Goal: Task Accomplishment & Management: Manage account settings

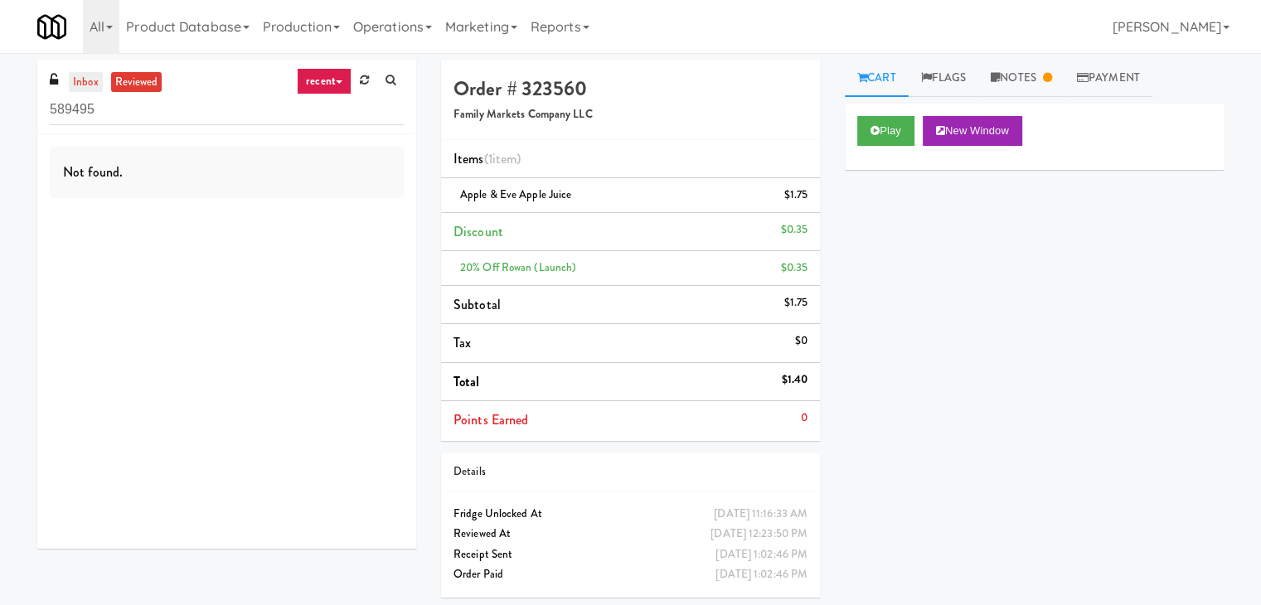
click at [86, 80] on link "inbox" at bounding box center [86, 82] width 34 height 21
drag, startPoint x: 123, startPoint y: 114, endPoint x: 21, endPoint y: 117, distance: 102.8
click at [21, 117] on div "inbox reviewed recent all unclear take inventory issue suspicious failed recent…" at bounding box center [630, 335] width 1261 height 550
paste input "Arden of Warrenville - Cooler"
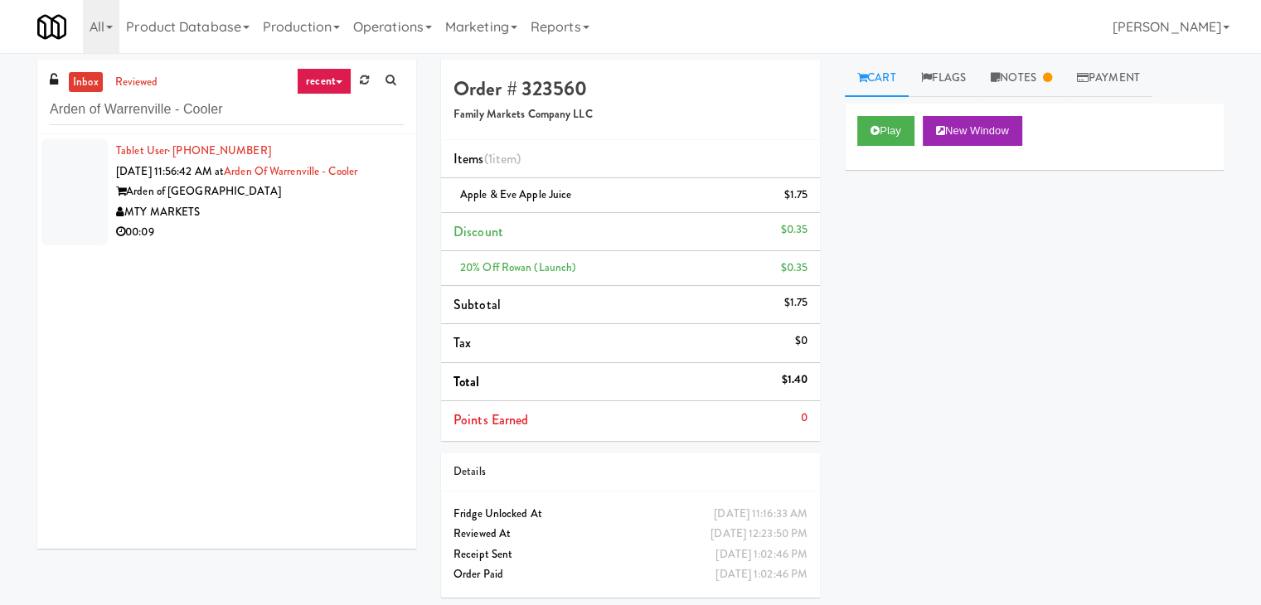
click at [357, 234] on div "00:09" at bounding box center [260, 232] width 288 height 21
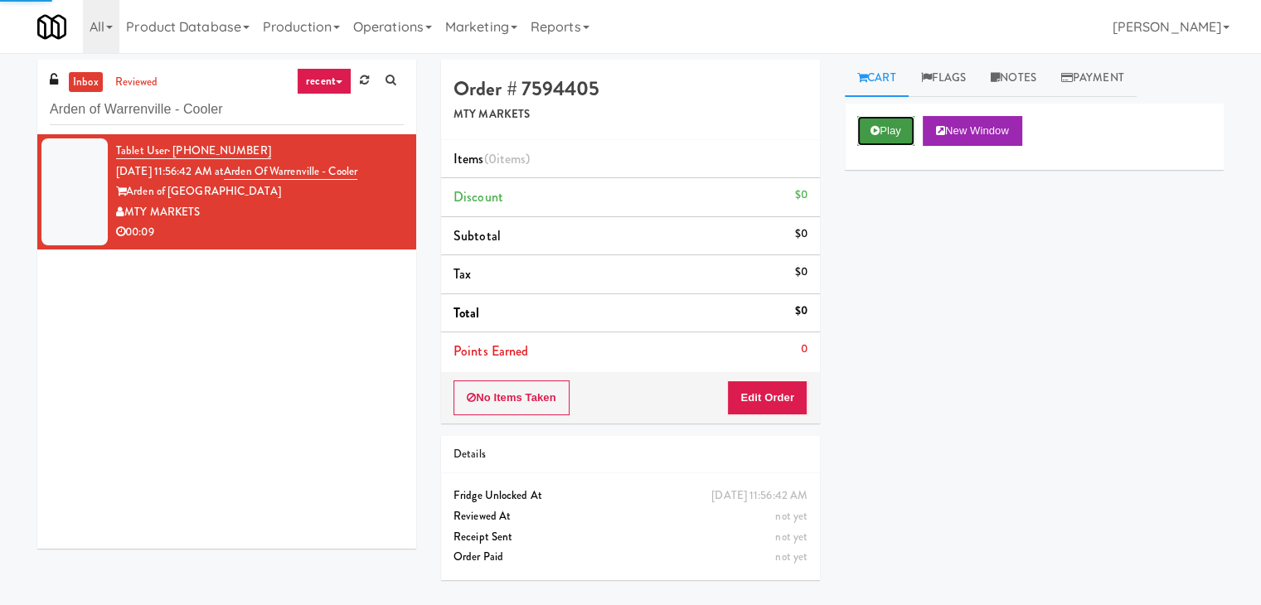
drag, startPoint x: 882, startPoint y: 126, endPoint x: 868, endPoint y: 122, distance: 14.7
click at [879, 125] on button "Play" at bounding box center [885, 131] width 57 height 30
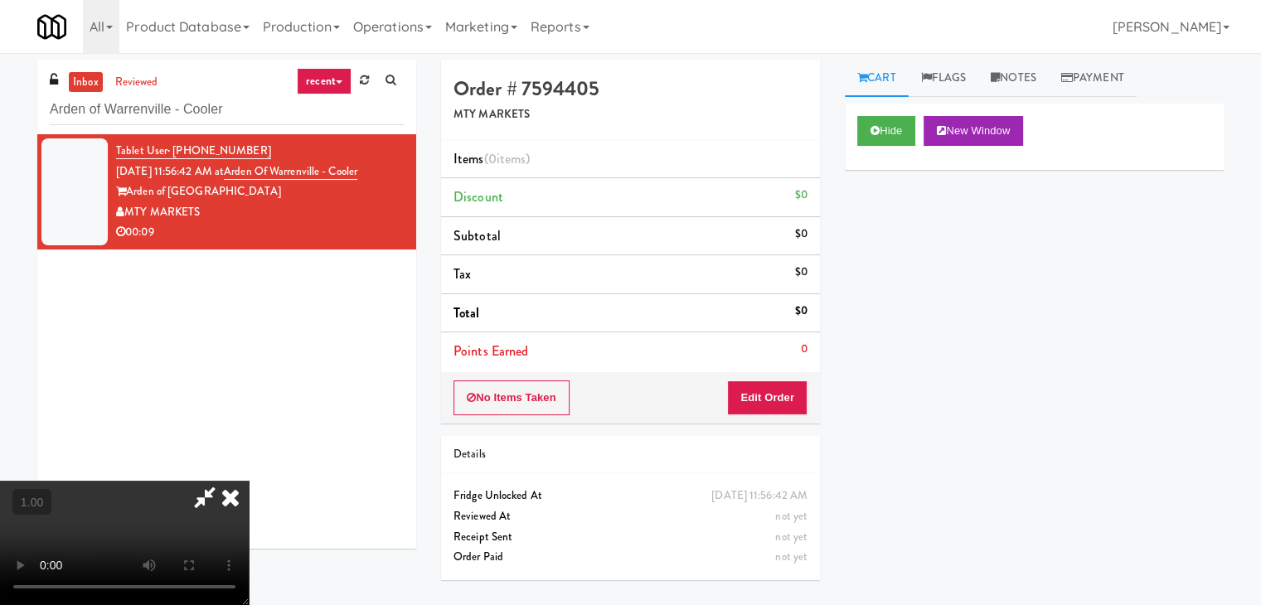
click at [249, 481] on video at bounding box center [124, 543] width 249 height 124
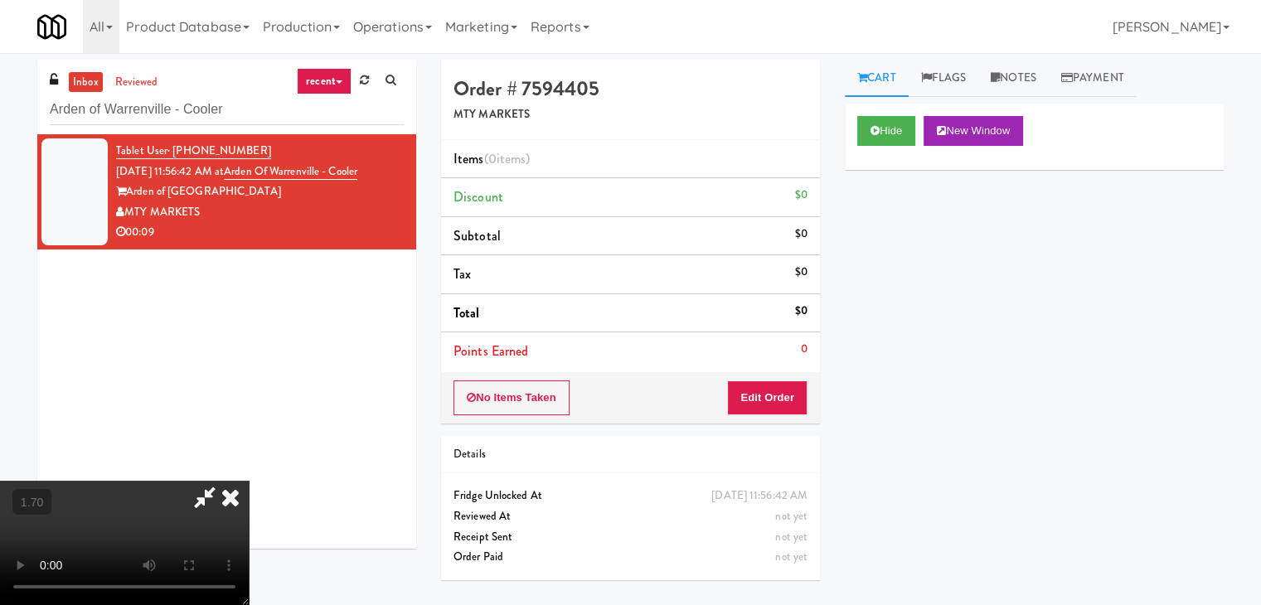
click at [249, 481] on video at bounding box center [124, 543] width 249 height 124
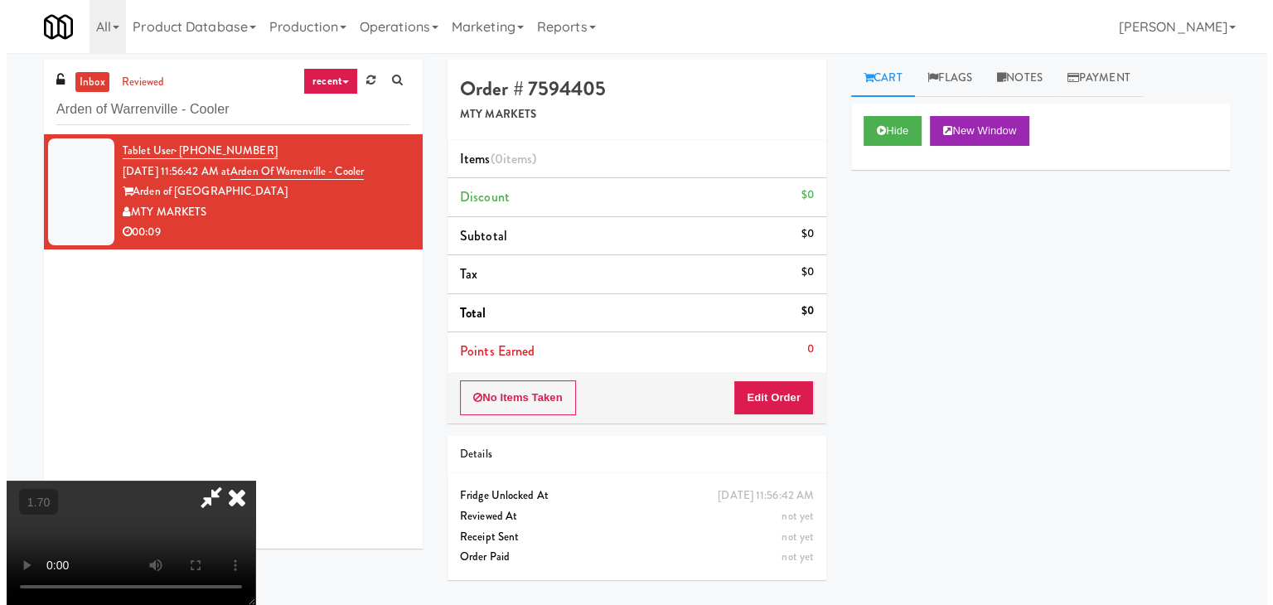
scroll to position [0, 0]
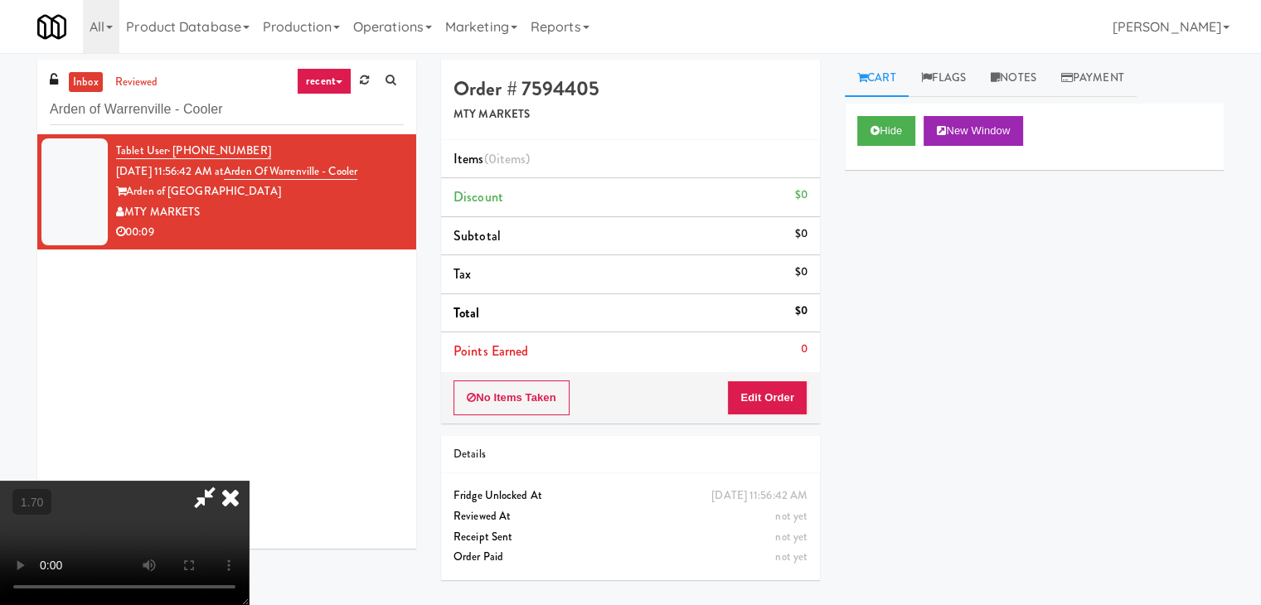
click at [249, 481] on icon at bounding box center [230, 497] width 36 height 33
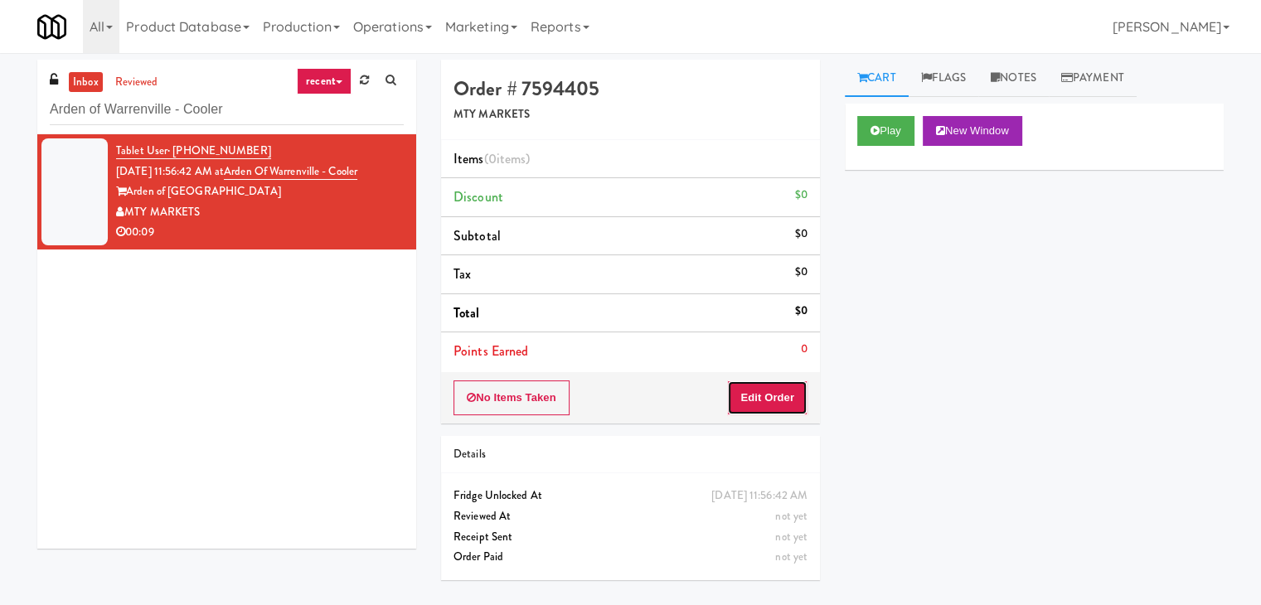
click at [772, 389] on button "Edit Order" at bounding box center [767, 397] width 80 height 35
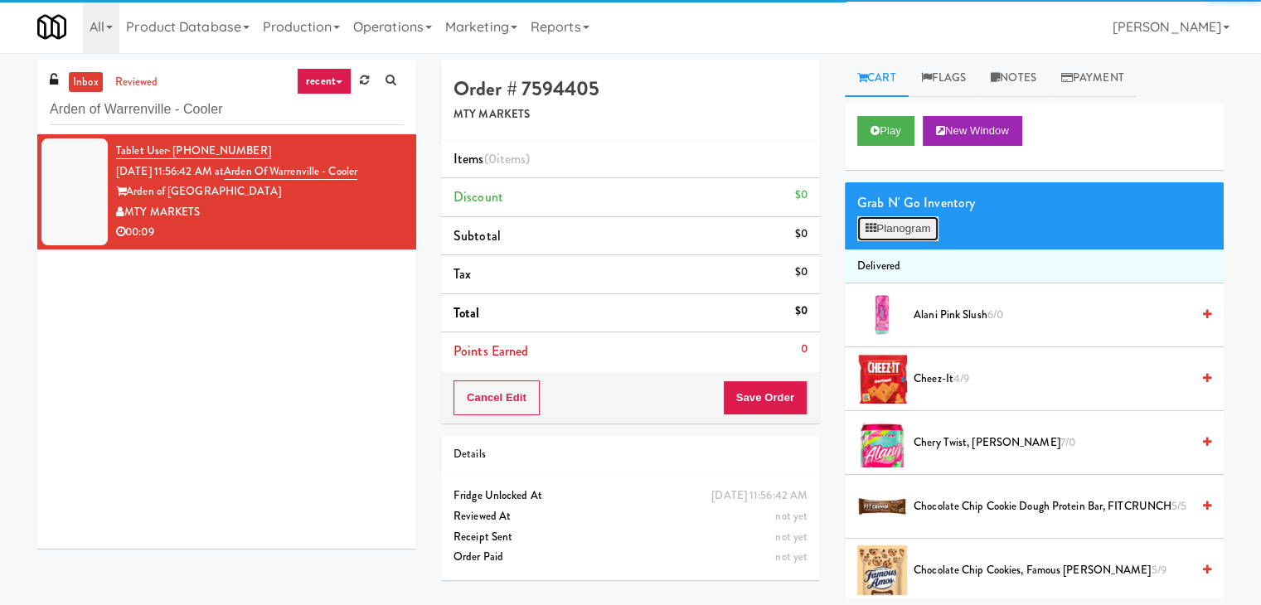
click at [881, 239] on button "Planogram" at bounding box center [897, 228] width 81 height 25
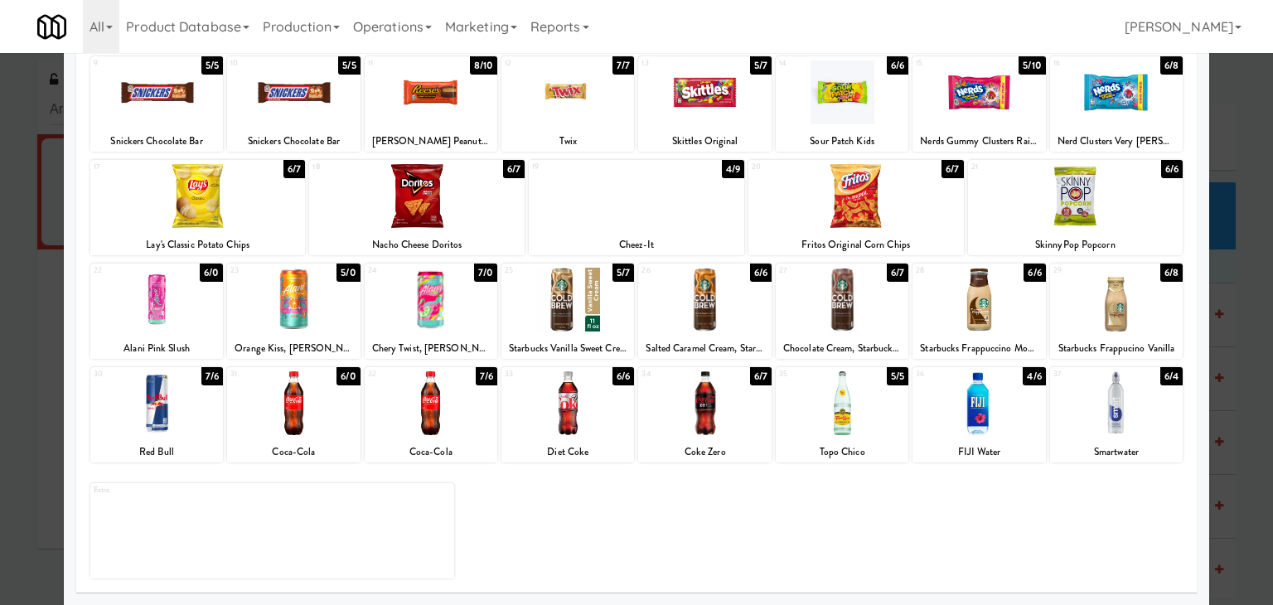
drag, startPoint x: 161, startPoint y: 435, endPoint x: 307, endPoint y: 428, distance: 146.8
click at [161, 435] on div "30 7/6 Red Bull" at bounding box center [156, 414] width 133 height 95
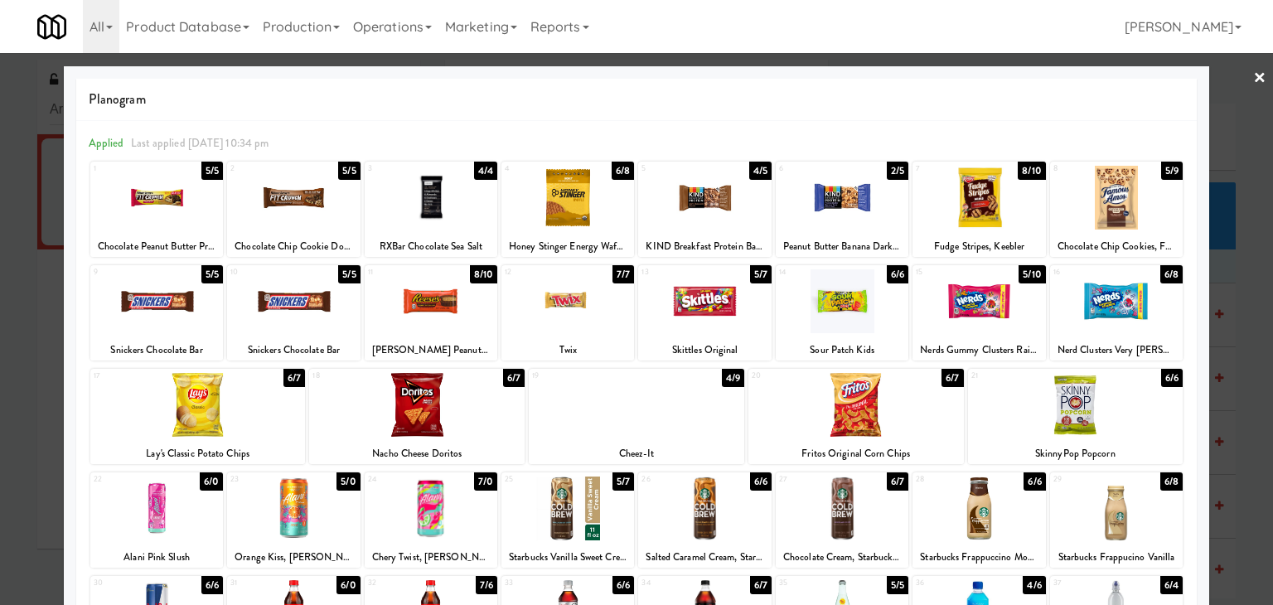
click at [452, 306] on div at bounding box center [431, 301] width 133 height 64
click at [1253, 74] on link "×" at bounding box center [1259, 78] width 13 height 51
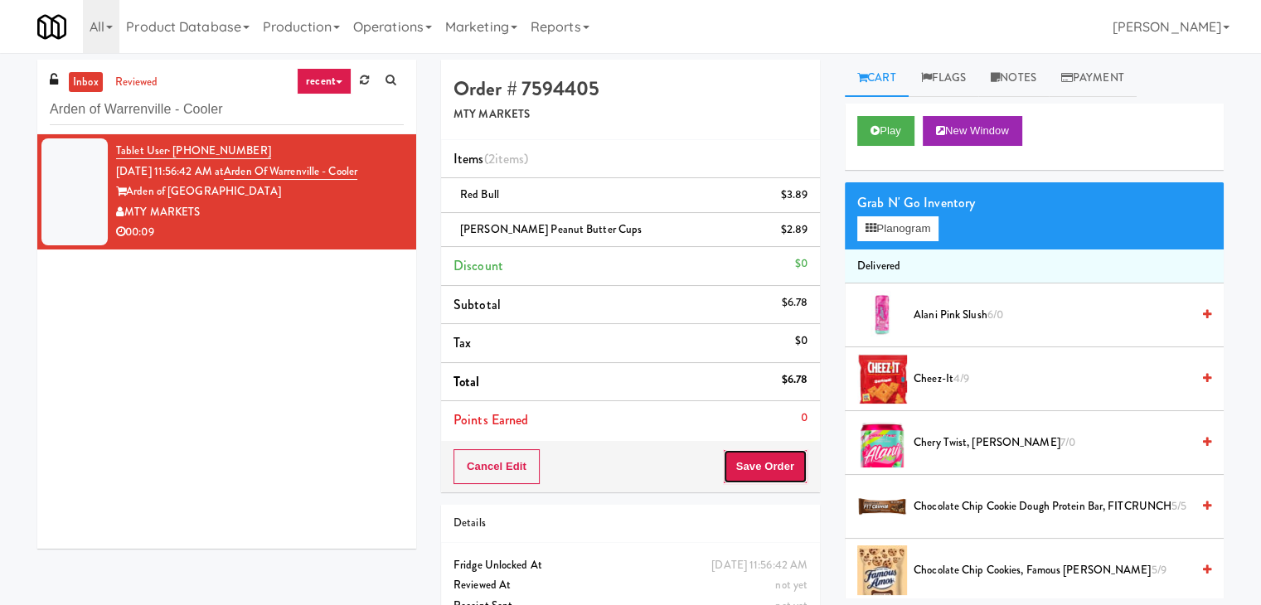
click at [738, 468] on button "Save Order" at bounding box center [765, 466] width 85 height 35
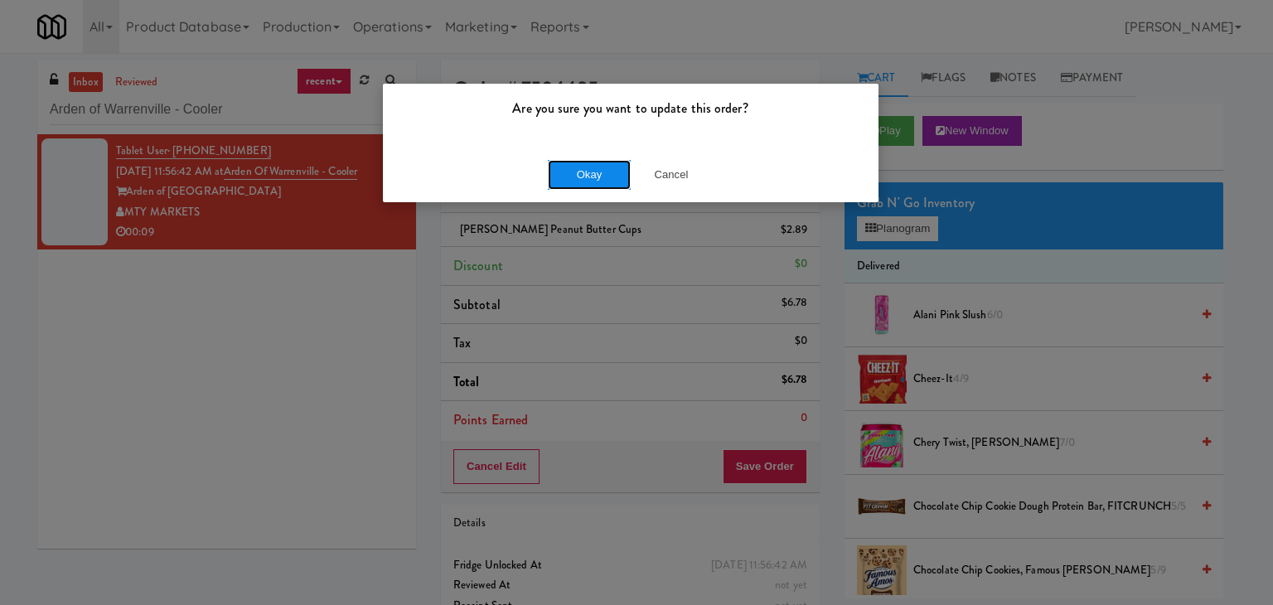
click at [596, 177] on button "Okay" at bounding box center [589, 175] width 83 height 30
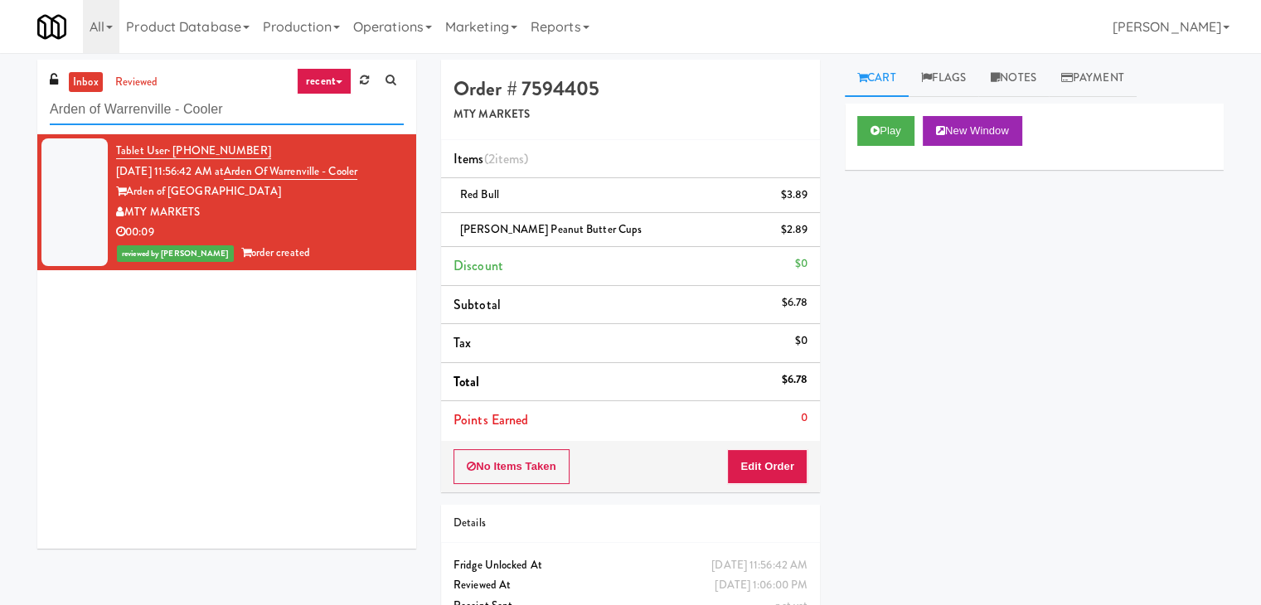
click at [172, 107] on input "Arden of Warrenville - Cooler" at bounding box center [227, 109] width 354 height 31
paste input "lameda West - Snack"
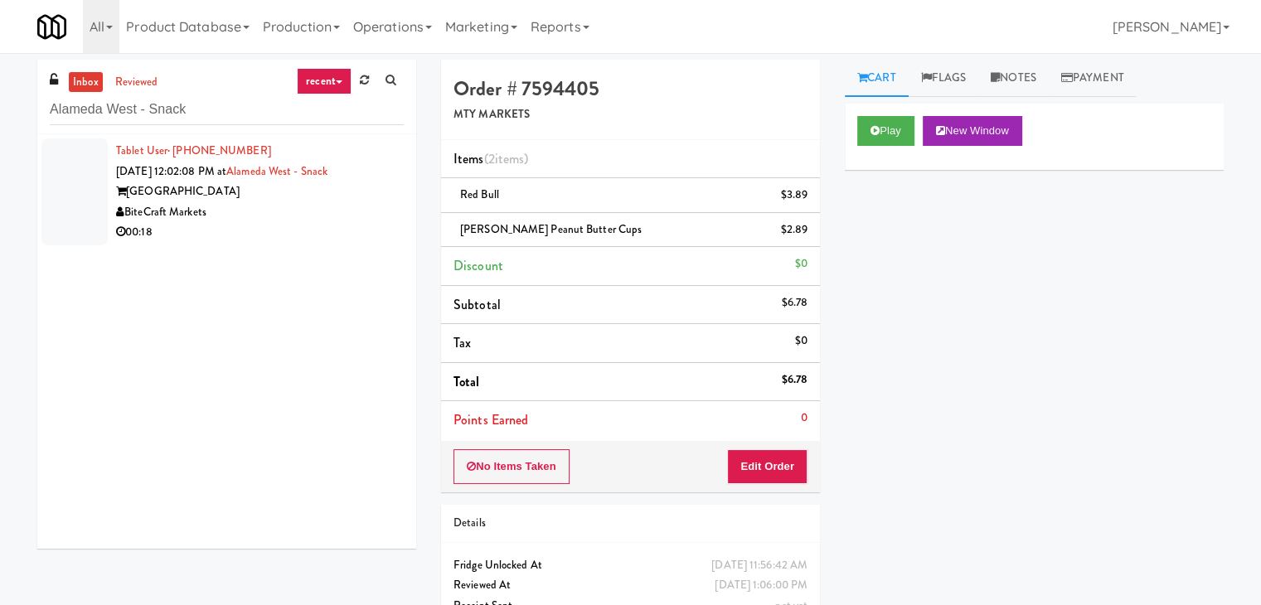
click at [365, 200] on div "[GEOGRAPHIC_DATA]" at bounding box center [260, 192] width 288 height 21
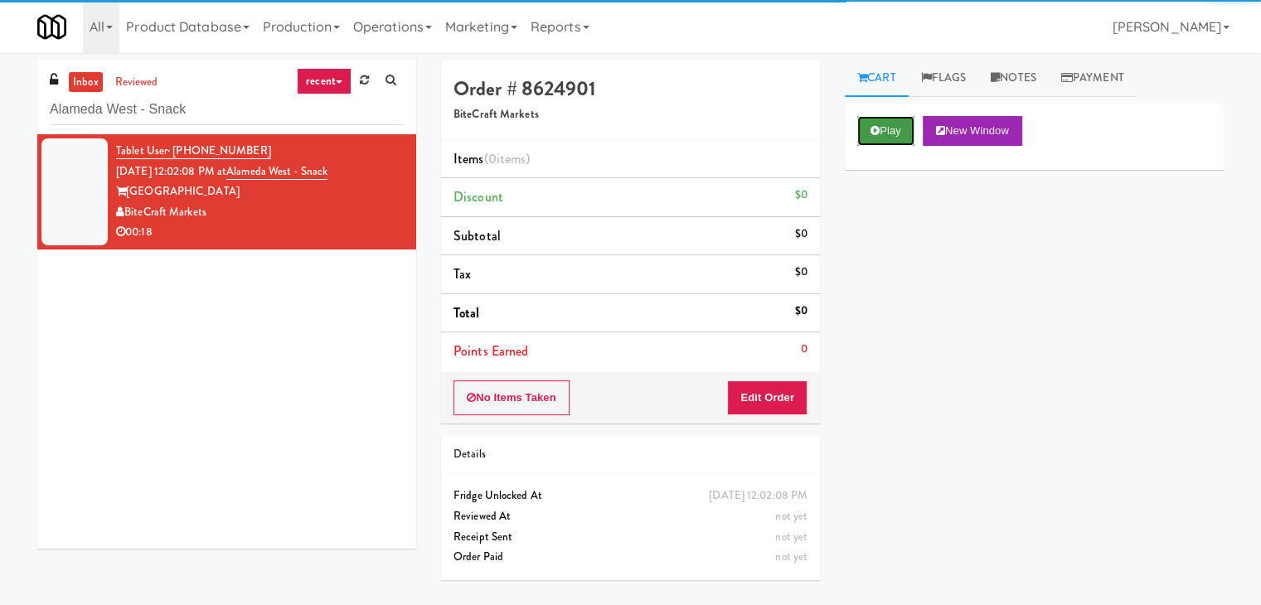
click at [882, 128] on button "Play" at bounding box center [885, 131] width 57 height 30
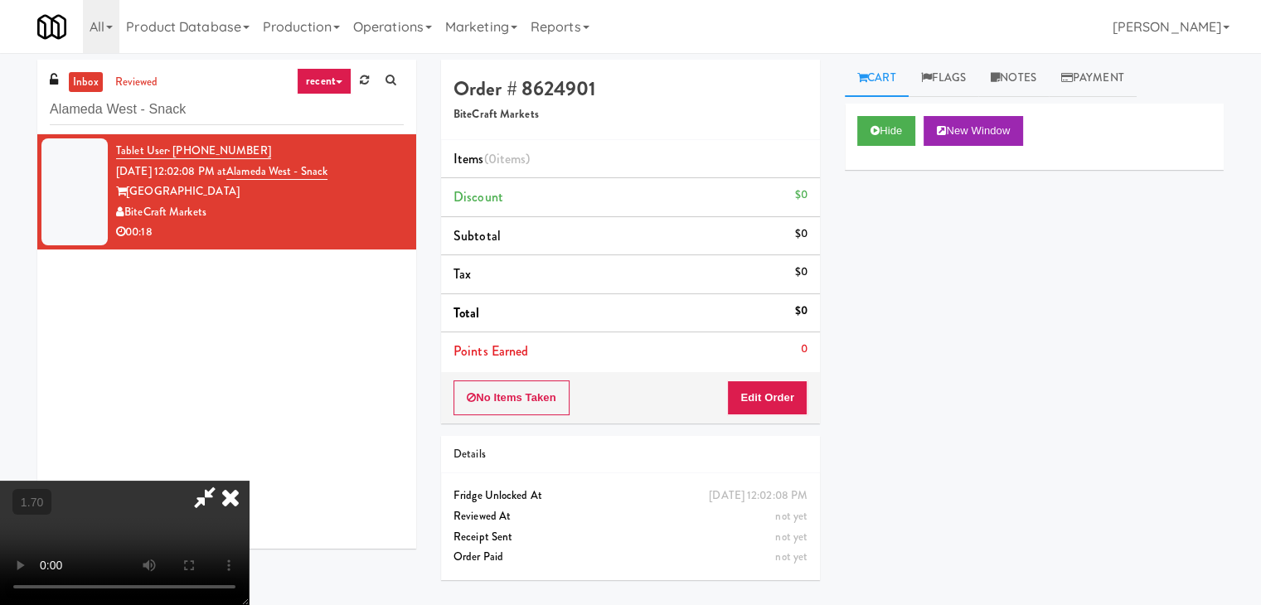
click at [249, 481] on video at bounding box center [124, 543] width 249 height 124
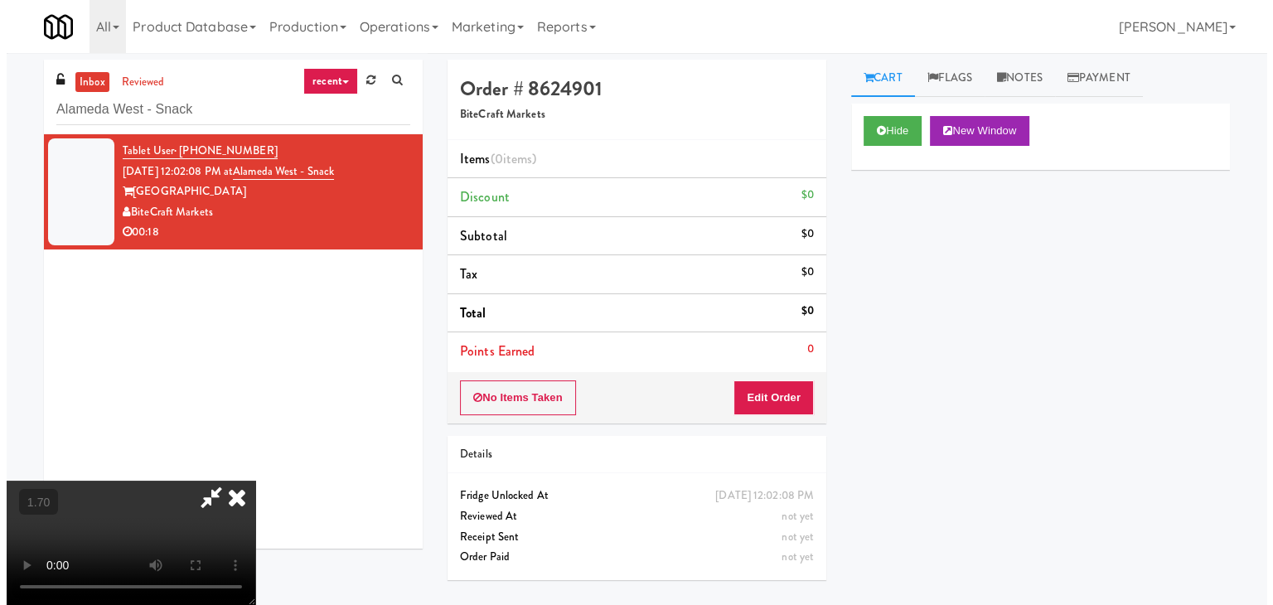
scroll to position [0, 0]
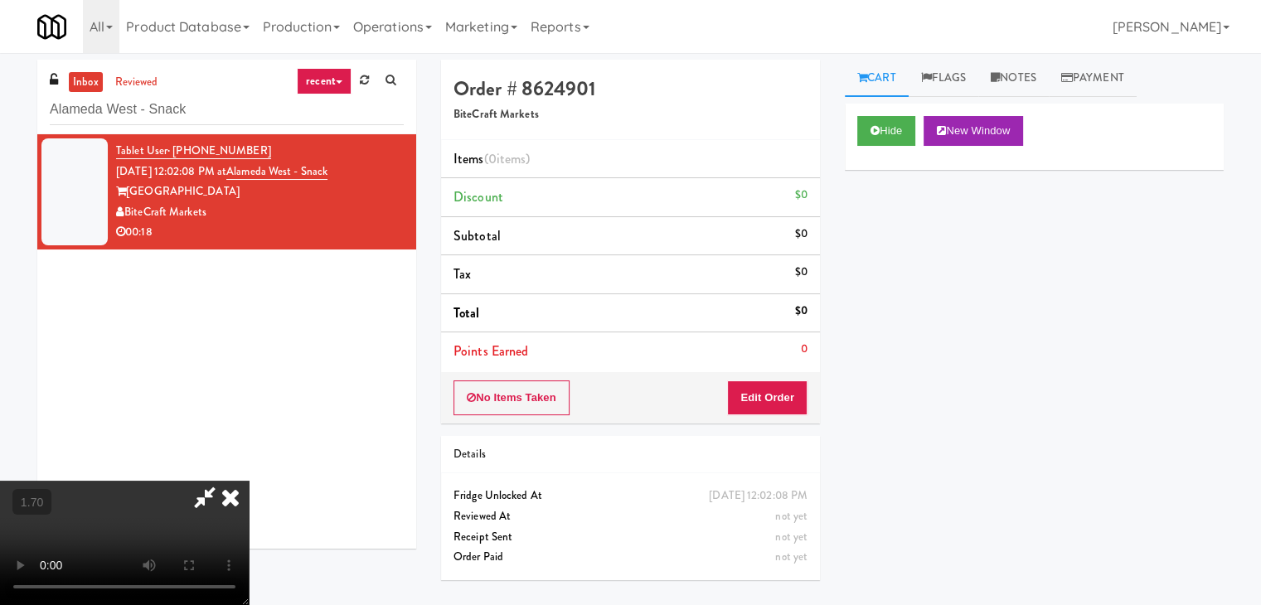
click at [249, 481] on icon at bounding box center [230, 497] width 36 height 33
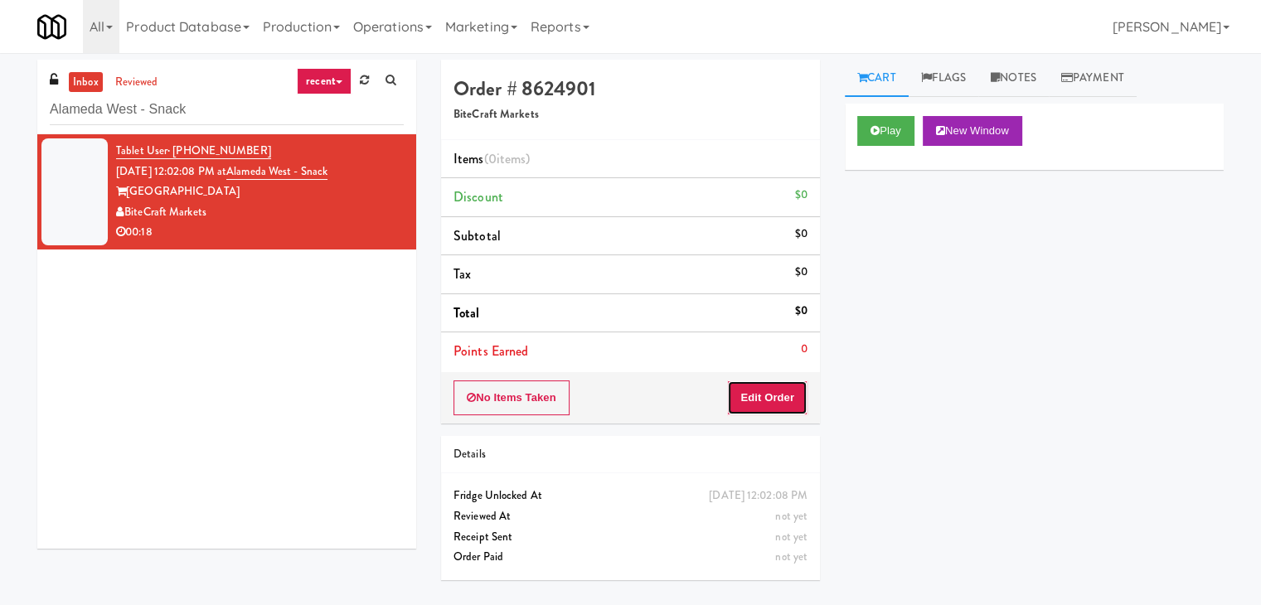
click at [766, 397] on button "Edit Order" at bounding box center [767, 397] width 80 height 35
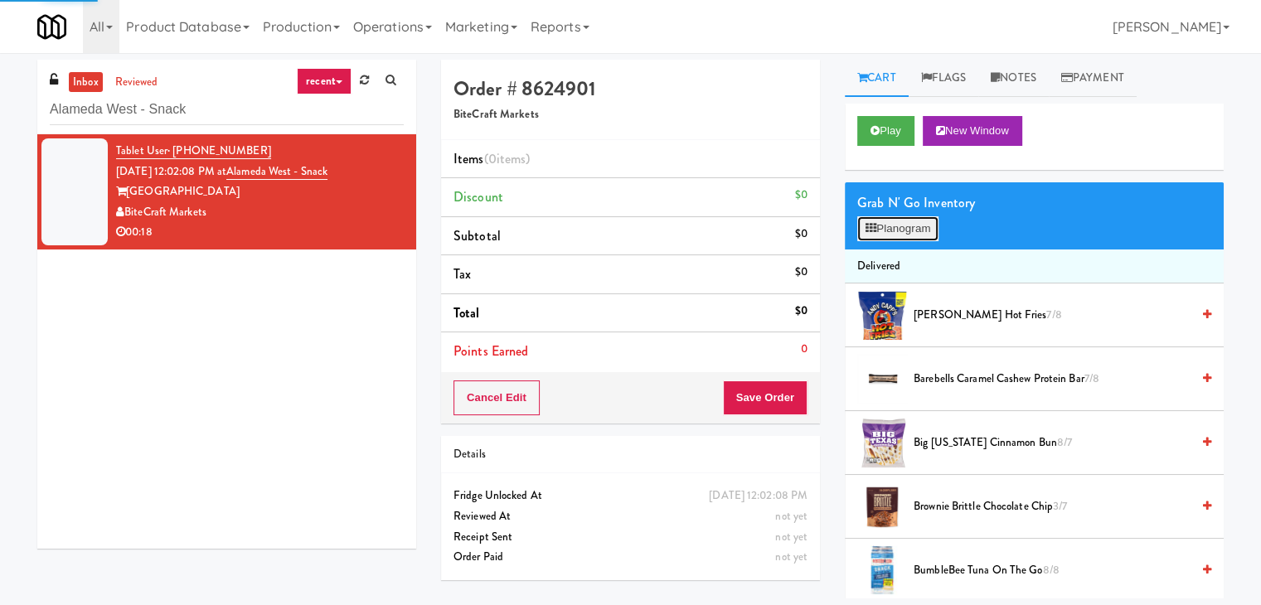
click at [898, 223] on button "Planogram" at bounding box center [897, 228] width 81 height 25
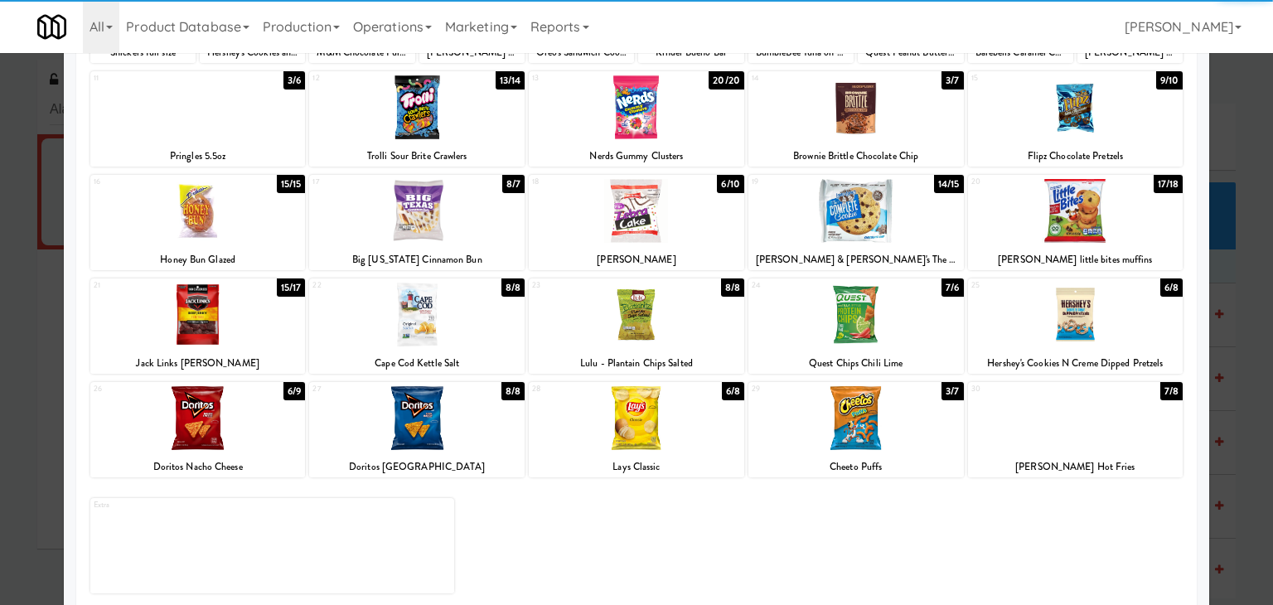
scroll to position [209, 0]
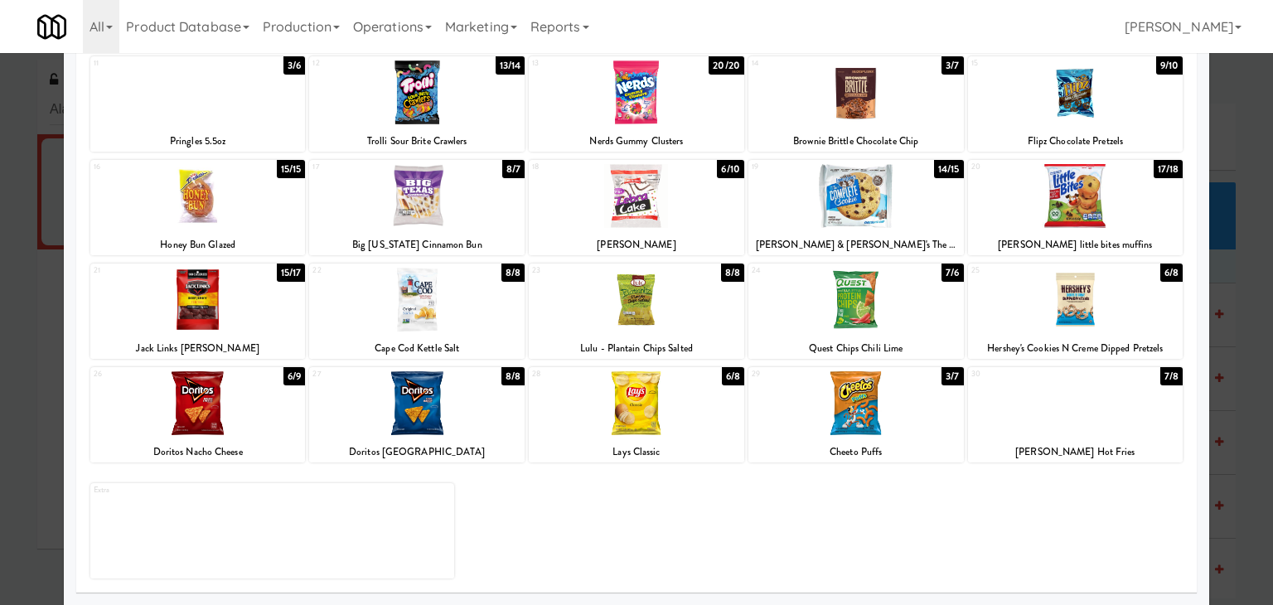
click at [646, 412] on div at bounding box center [636, 403] width 215 height 64
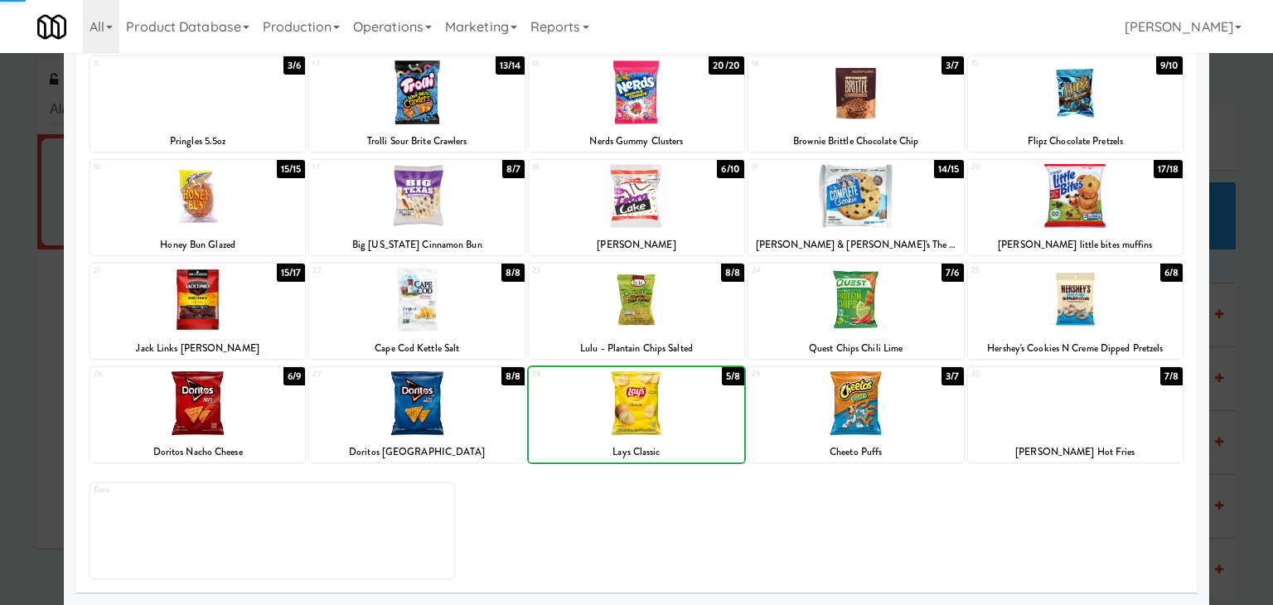
click at [896, 408] on div at bounding box center [855, 403] width 215 height 64
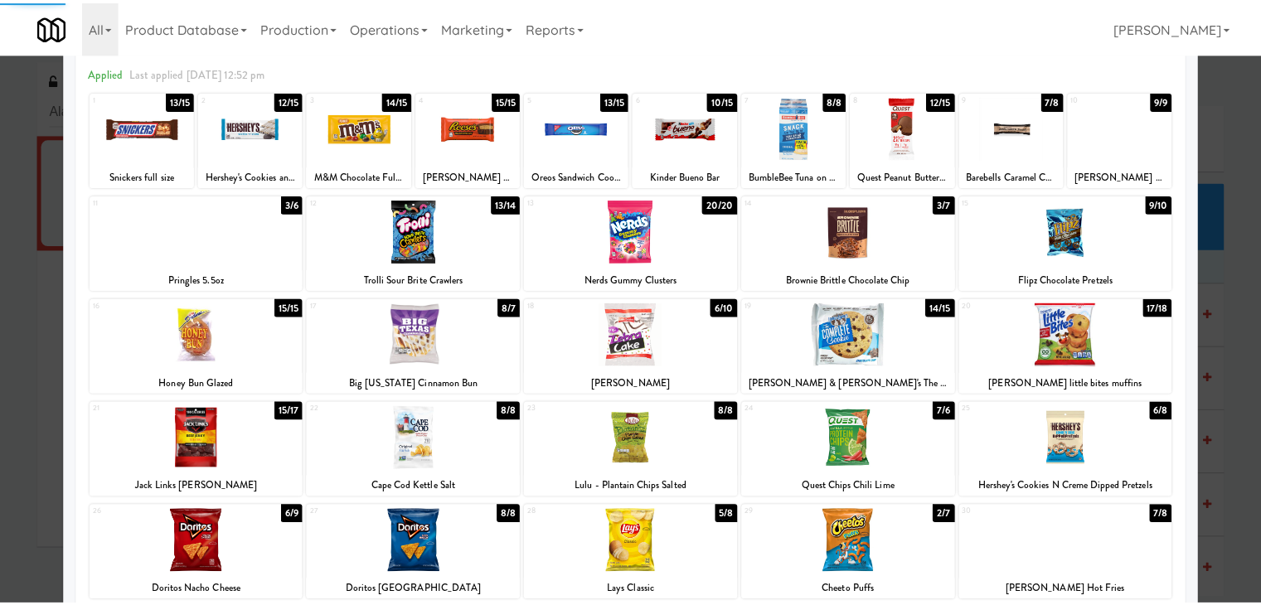
scroll to position [0, 0]
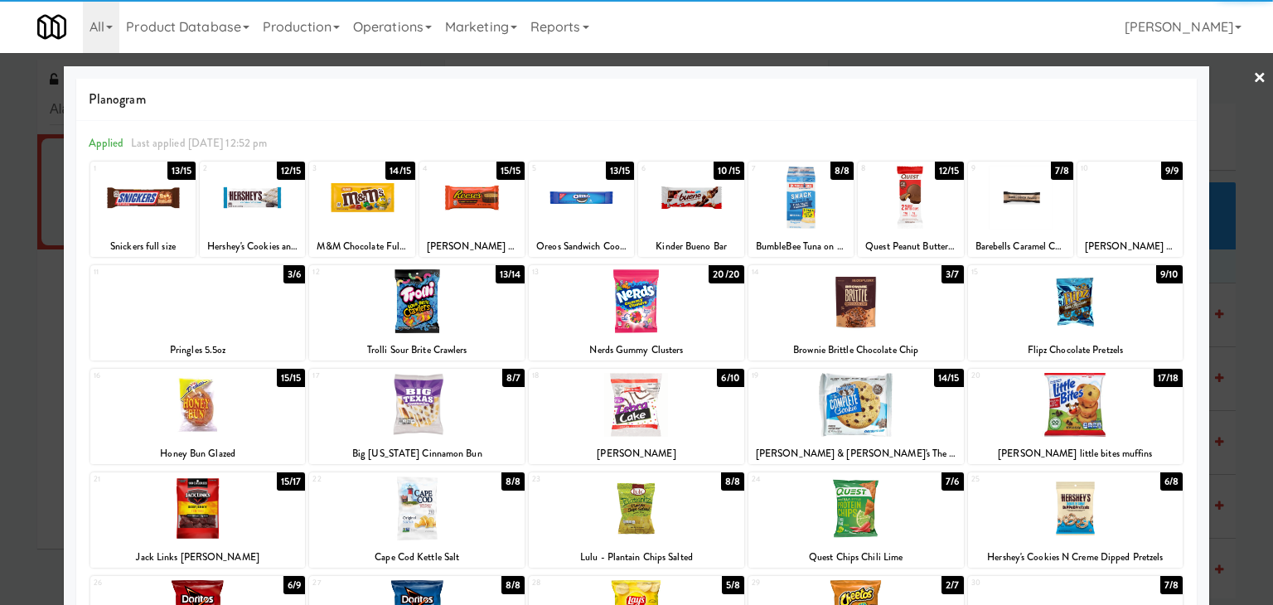
click at [1253, 74] on link "×" at bounding box center [1259, 78] width 13 height 51
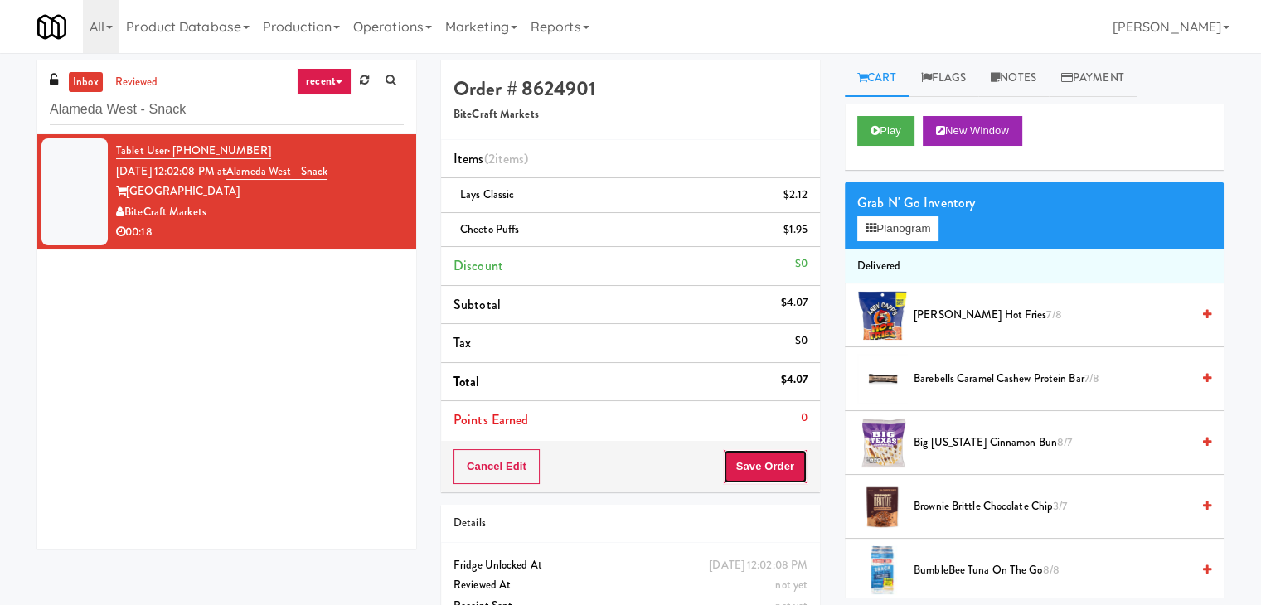
click at [734, 462] on button "Save Order" at bounding box center [765, 466] width 85 height 35
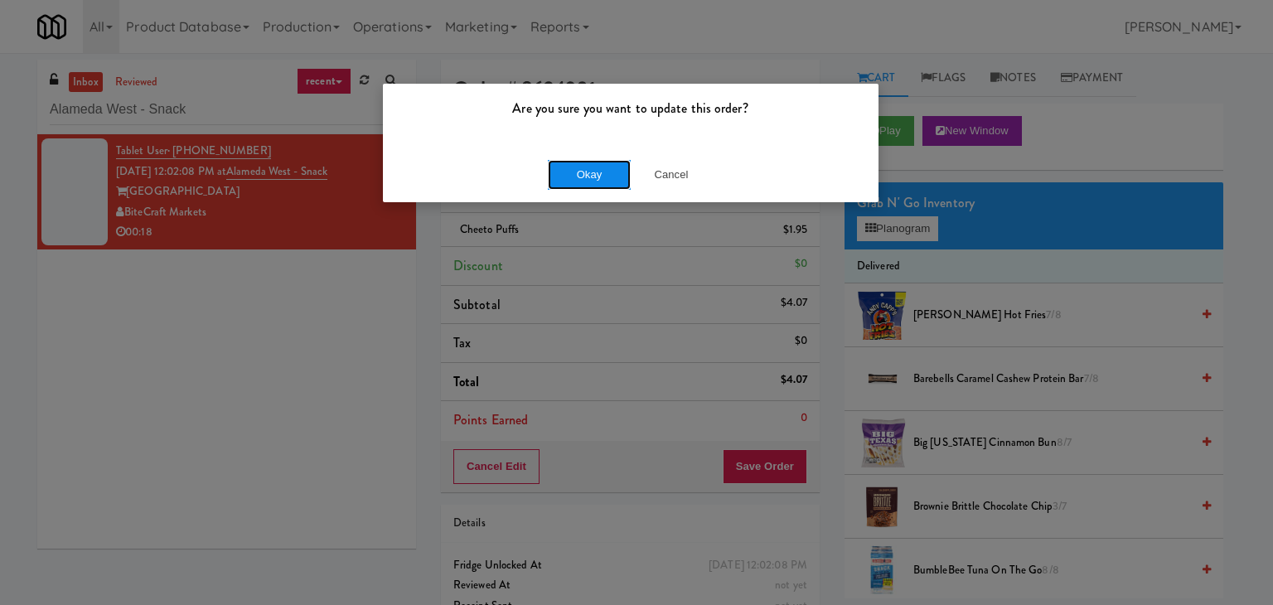
click at [599, 183] on button "Okay" at bounding box center [589, 175] width 83 height 30
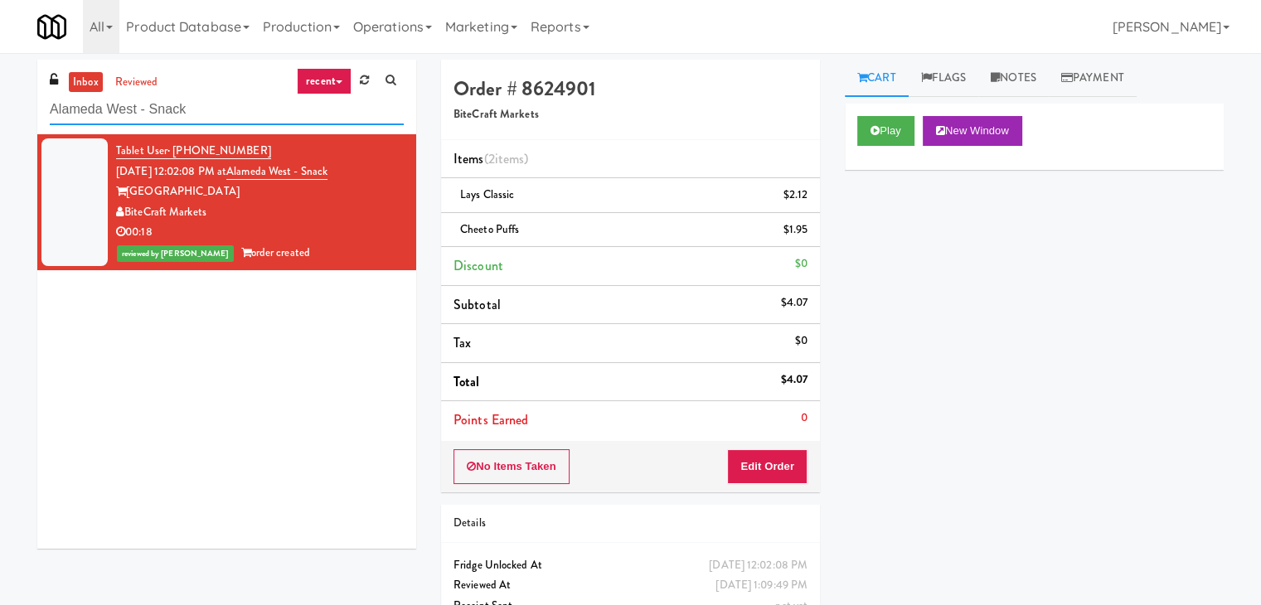
click at [146, 115] on input "Alameda West - Snack" at bounding box center [227, 109] width 354 height 31
paste input "Skye on 6th-Pantry"
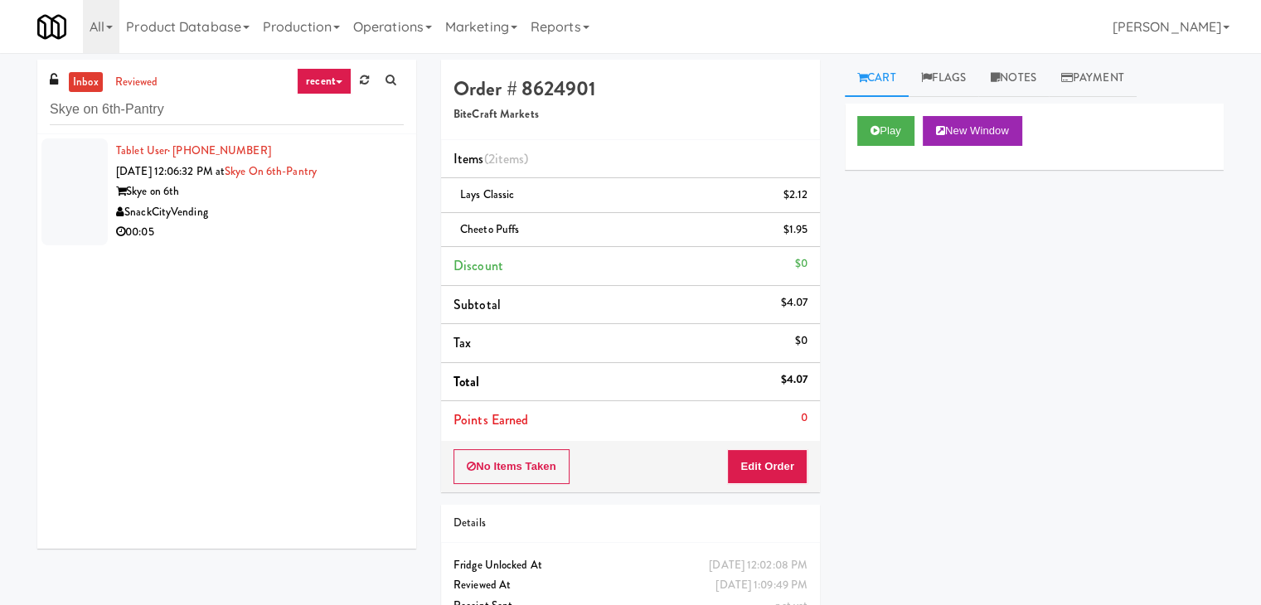
click at [356, 215] on div "SnackCityVending" at bounding box center [260, 212] width 288 height 21
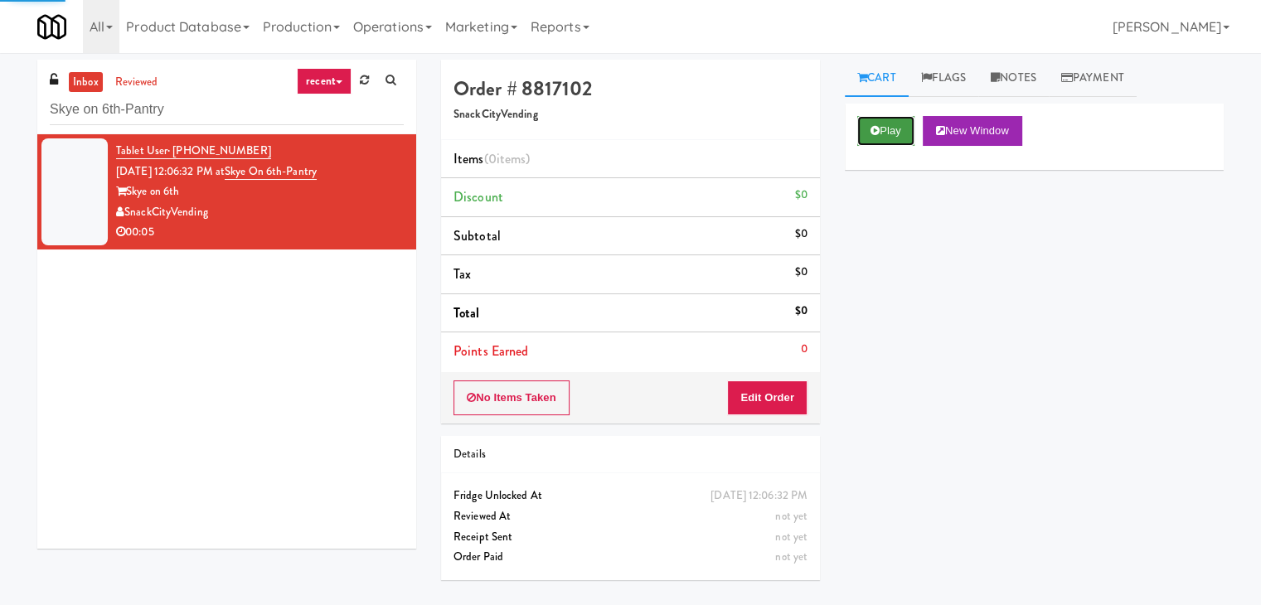
click at [888, 128] on button "Play" at bounding box center [885, 131] width 57 height 30
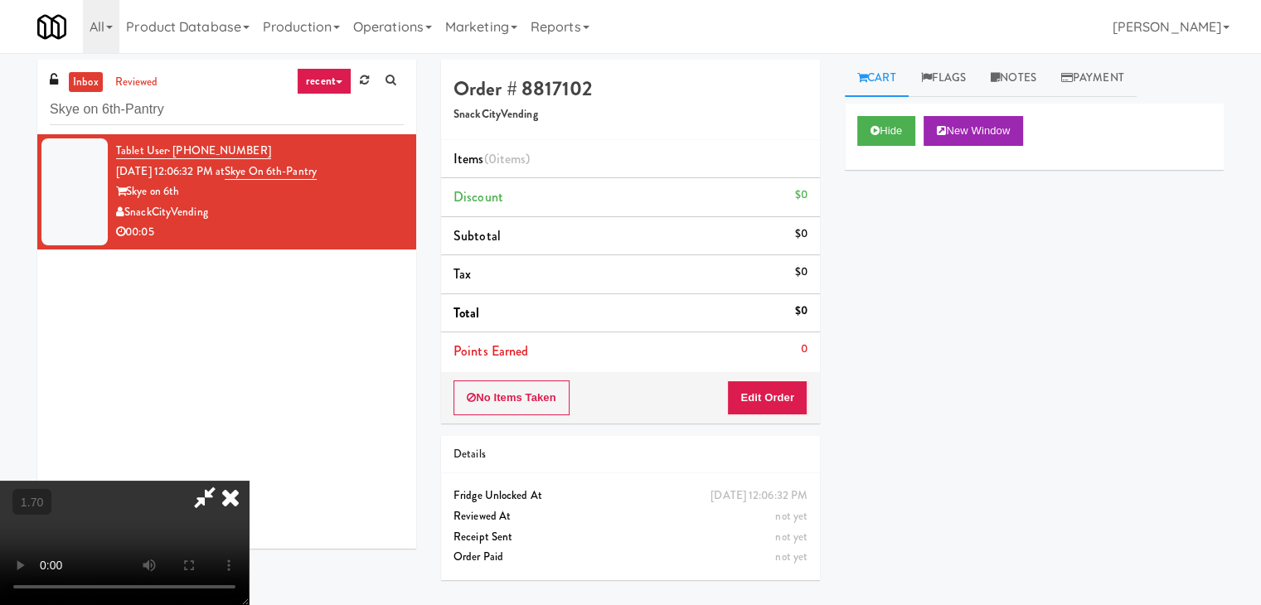
click at [249, 481] on video at bounding box center [124, 543] width 249 height 124
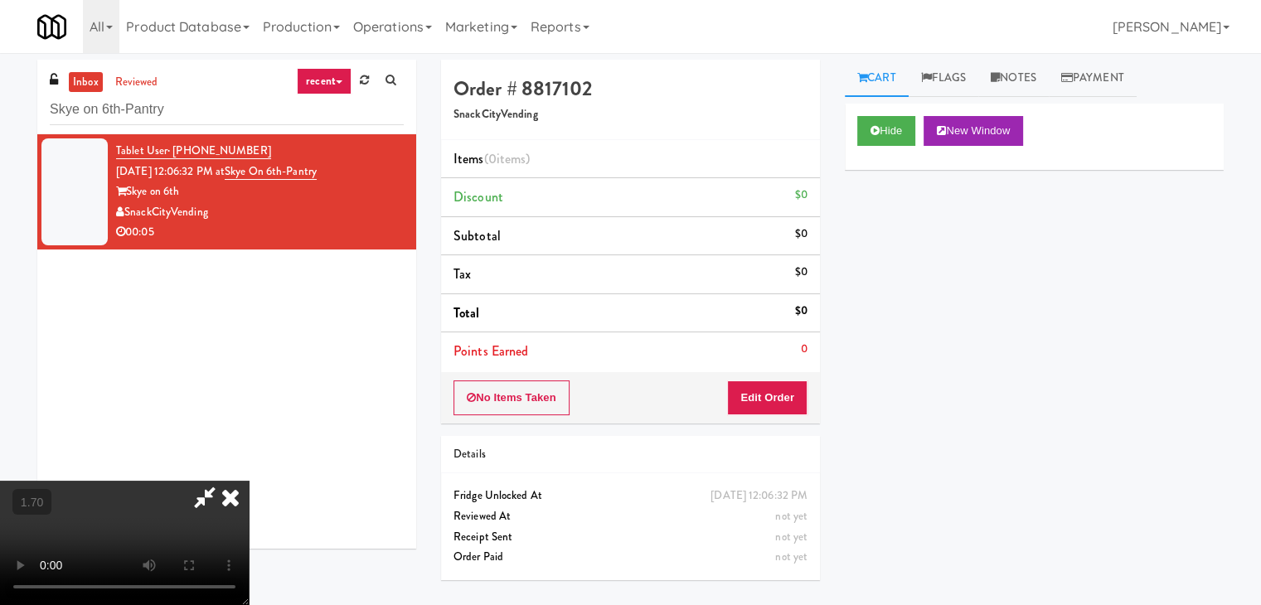
click at [249, 481] on video at bounding box center [124, 543] width 249 height 124
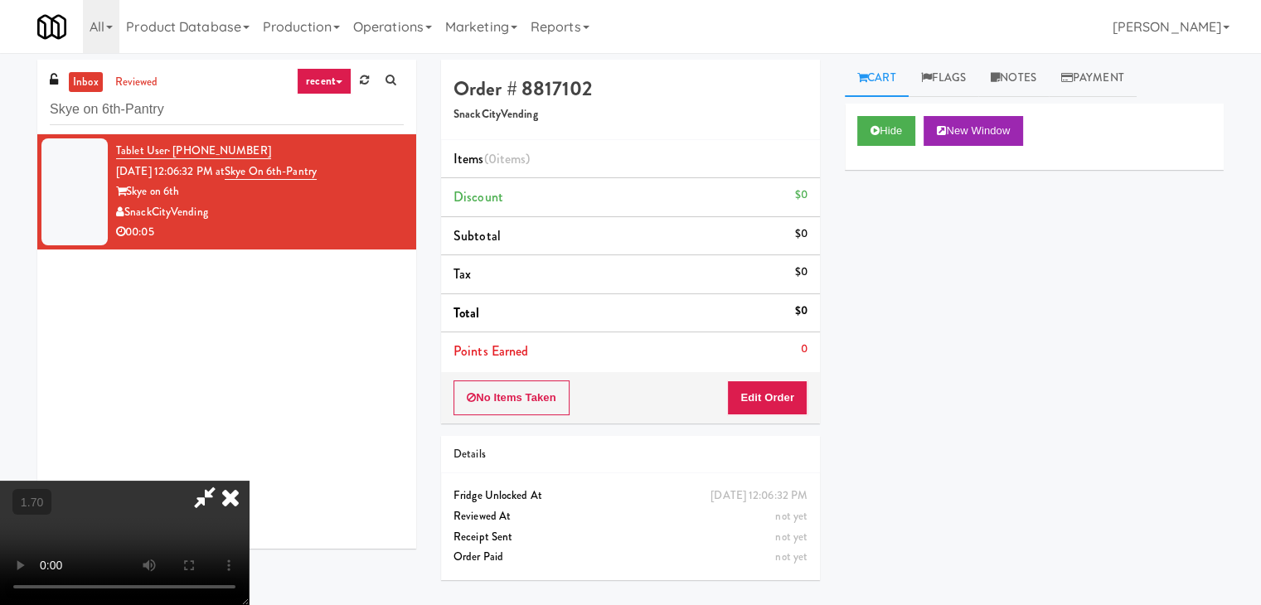
click at [249, 481] on video at bounding box center [124, 543] width 249 height 124
click at [782, 395] on button "Edit Order" at bounding box center [767, 397] width 80 height 35
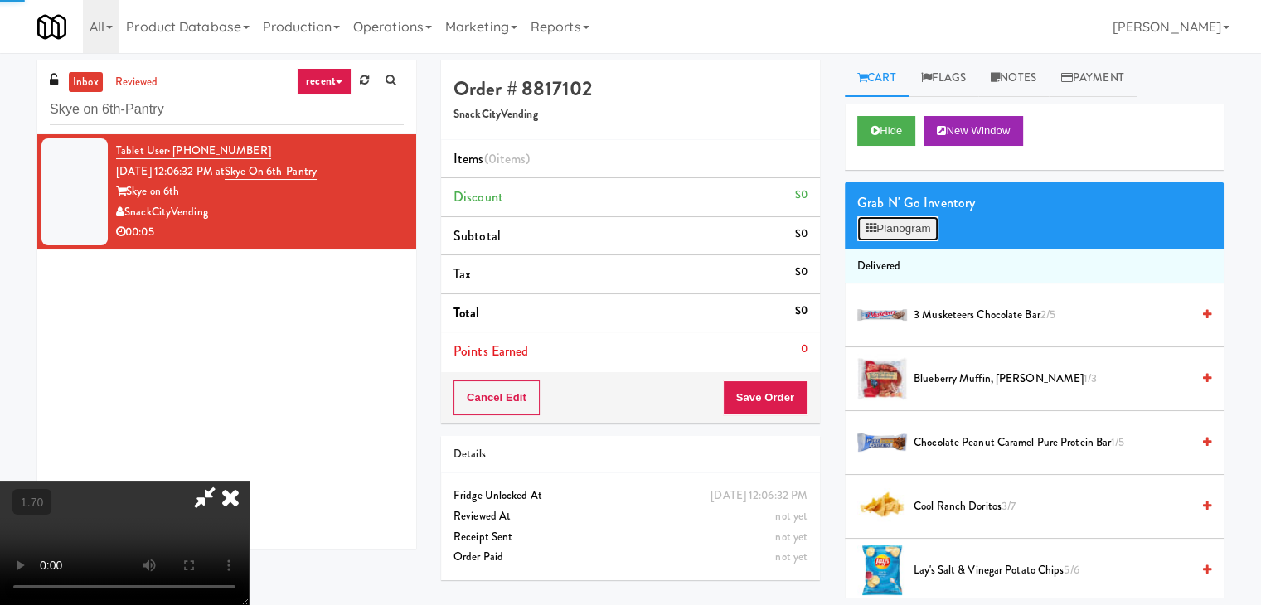
click at [869, 229] on icon at bounding box center [870, 228] width 11 height 11
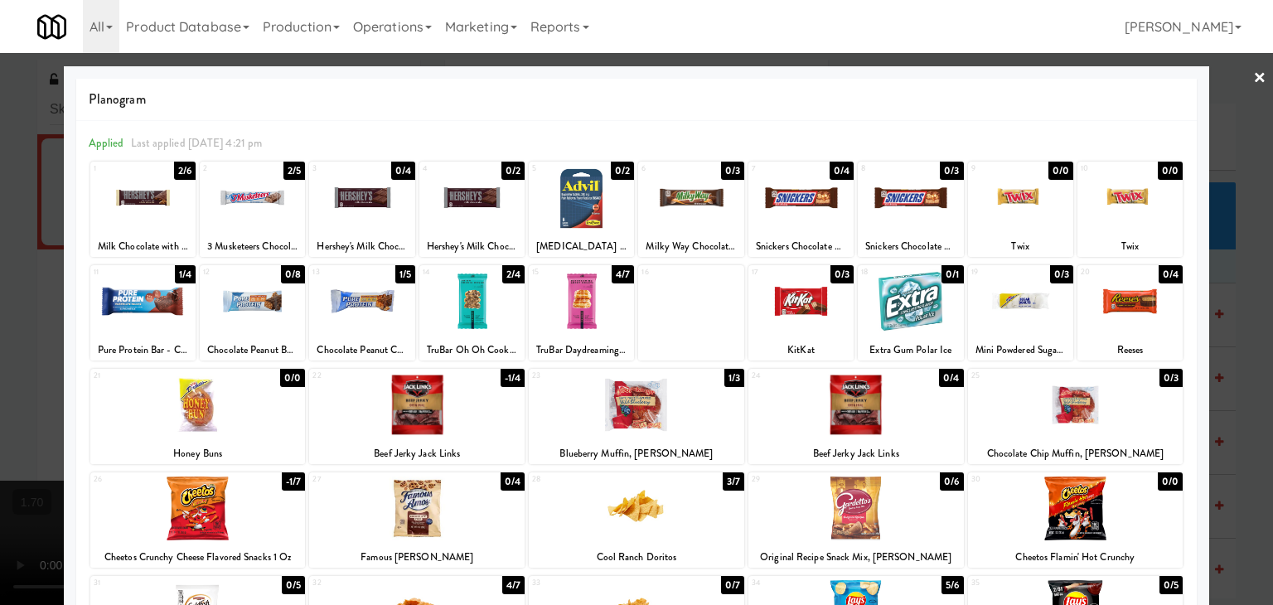
click at [139, 283] on div at bounding box center [142, 301] width 105 height 64
click at [1253, 70] on link "×" at bounding box center [1259, 78] width 13 height 51
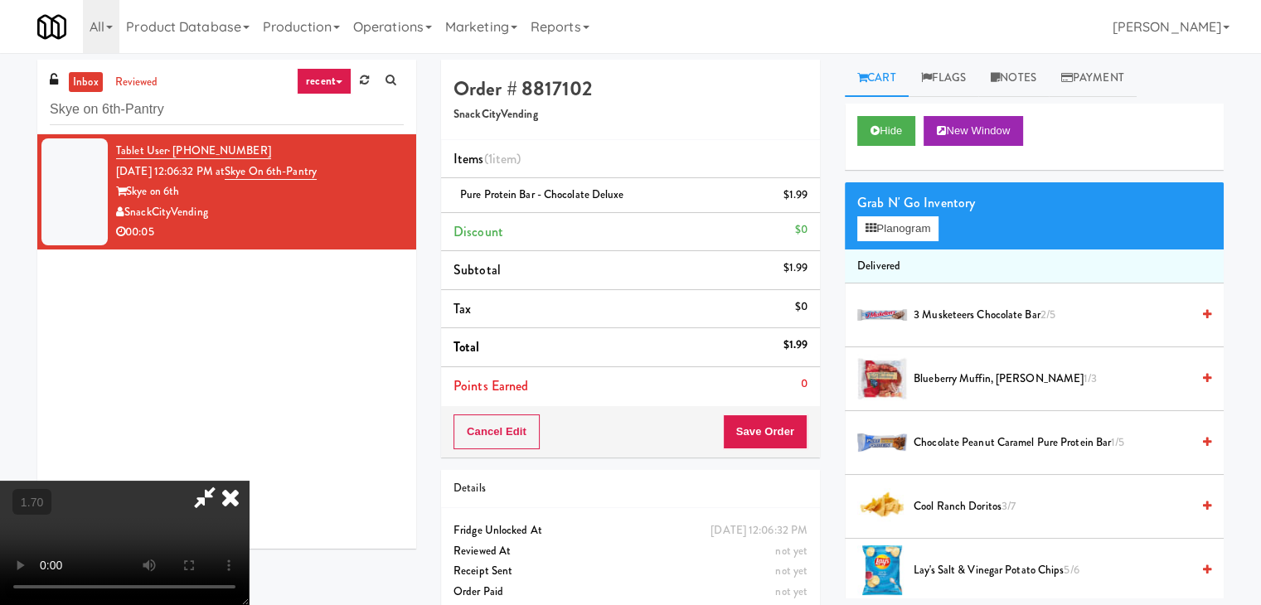
click at [249, 481] on video at bounding box center [124, 543] width 249 height 124
click at [249, 481] on icon at bounding box center [230, 497] width 36 height 33
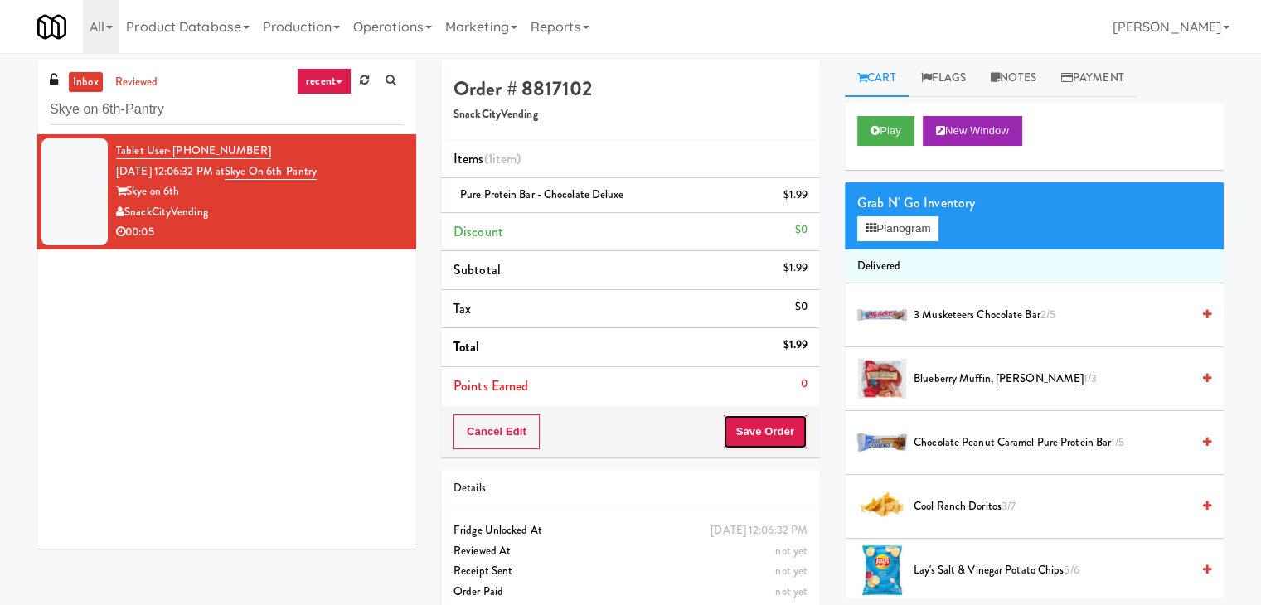
click at [757, 433] on button "Save Order" at bounding box center [765, 431] width 85 height 35
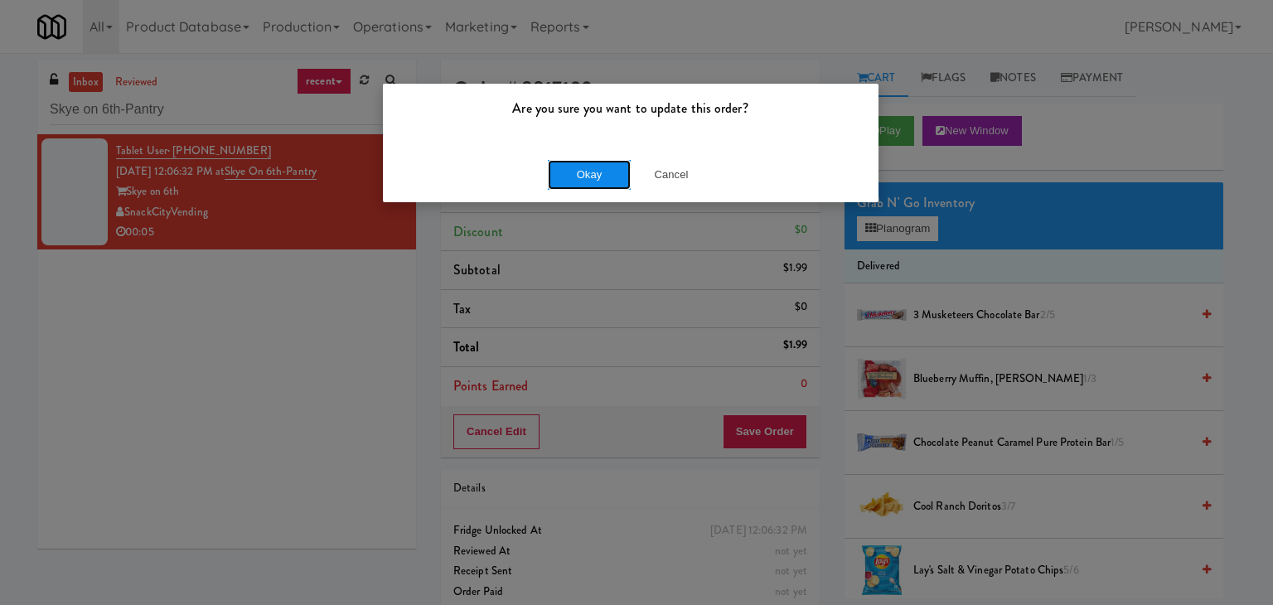
click at [593, 169] on button "Okay" at bounding box center [589, 175] width 83 height 30
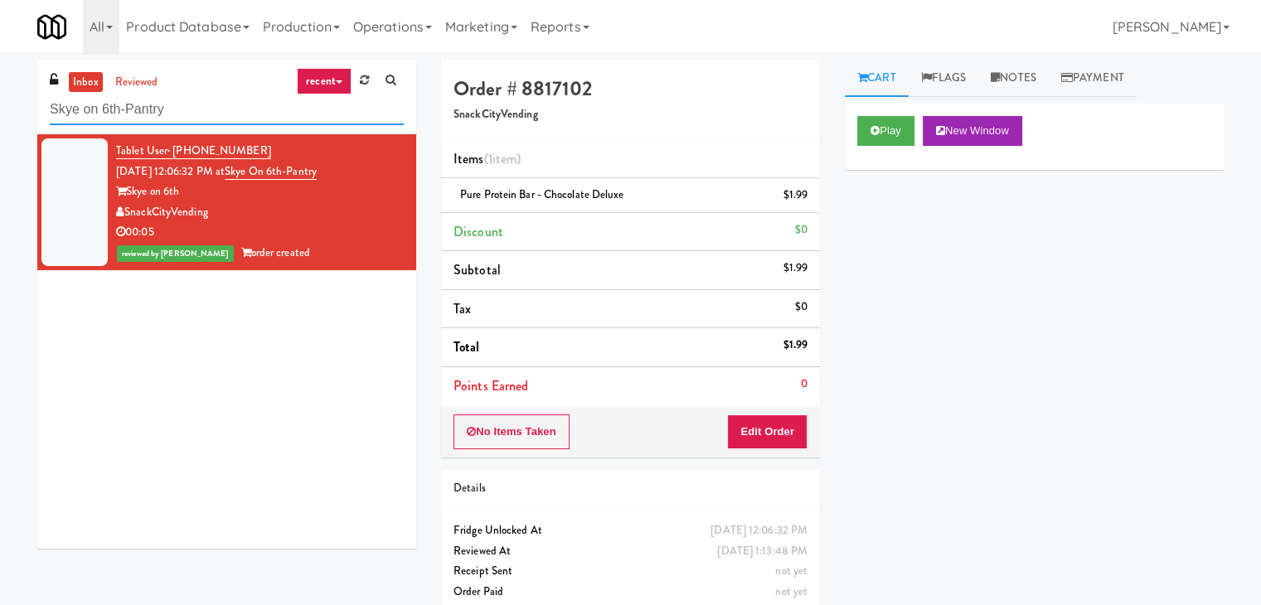
click at [199, 116] on input "Skye on 6th-Pantry" at bounding box center [227, 109] width 354 height 31
paste input "Drink Cooler"
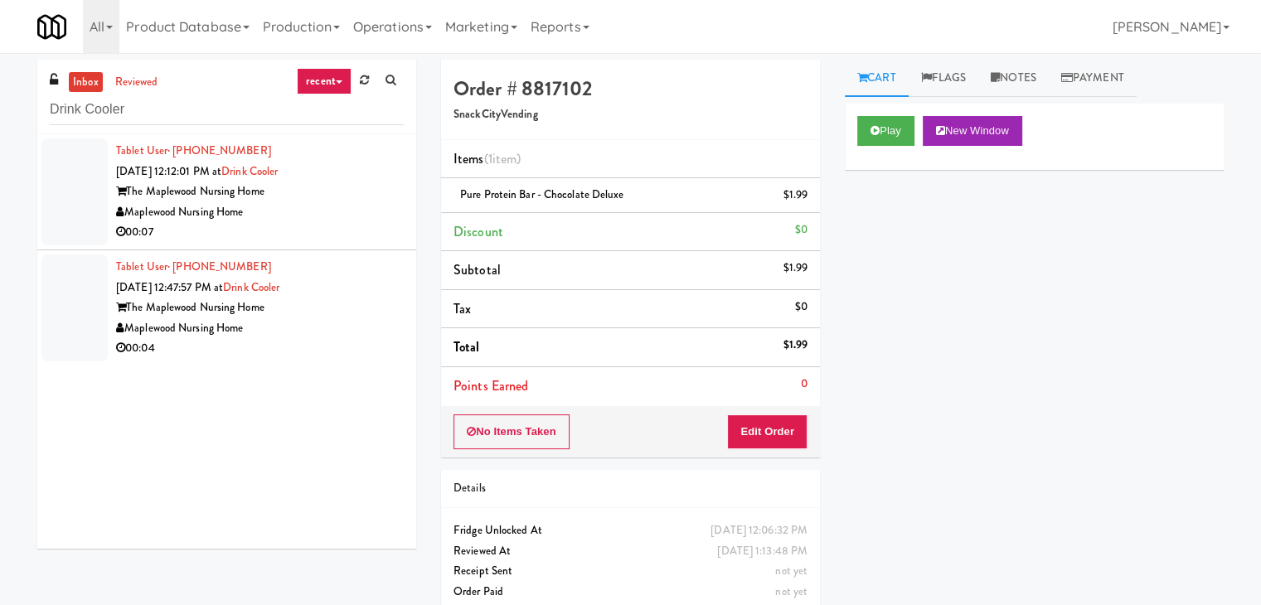
click at [360, 223] on div "00:07" at bounding box center [260, 232] width 288 height 21
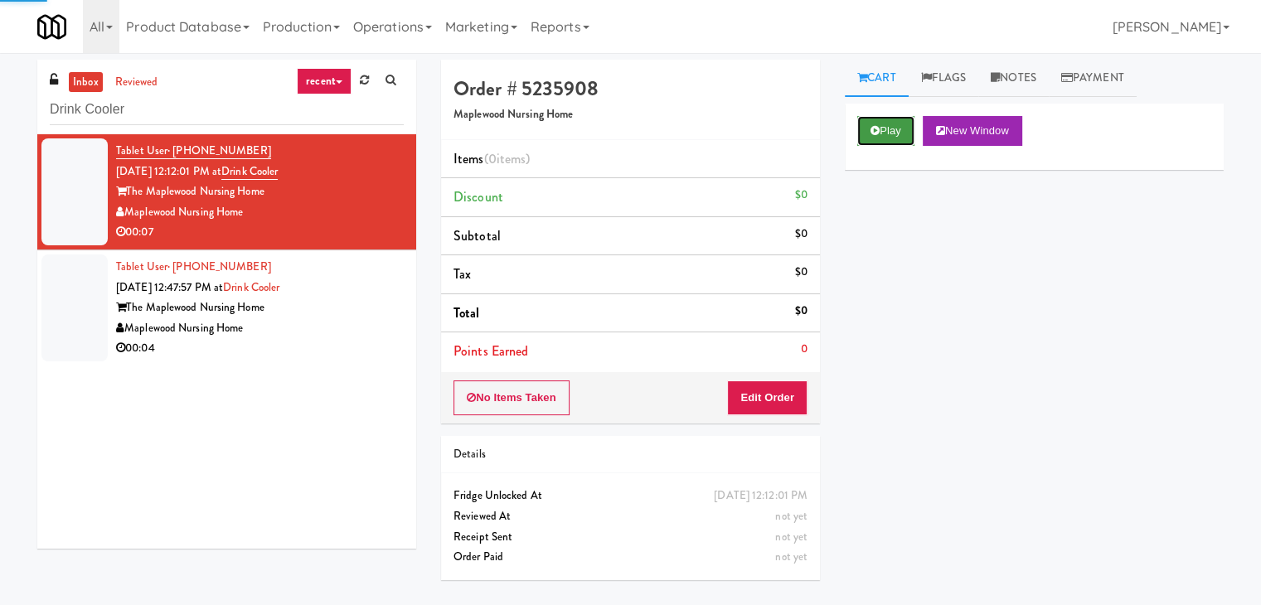
click at [883, 131] on button "Play" at bounding box center [885, 131] width 57 height 30
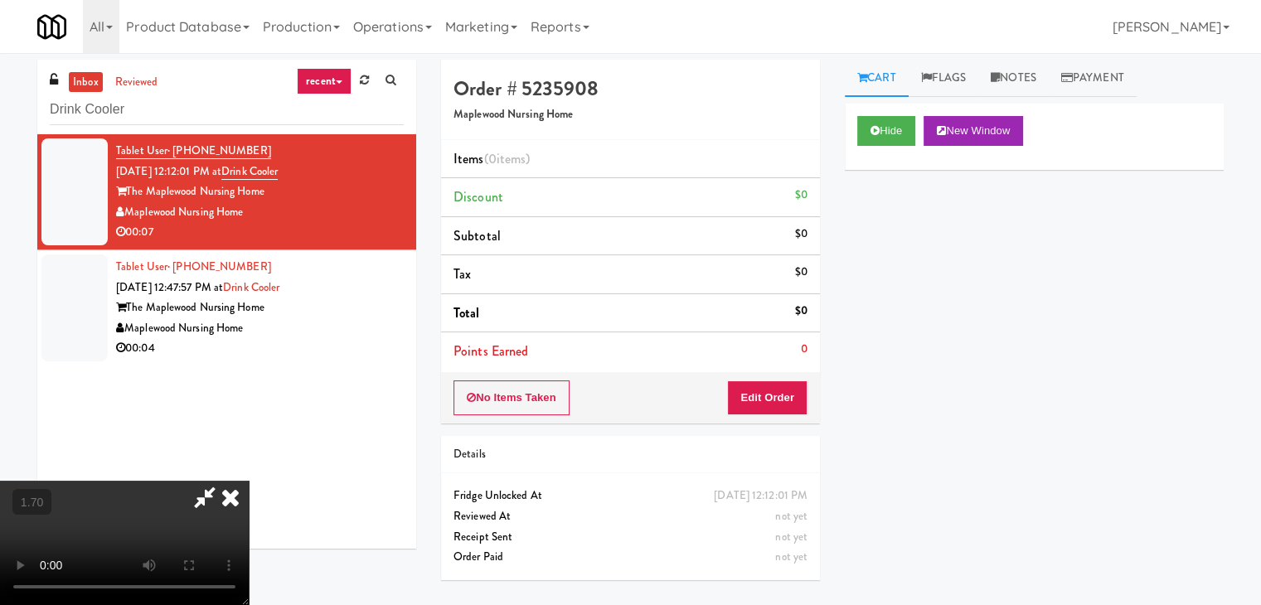
click at [249, 481] on video at bounding box center [124, 543] width 249 height 124
click at [249, 481] on icon at bounding box center [230, 497] width 36 height 33
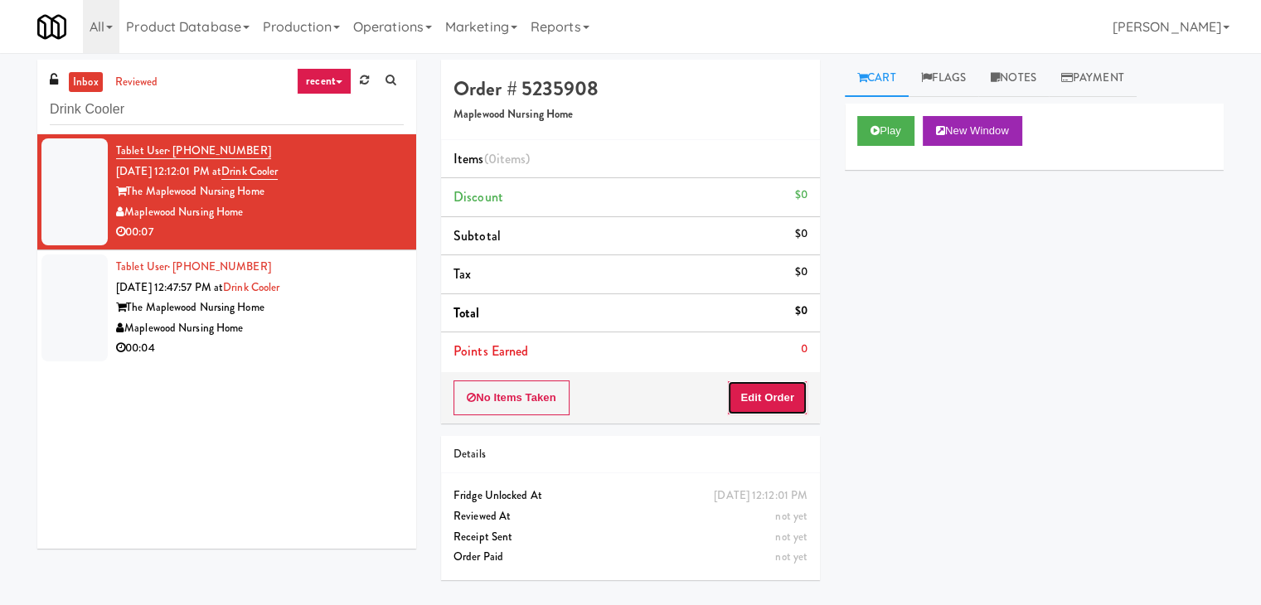
drag, startPoint x: 780, startPoint y: 390, endPoint x: 841, endPoint y: 335, distance: 82.7
click at [782, 389] on button "Edit Order" at bounding box center [767, 397] width 80 height 35
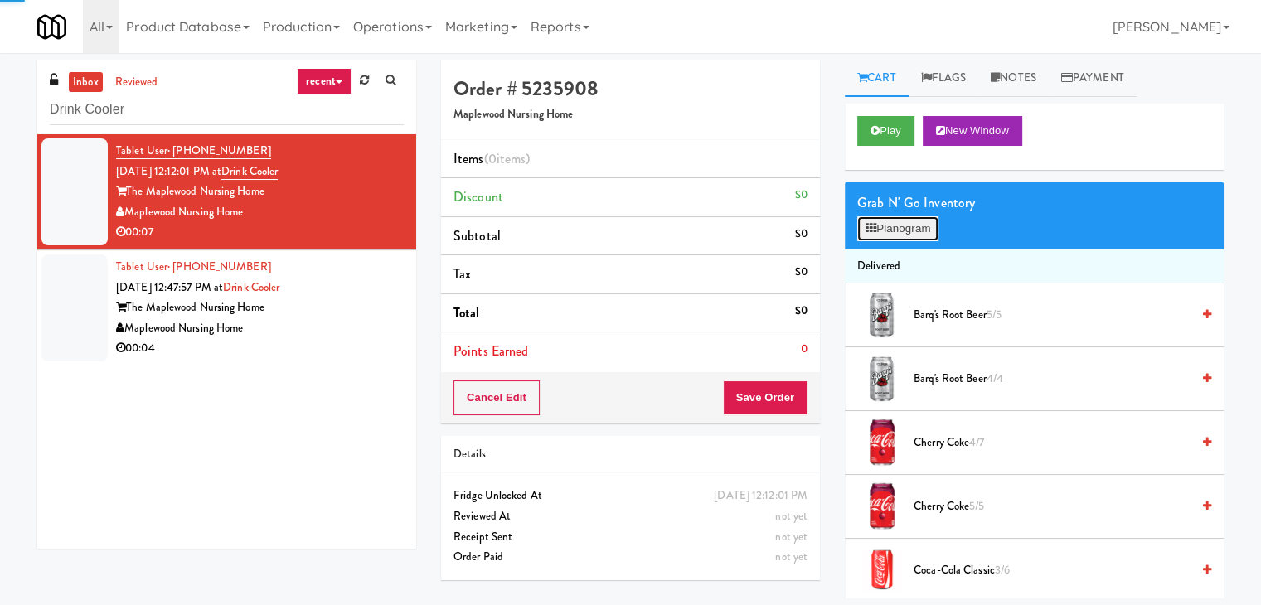
click at [883, 219] on button "Planogram" at bounding box center [897, 228] width 81 height 25
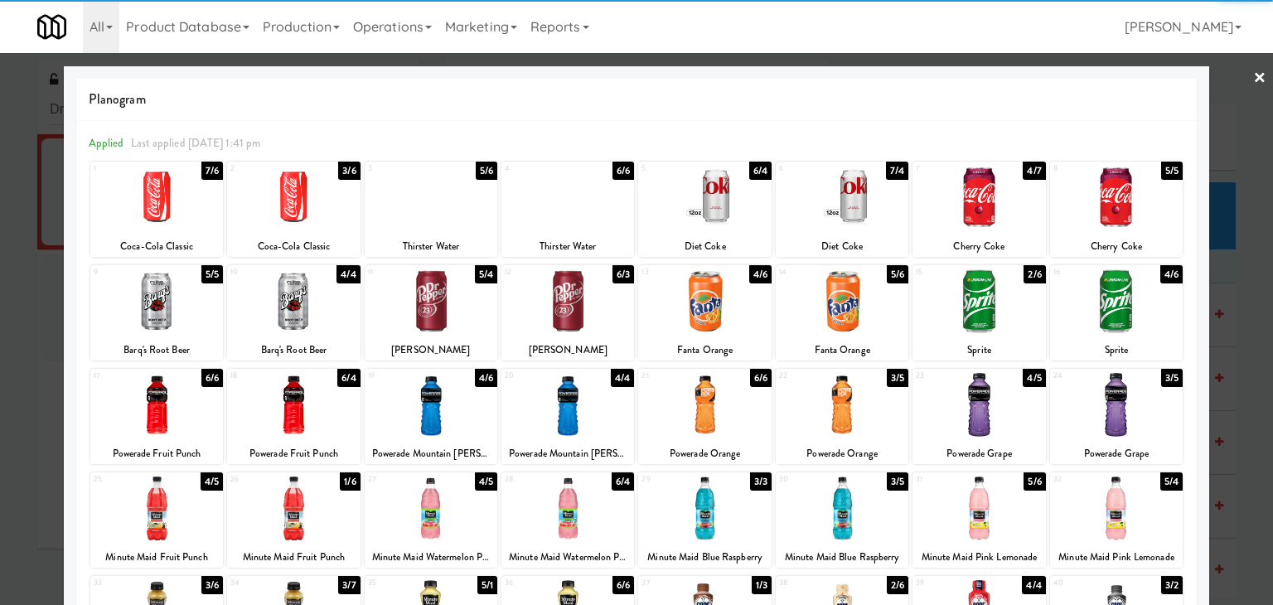
click at [288, 206] on div at bounding box center [293, 198] width 133 height 64
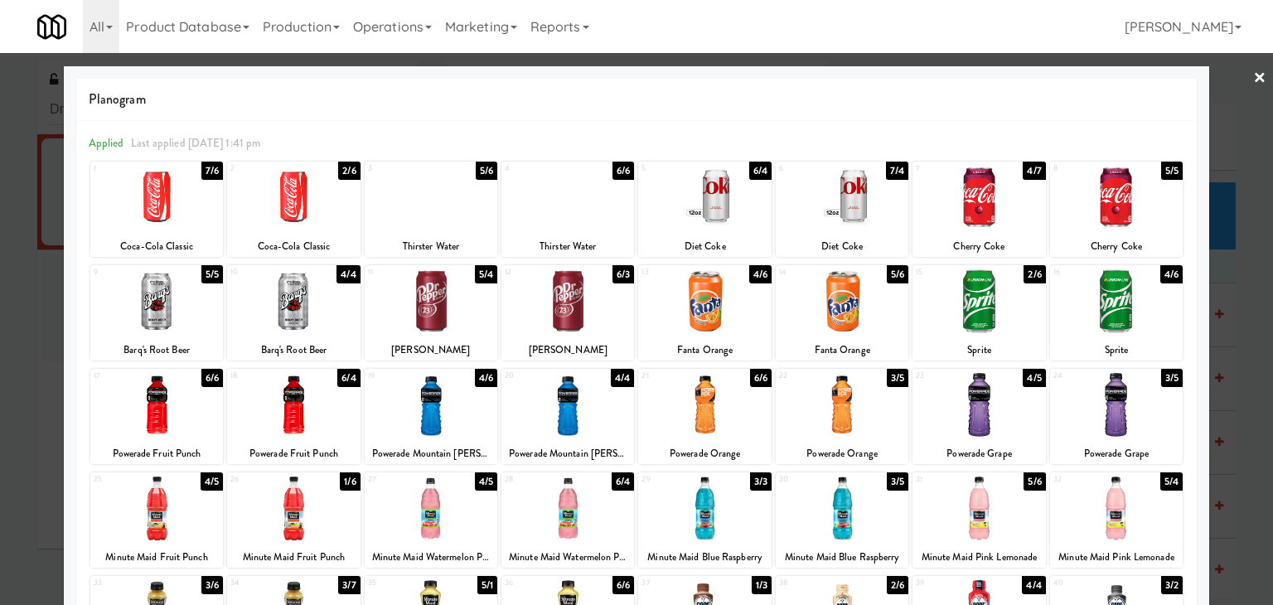
click at [1253, 70] on link "×" at bounding box center [1259, 78] width 13 height 51
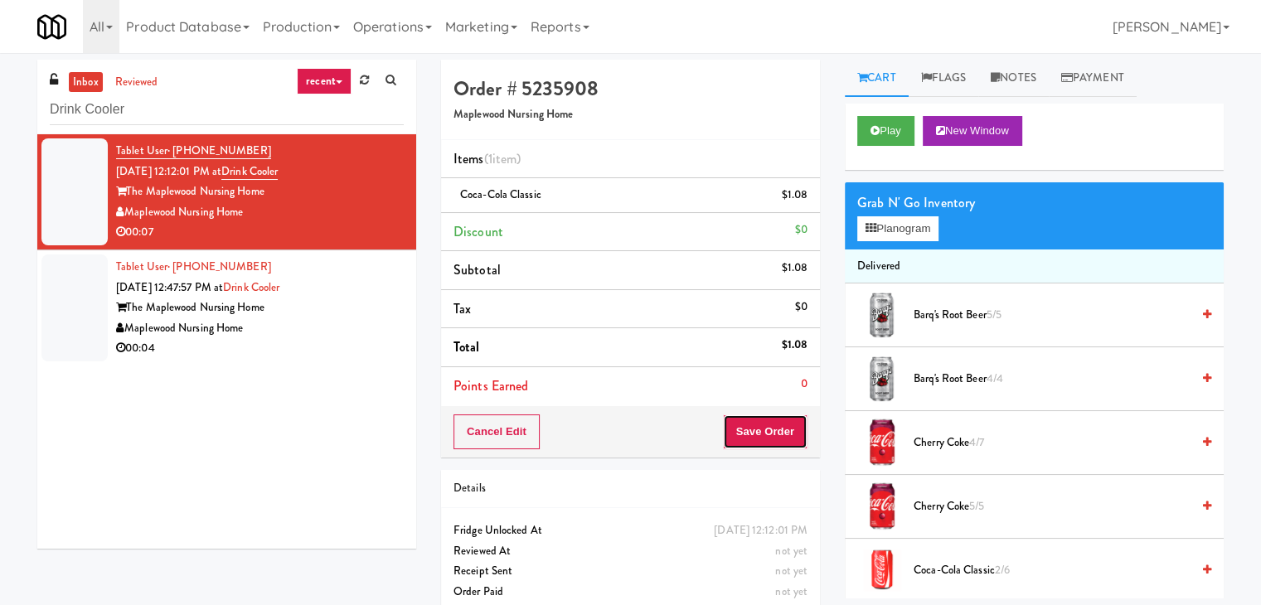
click at [773, 432] on button "Save Order" at bounding box center [765, 431] width 85 height 35
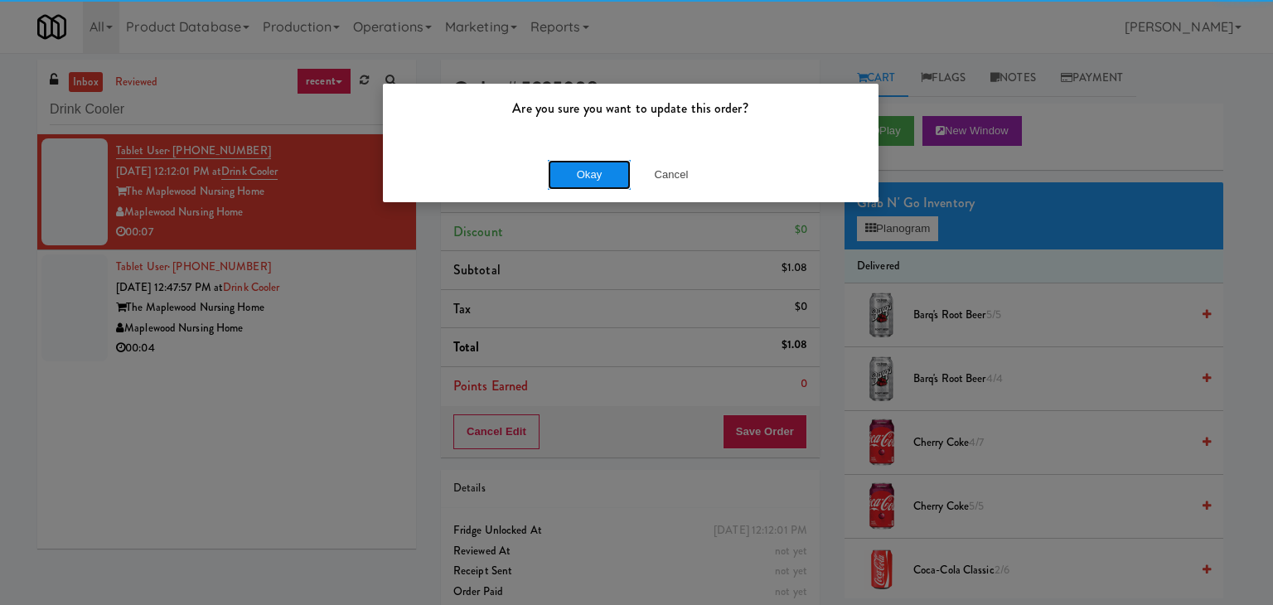
drag, startPoint x: 602, startPoint y: 175, endPoint x: 587, endPoint y: 180, distance: 15.7
click at [601, 174] on button "Okay" at bounding box center [589, 175] width 83 height 30
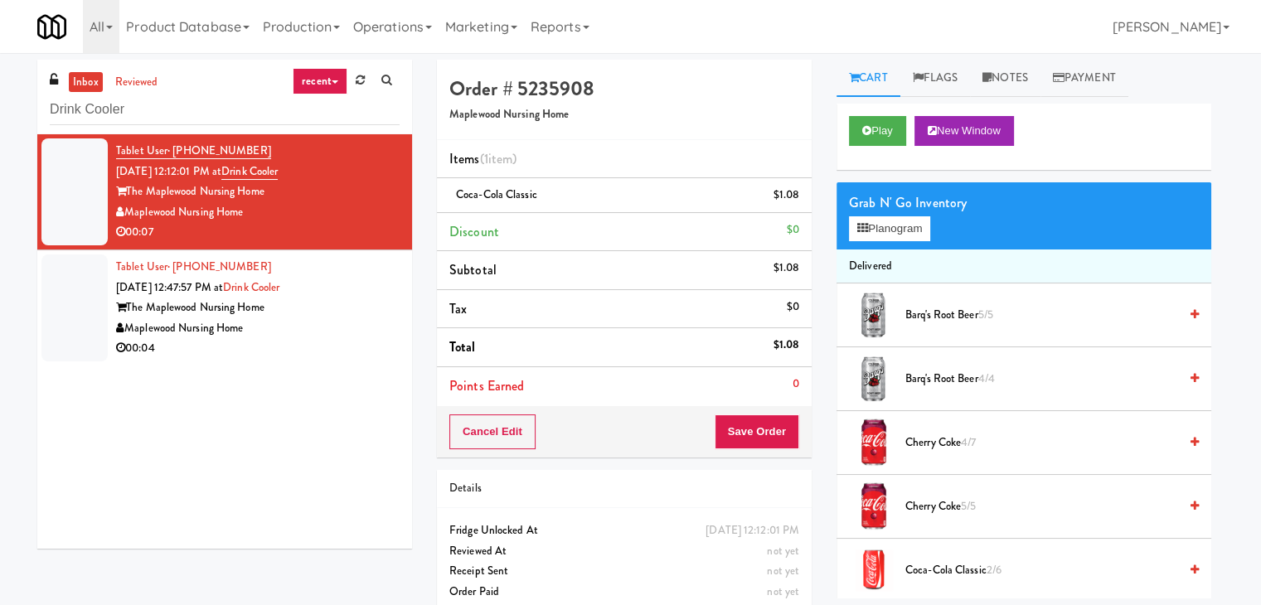
click at [341, 342] on div "00:04" at bounding box center [257, 348] width 283 height 21
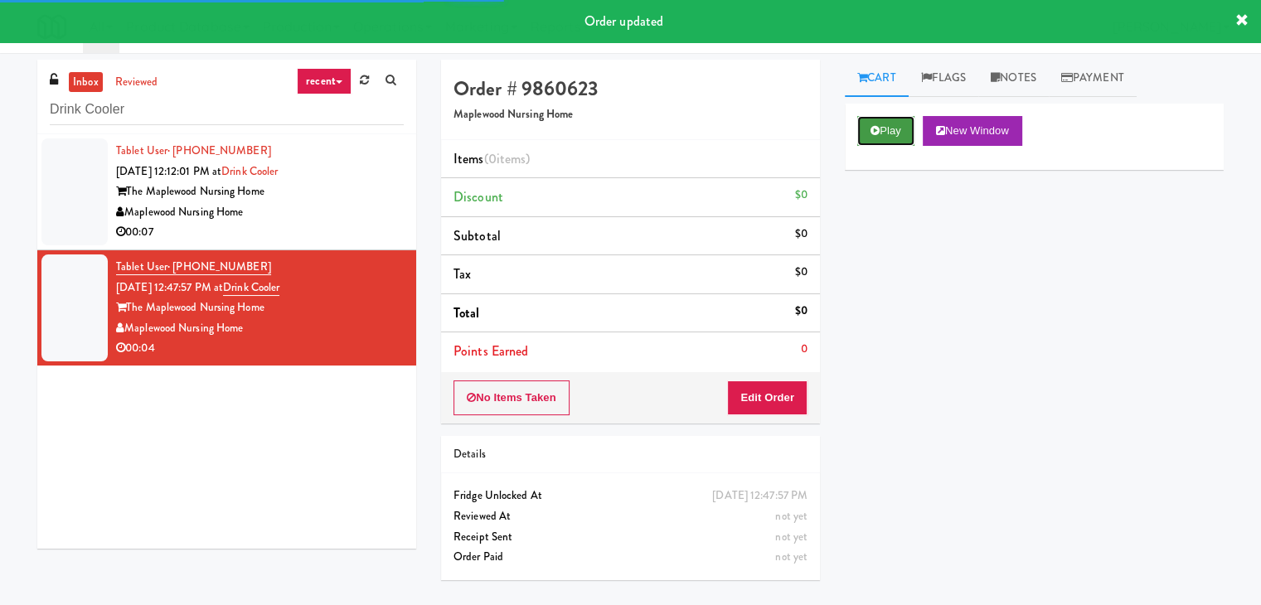
click at [896, 125] on button "Play" at bounding box center [885, 131] width 57 height 30
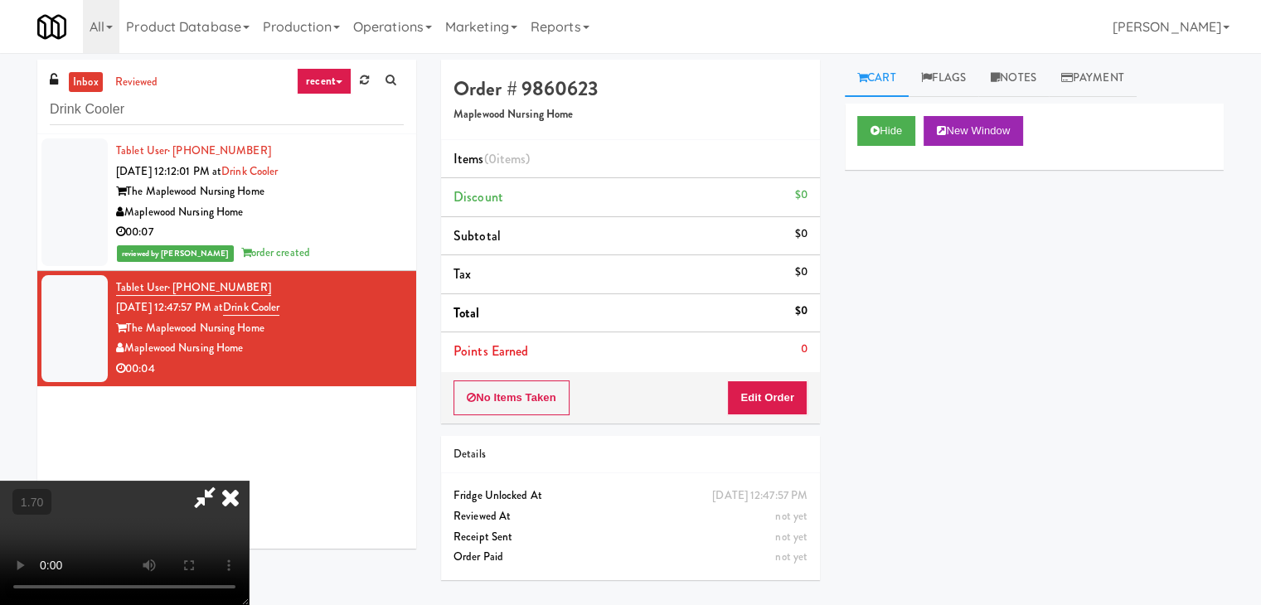
click at [249, 481] on video at bounding box center [124, 543] width 249 height 124
click at [249, 481] on icon at bounding box center [230, 497] width 36 height 33
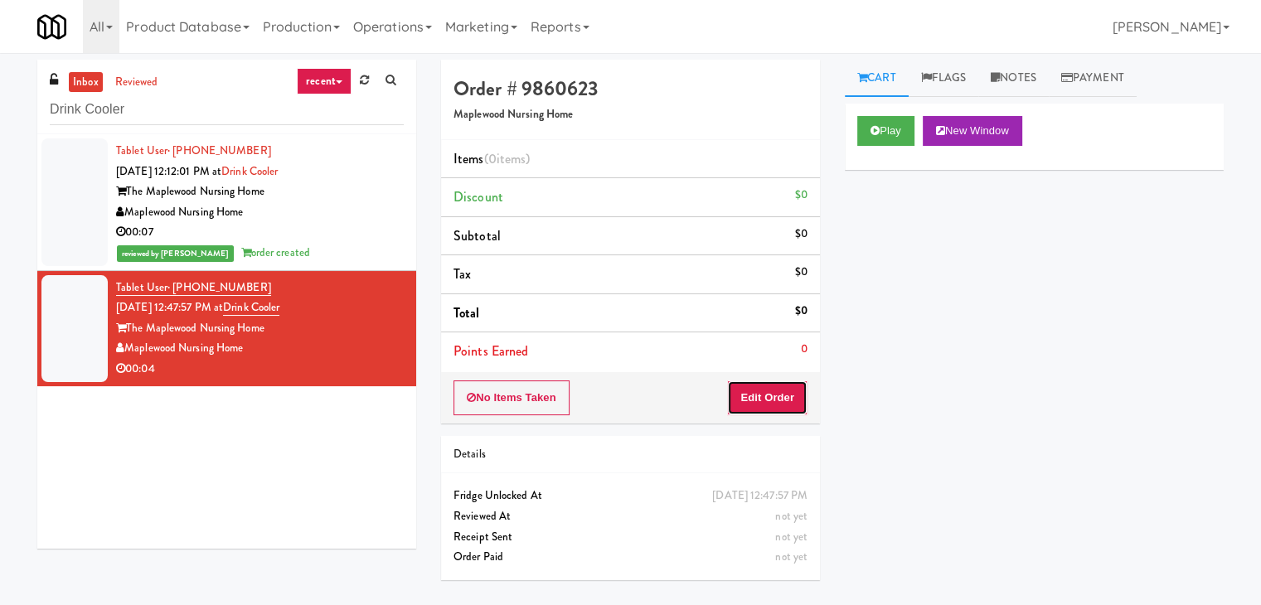
click at [799, 389] on button "Edit Order" at bounding box center [767, 397] width 80 height 35
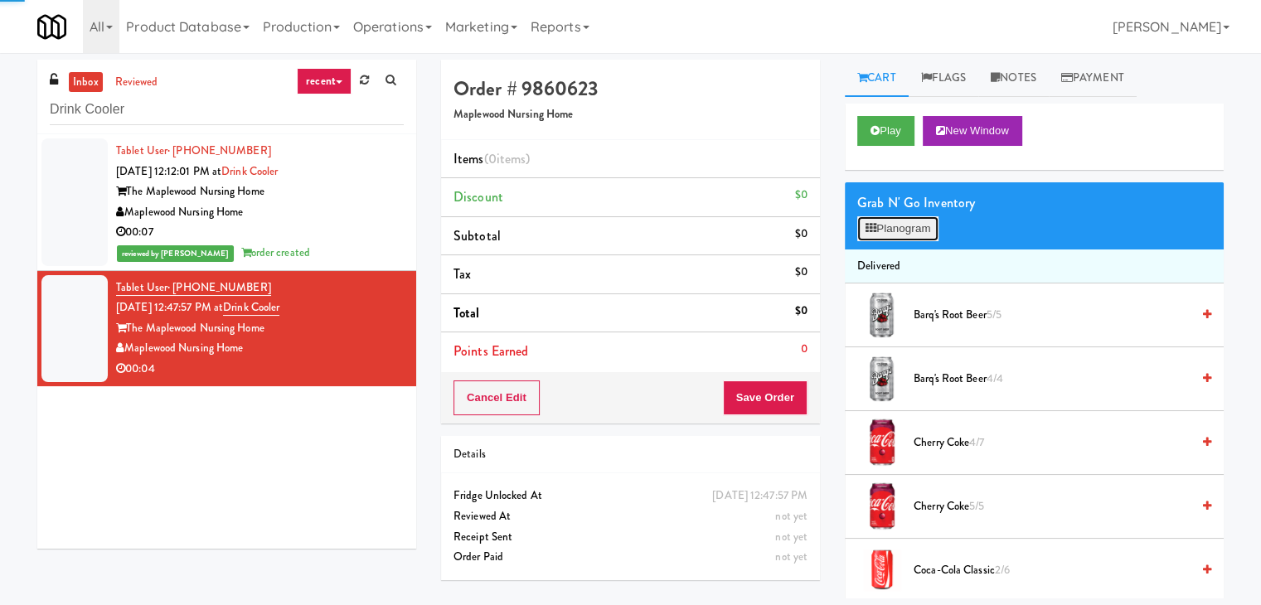
click at [907, 232] on button "Planogram" at bounding box center [897, 228] width 81 height 25
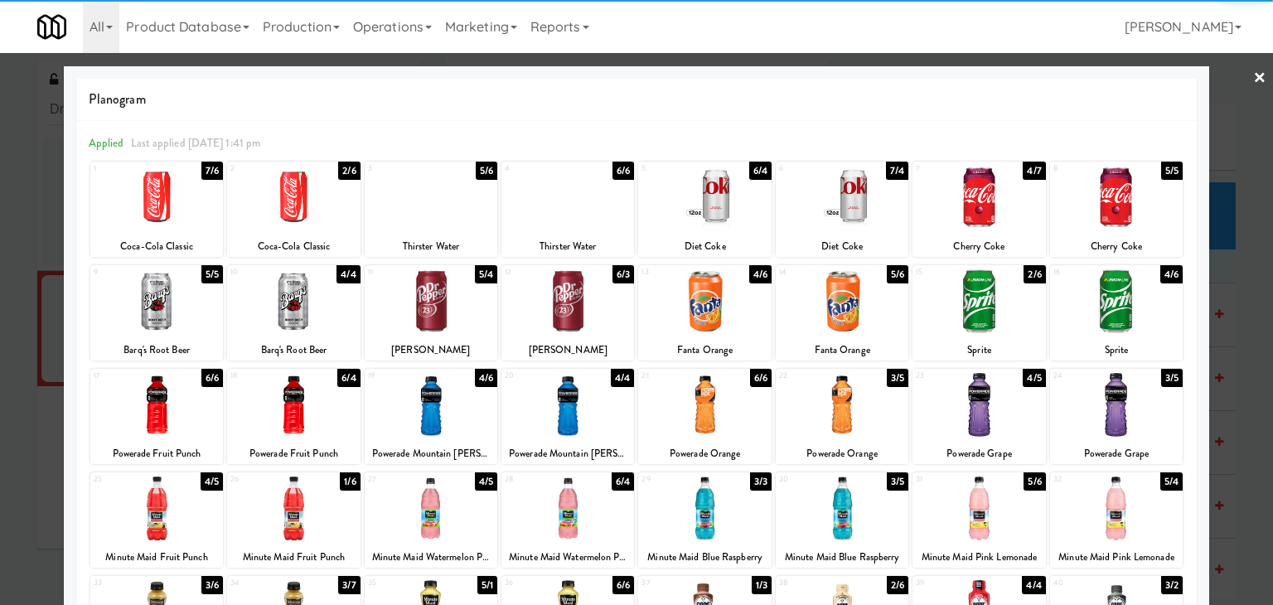
drag, startPoint x: 452, startPoint y: 193, endPoint x: 587, endPoint y: 185, distance: 135.3
click at [453, 193] on div at bounding box center [431, 198] width 133 height 64
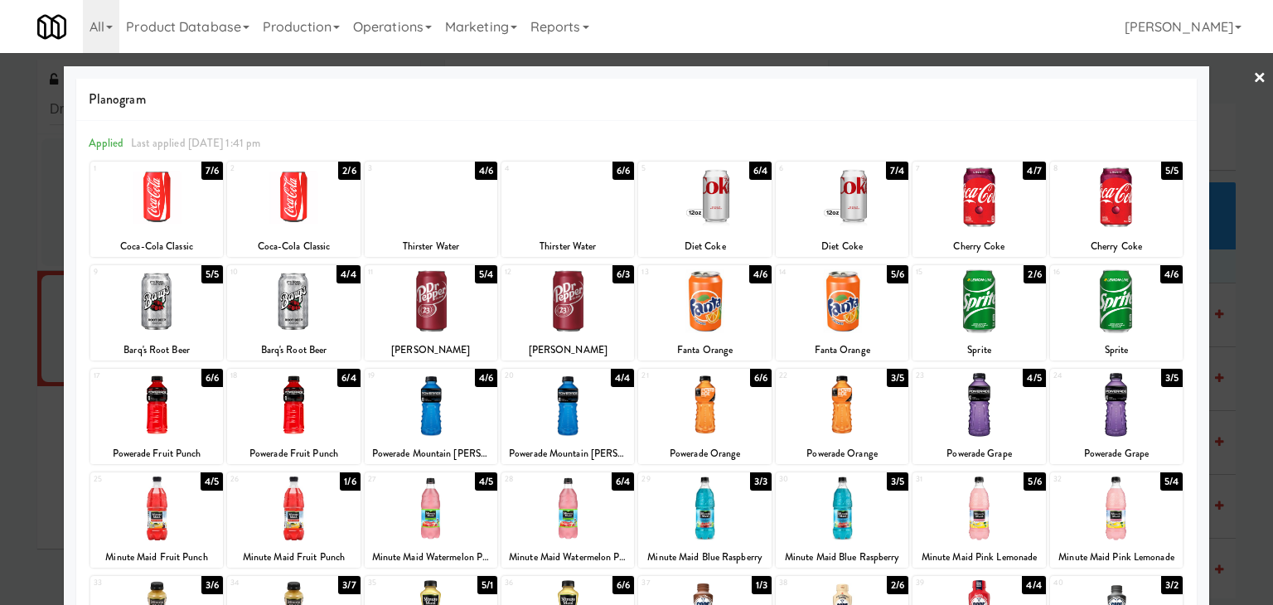
click at [1253, 72] on link "×" at bounding box center [1259, 78] width 13 height 51
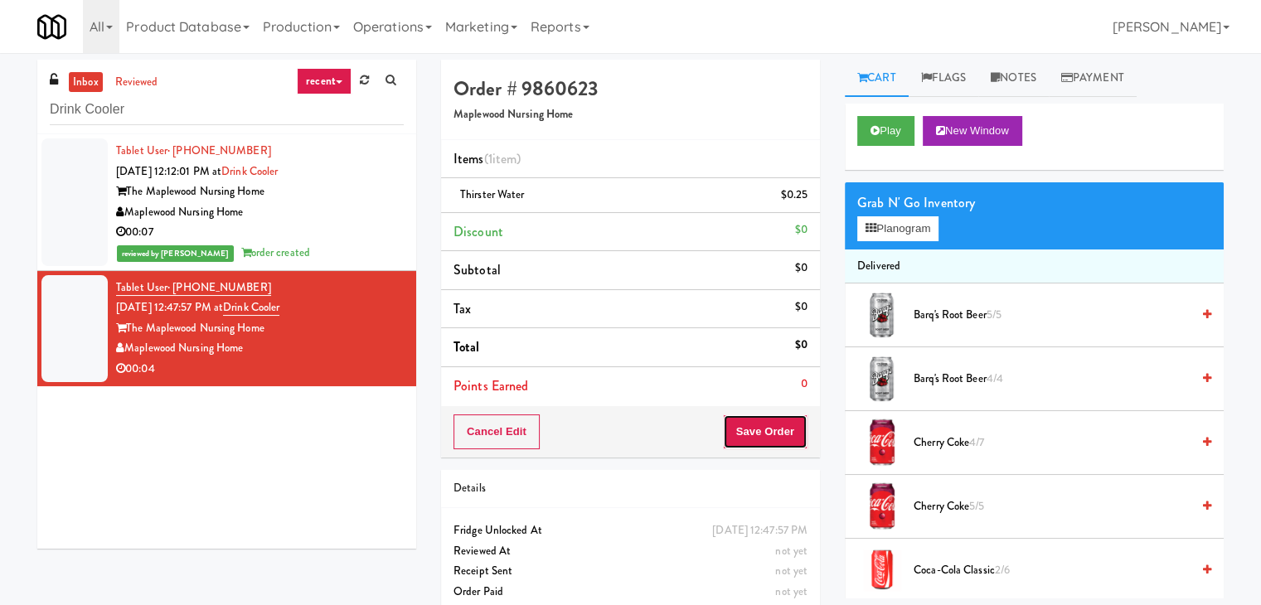
click at [796, 424] on button "Save Order" at bounding box center [765, 431] width 85 height 35
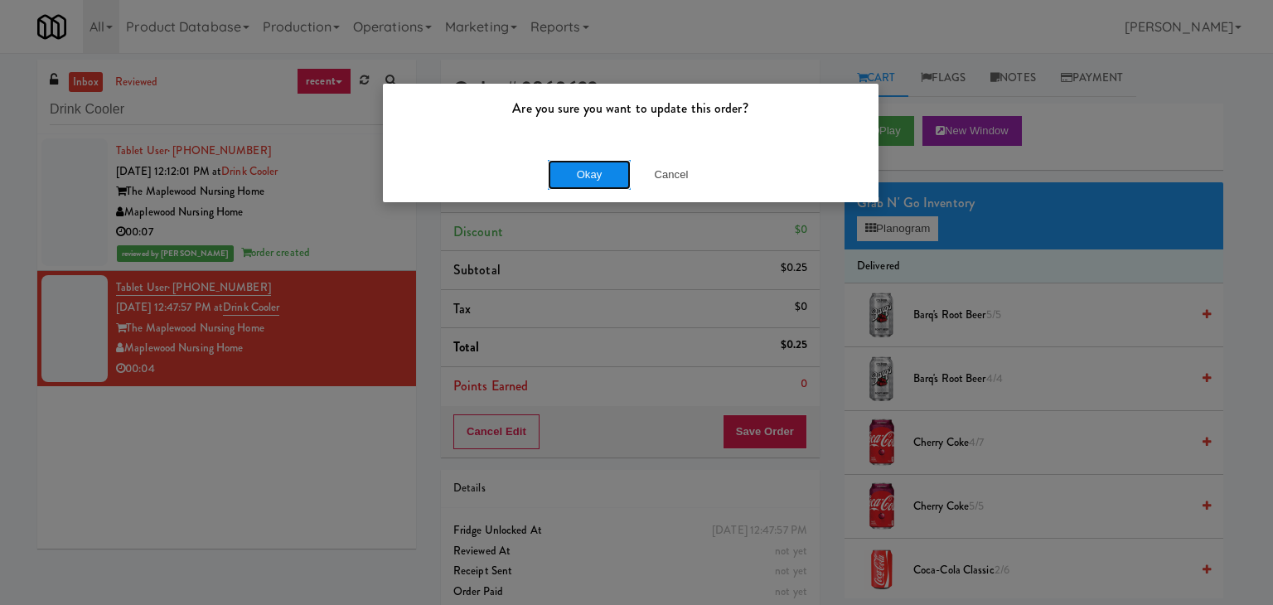
click at [603, 171] on button "Okay" at bounding box center [589, 175] width 83 height 30
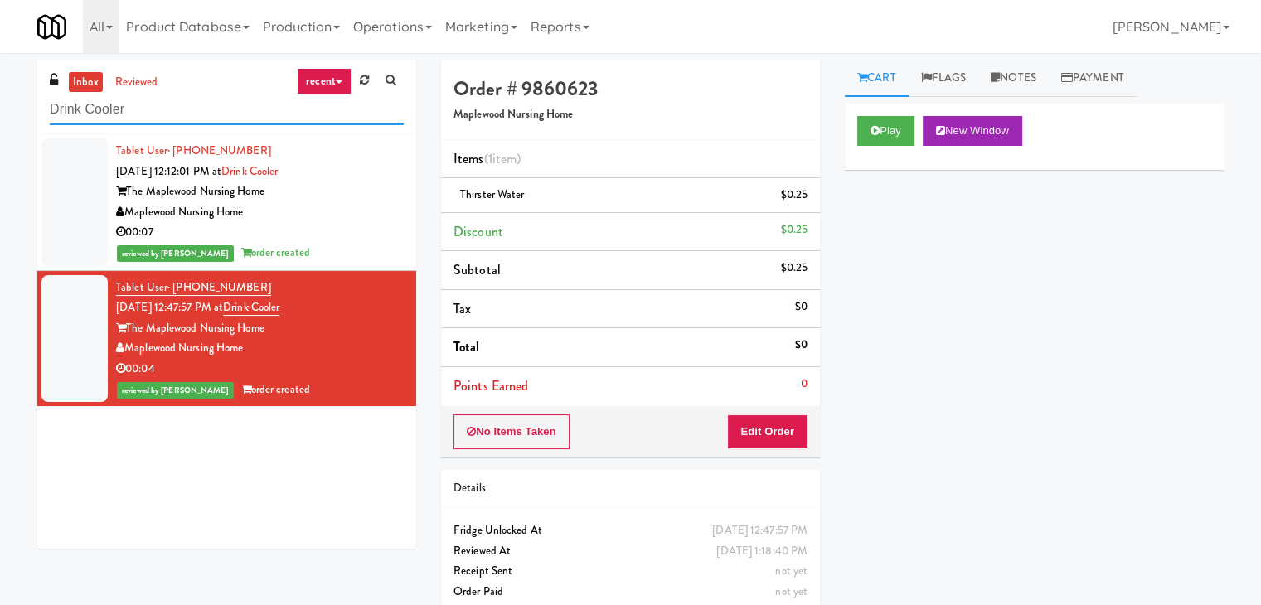
click at [178, 104] on input "Drink Cooler" at bounding box center [227, 109] width 354 height 31
paste input "Healthtrax Gym"
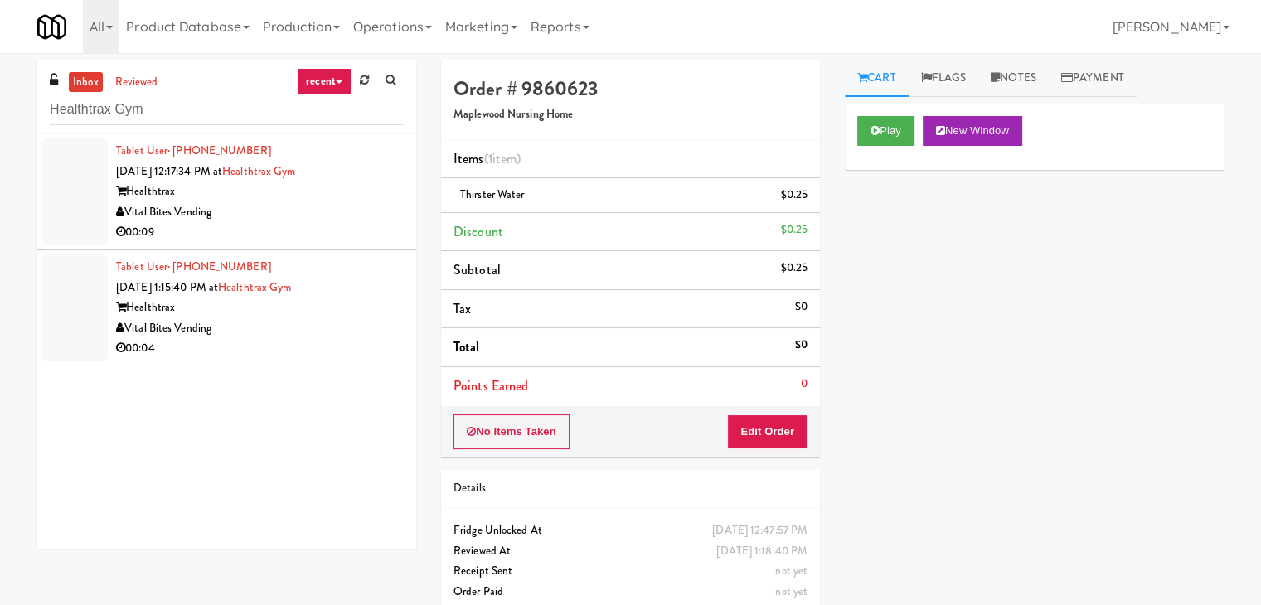
click at [364, 220] on div "Vital Bites Vending" at bounding box center [260, 212] width 288 height 21
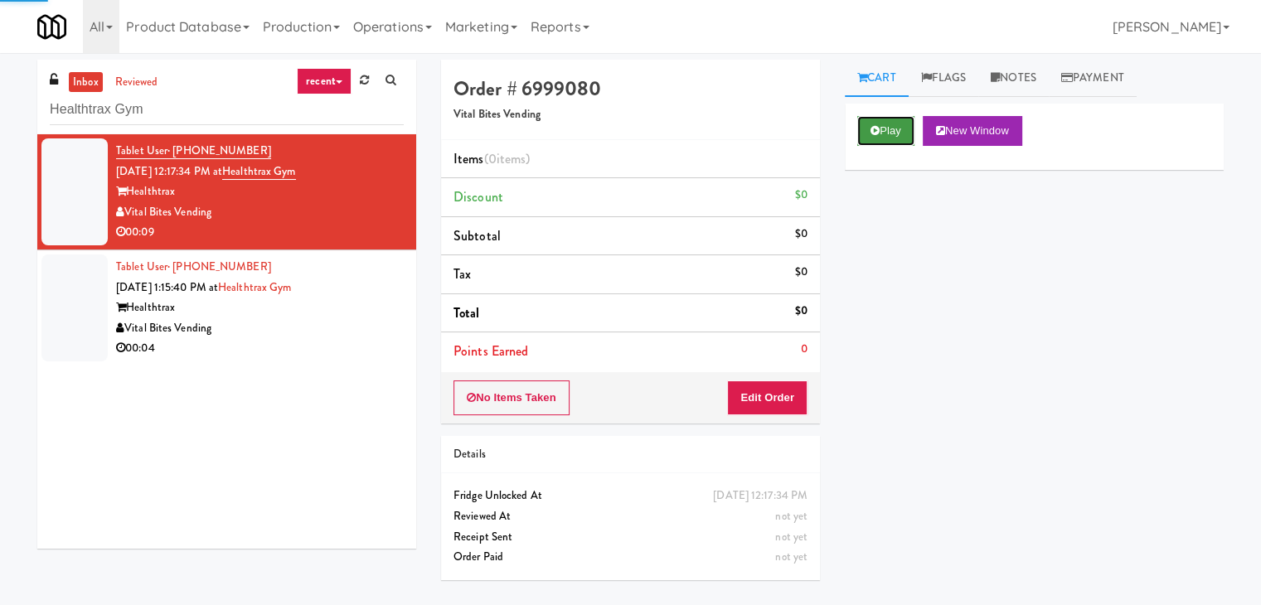
click at [869, 127] on button "Play" at bounding box center [885, 131] width 57 height 30
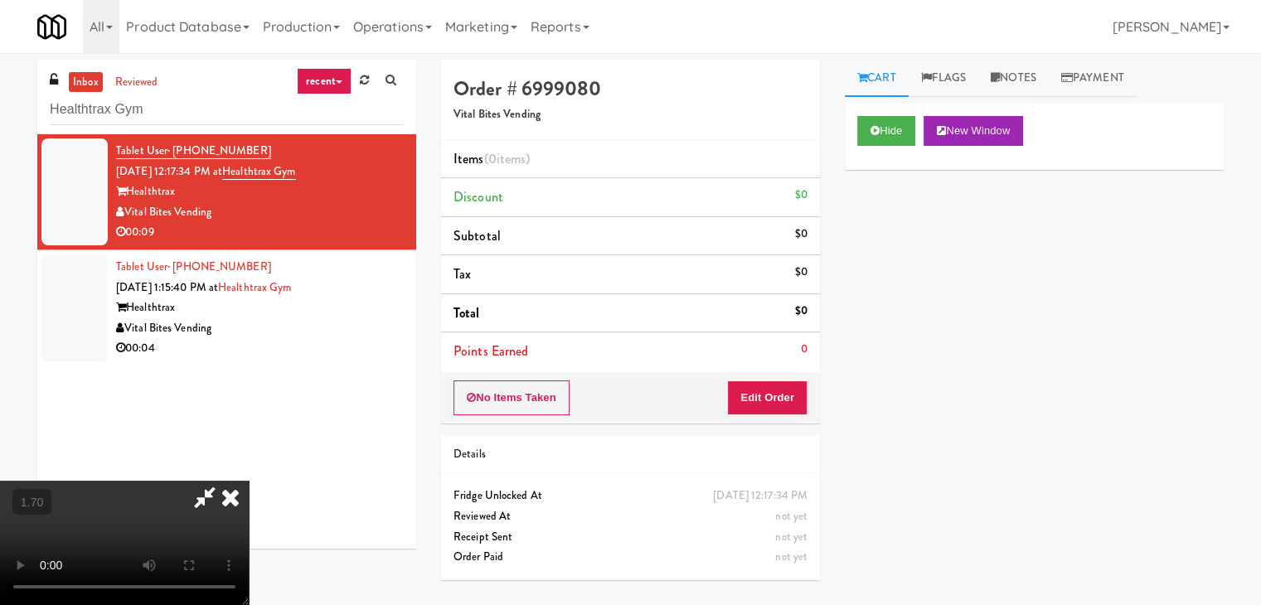
click at [249, 481] on video at bounding box center [124, 543] width 249 height 124
click at [249, 481] on icon at bounding box center [230, 497] width 36 height 33
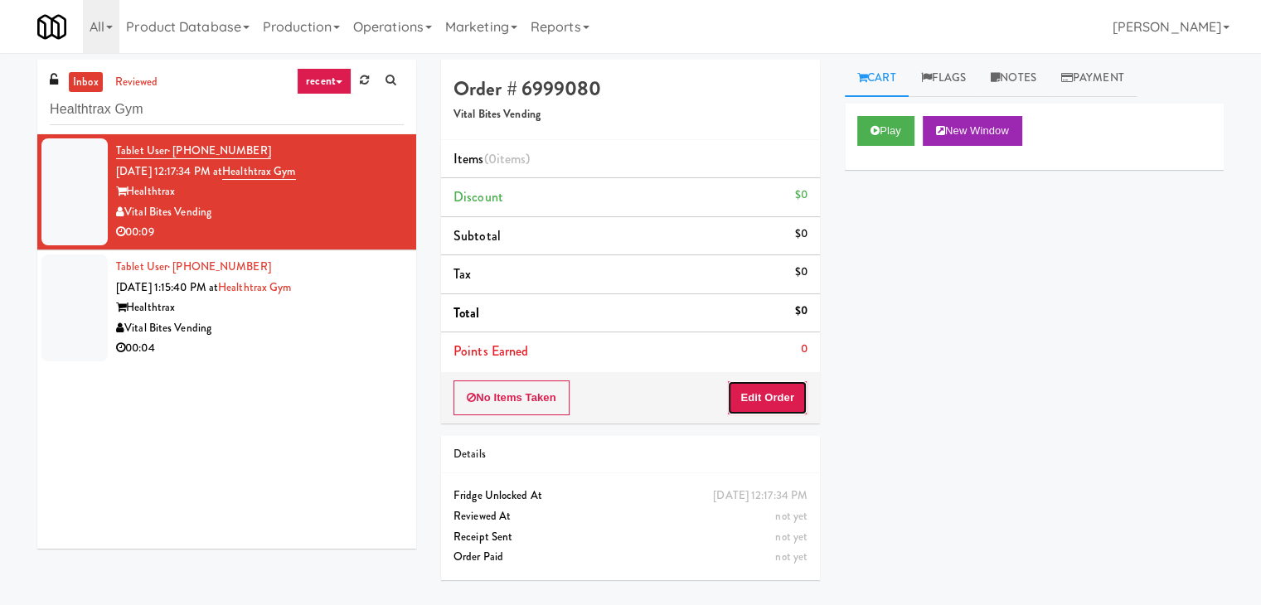
click at [769, 399] on button "Edit Order" at bounding box center [767, 397] width 80 height 35
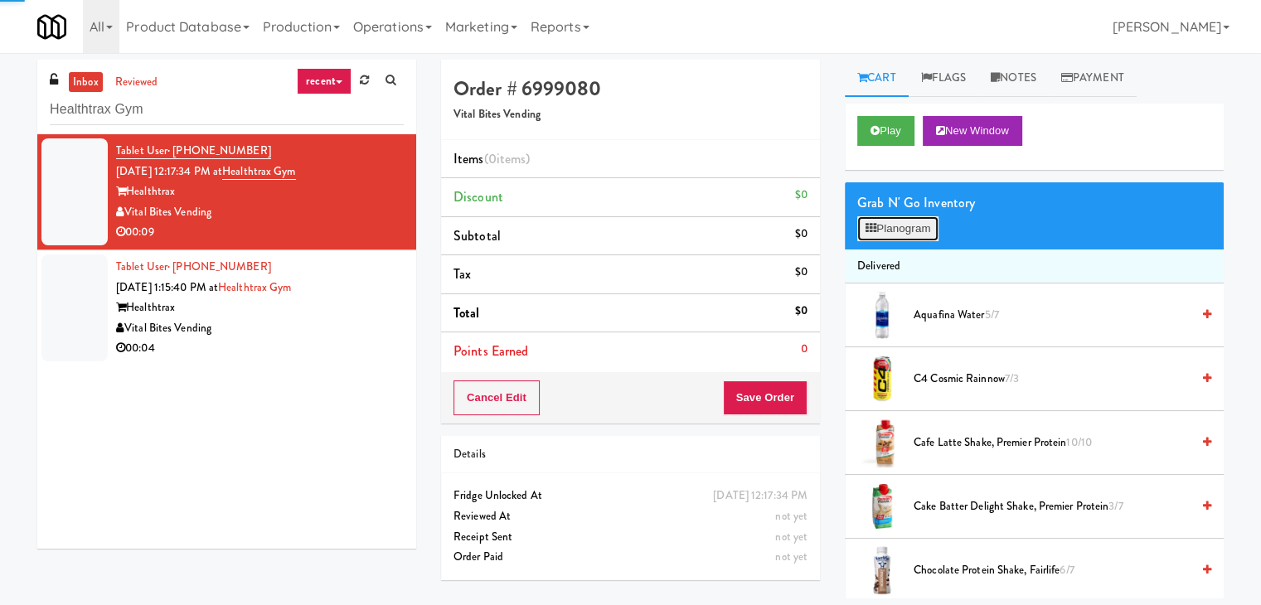
click at [886, 218] on button "Planogram" at bounding box center [897, 228] width 81 height 25
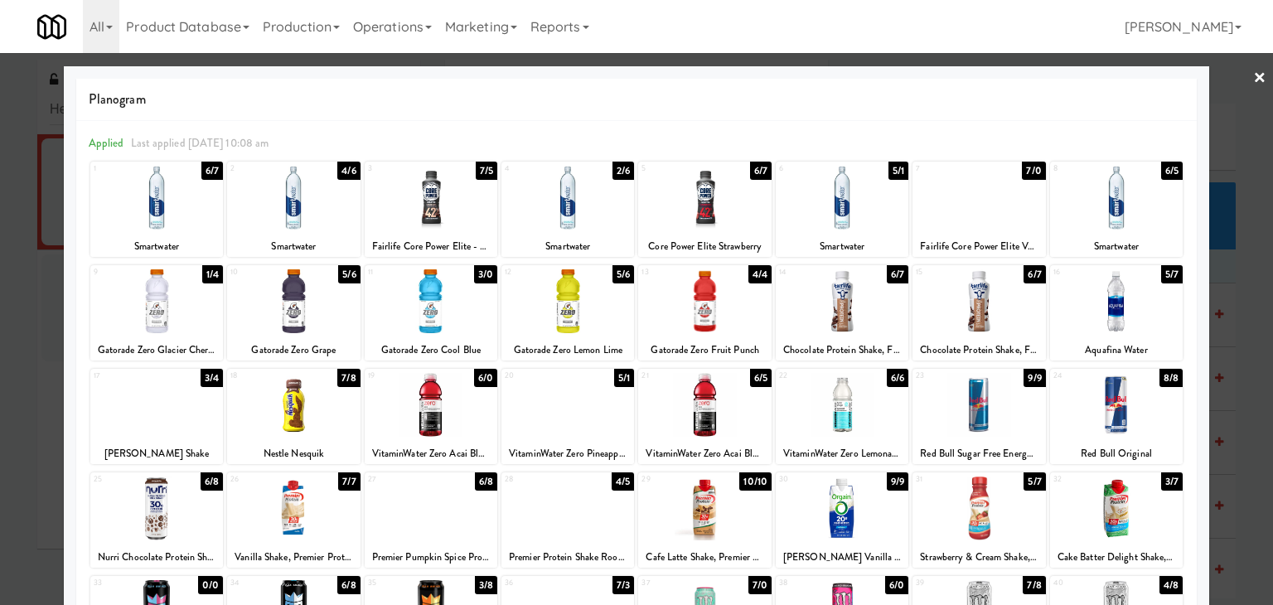
click at [581, 196] on div at bounding box center [567, 198] width 133 height 64
click at [218, 300] on div at bounding box center [156, 301] width 133 height 64
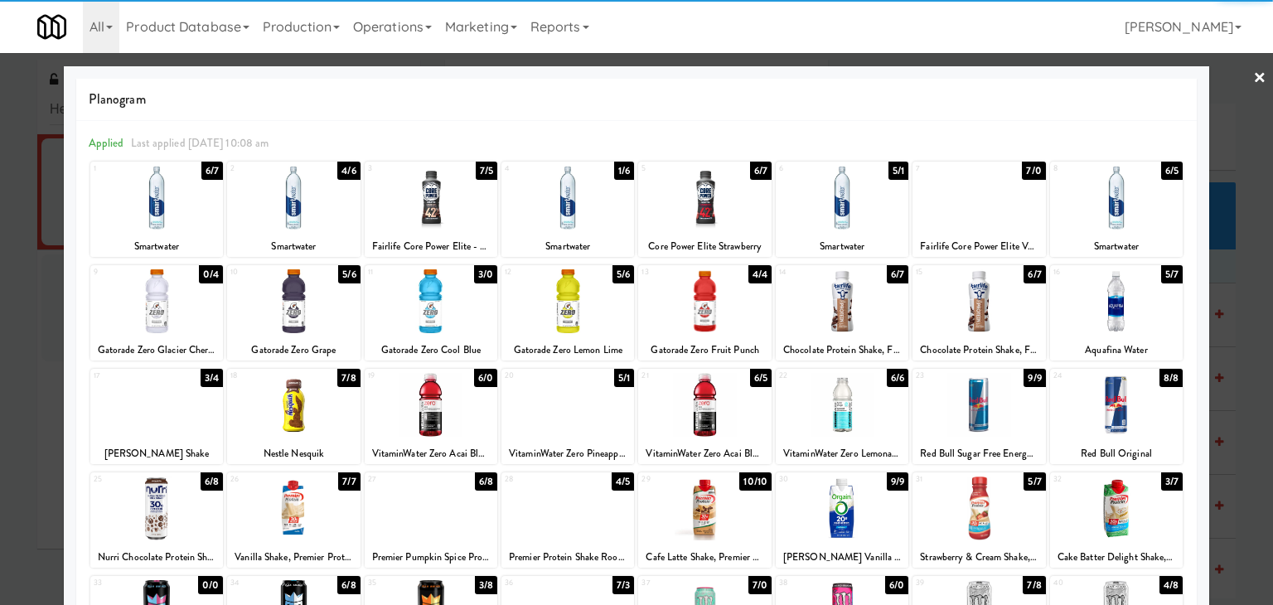
click at [1253, 80] on link "×" at bounding box center [1259, 78] width 13 height 51
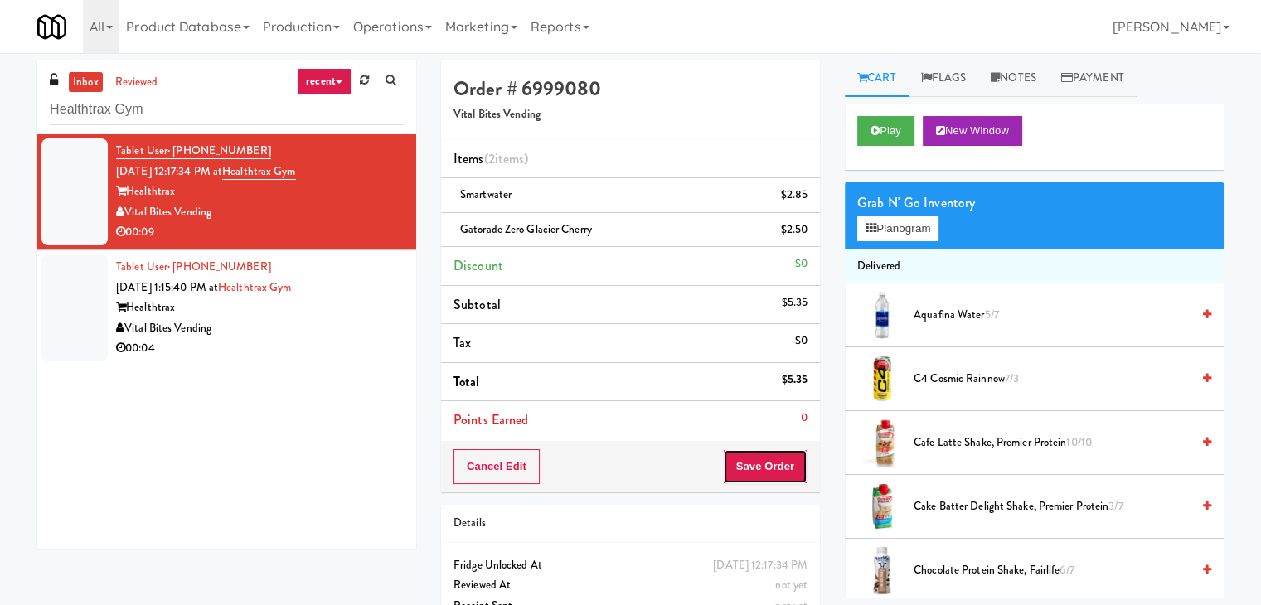
click at [746, 461] on button "Save Order" at bounding box center [765, 466] width 85 height 35
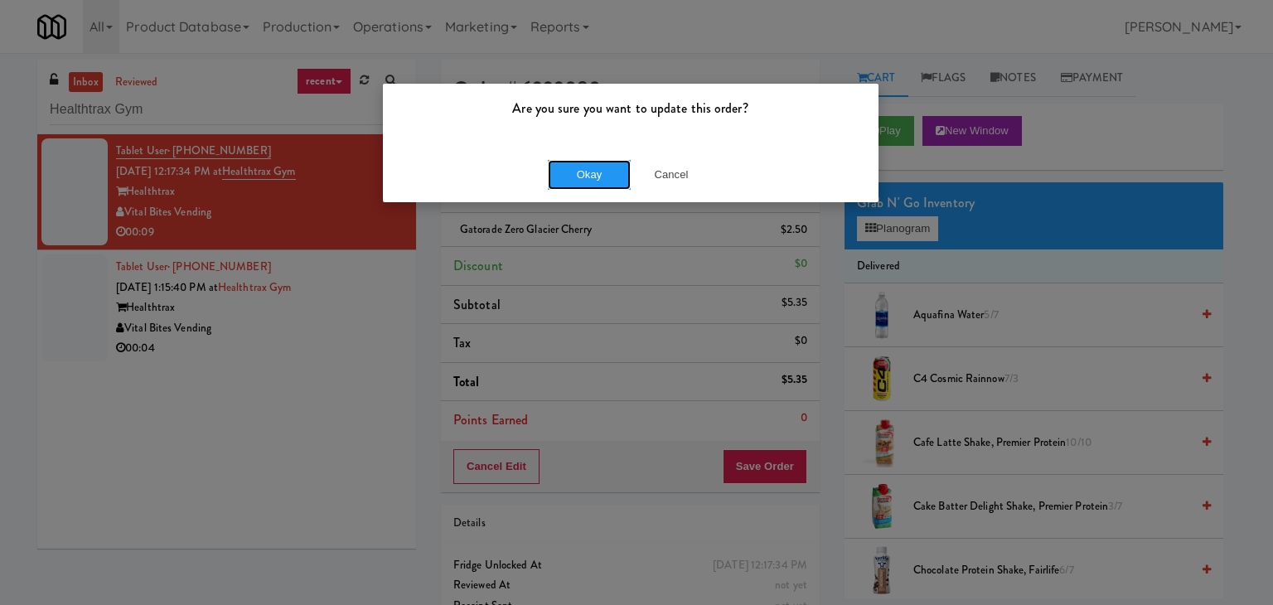
drag, startPoint x: 577, startPoint y: 167, endPoint x: 472, endPoint y: 232, distance: 123.3
click at [575, 166] on button "Okay" at bounding box center [589, 175] width 83 height 30
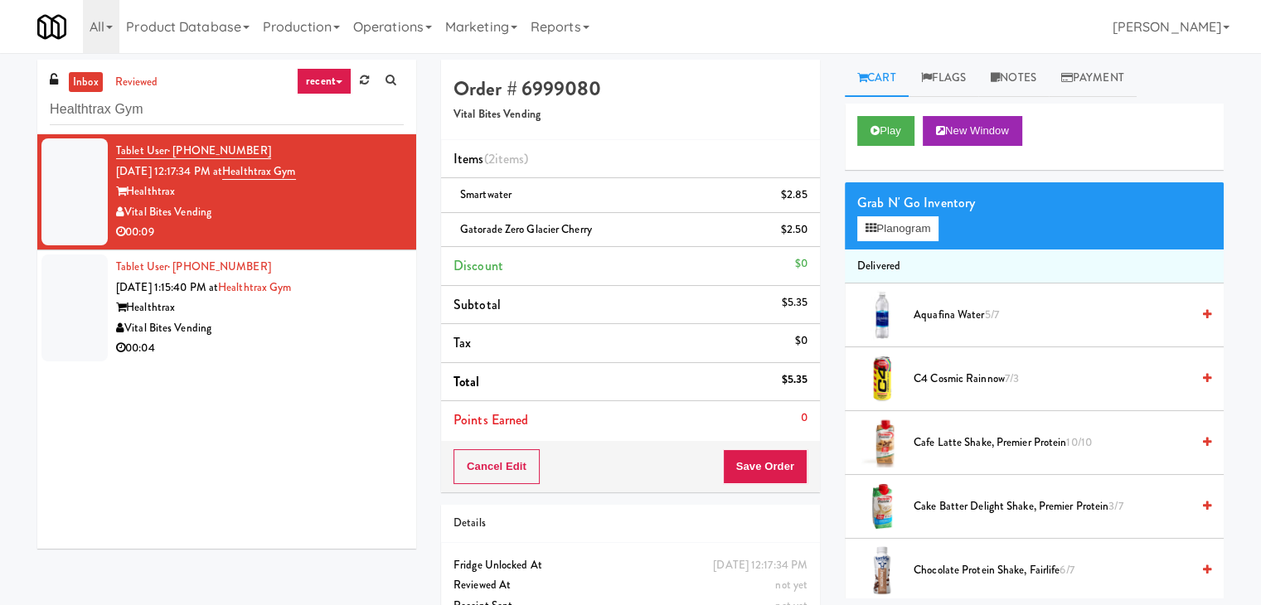
click at [336, 339] on div "00:04" at bounding box center [260, 348] width 288 height 21
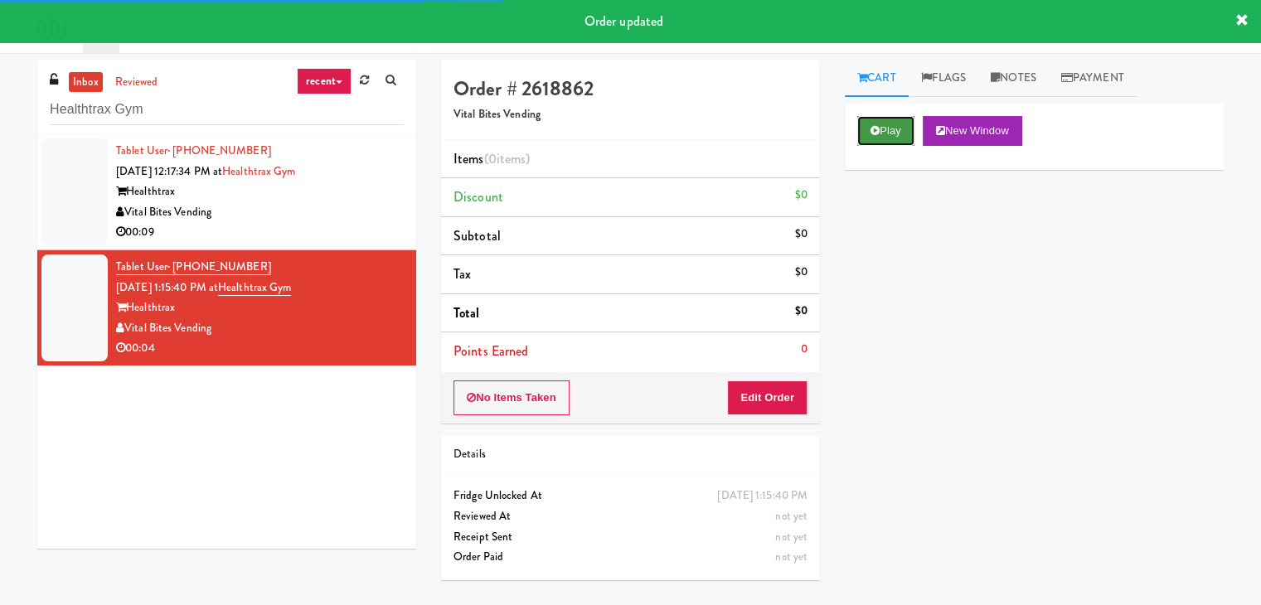
click at [887, 130] on button "Play" at bounding box center [885, 131] width 57 height 30
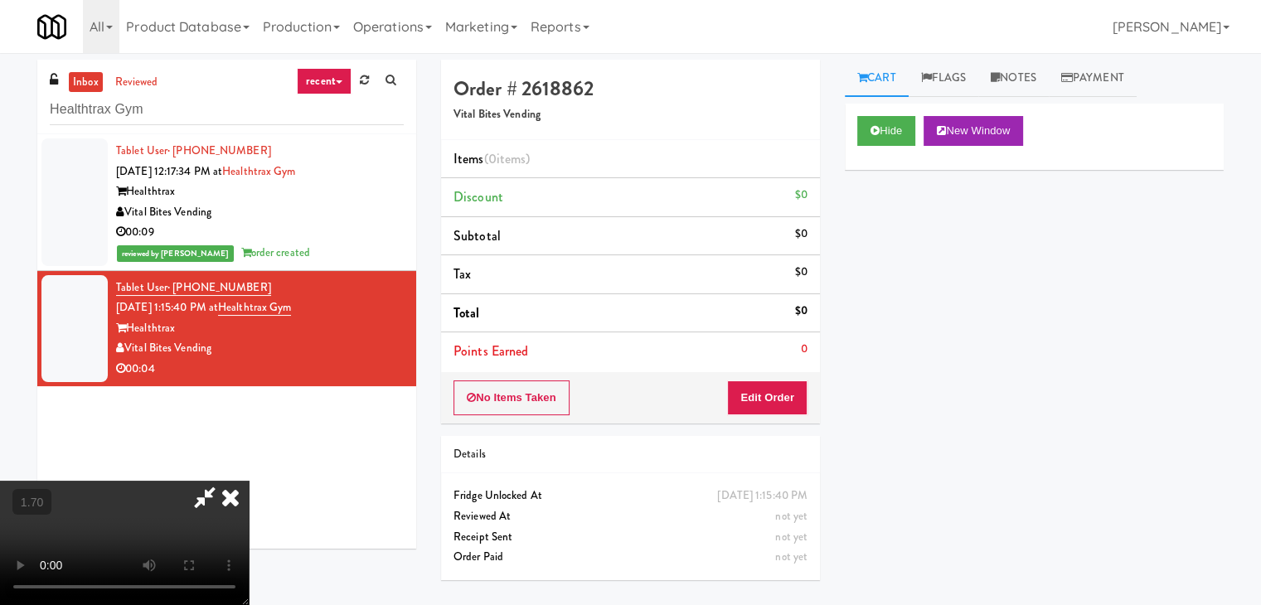
click at [249, 481] on video at bounding box center [124, 543] width 249 height 124
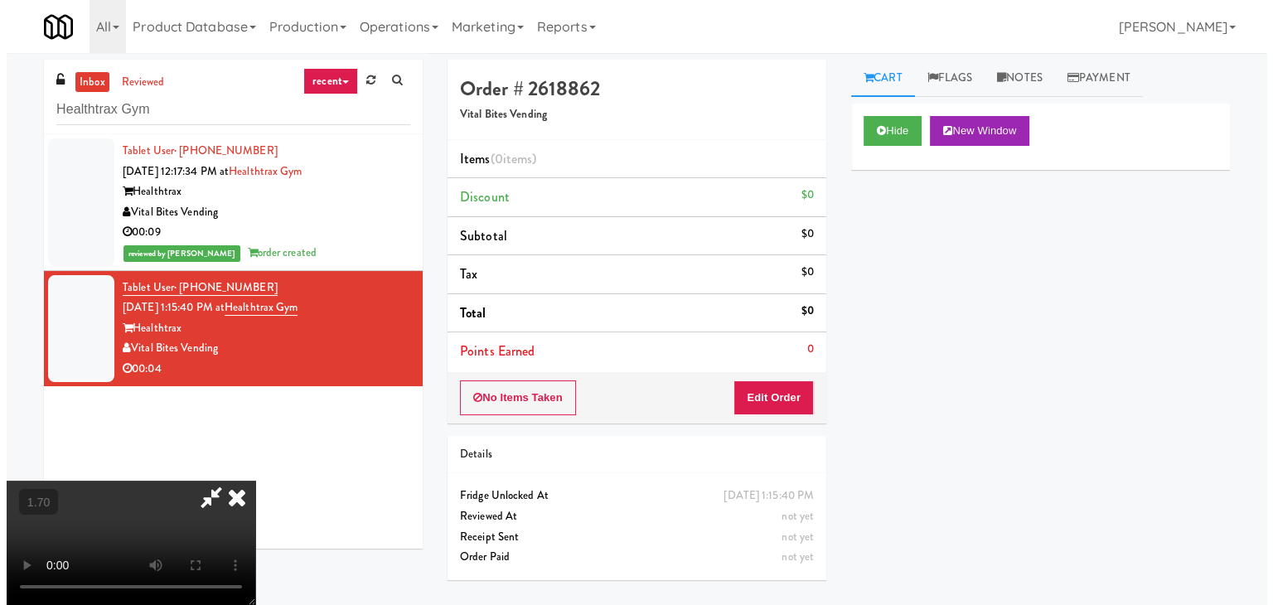
scroll to position [0, 0]
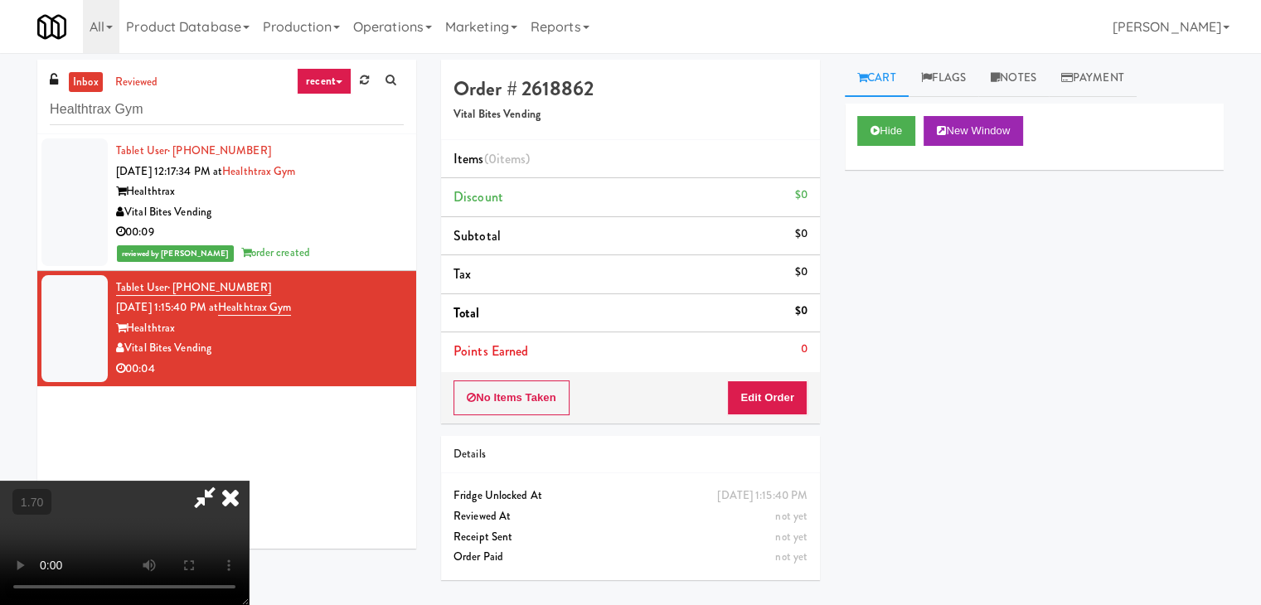
click at [249, 481] on icon at bounding box center [230, 497] width 36 height 33
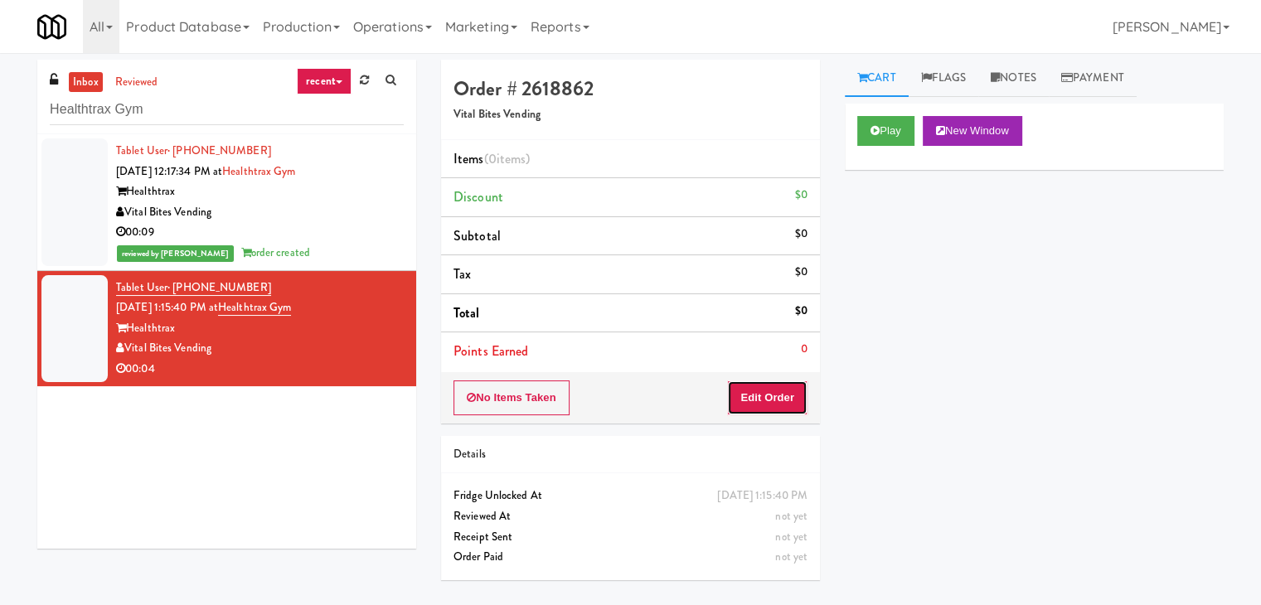
click at [758, 385] on button "Edit Order" at bounding box center [767, 397] width 80 height 35
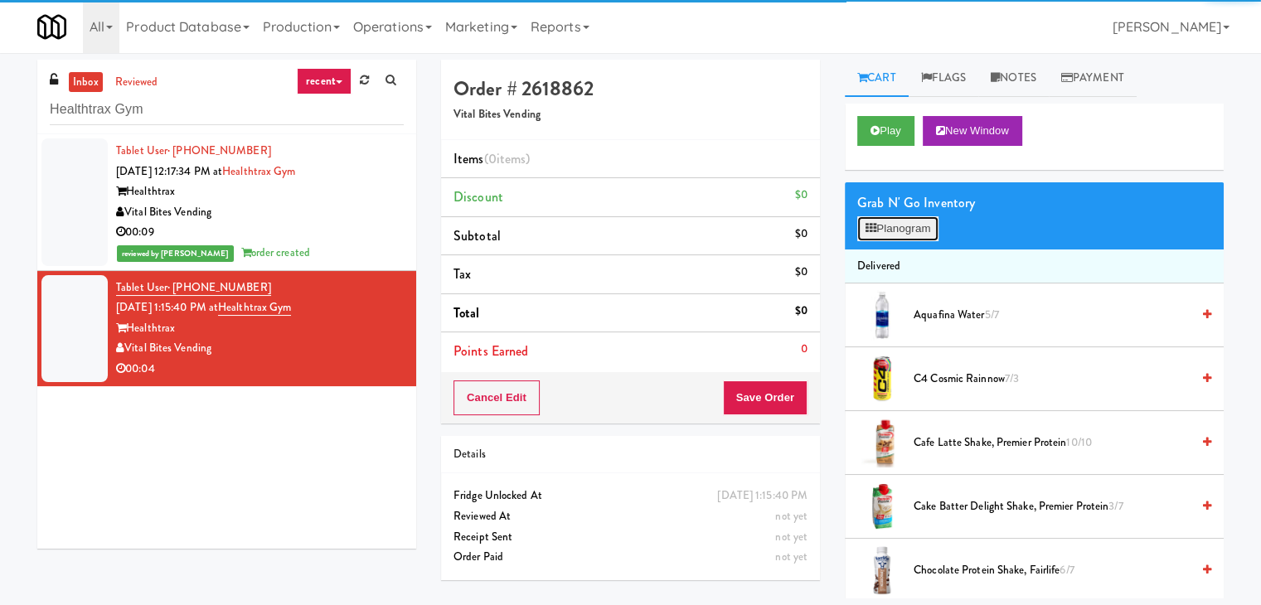
click at [918, 216] on button "Planogram" at bounding box center [897, 228] width 81 height 25
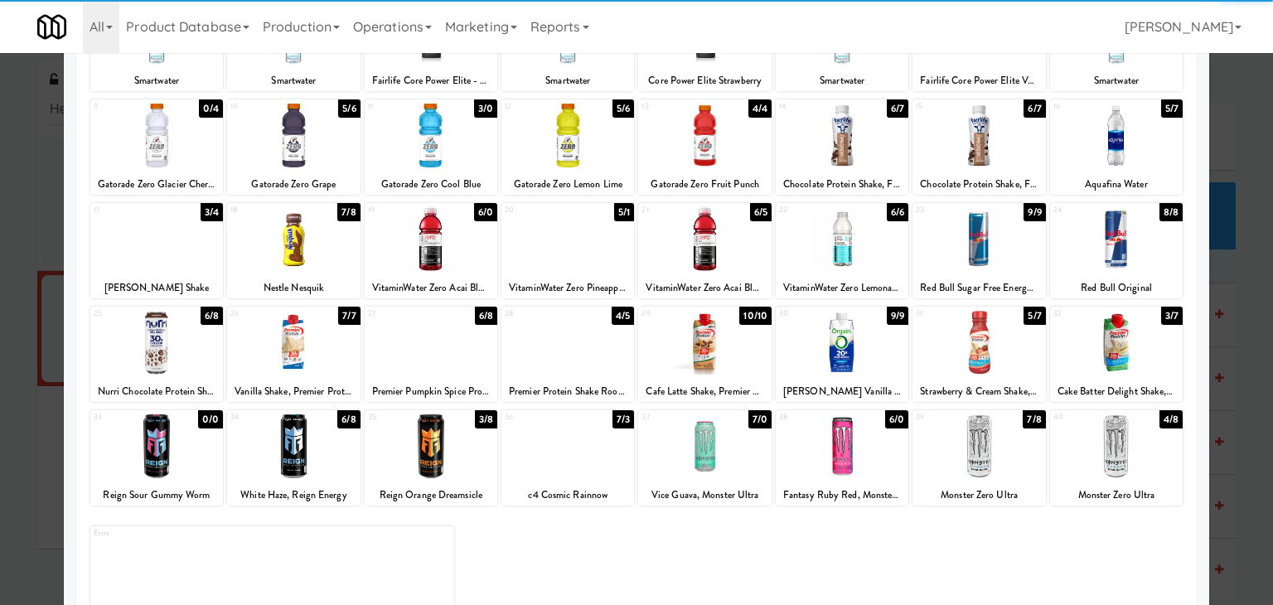
click at [152, 341] on div at bounding box center [156, 343] width 133 height 64
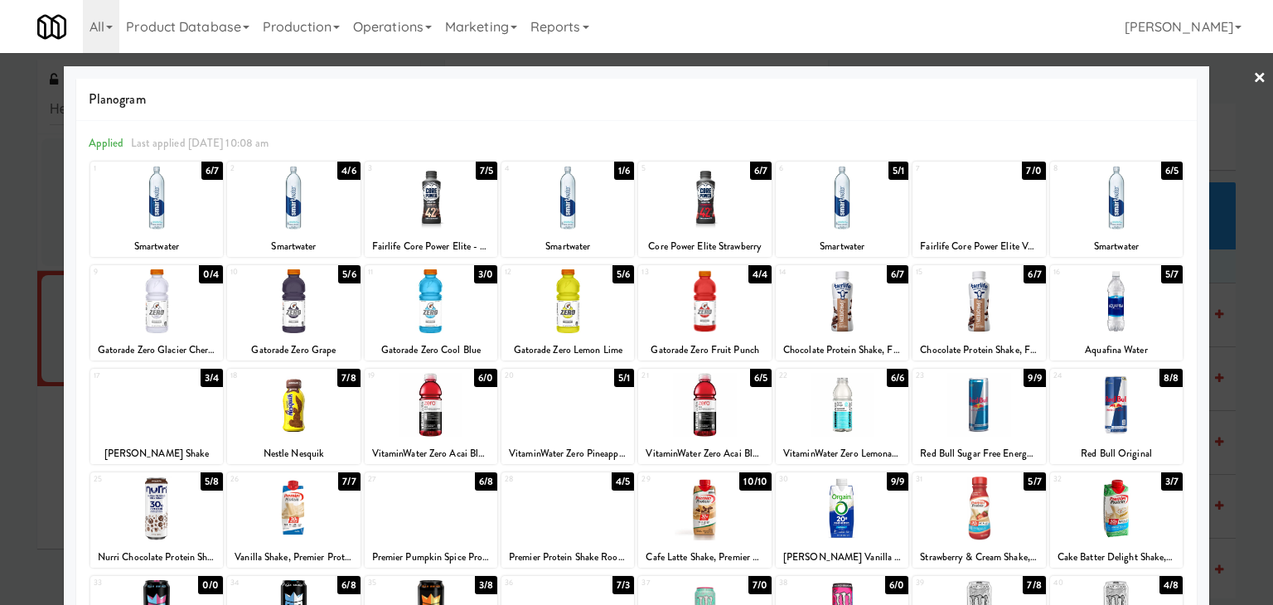
click at [1253, 76] on link "×" at bounding box center [1259, 78] width 13 height 51
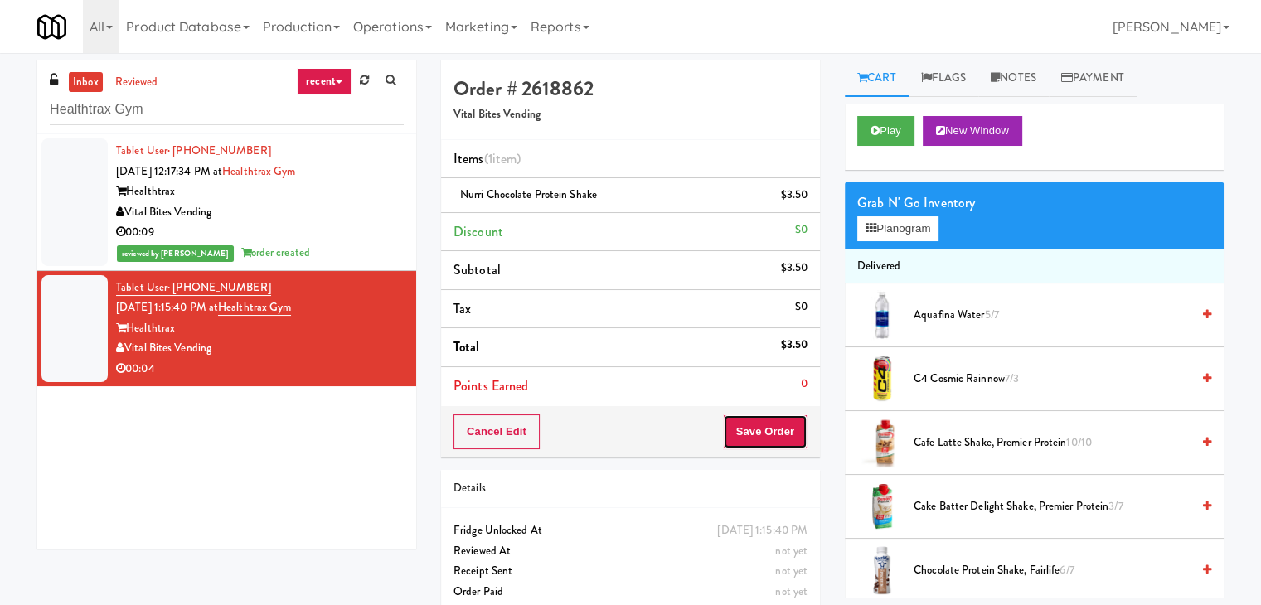
click at [738, 435] on button "Save Order" at bounding box center [765, 431] width 85 height 35
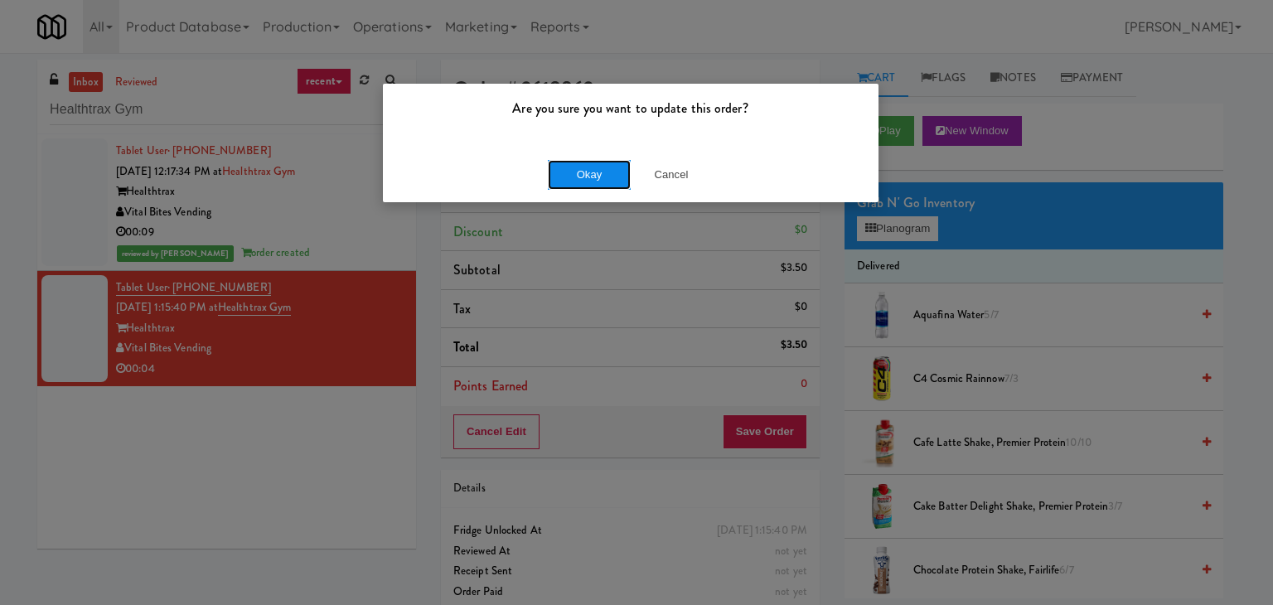
click at [603, 186] on button "Okay" at bounding box center [589, 175] width 83 height 30
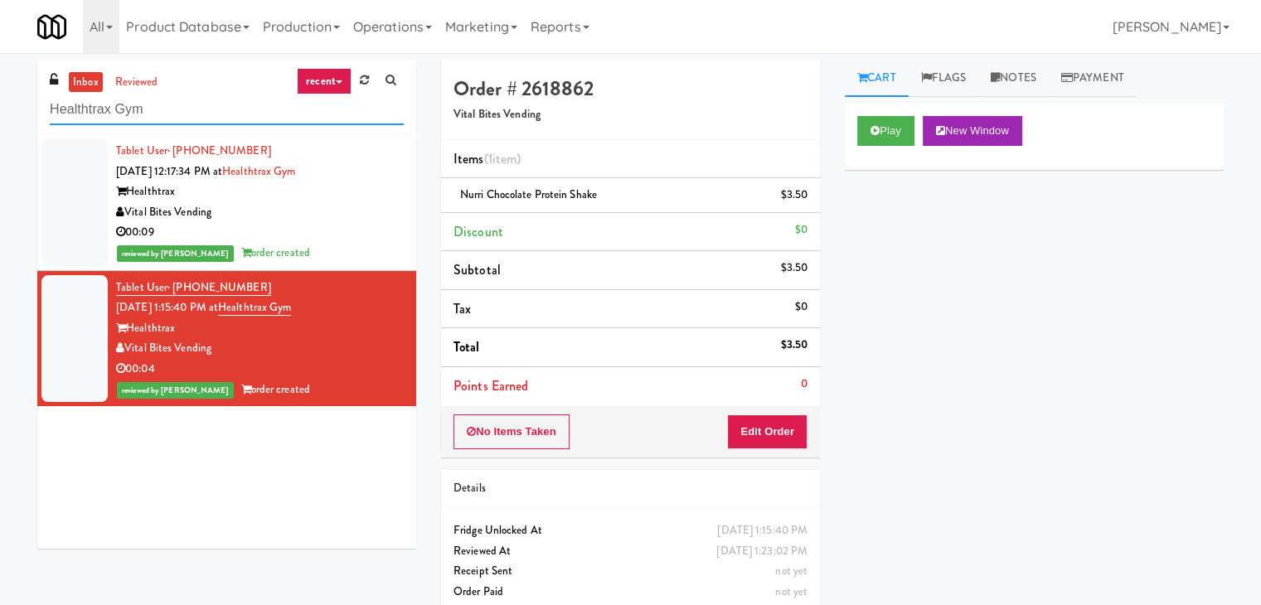
click at [206, 109] on input "Healthtrax Gym" at bounding box center [227, 109] width 354 height 31
paste input "70 Capitol Yards - Cooler"
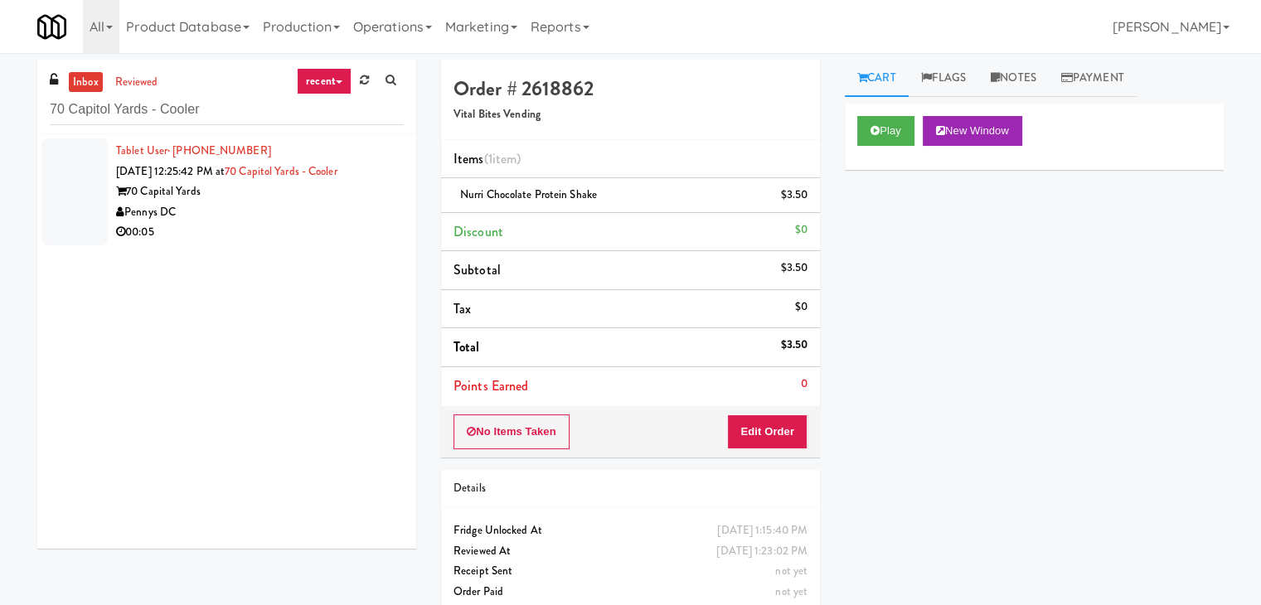
click at [368, 214] on div "Pennys DC" at bounding box center [260, 212] width 288 height 21
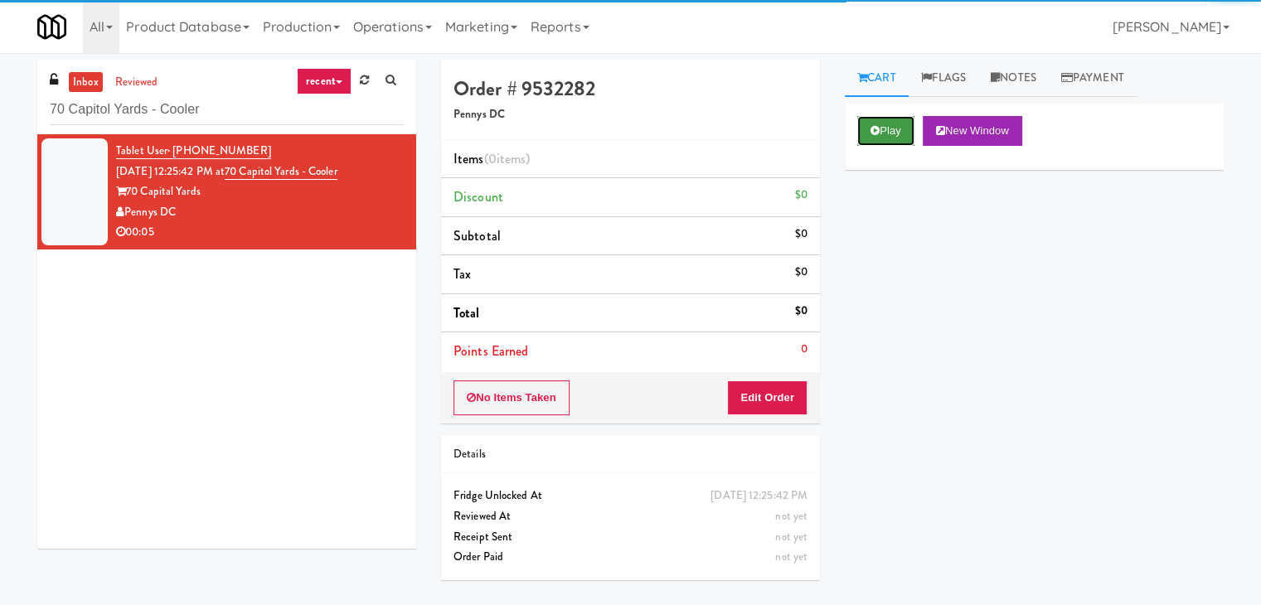
click at [875, 138] on button "Play" at bounding box center [885, 131] width 57 height 30
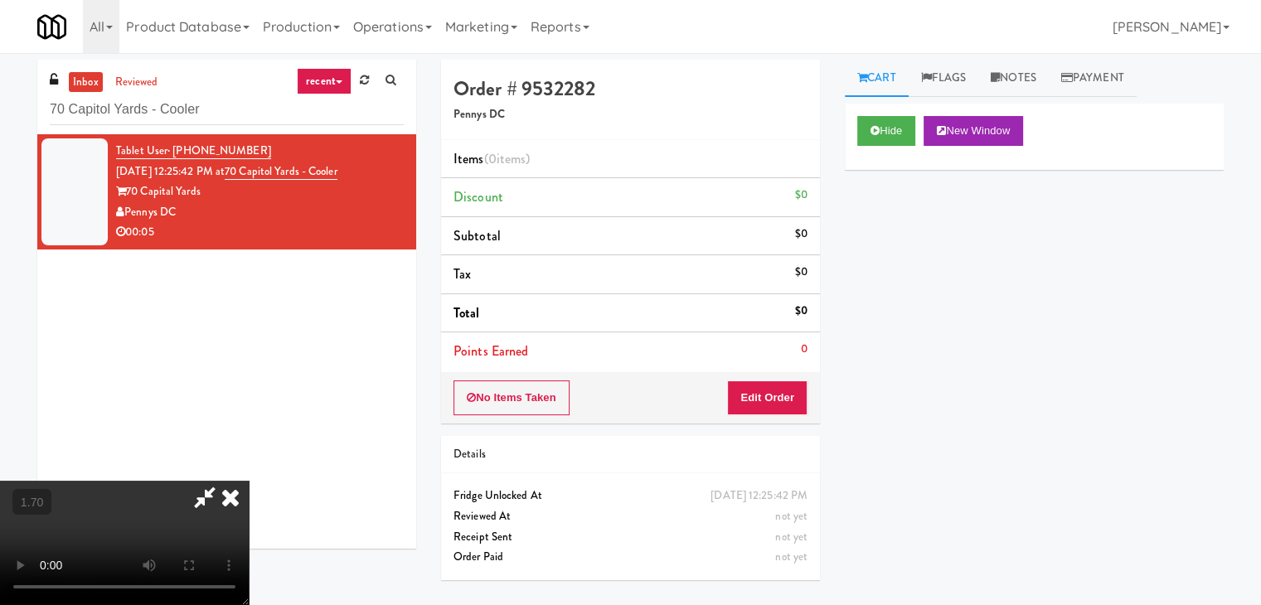
click at [249, 481] on video at bounding box center [124, 543] width 249 height 124
click at [249, 481] on icon at bounding box center [230, 497] width 36 height 33
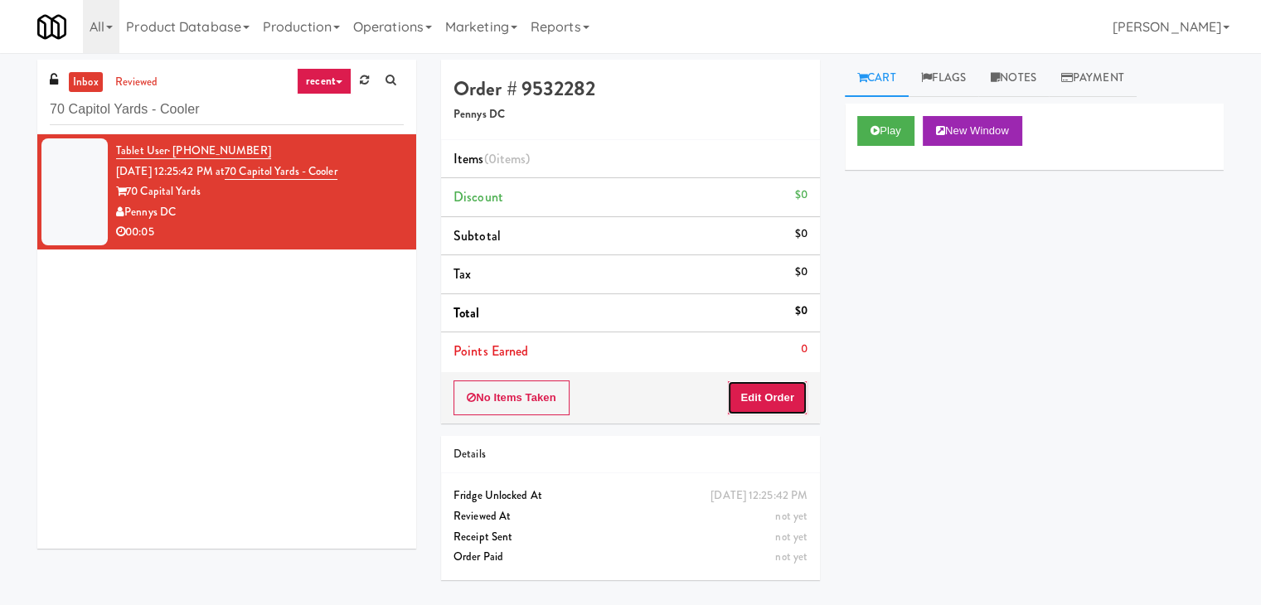
click at [759, 400] on button "Edit Order" at bounding box center [767, 397] width 80 height 35
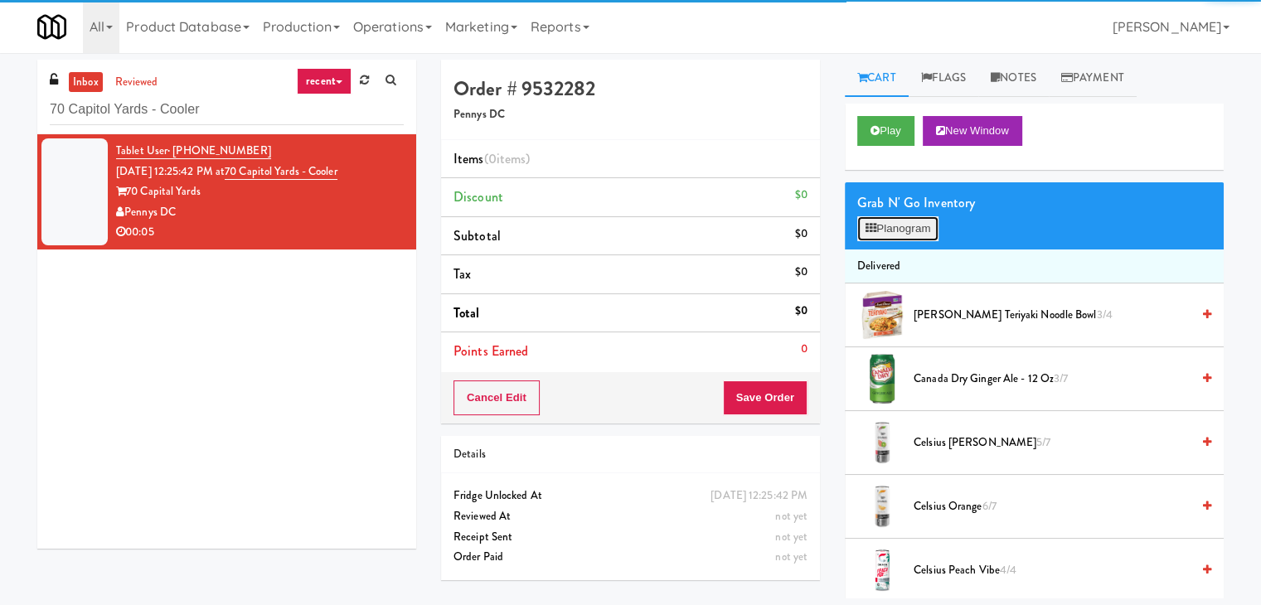
click at [897, 232] on button "Planogram" at bounding box center [897, 228] width 81 height 25
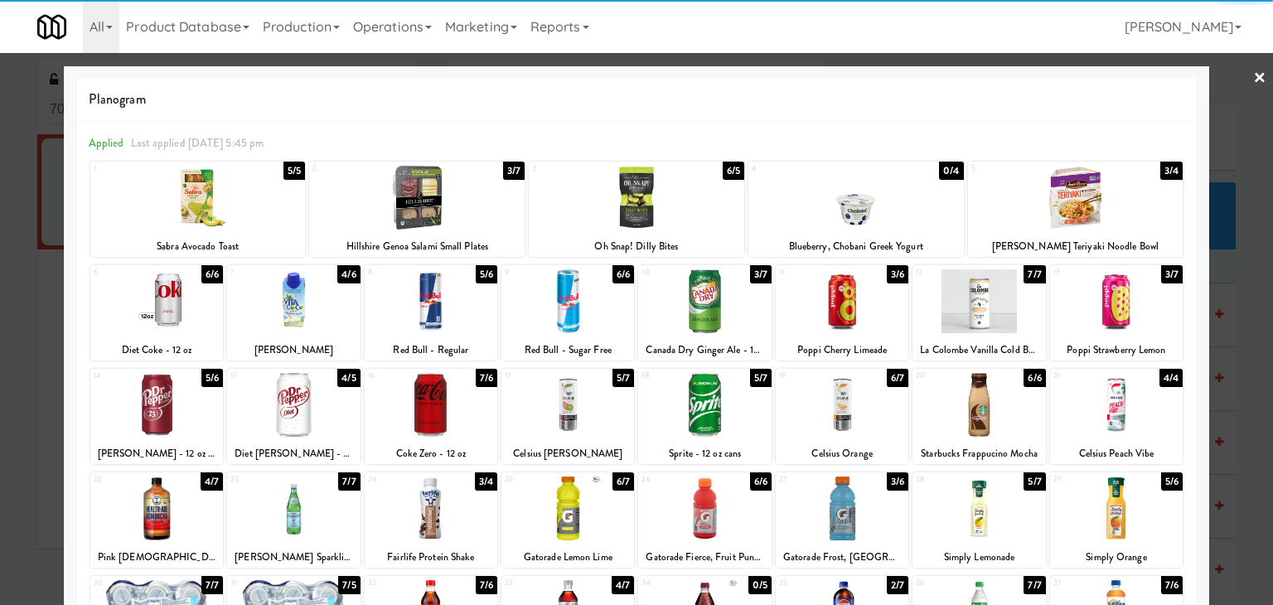
click at [423, 413] on div at bounding box center [431, 405] width 133 height 64
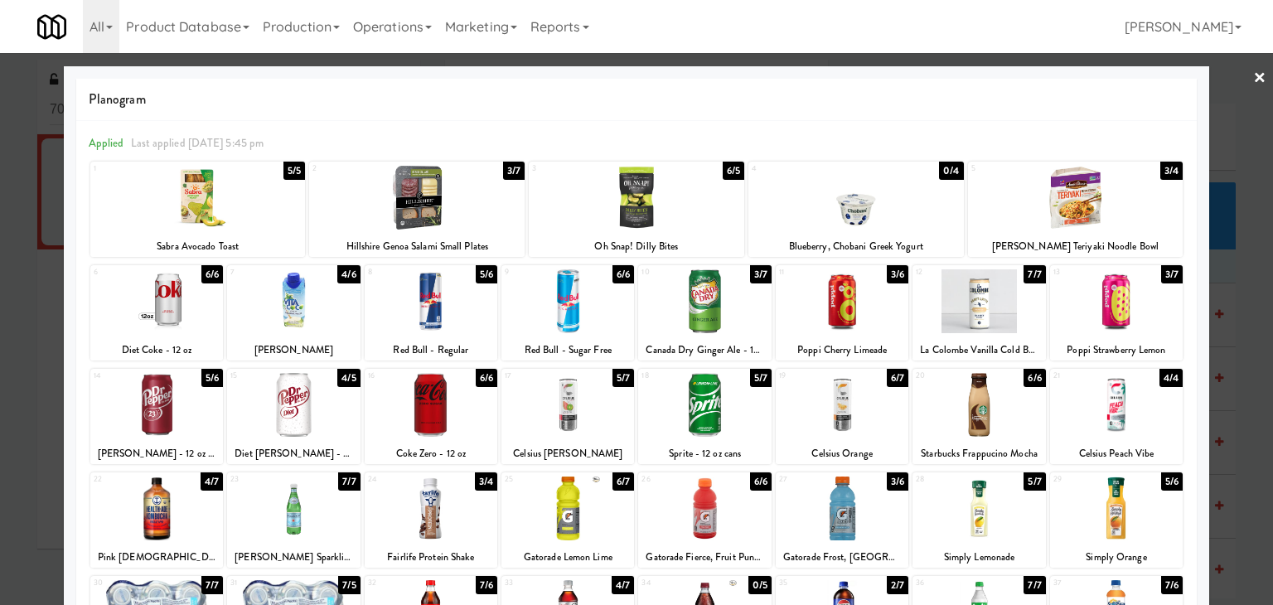
click at [1253, 80] on link "×" at bounding box center [1259, 78] width 13 height 51
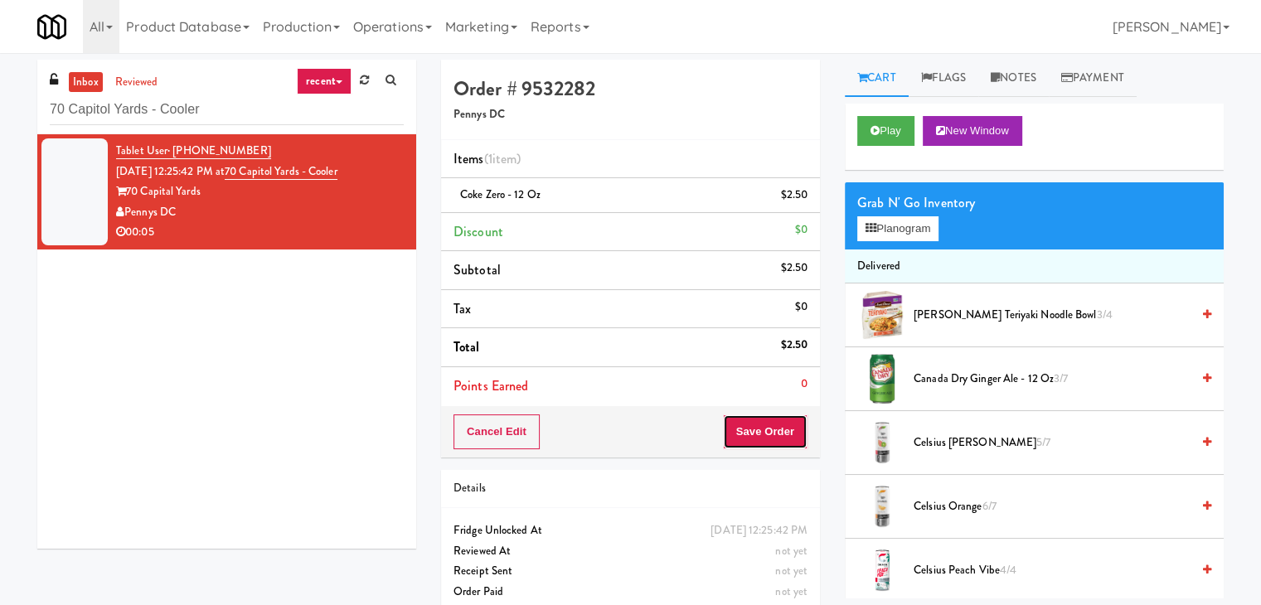
click at [776, 436] on button "Save Order" at bounding box center [765, 431] width 85 height 35
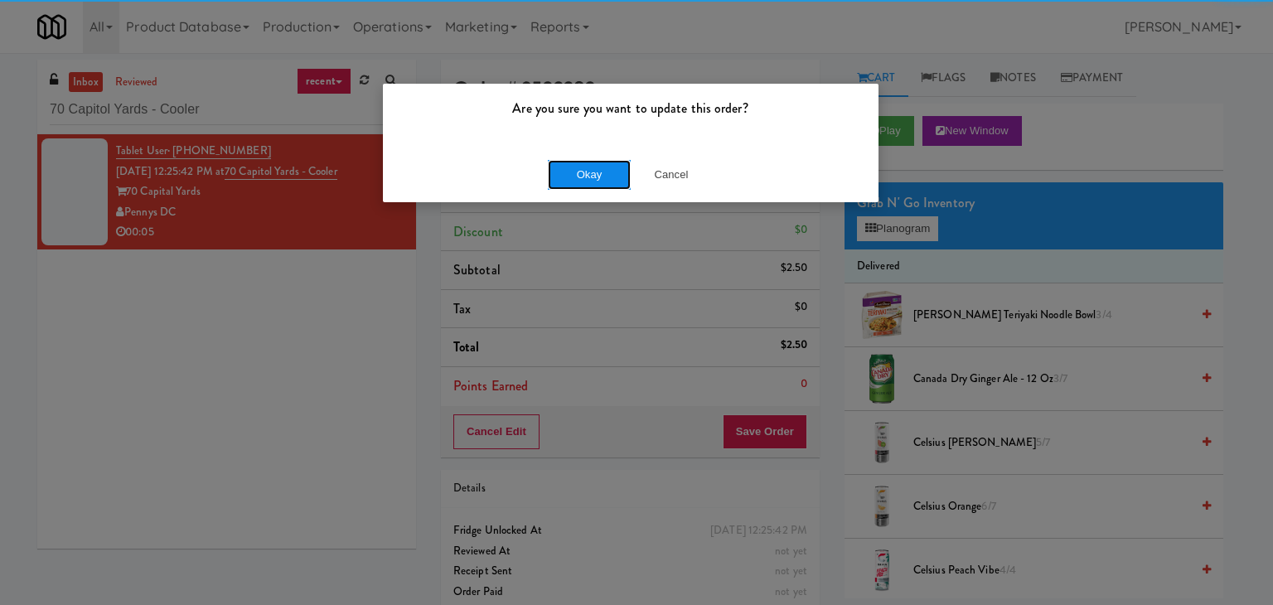
click at [602, 178] on button "Okay" at bounding box center [589, 175] width 83 height 30
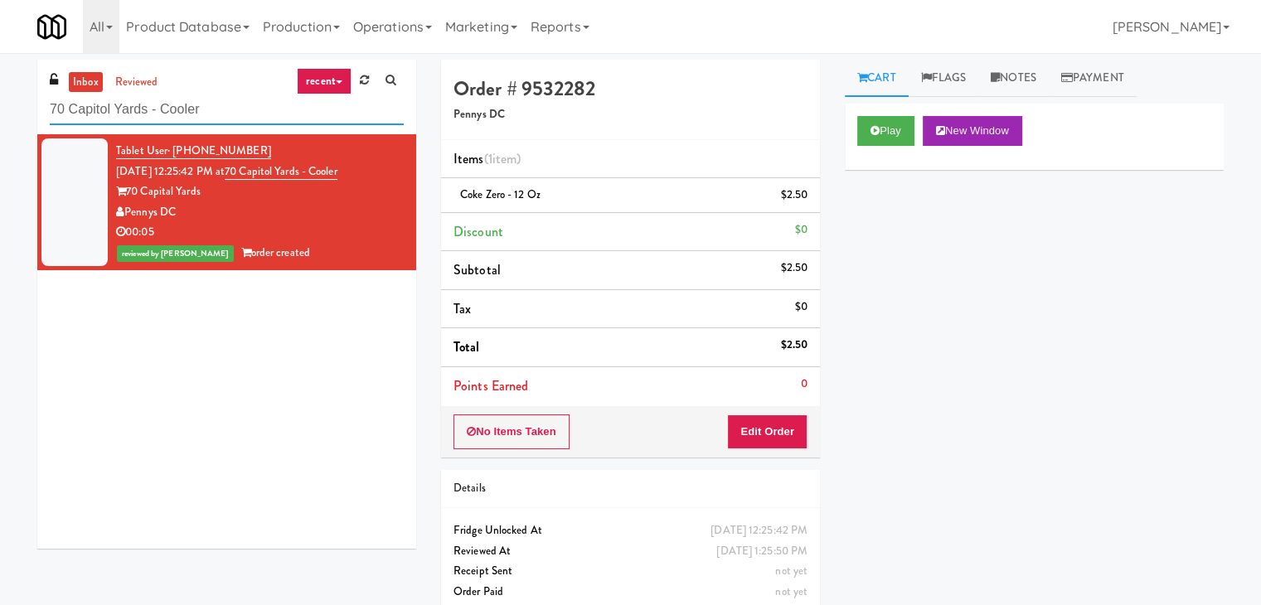
click at [242, 107] on input "70 Capitol Yards - Cooler" at bounding box center [227, 109] width 354 height 31
paste input "Nova"
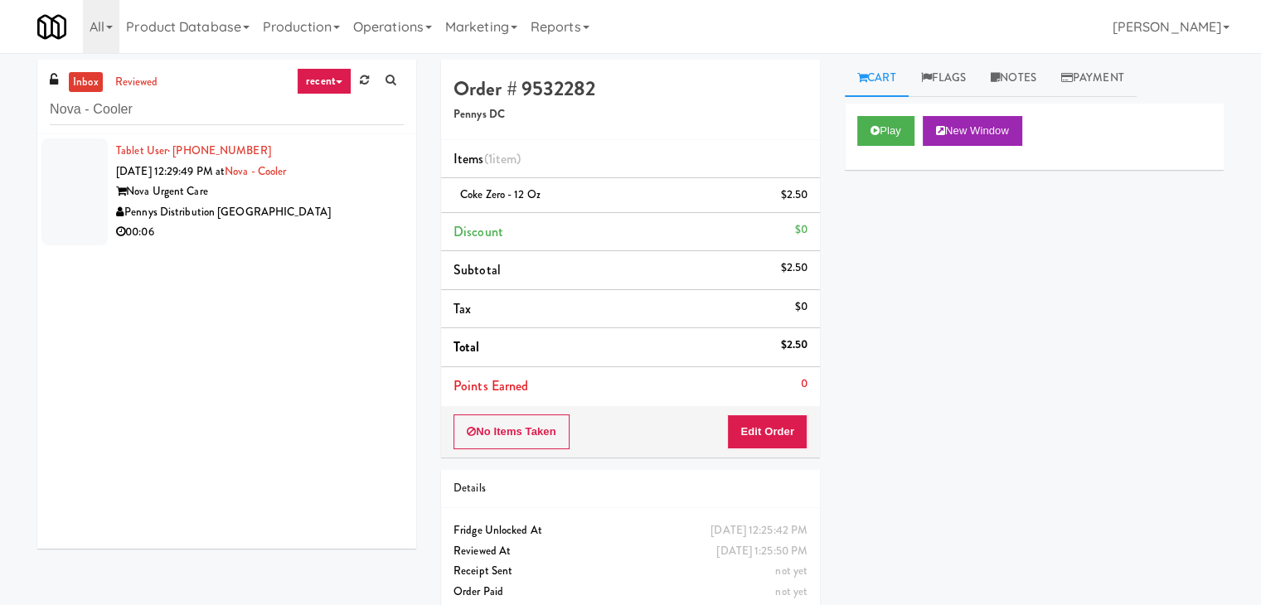
click at [351, 188] on div "Nova Urgent Care" at bounding box center [260, 192] width 288 height 21
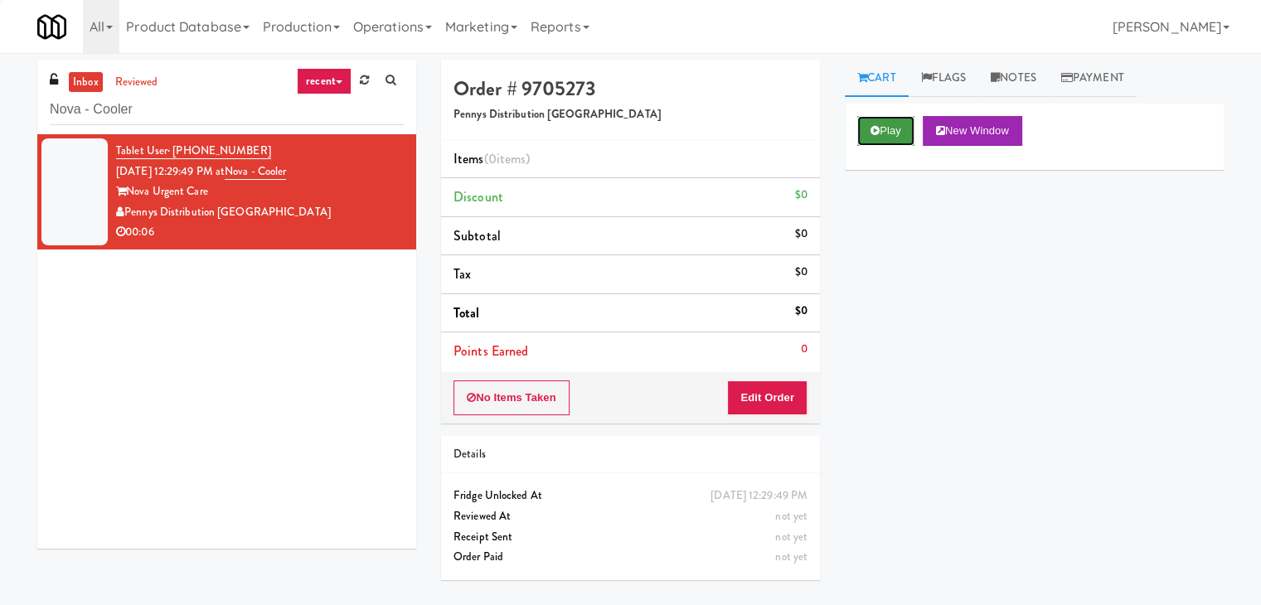
click at [888, 124] on button "Play" at bounding box center [885, 131] width 57 height 30
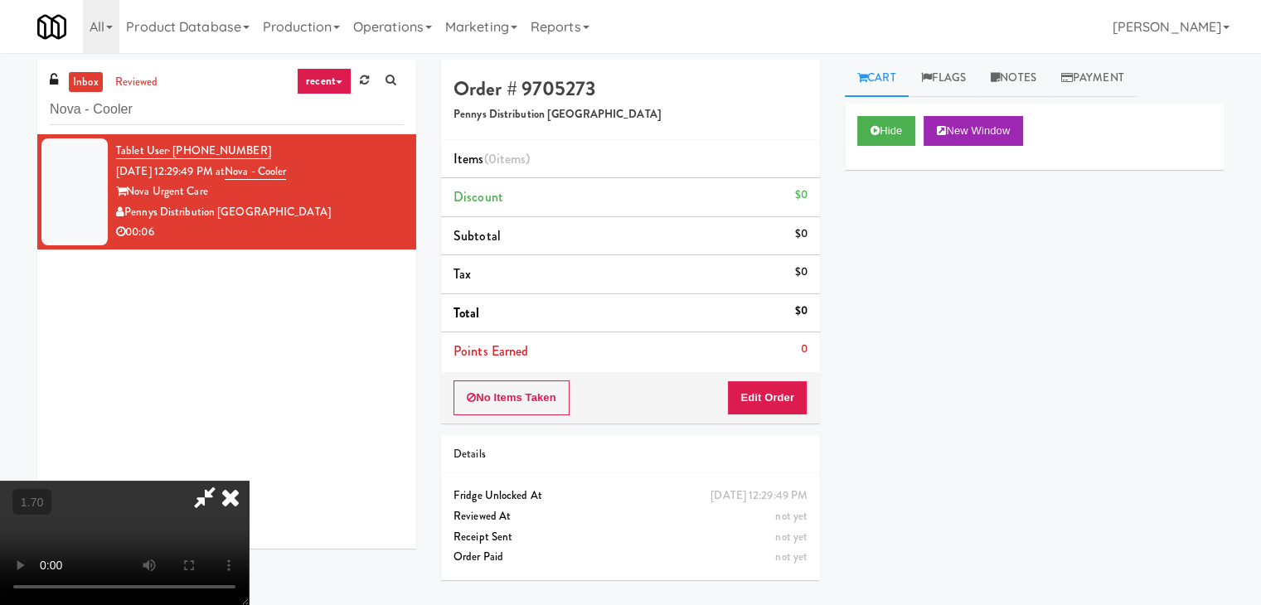
click at [249, 481] on video at bounding box center [124, 543] width 249 height 124
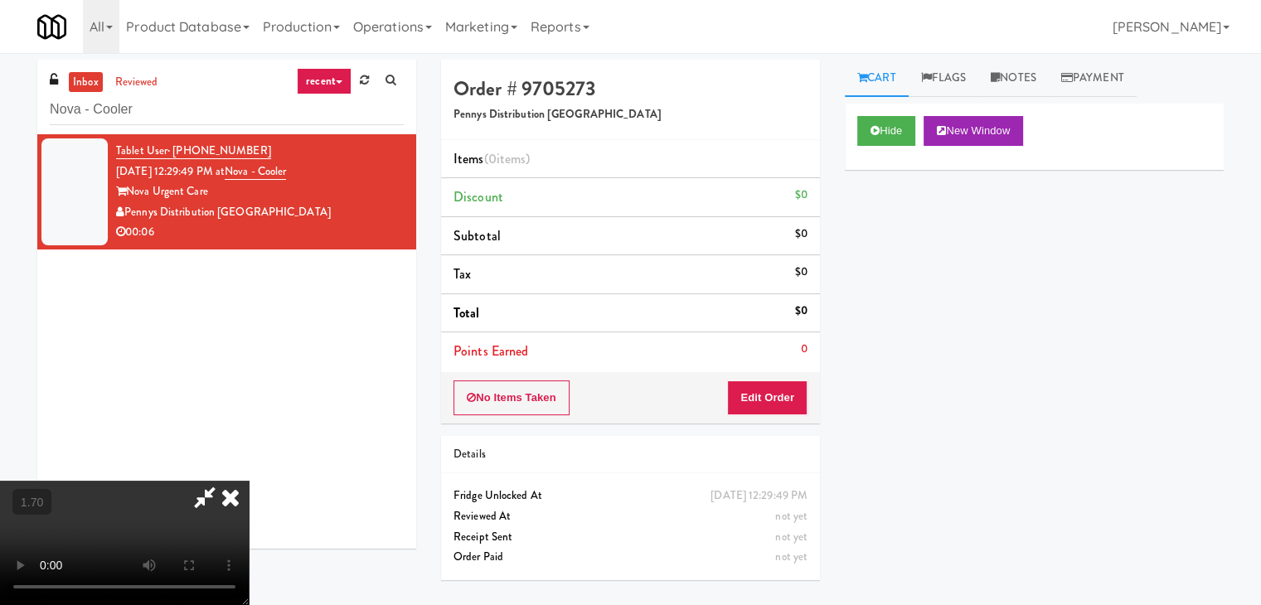
click at [249, 481] on video at bounding box center [124, 543] width 249 height 124
click at [249, 481] on icon at bounding box center [230, 497] width 36 height 33
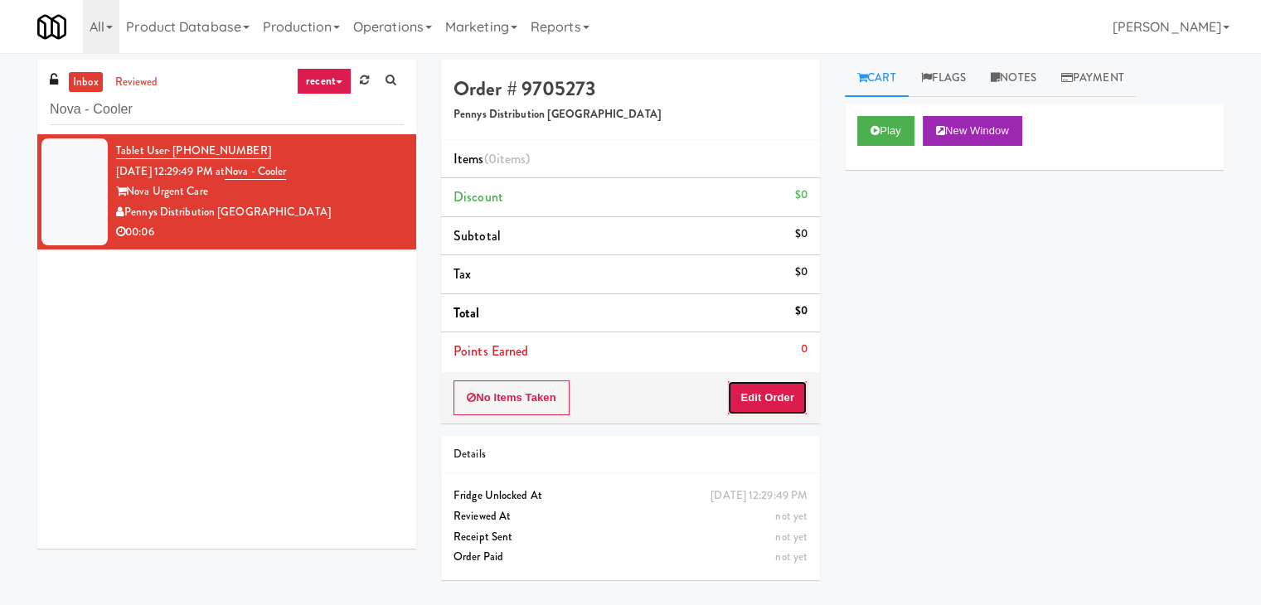
click at [775, 401] on button "Edit Order" at bounding box center [767, 397] width 80 height 35
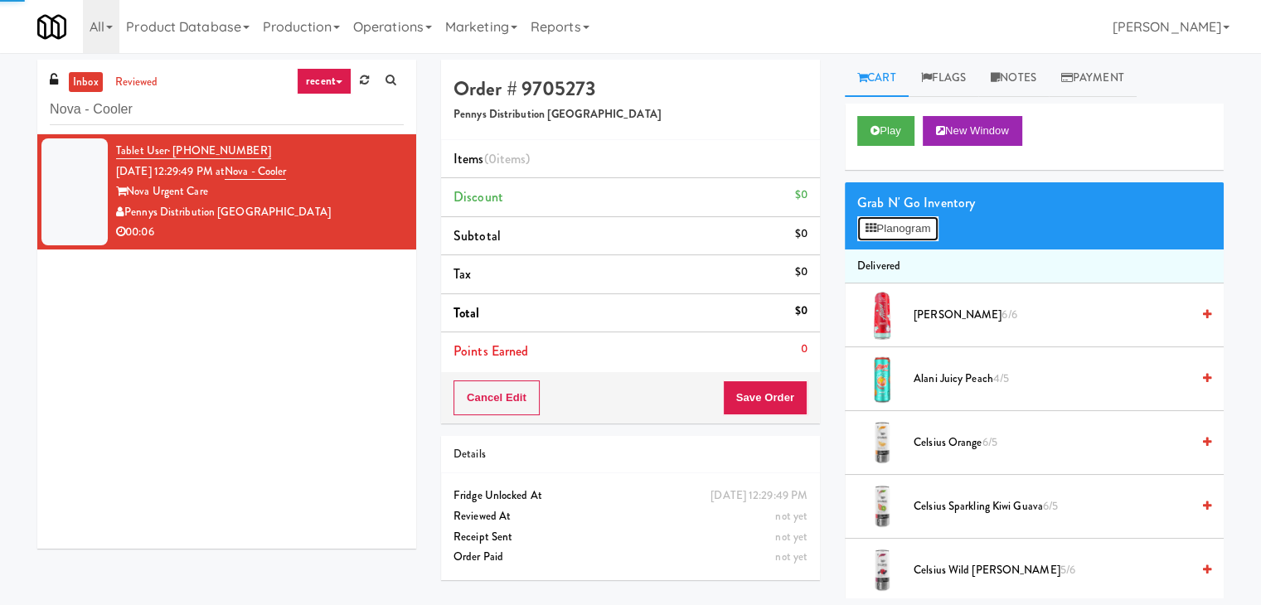
click at [888, 236] on button "Planogram" at bounding box center [897, 228] width 81 height 25
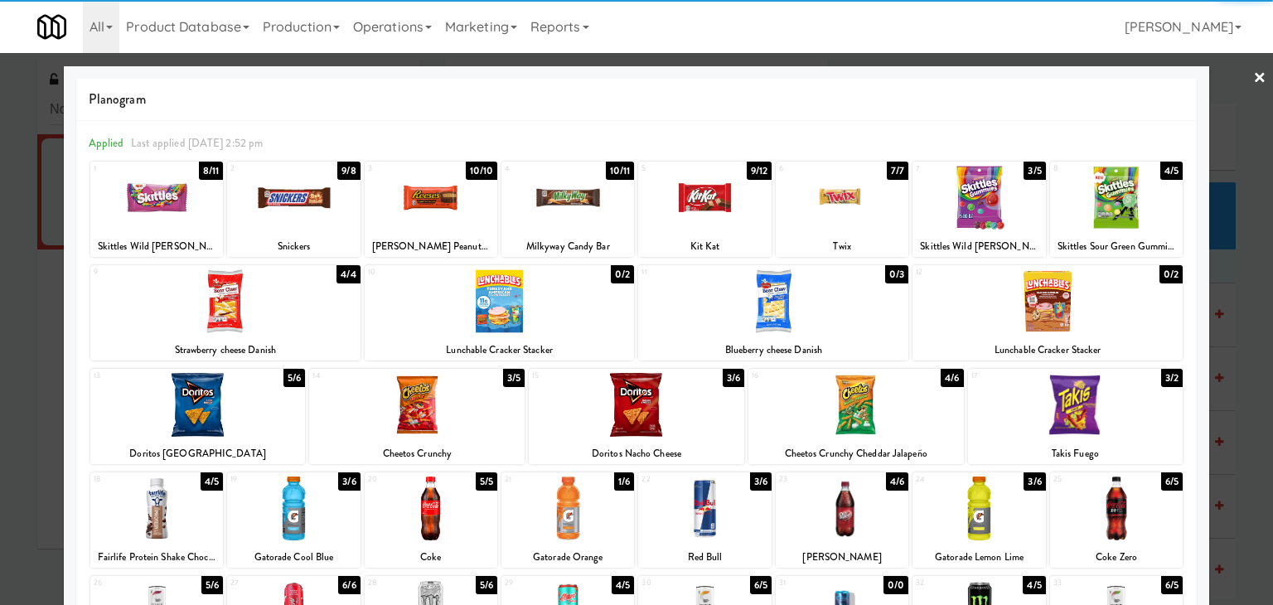
drag, startPoint x: 976, startPoint y: 211, endPoint x: 984, endPoint y: 204, distance: 10.0
click at [976, 210] on div at bounding box center [978, 198] width 133 height 64
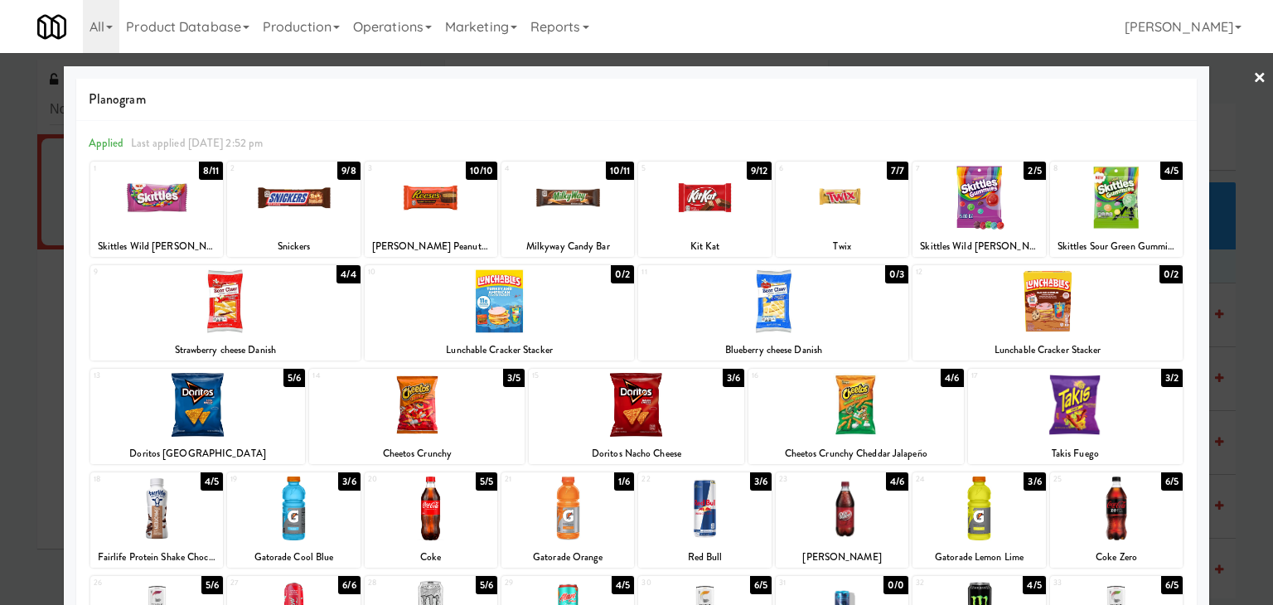
click at [1253, 75] on div at bounding box center [636, 302] width 1273 height 605
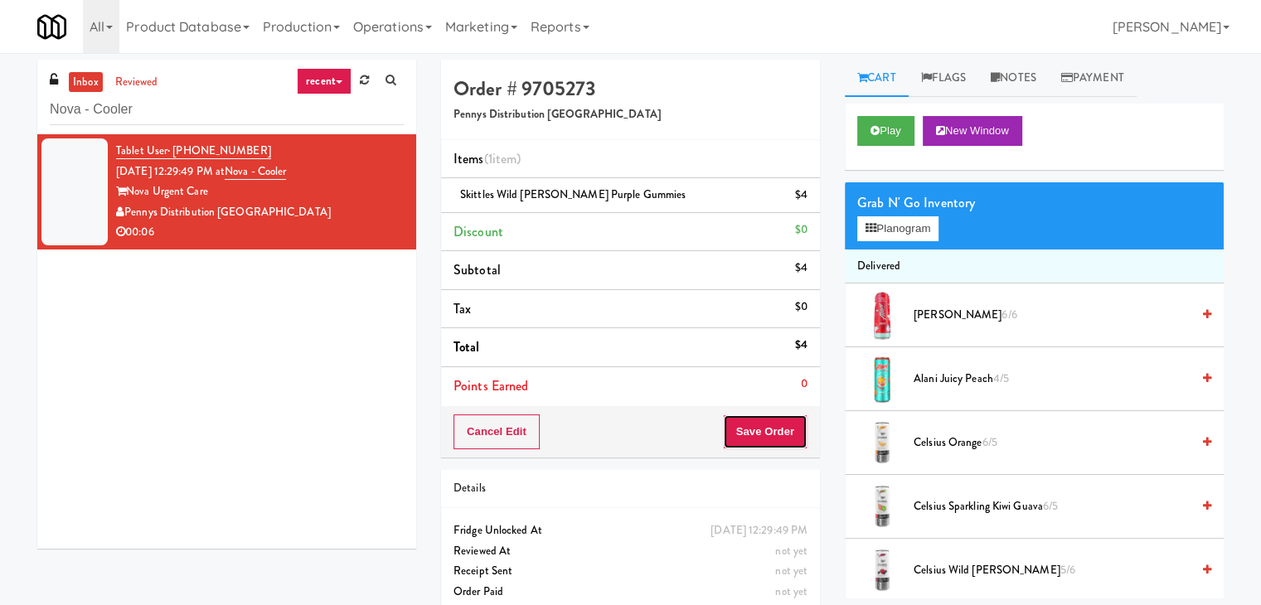
click at [780, 436] on button "Save Order" at bounding box center [765, 431] width 85 height 35
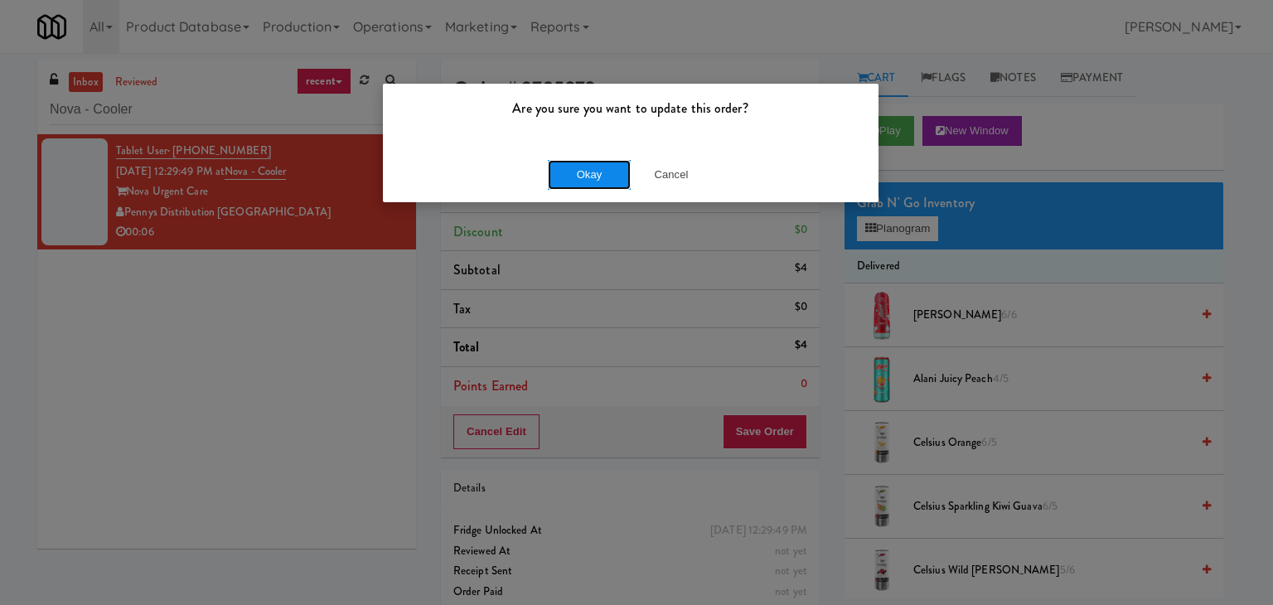
click at [591, 175] on button "Okay" at bounding box center [589, 175] width 83 height 30
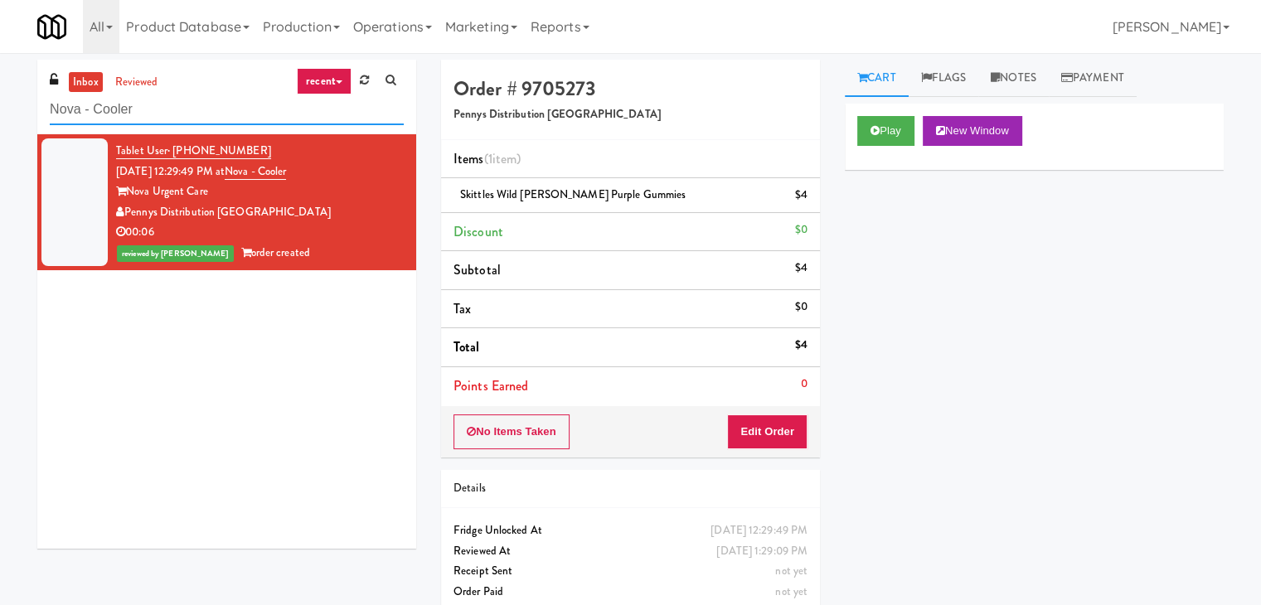
click at [179, 120] on input "Nova - Cooler" at bounding box center [227, 109] width 354 height 31
paste input "ICON at DULLES Cooler #1"
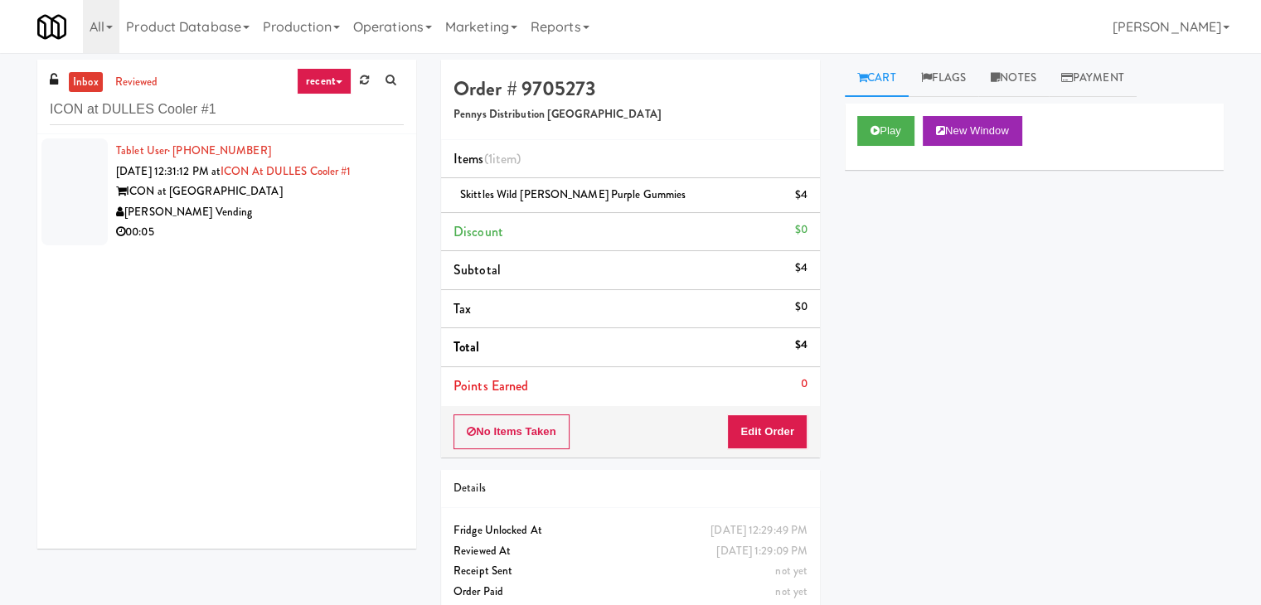
click at [345, 227] on div "00:05" at bounding box center [260, 232] width 288 height 21
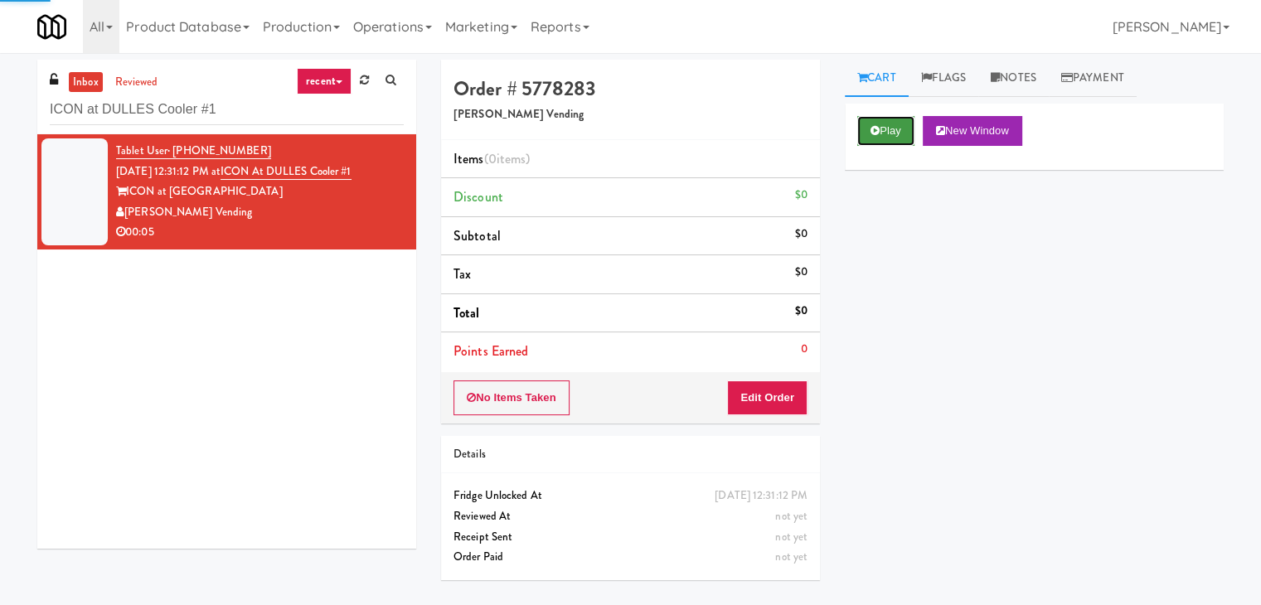
click at [888, 130] on button "Play" at bounding box center [885, 131] width 57 height 30
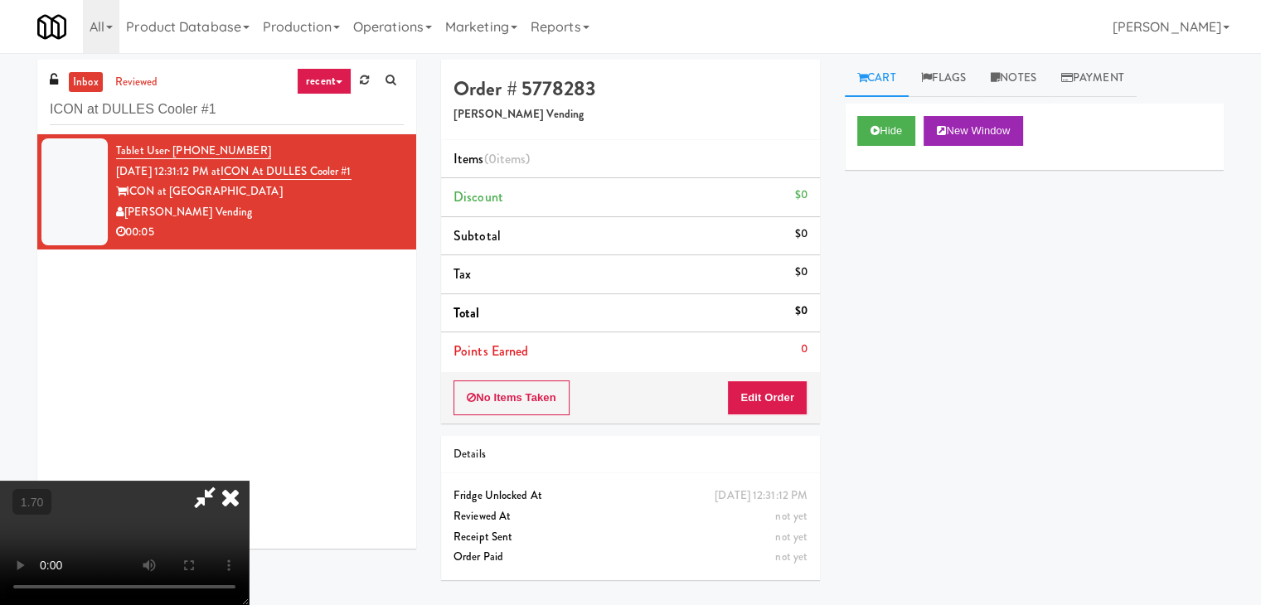
click at [249, 481] on video at bounding box center [124, 543] width 249 height 124
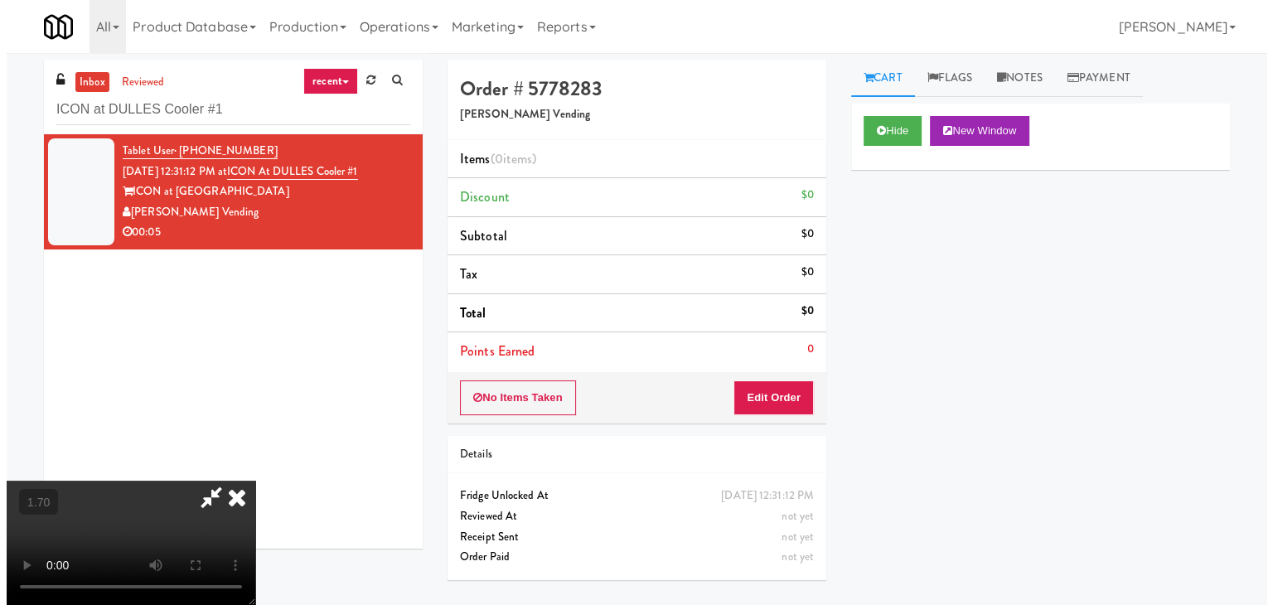
scroll to position [0, 0]
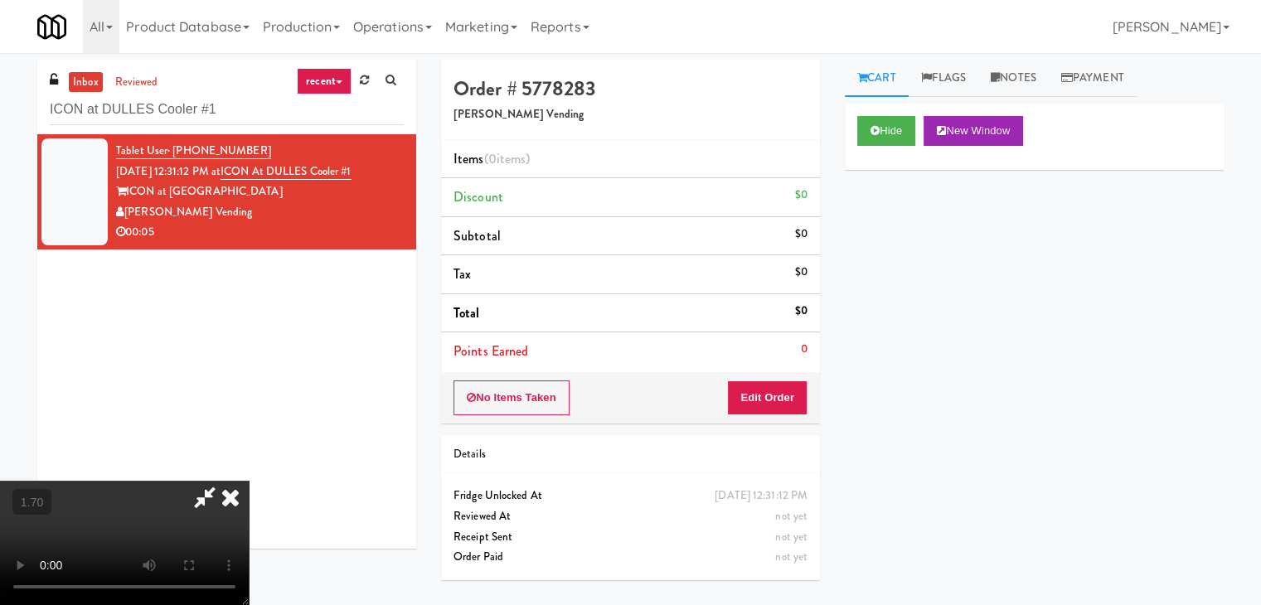
click at [249, 481] on icon at bounding box center [230, 497] width 36 height 33
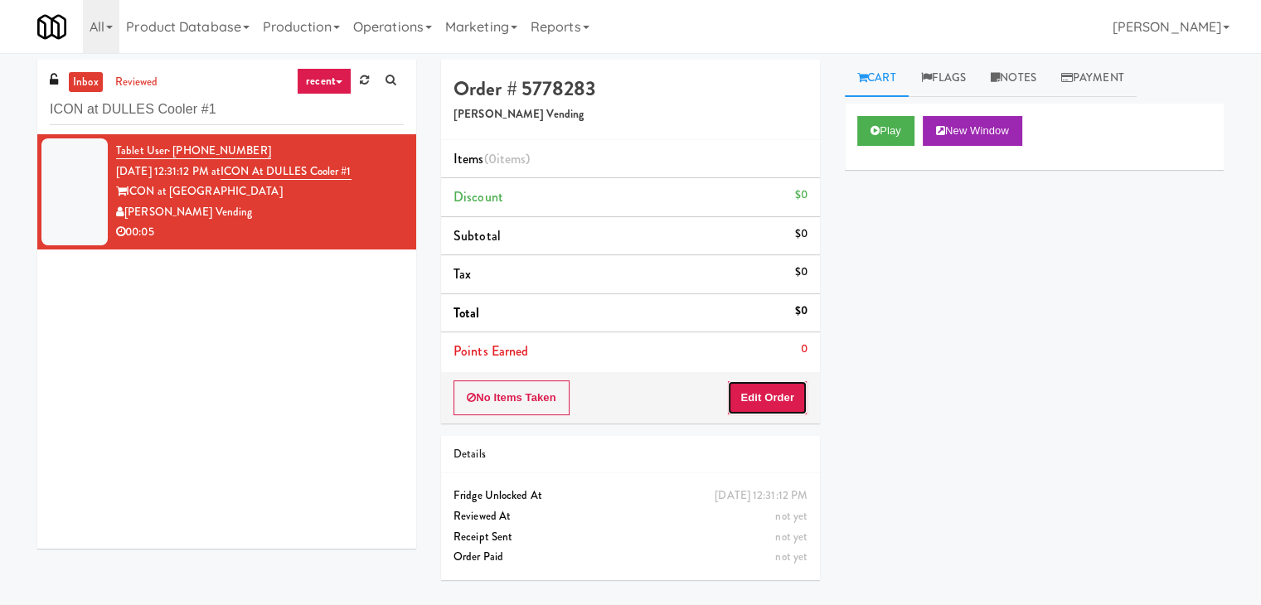
click at [766, 392] on button "Edit Order" at bounding box center [767, 397] width 80 height 35
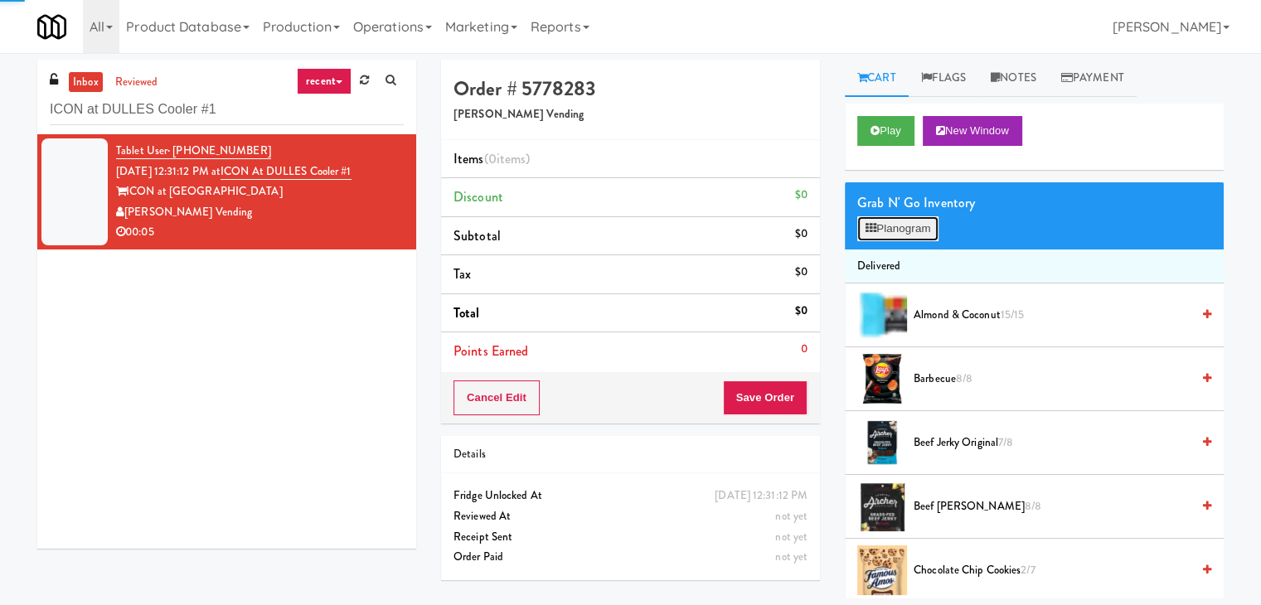
click at [900, 217] on button "Planogram" at bounding box center [897, 228] width 81 height 25
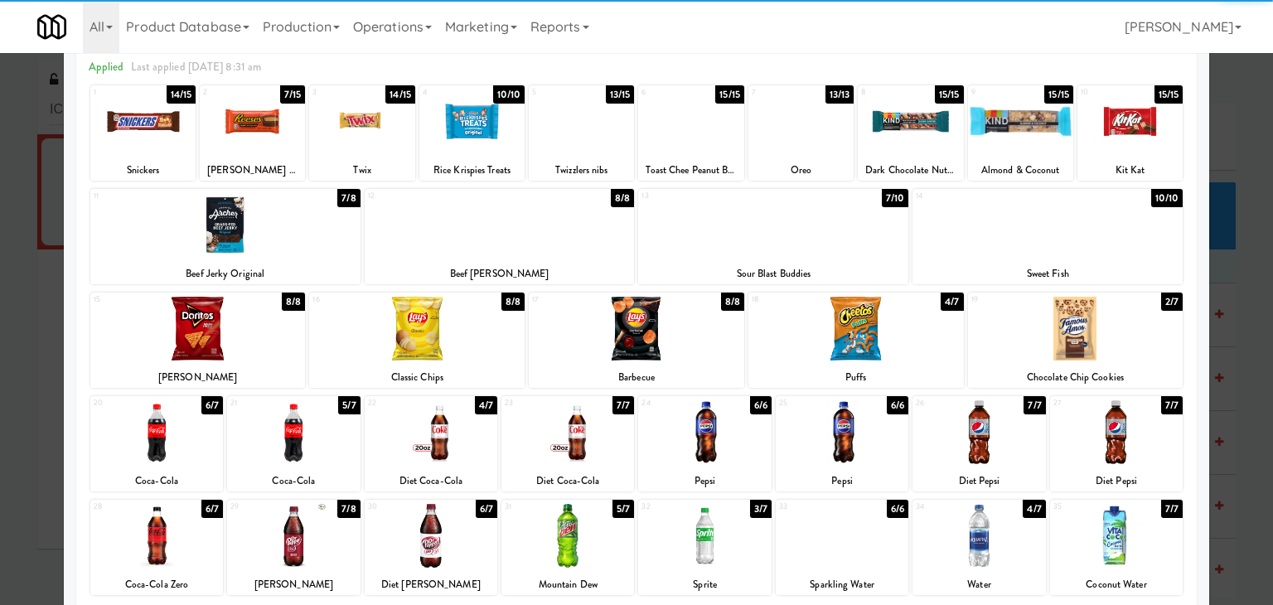
scroll to position [166, 0]
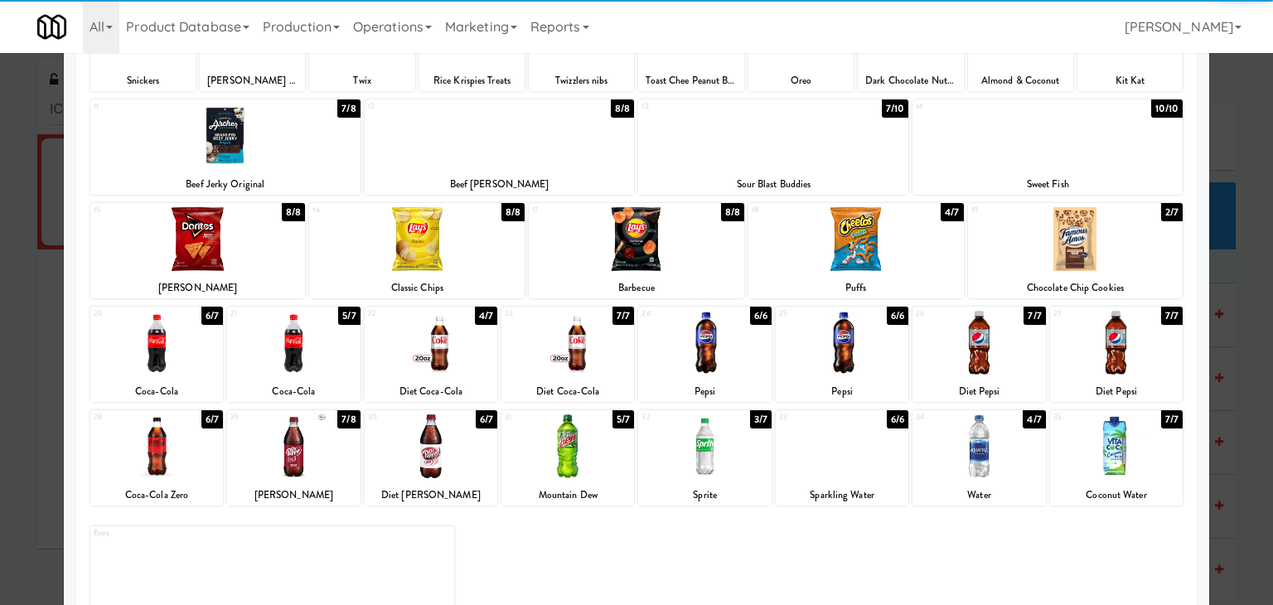
click at [980, 342] on div at bounding box center [978, 343] width 133 height 64
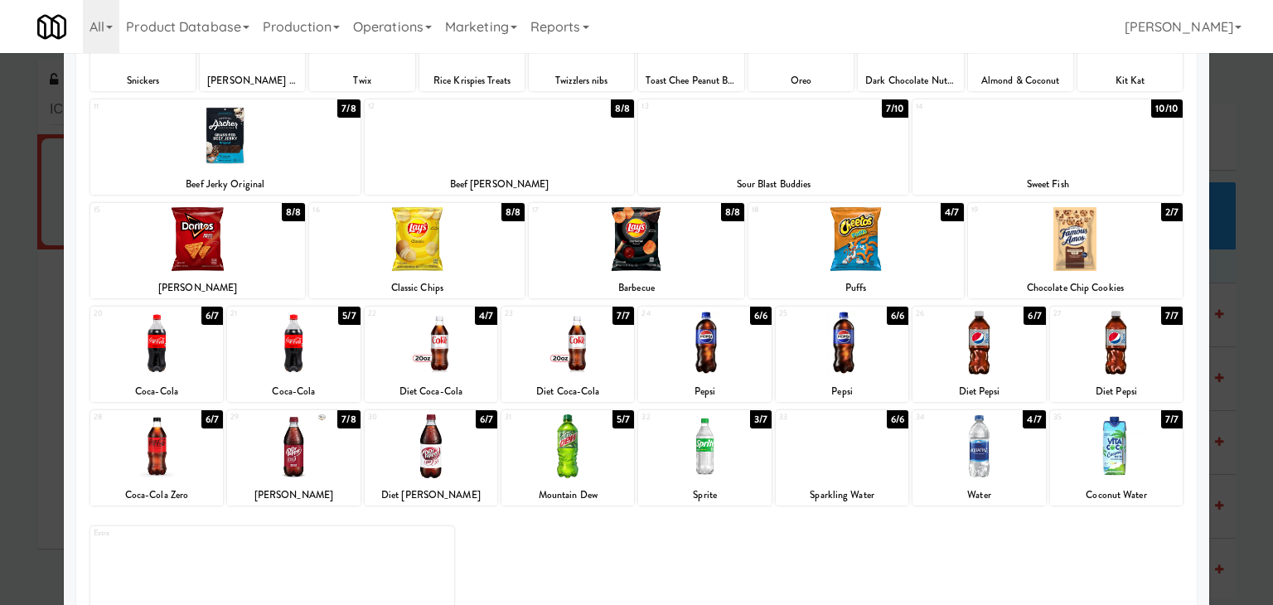
scroll to position [0, 0]
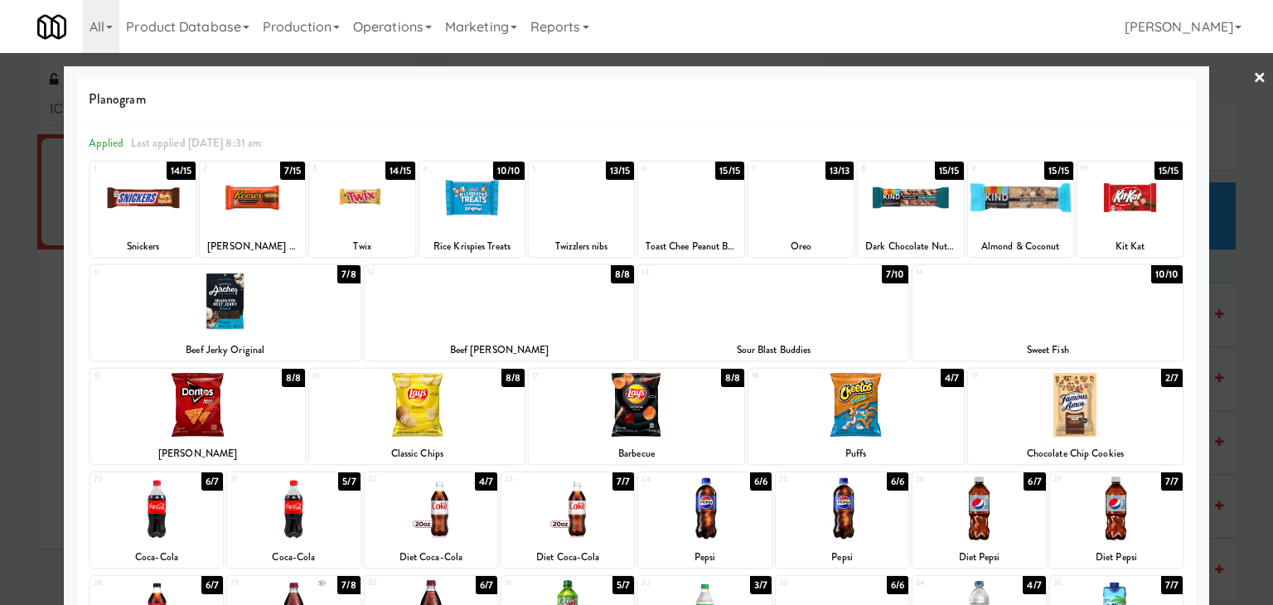
click at [1253, 72] on link "×" at bounding box center [1259, 78] width 13 height 51
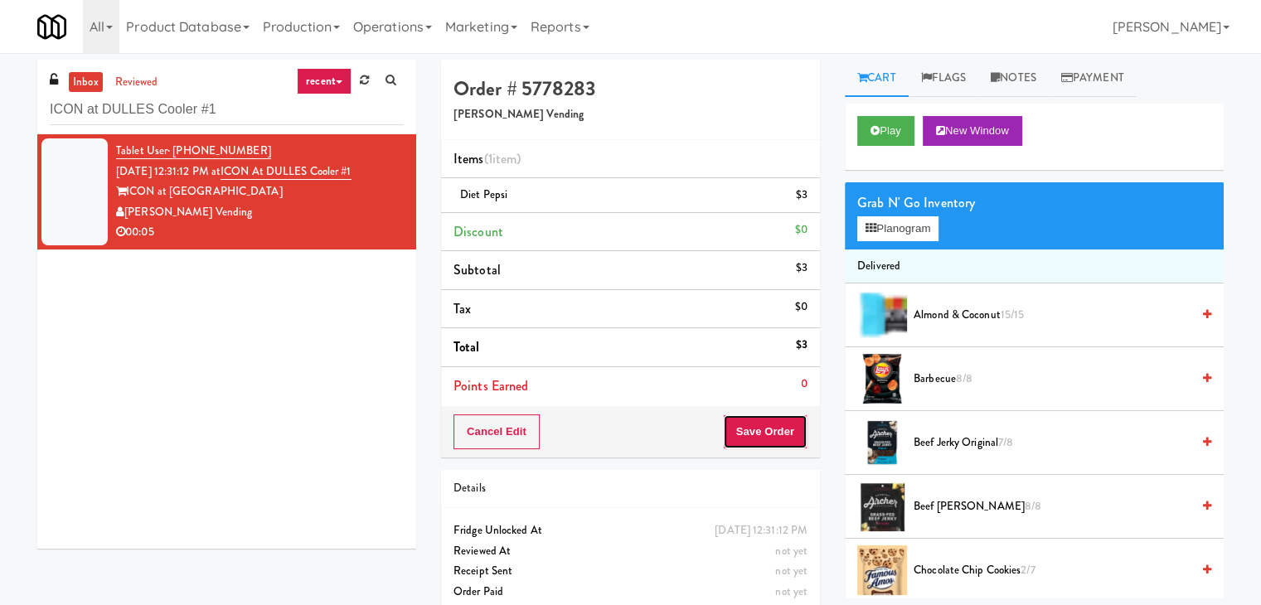
click at [770, 428] on button "Save Order" at bounding box center [765, 431] width 85 height 35
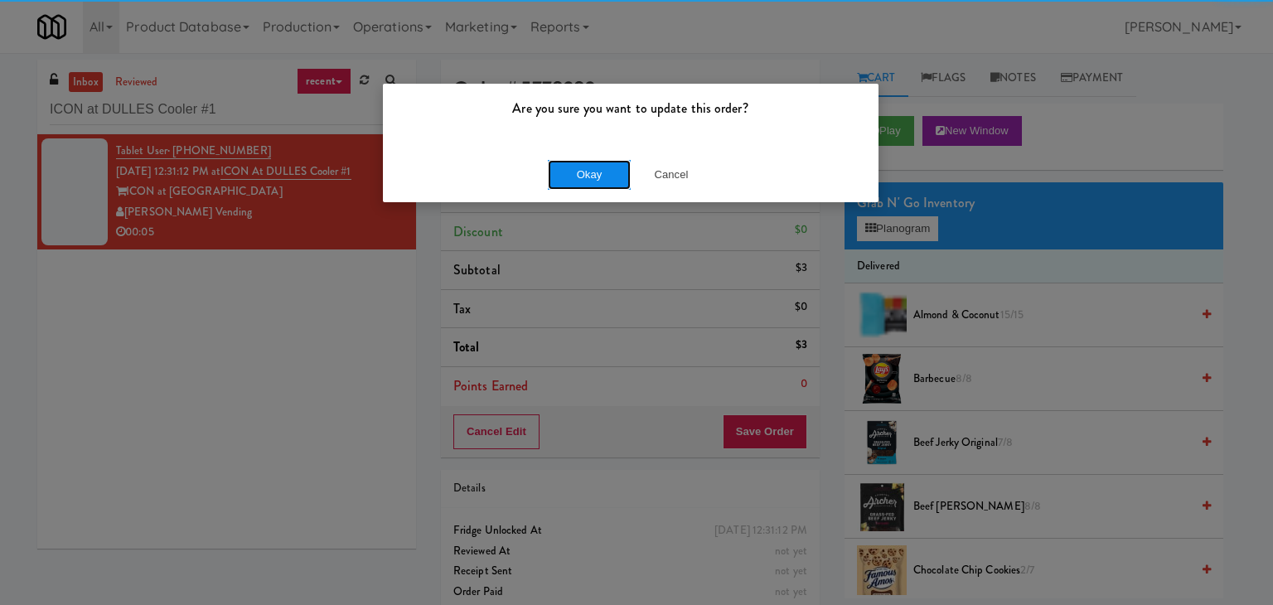
click at [608, 182] on button "Okay" at bounding box center [589, 175] width 83 height 30
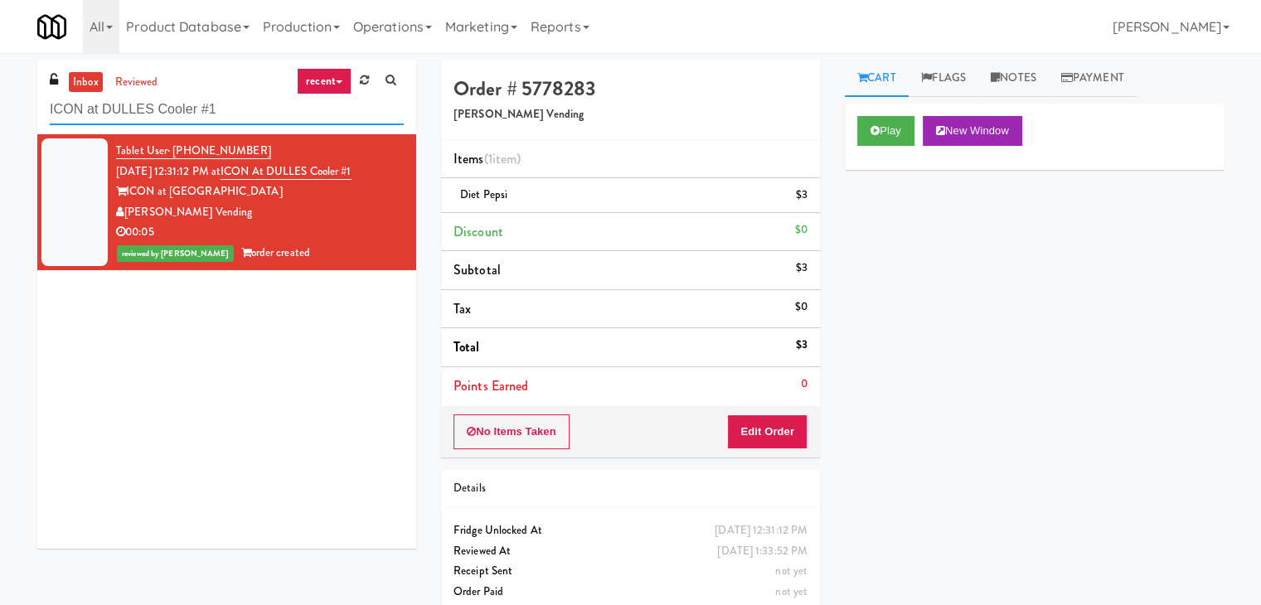
click at [229, 120] on input "ICON at DULLES Cooler #1" at bounding box center [227, 109] width 354 height 31
paste input "Atwater - Pantry - Right"
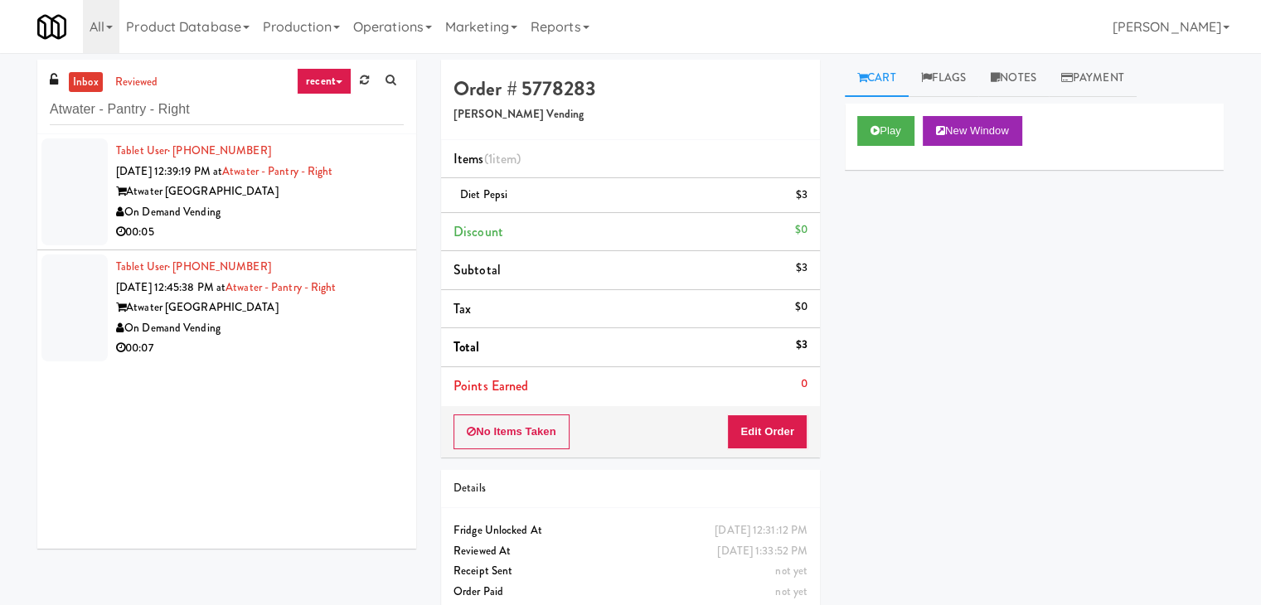
click at [378, 218] on div "On Demand Vending" at bounding box center [260, 212] width 288 height 21
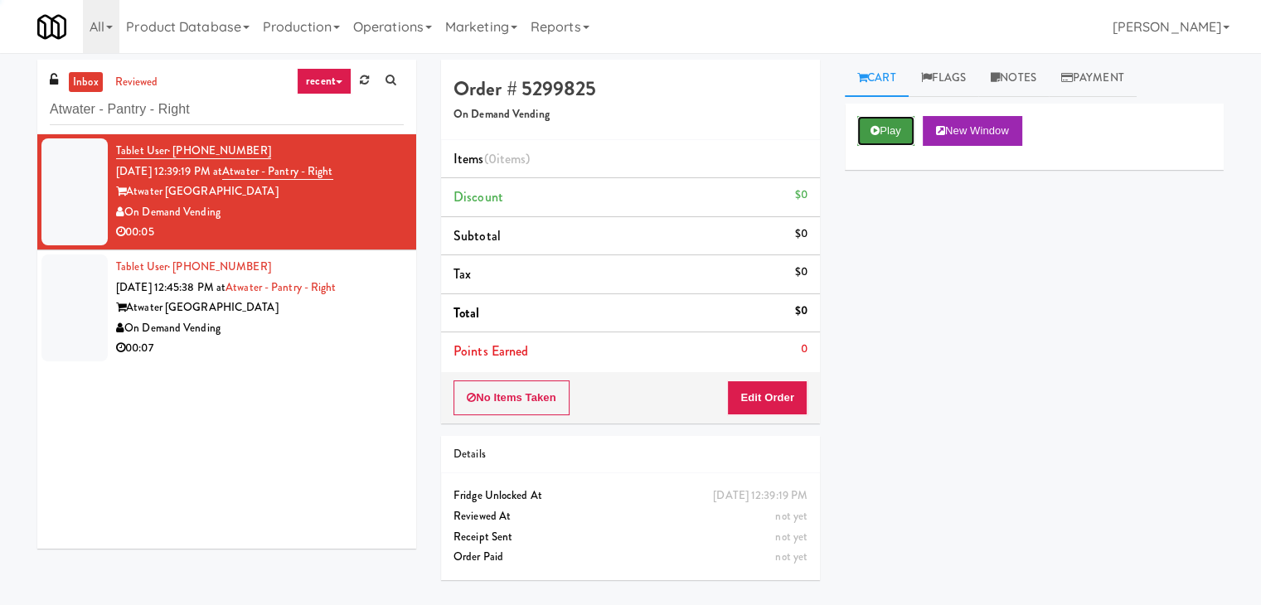
click at [899, 131] on button "Play" at bounding box center [885, 131] width 57 height 30
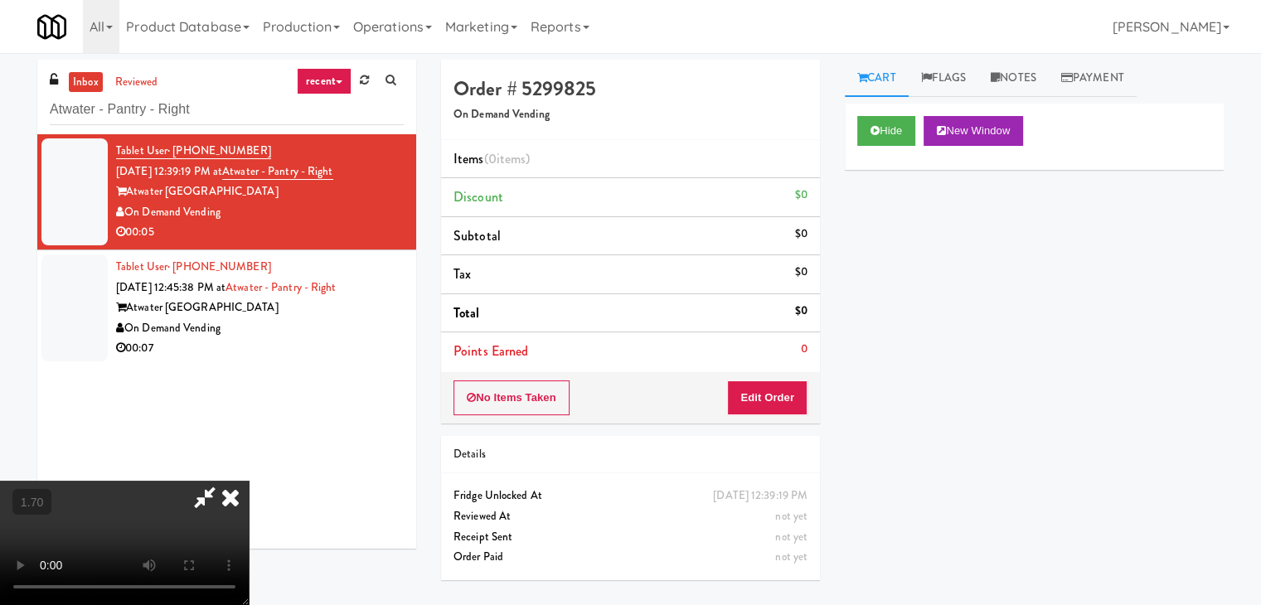
click at [249, 481] on video at bounding box center [124, 543] width 249 height 124
click at [249, 481] on icon at bounding box center [230, 497] width 36 height 33
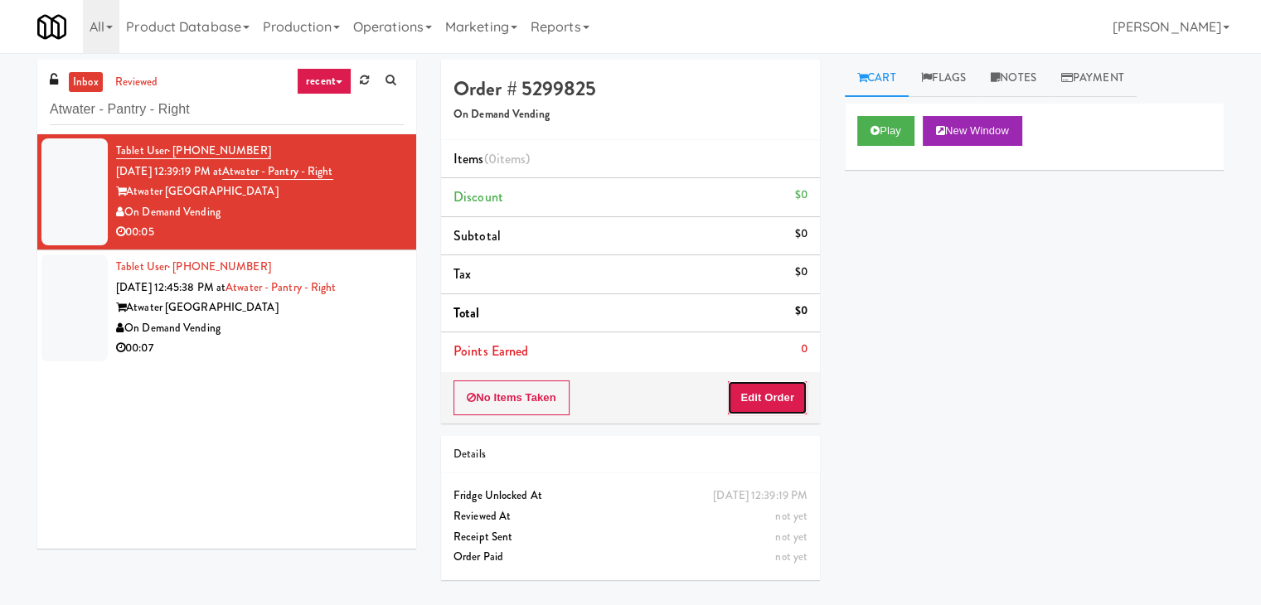
drag, startPoint x: 785, startPoint y: 401, endPoint x: 819, endPoint y: 366, distance: 48.6
click at [785, 399] on button "Edit Order" at bounding box center [767, 397] width 80 height 35
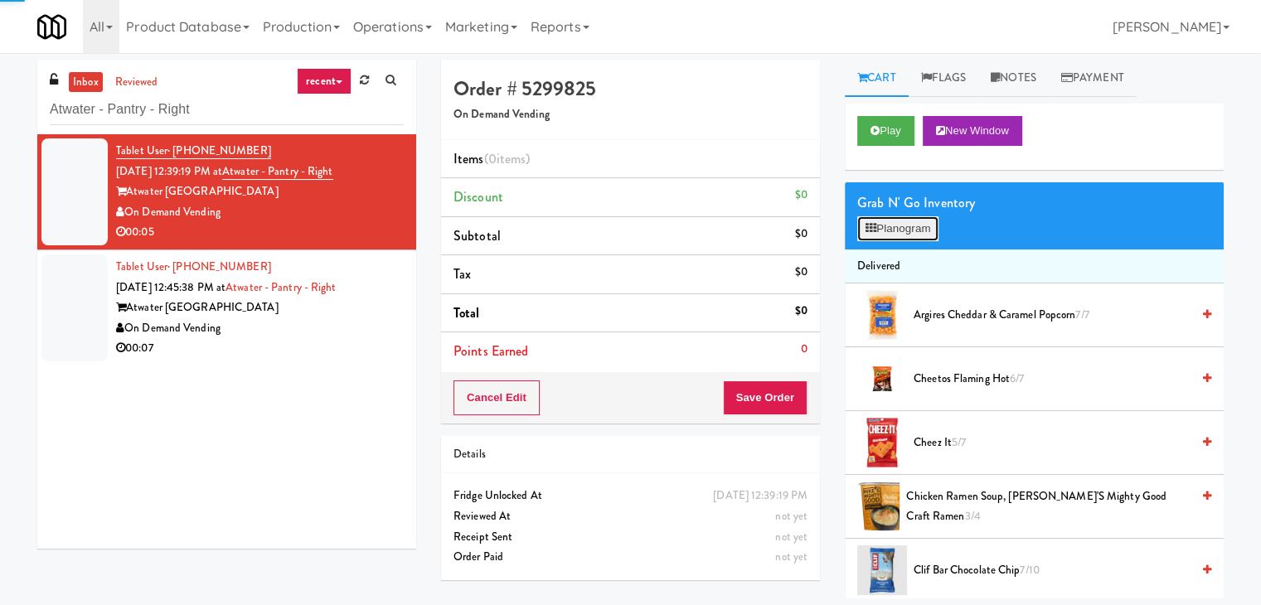
click at [898, 230] on button "Planogram" at bounding box center [897, 228] width 81 height 25
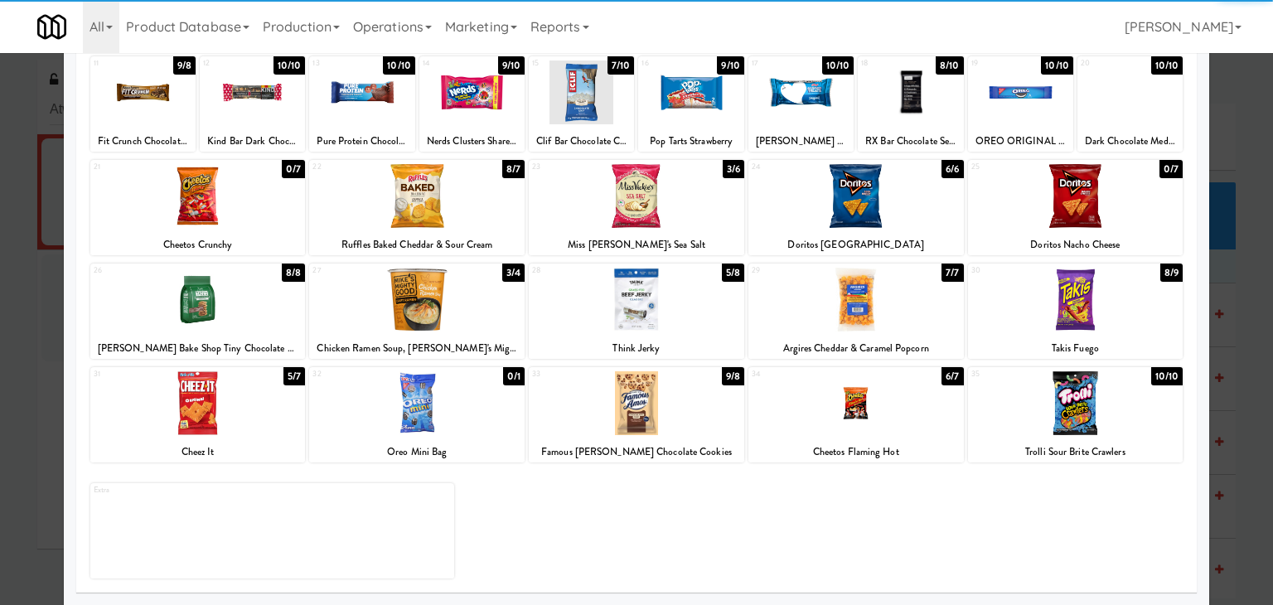
click at [872, 303] on div at bounding box center [855, 300] width 215 height 64
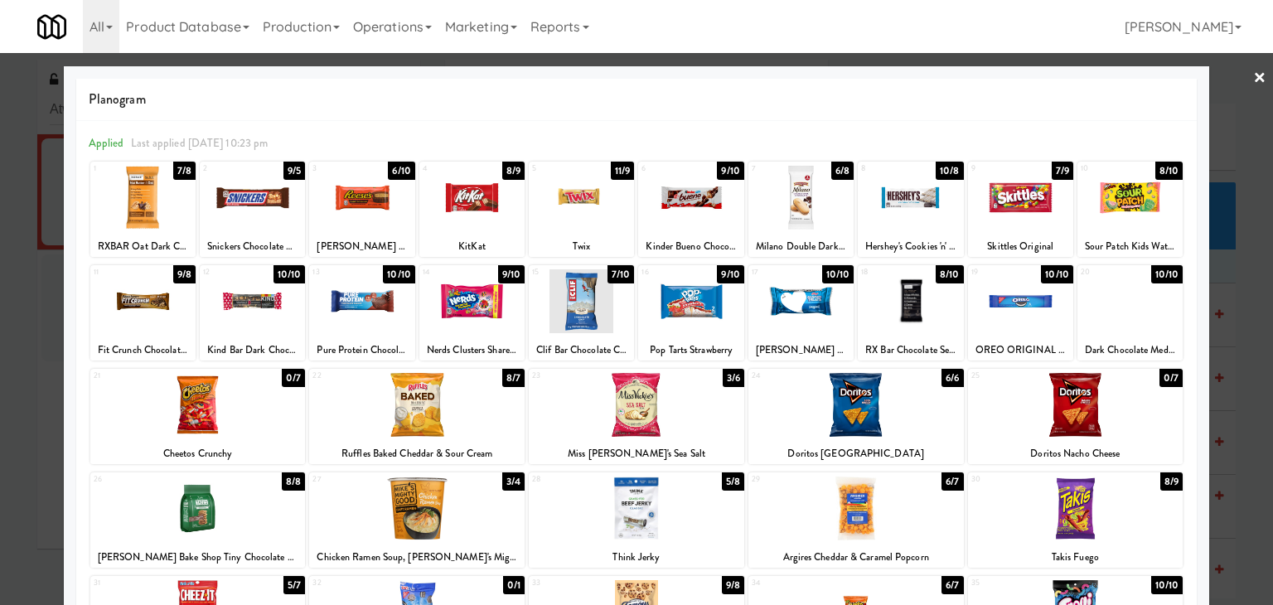
click at [1253, 66] on link "×" at bounding box center [1259, 78] width 13 height 51
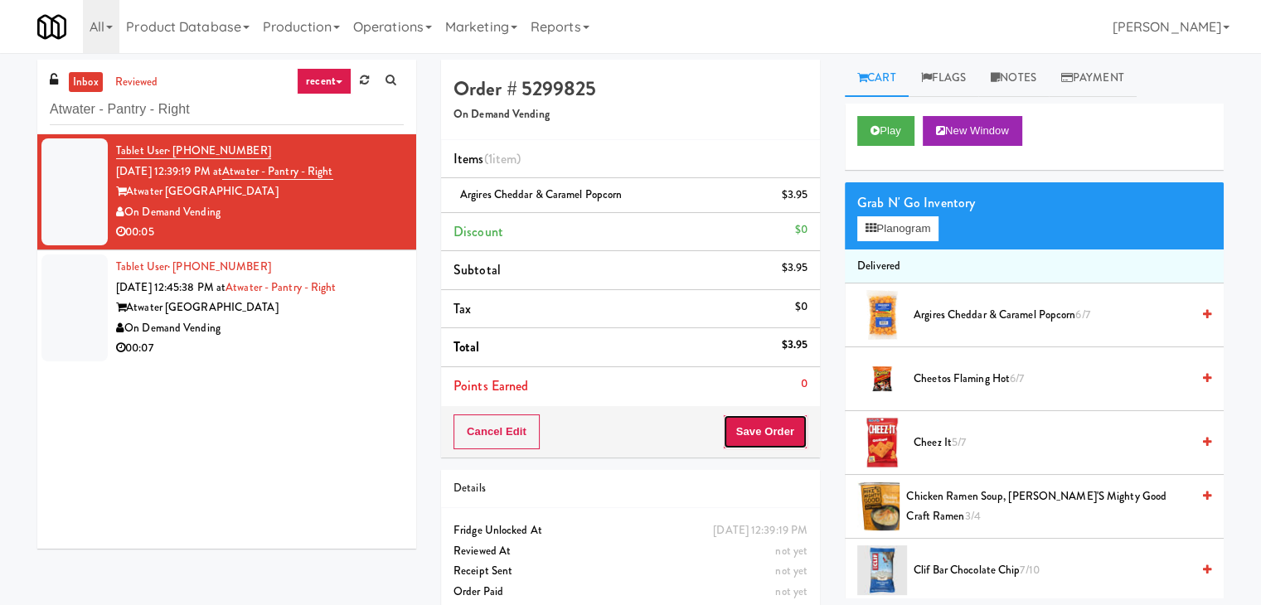
click at [757, 428] on button "Save Order" at bounding box center [765, 431] width 85 height 35
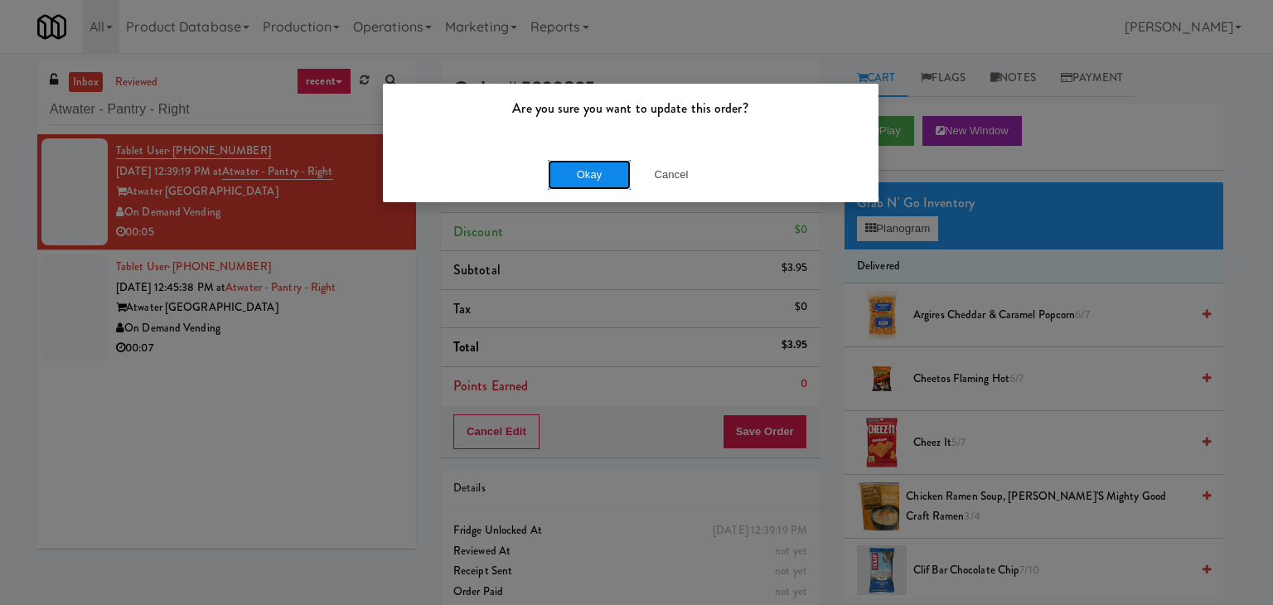
click at [585, 176] on button "Okay" at bounding box center [589, 175] width 83 height 30
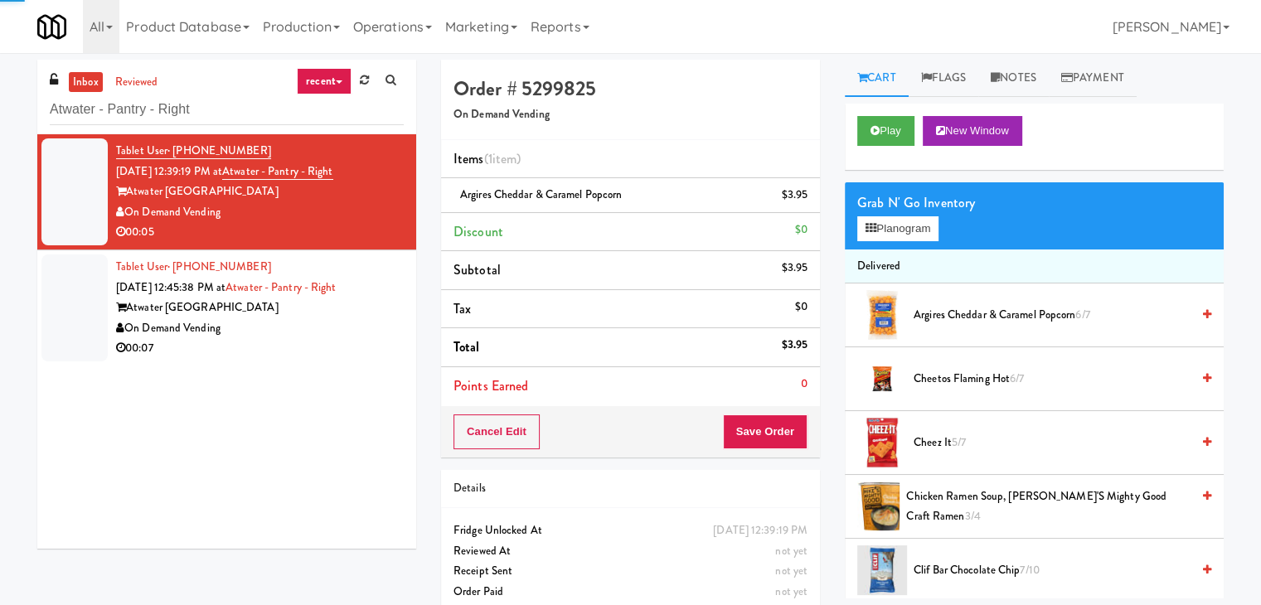
click at [361, 351] on div "00:07" at bounding box center [260, 348] width 288 height 21
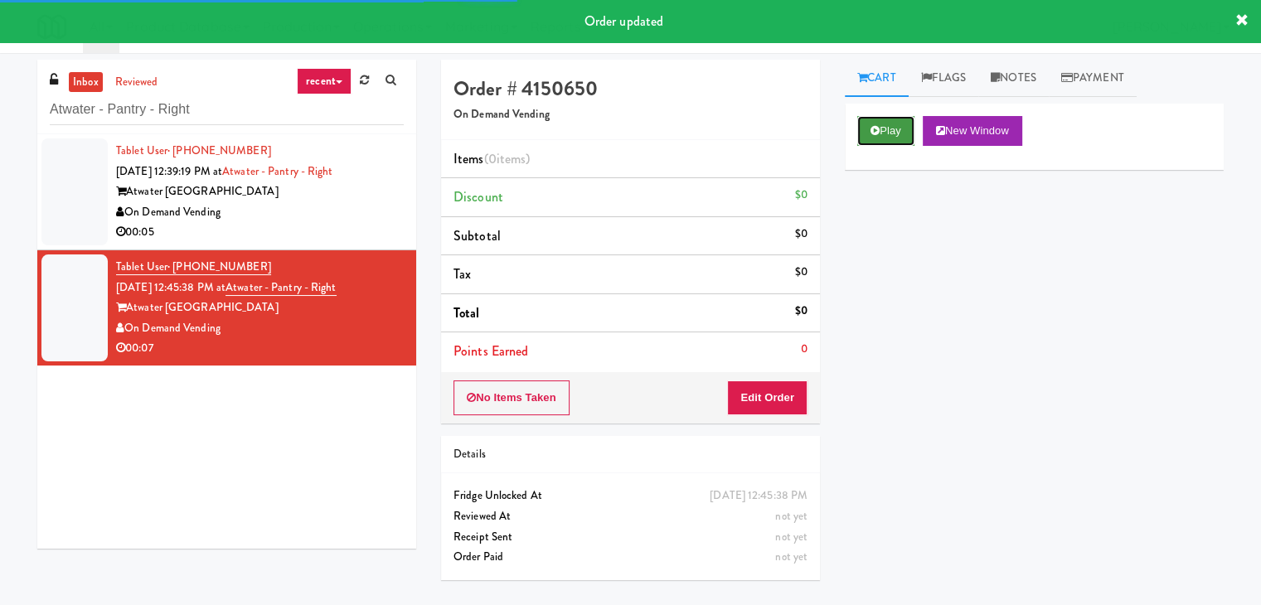
click at [874, 136] on button "Play" at bounding box center [885, 131] width 57 height 30
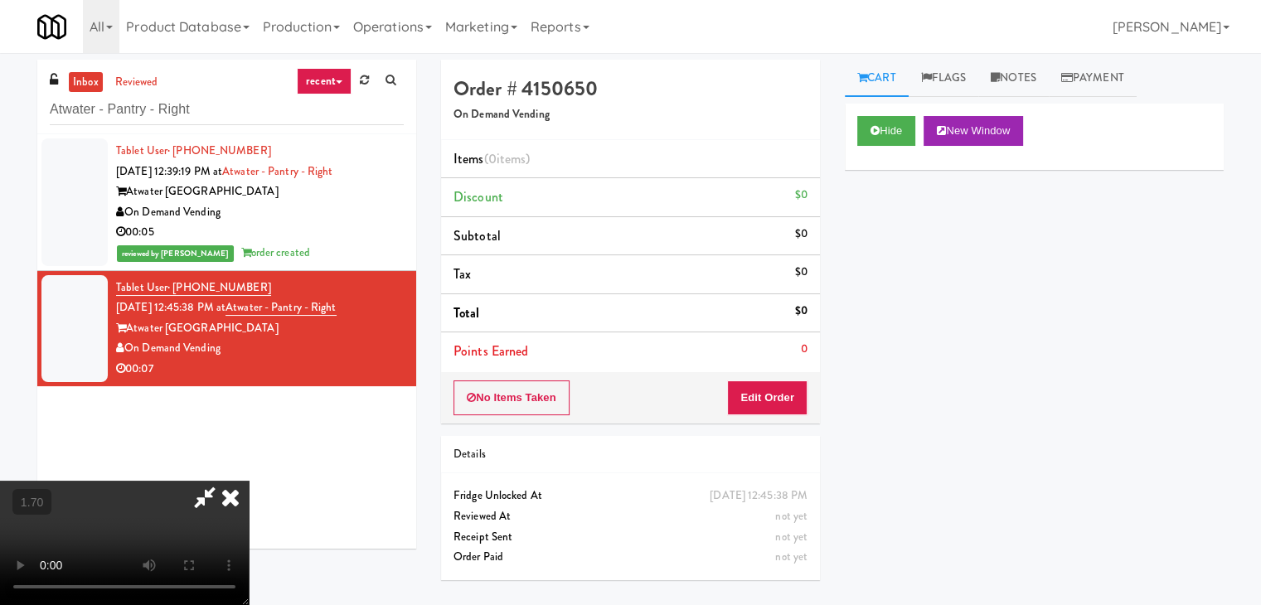
click at [249, 481] on video at bounding box center [124, 543] width 249 height 124
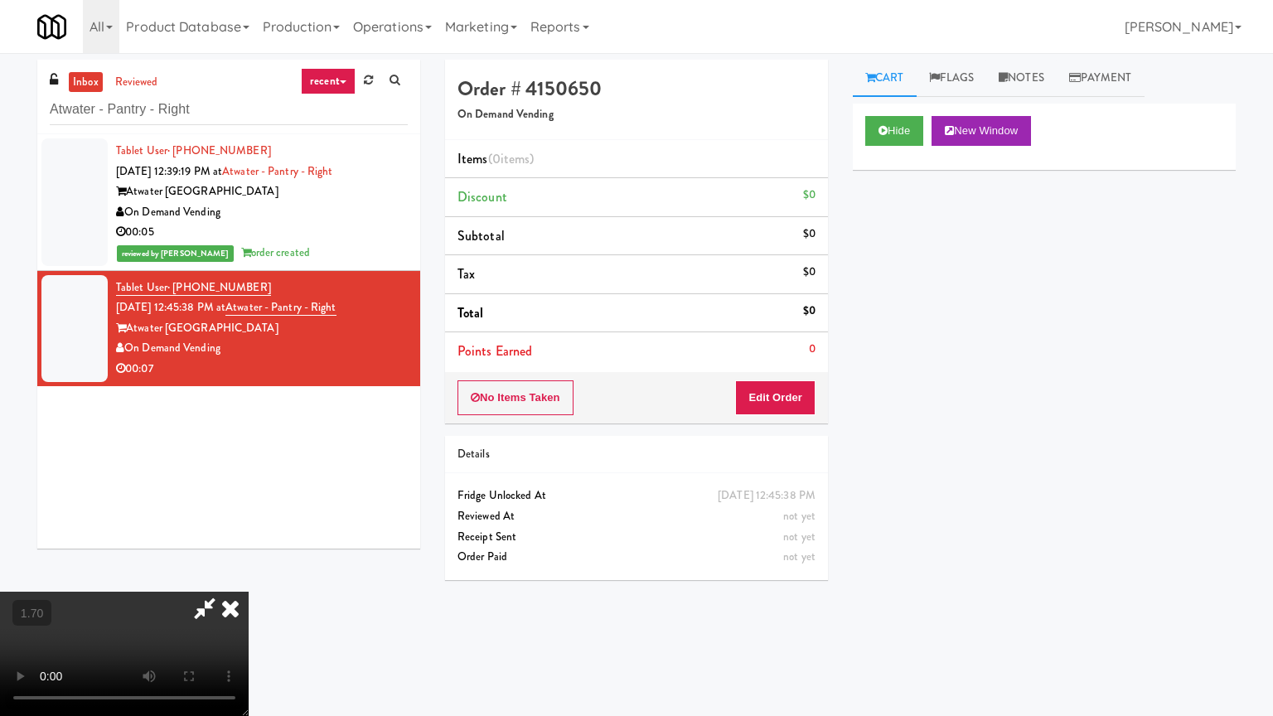
click at [249, 592] on video at bounding box center [124, 654] width 249 height 124
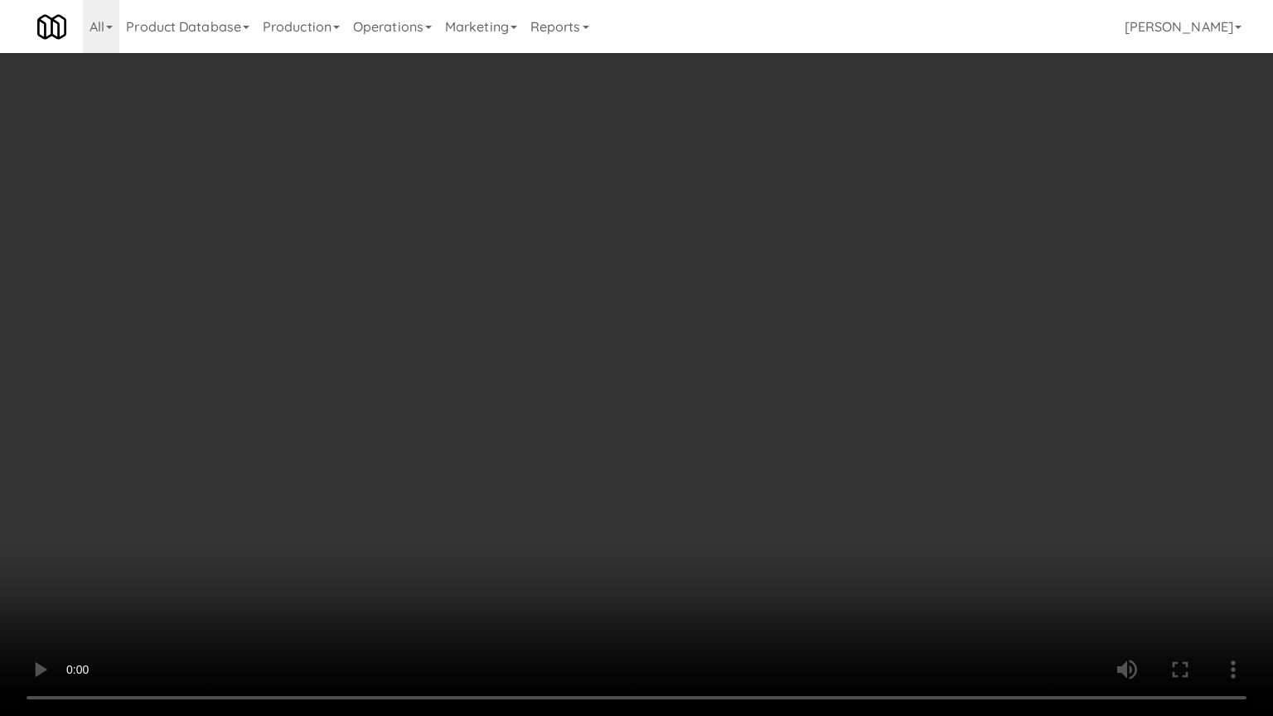
click at [762, 316] on video at bounding box center [636, 358] width 1273 height 716
click at [762, 312] on video at bounding box center [636, 358] width 1273 height 716
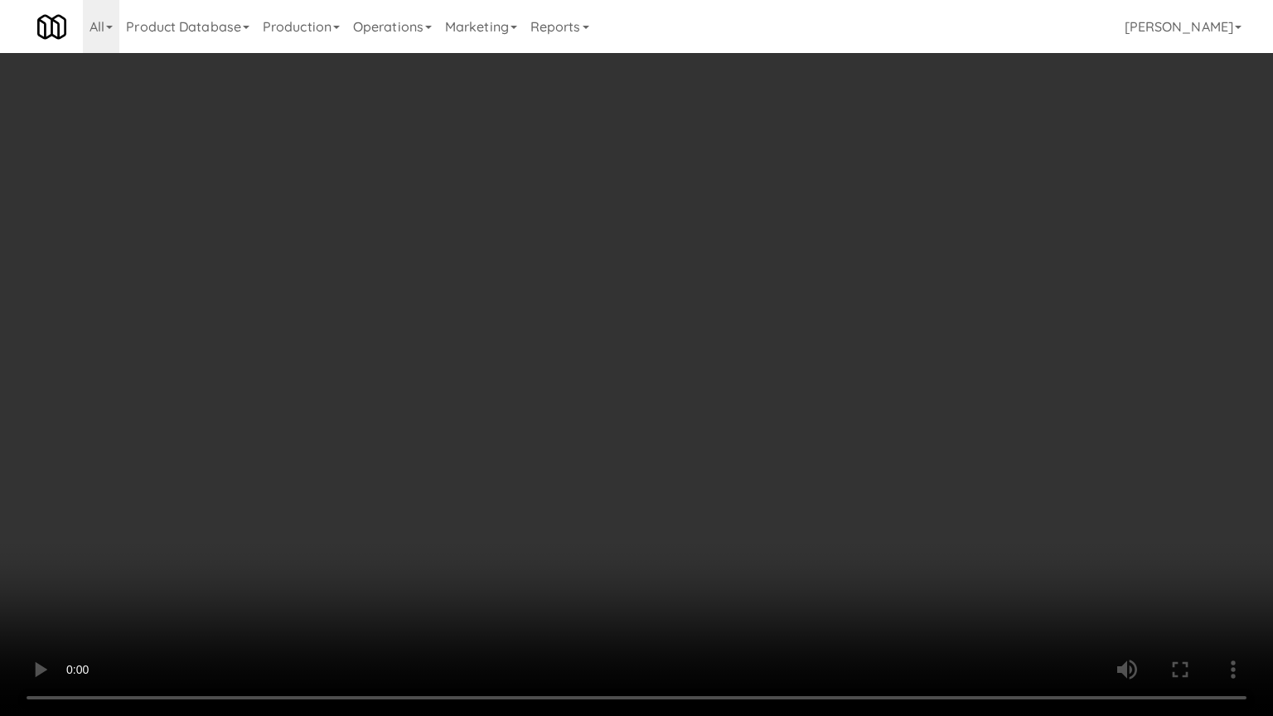
click at [762, 312] on video at bounding box center [636, 358] width 1273 height 716
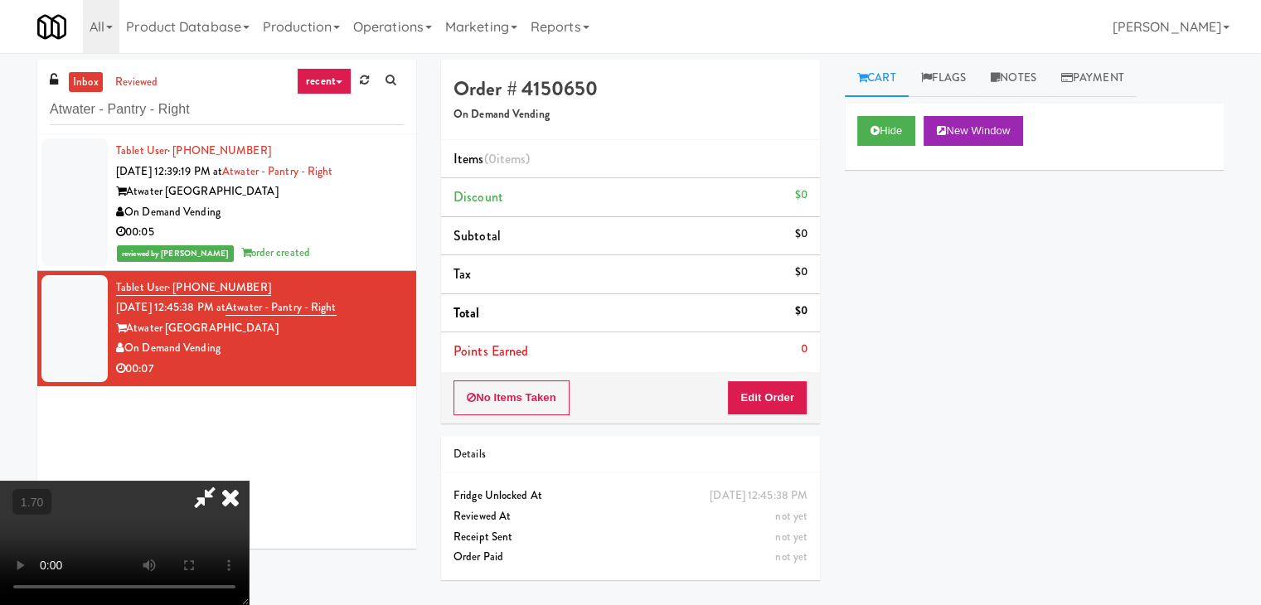
click at [249, 481] on icon at bounding box center [230, 497] width 36 height 33
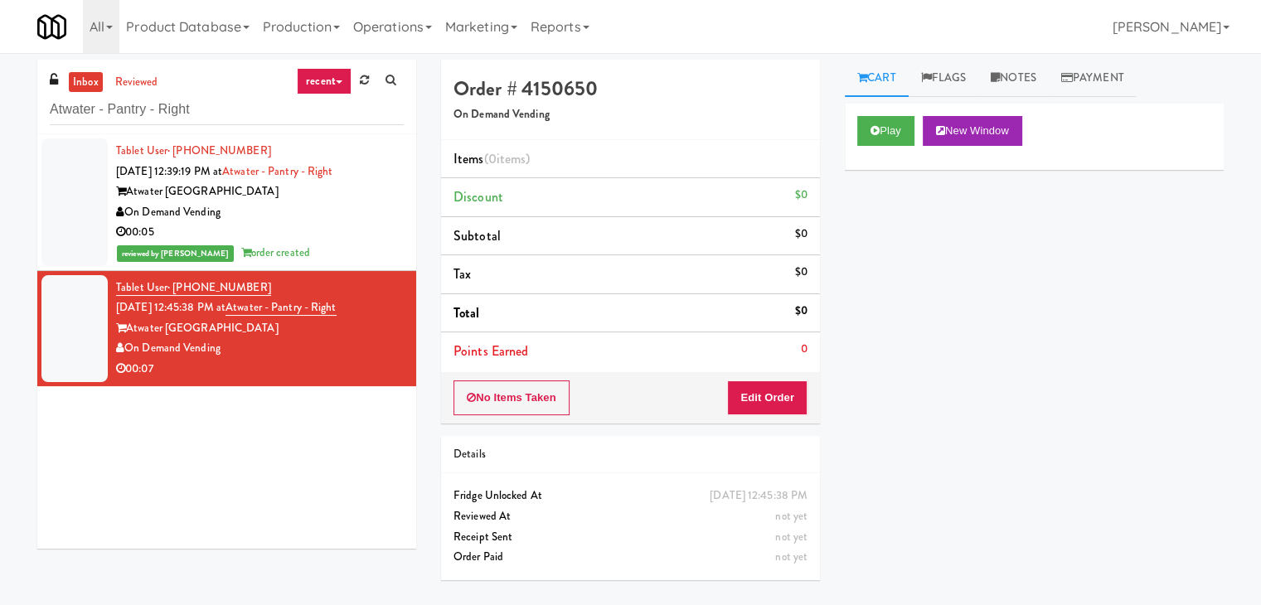
click at [762, 377] on div "No Items Taken Edit Order" at bounding box center [630, 397] width 379 height 51
click at [767, 389] on button "Edit Order" at bounding box center [767, 397] width 80 height 35
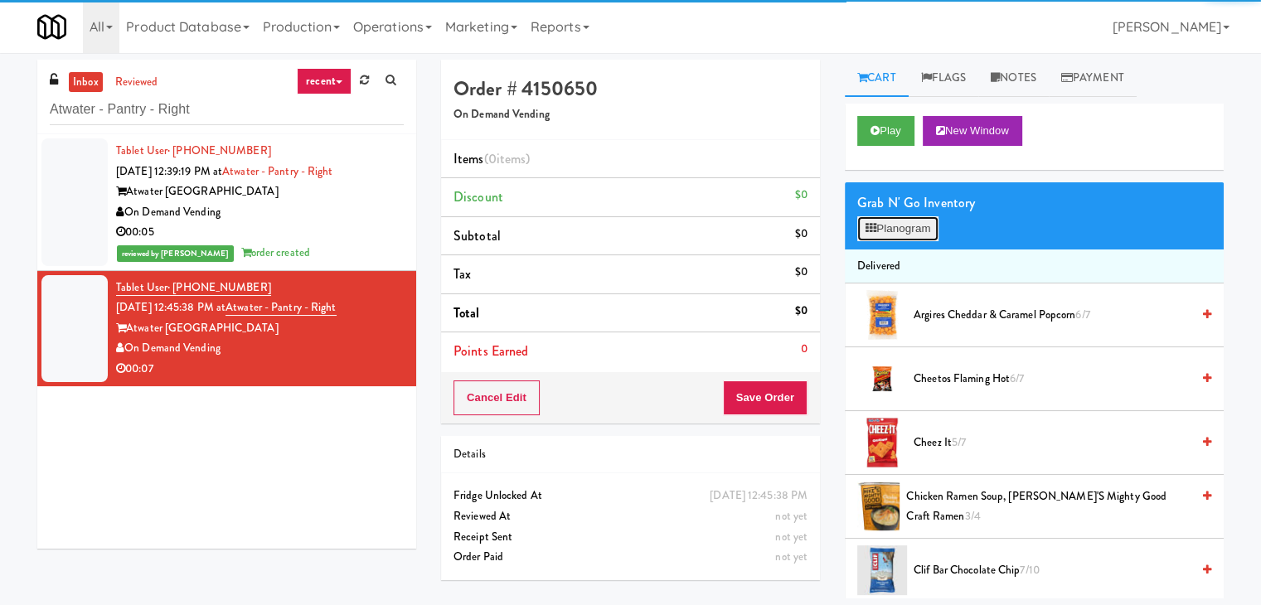
click at [905, 224] on button "Planogram" at bounding box center [897, 228] width 81 height 25
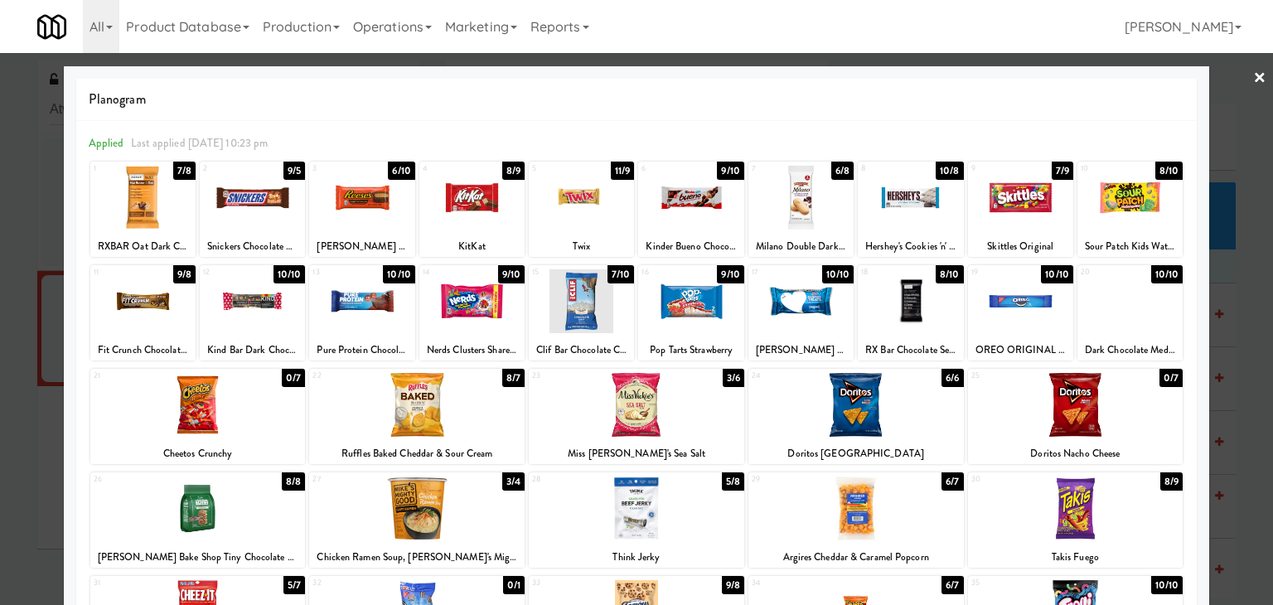
click at [146, 187] on div at bounding box center [142, 198] width 105 height 64
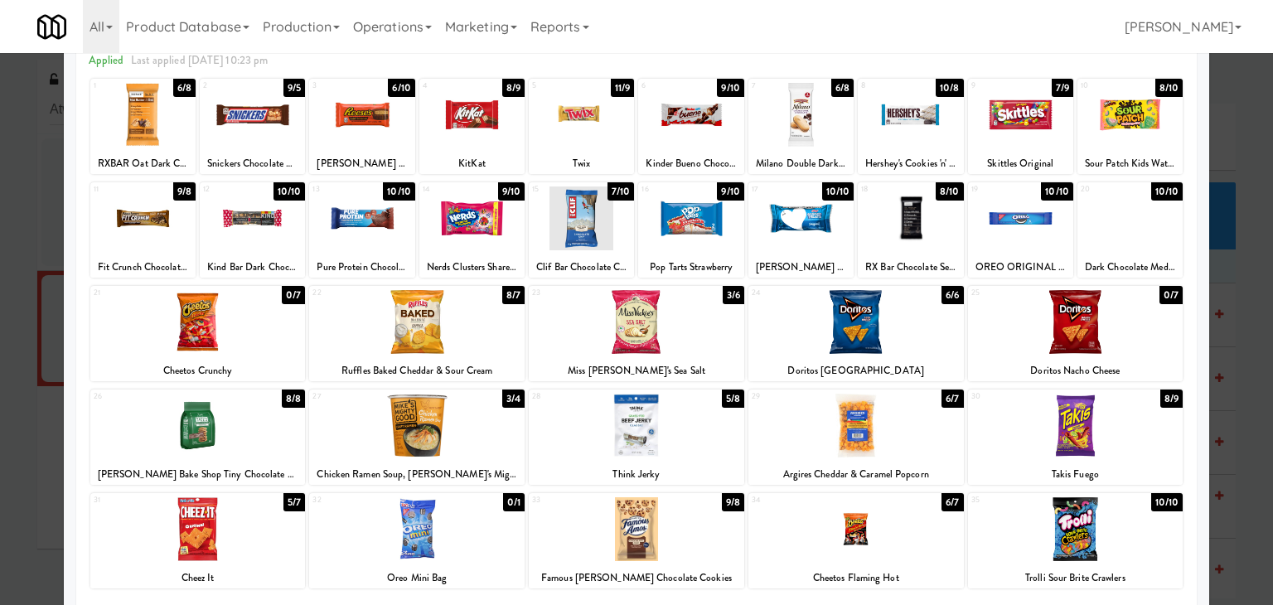
click at [1094, 421] on div at bounding box center [1075, 426] width 215 height 64
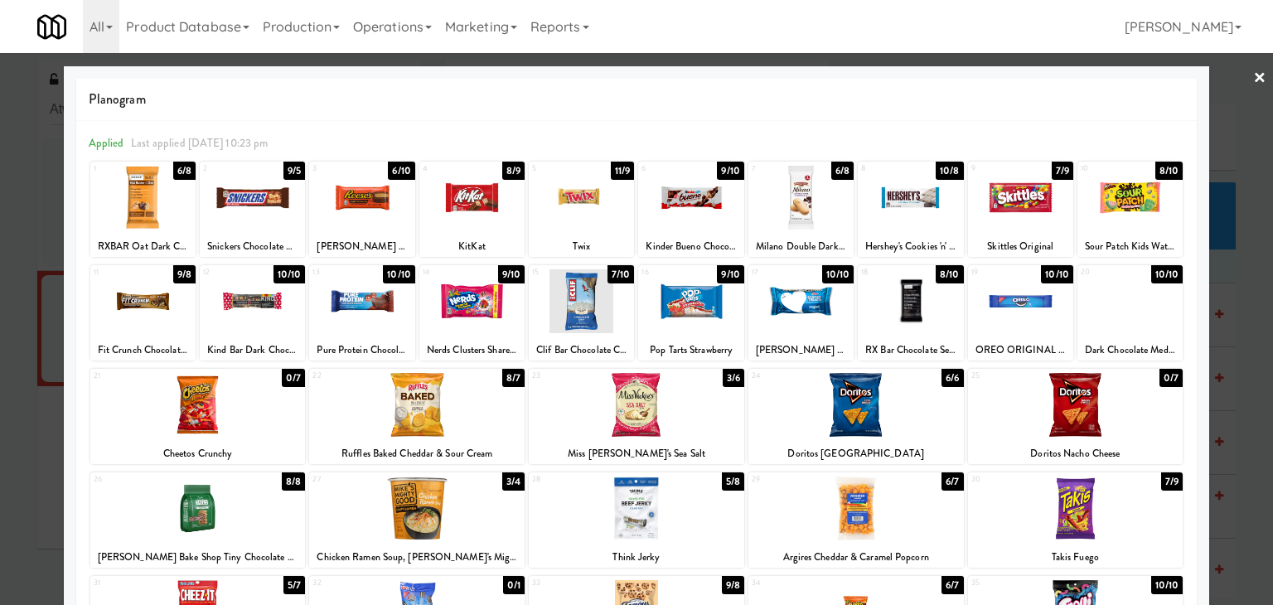
click at [1253, 77] on link "×" at bounding box center [1259, 78] width 13 height 51
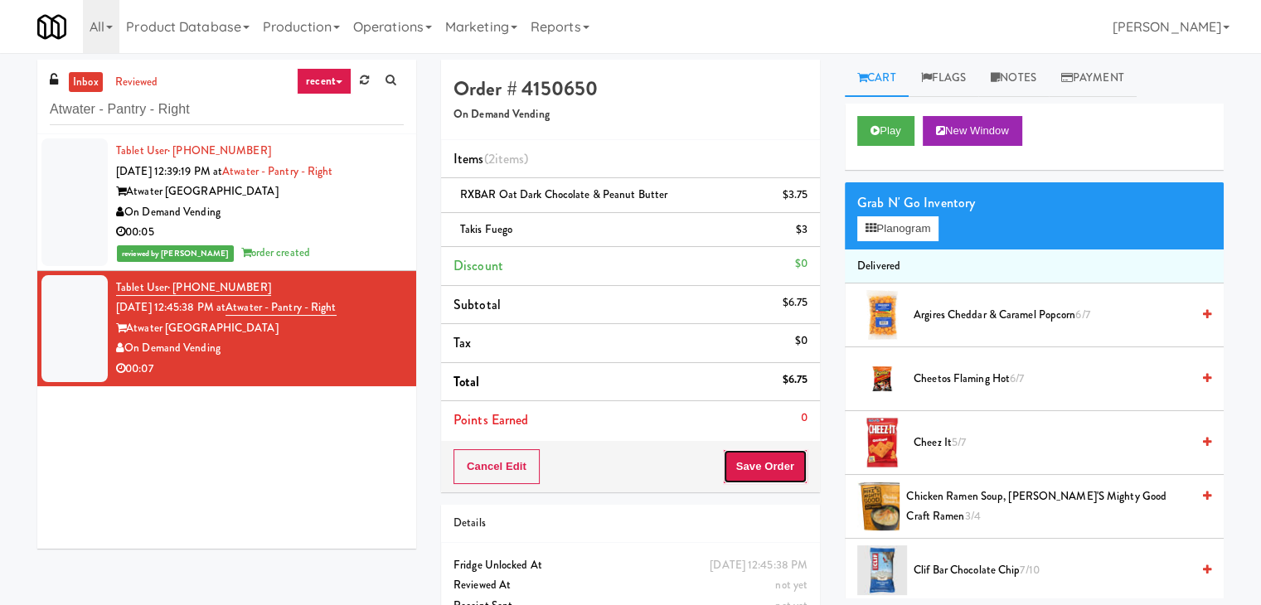
click at [764, 470] on button "Save Order" at bounding box center [765, 466] width 85 height 35
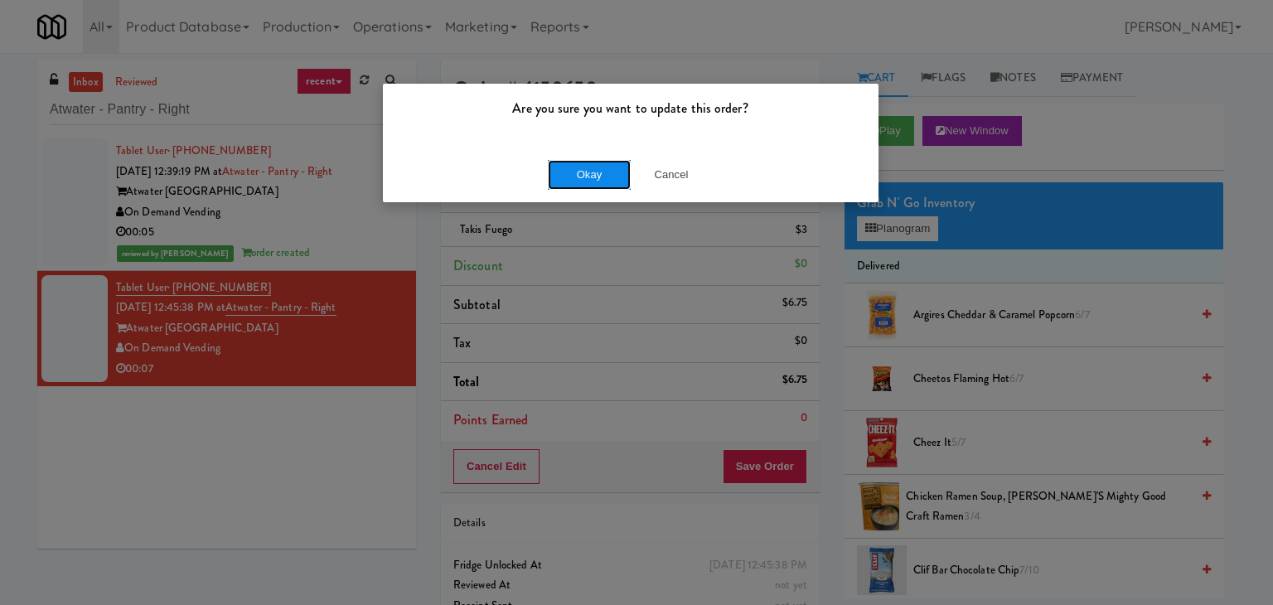
click at [570, 163] on button "Okay" at bounding box center [589, 175] width 83 height 30
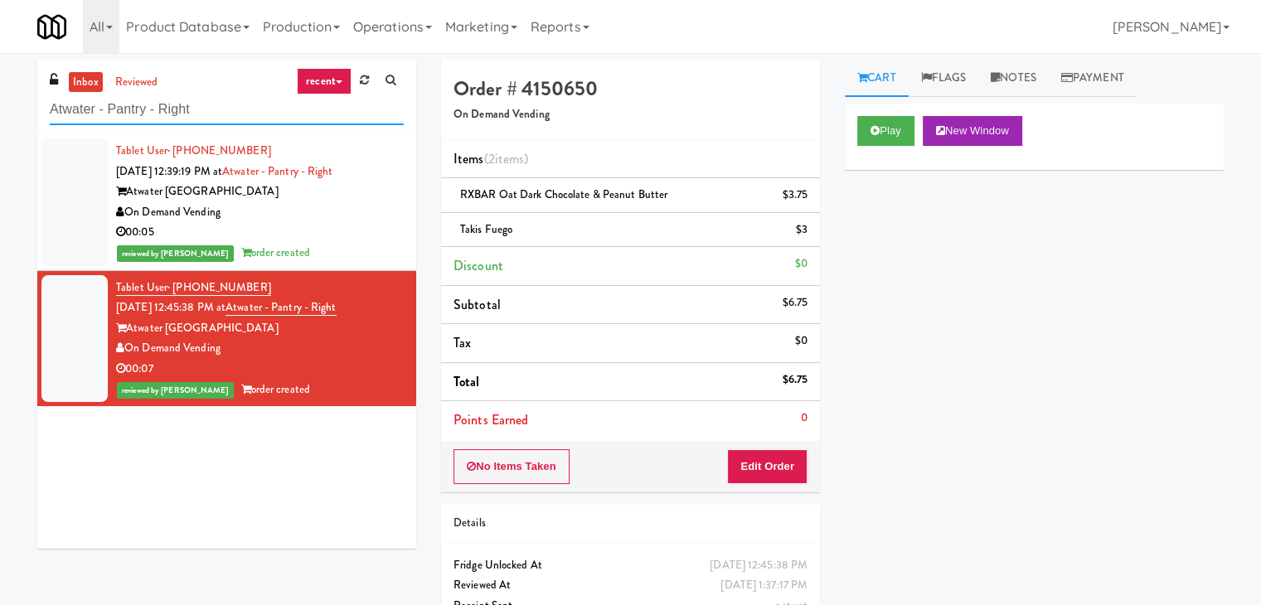
click at [197, 105] on input "Atwater - Pantry - Right" at bounding box center [227, 109] width 354 height 31
paste input "The Pointe-Outpost-C1"
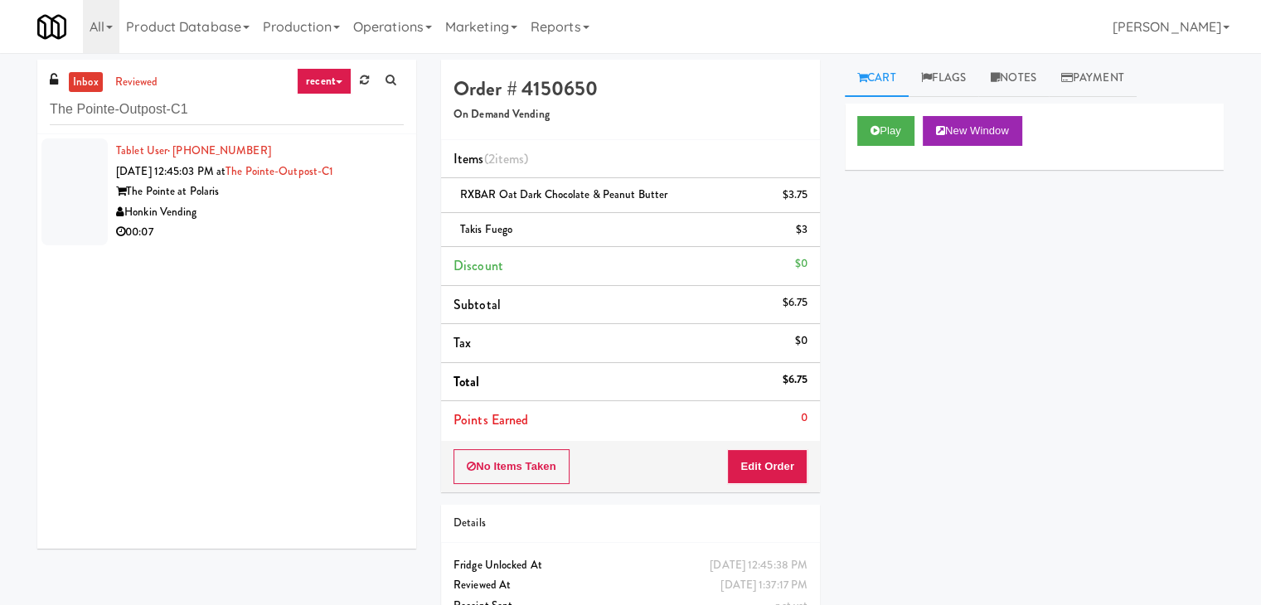
drag, startPoint x: 379, startPoint y: 220, endPoint x: 370, endPoint y: 220, distance: 9.2
click at [370, 220] on div "Honkin Vending" at bounding box center [260, 212] width 288 height 21
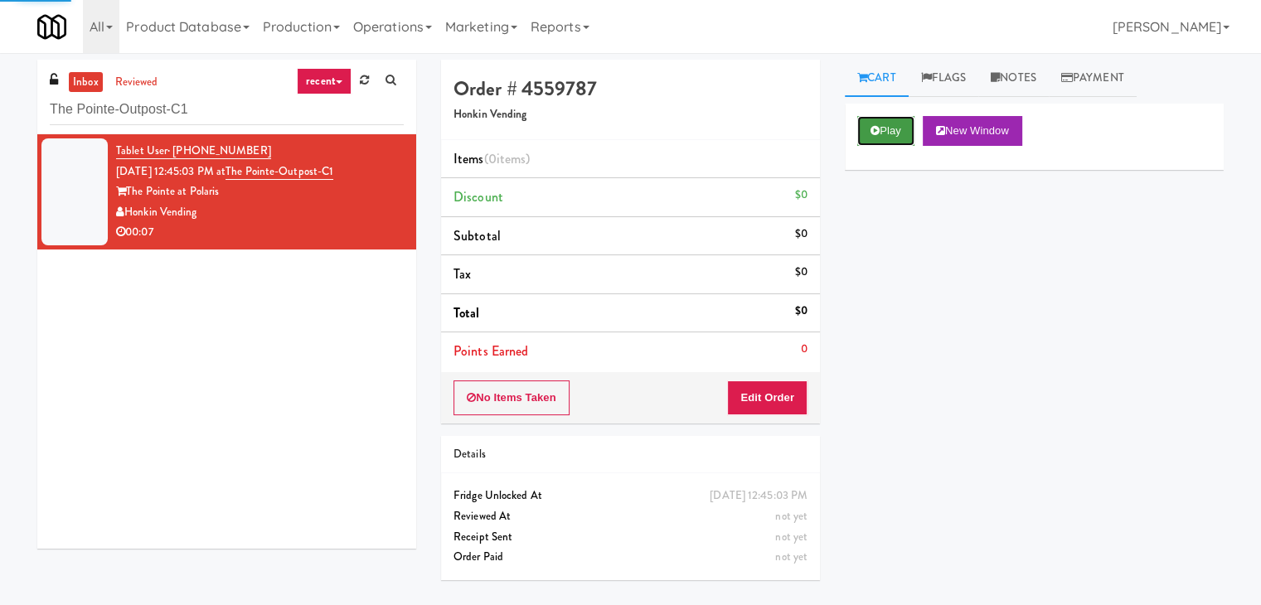
click at [873, 119] on button "Play" at bounding box center [885, 131] width 57 height 30
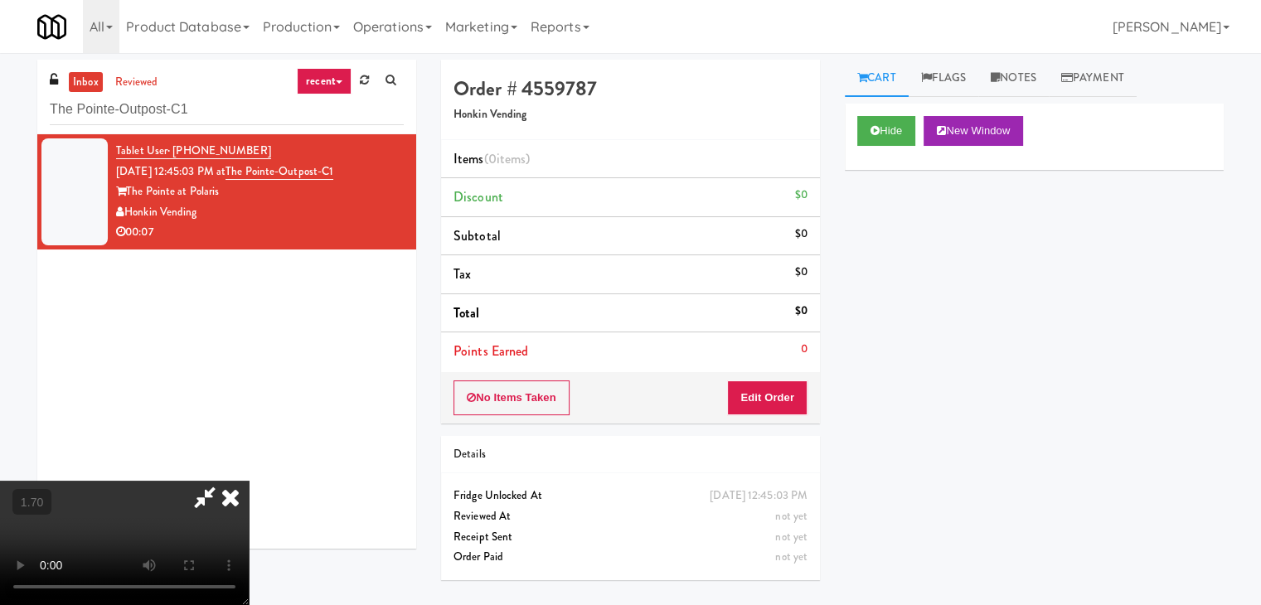
click at [249, 481] on video at bounding box center [124, 543] width 249 height 124
drag, startPoint x: 728, startPoint y: 69, endPoint x: 754, endPoint y: 230, distance: 163.8
click at [249, 481] on icon at bounding box center [230, 497] width 36 height 33
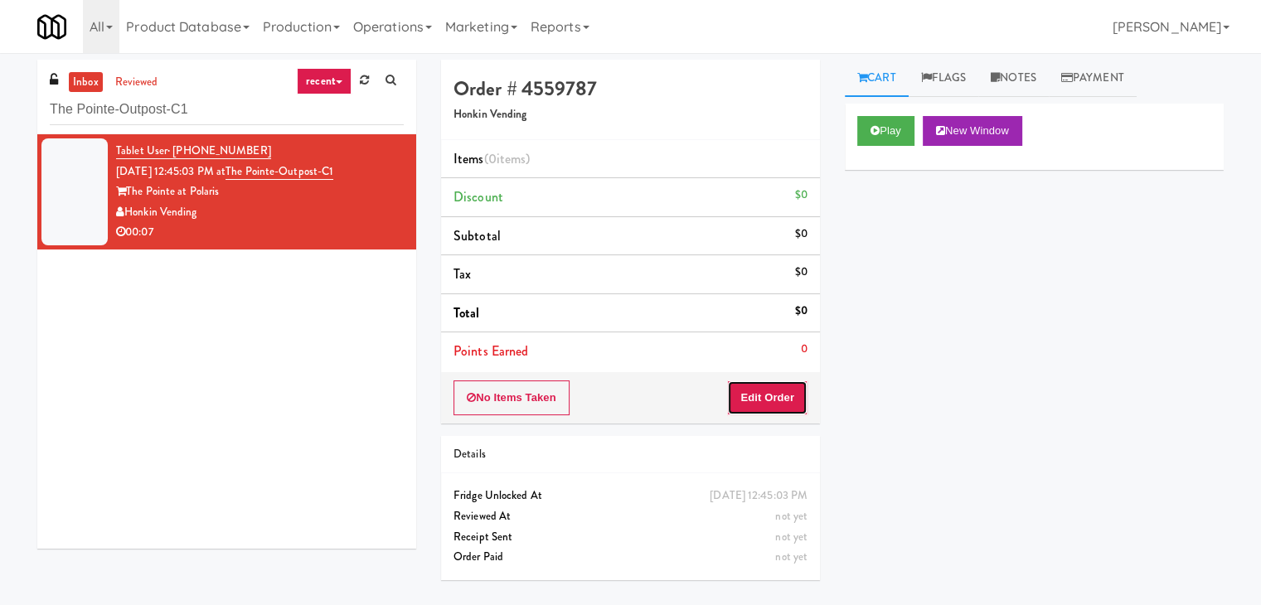
click at [753, 393] on button "Edit Order" at bounding box center [767, 397] width 80 height 35
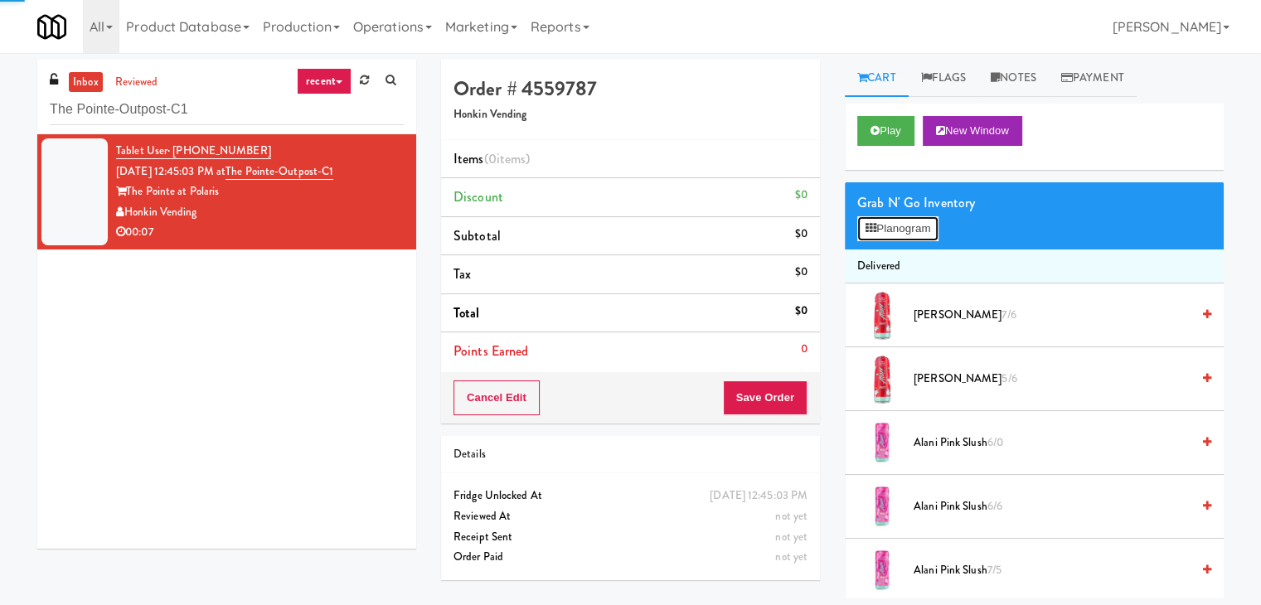
click at [875, 234] on button "Planogram" at bounding box center [897, 228] width 81 height 25
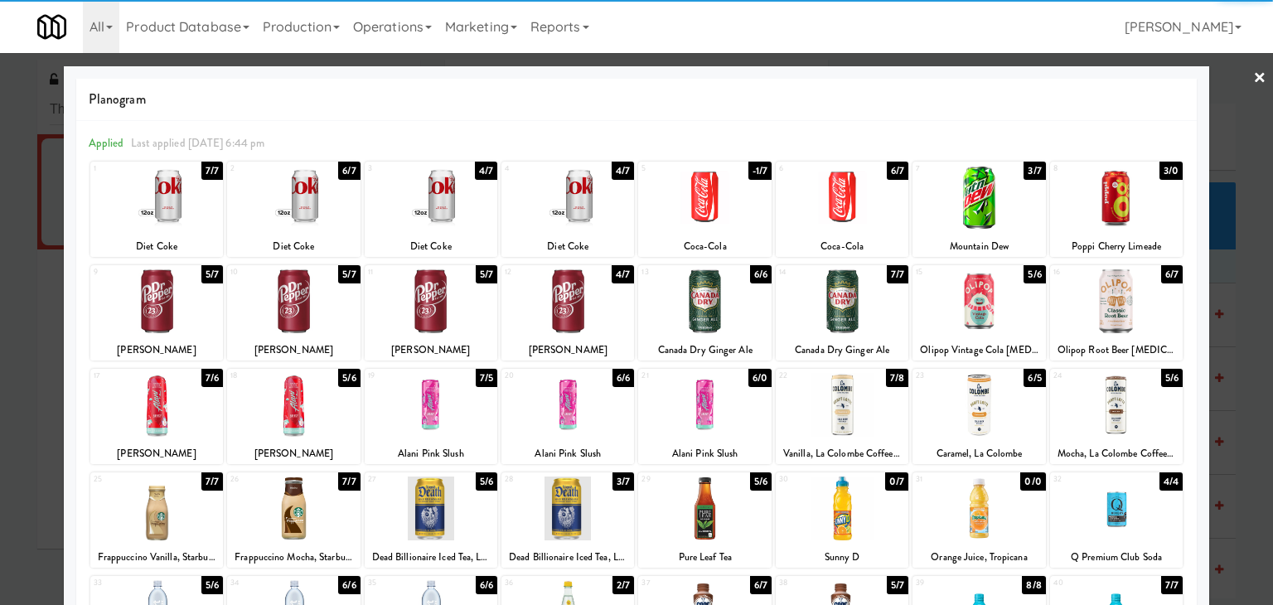
click at [459, 303] on div at bounding box center [431, 301] width 133 height 64
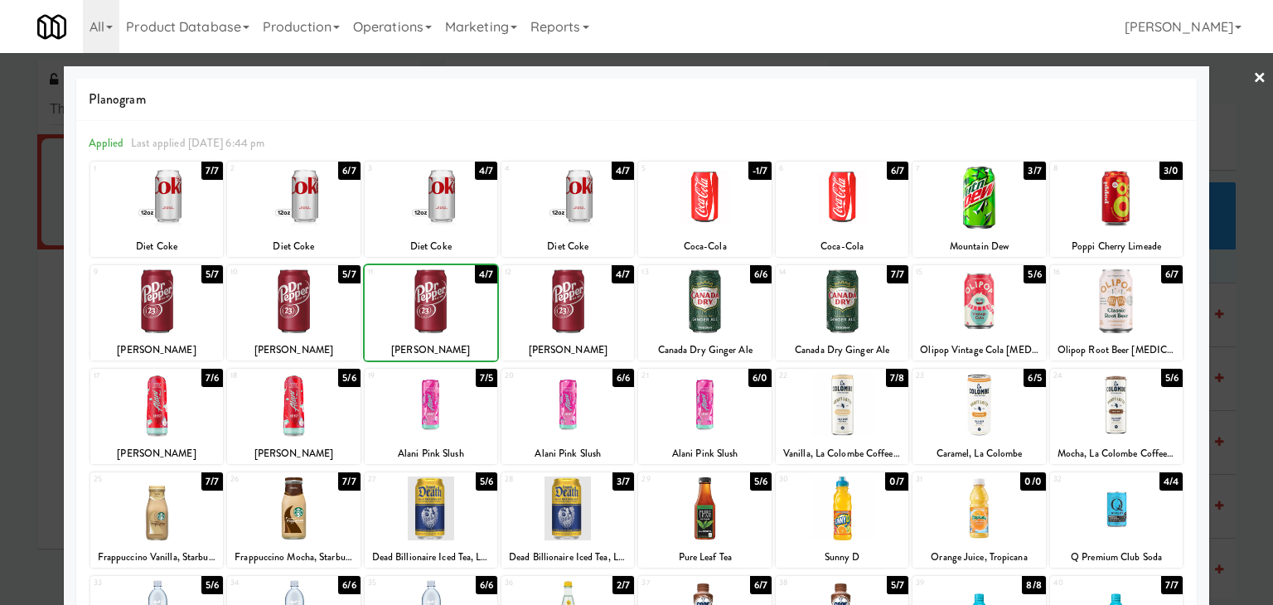
click at [459, 302] on div at bounding box center [431, 301] width 133 height 64
drag, startPoint x: 1244, startPoint y: 70, endPoint x: 1024, endPoint y: 248, distance: 282.9
click at [1253, 70] on link "×" at bounding box center [1259, 78] width 13 height 51
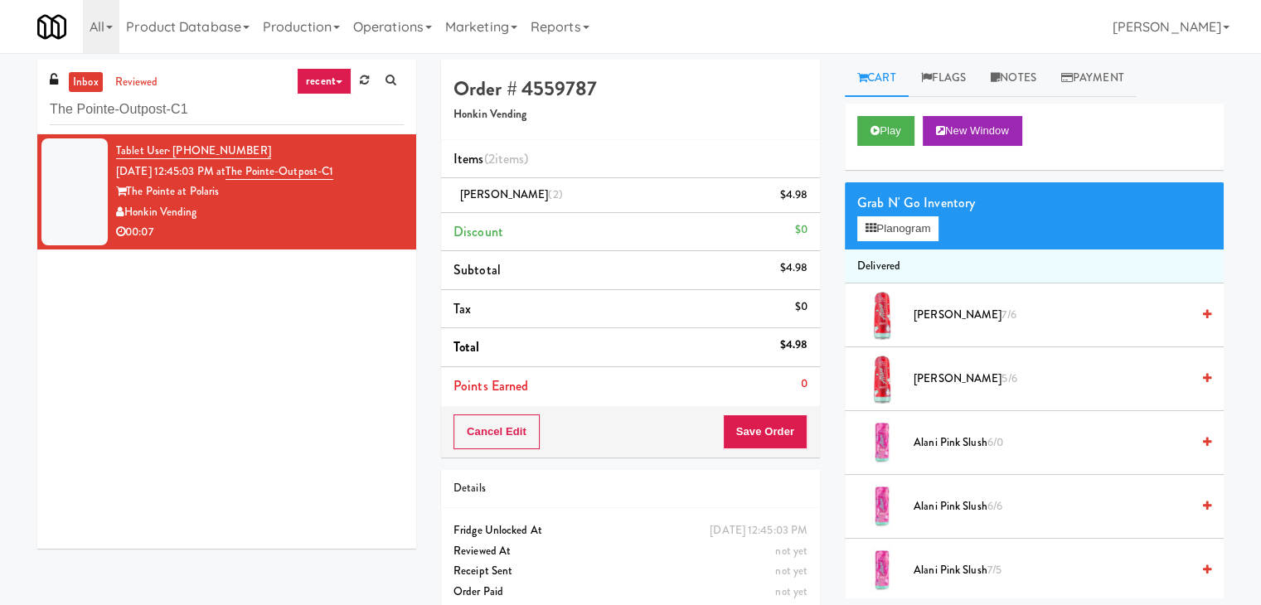
drag, startPoint x: 828, startPoint y: 422, endPoint x: 794, endPoint y: 429, distance: 34.8
click at [812, 424] on div "Order # 4559787 Honkin Vending Items (2 items ) [PERSON_NAME] (2) $4.98 Discoun…" at bounding box center [630, 343] width 404 height 567
click at [793, 430] on button "Save Order" at bounding box center [765, 431] width 85 height 35
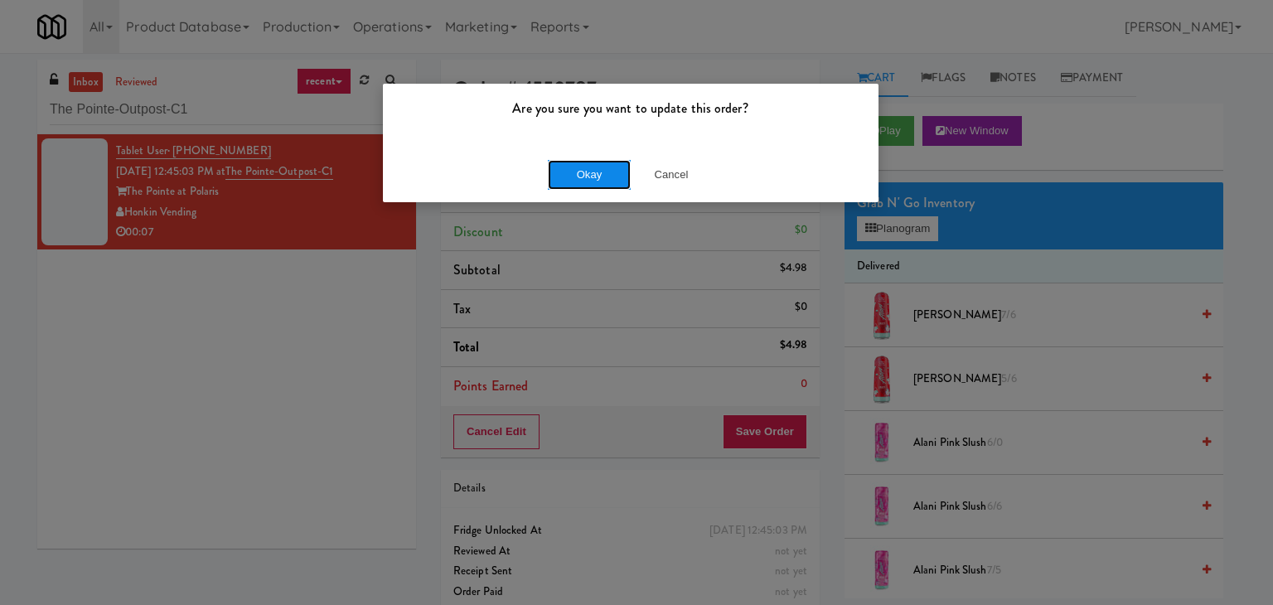
click at [592, 180] on button "Okay" at bounding box center [589, 175] width 83 height 30
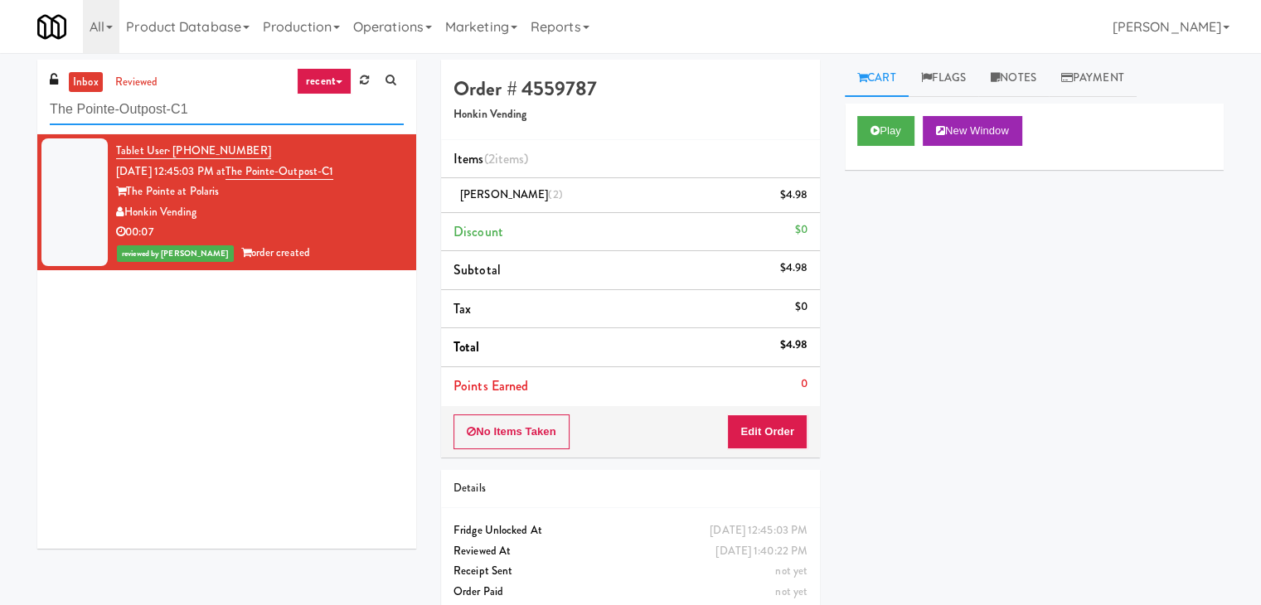
click at [220, 109] on input "The Pointe-Outpost-C1" at bounding box center [227, 109] width 354 height 31
paste input "2200 Progress - Left - Fridge"
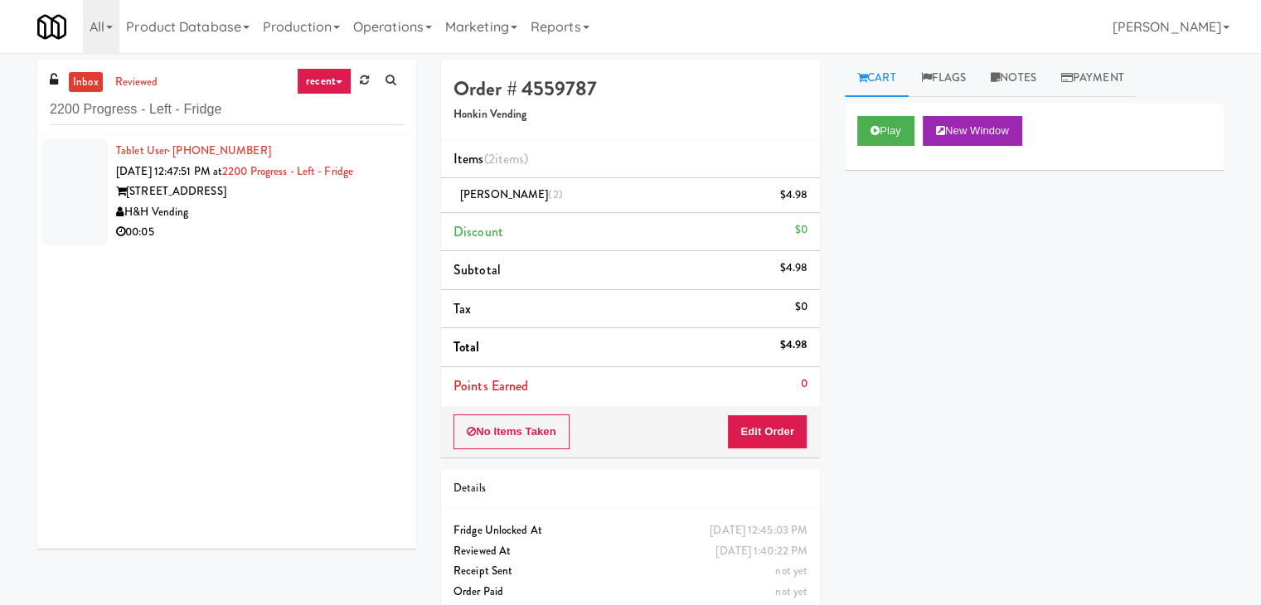
click at [359, 212] on div "H&H Vending" at bounding box center [260, 212] width 288 height 21
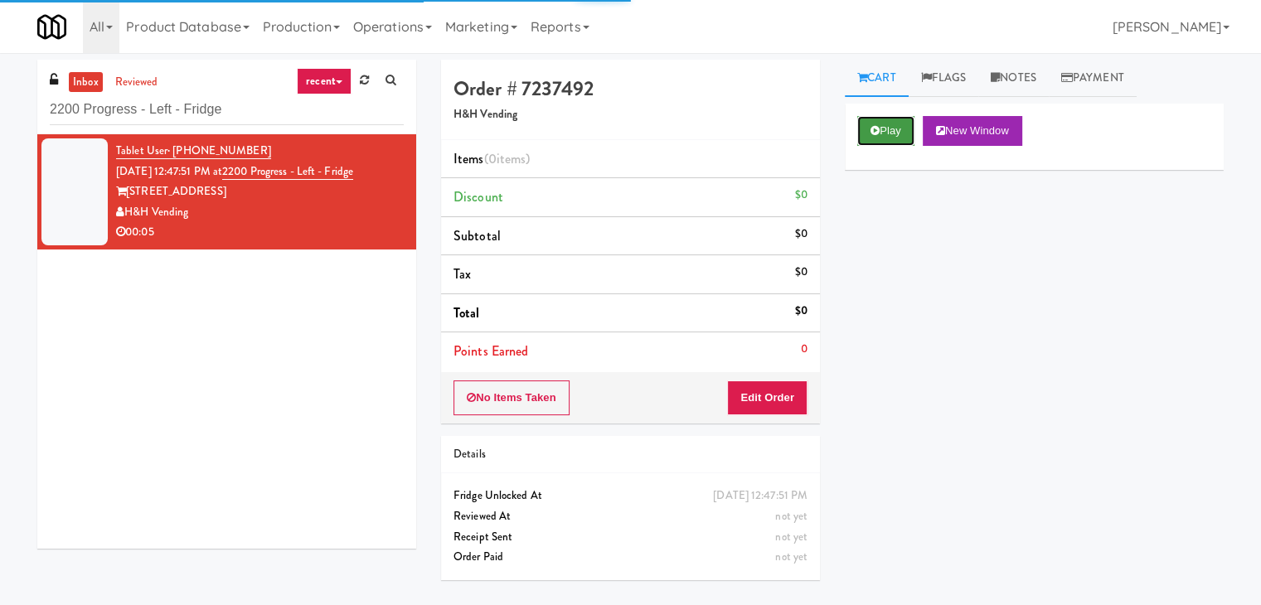
click at [887, 123] on button "Play" at bounding box center [885, 131] width 57 height 30
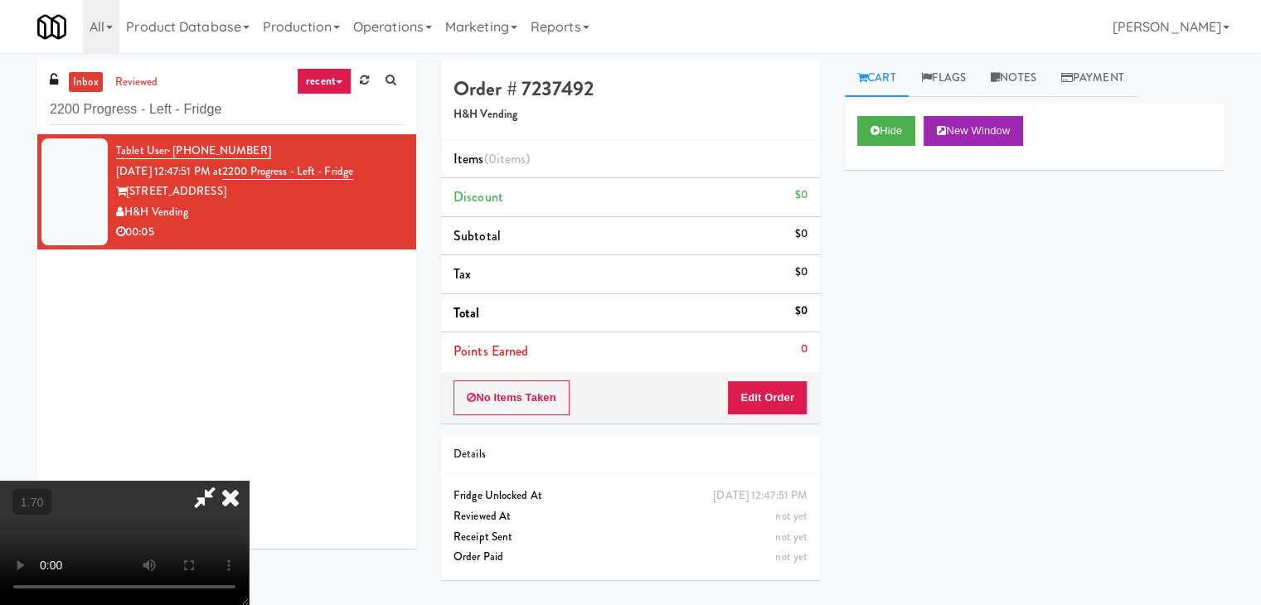
click at [249, 481] on video at bounding box center [124, 543] width 249 height 124
click at [249, 481] on icon at bounding box center [230, 497] width 36 height 33
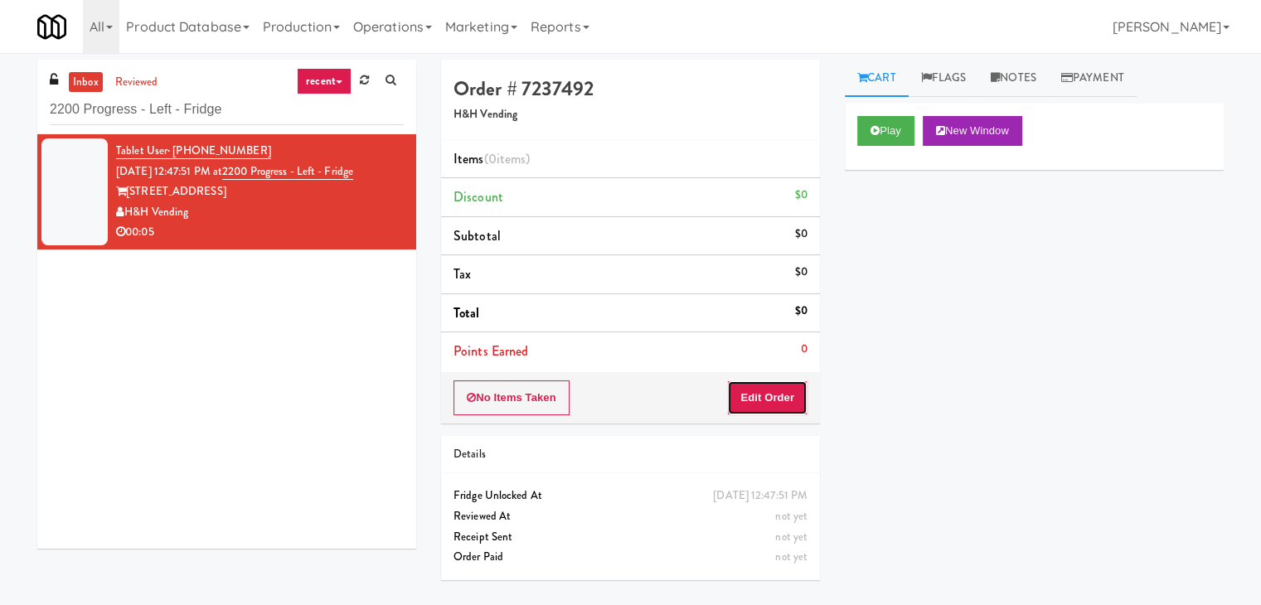
click at [772, 392] on button "Edit Order" at bounding box center [767, 397] width 80 height 35
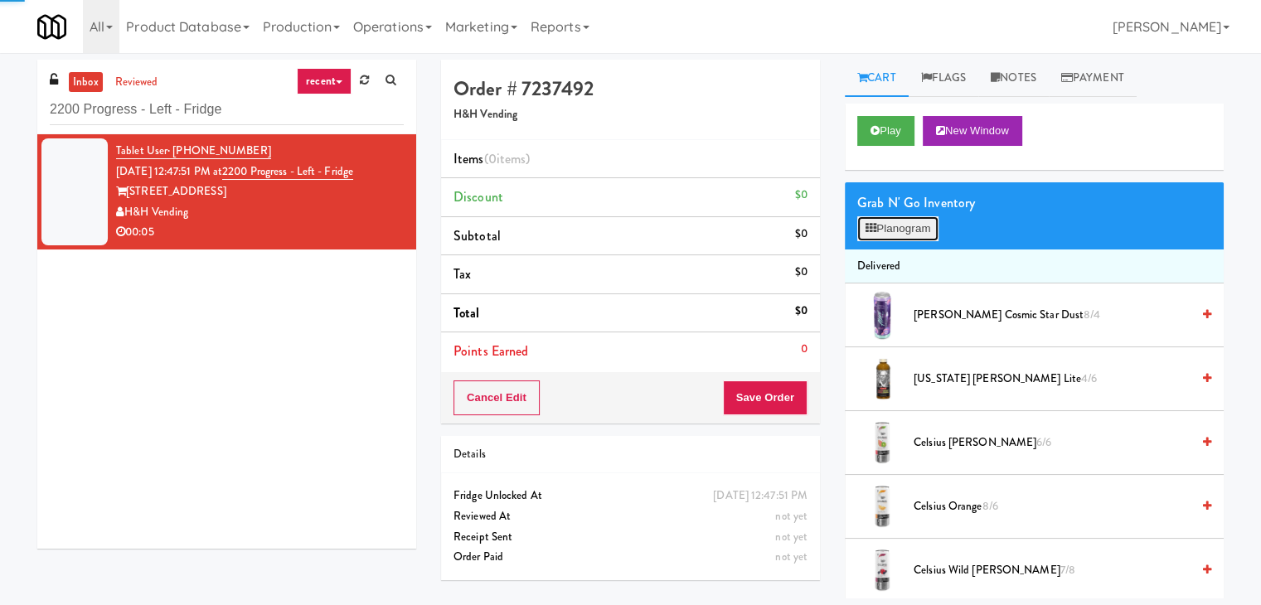
click at [902, 216] on button "Planogram" at bounding box center [897, 228] width 81 height 25
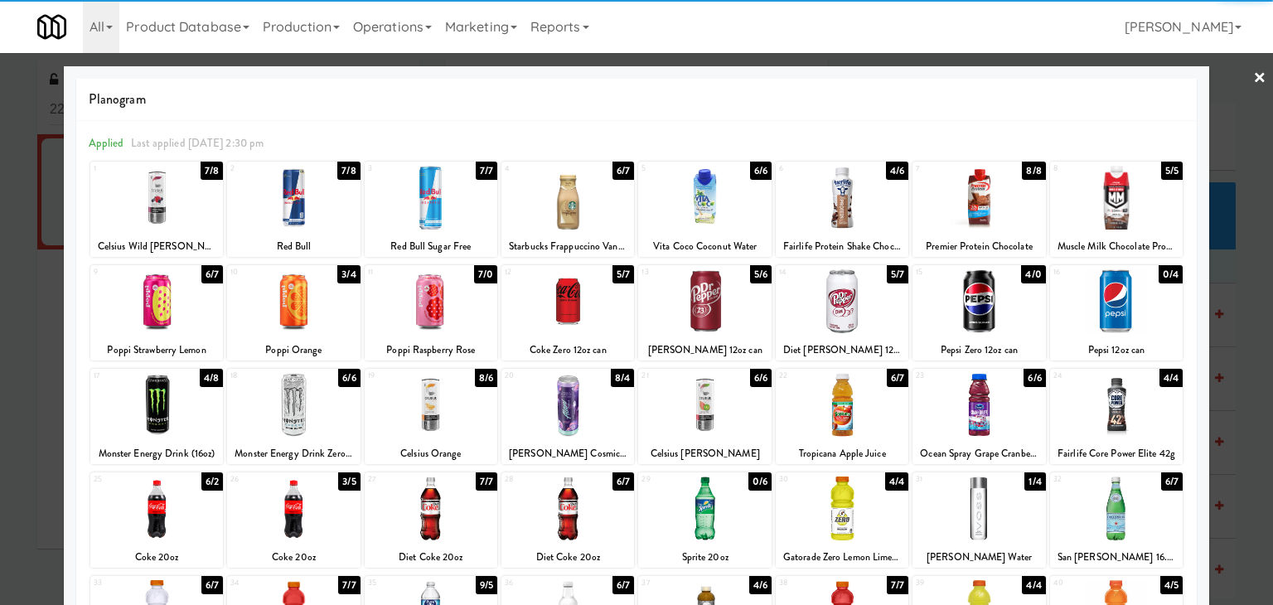
click at [736, 305] on div at bounding box center [704, 301] width 133 height 64
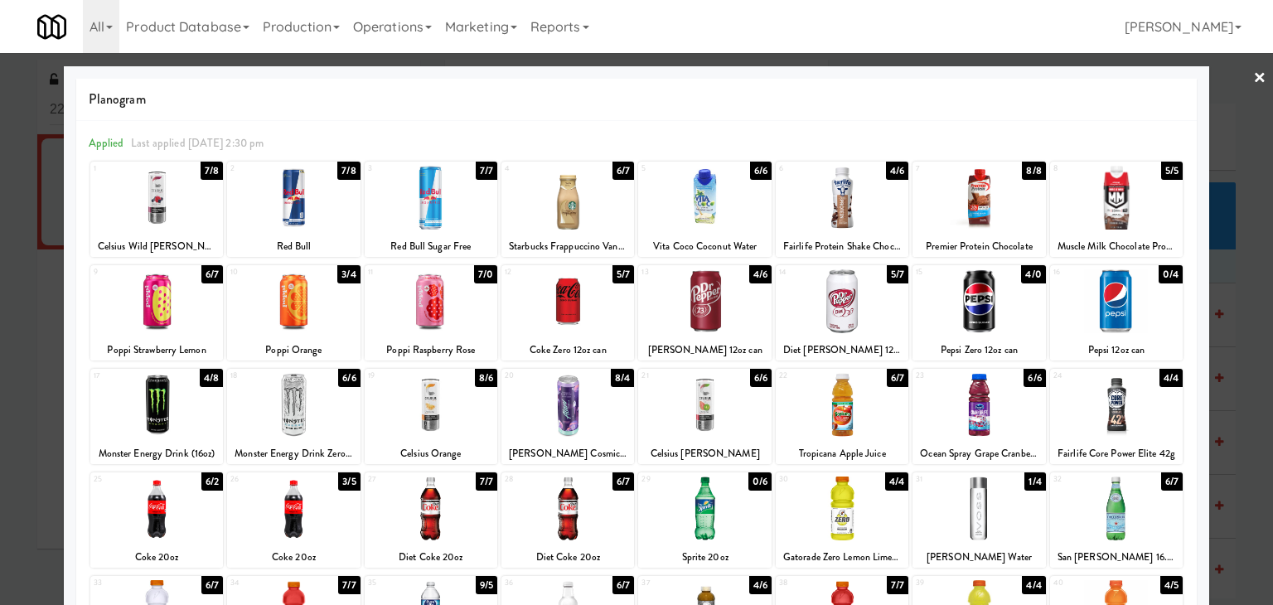
click at [1253, 74] on link "×" at bounding box center [1259, 78] width 13 height 51
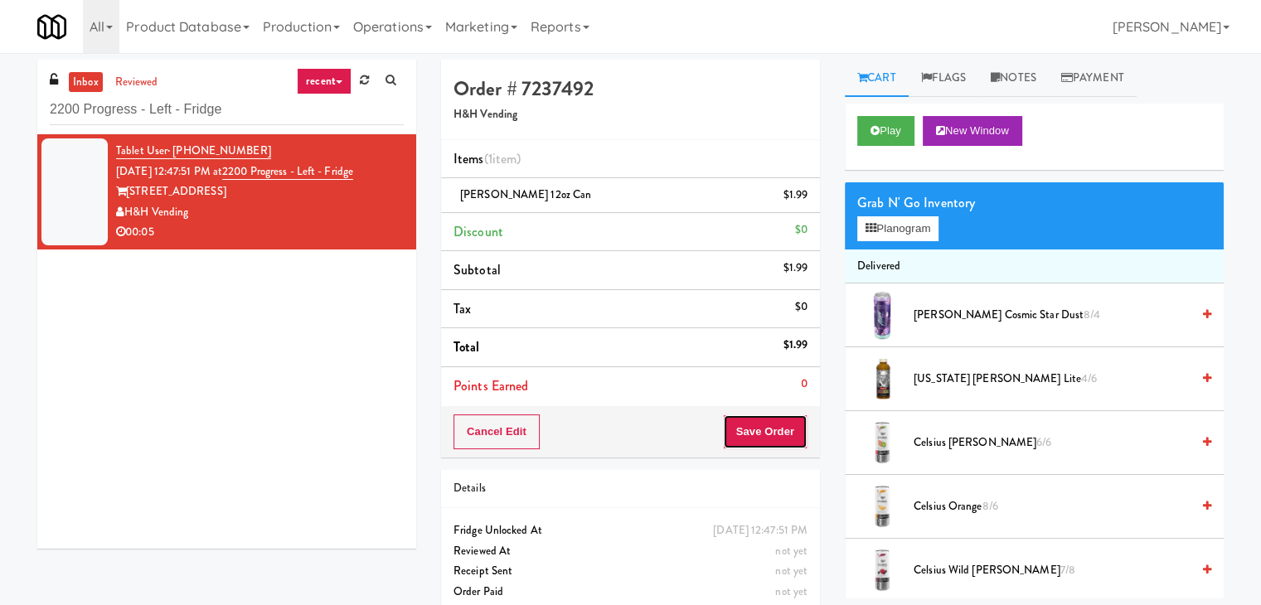
click at [772, 425] on button "Save Order" at bounding box center [765, 431] width 85 height 35
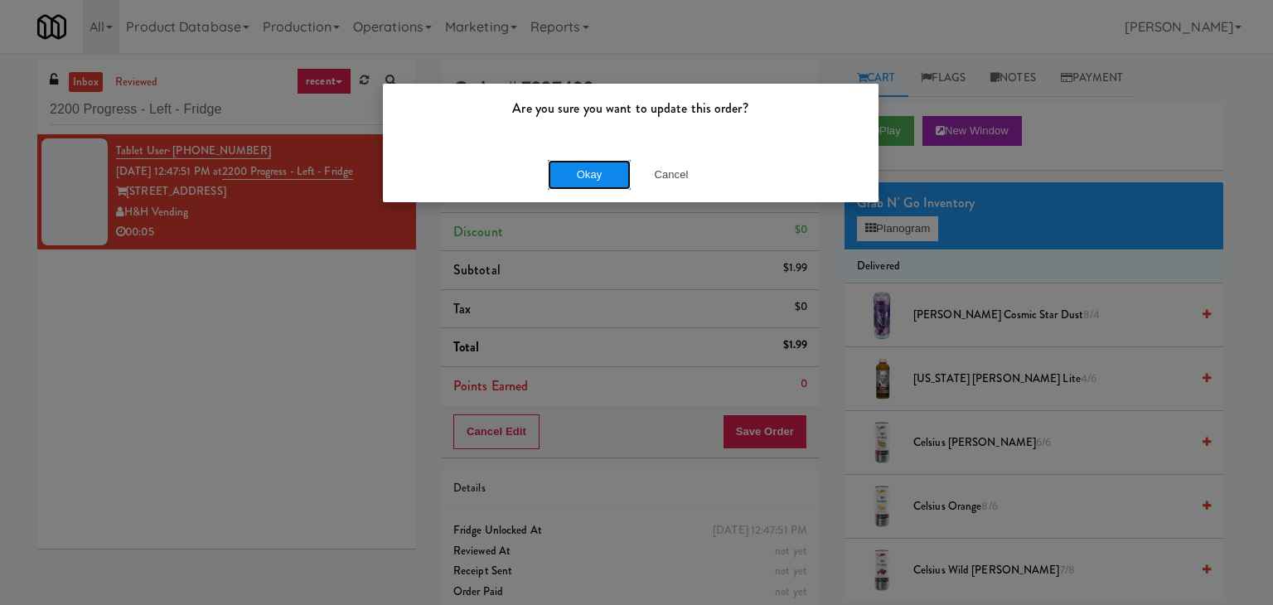
click at [612, 167] on button "Okay" at bounding box center [589, 175] width 83 height 30
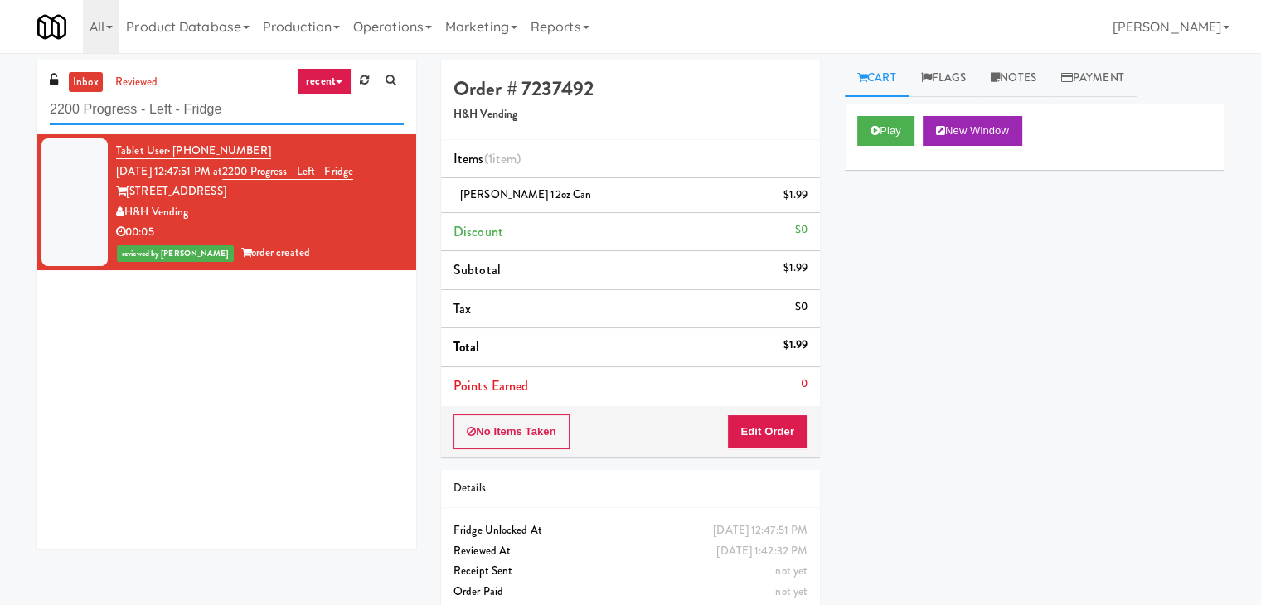
click at [192, 115] on input "2200 Progress - Left - Fridge" at bounding box center [227, 109] width 354 height 31
paste input "(Food, Snack & Drink) Passaic County Sheriff's Offic"
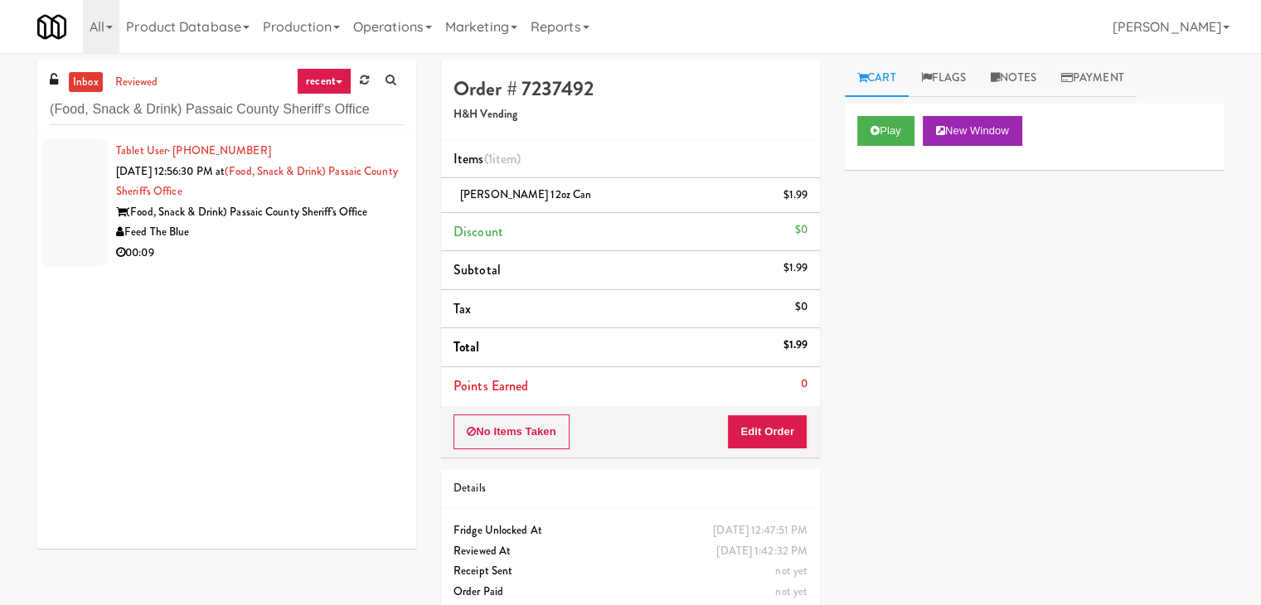
click at [336, 247] on div "00:09" at bounding box center [260, 253] width 288 height 21
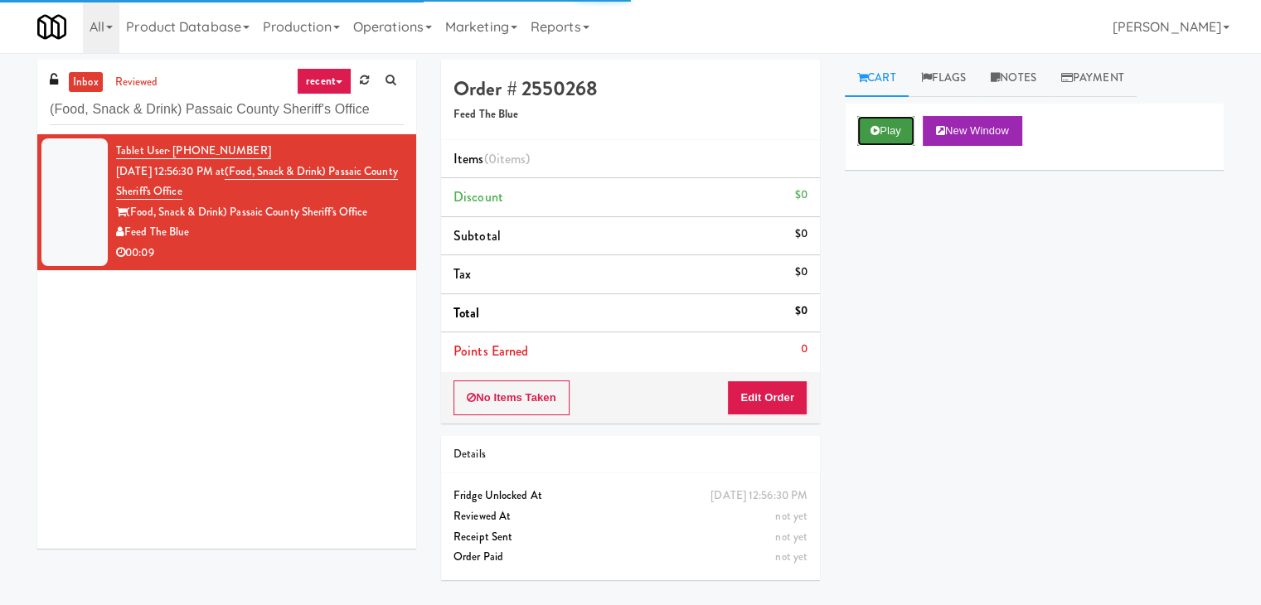
click at [879, 132] on icon at bounding box center [874, 130] width 9 height 11
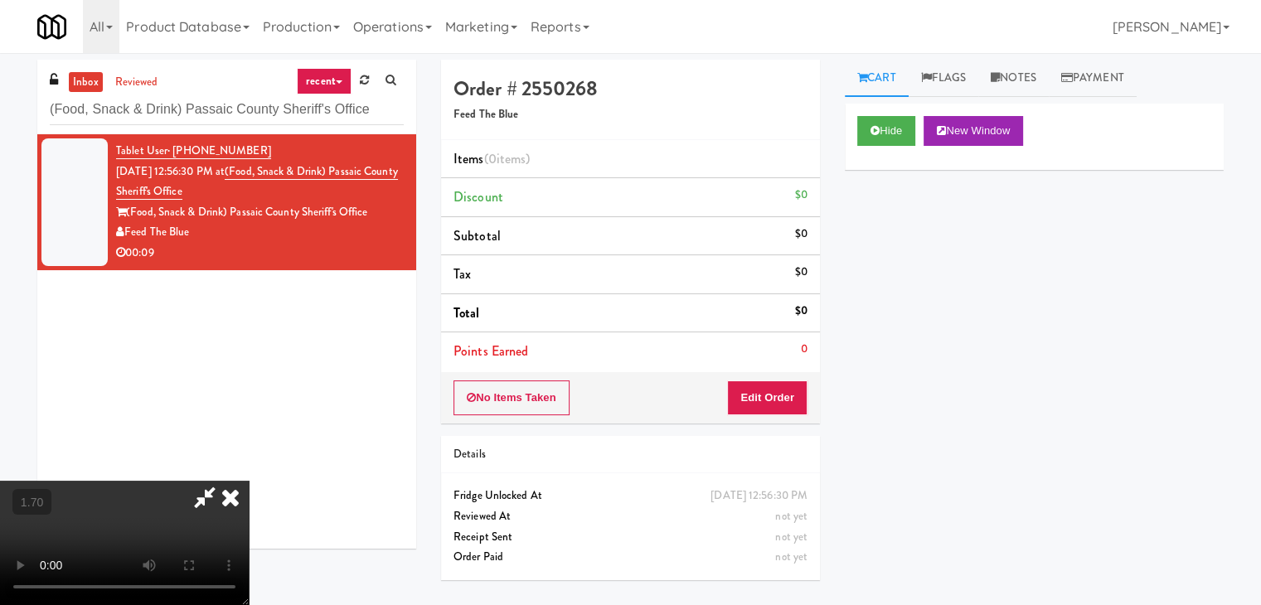
click at [249, 481] on video at bounding box center [124, 543] width 249 height 124
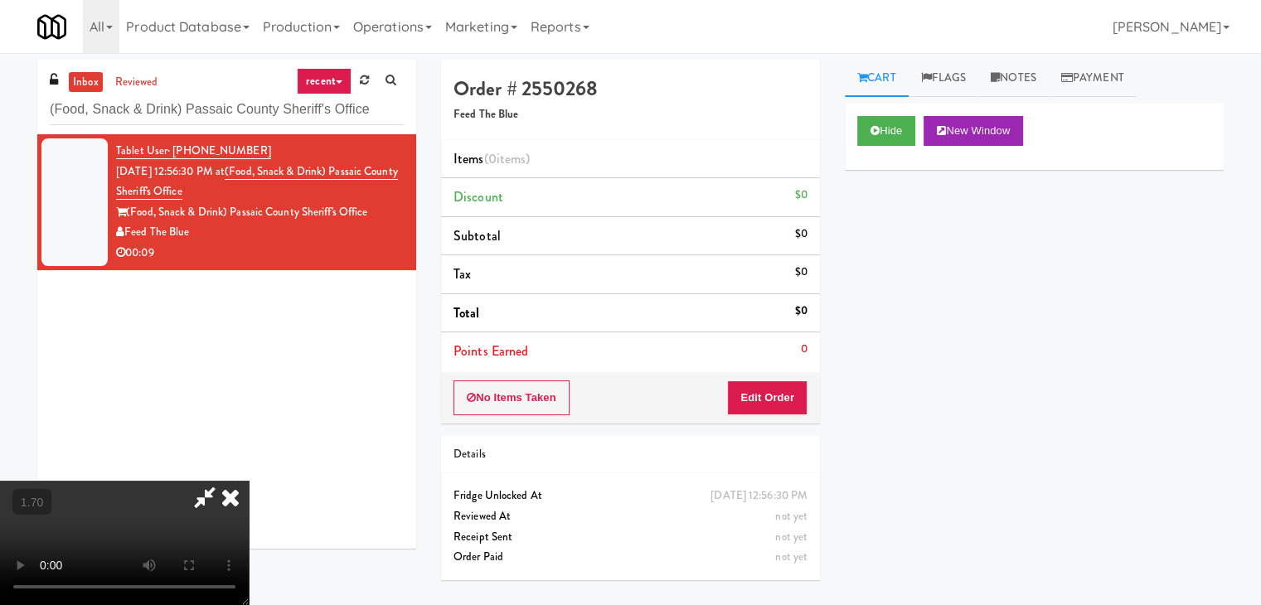
click at [249, 481] on video at bounding box center [124, 543] width 249 height 124
drag, startPoint x: 734, startPoint y: 62, endPoint x: 733, endPoint y: 77, distance: 15.0
click at [249, 481] on icon at bounding box center [230, 497] width 36 height 33
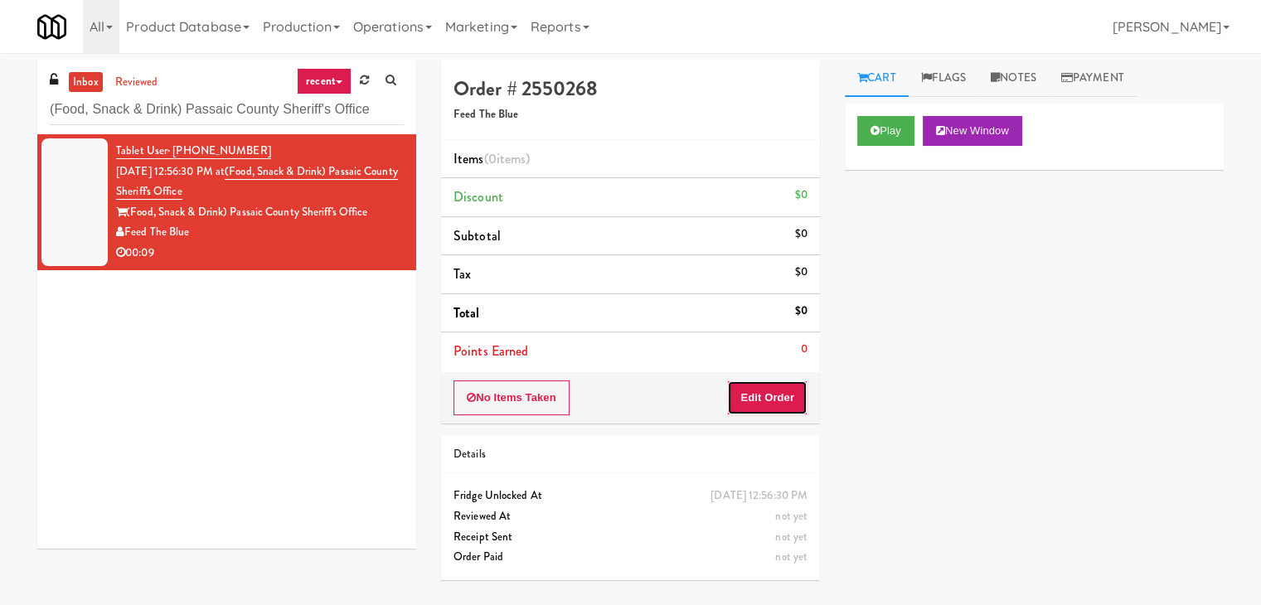
click at [756, 391] on button "Edit Order" at bounding box center [767, 397] width 80 height 35
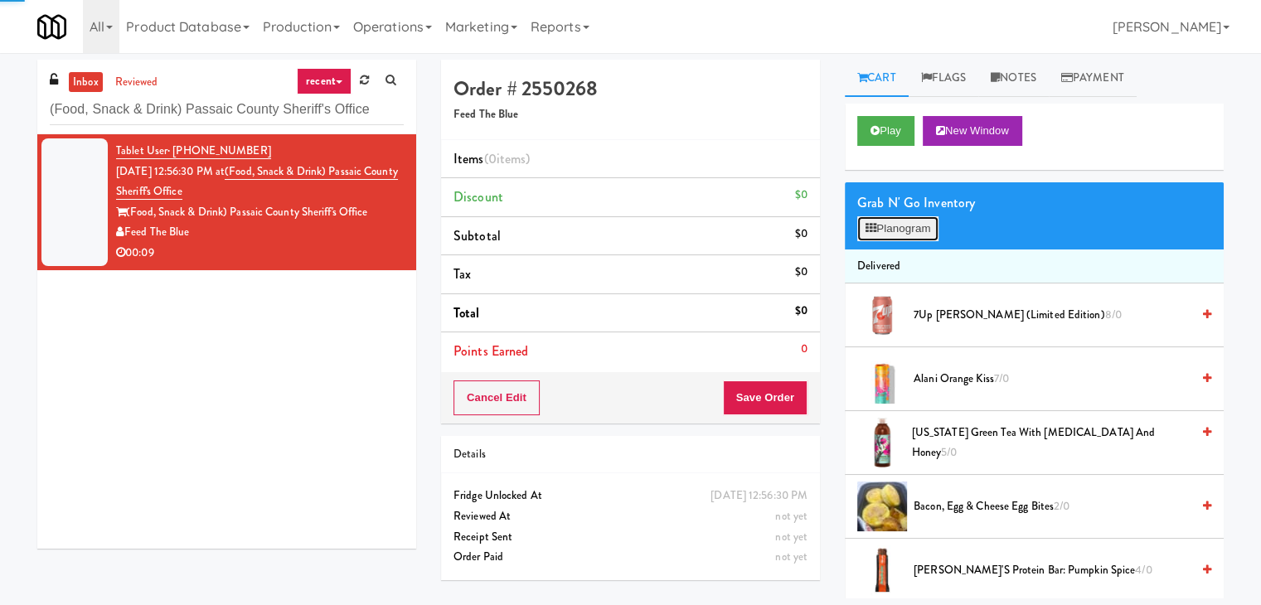
click at [903, 224] on button "Planogram" at bounding box center [897, 228] width 81 height 25
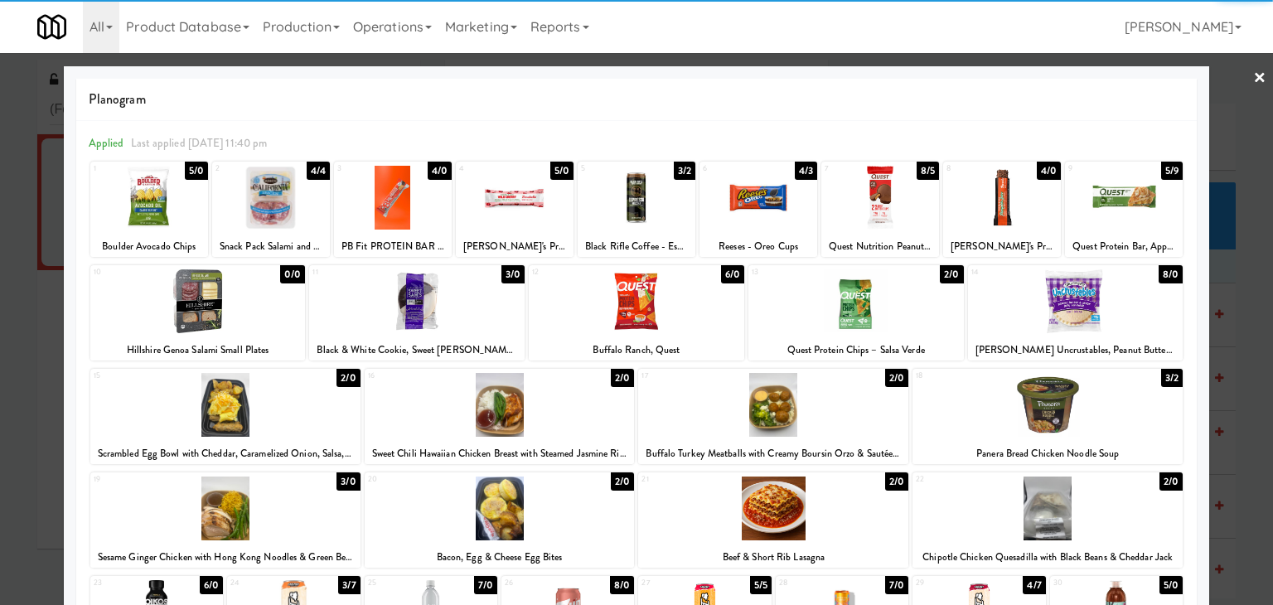
click at [816, 394] on div at bounding box center [773, 405] width 270 height 64
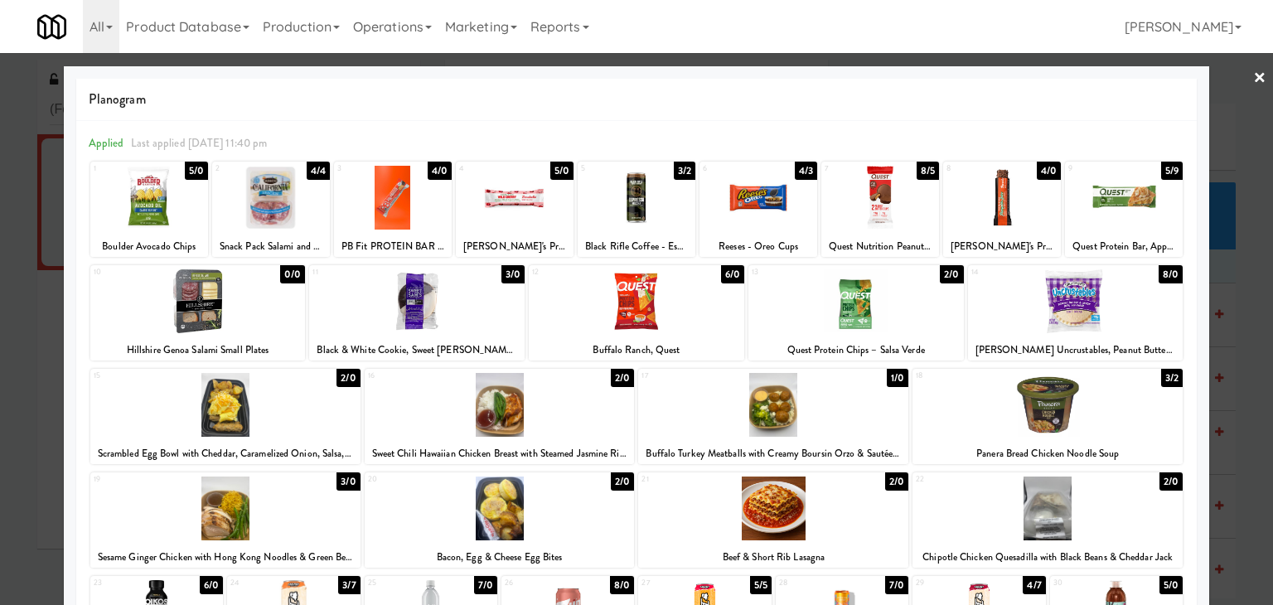
click at [1253, 71] on link "×" at bounding box center [1259, 78] width 13 height 51
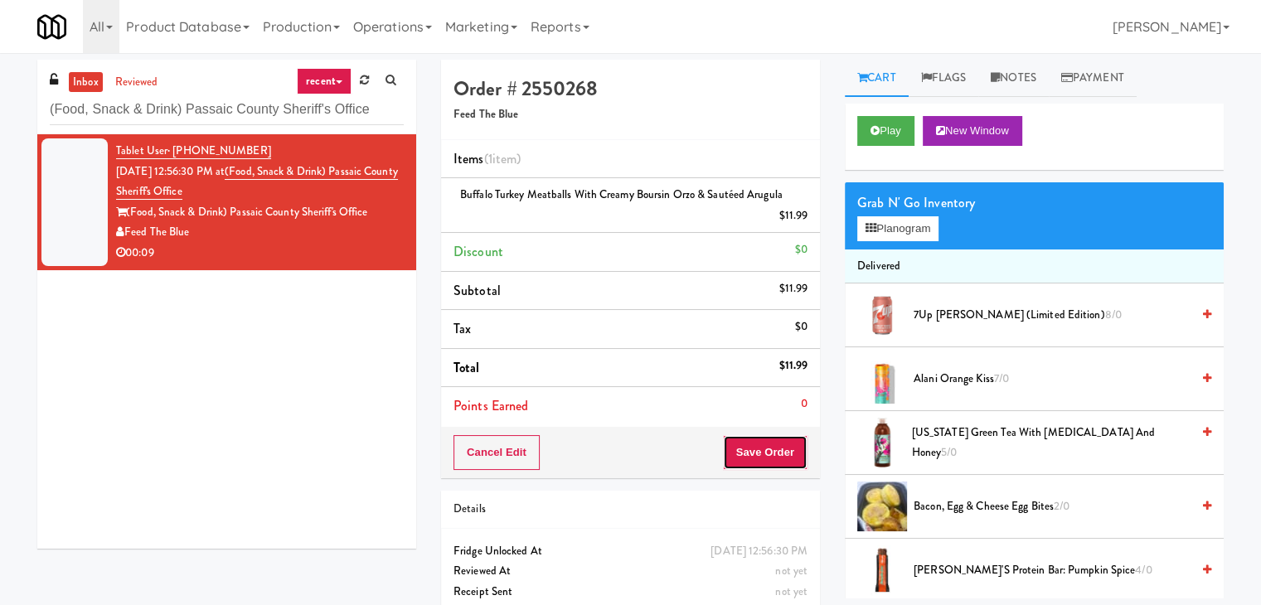
click at [780, 438] on button "Save Order" at bounding box center [765, 452] width 85 height 35
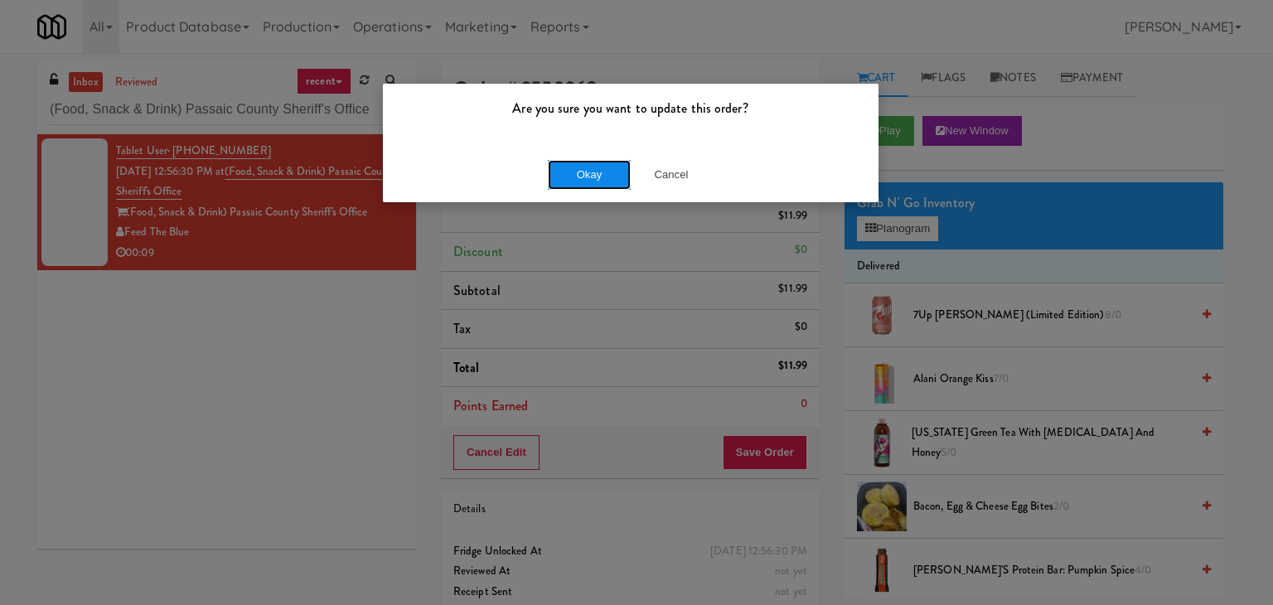
click at [569, 177] on button "Okay" at bounding box center [589, 175] width 83 height 30
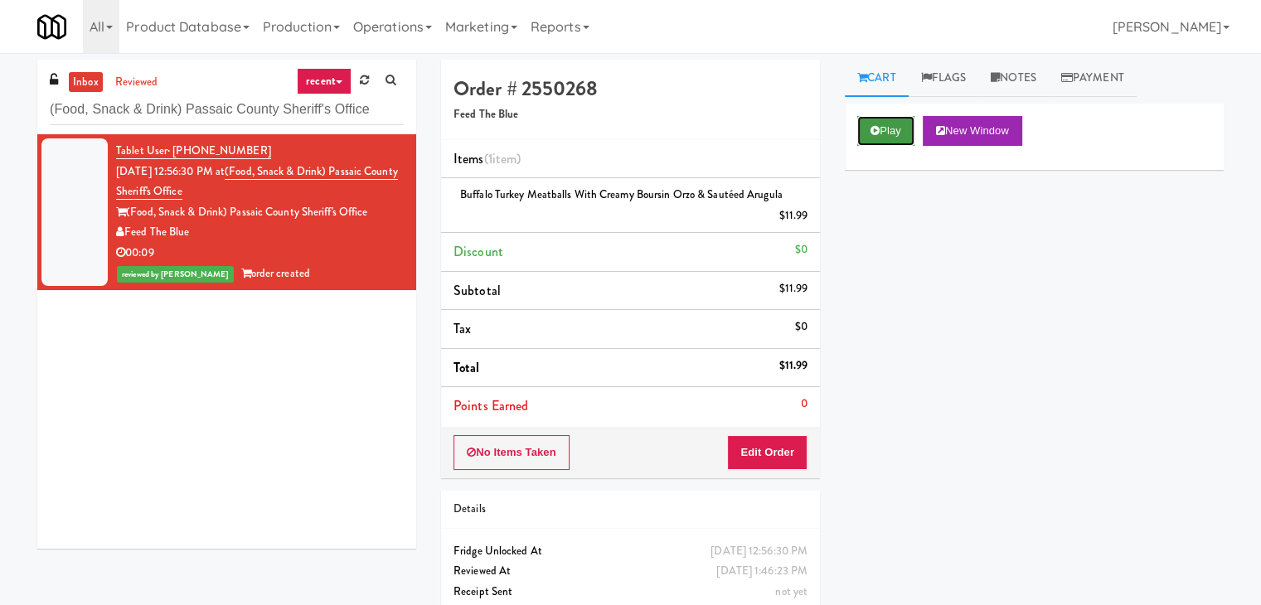
click at [892, 128] on button "Play" at bounding box center [885, 131] width 57 height 30
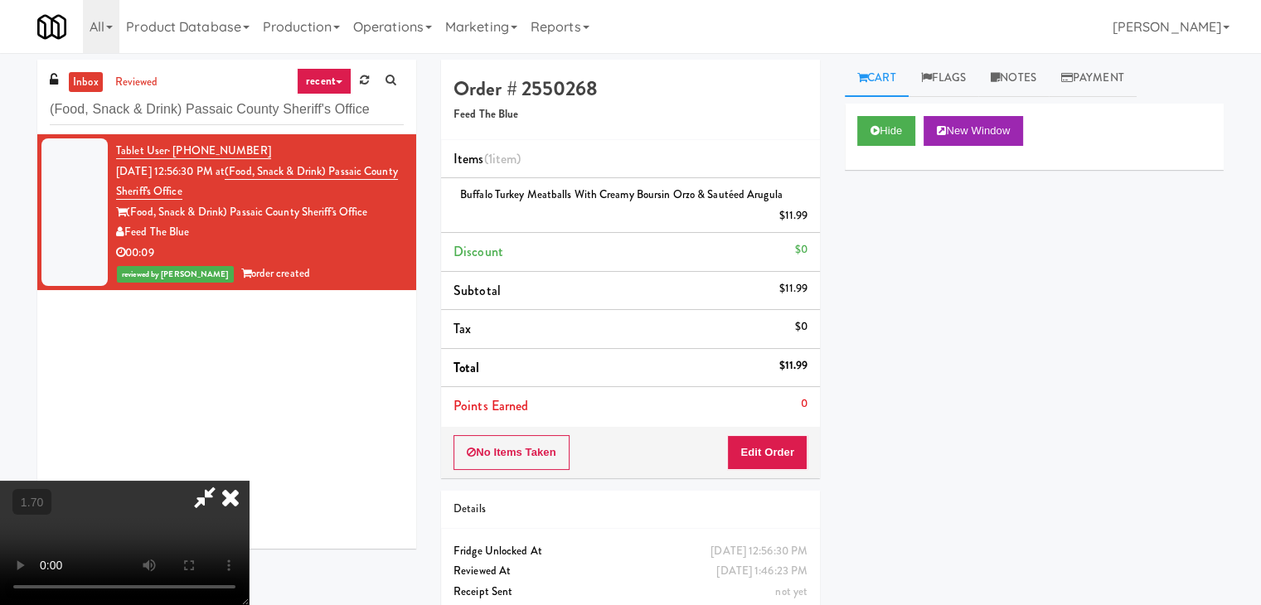
click at [249, 481] on video at bounding box center [124, 543] width 249 height 124
click at [224, 481] on icon at bounding box center [205, 497] width 38 height 33
click at [249, 481] on icon at bounding box center [230, 497] width 36 height 33
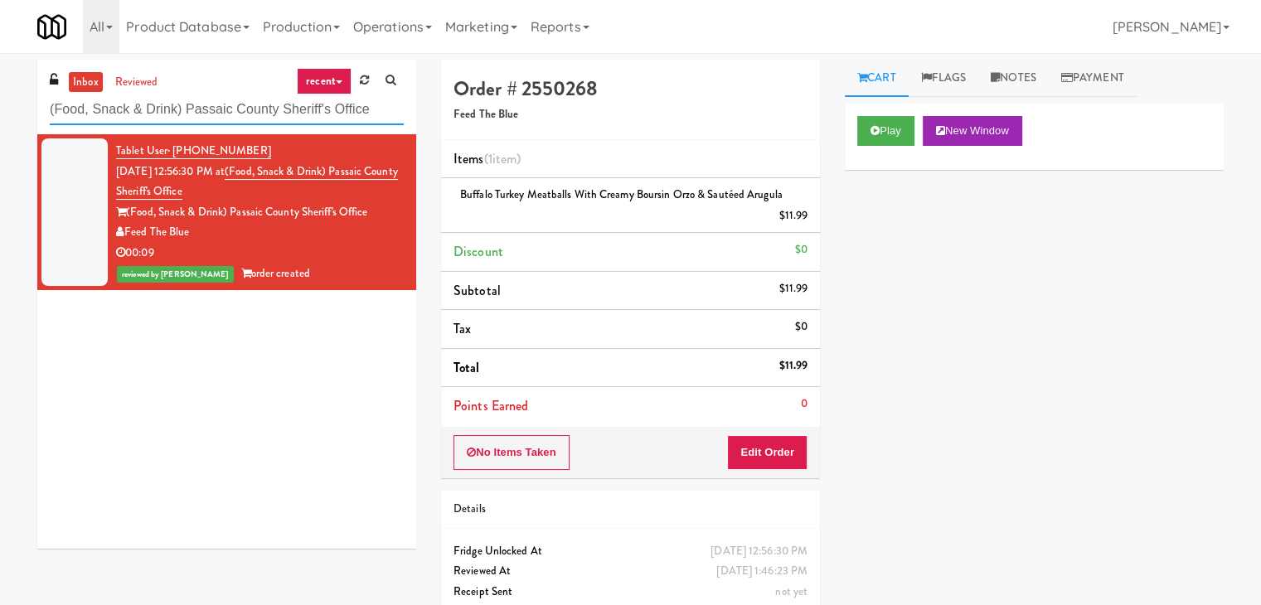
click at [249, 120] on input "(Food, Snack & Drink) Passaic County Sheriff's Office" at bounding box center [227, 109] width 354 height 31
paste input "[PERSON_NAME] - Cooler - Left"
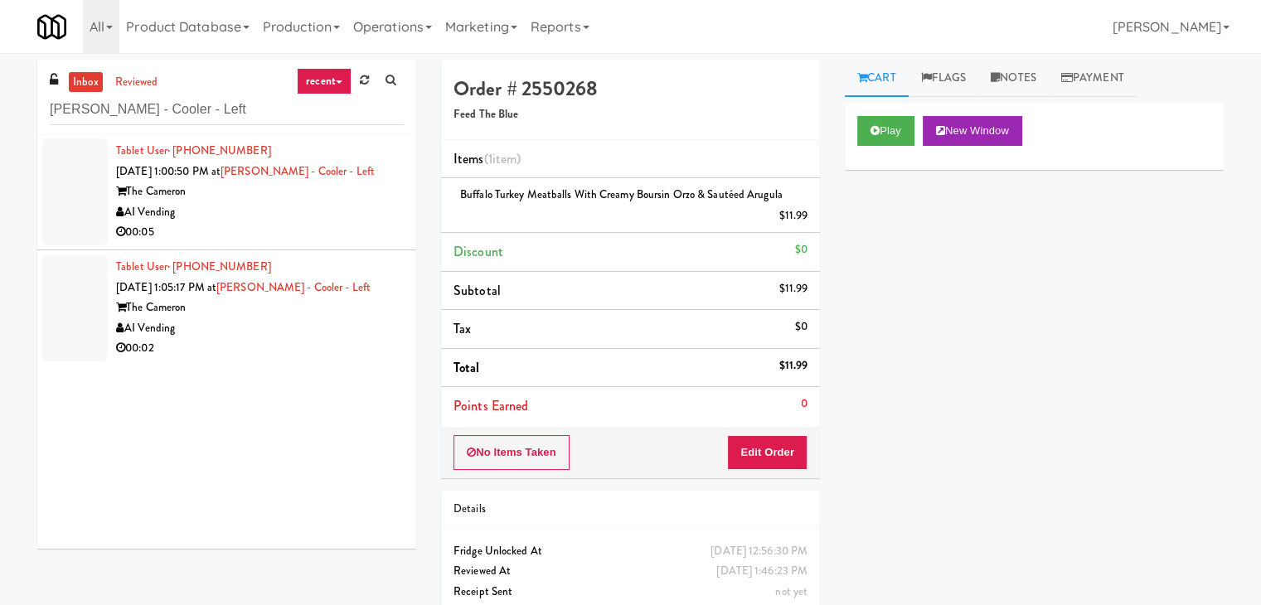
click at [354, 240] on div "00:05" at bounding box center [260, 232] width 288 height 21
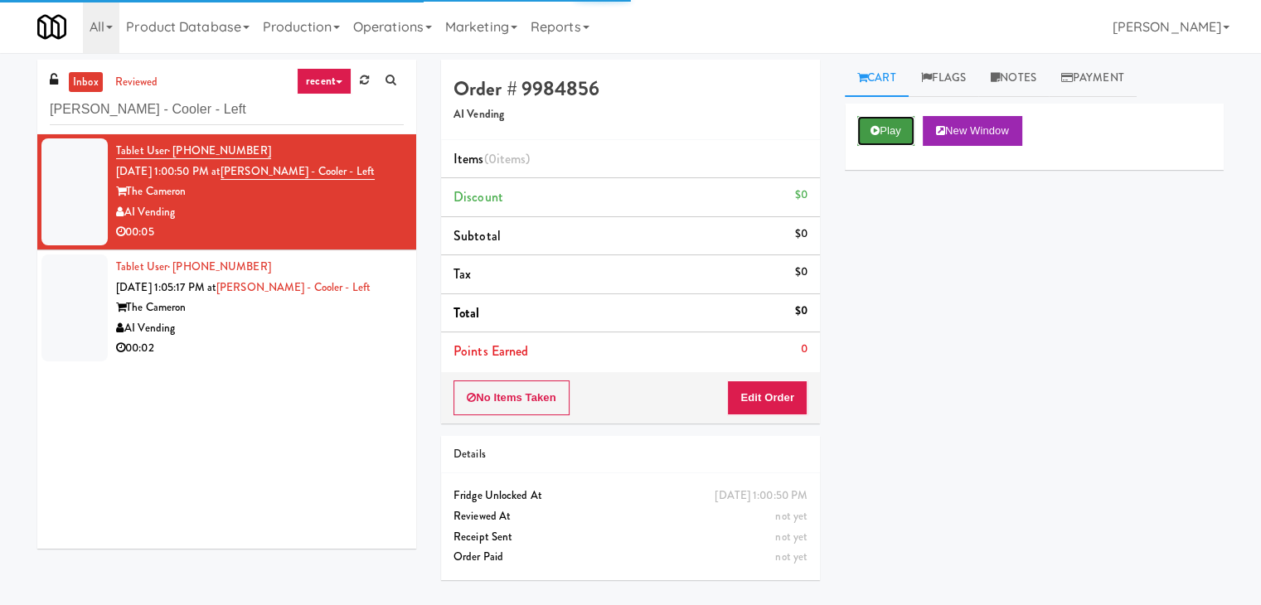
click at [878, 130] on icon at bounding box center [874, 130] width 9 height 11
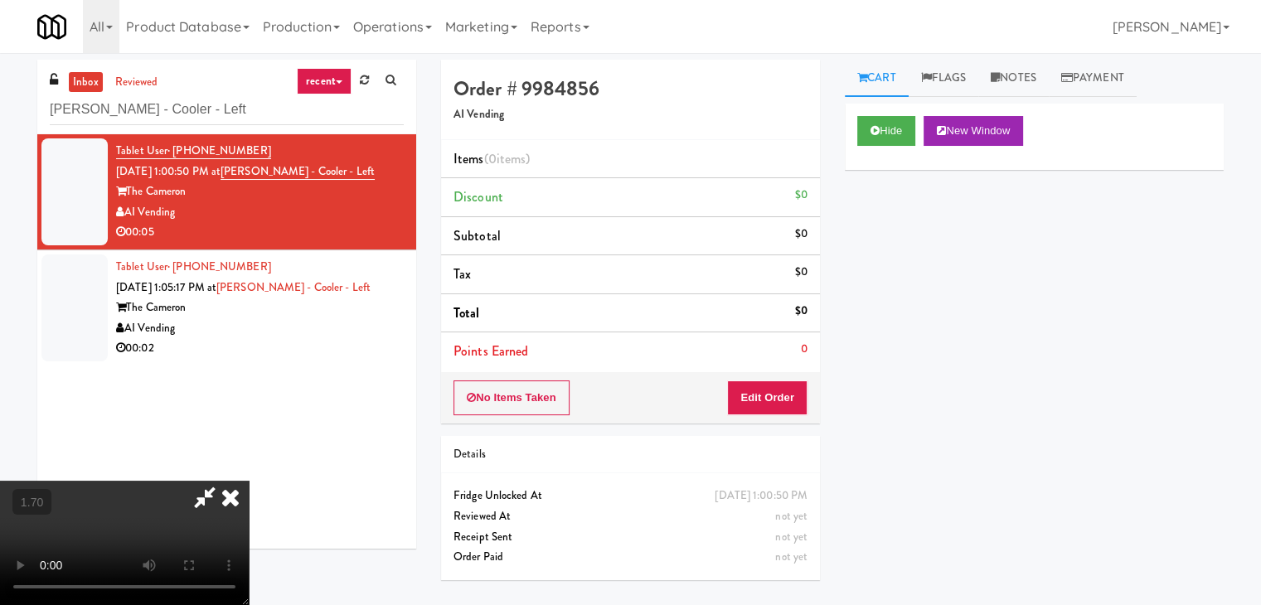
click at [249, 481] on video at bounding box center [124, 543] width 249 height 124
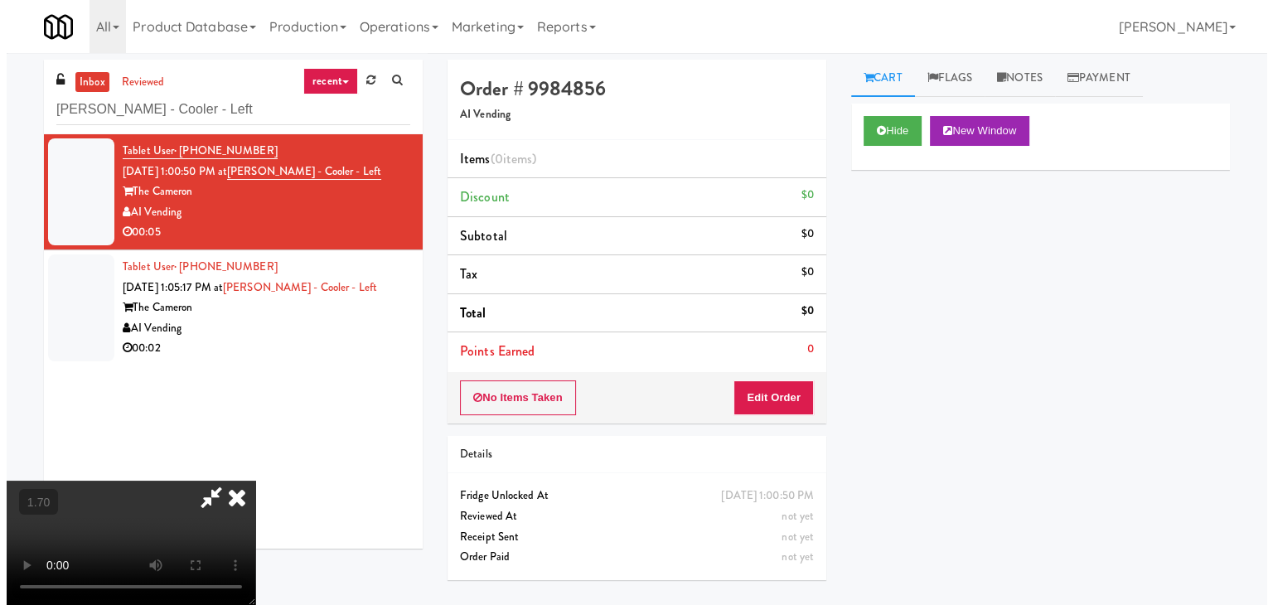
scroll to position [0, 0]
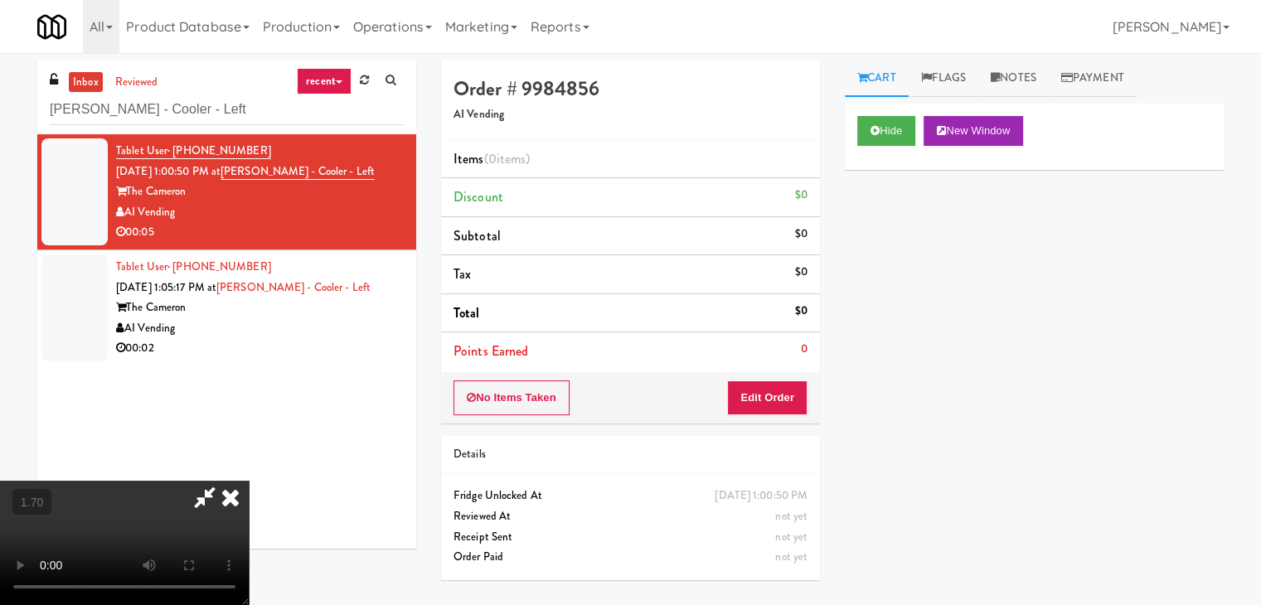
click at [249, 481] on icon at bounding box center [230, 497] width 36 height 33
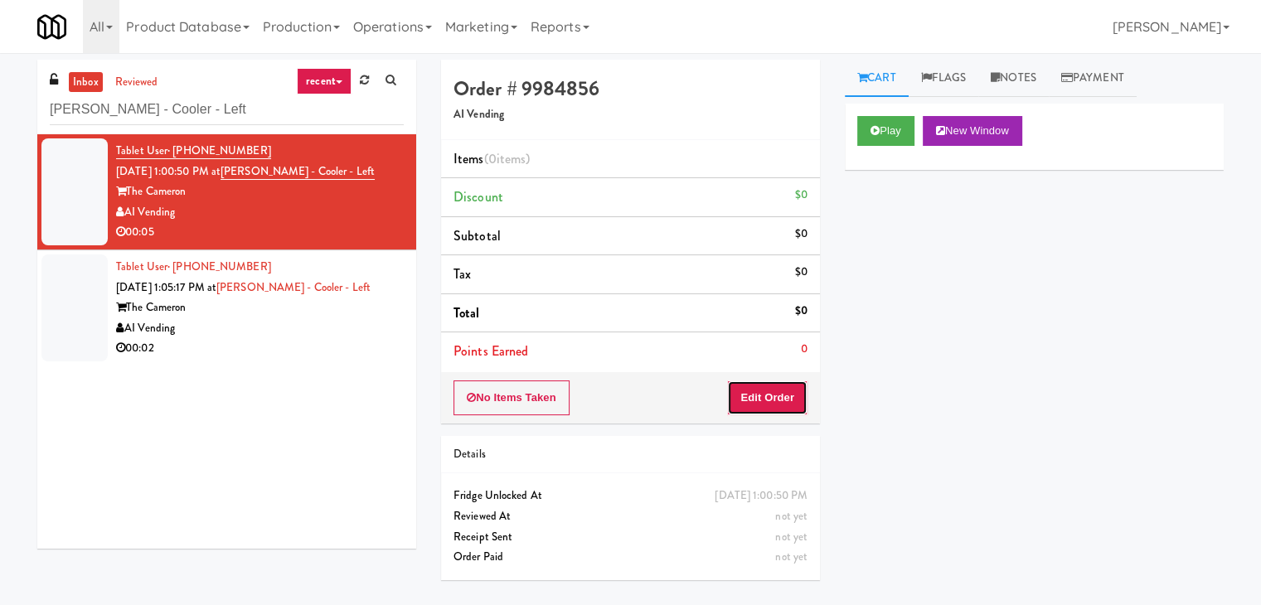
click at [787, 381] on button "Edit Order" at bounding box center [767, 397] width 80 height 35
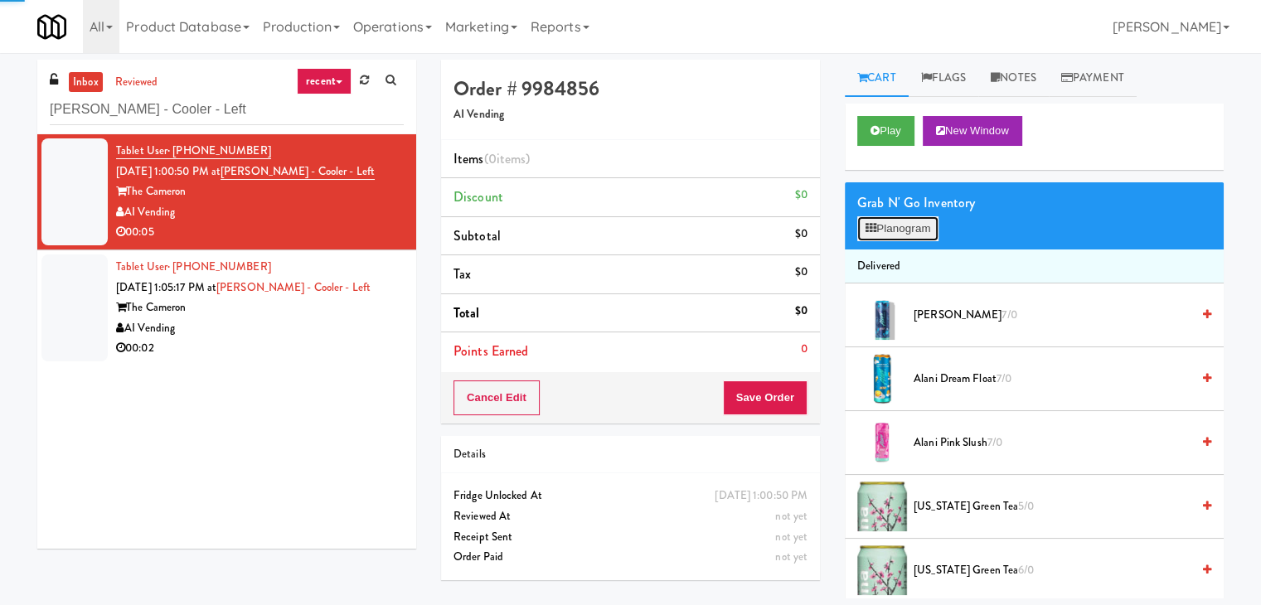
click at [904, 219] on button "Planogram" at bounding box center [897, 228] width 81 height 25
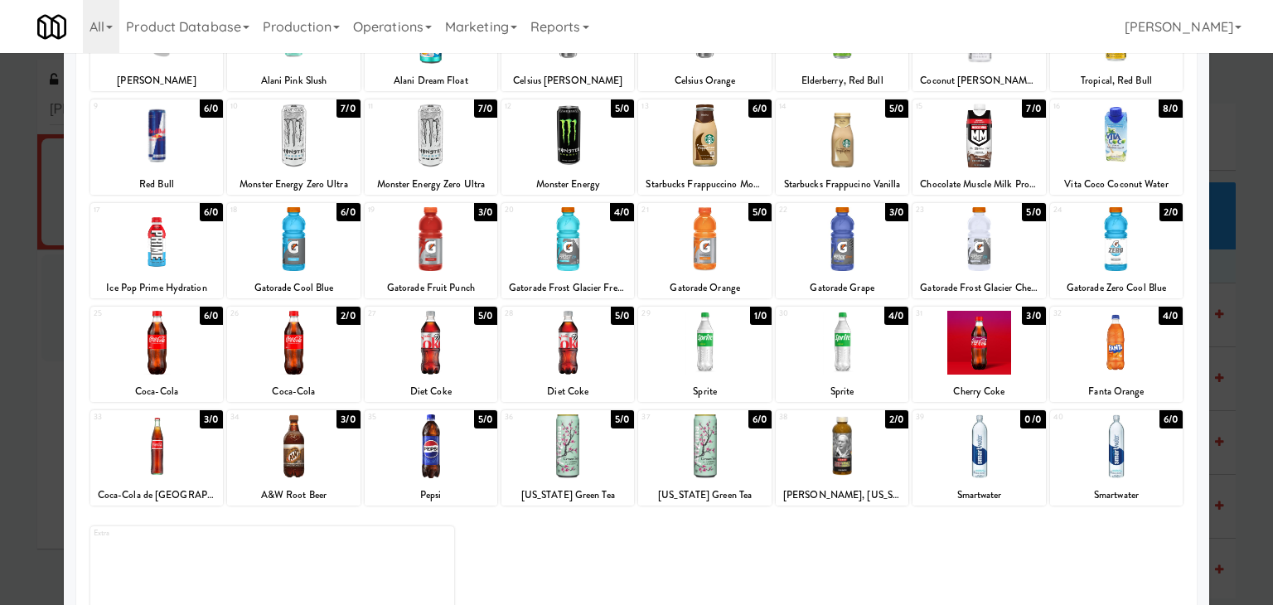
drag, startPoint x: 421, startPoint y: 346, endPoint x: 508, endPoint y: 351, distance: 87.2
click at [421, 346] on div at bounding box center [431, 343] width 133 height 64
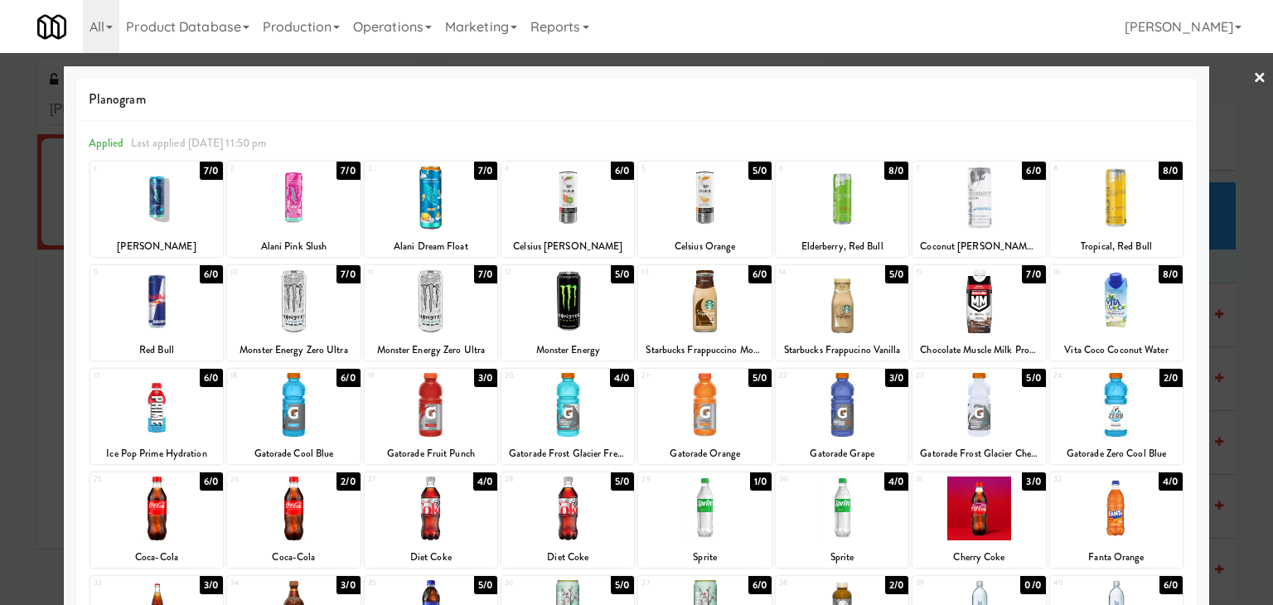
click at [1253, 77] on link "×" at bounding box center [1259, 78] width 13 height 51
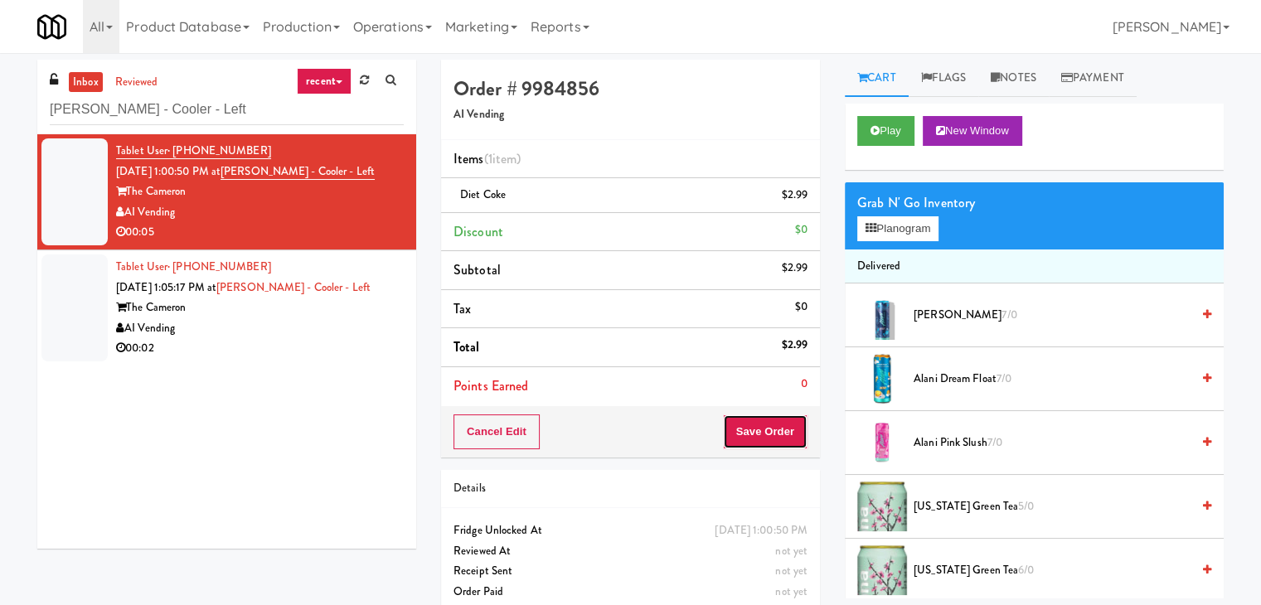
drag, startPoint x: 774, startPoint y: 427, endPoint x: 766, endPoint y: 425, distance: 8.5
click at [773, 427] on button "Save Order" at bounding box center [765, 431] width 85 height 35
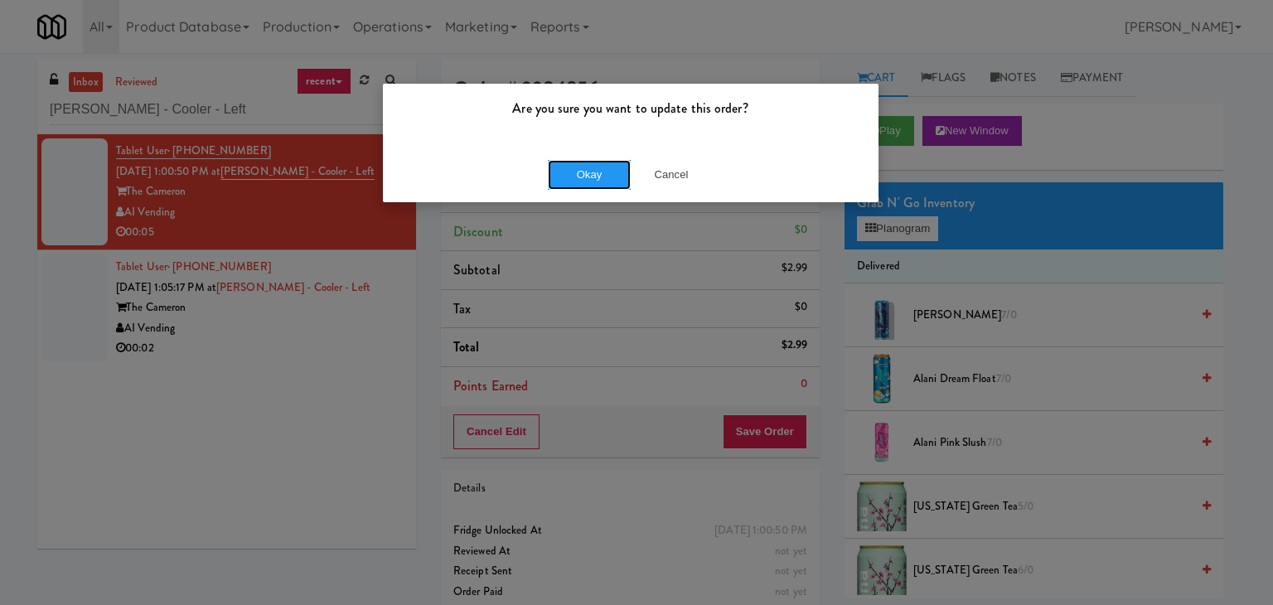
drag, startPoint x: 572, startPoint y: 168, endPoint x: 492, endPoint y: 243, distance: 109.1
click at [572, 167] on button "Okay" at bounding box center [589, 175] width 83 height 30
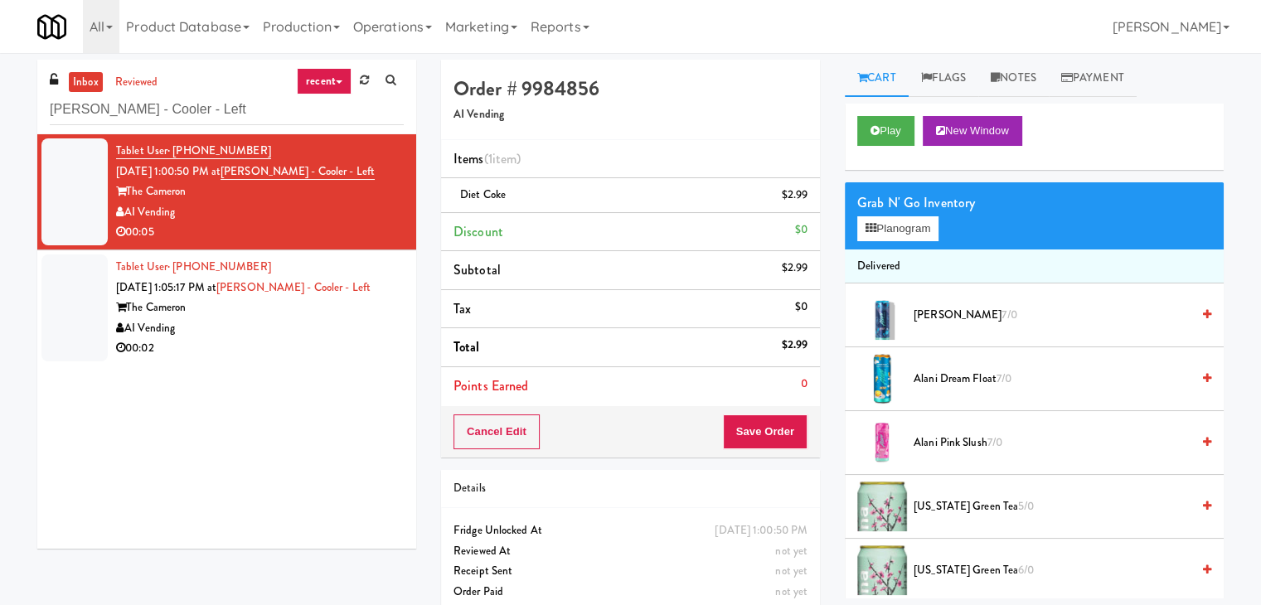
click at [363, 346] on div "00:02" at bounding box center [260, 348] width 288 height 21
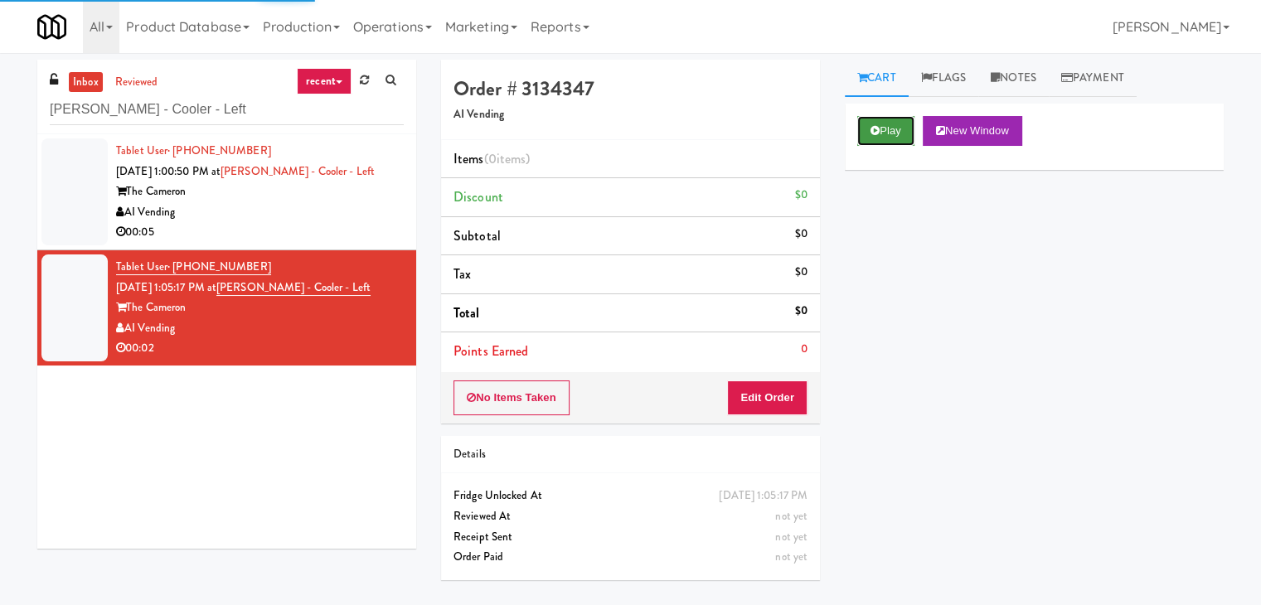
click at [872, 133] on icon at bounding box center [874, 130] width 9 height 11
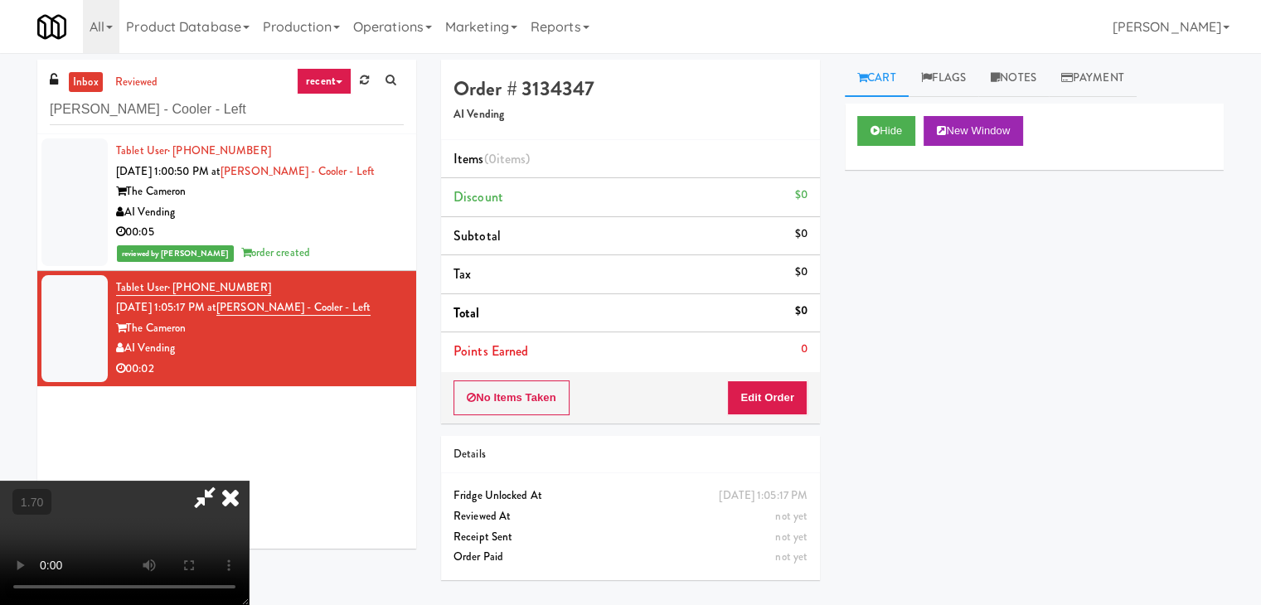
click at [249, 481] on video at bounding box center [124, 543] width 249 height 124
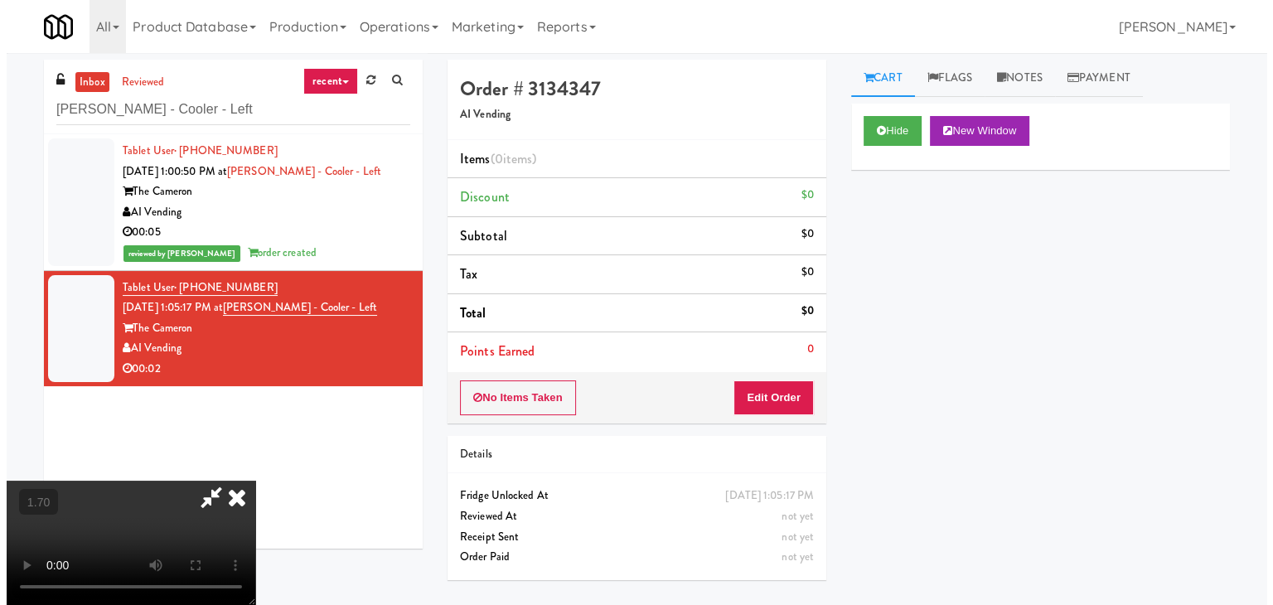
scroll to position [0, 0]
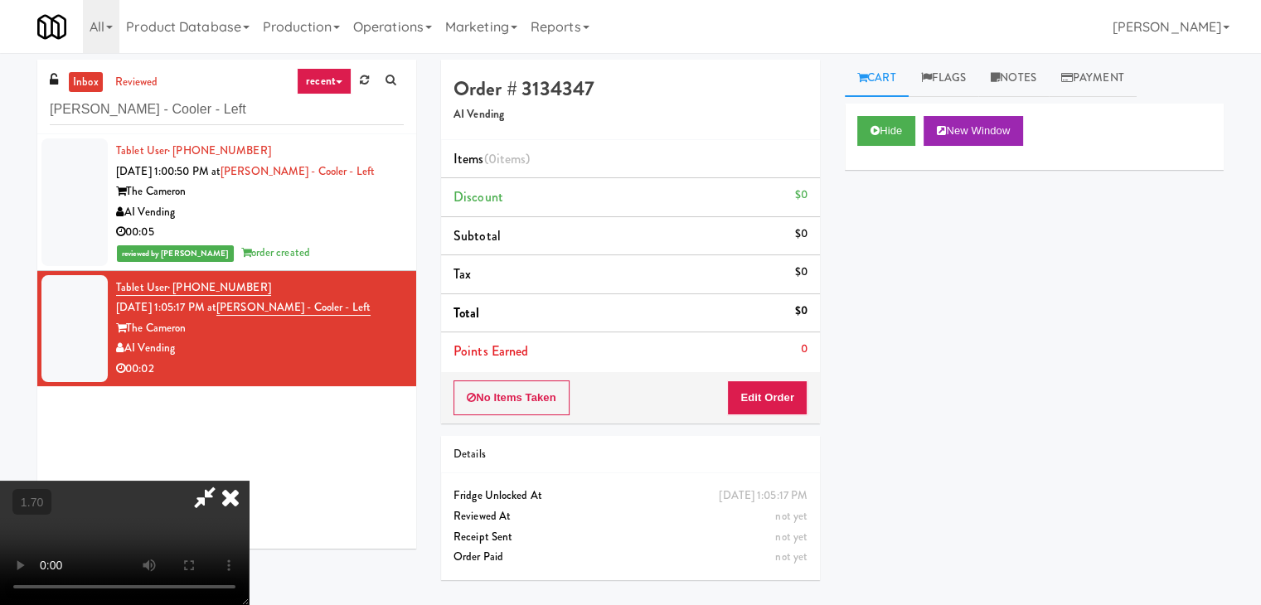
click at [249, 481] on icon at bounding box center [230, 497] width 36 height 33
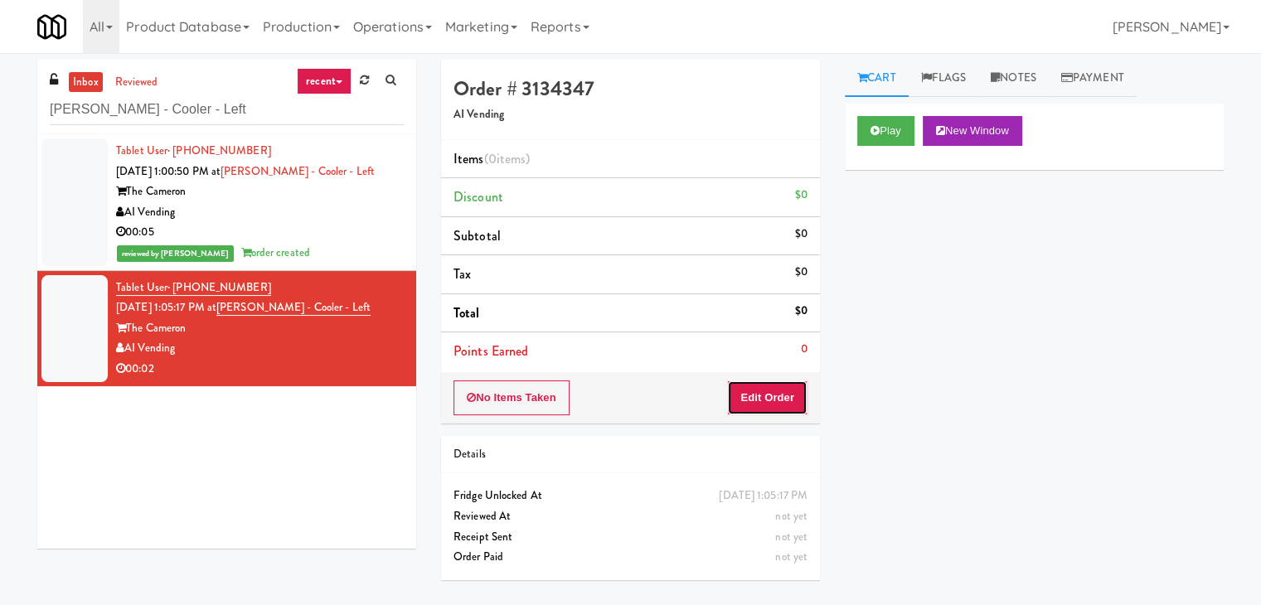
click at [786, 410] on button "Edit Order" at bounding box center [767, 397] width 80 height 35
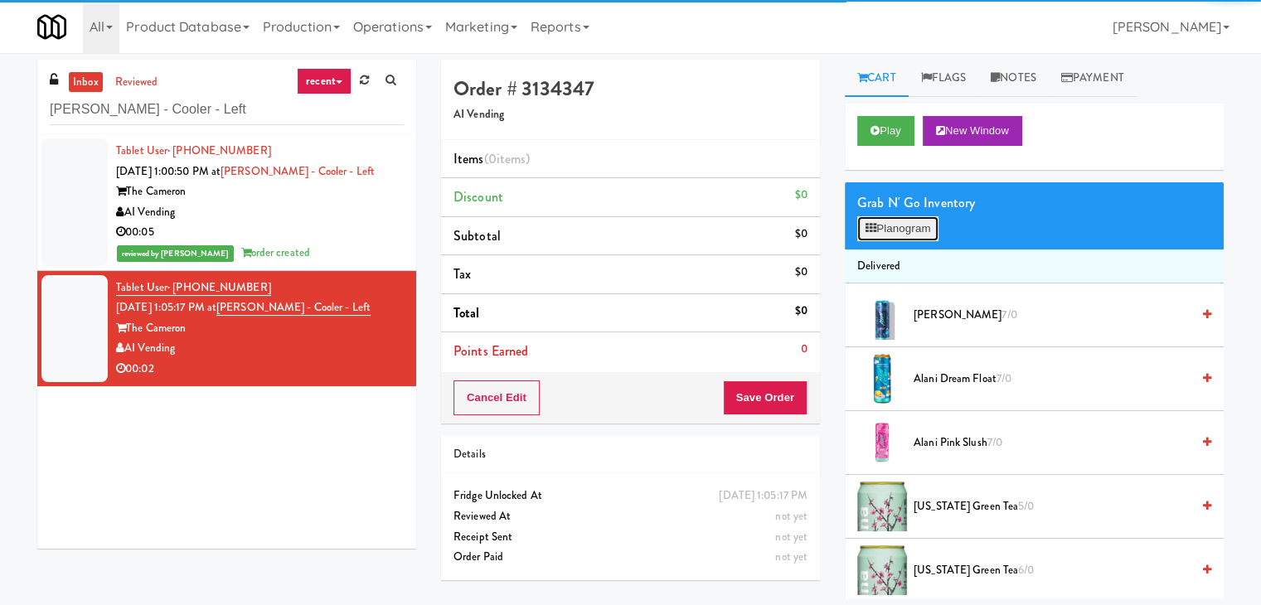
click at [897, 216] on button "Planogram" at bounding box center [897, 228] width 81 height 25
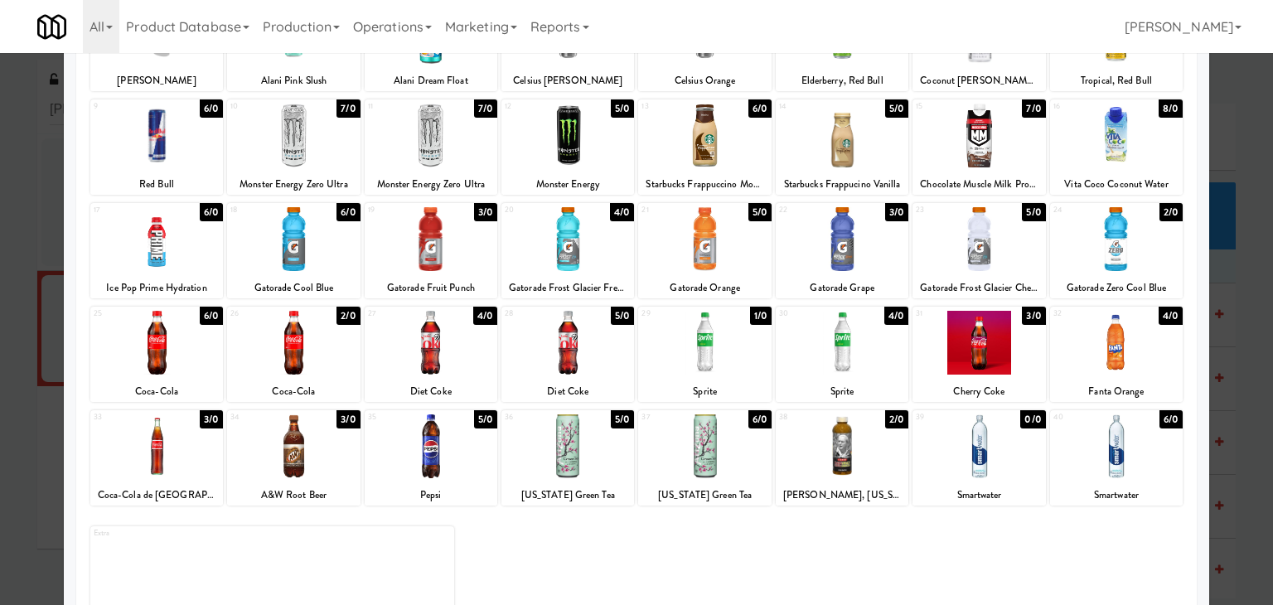
click at [160, 344] on div at bounding box center [156, 343] width 133 height 64
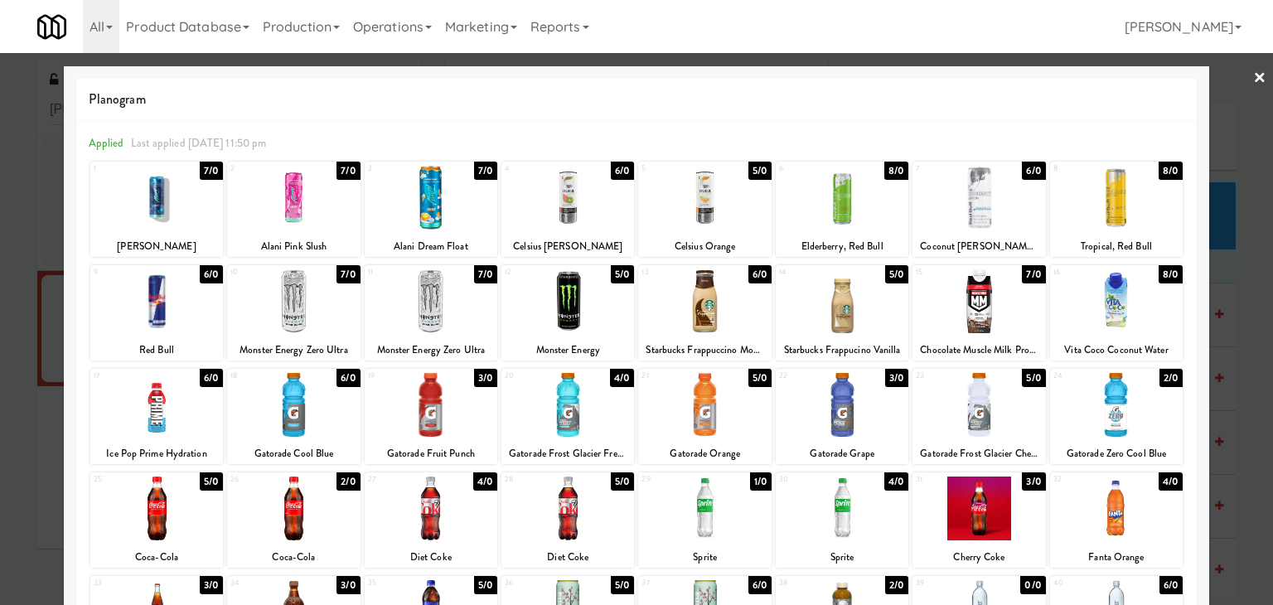
click at [1253, 73] on link "×" at bounding box center [1259, 78] width 13 height 51
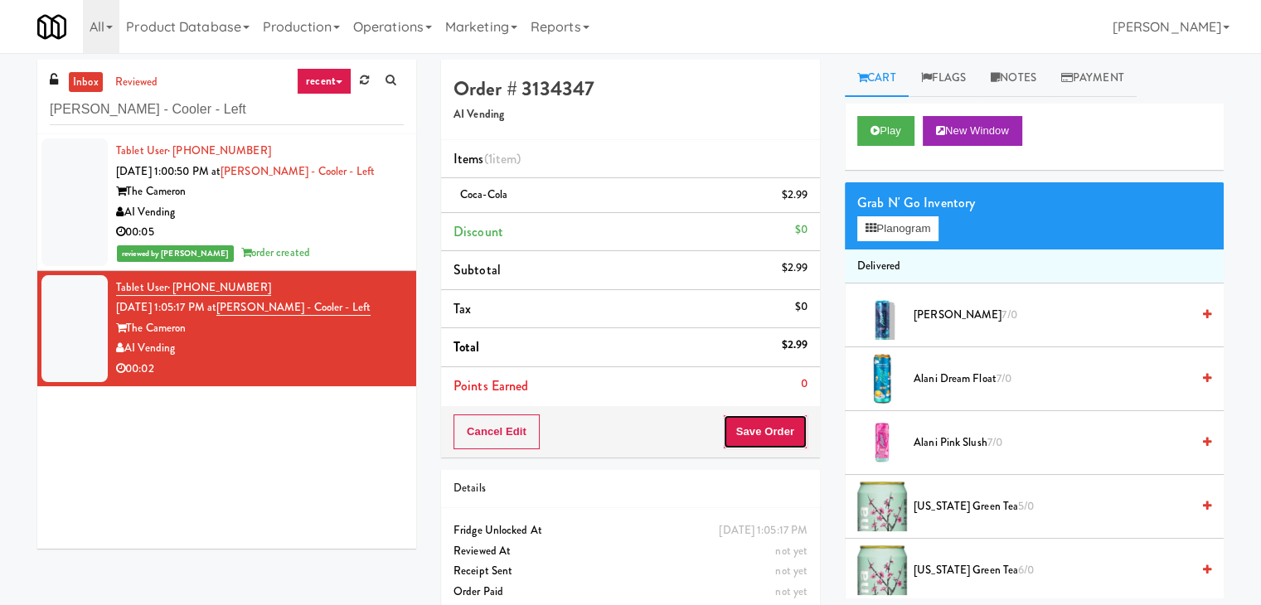
click at [786, 426] on button "Save Order" at bounding box center [765, 431] width 85 height 35
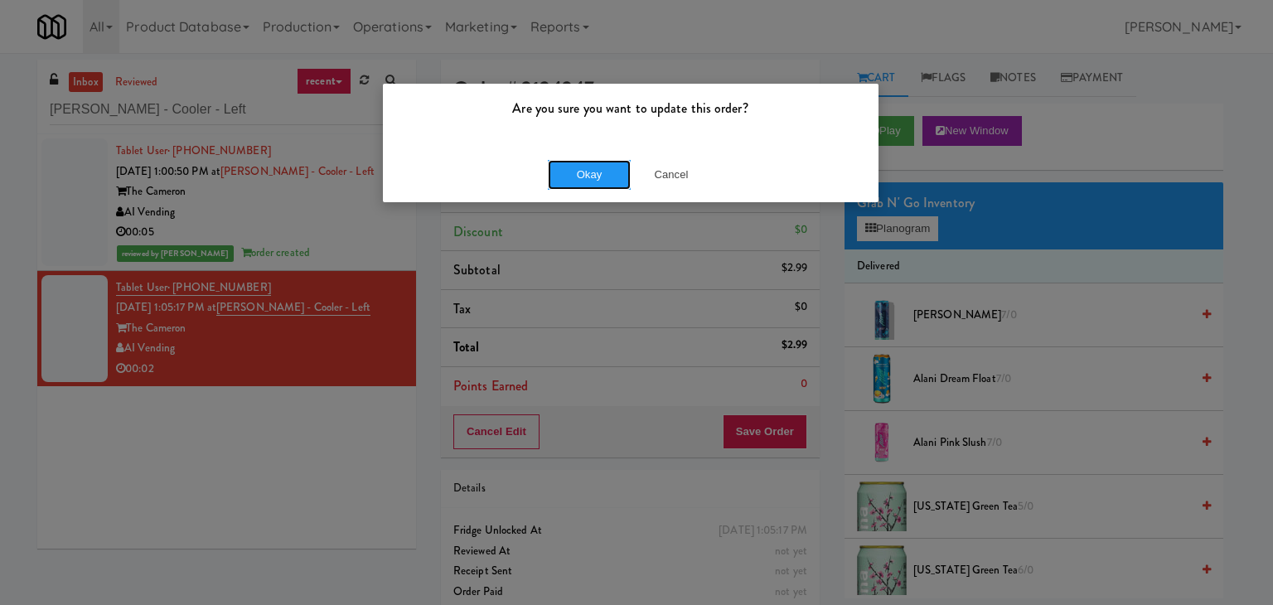
drag, startPoint x: 599, startPoint y: 177, endPoint x: 563, endPoint y: 108, distance: 78.6
click at [598, 177] on button "Okay" at bounding box center [589, 175] width 83 height 30
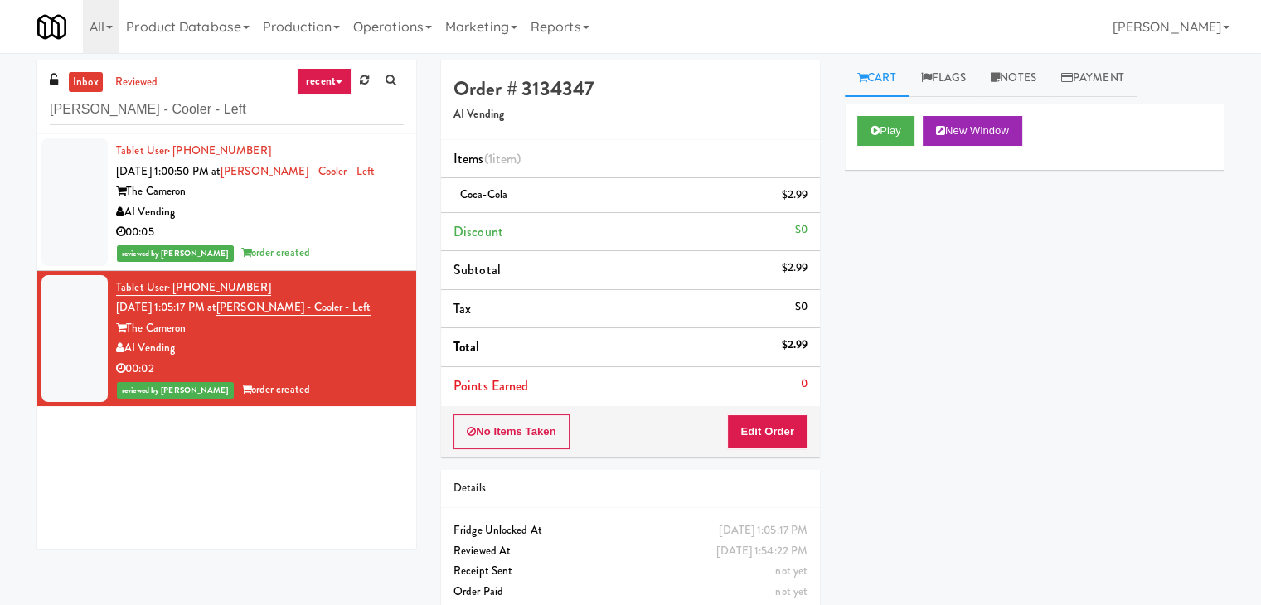
click at [378, 254] on div "reviewed by [PERSON_NAME] A order created" at bounding box center [260, 253] width 288 height 21
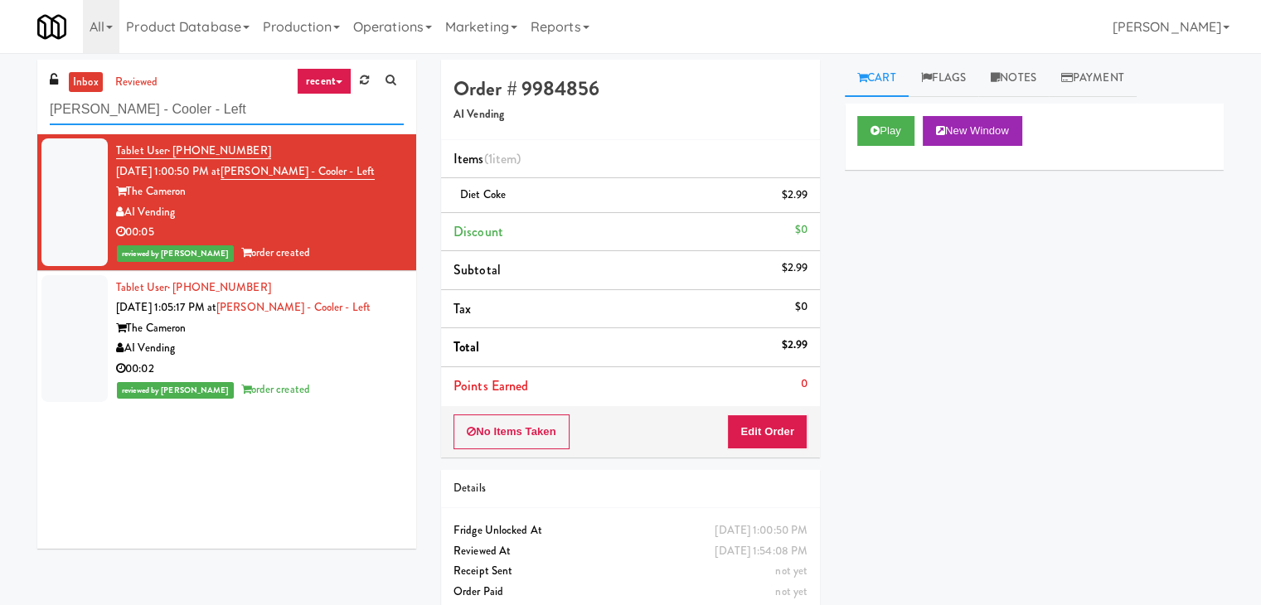
click at [201, 112] on input "[PERSON_NAME] - Cooler - Left" at bounding box center [227, 109] width 354 height 31
paste input "Main Electric Cold"
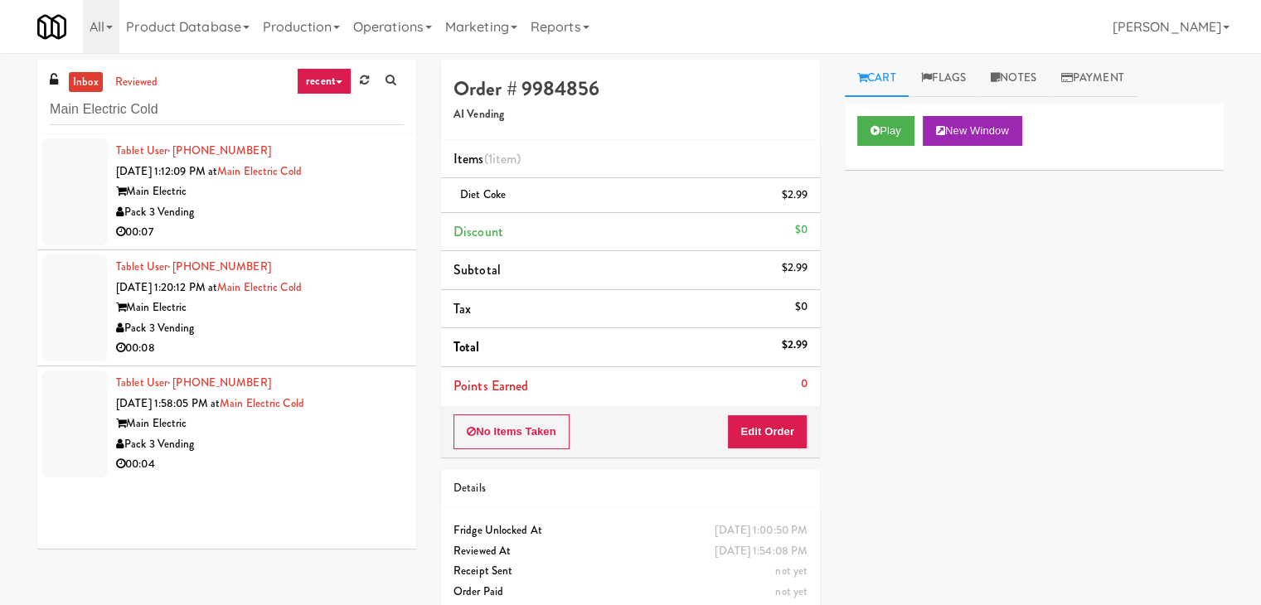
click at [365, 226] on div "00:07" at bounding box center [260, 232] width 288 height 21
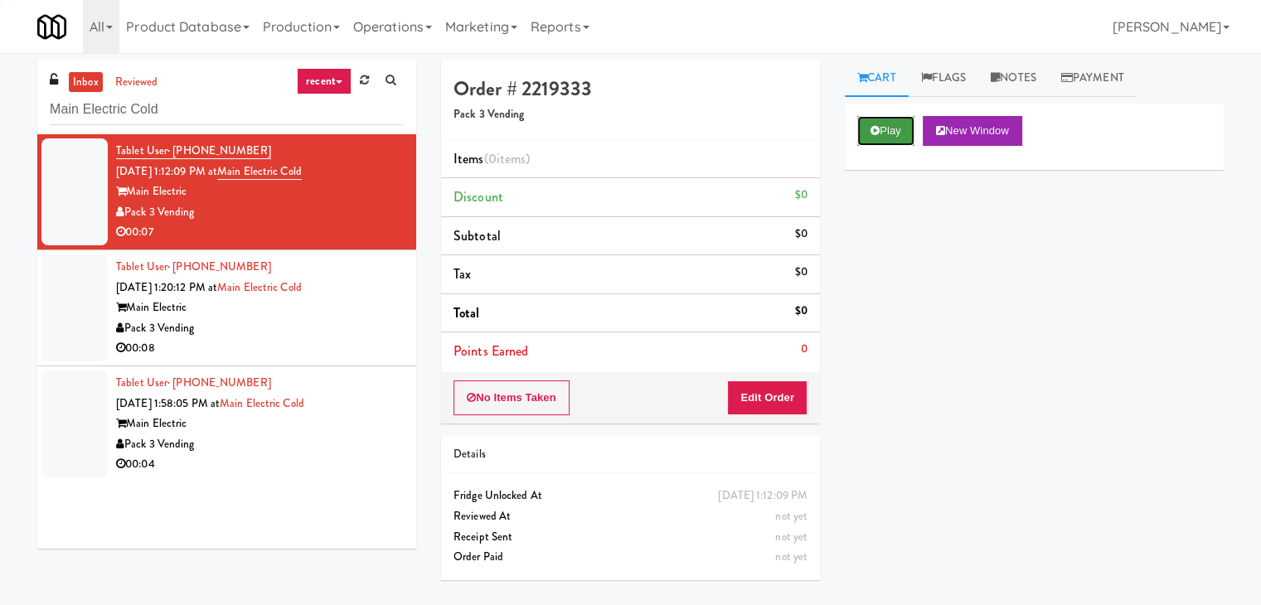
click at [892, 122] on button "Play" at bounding box center [885, 131] width 57 height 30
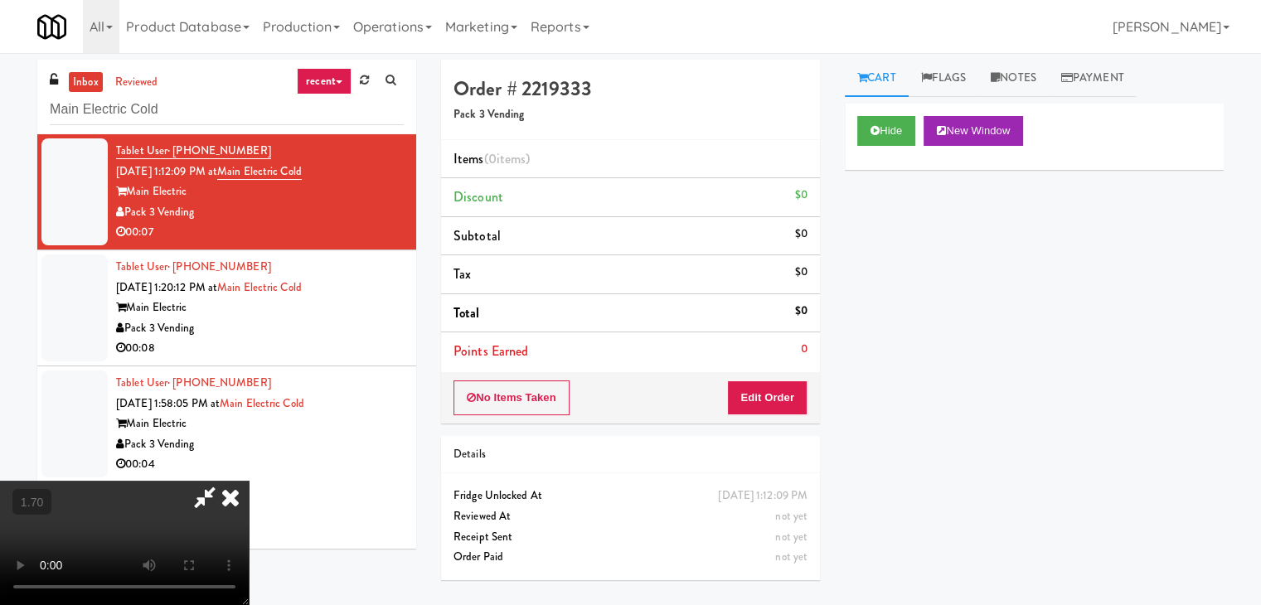
click at [249, 481] on video at bounding box center [124, 543] width 249 height 124
click at [249, 481] on icon at bounding box center [230, 497] width 36 height 33
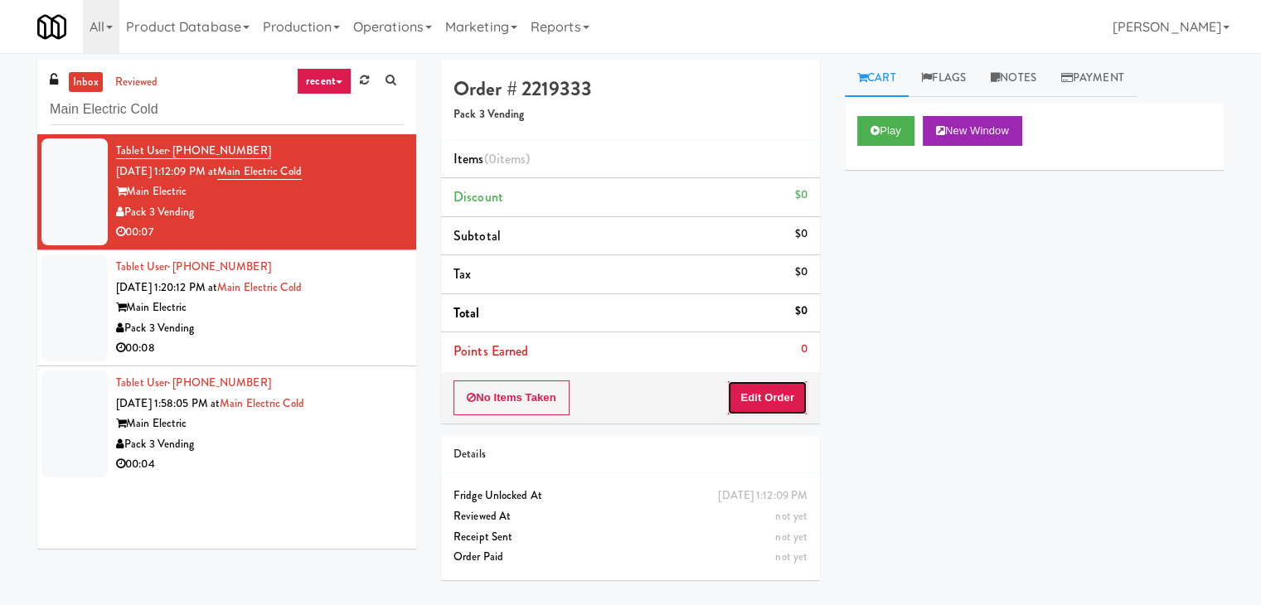
click at [788, 386] on button "Edit Order" at bounding box center [767, 397] width 80 height 35
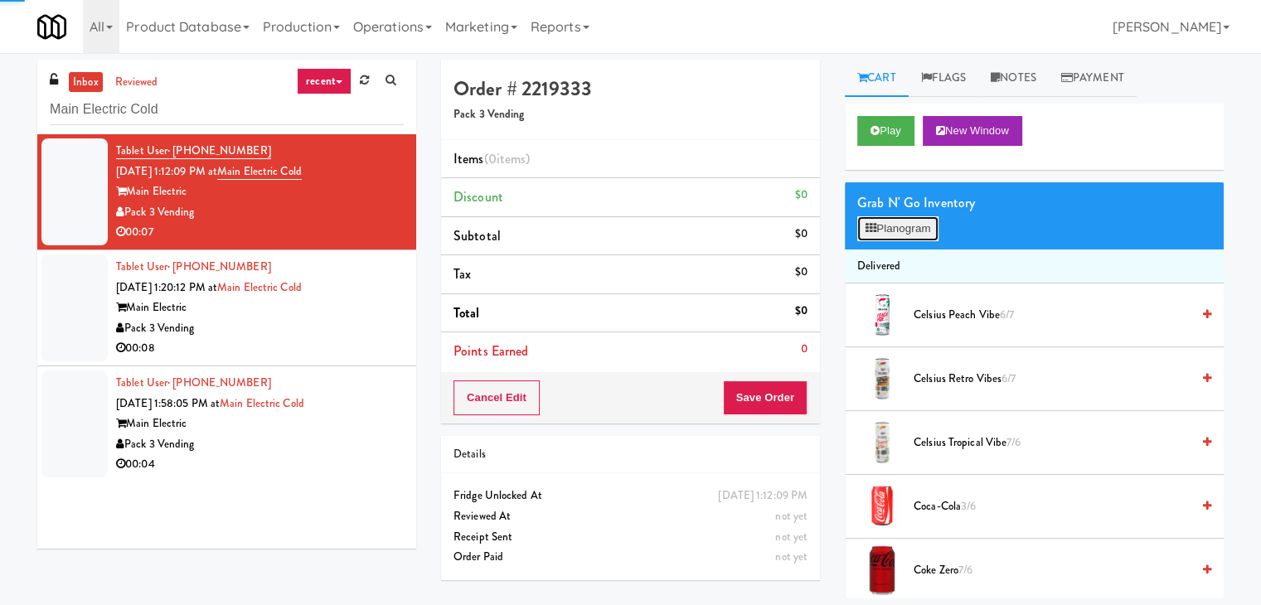
click at [889, 234] on button "Planogram" at bounding box center [897, 228] width 81 height 25
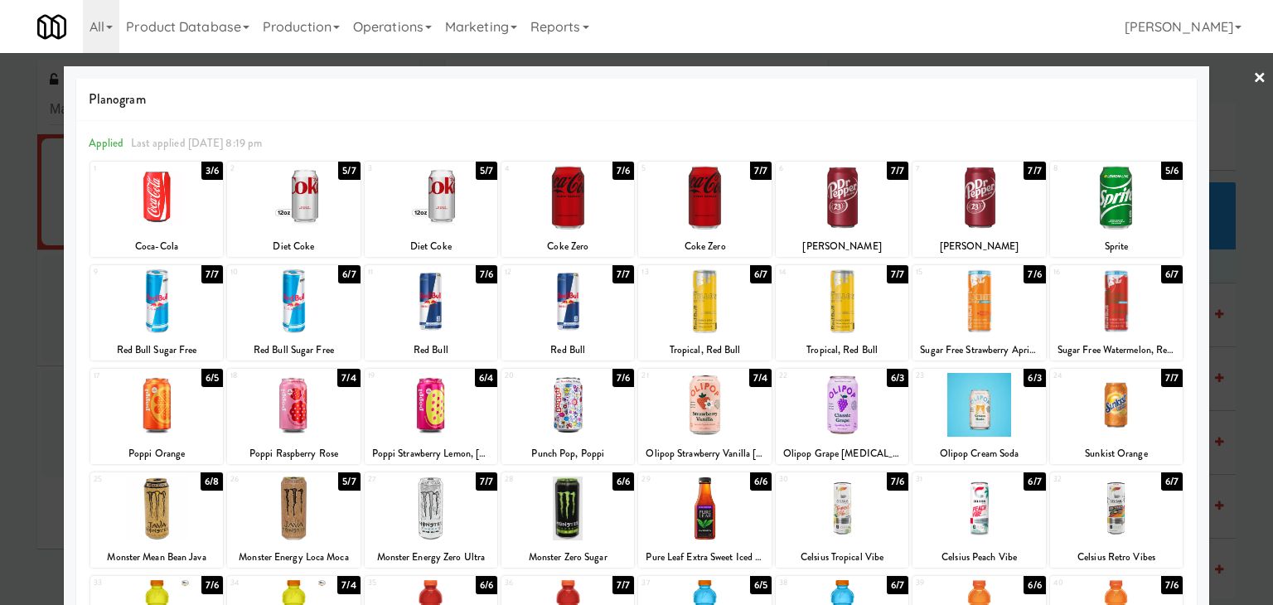
drag, startPoint x: 169, startPoint y: 425, endPoint x: 369, endPoint y: 396, distance: 201.8
click at [169, 424] on div at bounding box center [156, 405] width 133 height 64
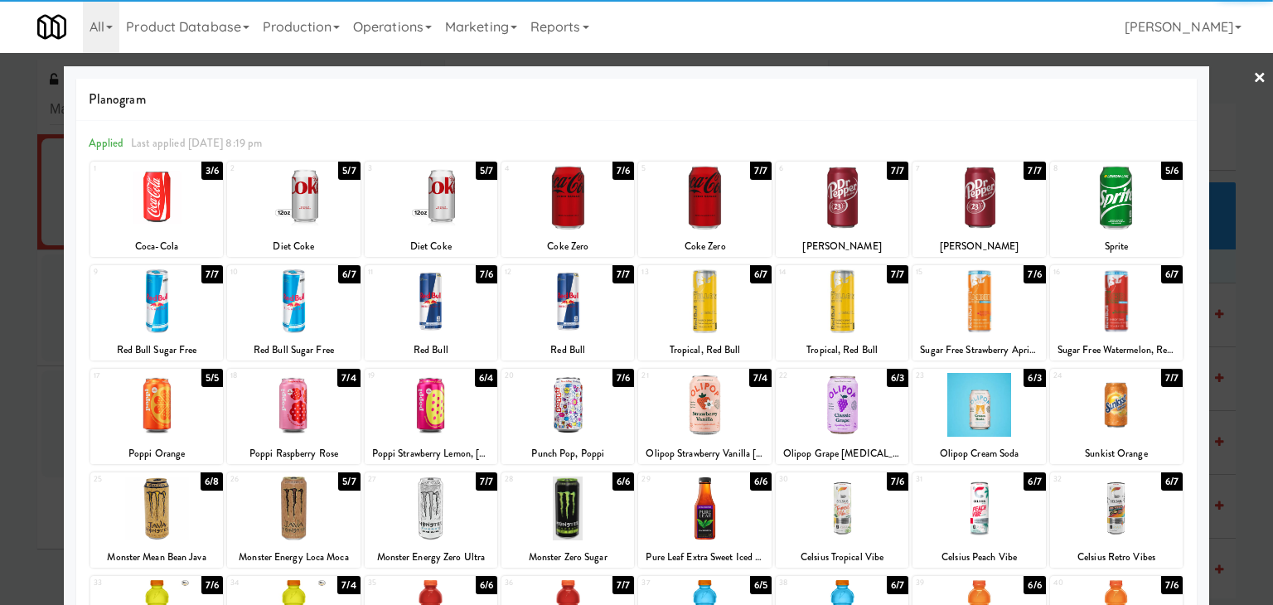
click at [1253, 74] on link "×" at bounding box center [1259, 78] width 13 height 51
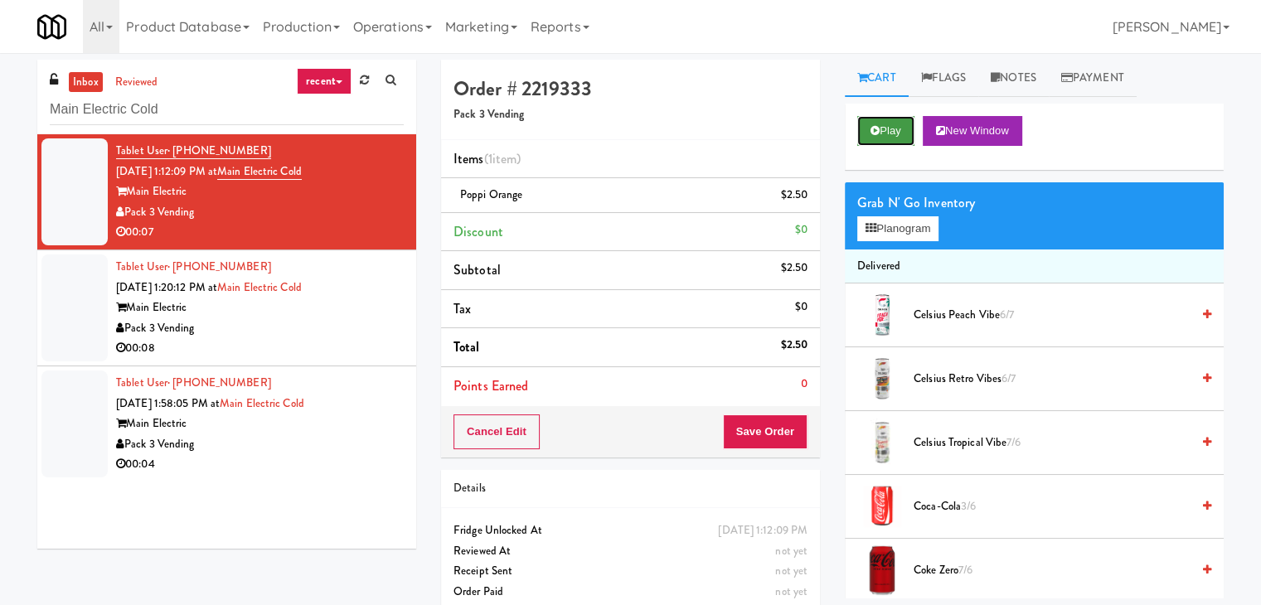
click at [881, 133] on button "Play" at bounding box center [885, 131] width 57 height 30
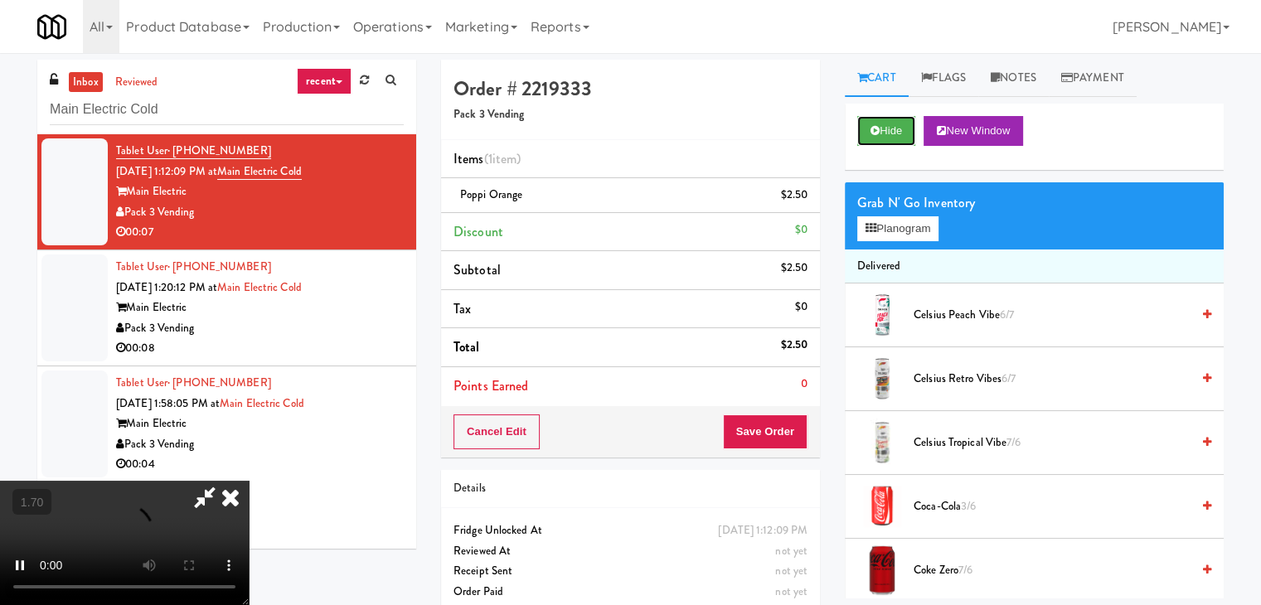
scroll to position [166, 0]
click at [249, 481] on video at bounding box center [124, 543] width 249 height 124
click at [249, 481] on div at bounding box center [124, 543] width 249 height 124
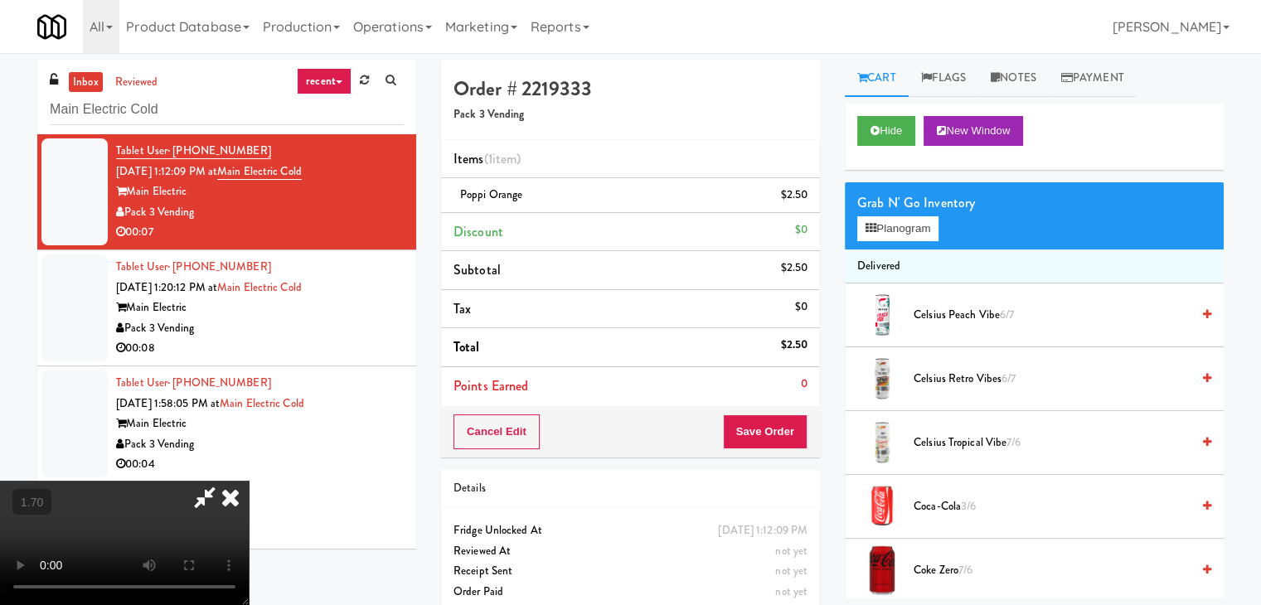
click at [224, 481] on icon at bounding box center [205, 497] width 38 height 33
drag, startPoint x: 431, startPoint y: 152, endPoint x: 450, endPoint y: 180, distance: 34.0
click at [249, 481] on icon at bounding box center [230, 497] width 36 height 33
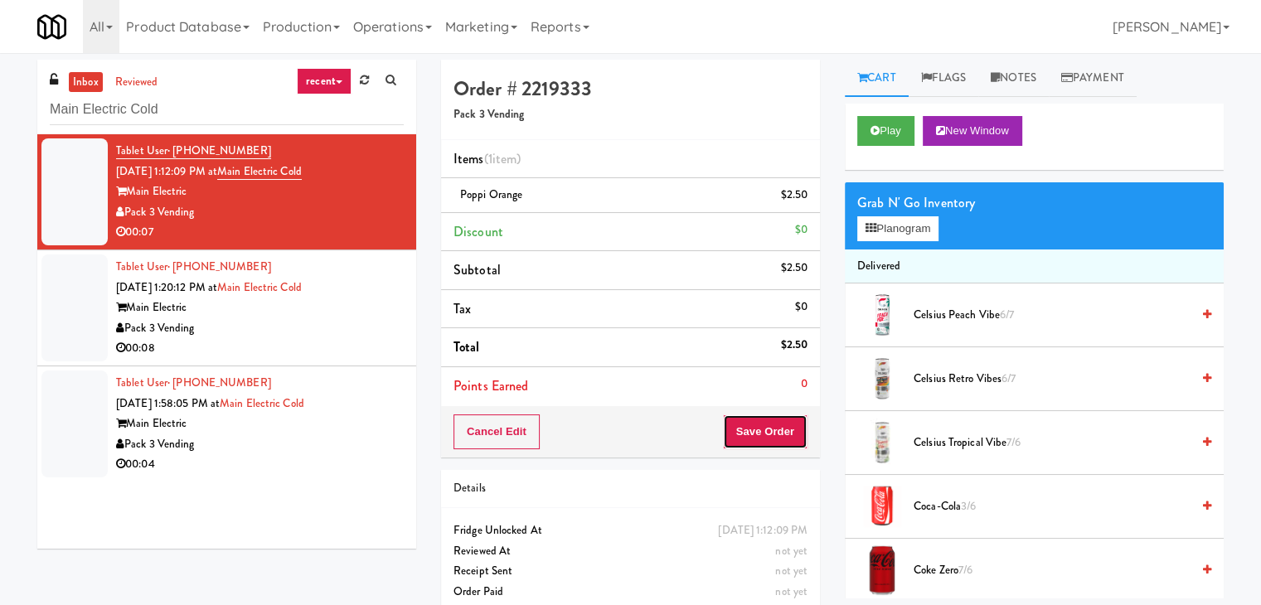
click at [761, 434] on button "Save Order" at bounding box center [765, 431] width 85 height 35
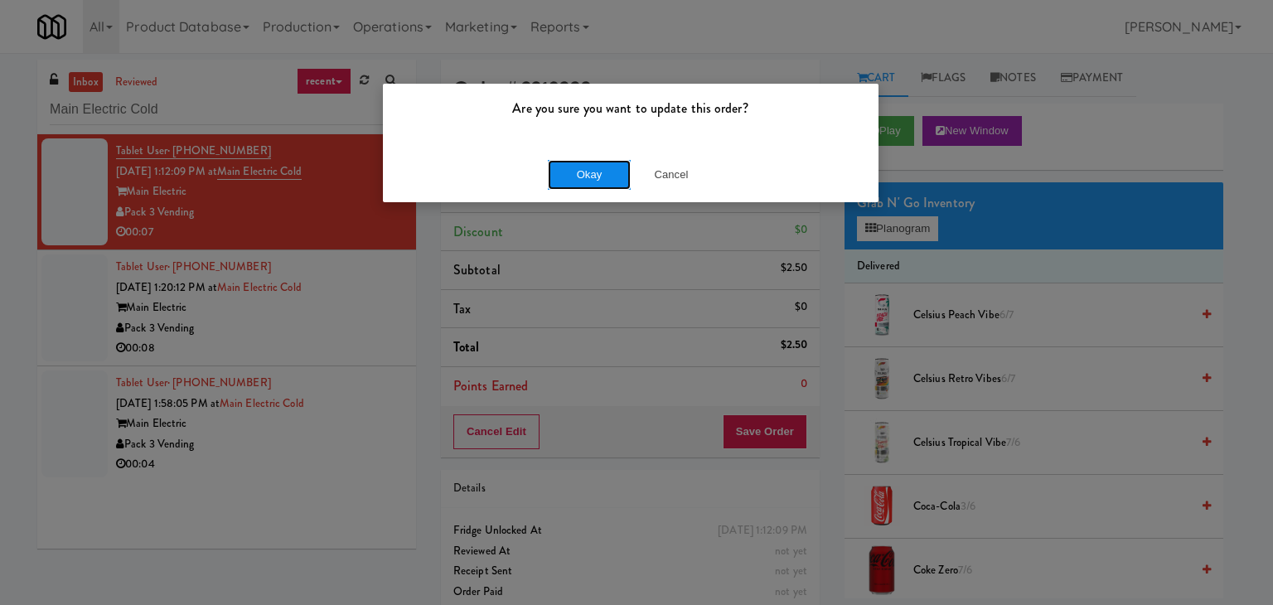
click at [593, 174] on button "Okay" at bounding box center [589, 175] width 83 height 30
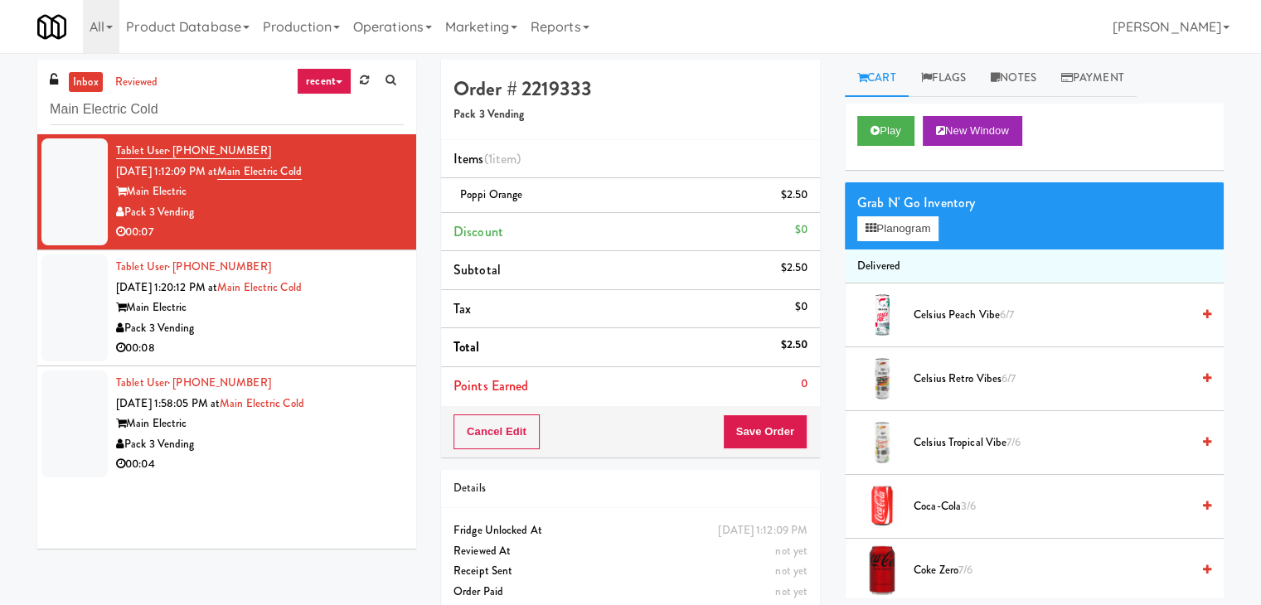
click at [327, 326] on div "Pack 3 Vending" at bounding box center [260, 328] width 288 height 21
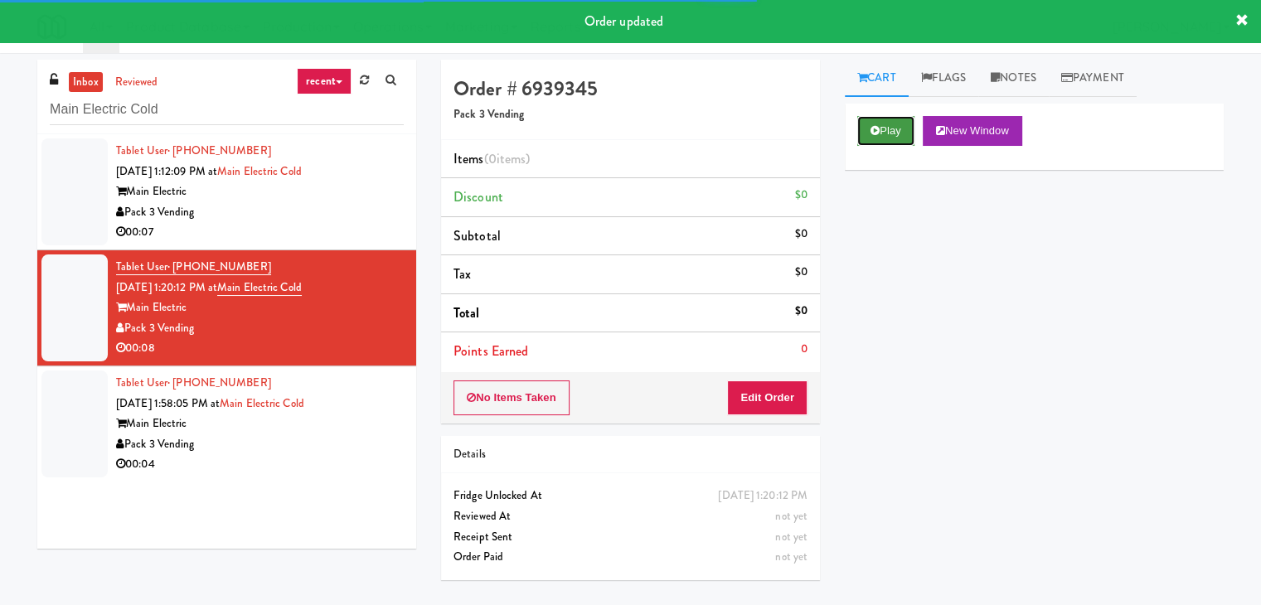
click at [885, 138] on button "Play" at bounding box center [885, 131] width 57 height 30
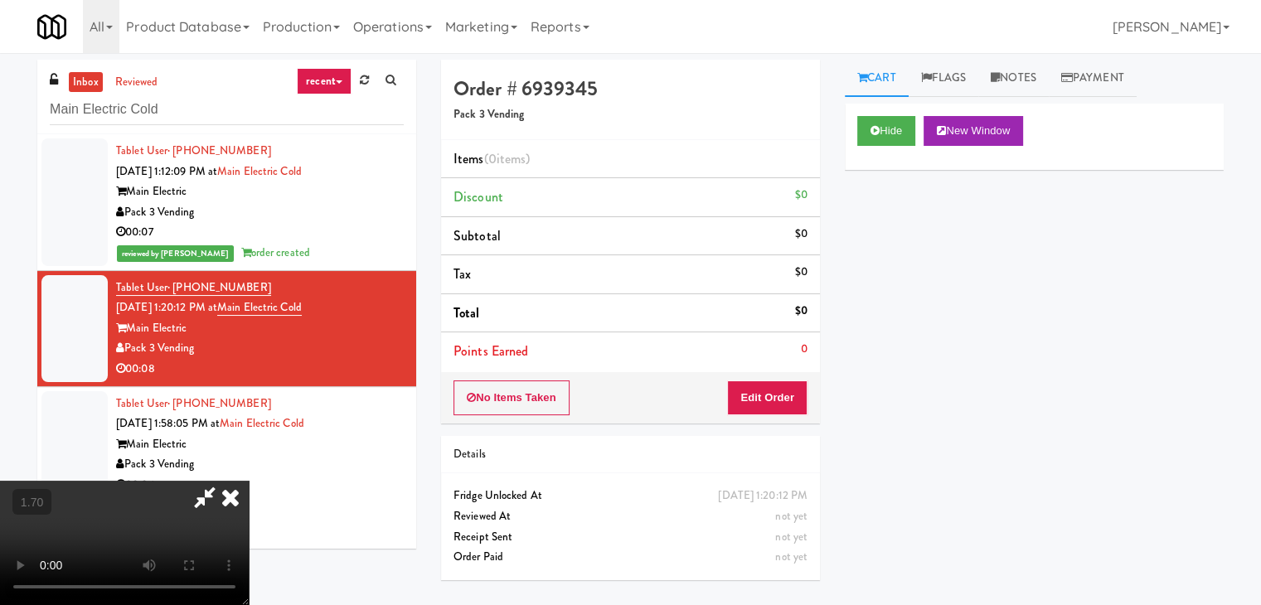
click at [249, 481] on video at bounding box center [124, 543] width 249 height 124
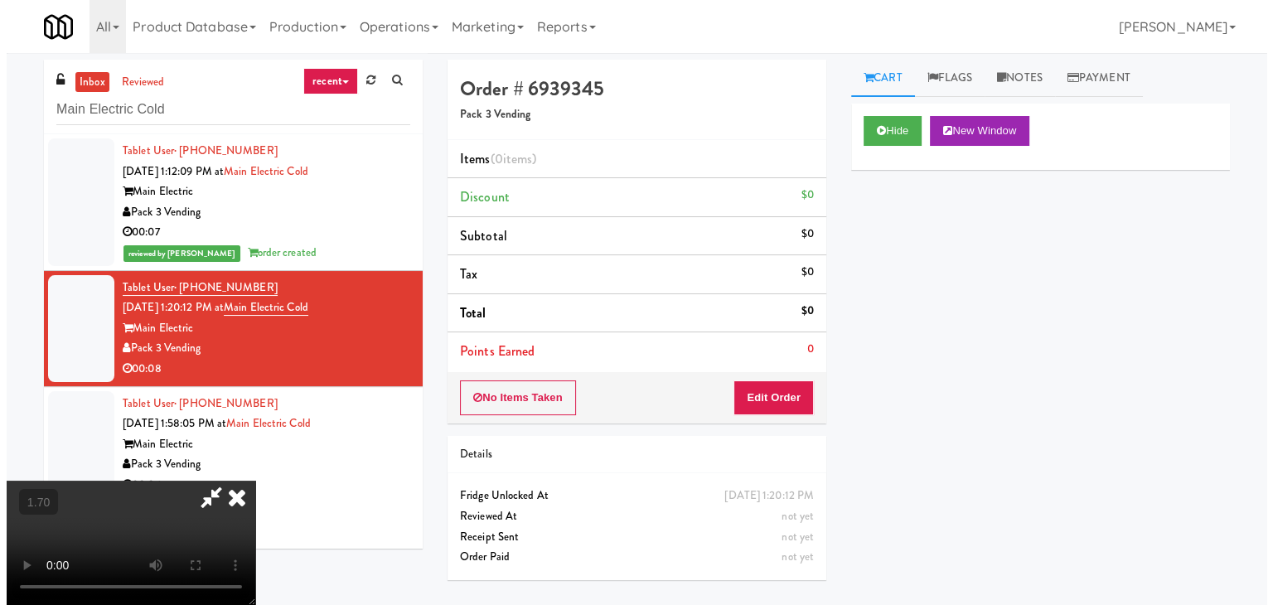
scroll to position [0, 0]
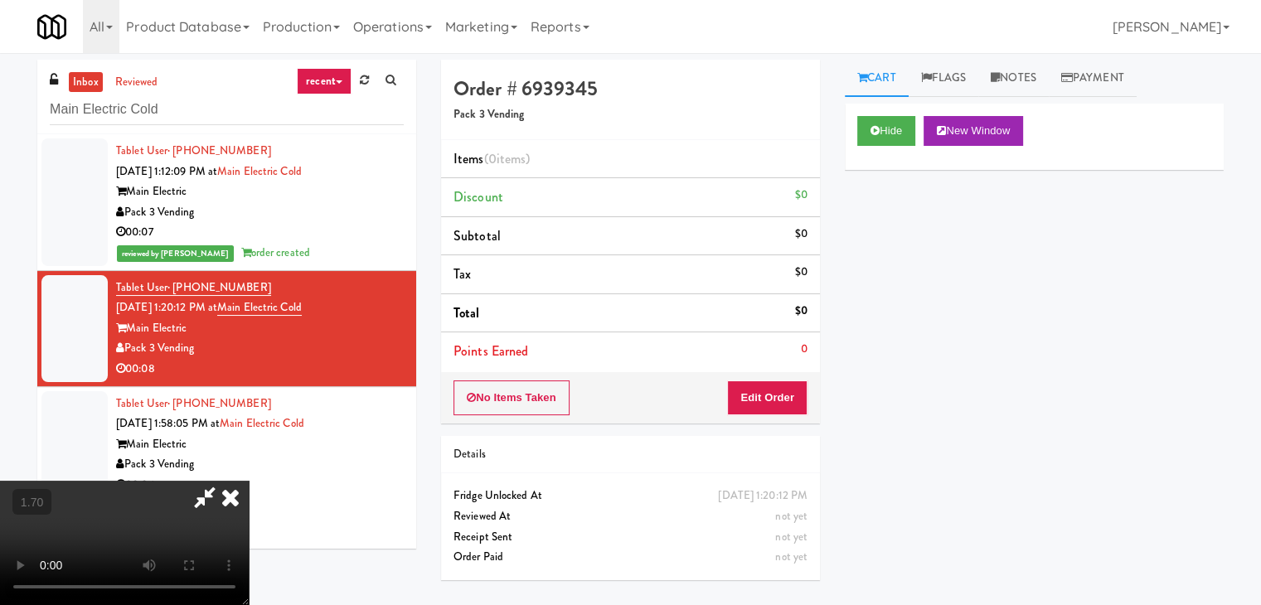
click at [249, 481] on icon at bounding box center [230, 497] width 36 height 33
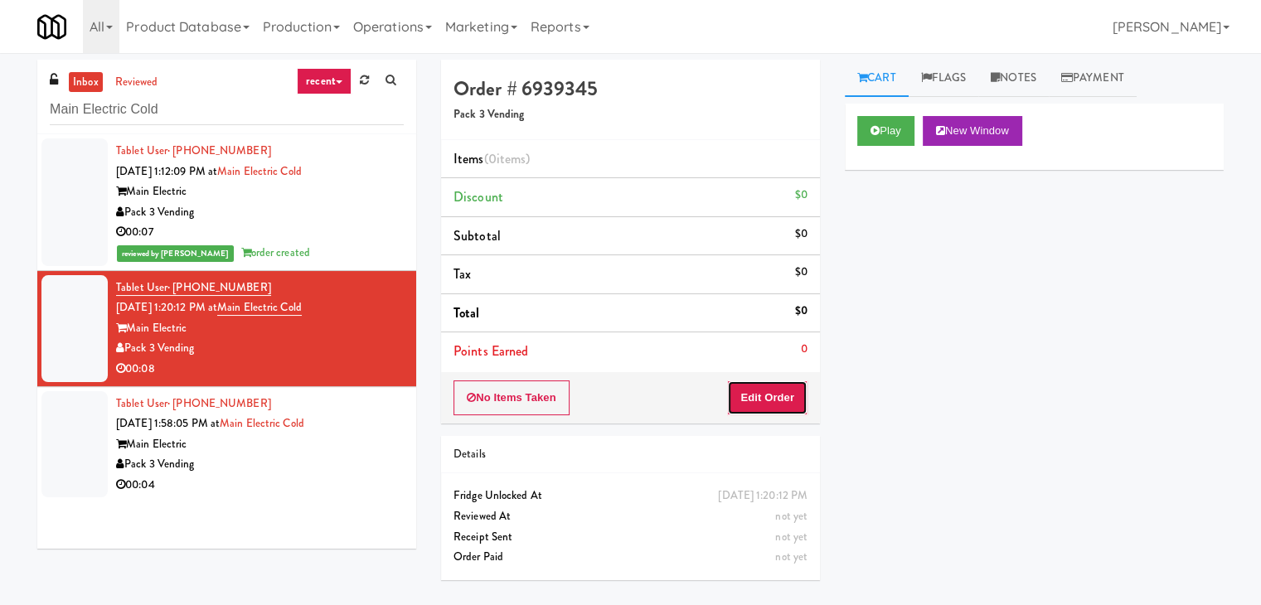
click at [783, 394] on button "Edit Order" at bounding box center [767, 397] width 80 height 35
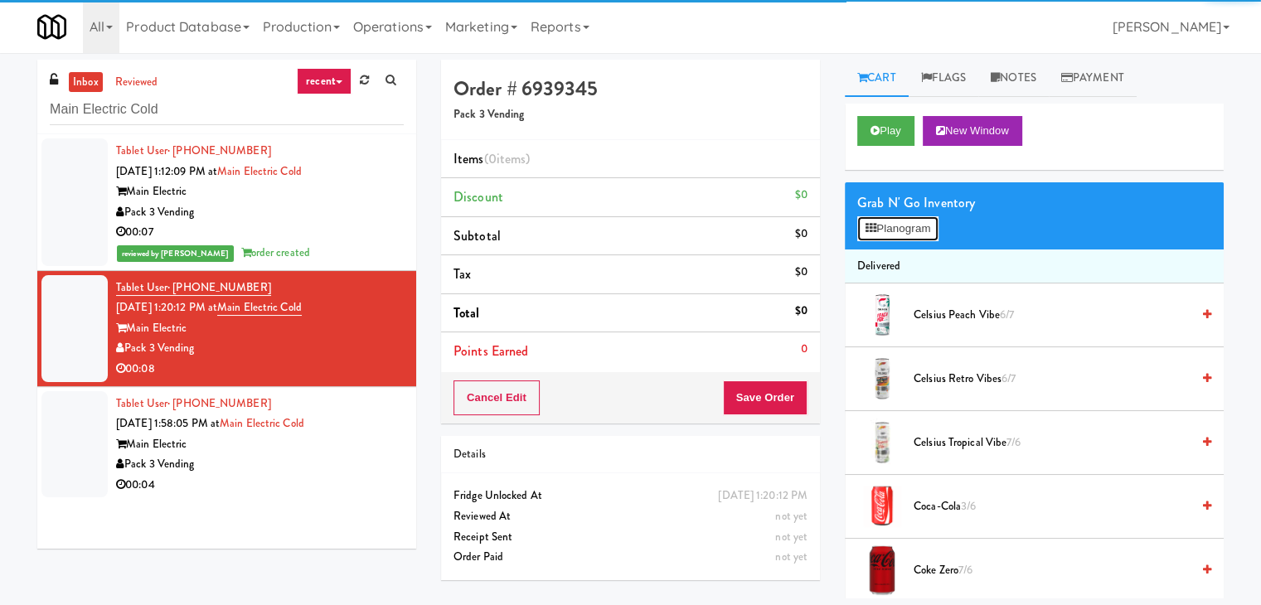
click at [895, 229] on button "Planogram" at bounding box center [897, 228] width 81 height 25
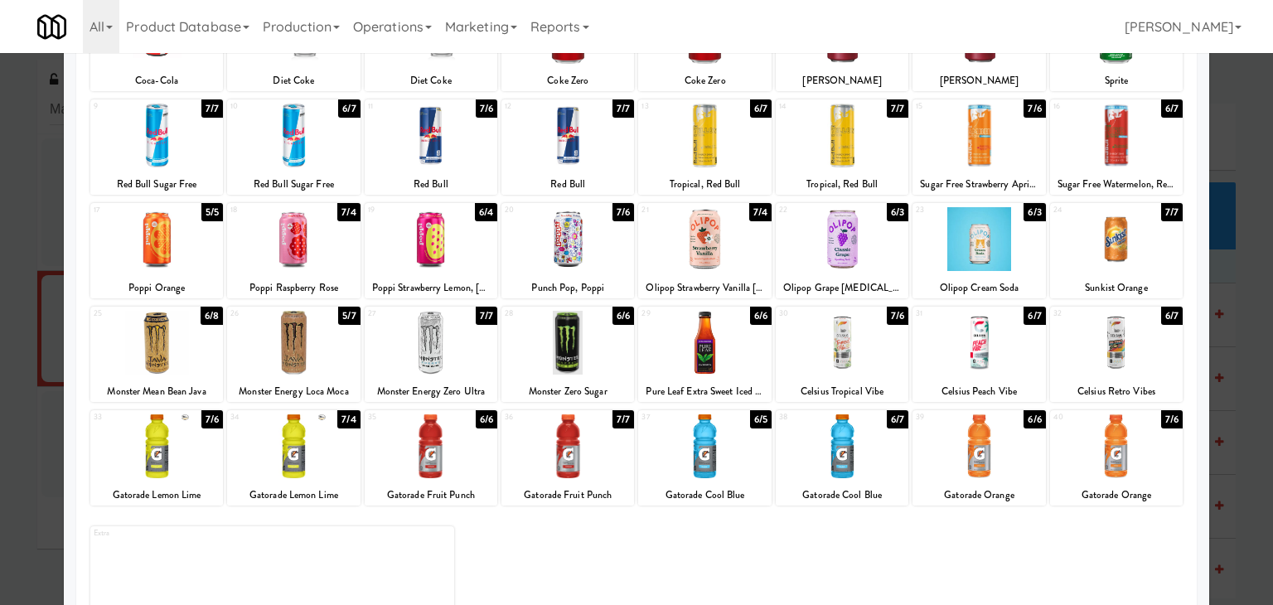
click at [1128, 343] on div at bounding box center [1116, 343] width 133 height 64
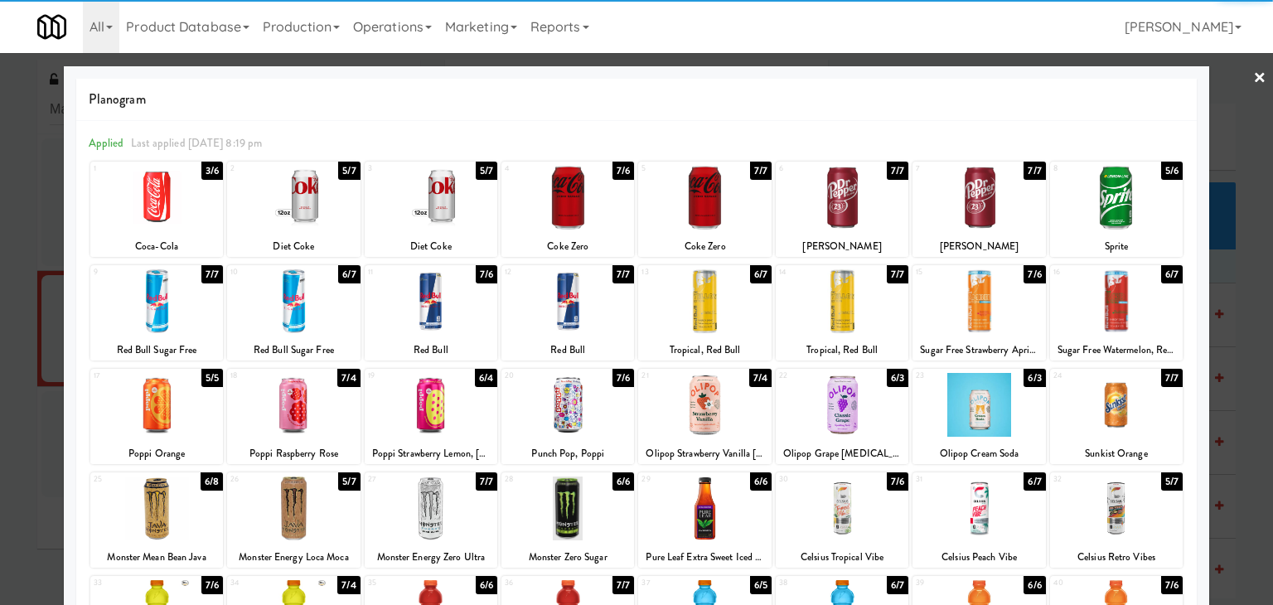
click at [1253, 73] on link "×" at bounding box center [1259, 78] width 13 height 51
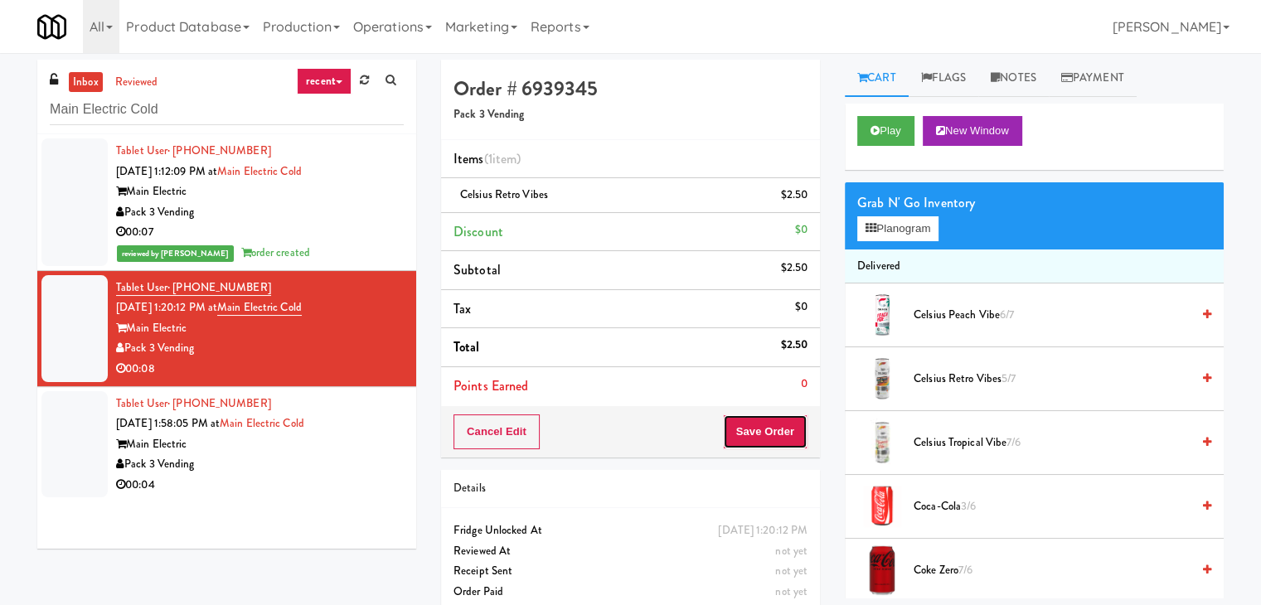
drag, startPoint x: 782, startPoint y: 425, endPoint x: 787, endPoint y: 418, distance: 8.5
click at [782, 425] on button "Save Order" at bounding box center [765, 431] width 85 height 35
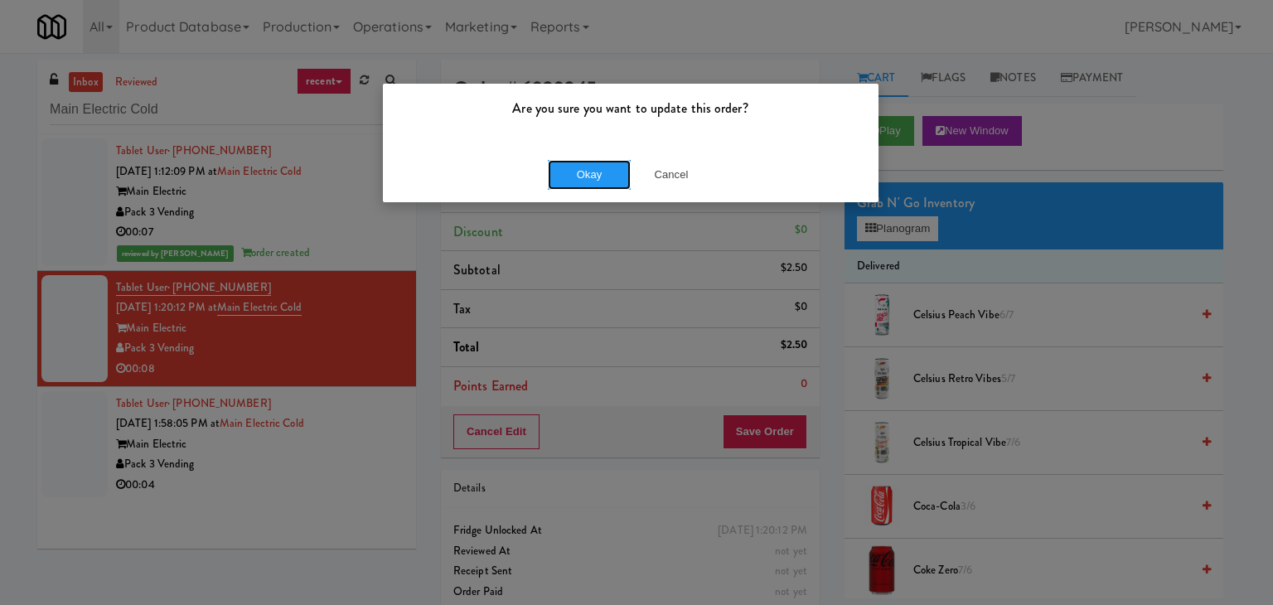
click at [593, 167] on button "Okay" at bounding box center [589, 175] width 83 height 30
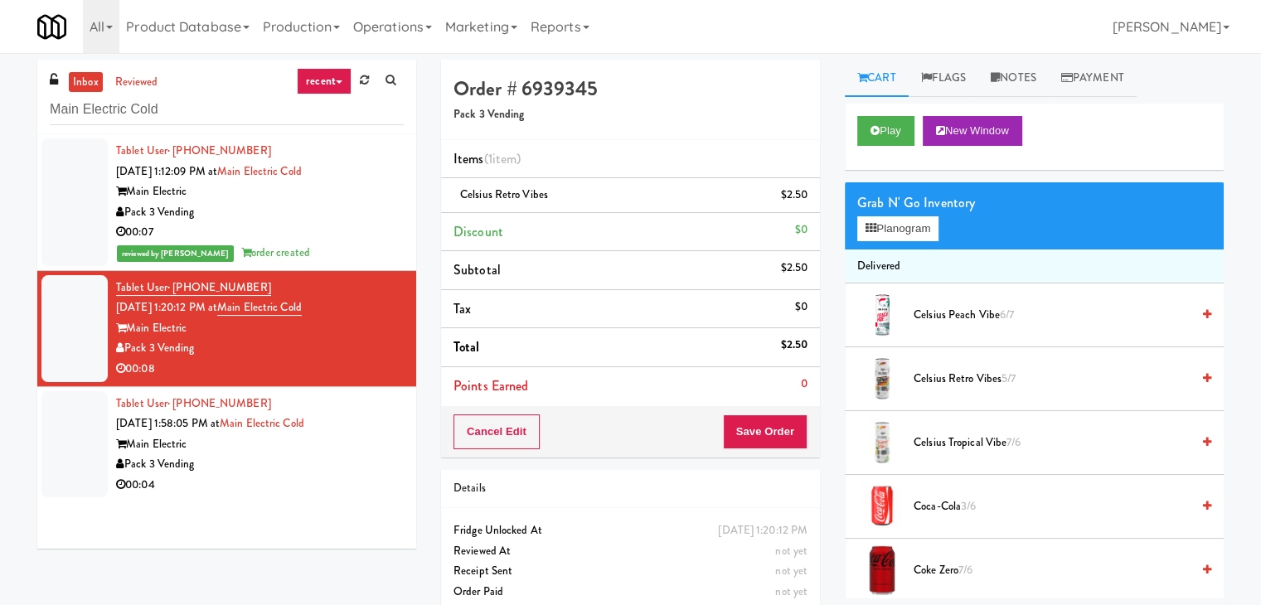
click at [377, 448] on div "Main Electric" at bounding box center [260, 444] width 288 height 21
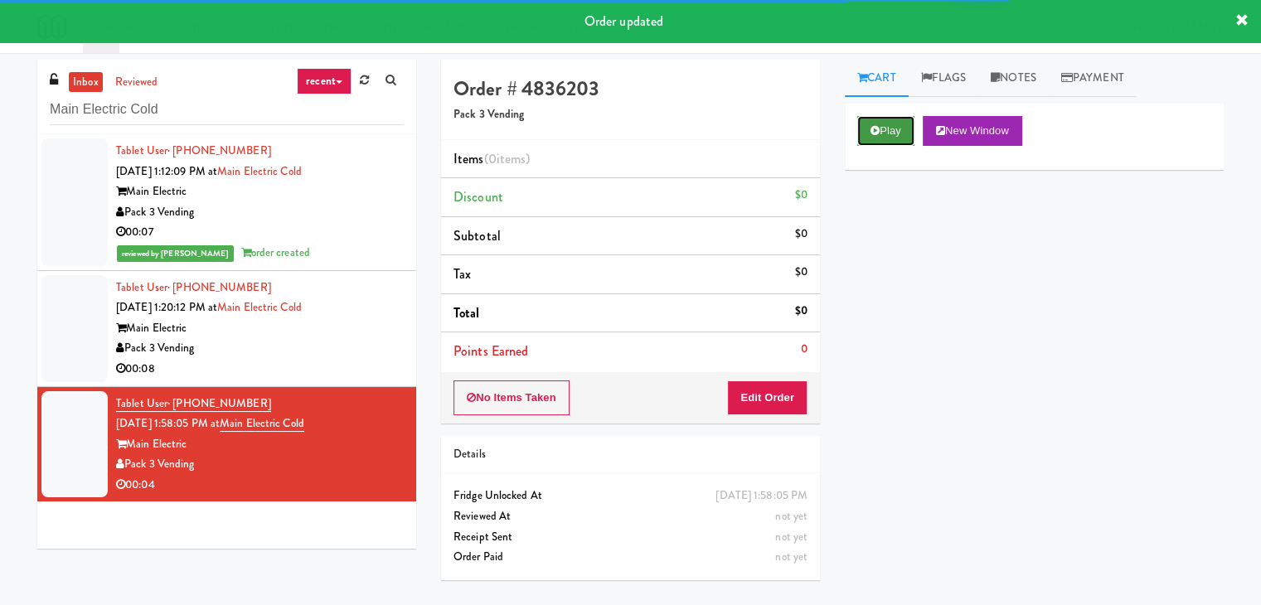
click at [879, 117] on button "Play" at bounding box center [885, 131] width 57 height 30
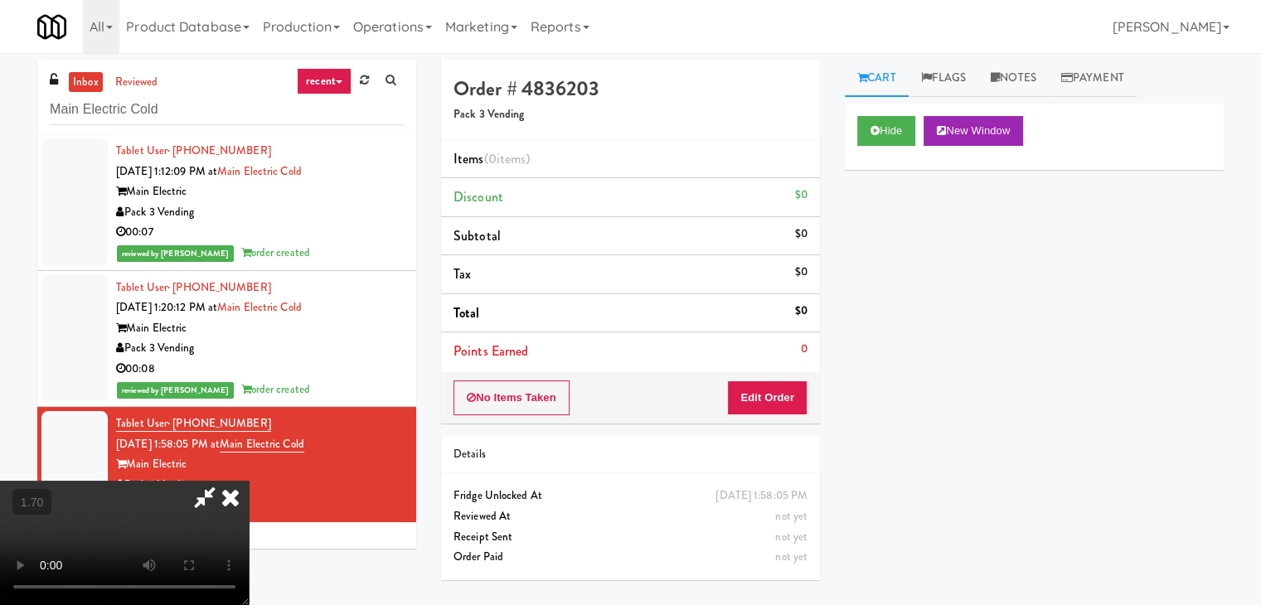
click at [249, 481] on video at bounding box center [124, 543] width 249 height 124
drag, startPoint x: 729, startPoint y: 67, endPoint x: 742, endPoint y: 151, distance: 84.8
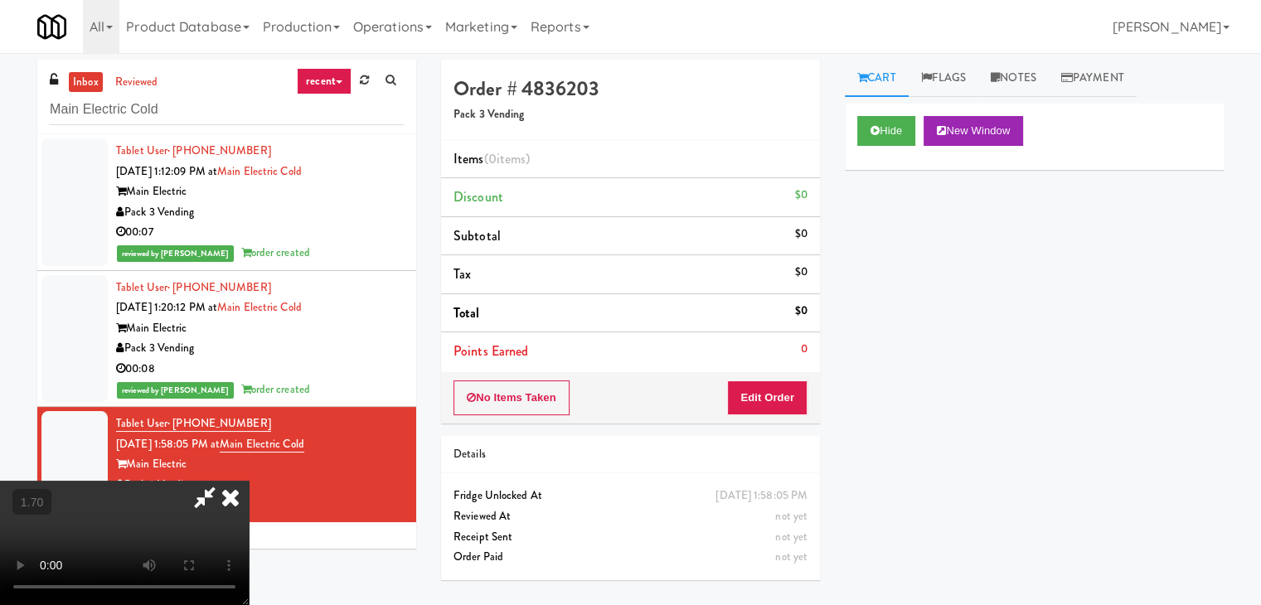
click at [249, 481] on icon at bounding box center [230, 497] width 36 height 33
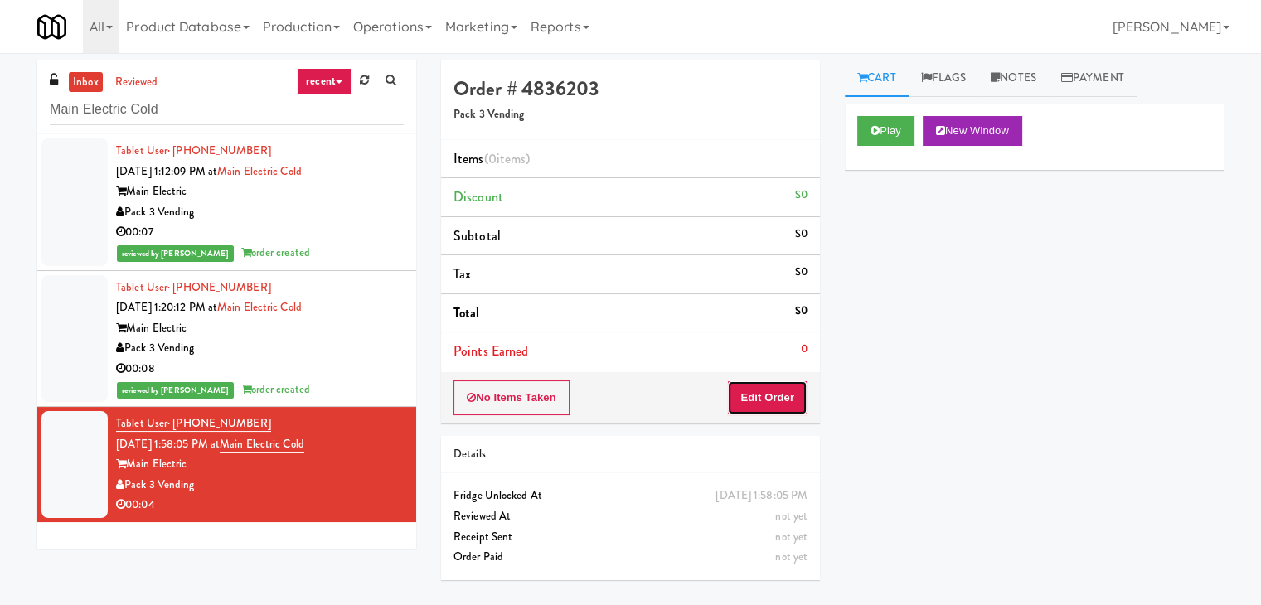
click at [767, 389] on button "Edit Order" at bounding box center [767, 397] width 80 height 35
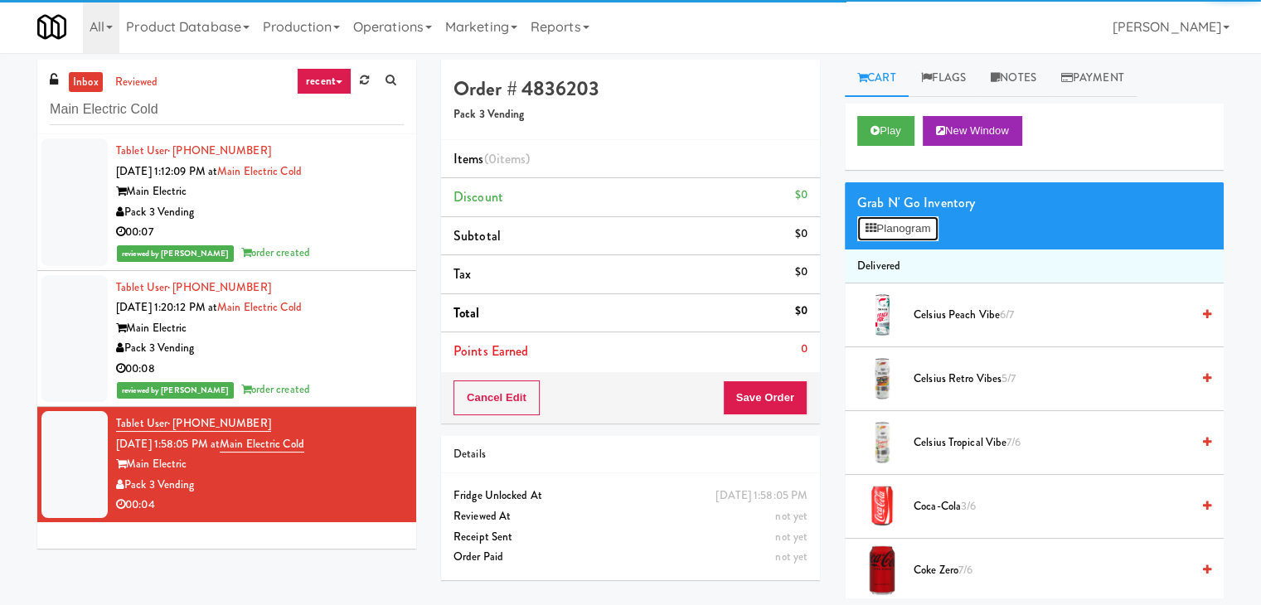
click at [903, 223] on button "Planogram" at bounding box center [897, 228] width 81 height 25
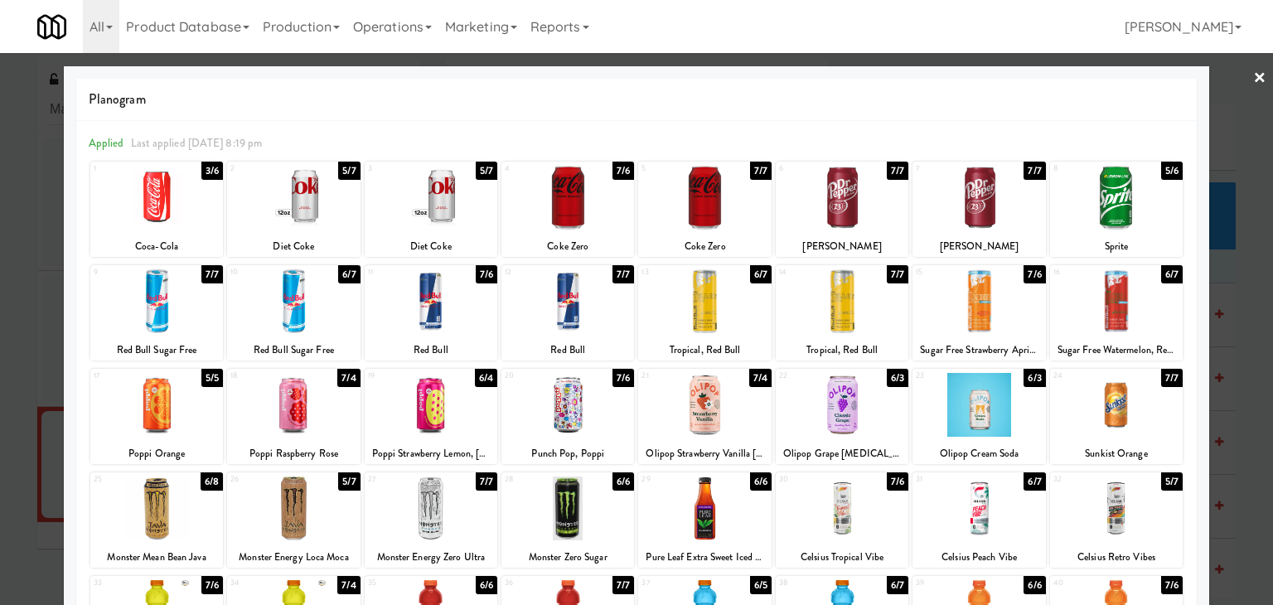
click at [574, 405] on div at bounding box center [567, 405] width 133 height 64
click at [1253, 71] on link "×" at bounding box center [1259, 78] width 13 height 51
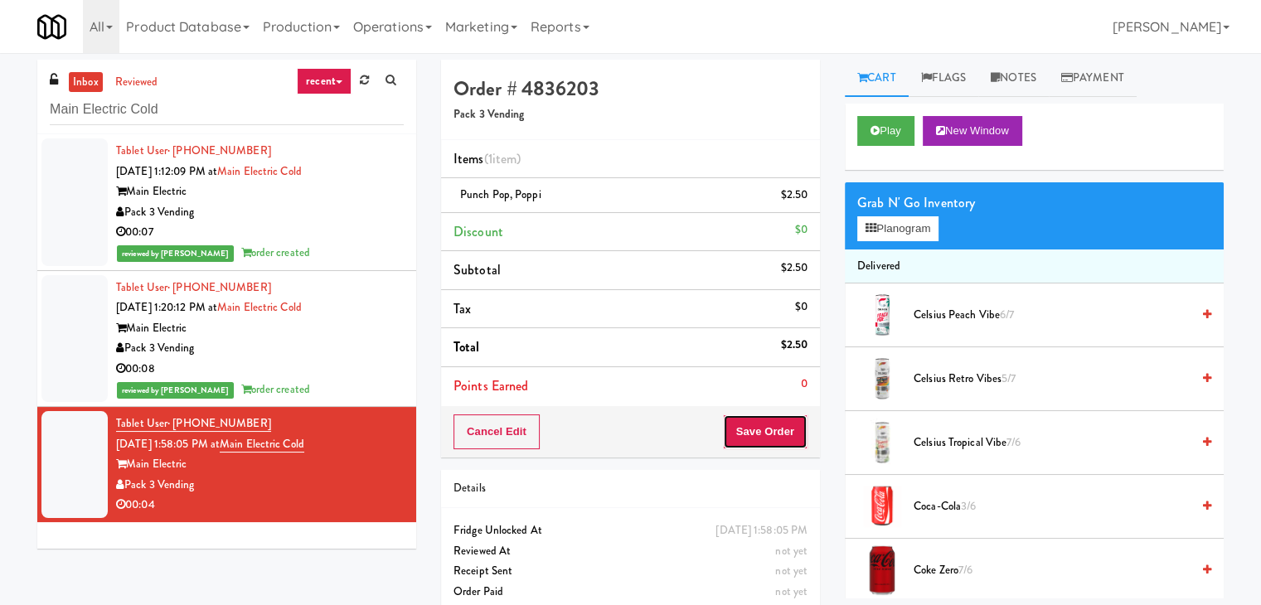
click at [796, 434] on button "Save Order" at bounding box center [765, 431] width 85 height 35
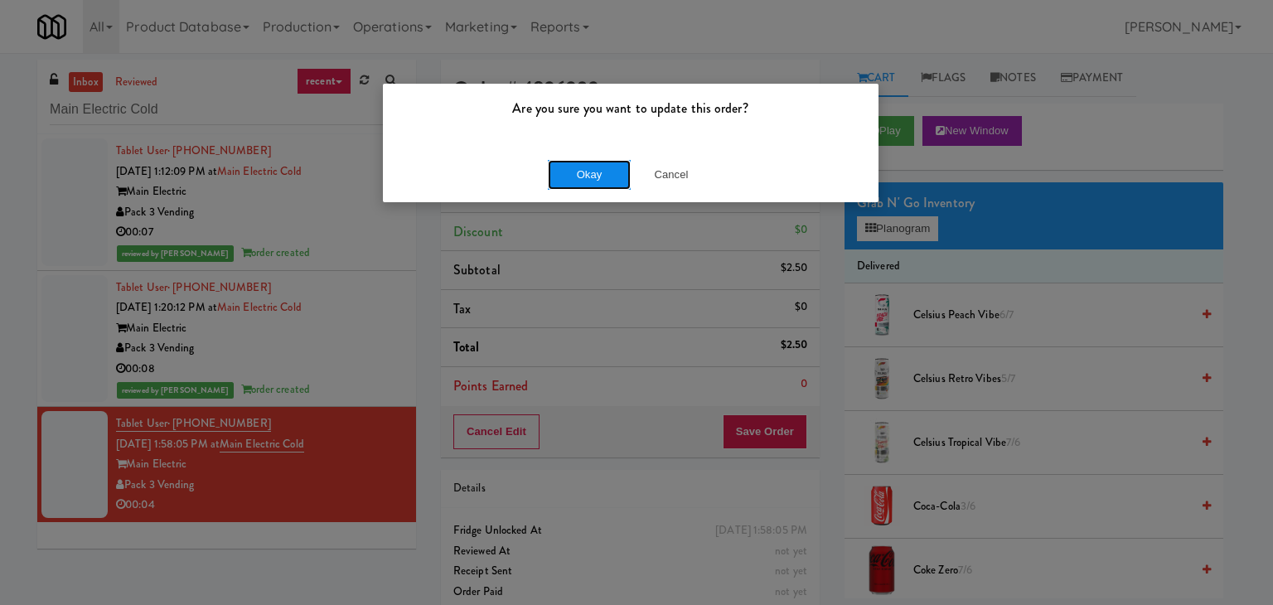
drag, startPoint x: 596, startPoint y: 167, endPoint x: 588, endPoint y: 153, distance: 15.6
click at [595, 167] on button "Okay" at bounding box center [589, 175] width 83 height 30
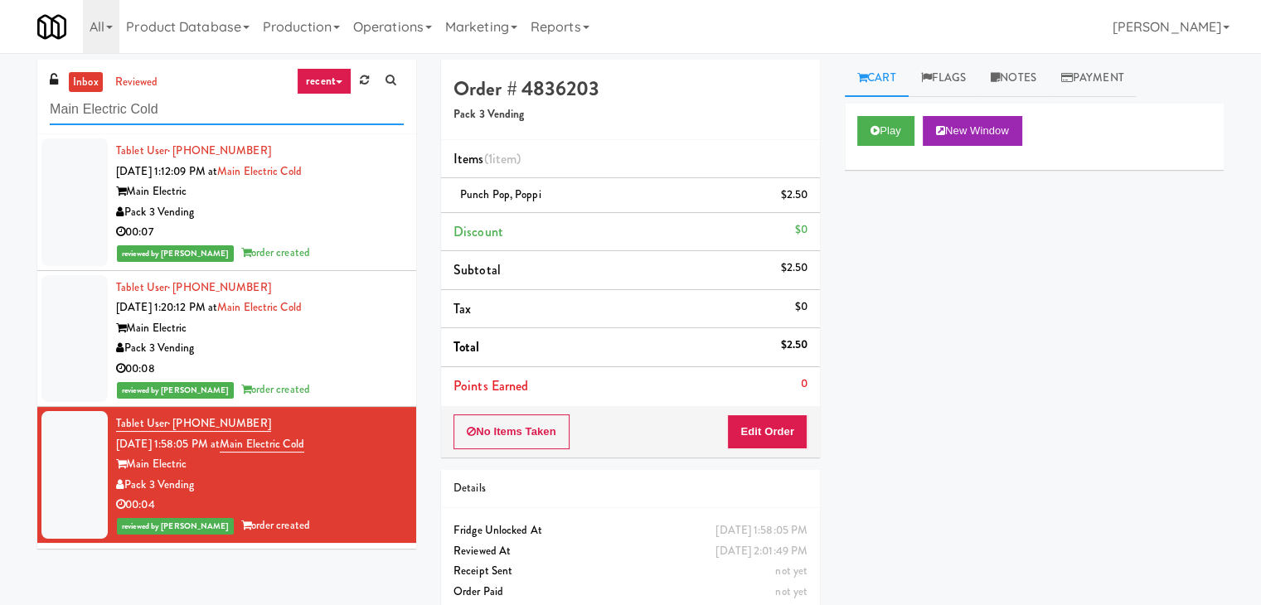
click at [211, 104] on input "Main Electric Cold" at bounding box center [227, 109] width 354 height 31
paste input "[PERSON_NAME] - Pantry - Center"
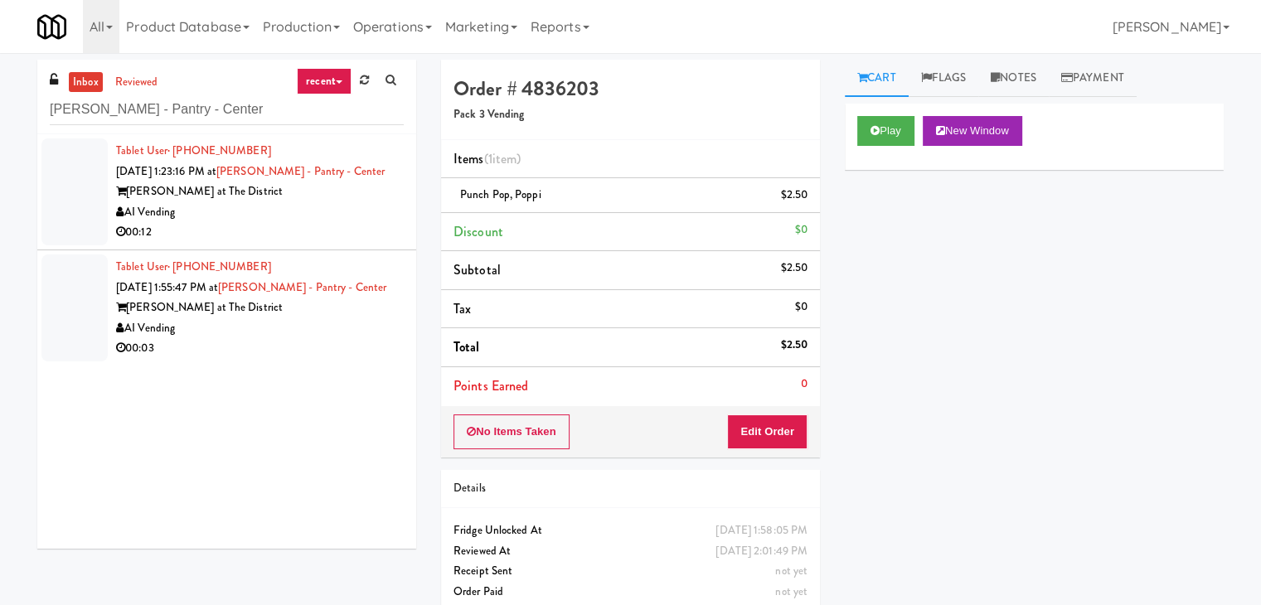
click at [355, 225] on div "00:12" at bounding box center [260, 232] width 288 height 21
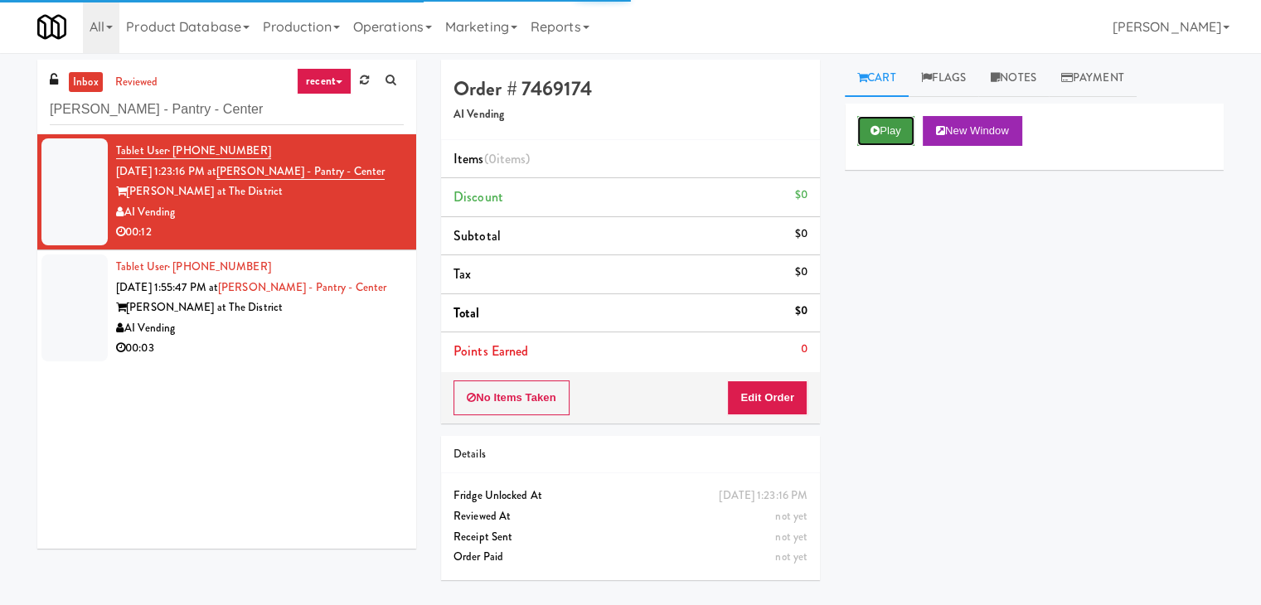
drag, startPoint x: 871, startPoint y: 140, endPoint x: 747, endPoint y: 95, distance: 132.1
click at [871, 139] on button "Play" at bounding box center [885, 131] width 57 height 30
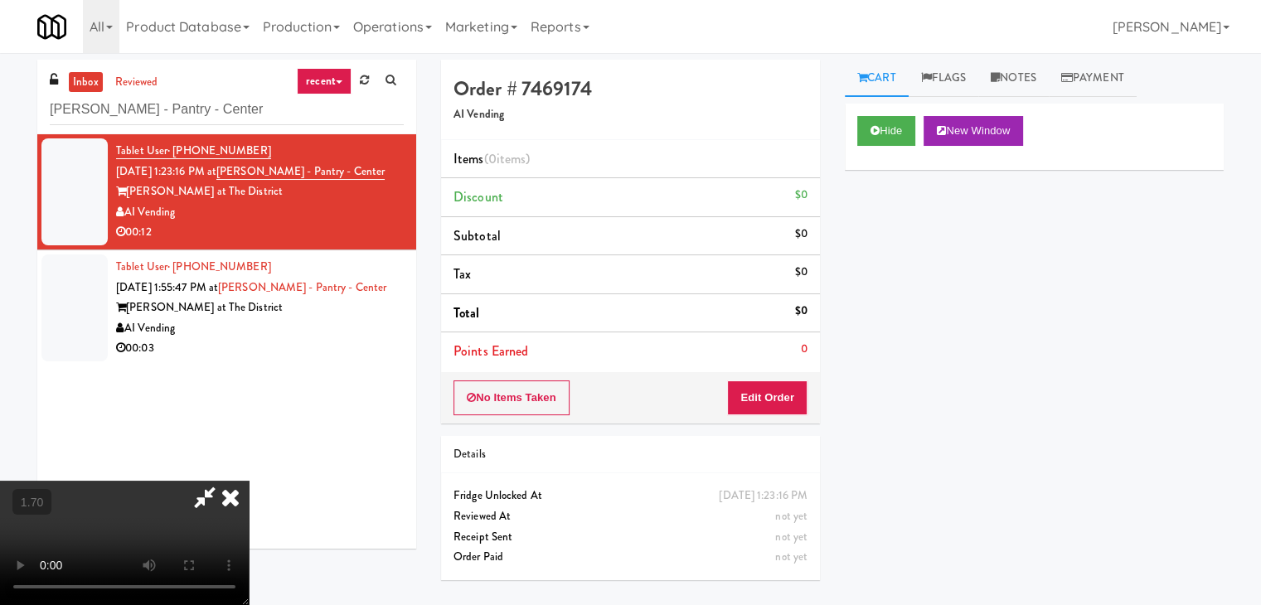
click at [249, 481] on video at bounding box center [124, 543] width 249 height 124
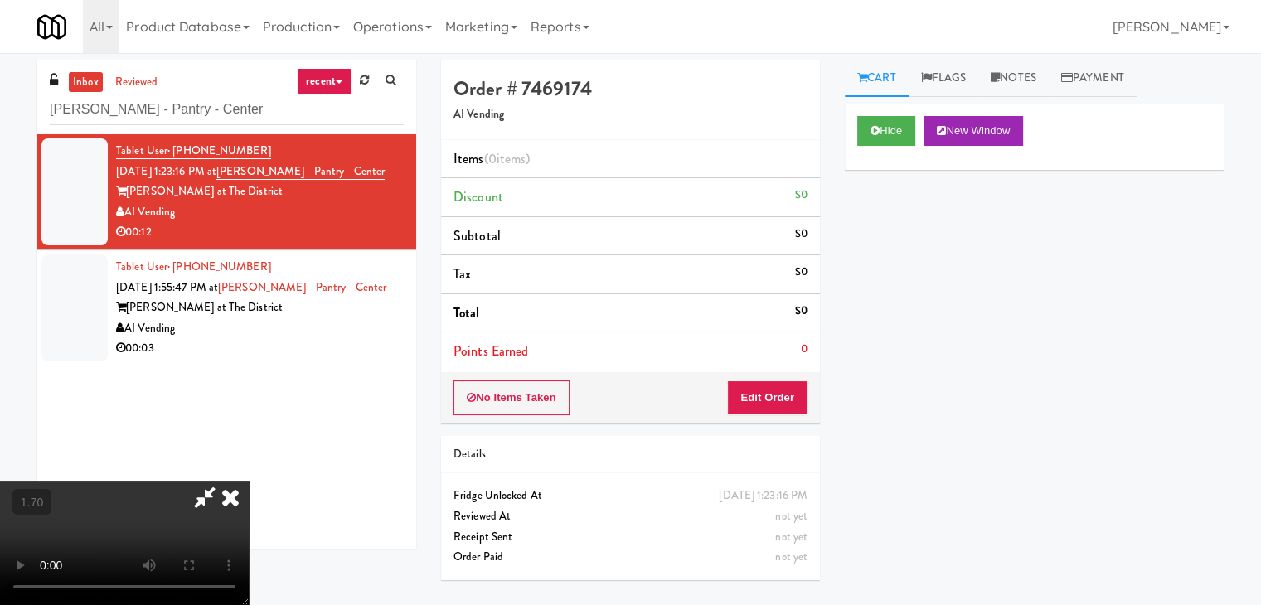
click at [249, 481] on video at bounding box center [124, 543] width 249 height 124
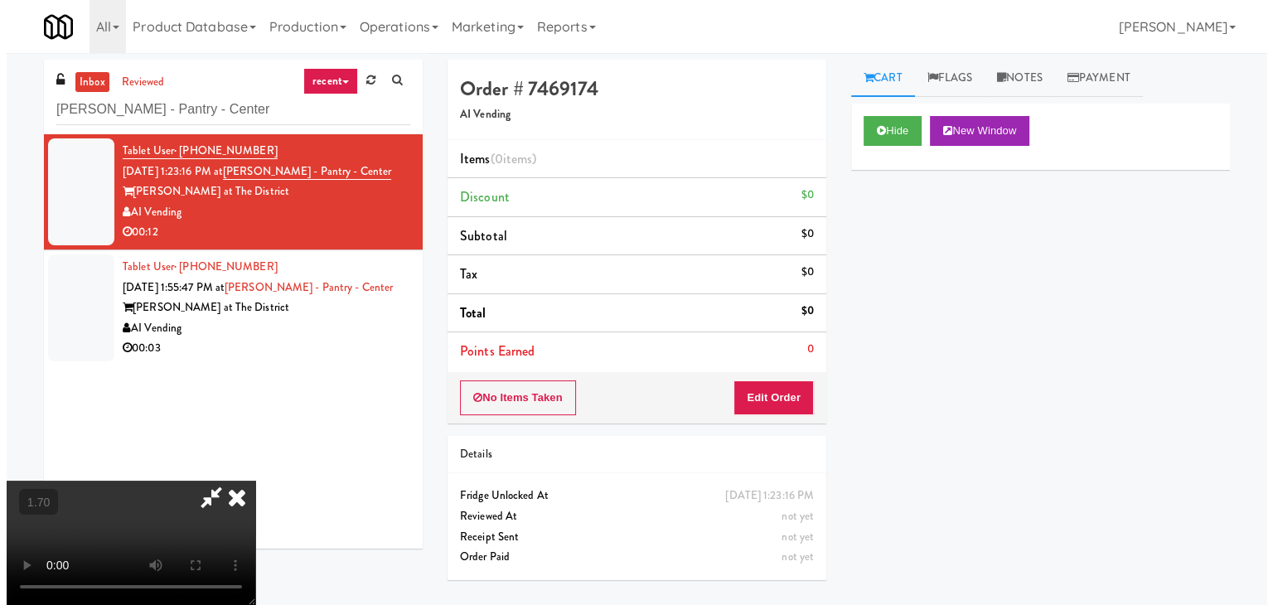
scroll to position [0, 0]
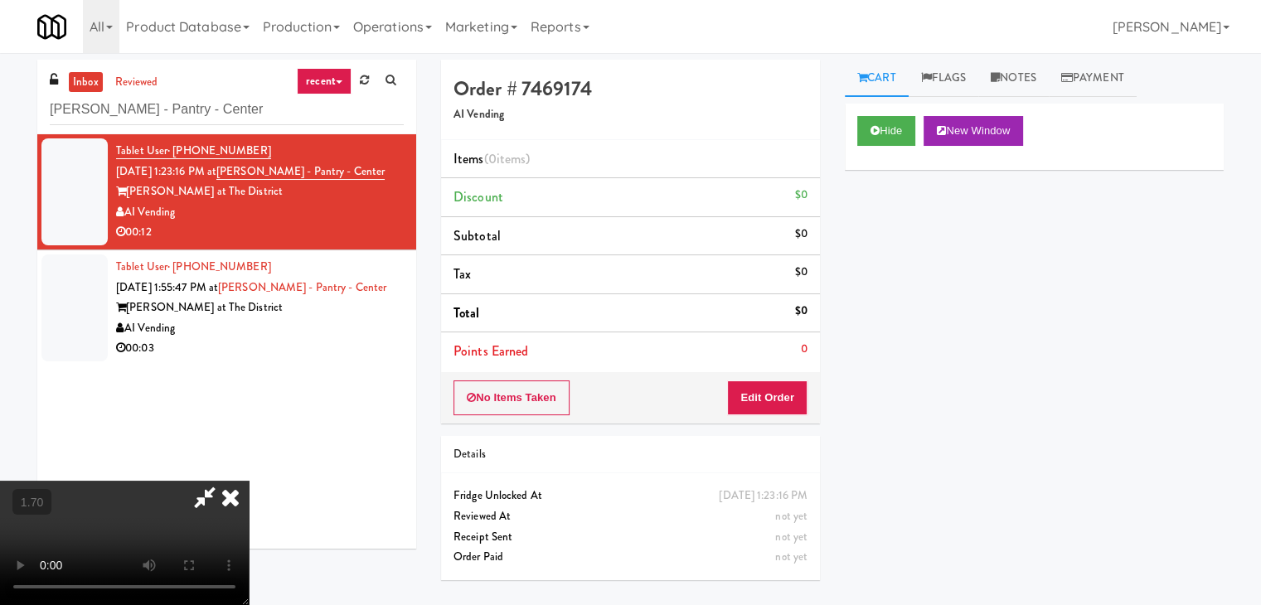
click at [249, 481] on icon at bounding box center [230, 497] width 36 height 33
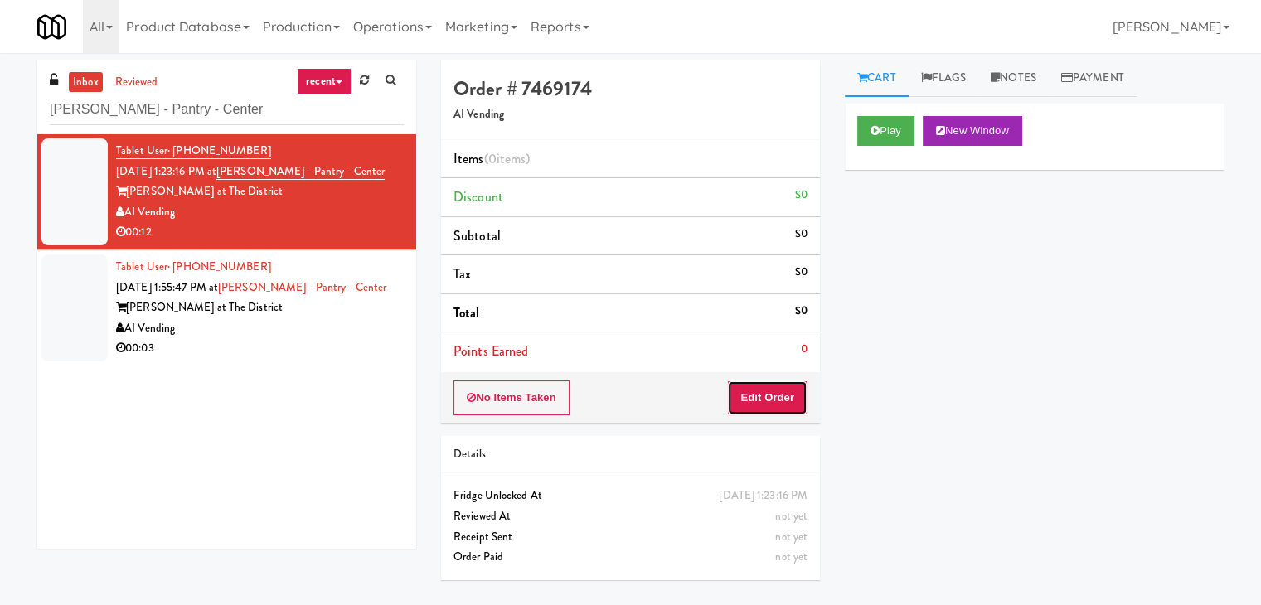
drag, startPoint x: 764, startPoint y: 399, endPoint x: 819, endPoint y: 362, distance: 66.2
click at [764, 399] on button "Edit Order" at bounding box center [767, 397] width 80 height 35
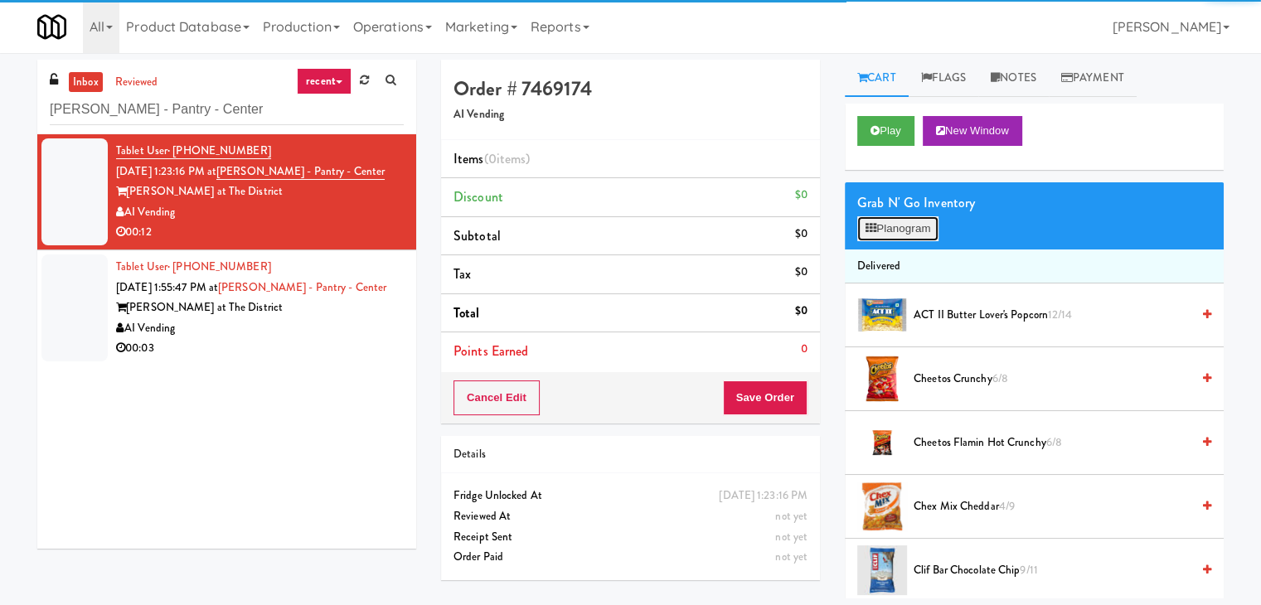
click at [901, 219] on button "Planogram" at bounding box center [897, 228] width 81 height 25
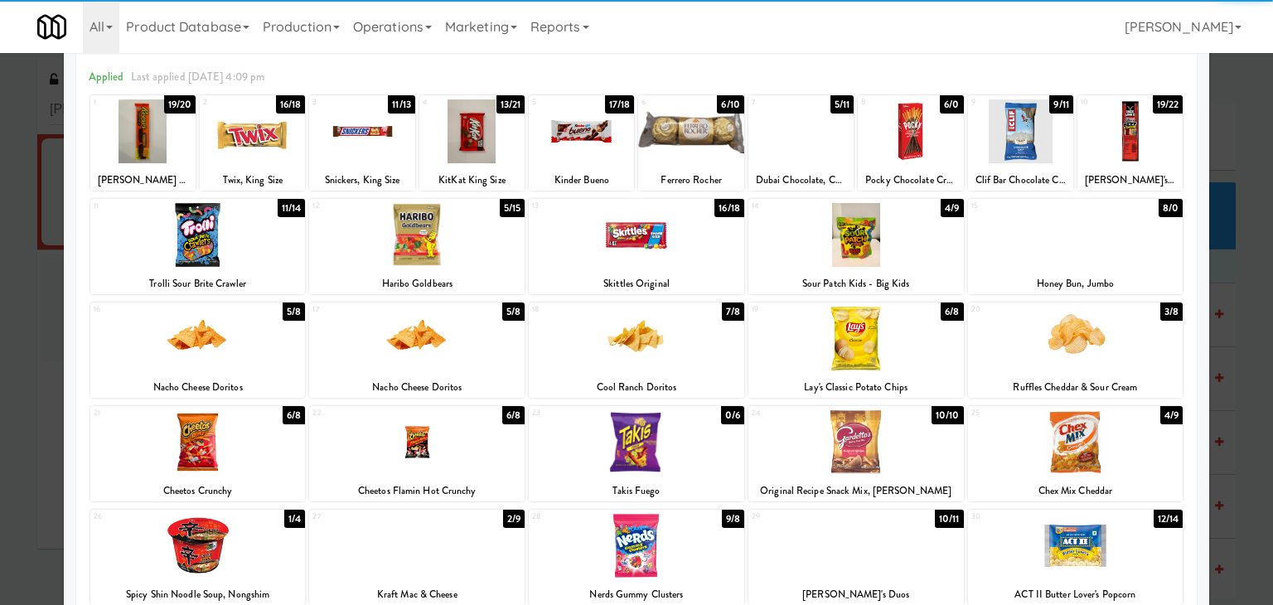
scroll to position [166, 0]
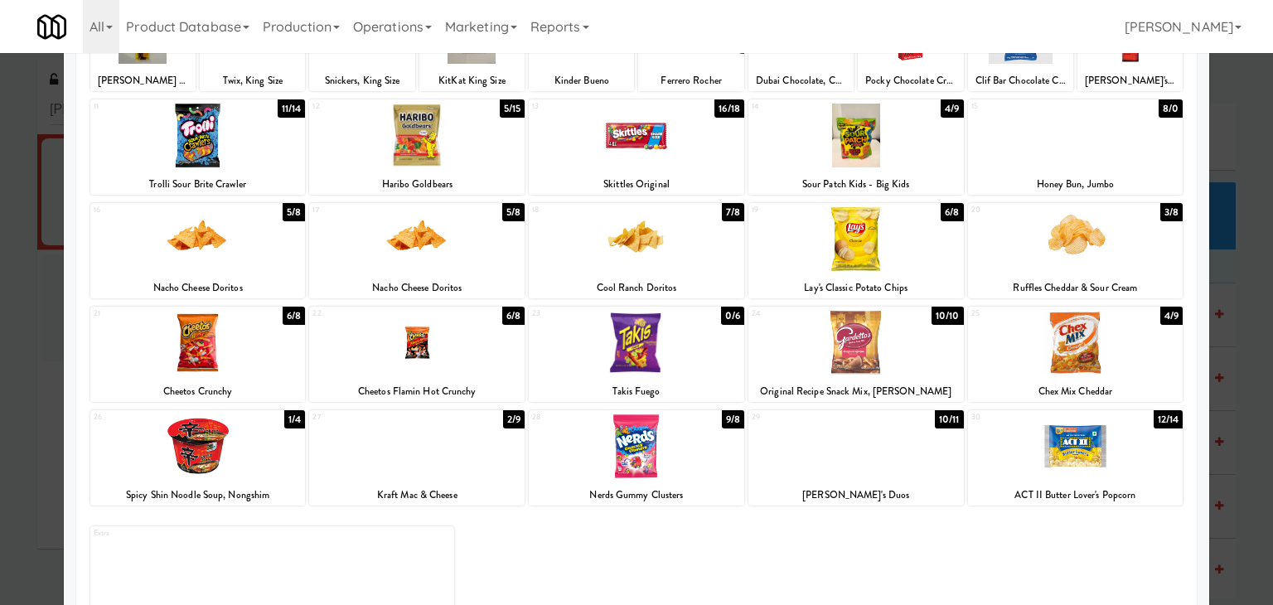
click at [1084, 357] on div at bounding box center [1075, 343] width 215 height 64
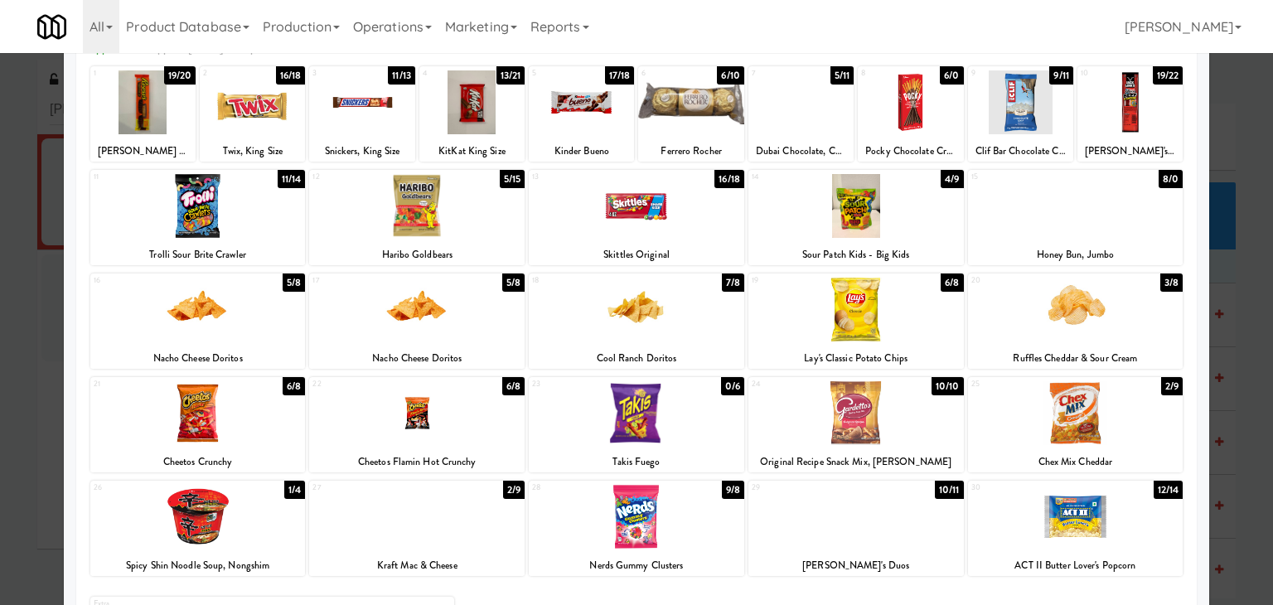
scroll to position [0, 0]
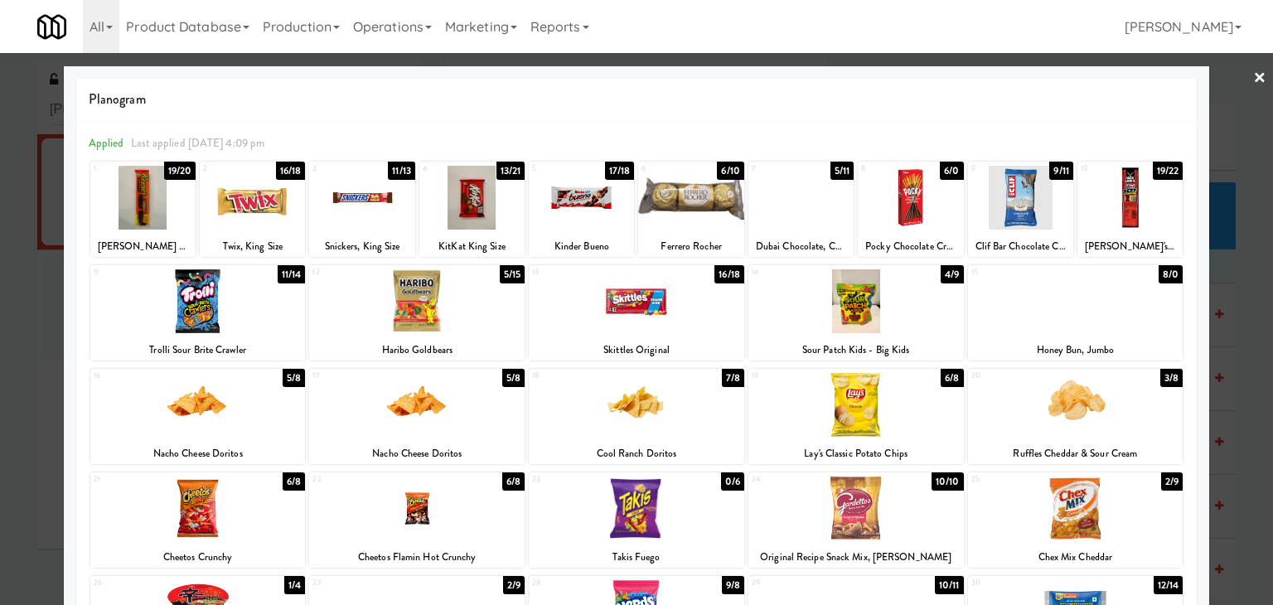
click at [1253, 79] on link "×" at bounding box center [1259, 78] width 13 height 51
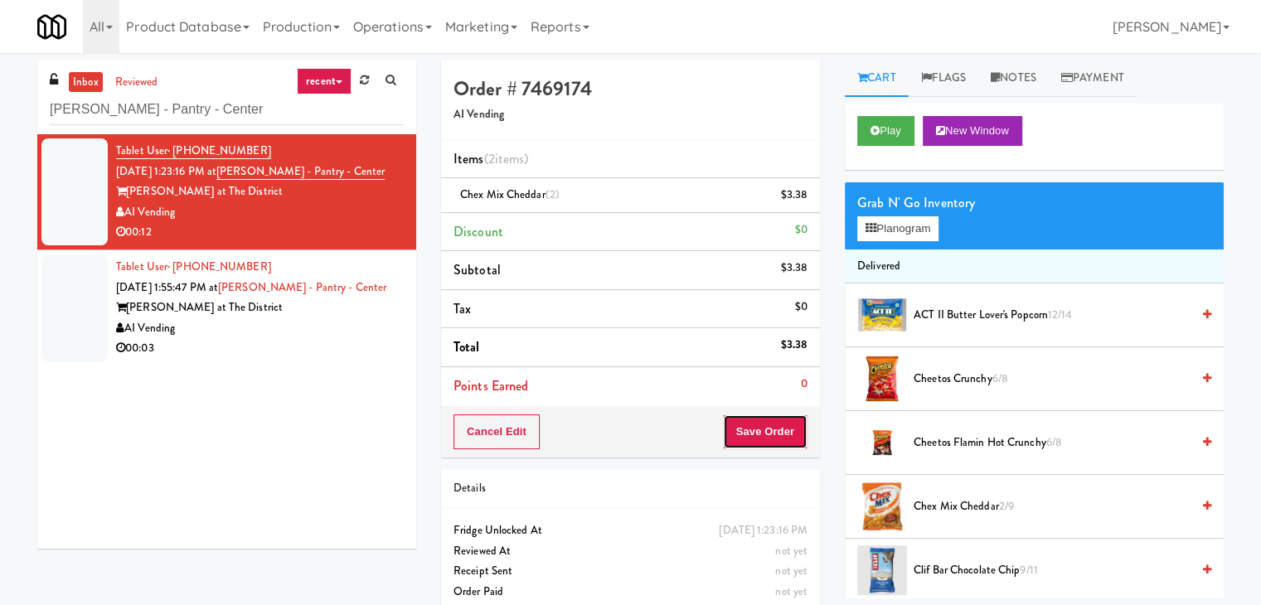
click at [748, 431] on button "Save Order" at bounding box center [765, 431] width 85 height 35
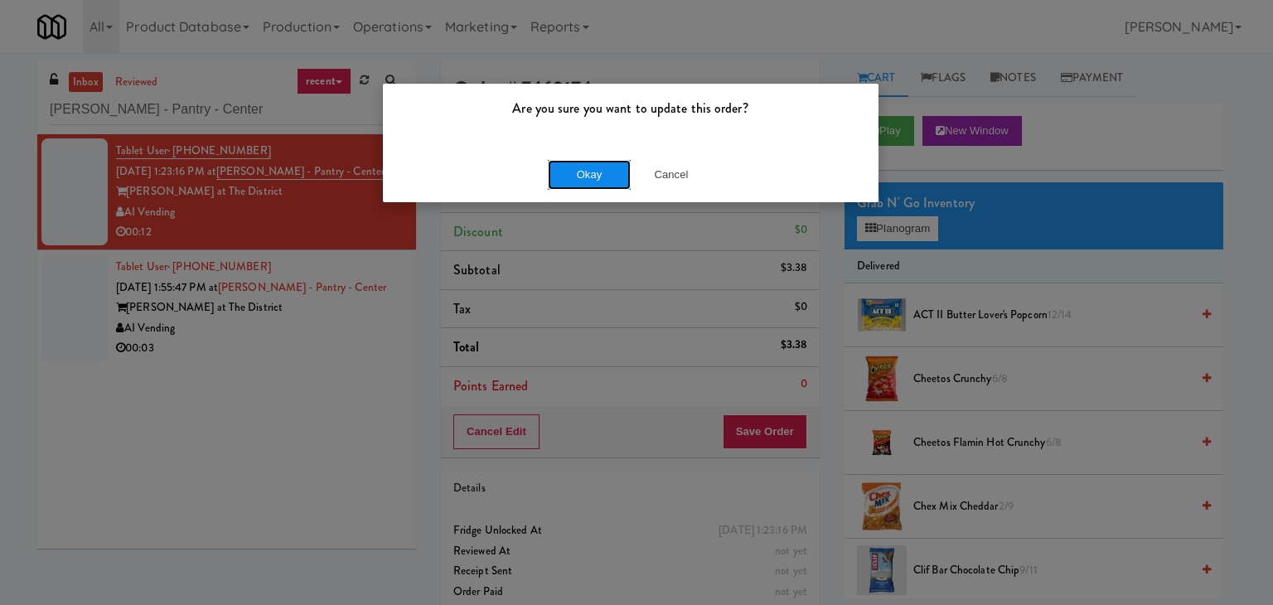
click at [577, 163] on button "Okay" at bounding box center [589, 175] width 83 height 30
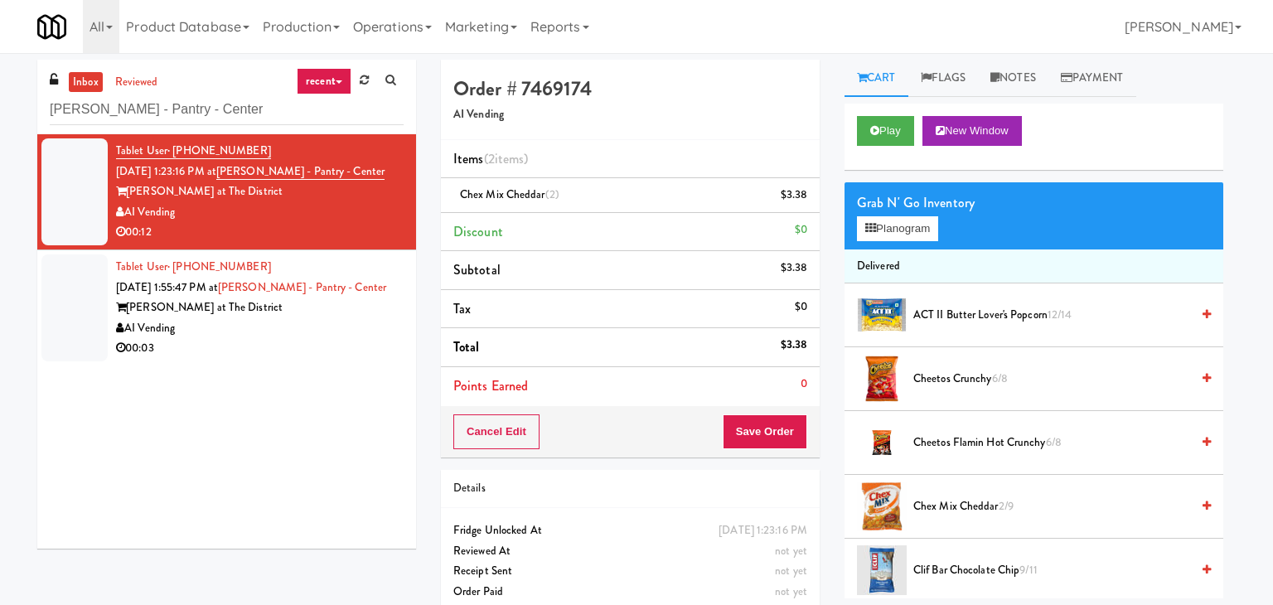
click at [332, 341] on div "00:03" at bounding box center [260, 348] width 288 height 21
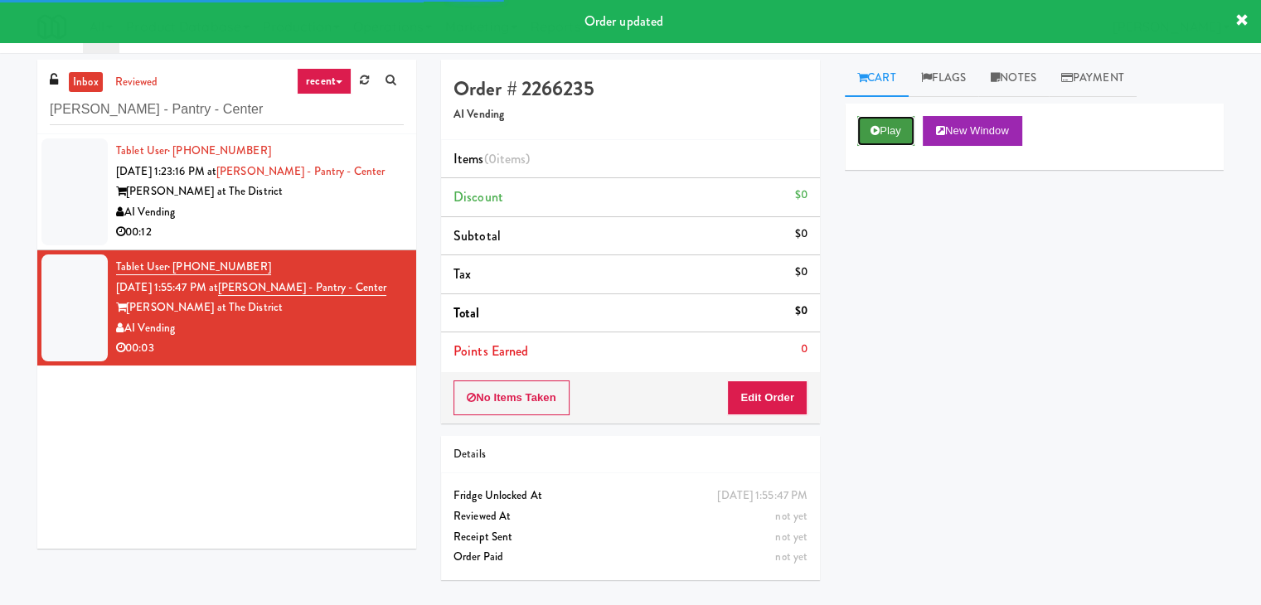
click at [892, 130] on button "Play" at bounding box center [885, 131] width 57 height 30
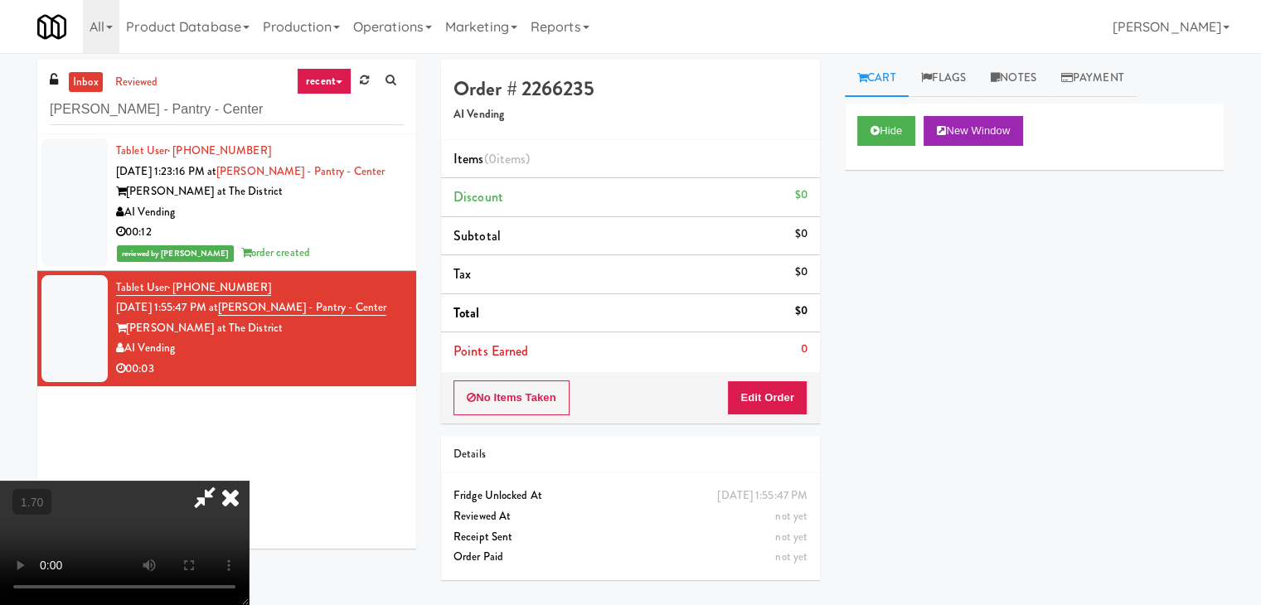
click at [249, 481] on video at bounding box center [124, 543] width 249 height 124
drag, startPoint x: 726, startPoint y: 64, endPoint x: 743, endPoint y: 319, distance: 255.9
click at [249, 481] on icon at bounding box center [230, 497] width 36 height 33
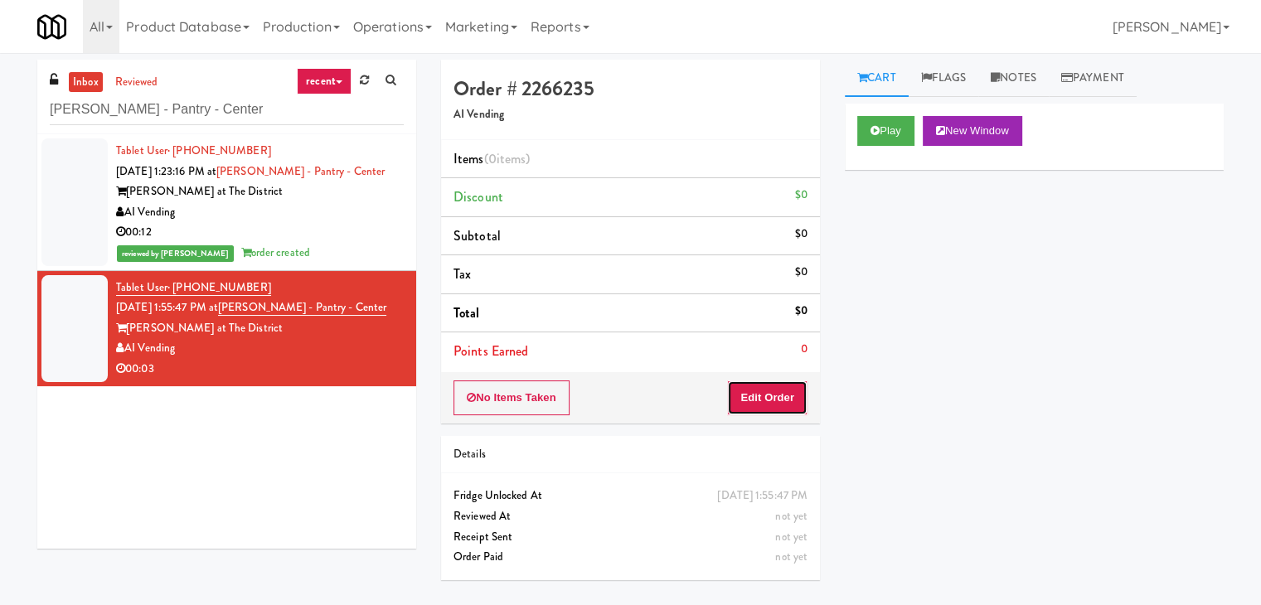
drag, startPoint x: 744, startPoint y: 399, endPoint x: 794, endPoint y: 365, distance: 59.8
click at [747, 395] on button "Edit Order" at bounding box center [767, 397] width 80 height 35
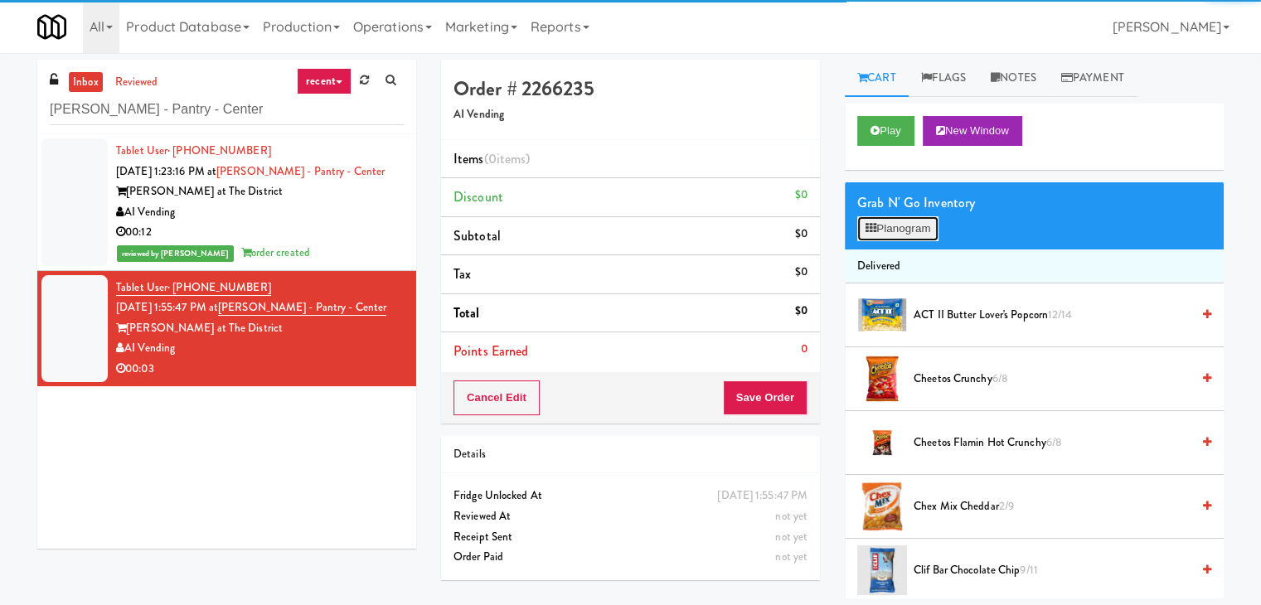
click at [893, 235] on button "Planogram" at bounding box center [897, 228] width 81 height 25
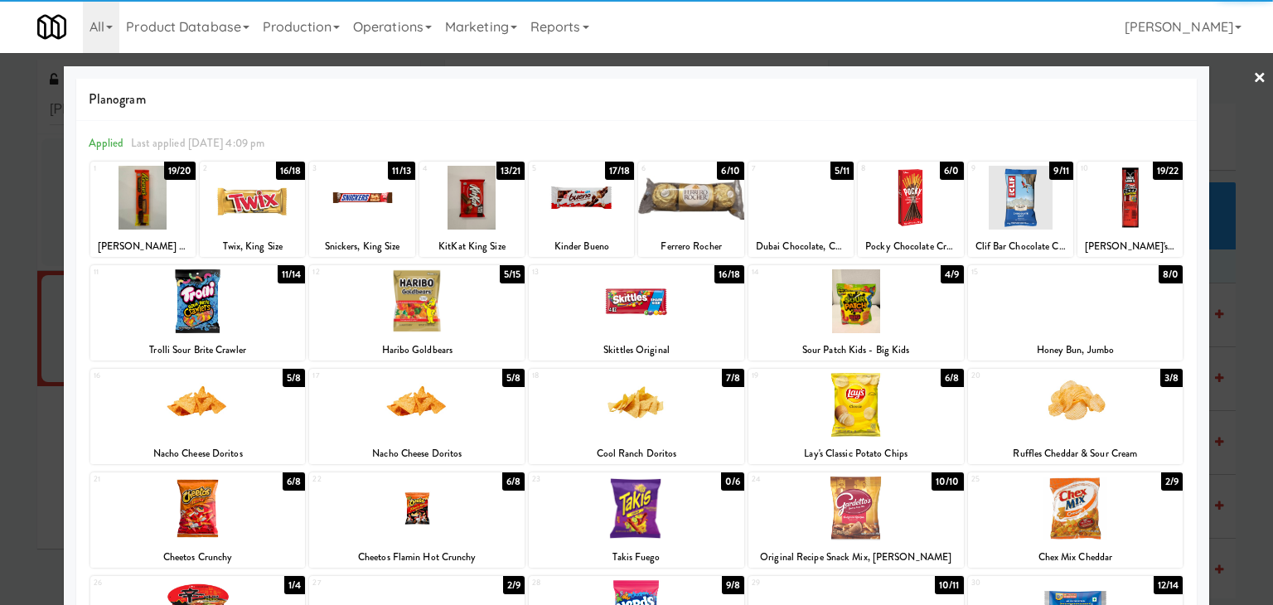
drag, startPoint x: 1007, startPoint y: 187, endPoint x: 1219, endPoint y: 150, distance: 215.4
click at [1010, 186] on div at bounding box center [1020, 198] width 105 height 64
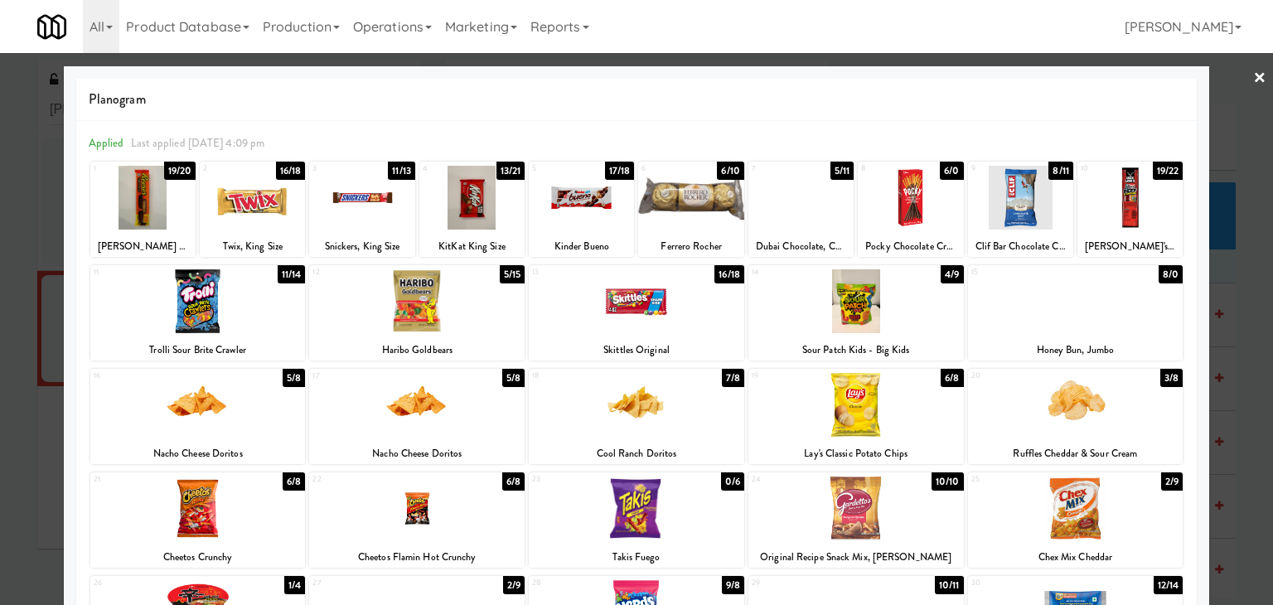
click at [1253, 67] on link "×" at bounding box center [1259, 78] width 13 height 51
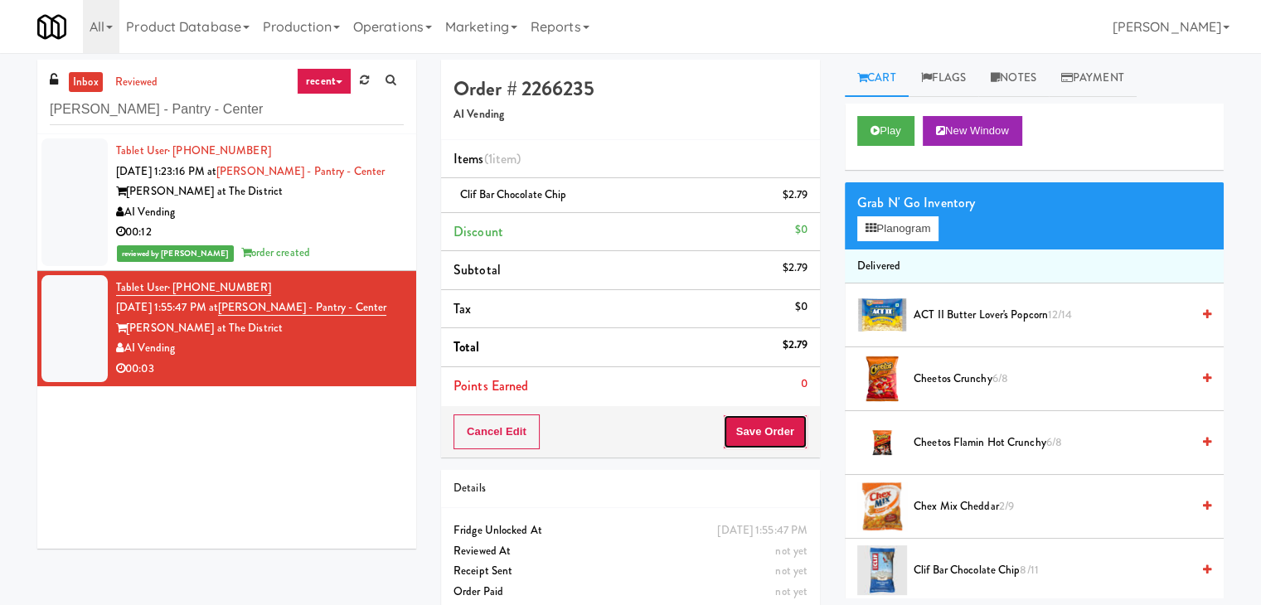
click at [766, 434] on button "Save Order" at bounding box center [765, 431] width 85 height 35
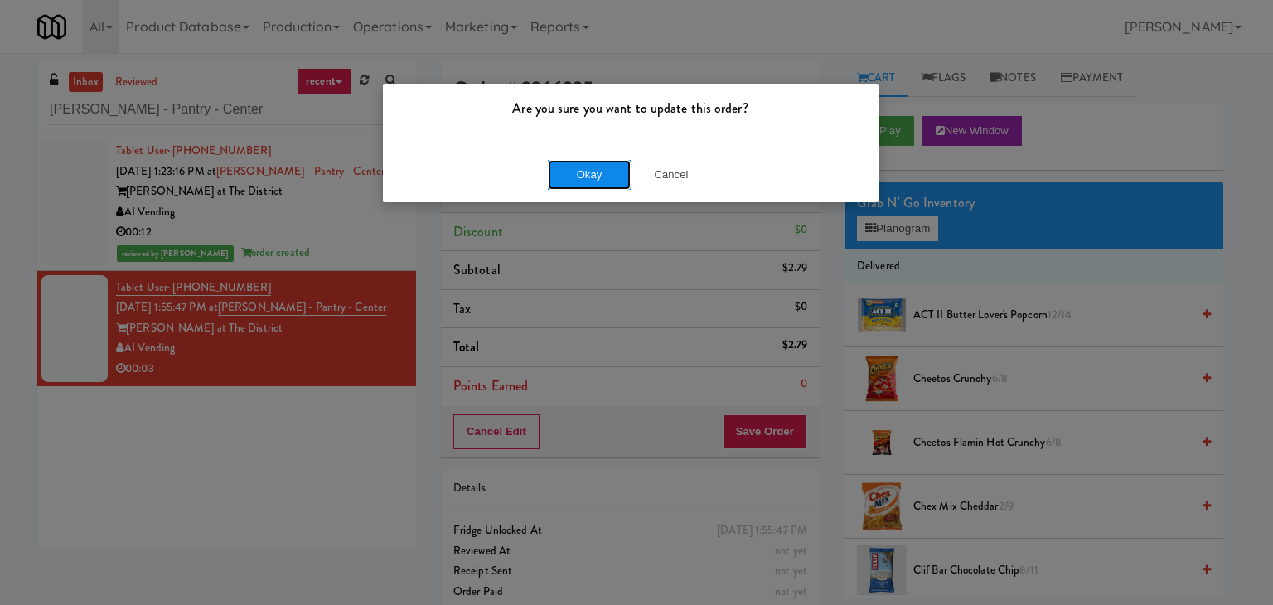
click at [577, 183] on button "Okay" at bounding box center [589, 175] width 83 height 30
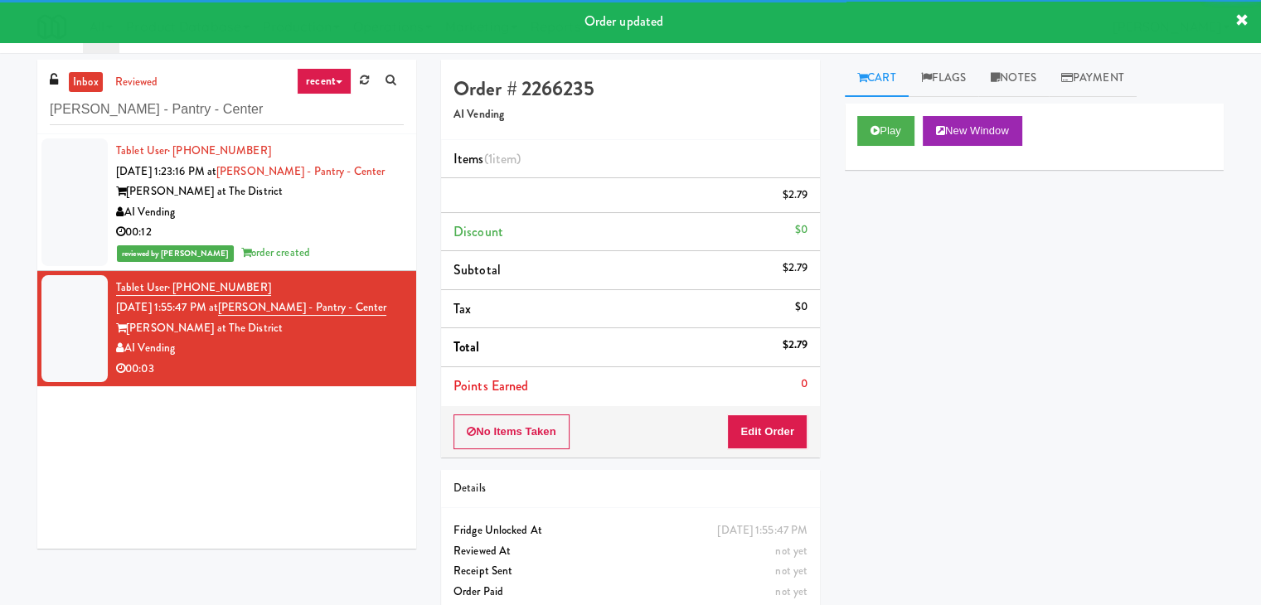
click at [334, 227] on div "00:12" at bounding box center [260, 232] width 288 height 21
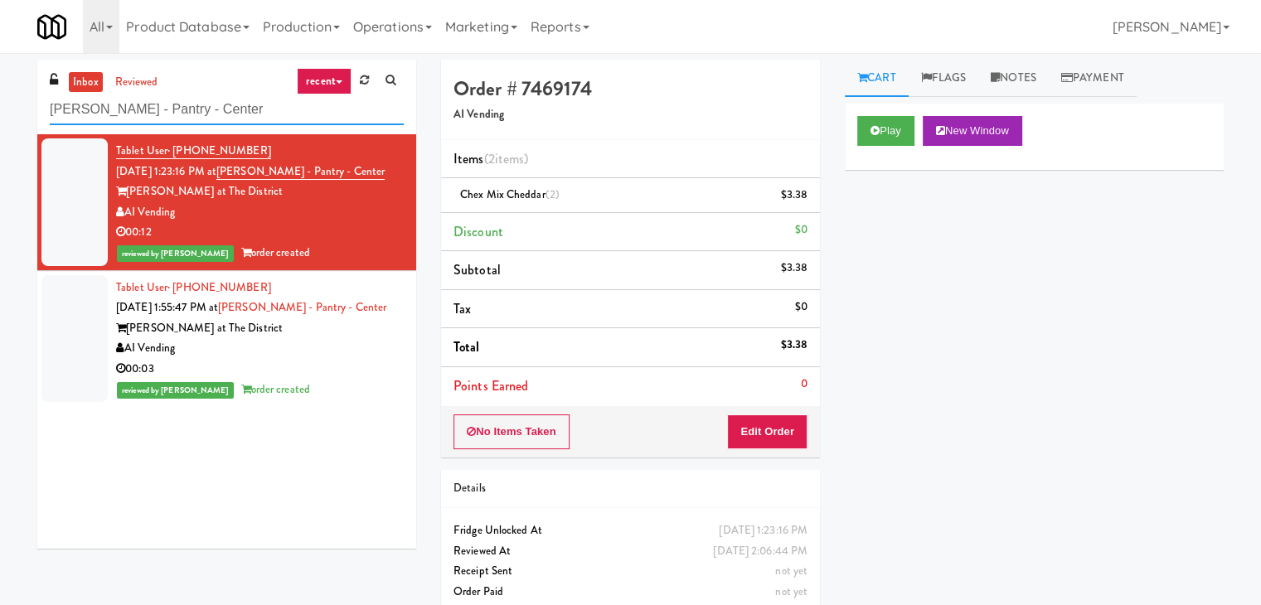
click at [191, 110] on input "[PERSON_NAME] - Pantry - Center" at bounding box center [227, 109] width 354 height 31
paste input "Twenty2 West - Combo"
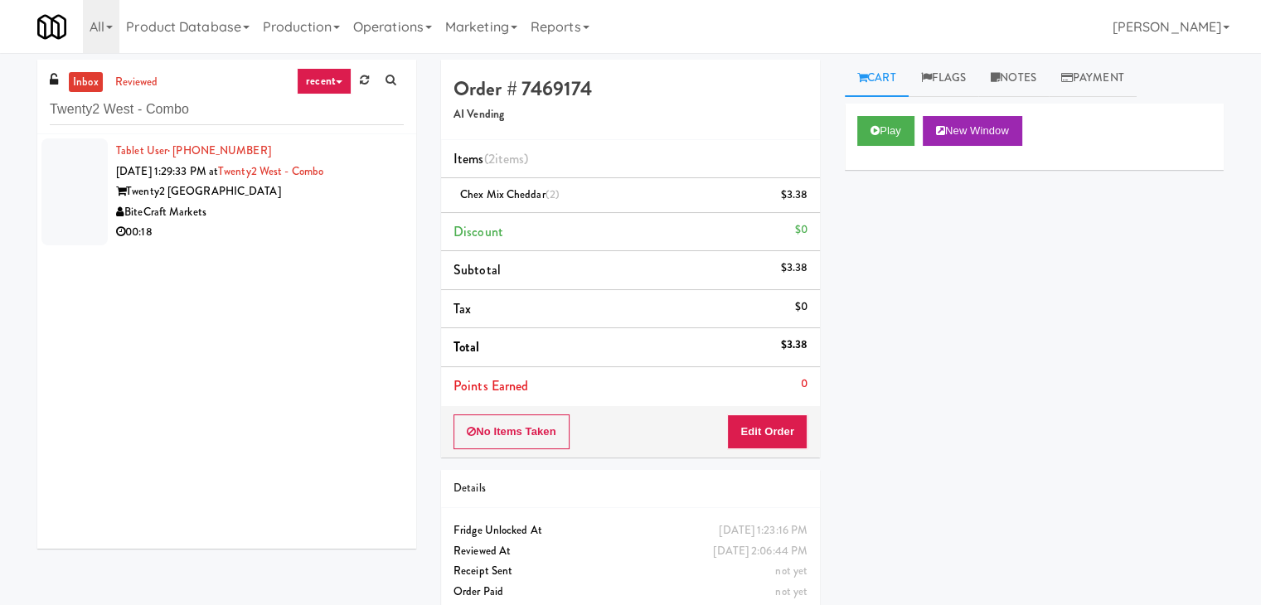
click at [338, 193] on div "Twenty2 [GEOGRAPHIC_DATA]" at bounding box center [260, 192] width 288 height 21
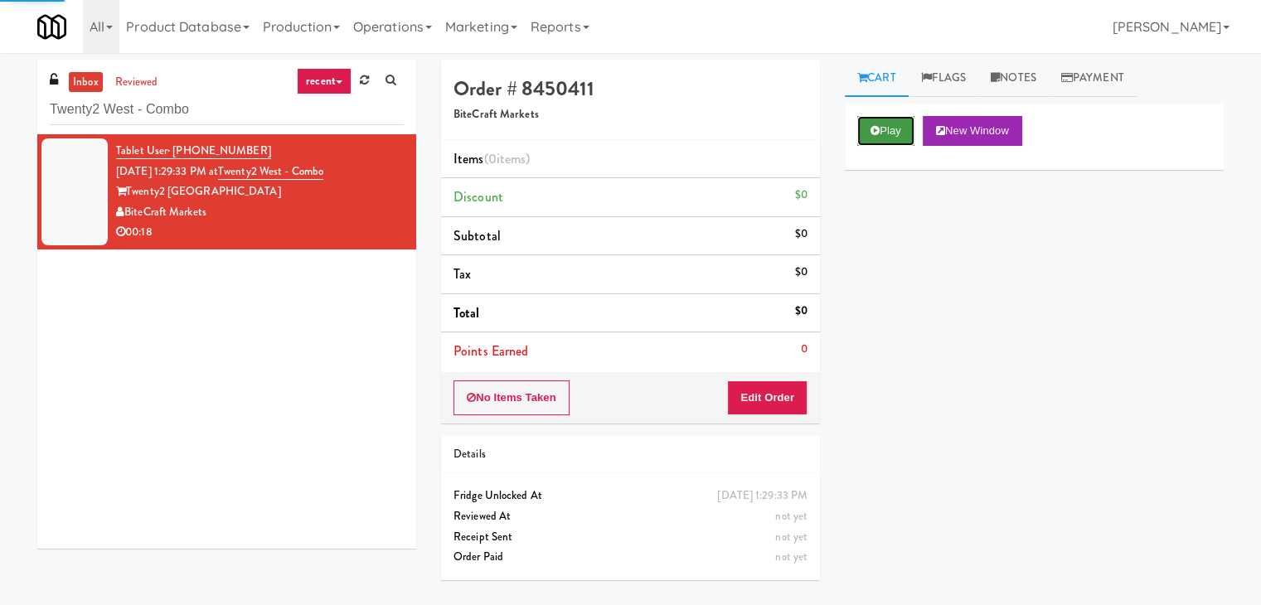
click at [873, 122] on button "Play" at bounding box center [885, 131] width 57 height 30
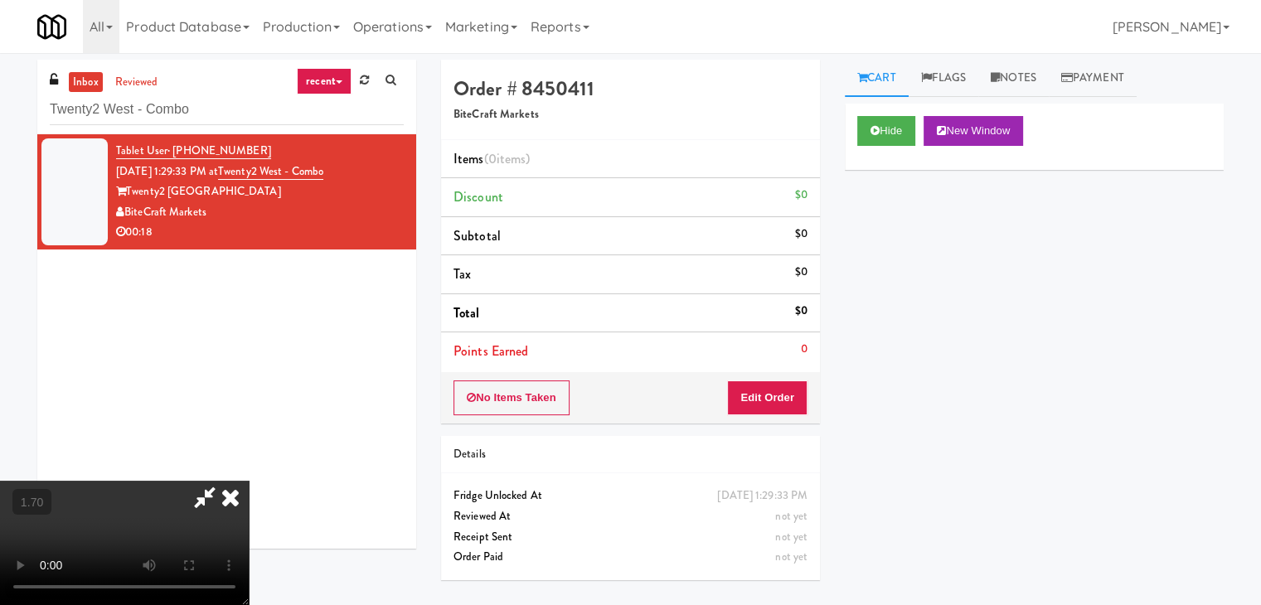
click at [249, 481] on video at bounding box center [124, 543] width 249 height 124
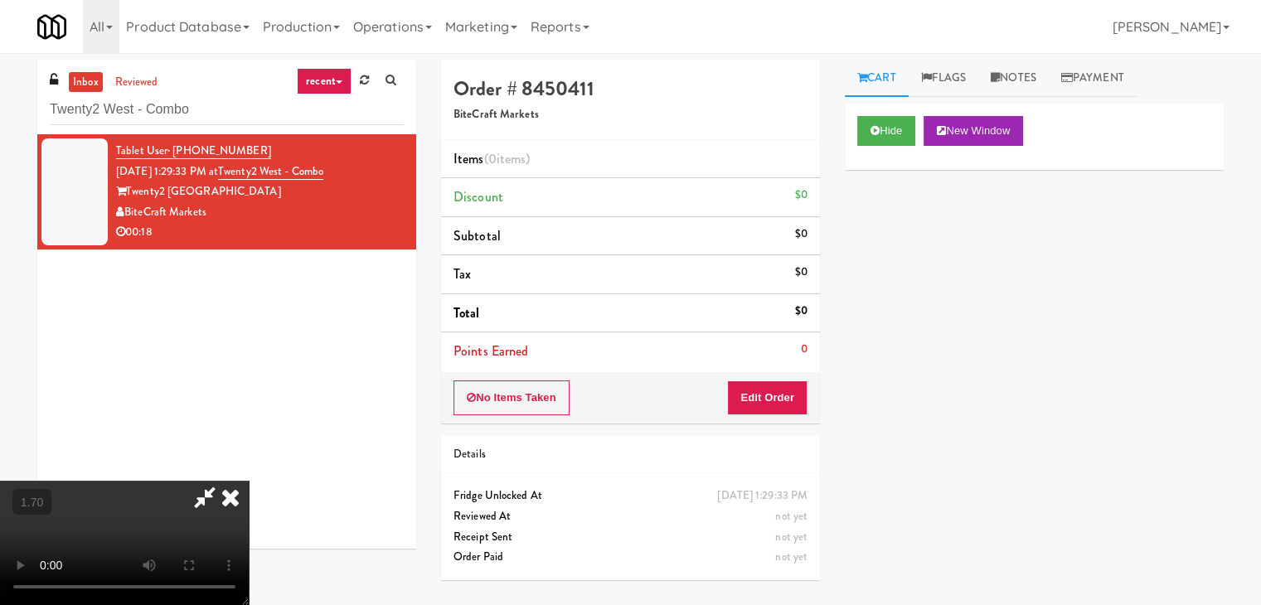
click at [249, 481] on video at bounding box center [124, 543] width 249 height 124
click at [249, 481] on icon at bounding box center [230, 497] width 36 height 33
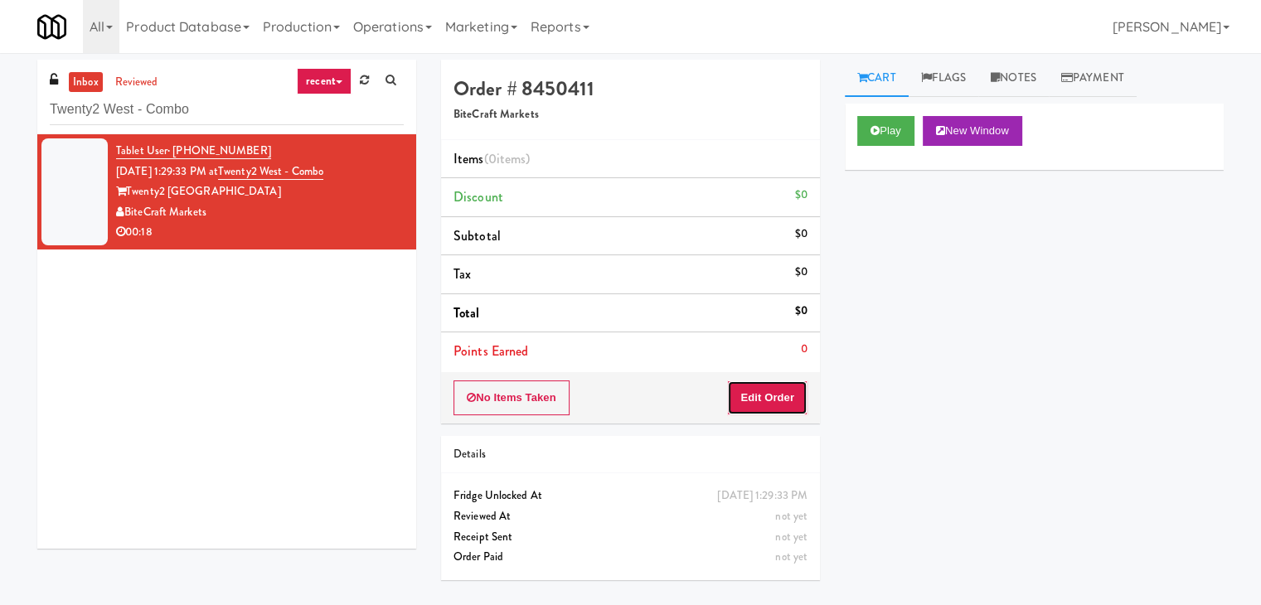
drag, startPoint x: 766, startPoint y: 399, endPoint x: 835, endPoint y: 342, distance: 88.9
click at [766, 395] on button "Edit Order" at bounding box center [767, 397] width 80 height 35
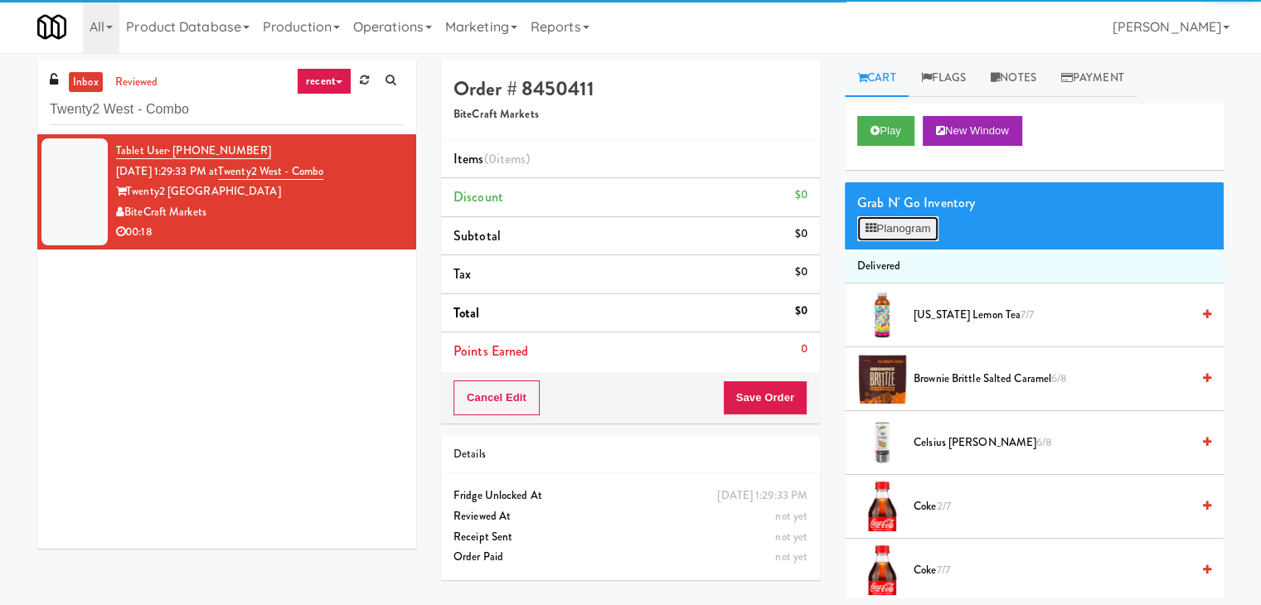
click at [914, 222] on button "Planogram" at bounding box center [897, 228] width 81 height 25
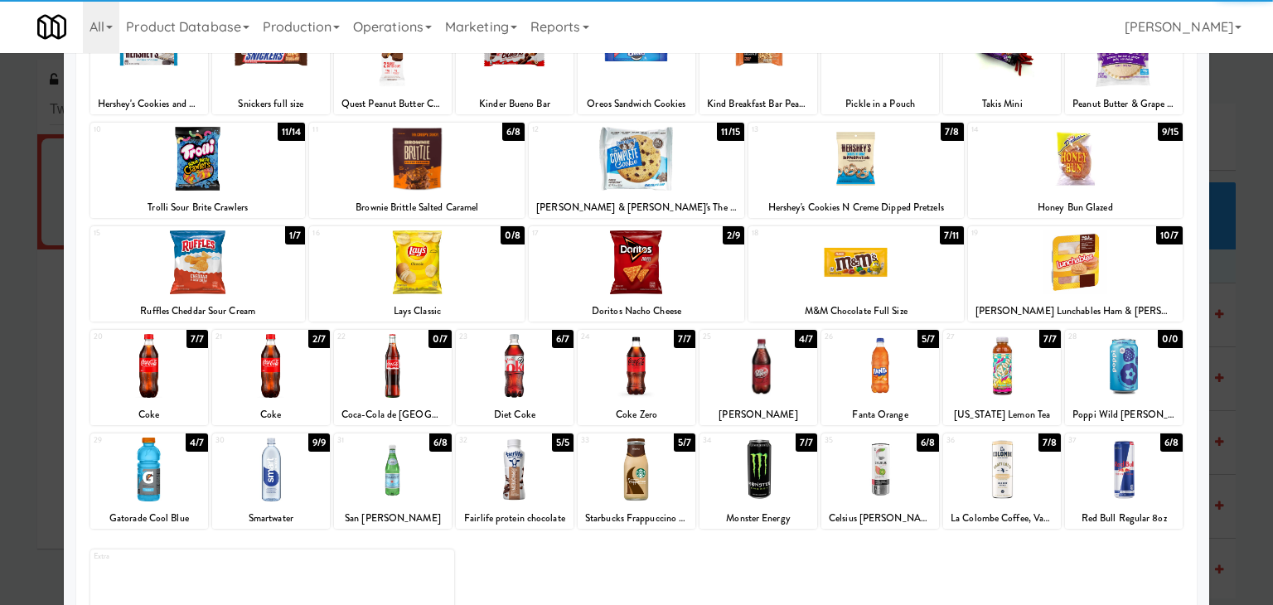
scroll to position [166, 0]
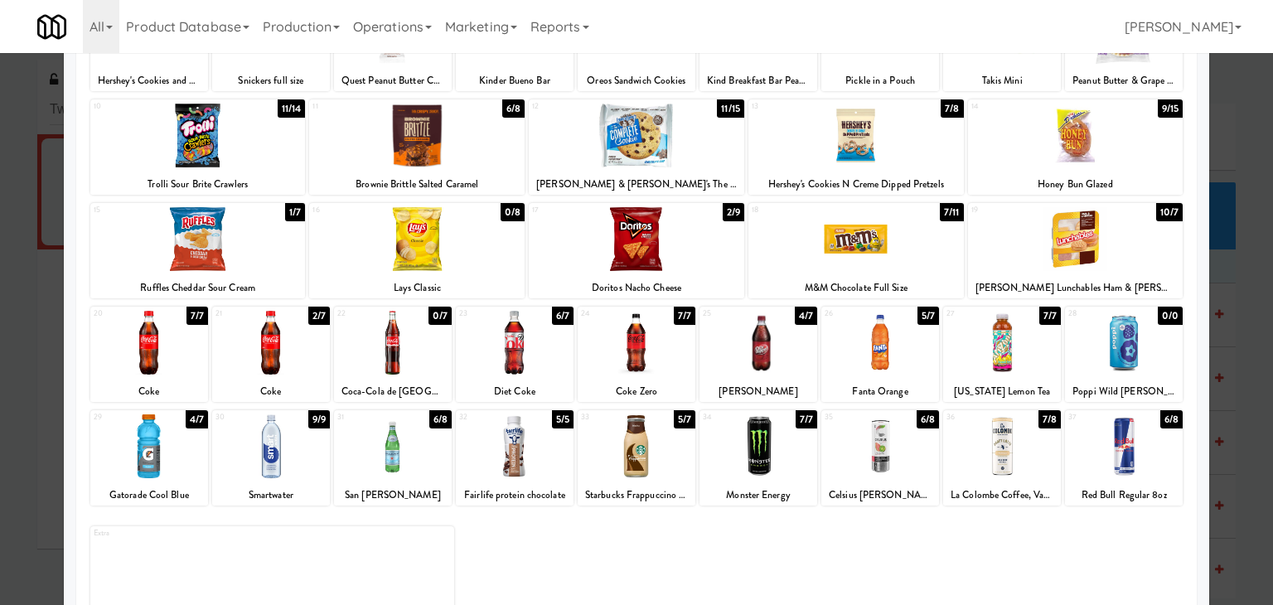
click at [653, 245] on div at bounding box center [636, 239] width 215 height 64
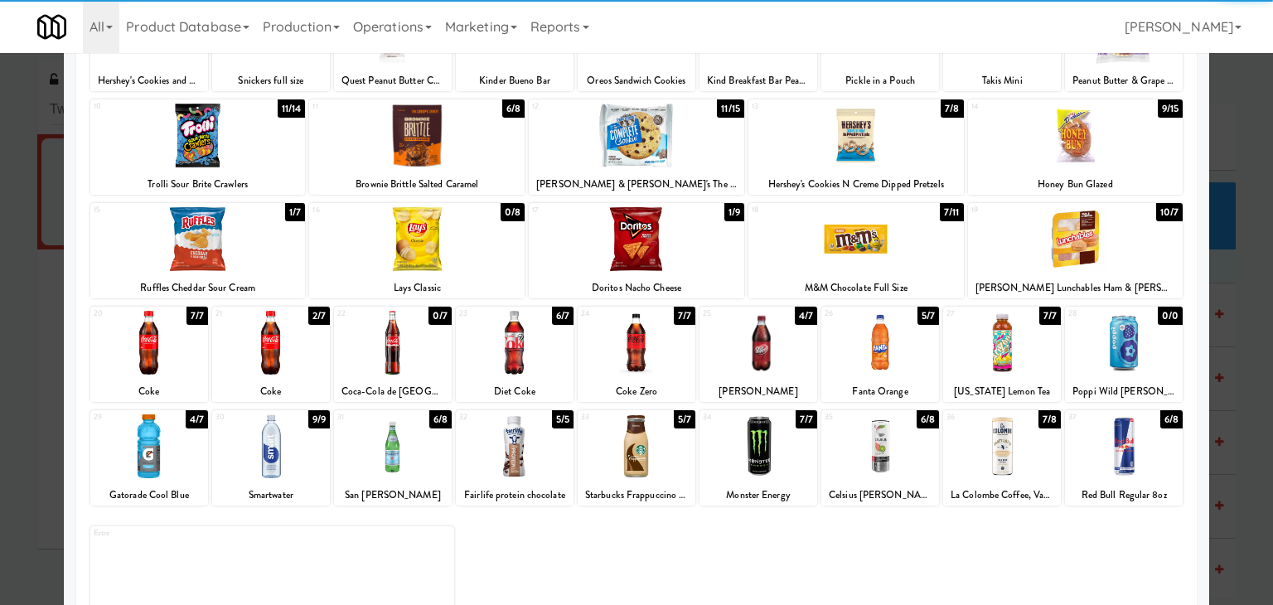
click at [186, 455] on div at bounding box center [149, 446] width 118 height 64
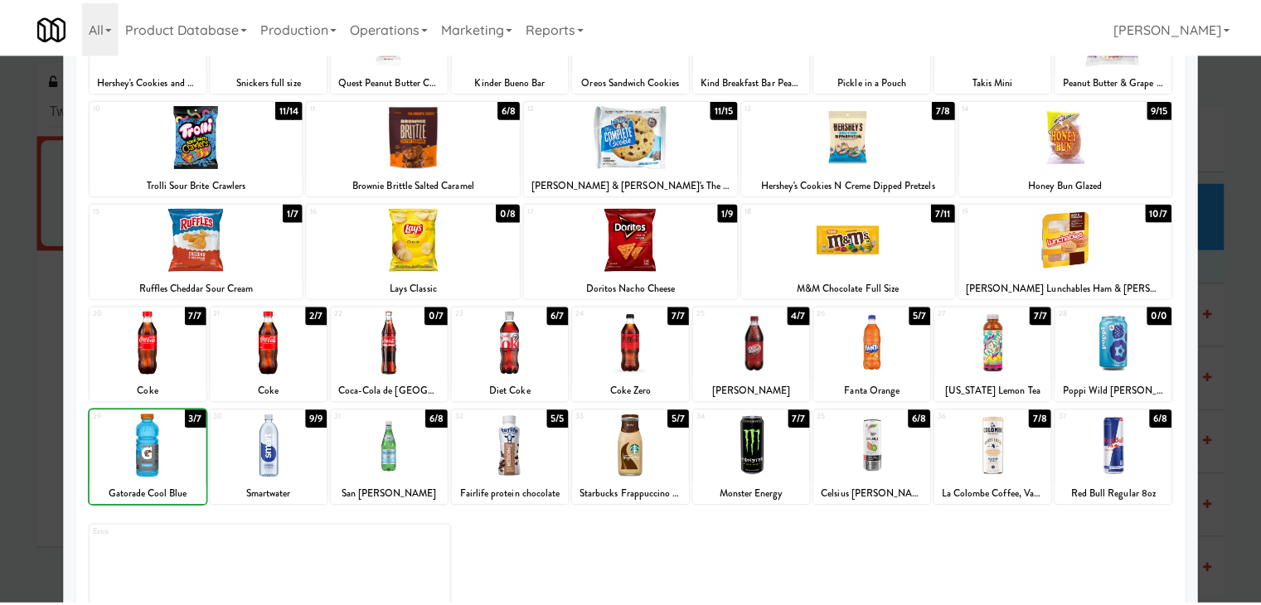
scroll to position [0, 0]
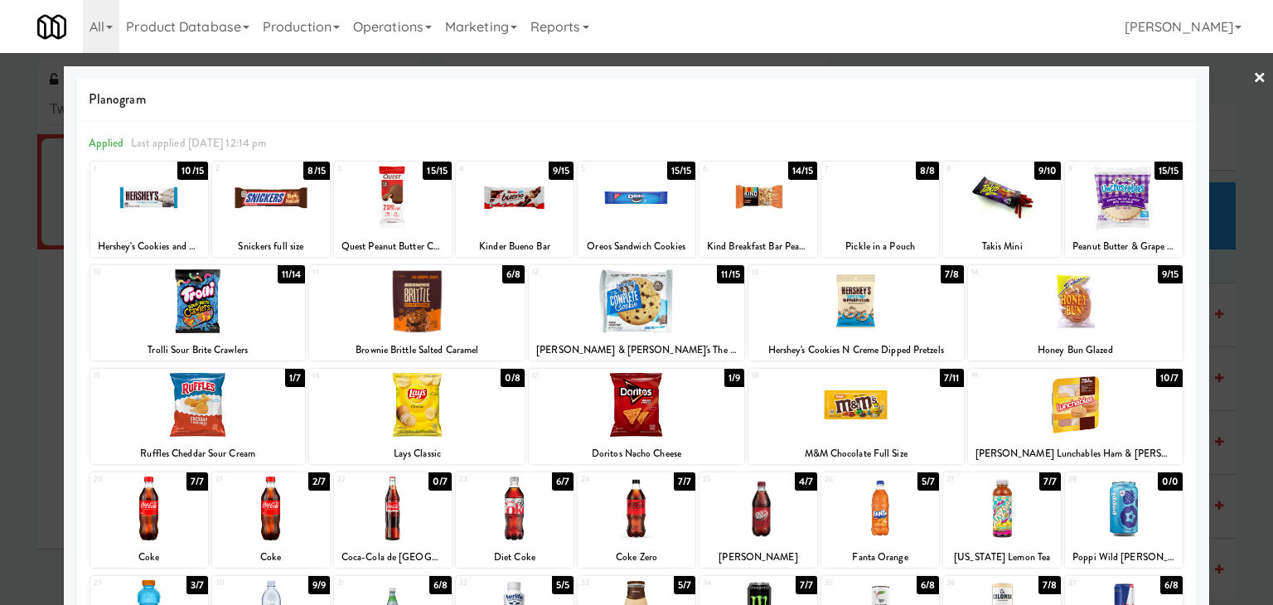
click at [1253, 77] on link "×" at bounding box center [1259, 78] width 13 height 51
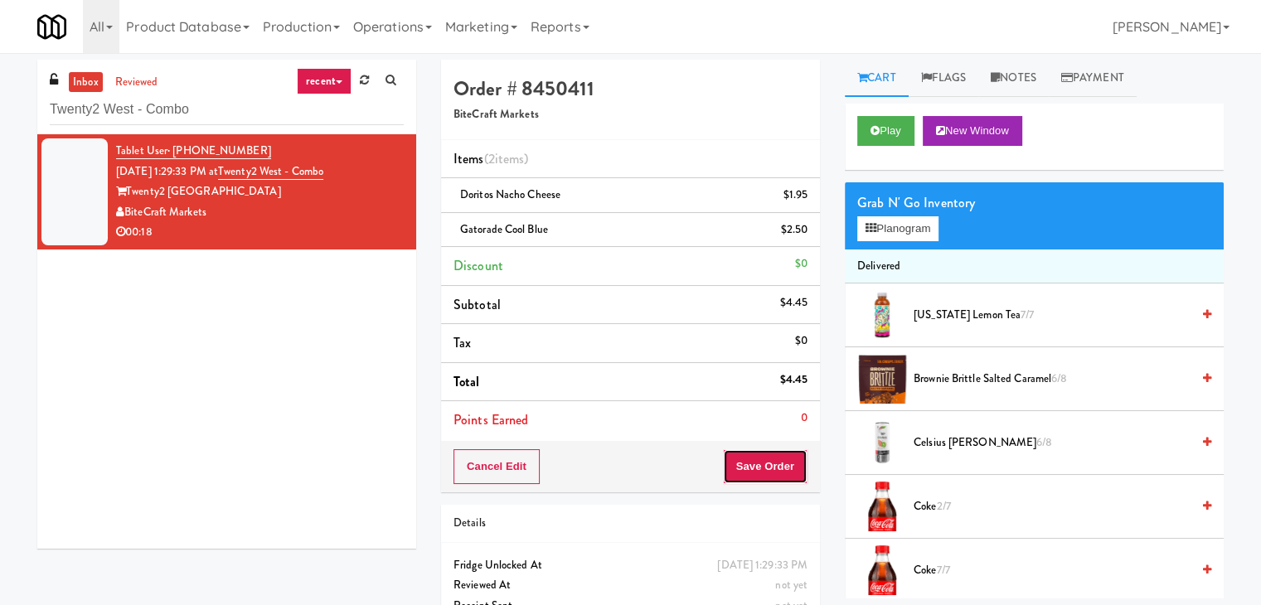
click at [735, 464] on button "Save Order" at bounding box center [765, 466] width 85 height 35
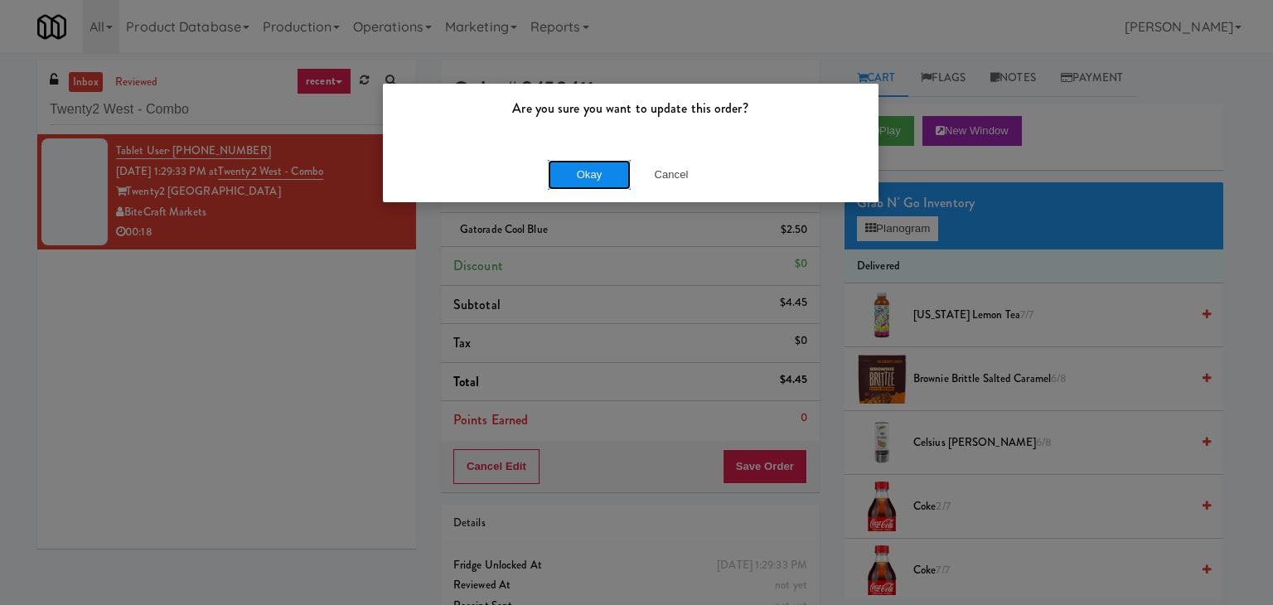
click at [601, 170] on button "Okay" at bounding box center [589, 175] width 83 height 30
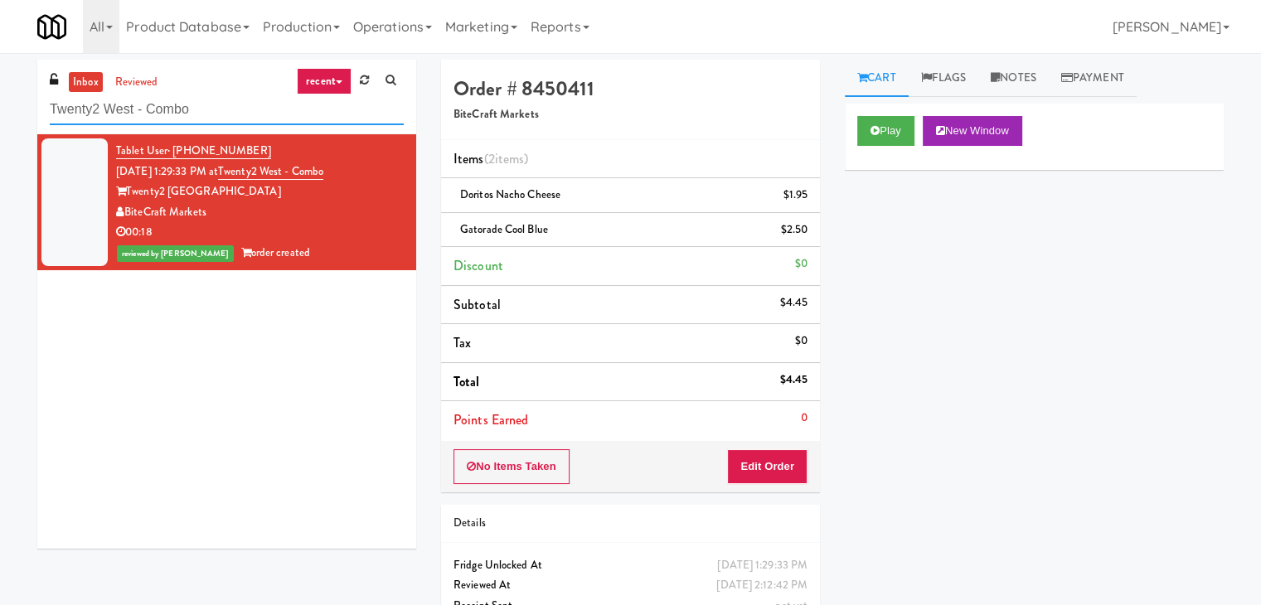
click at [229, 117] on input "Twenty2 West - Combo" at bounding box center [227, 109] width 354 height 31
paste input "Paseo - Cooler"
type input "Paseo - Cooler - Combo"
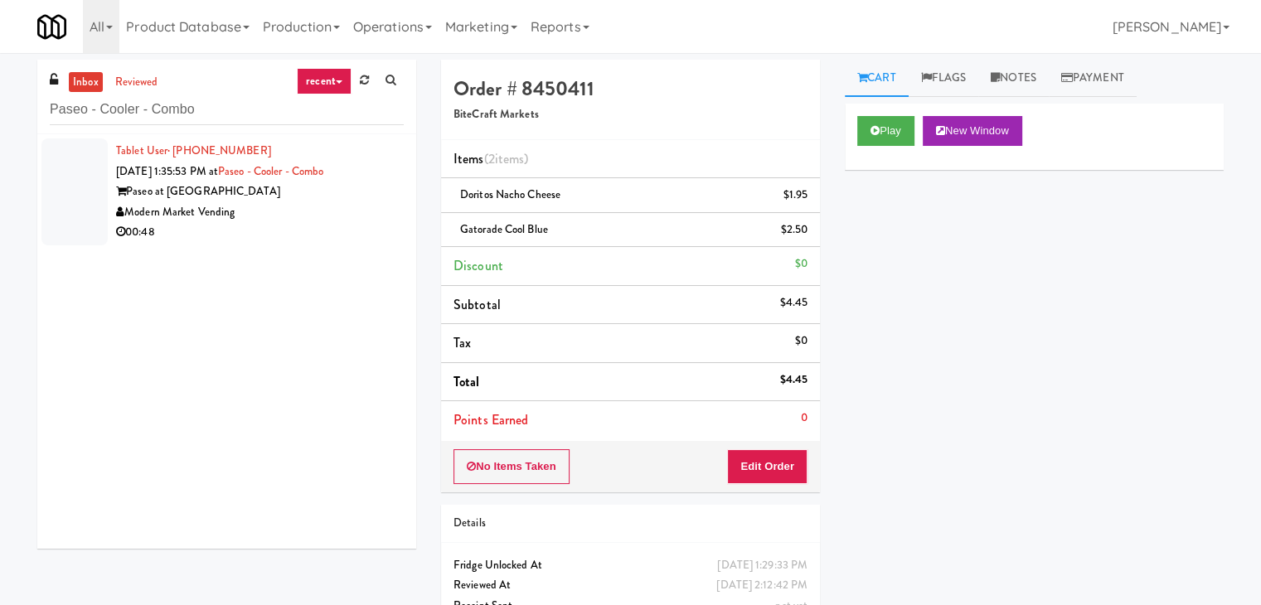
click at [341, 220] on div "Modern Market Vending" at bounding box center [260, 212] width 288 height 21
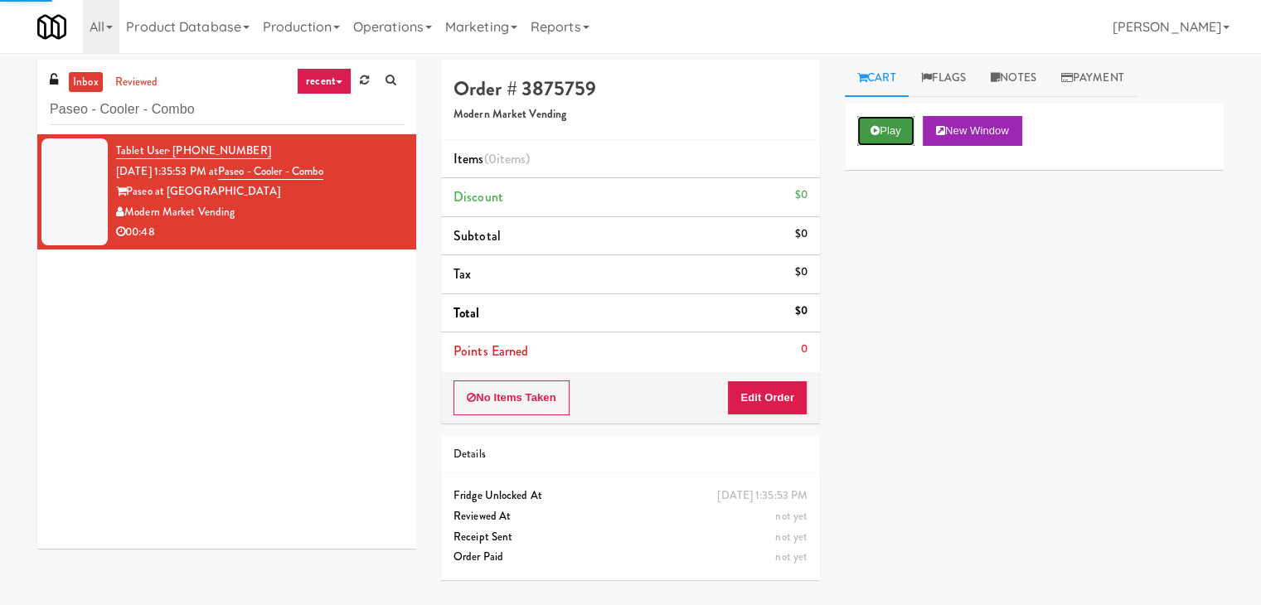
click at [882, 126] on button "Play" at bounding box center [885, 131] width 57 height 30
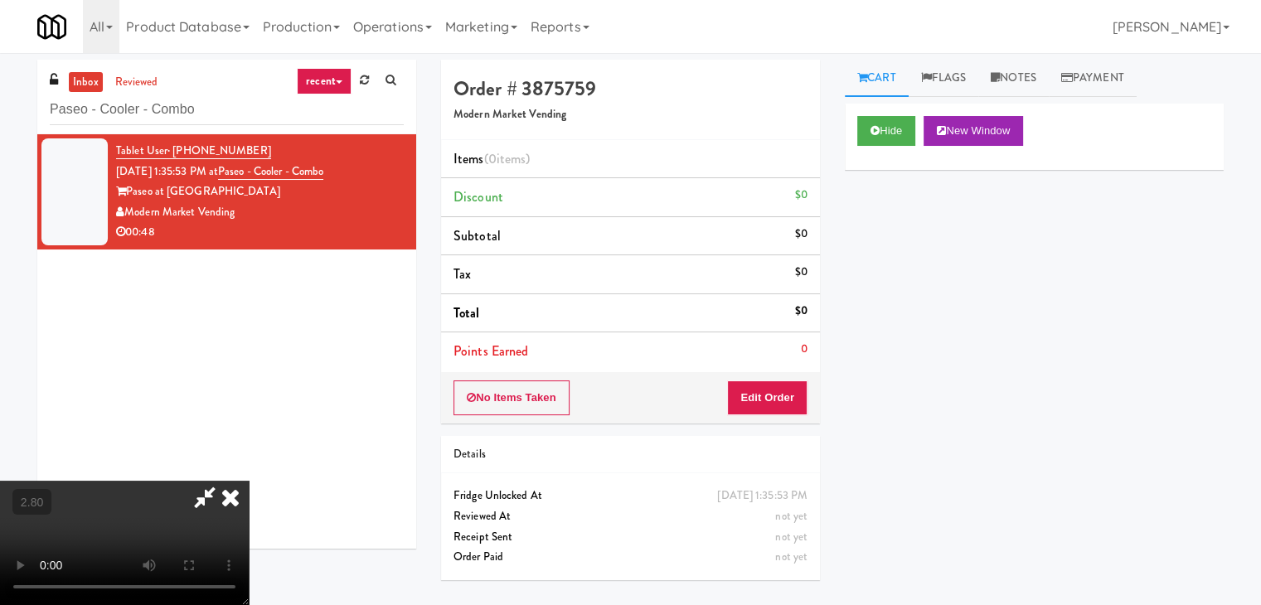
click at [249, 481] on video at bounding box center [124, 543] width 249 height 124
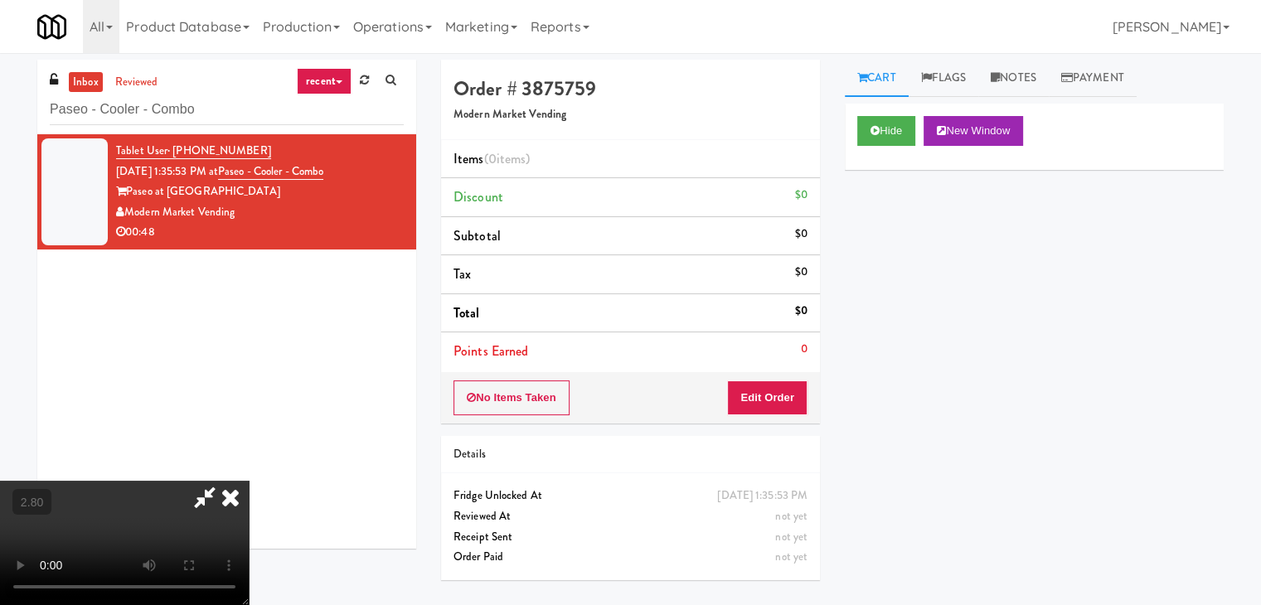
click at [249, 481] on video at bounding box center [124, 543] width 249 height 124
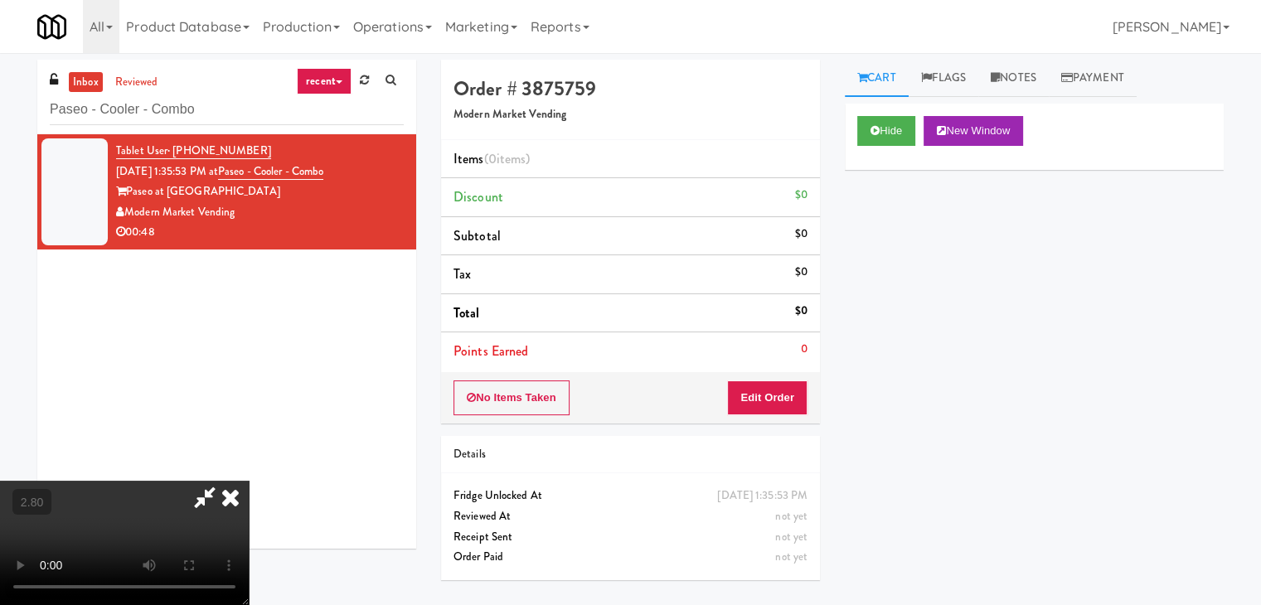
scroll to position [233, 0]
click at [249, 481] on video at bounding box center [124, 543] width 249 height 124
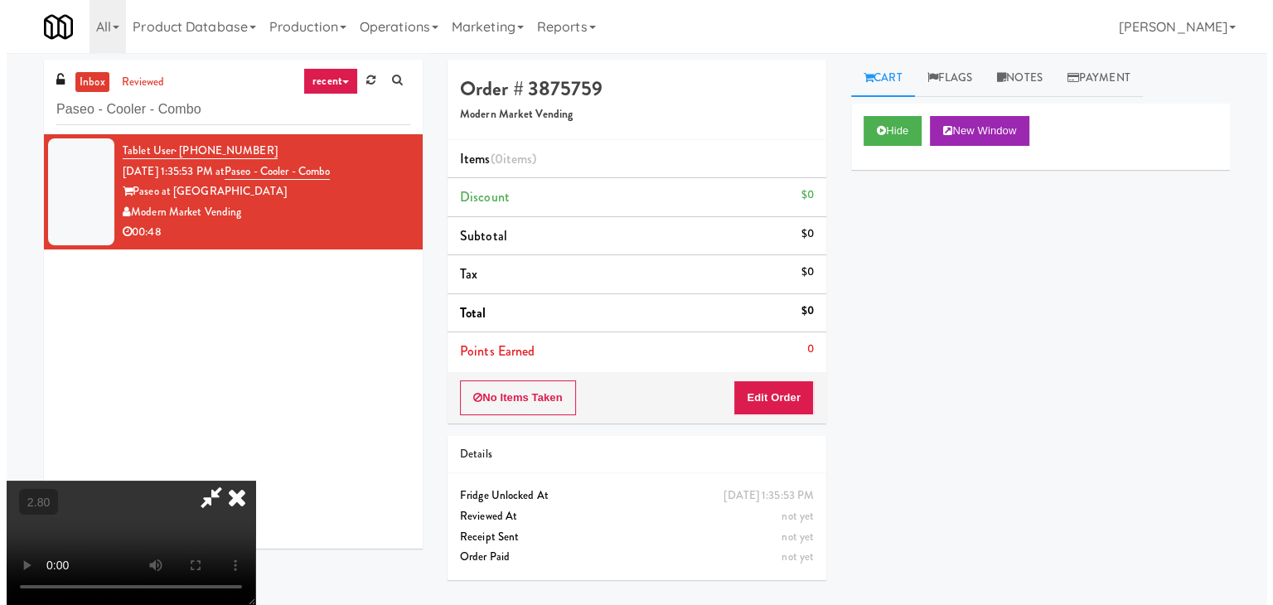
scroll to position [0, 0]
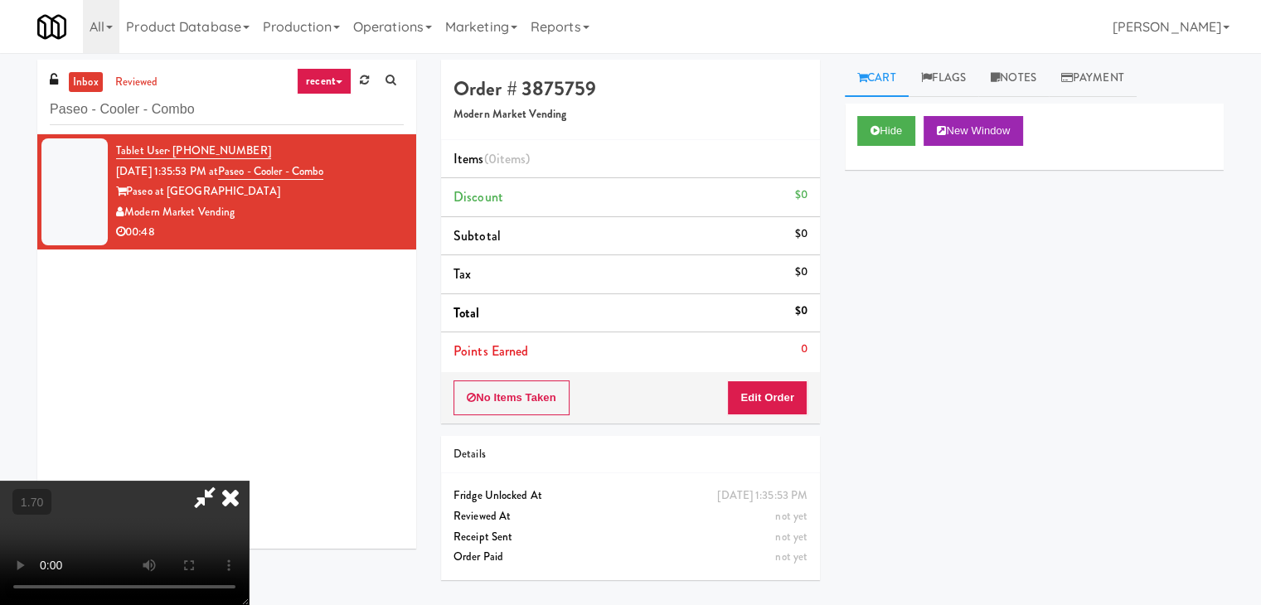
click at [249, 481] on icon at bounding box center [230, 497] width 36 height 33
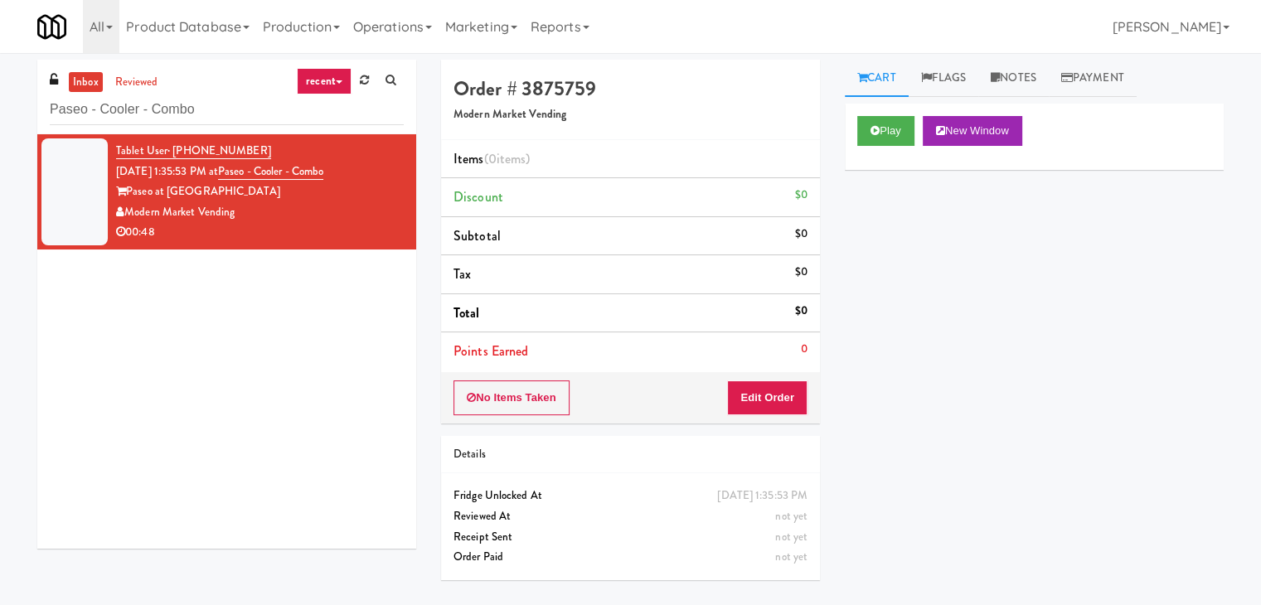
click at [758, 382] on div "No Items Taken Edit Order" at bounding box center [630, 397] width 379 height 51
click at [752, 396] on button "Edit Order" at bounding box center [767, 397] width 80 height 35
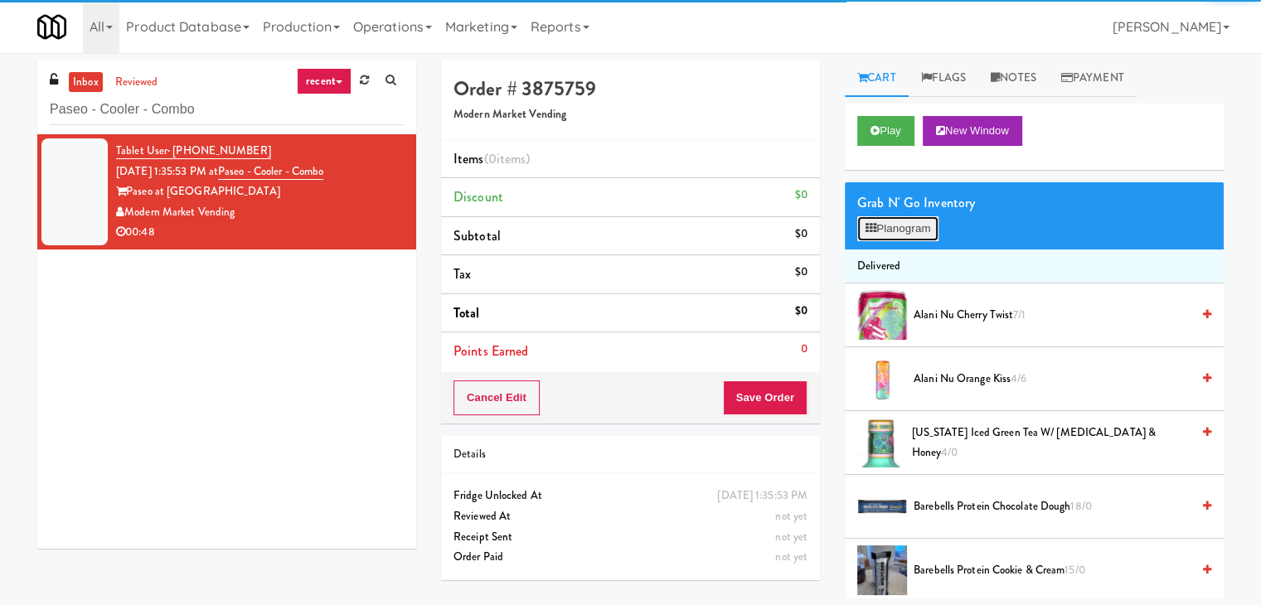
click at [902, 227] on button "Planogram" at bounding box center [897, 228] width 81 height 25
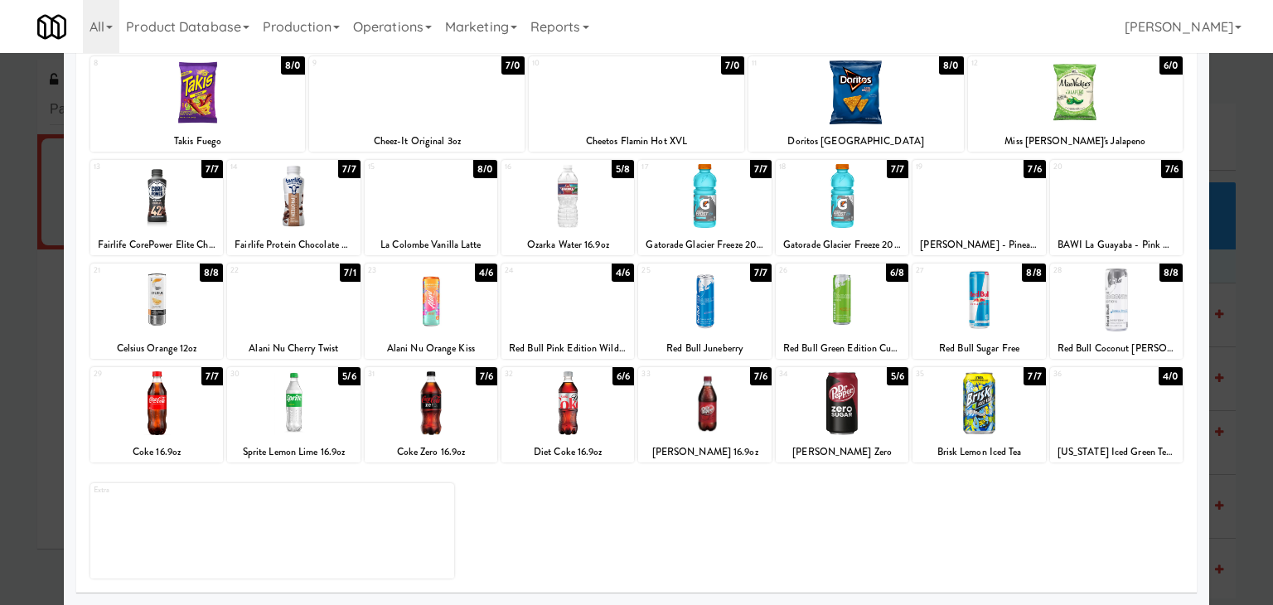
click at [436, 425] on div at bounding box center [431, 403] width 133 height 64
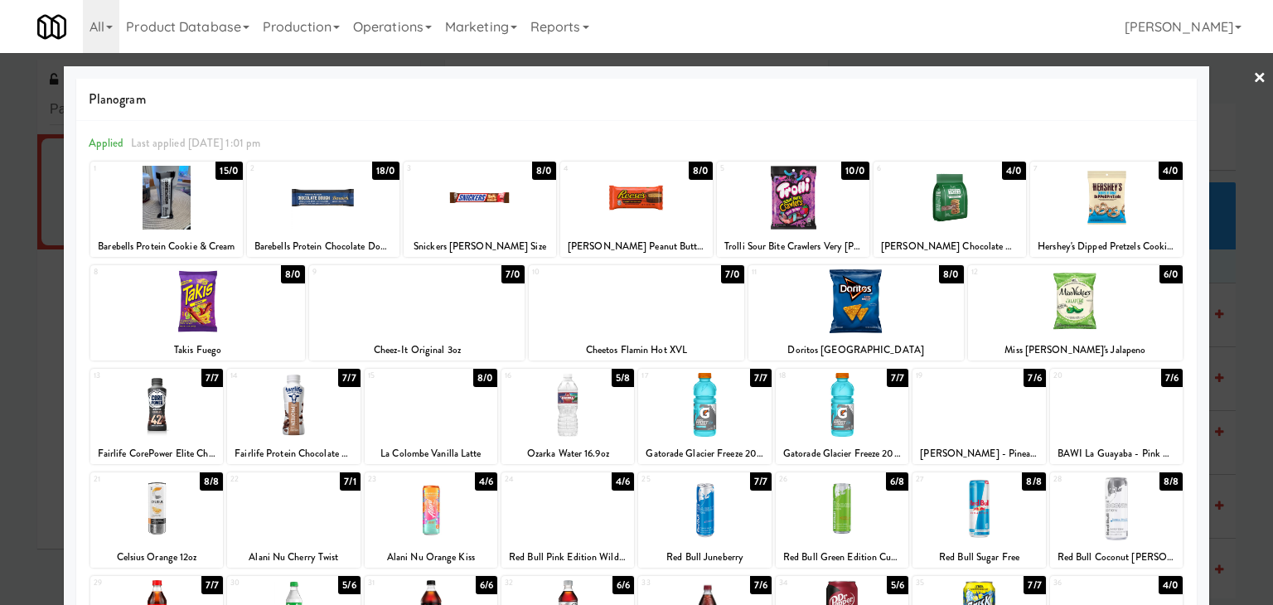
click at [1253, 78] on link "×" at bounding box center [1259, 78] width 13 height 51
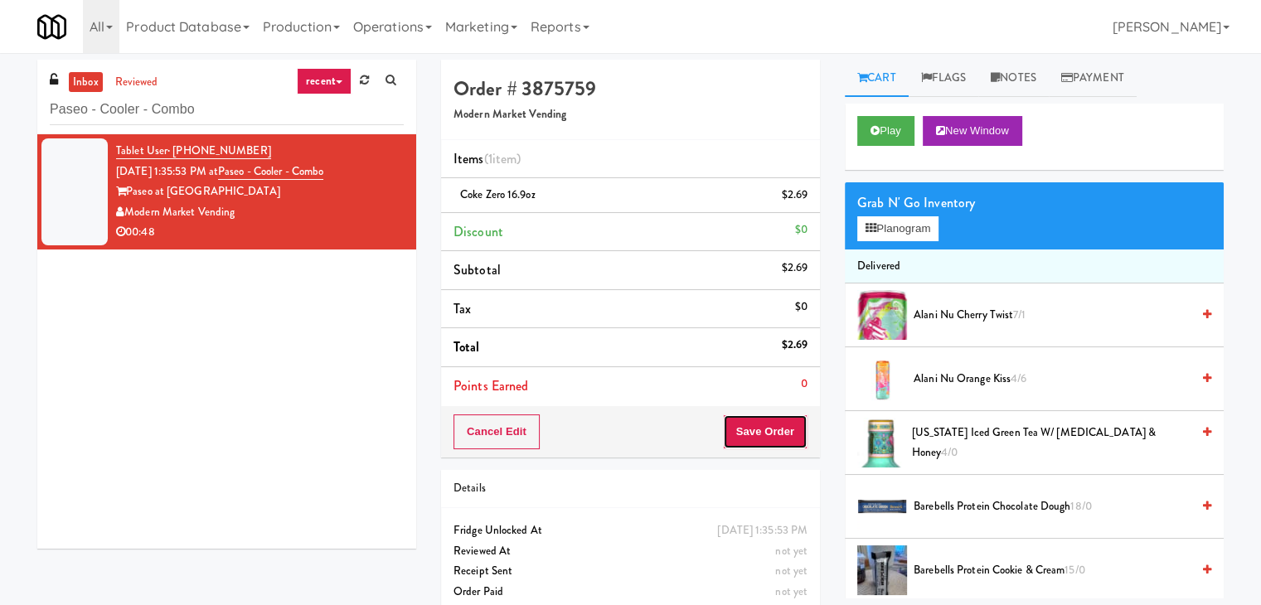
click at [738, 423] on button "Save Order" at bounding box center [765, 431] width 85 height 35
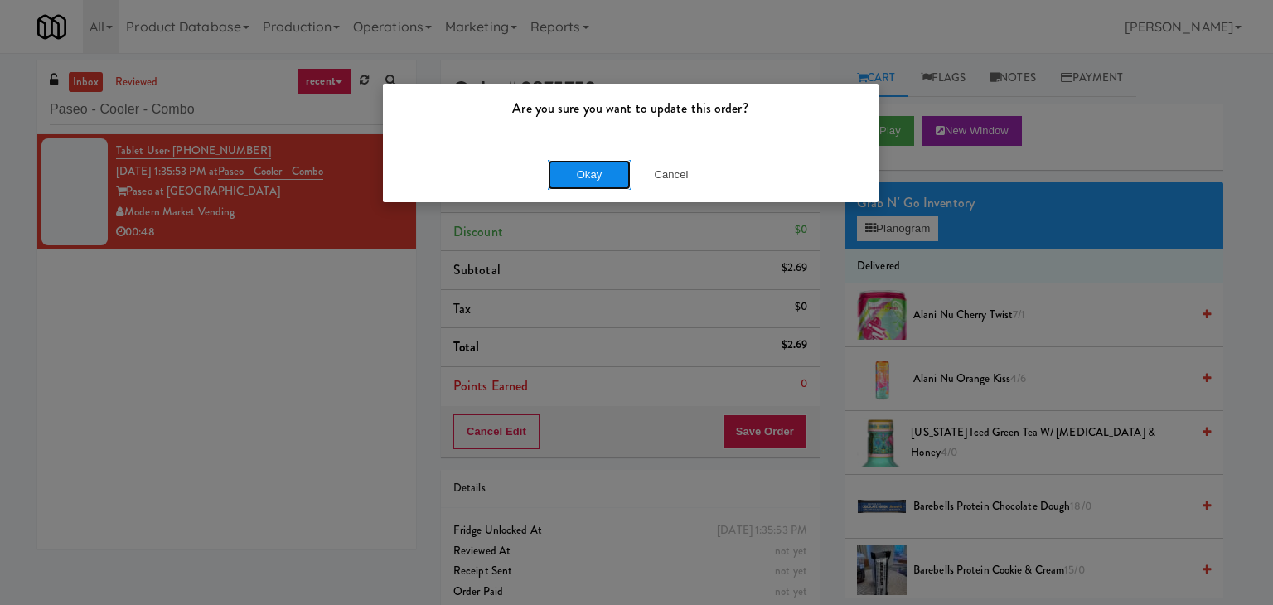
click at [590, 179] on button "Okay" at bounding box center [589, 175] width 83 height 30
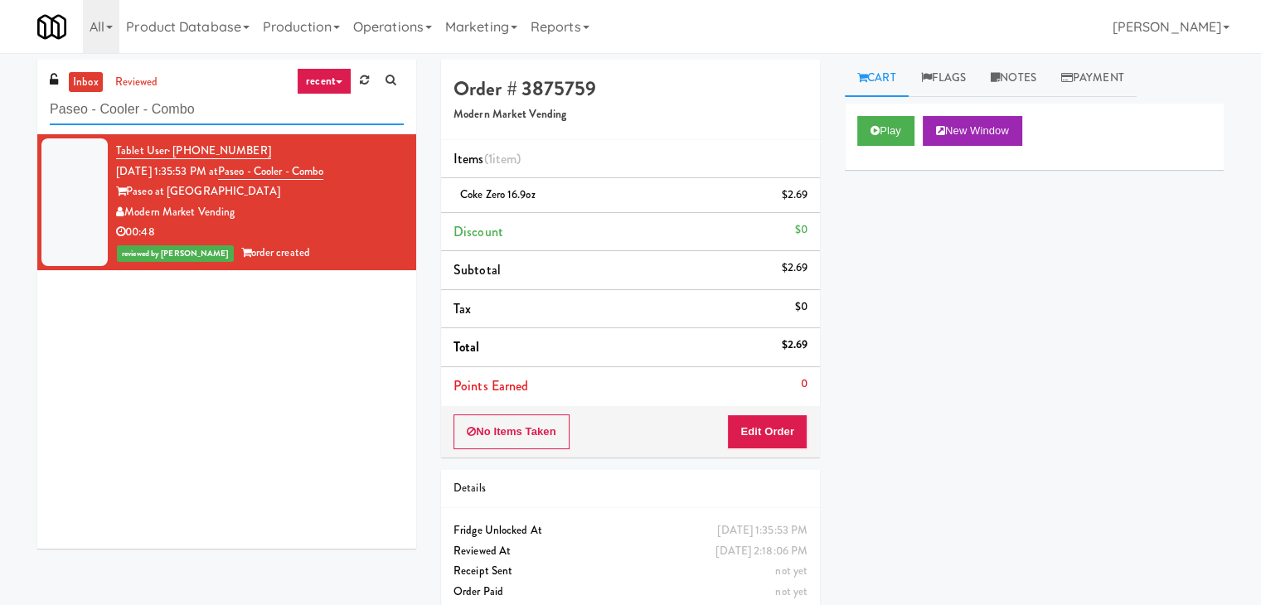
click at [226, 107] on input "Paseo - Cooler - Combo" at bounding box center [227, 109] width 354 height 31
paste input "Crossing West - Ambient - Left"
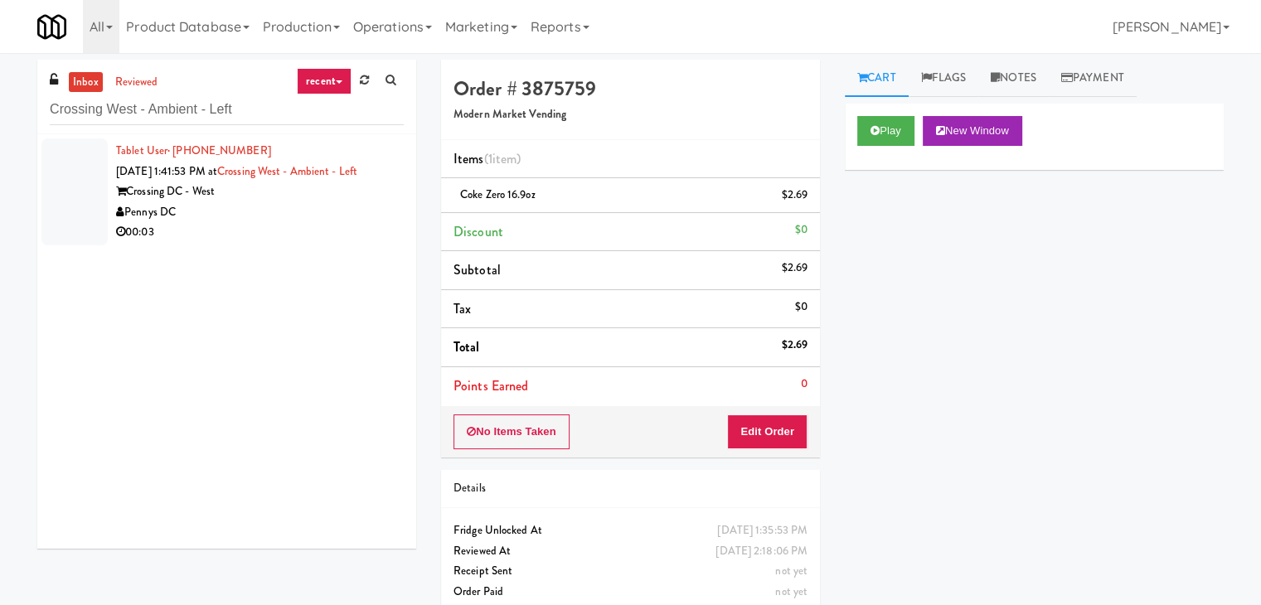
click at [335, 220] on div "Pennys DC" at bounding box center [260, 212] width 288 height 21
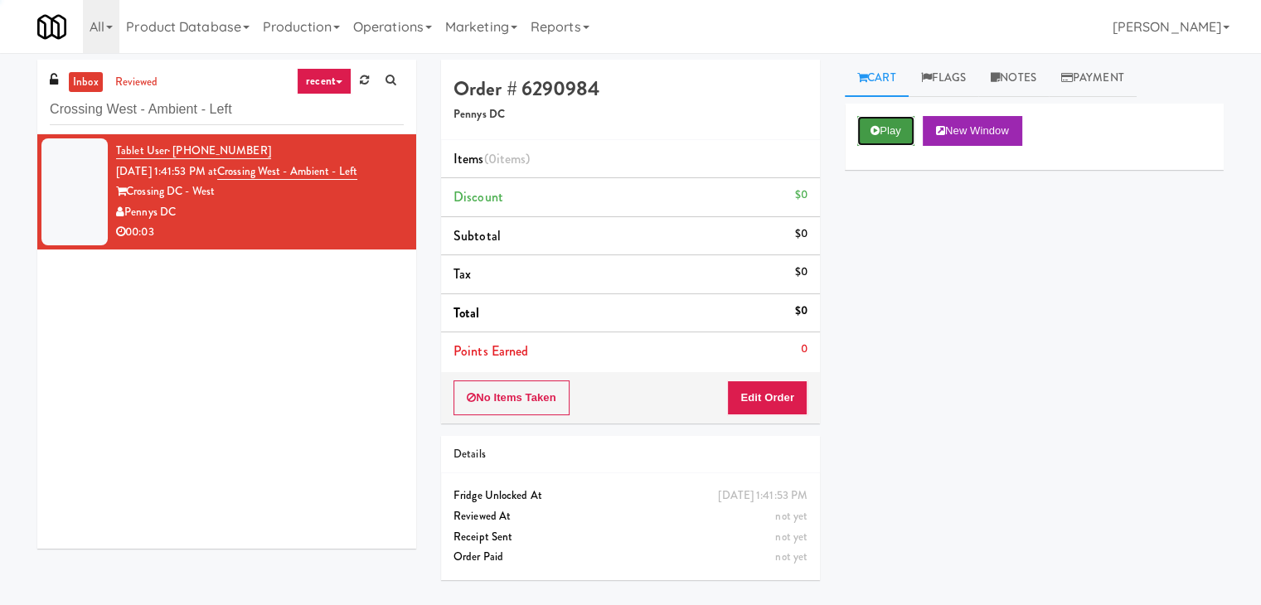
click at [908, 121] on button "Play" at bounding box center [885, 131] width 57 height 30
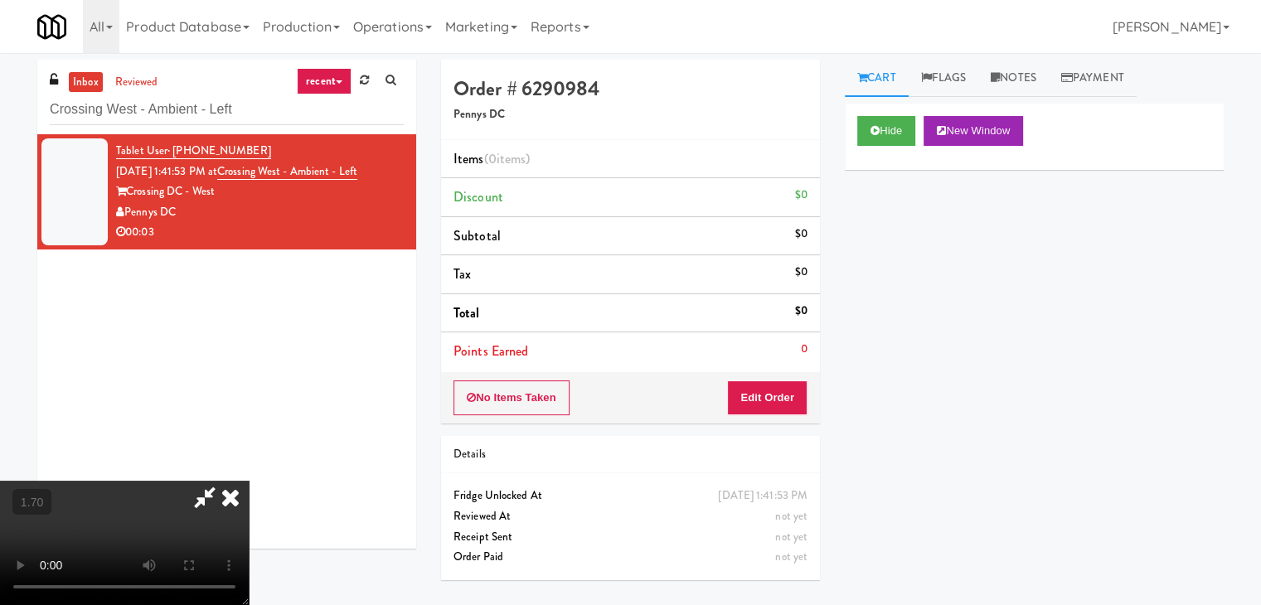
click at [249, 481] on video at bounding box center [124, 543] width 249 height 124
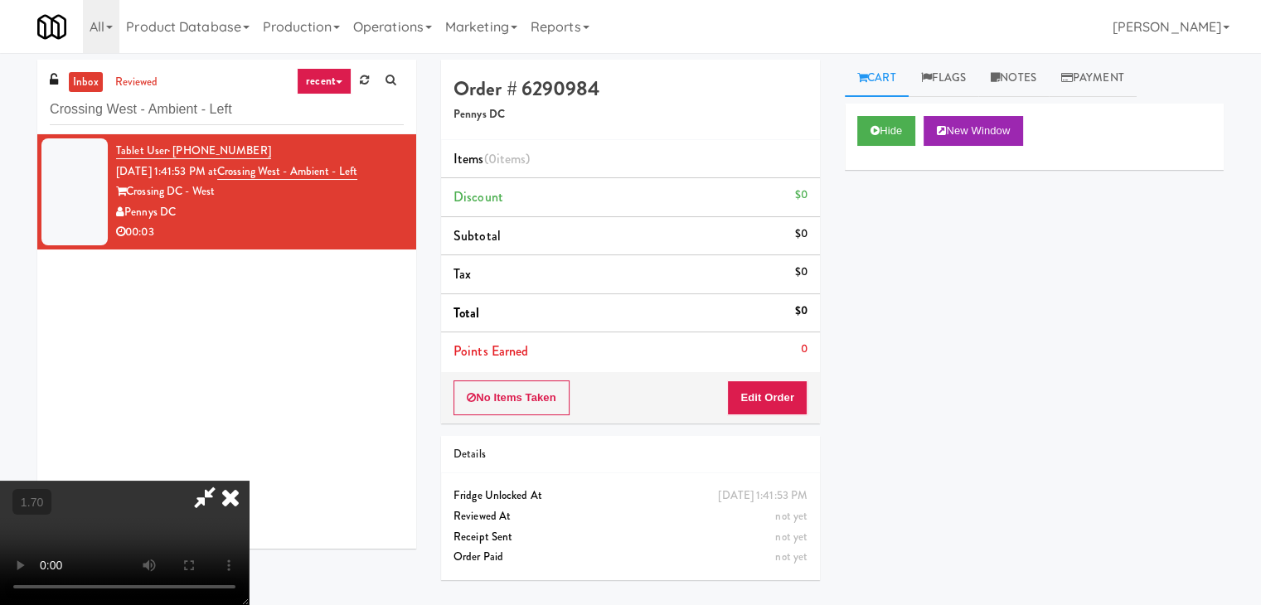
click at [249, 481] on video at bounding box center [124, 543] width 249 height 124
click at [249, 481] on icon at bounding box center [230, 497] width 36 height 33
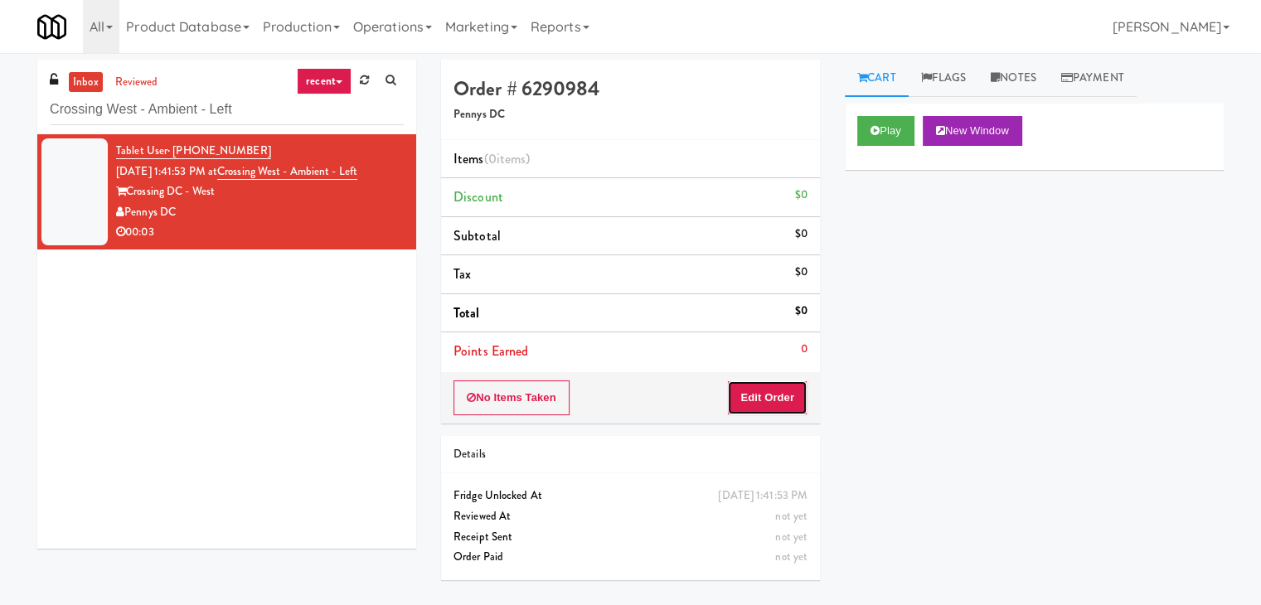
click at [775, 396] on button "Edit Order" at bounding box center [767, 397] width 80 height 35
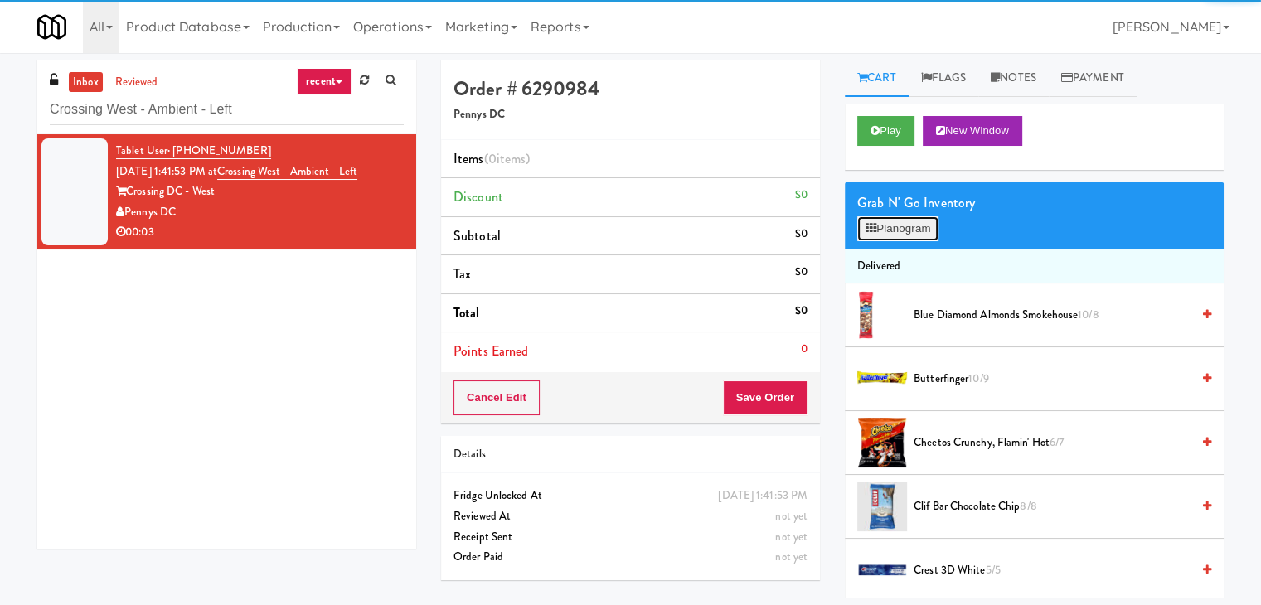
click at [885, 223] on button "Planogram" at bounding box center [897, 228] width 81 height 25
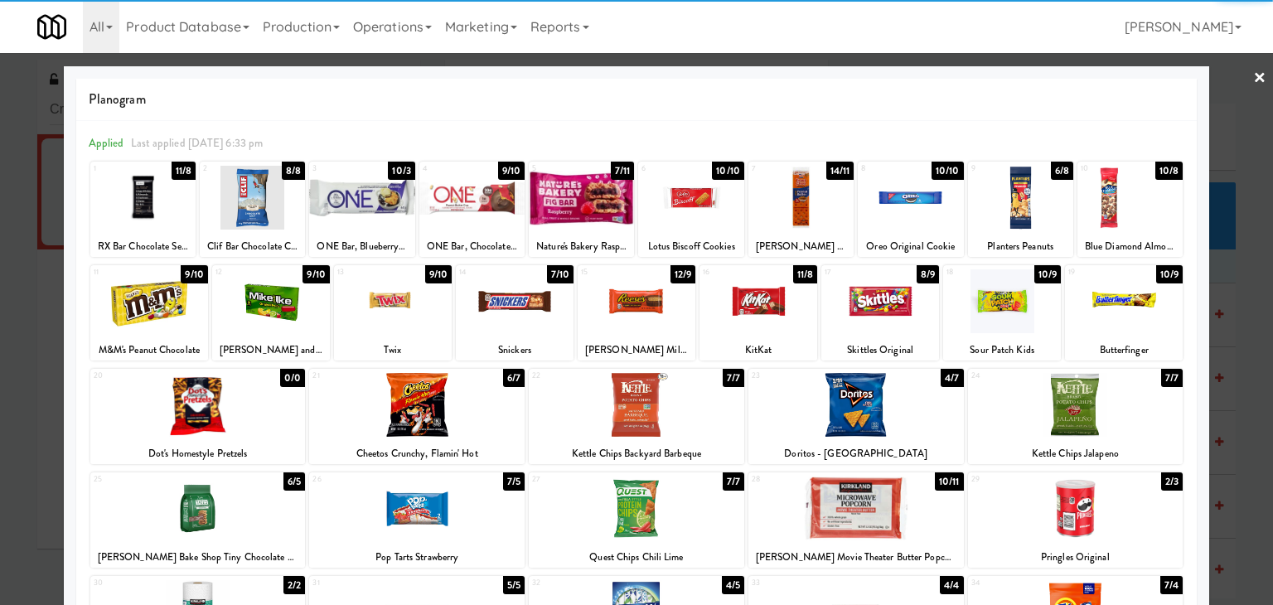
click at [869, 405] on div at bounding box center [855, 405] width 215 height 64
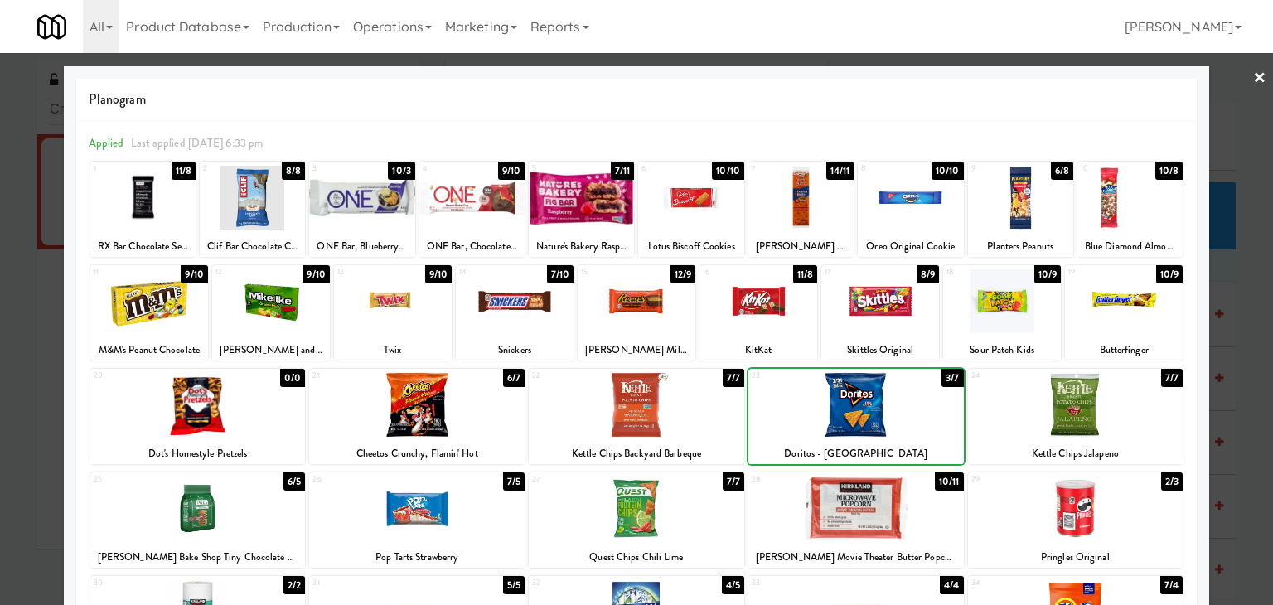
click at [869, 405] on div at bounding box center [855, 405] width 215 height 64
click at [1253, 72] on link "×" at bounding box center [1259, 78] width 13 height 51
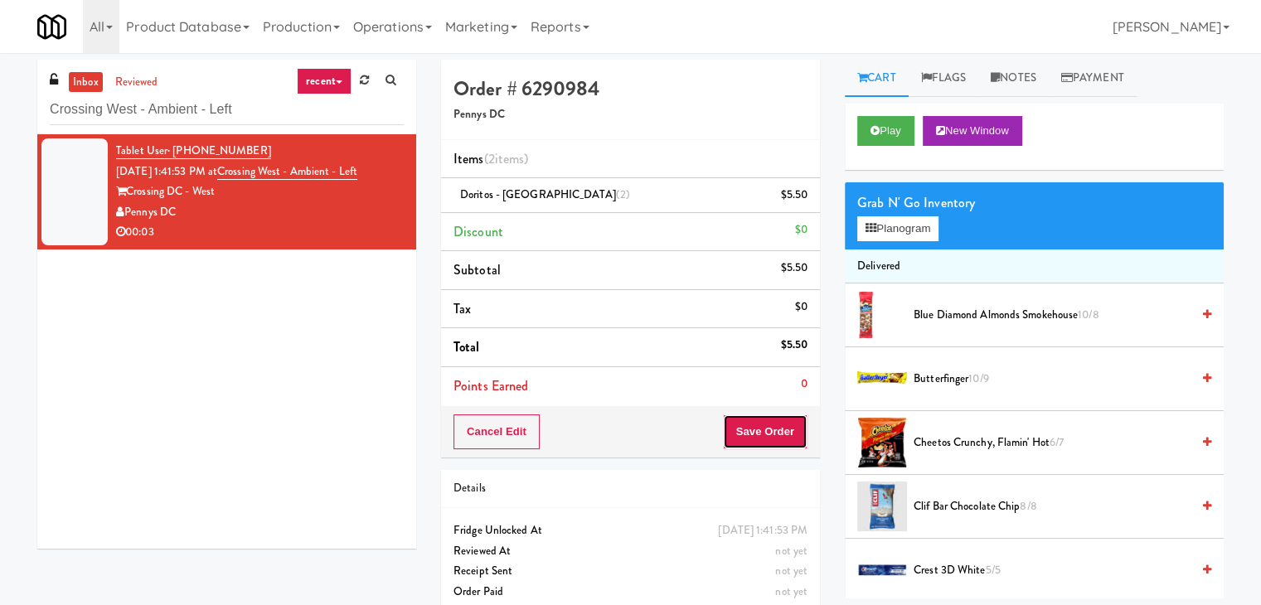
click at [754, 443] on button "Save Order" at bounding box center [765, 431] width 85 height 35
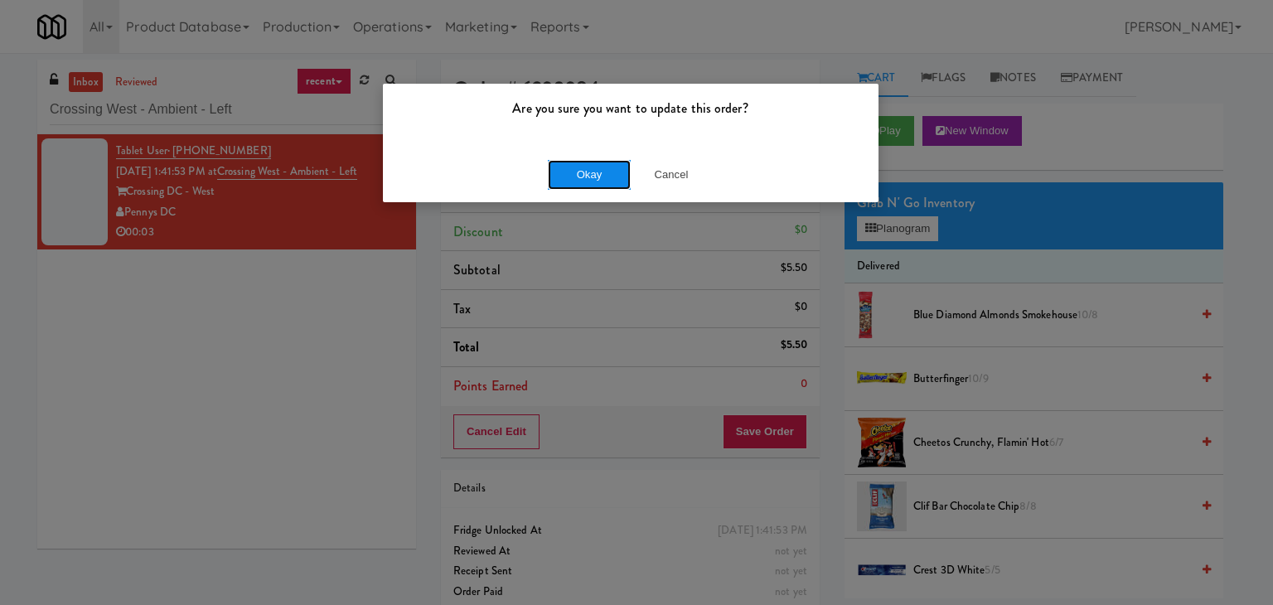
click at [595, 178] on button "Okay" at bounding box center [589, 175] width 83 height 30
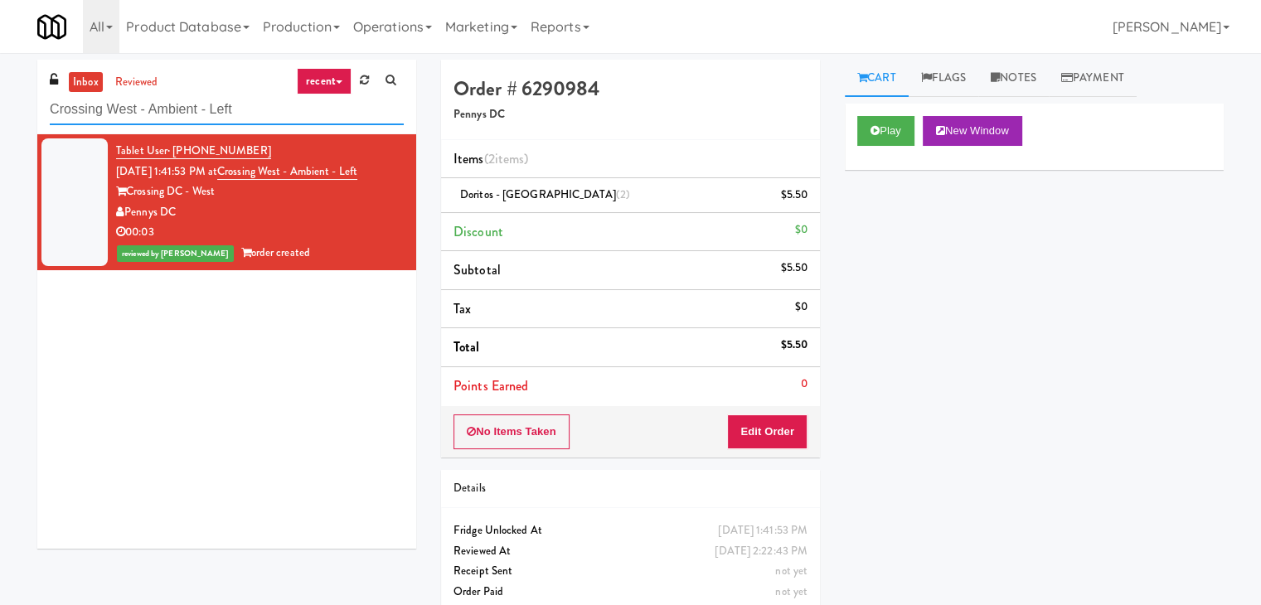
click at [192, 116] on input "Crossing West - Ambient - Left" at bounding box center [227, 109] width 354 height 31
paste input "MH - Cooler"
type input "MH - Cooler - Left"
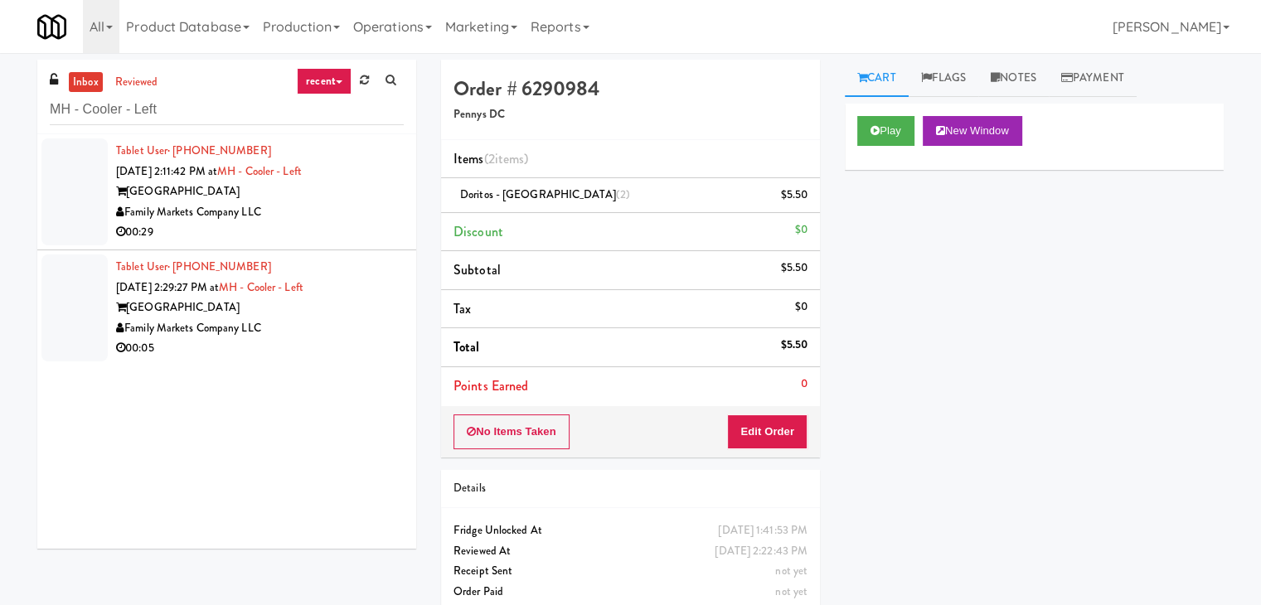
click at [383, 222] on div "00:29" at bounding box center [260, 232] width 288 height 21
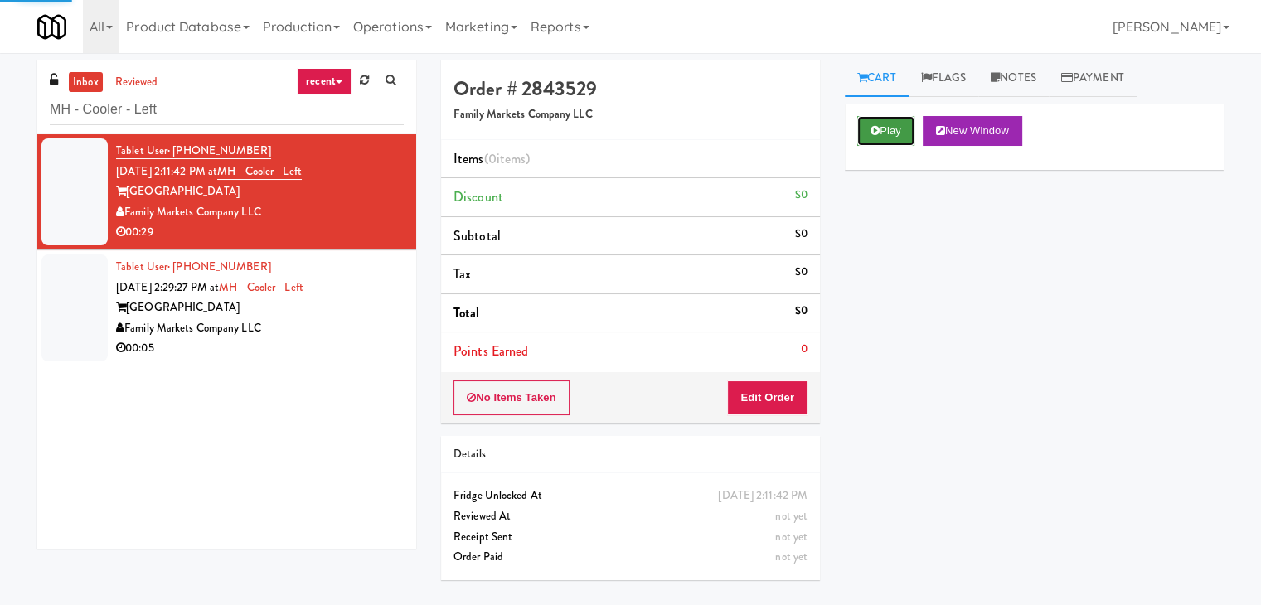
click at [887, 137] on button "Play" at bounding box center [885, 131] width 57 height 30
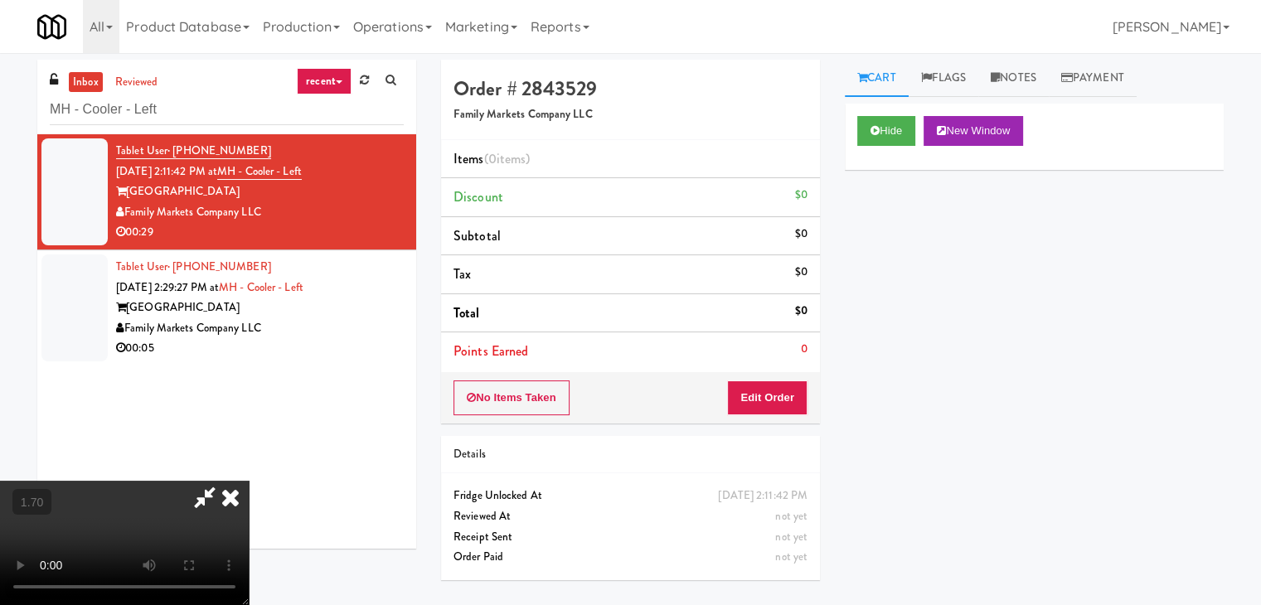
drag, startPoint x: 348, startPoint y: 317, endPoint x: 644, endPoint y: 253, distance: 302.7
click at [249, 481] on video at bounding box center [124, 543] width 249 height 124
click at [1004, 80] on link "Notes" at bounding box center [1013, 78] width 70 height 37
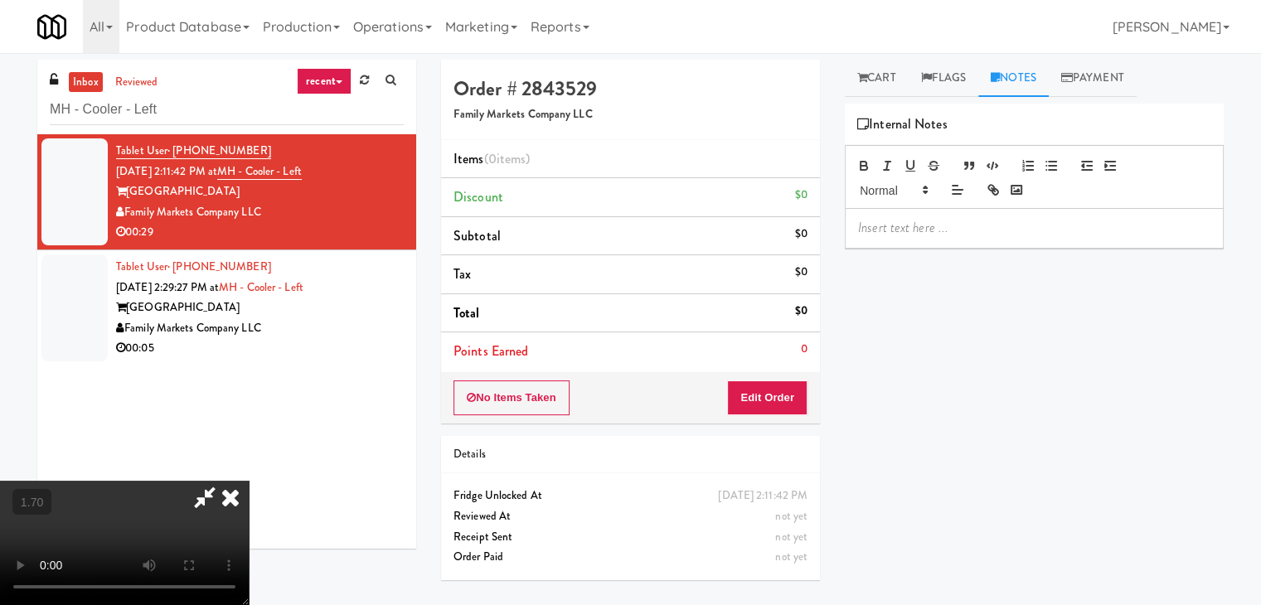
click at [922, 244] on div at bounding box center [1033, 228] width 377 height 38
drag, startPoint x: 11, startPoint y: 134, endPoint x: 176, endPoint y: 158, distance: 166.7
click at [12, 134] on div "inbox reviewed recent all unclear take inventory issue suspicious failed recent…" at bounding box center [630, 329] width 1261 height 539
click at [875, 242] on div at bounding box center [1033, 228] width 377 height 38
click at [249, 481] on video at bounding box center [124, 543] width 249 height 124
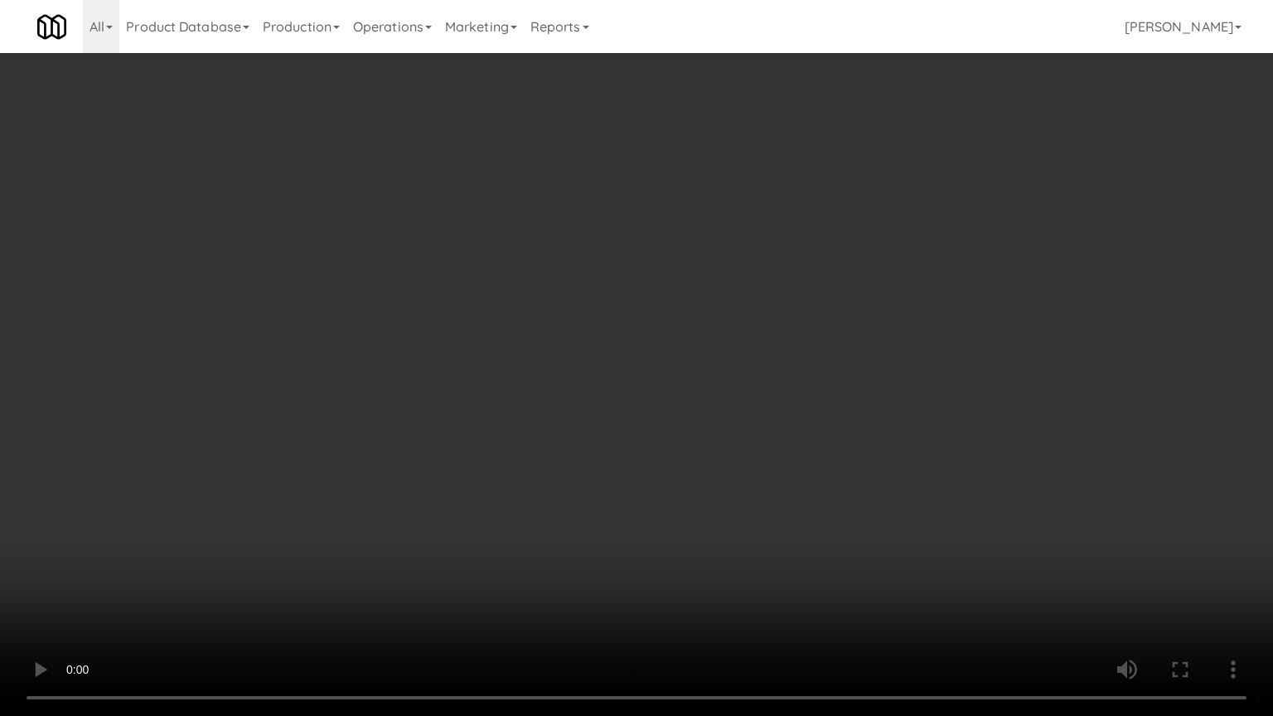
click at [482, 347] on video at bounding box center [636, 358] width 1273 height 716
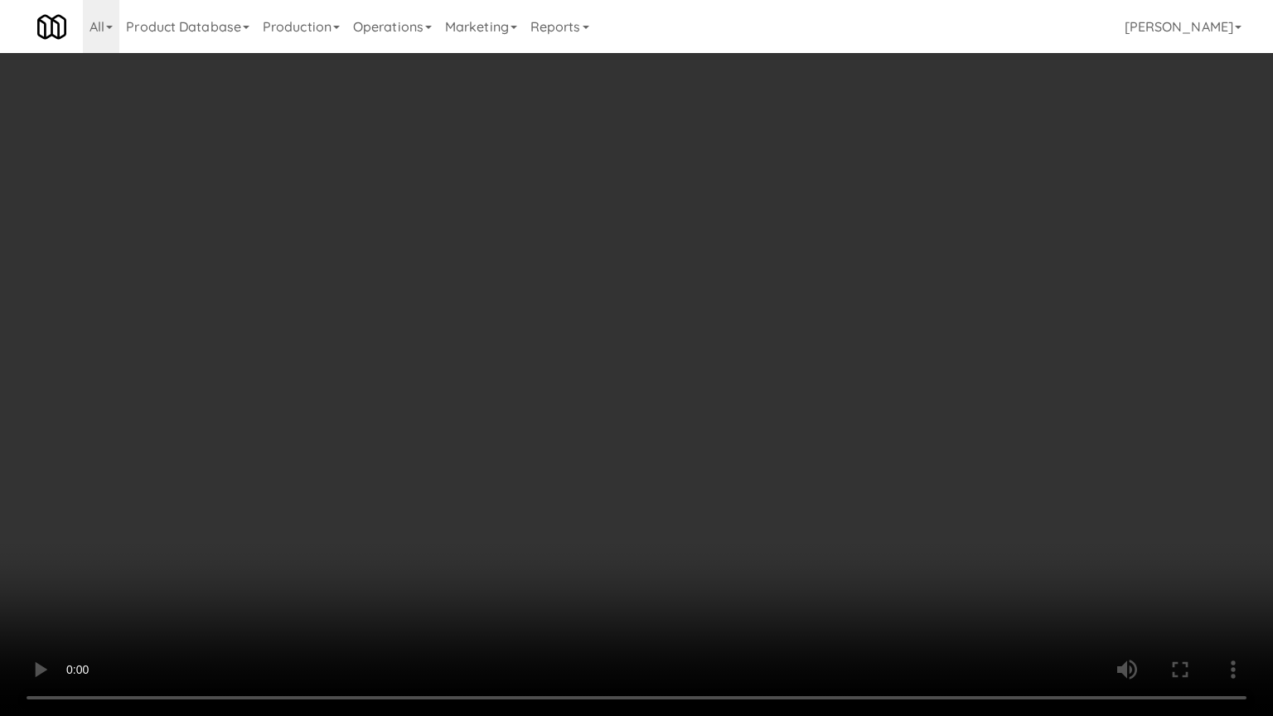
click at [482, 347] on video at bounding box center [636, 358] width 1273 height 716
click at [534, 445] on video at bounding box center [636, 358] width 1273 height 716
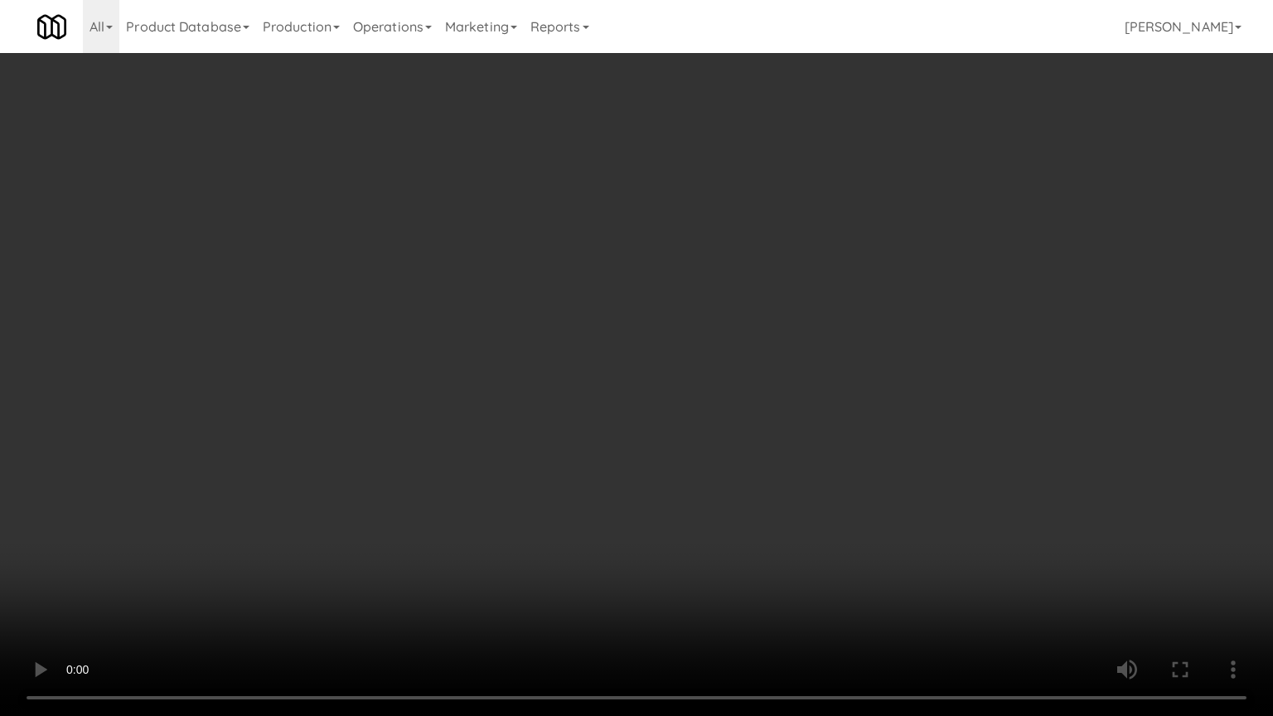
click at [534, 445] on video at bounding box center [636, 358] width 1273 height 716
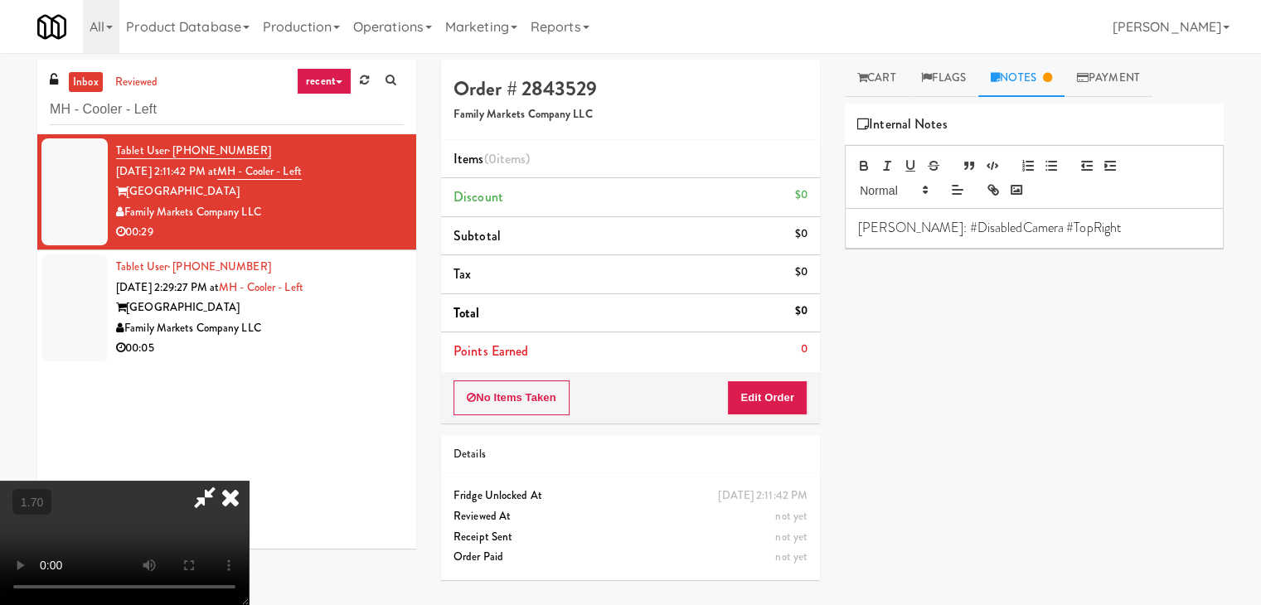
click at [249, 481] on icon at bounding box center [230, 497] width 36 height 33
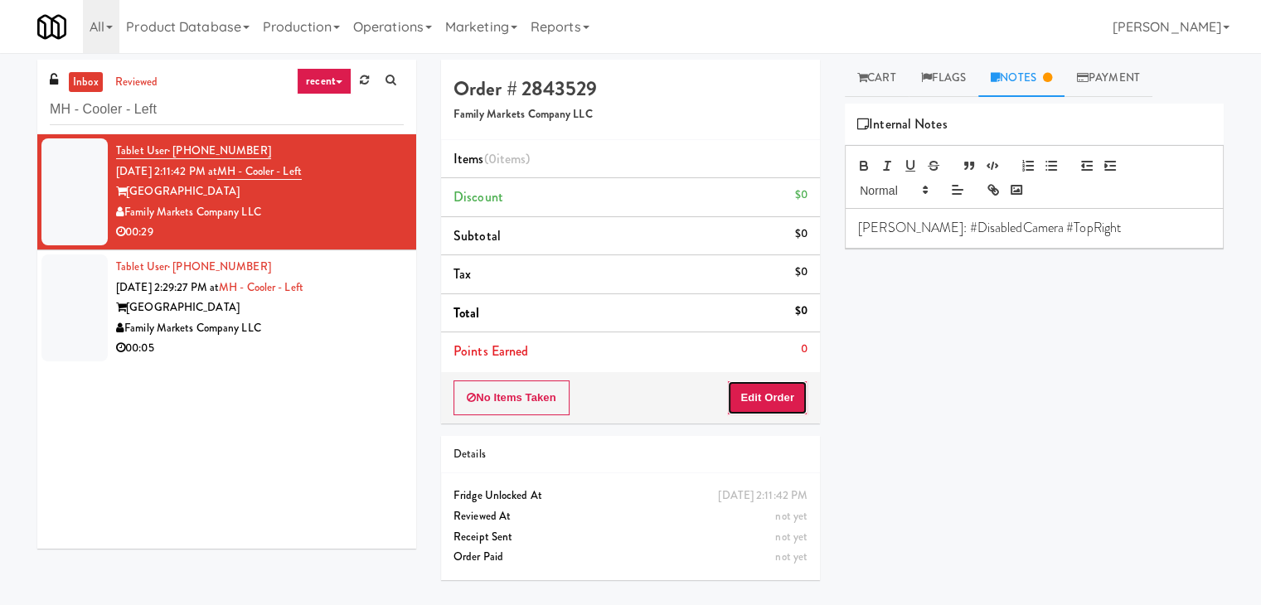
click at [782, 381] on button "Edit Order" at bounding box center [767, 397] width 80 height 35
click at [884, 70] on link "Cart" at bounding box center [877, 78] width 64 height 37
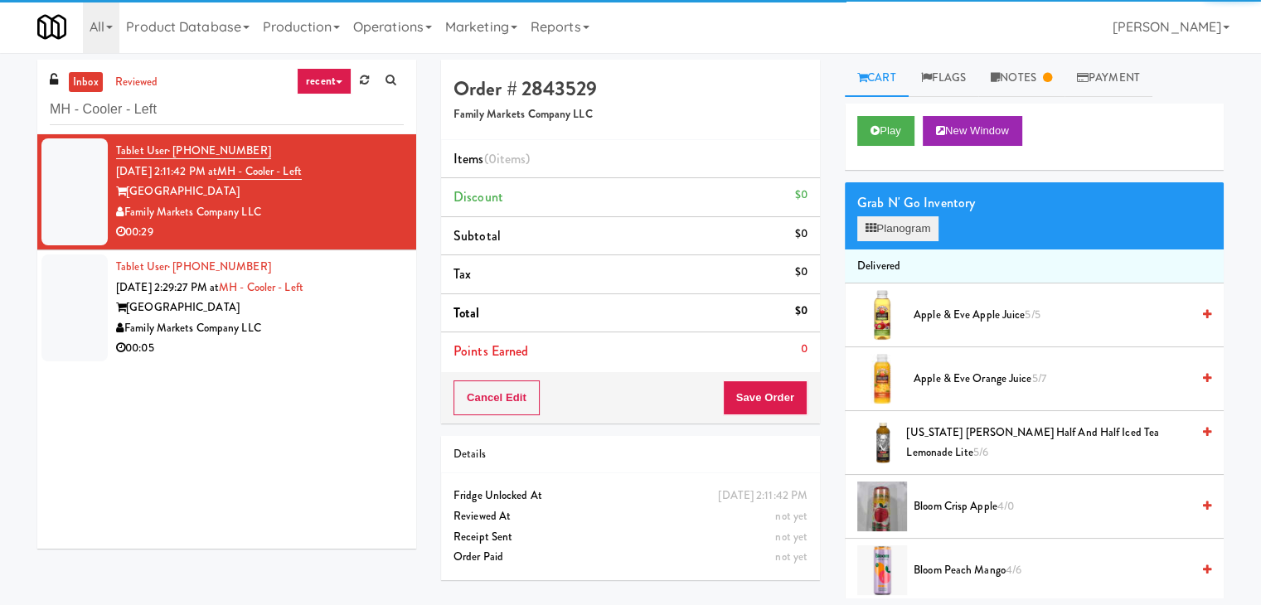
drag, startPoint x: 904, startPoint y: 242, endPoint x: 906, endPoint y: 228, distance: 14.2
click at [904, 240] on div "Grab N' Go Inventory Planogram" at bounding box center [1034, 215] width 379 height 67
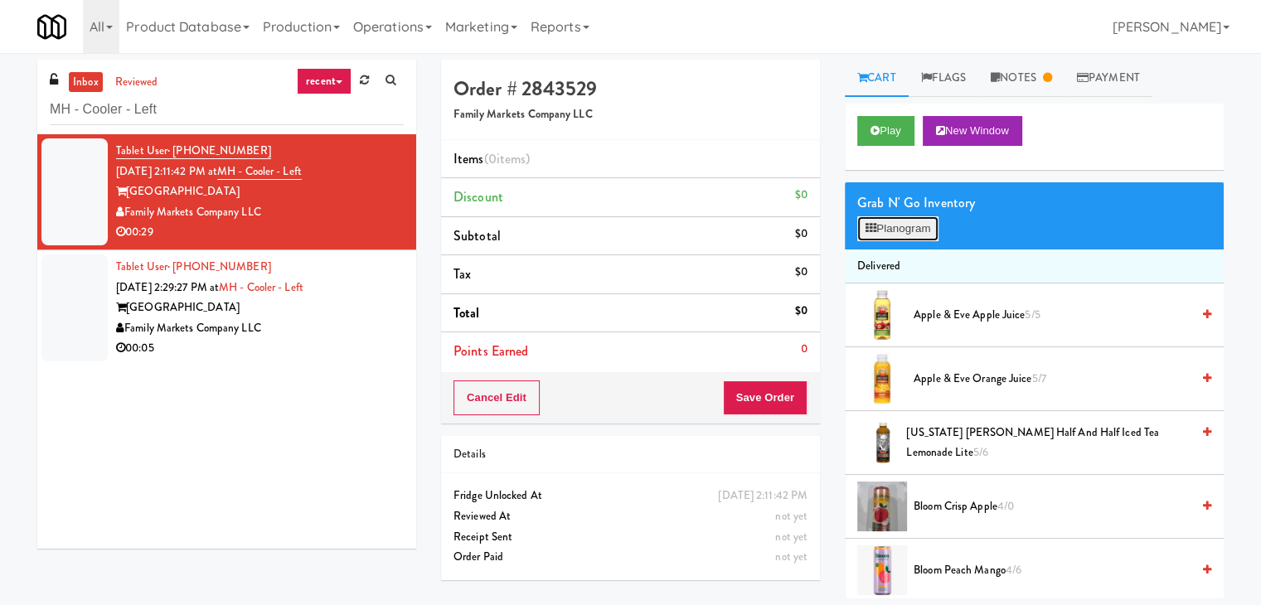
click at [906, 226] on button "Planogram" at bounding box center [897, 228] width 81 height 25
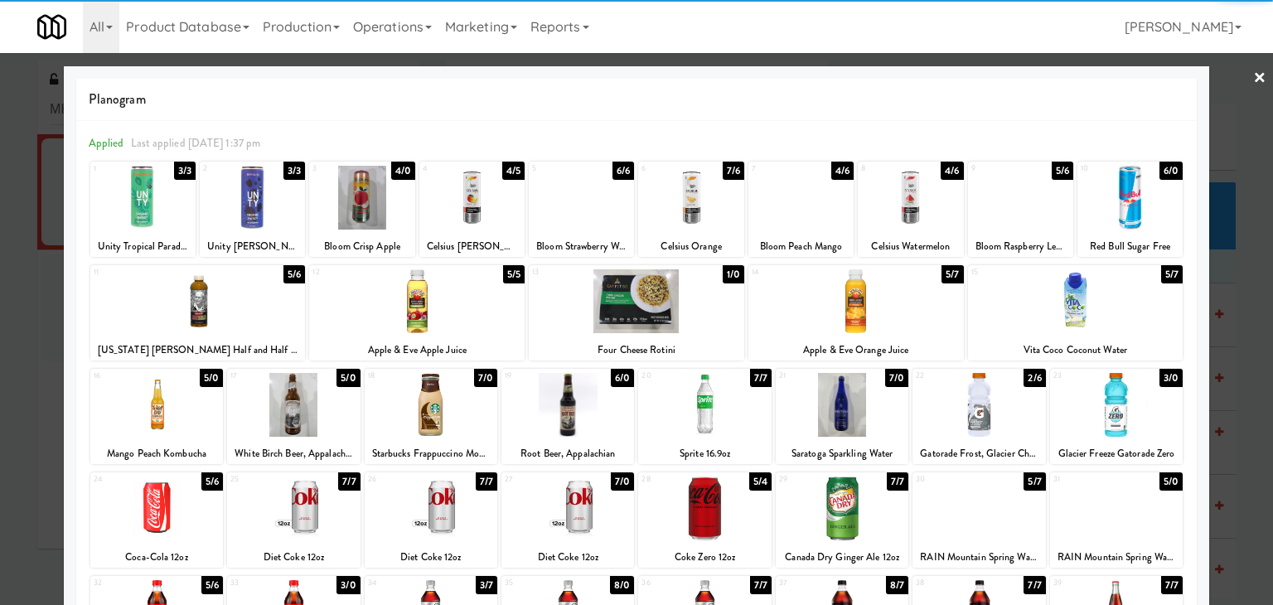
scroll to position [166, 0]
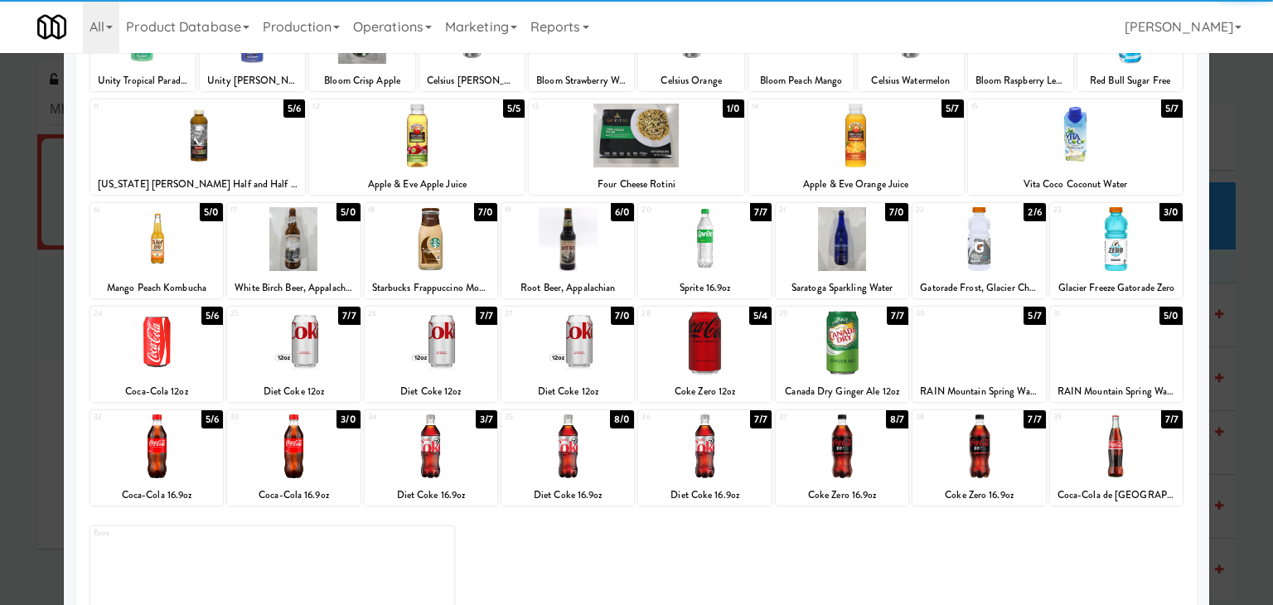
click at [704, 370] on div at bounding box center [704, 343] width 133 height 64
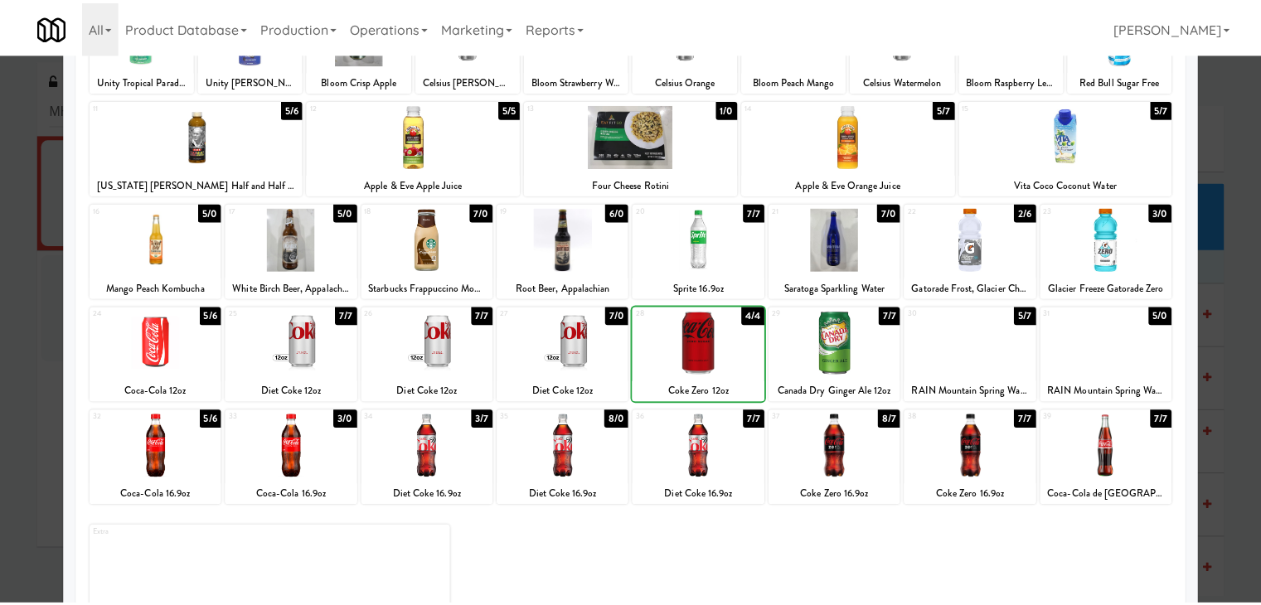
scroll to position [0, 0]
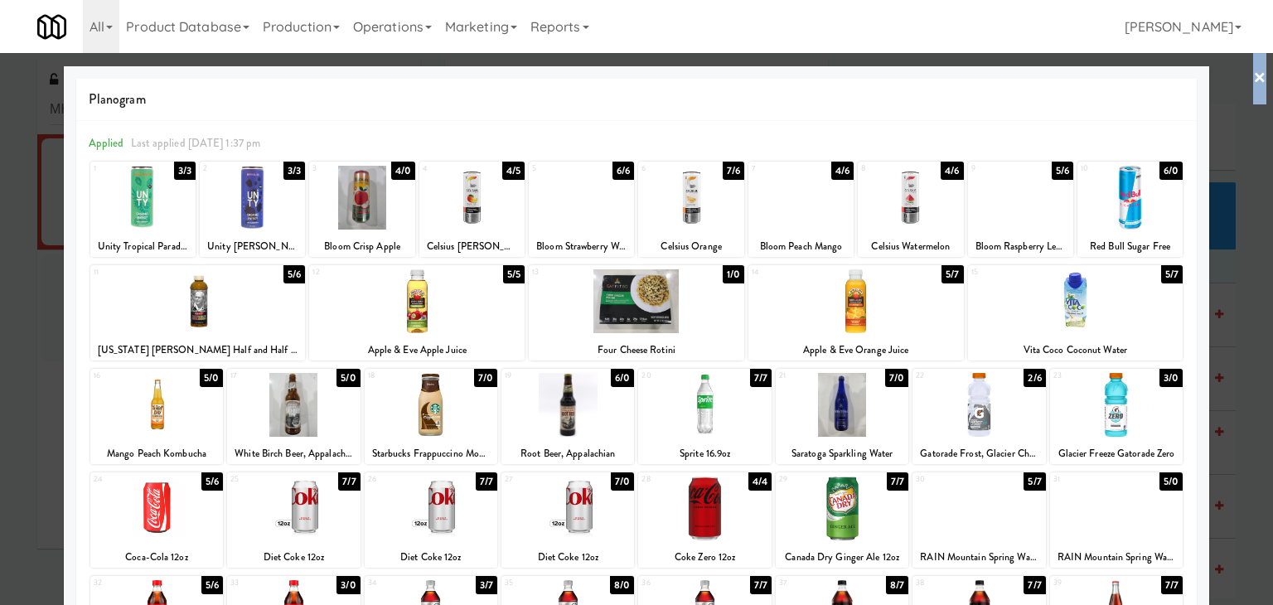
drag, startPoint x: 1246, startPoint y: 77, endPoint x: 1221, endPoint y: 96, distance: 32.0
click at [1253, 77] on link "×" at bounding box center [1259, 78] width 13 height 51
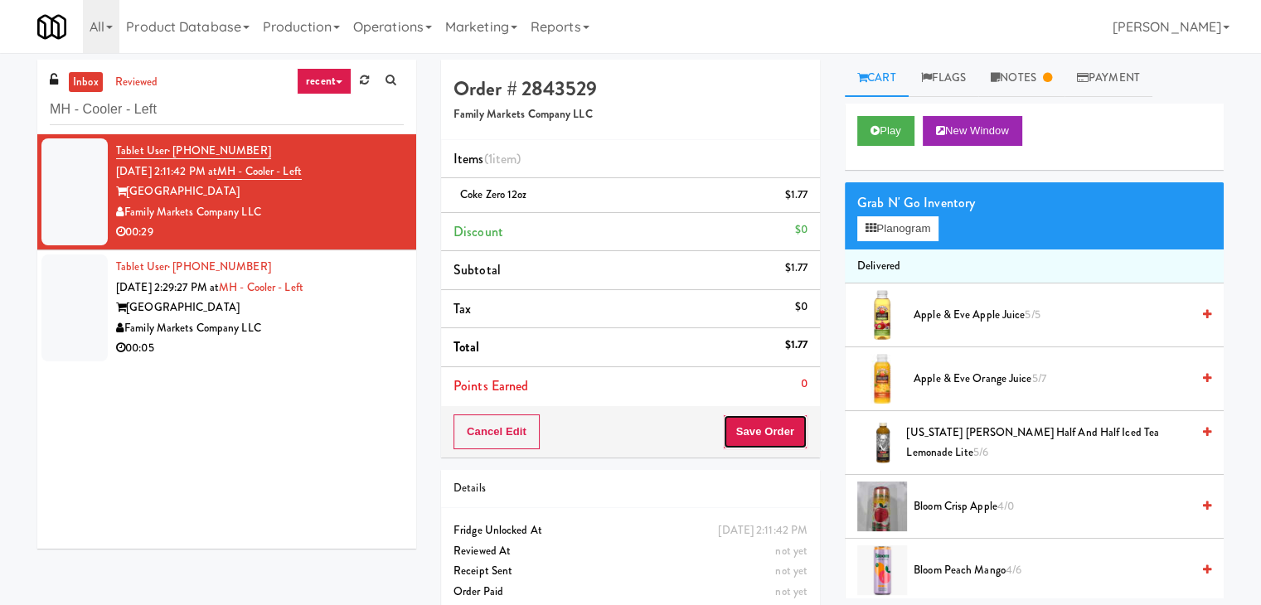
click at [752, 427] on button "Save Order" at bounding box center [765, 431] width 85 height 35
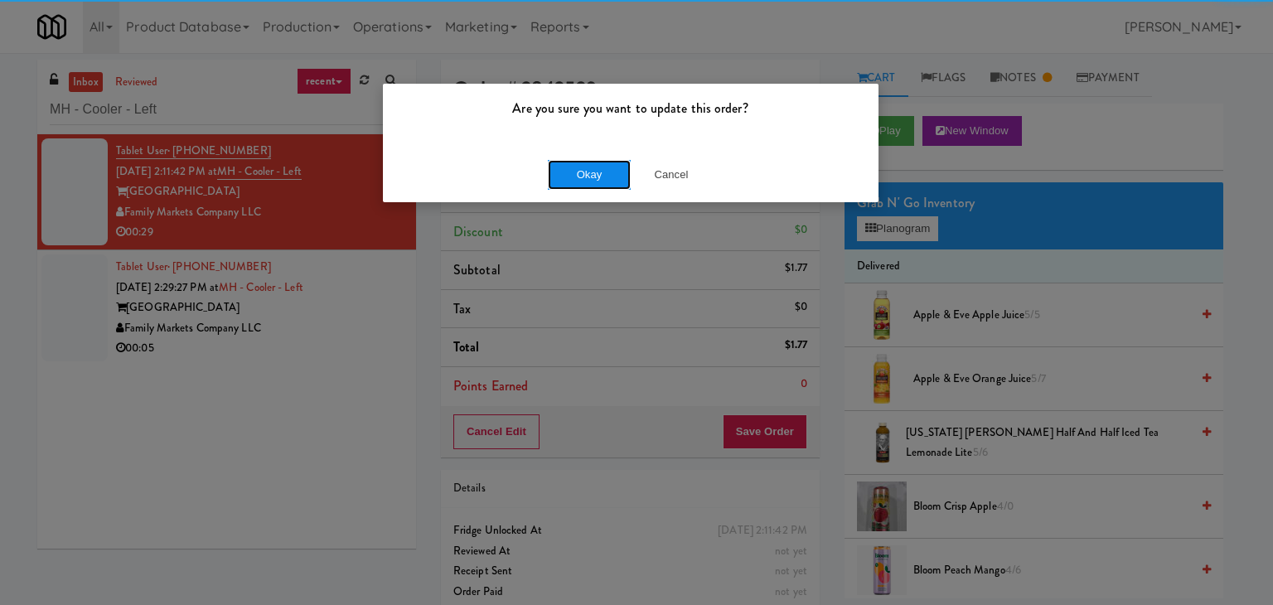
click at [573, 177] on button "Okay" at bounding box center [589, 175] width 83 height 30
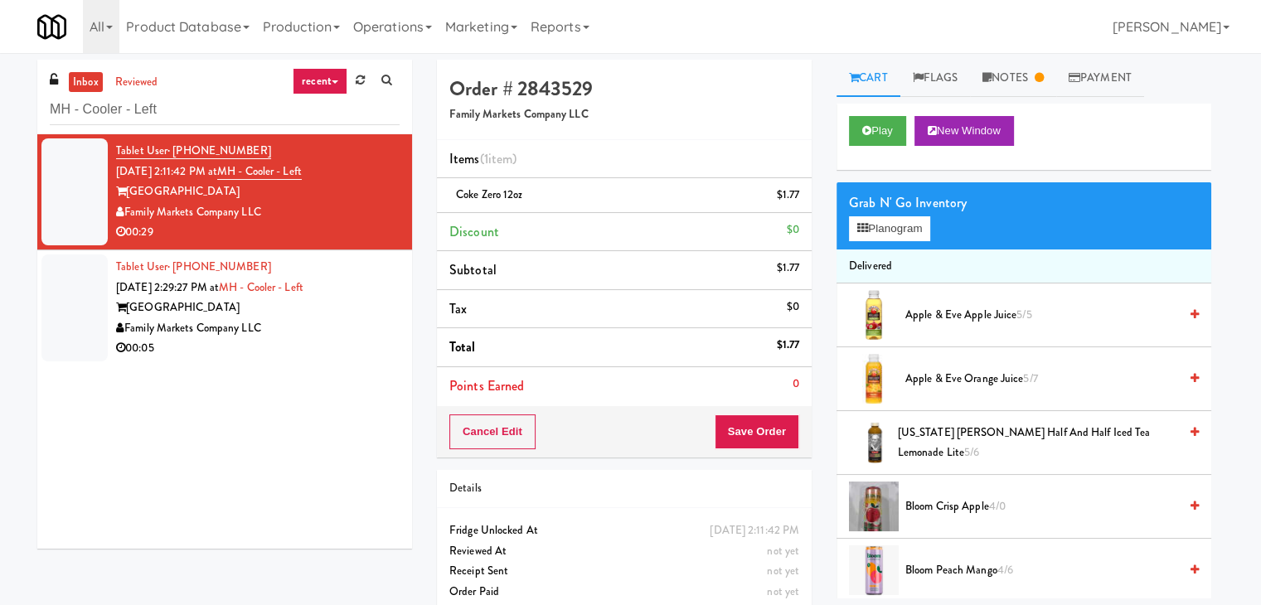
click at [378, 327] on div "Family Markets Company LLC" at bounding box center [257, 328] width 283 height 21
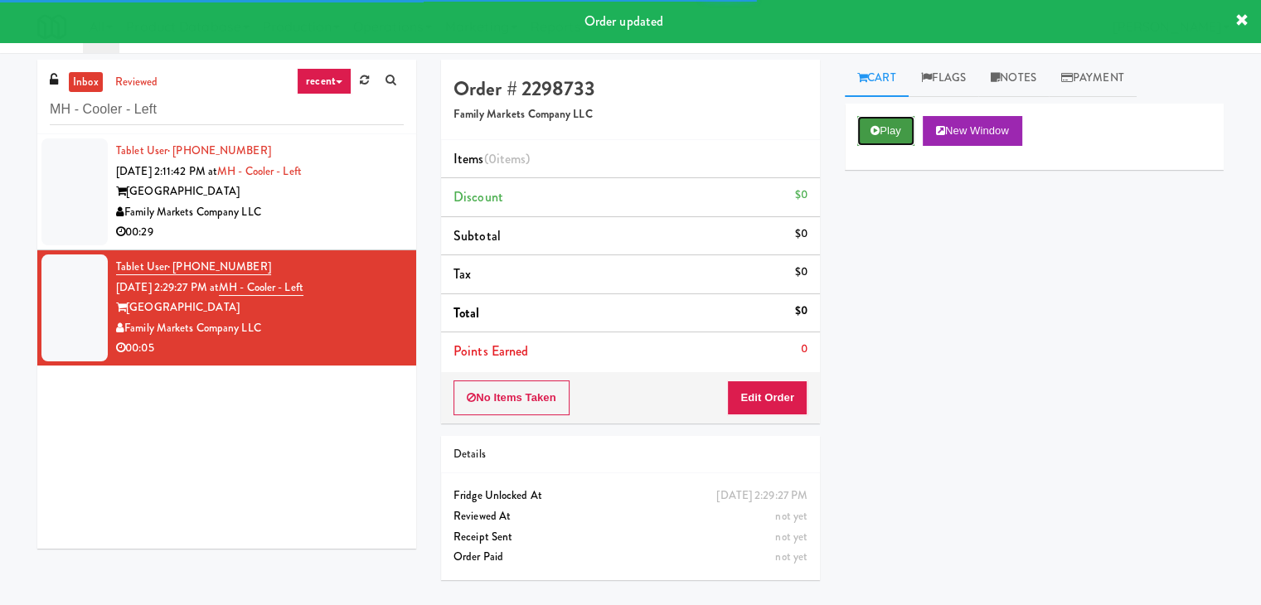
click at [869, 130] on button "Play" at bounding box center [885, 131] width 57 height 30
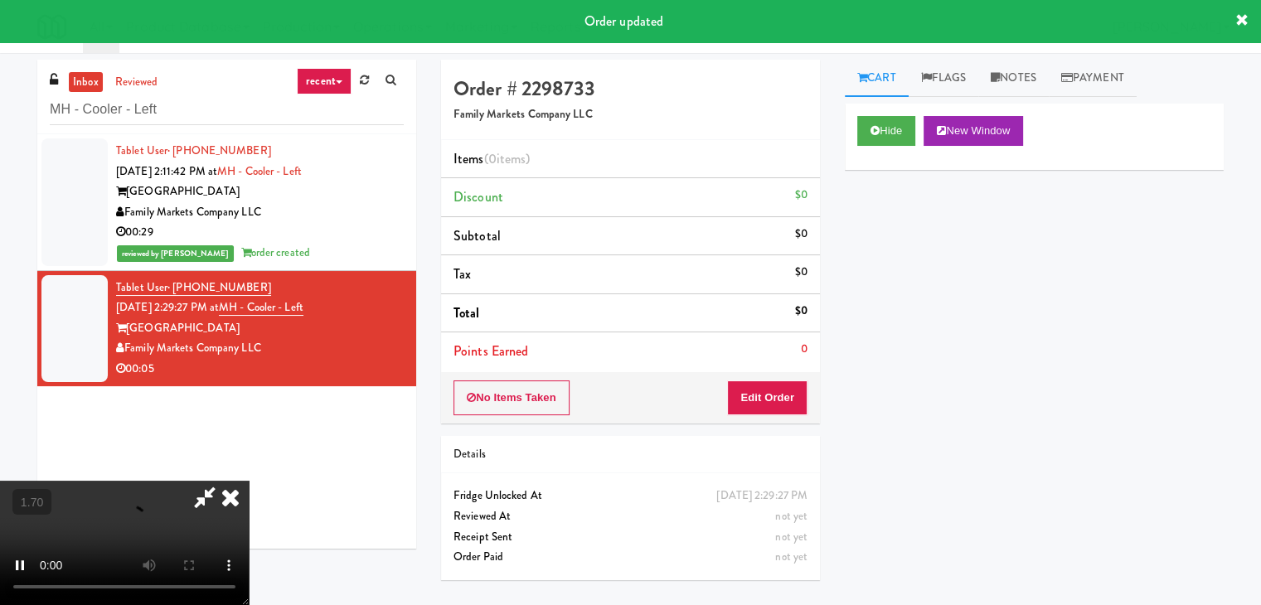
click at [1000, 79] on icon at bounding box center [994, 77] width 9 height 11
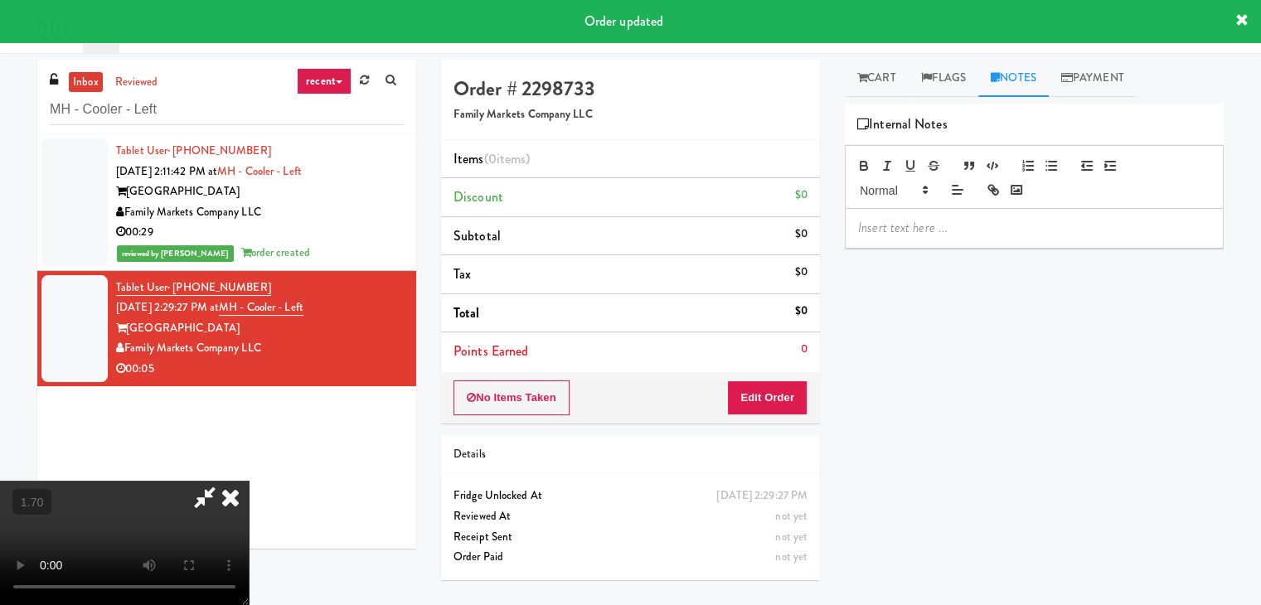
click at [936, 230] on p at bounding box center [1034, 228] width 352 height 18
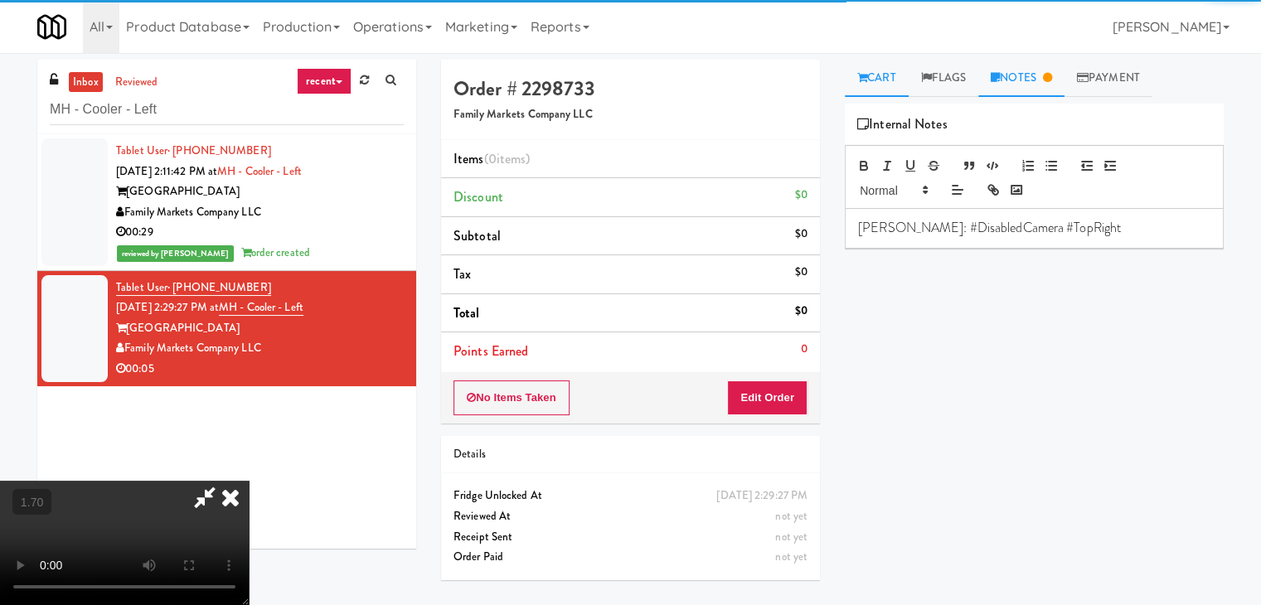
click at [867, 67] on link "Cart" at bounding box center [877, 78] width 64 height 37
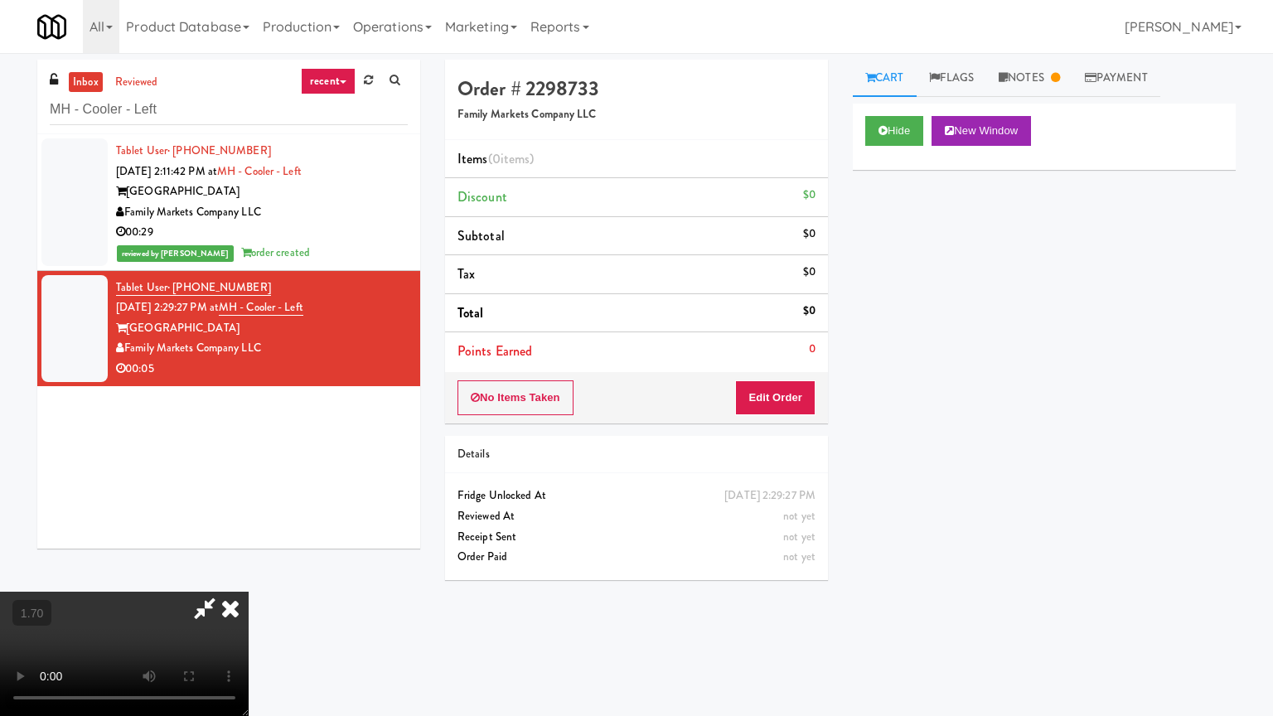
click at [249, 592] on video at bounding box center [124, 654] width 249 height 124
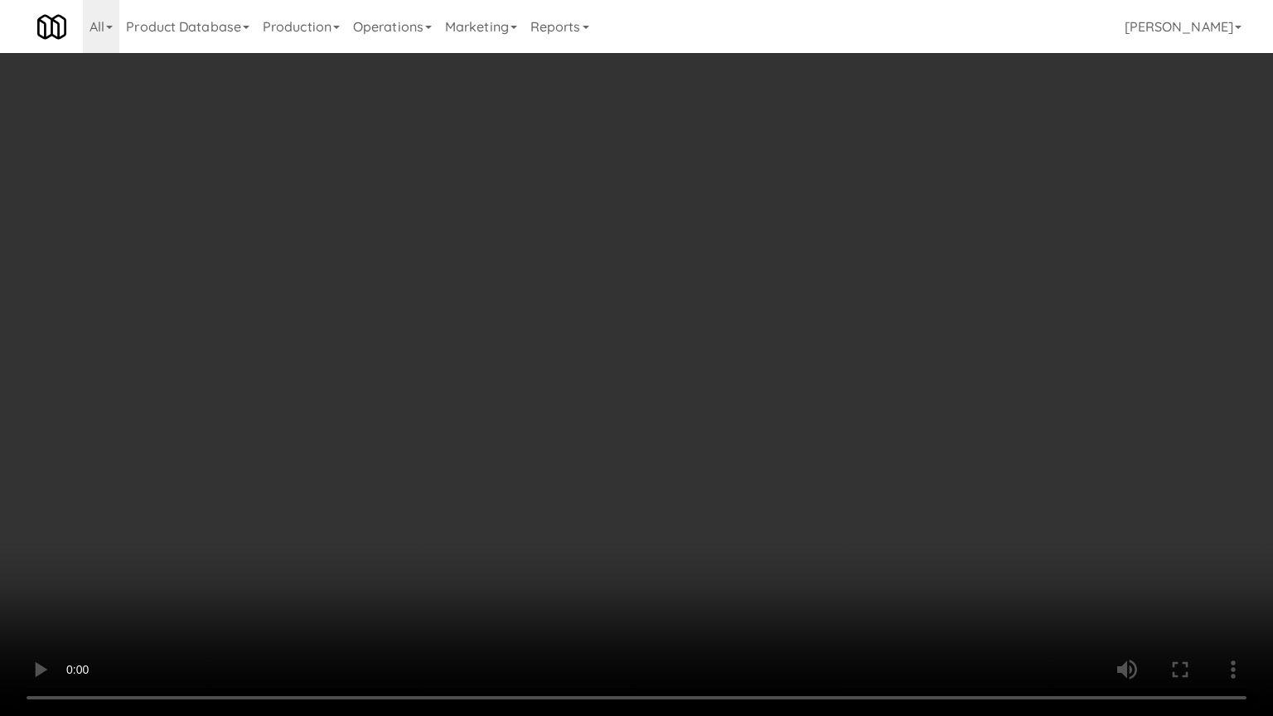
click at [504, 390] on video at bounding box center [636, 358] width 1273 height 716
click at [500, 504] on video at bounding box center [636, 358] width 1273 height 716
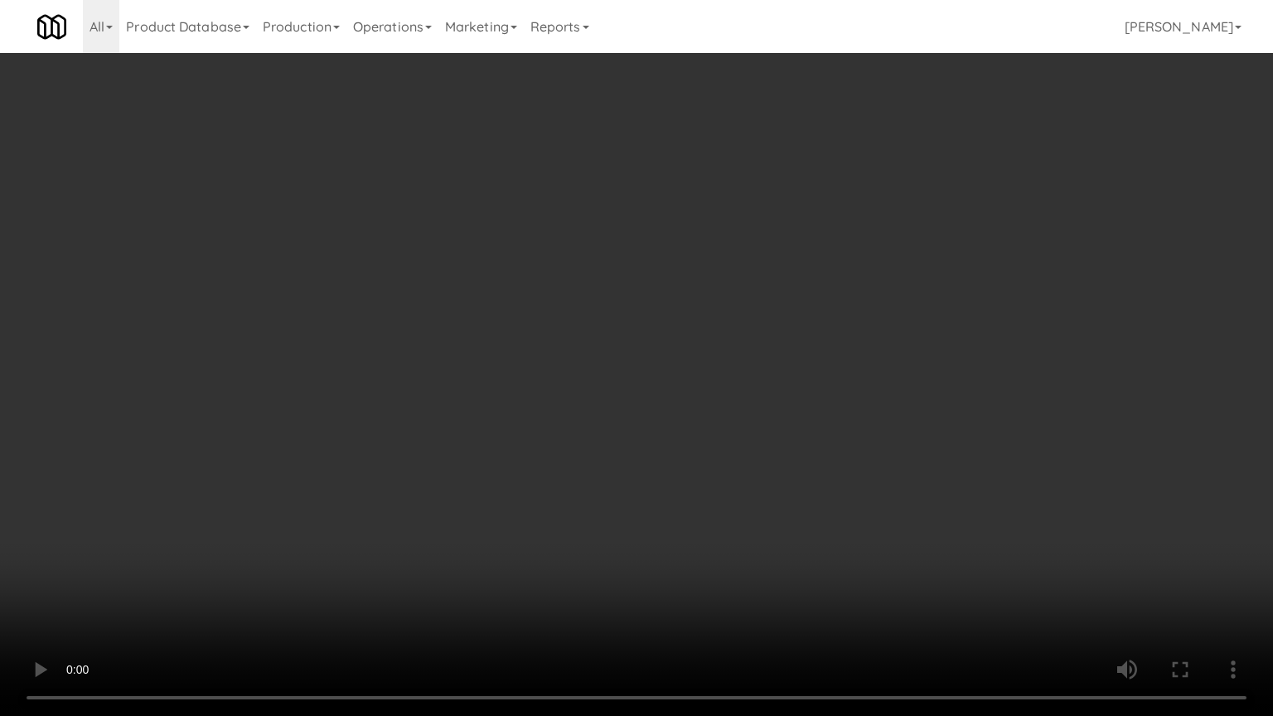
click at [500, 504] on video at bounding box center [636, 358] width 1273 height 716
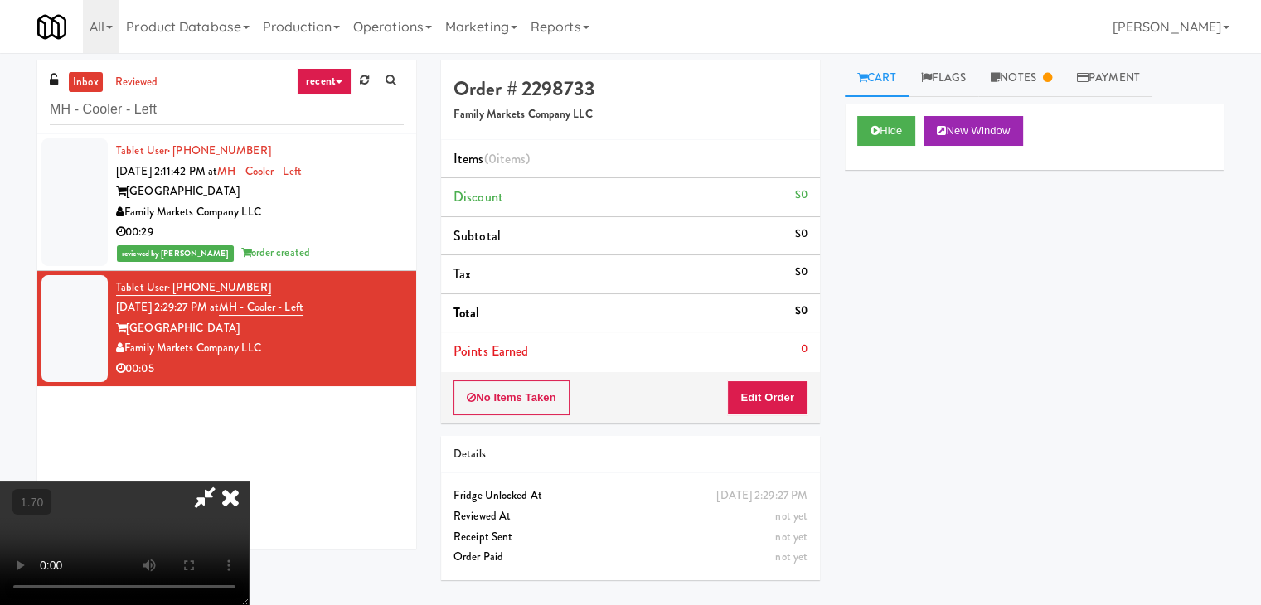
click at [249, 481] on icon at bounding box center [230, 497] width 36 height 33
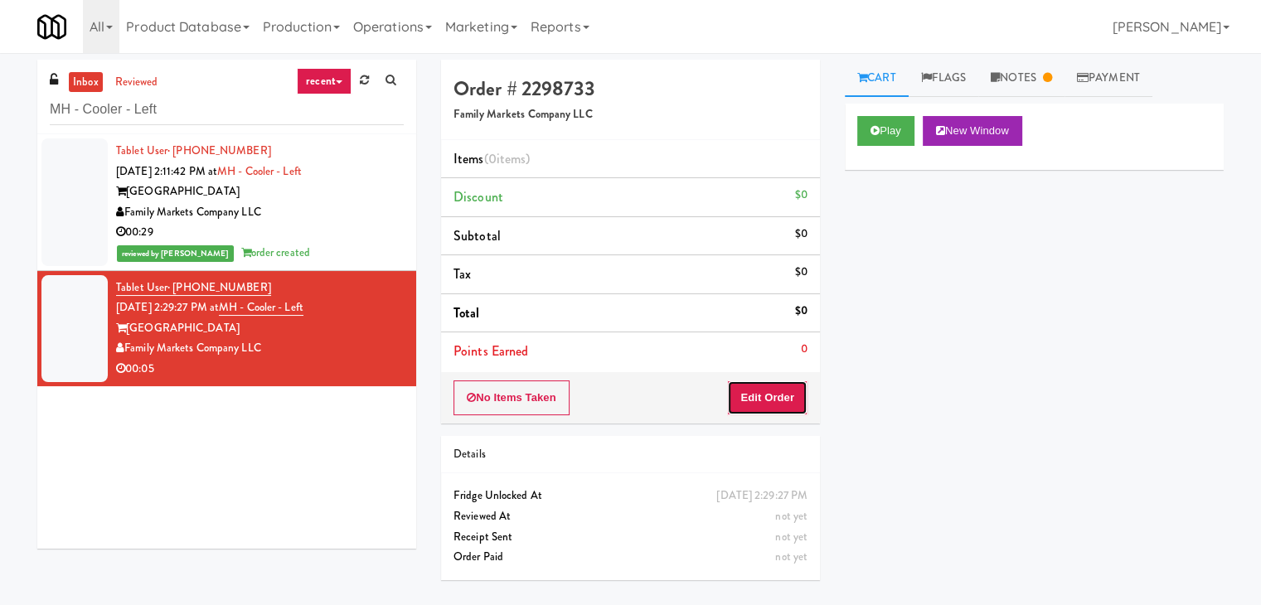
drag, startPoint x: 775, startPoint y: 385, endPoint x: 840, endPoint y: 284, distance: 120.0
click at [775, 385] on button "Edit Order" at bounding box center [767, 397] width 80 height 35
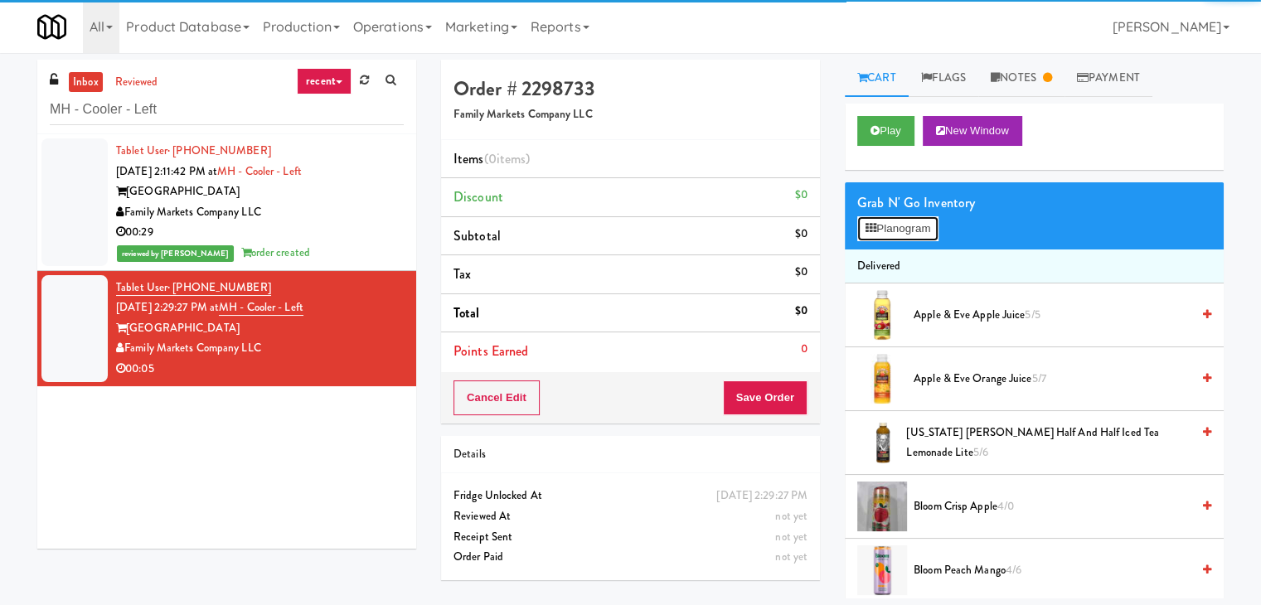
drag, startPoint x: 892, startPoint y: 234, endPoint x: 890, endPoint y: 224, distance: 10.1
click at [892, 232] on button "Planogram" at bounding box center [897, 228] width 81 height 25
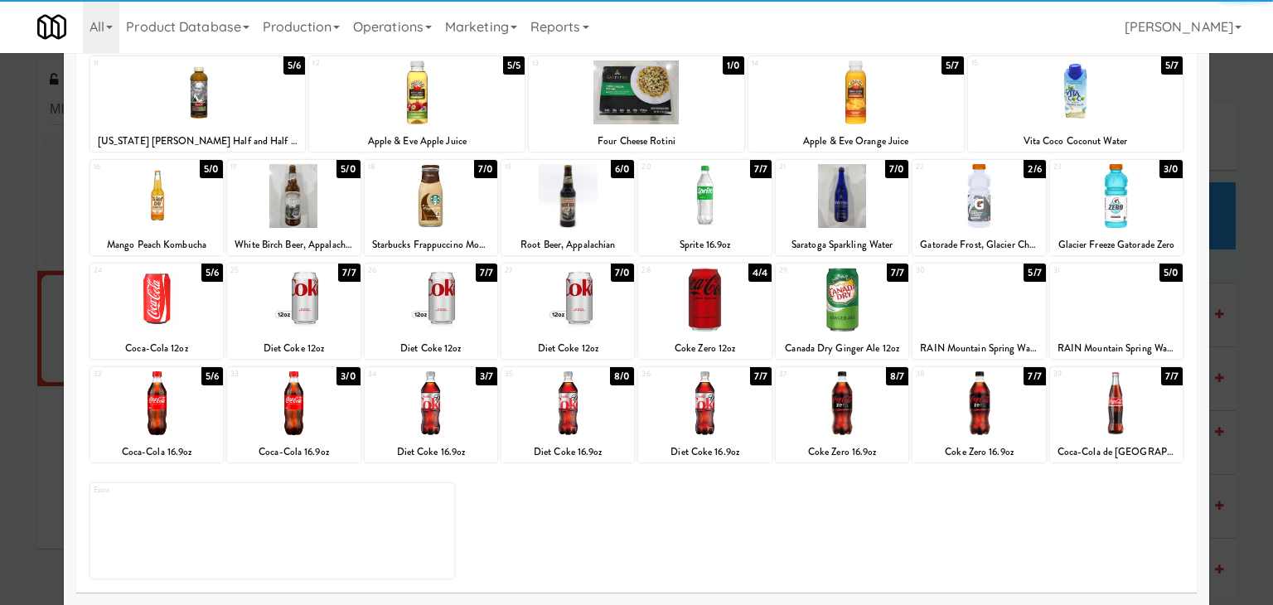
click at [580, 415] on div at bounding box center [567, 403] width 133 height 64
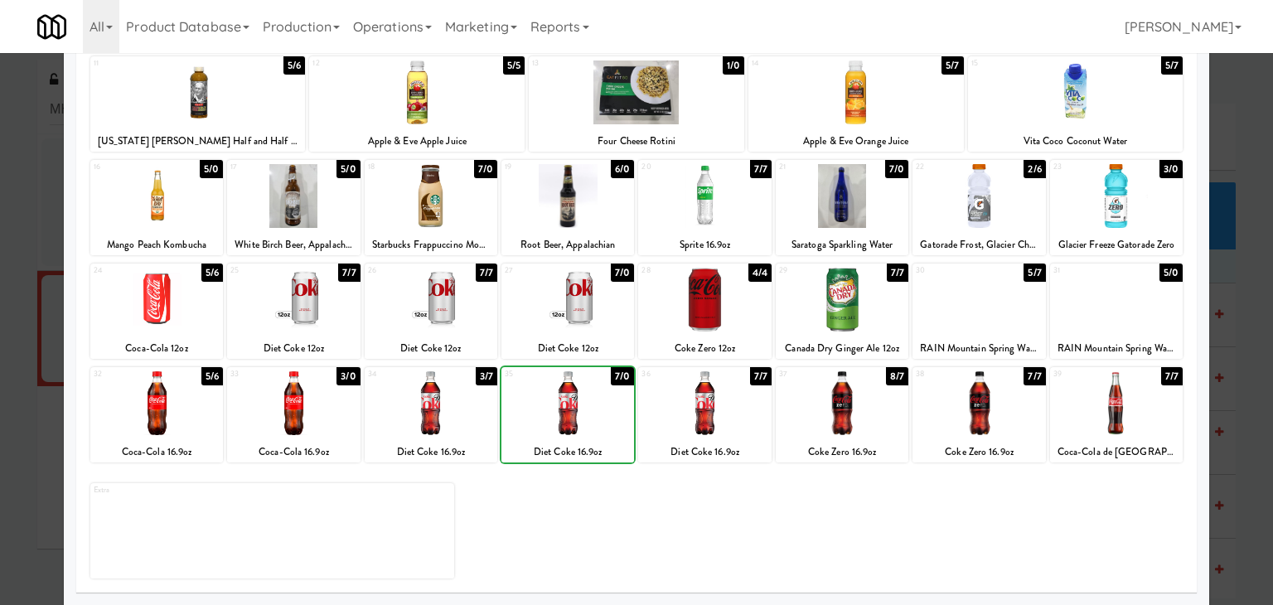
click at [580, 415] on div at bounding box center [567, 403] width 133 height 64
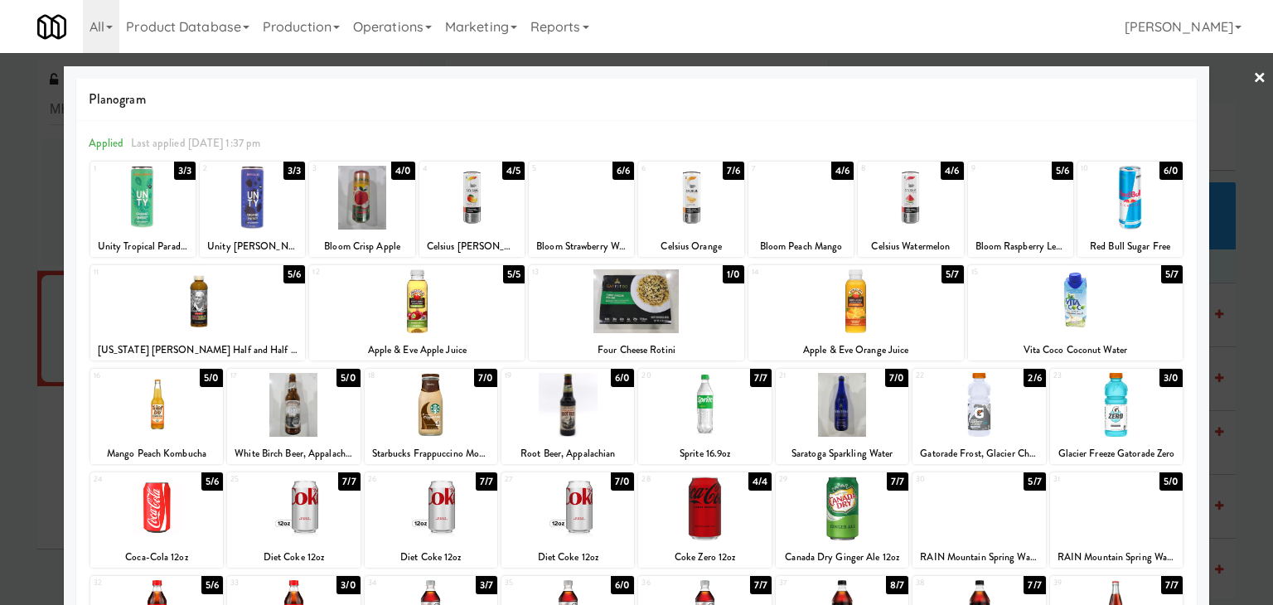
click at [1253, 77] on link "×" at bounding box center [1259, 78] width 13 height 51
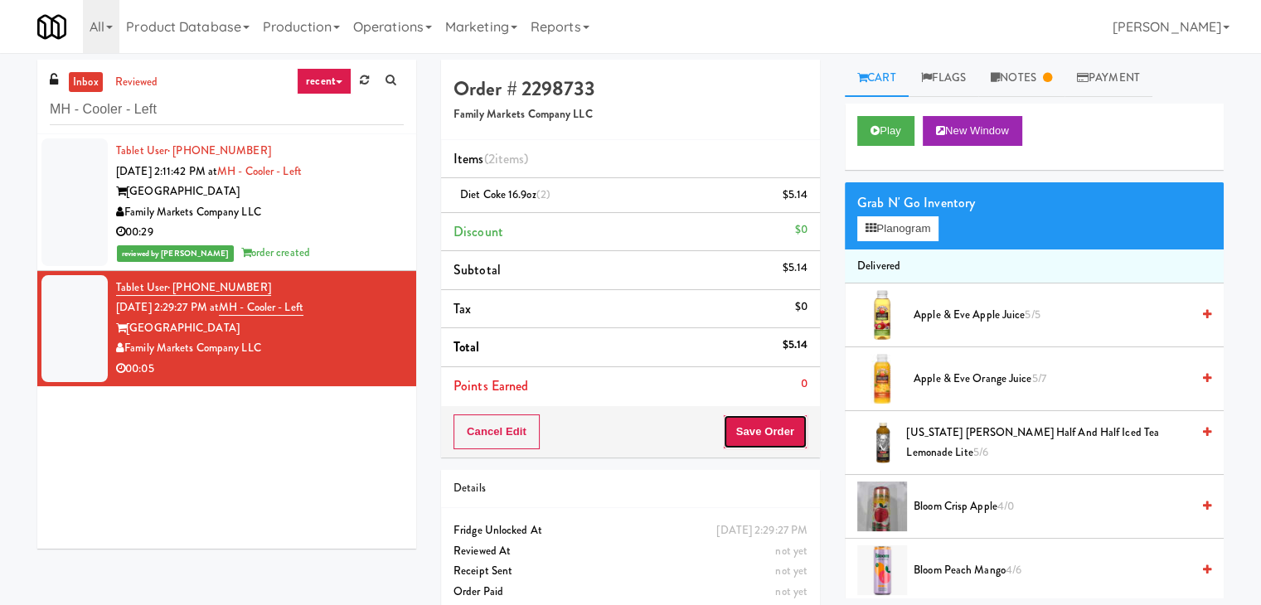
click at [753, 431] on button "Save Order" at bounding box center [765, 431] width 85 height 35
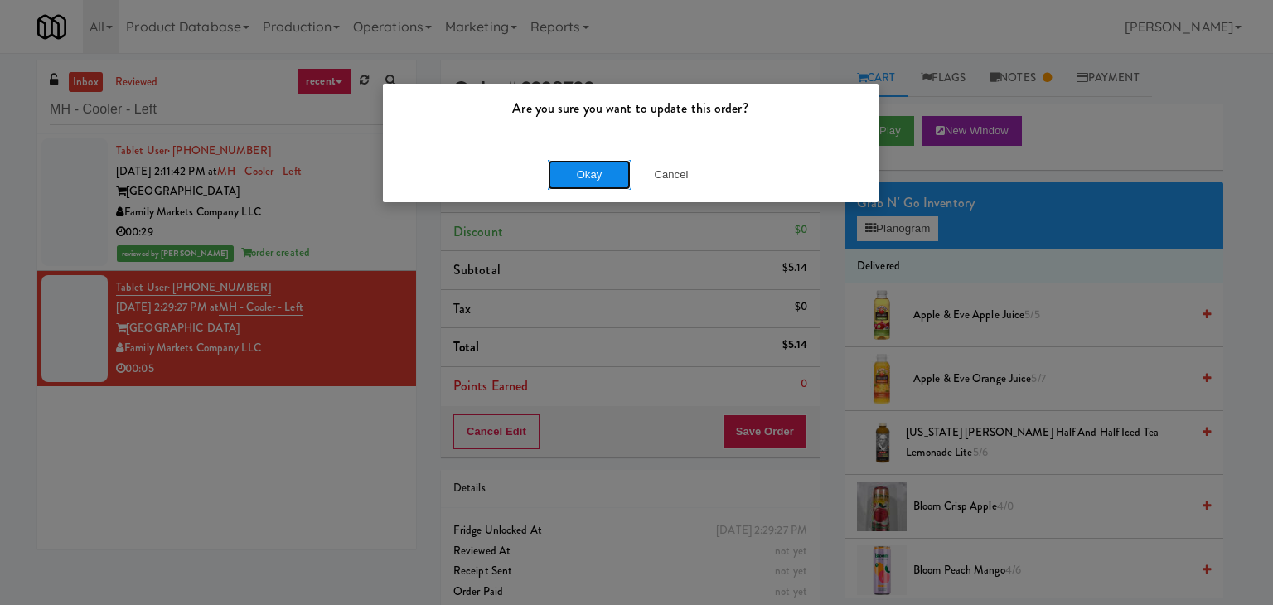
click at [585, 173] on button "Okay" at bounding box center [589, 175] width 83 height 30
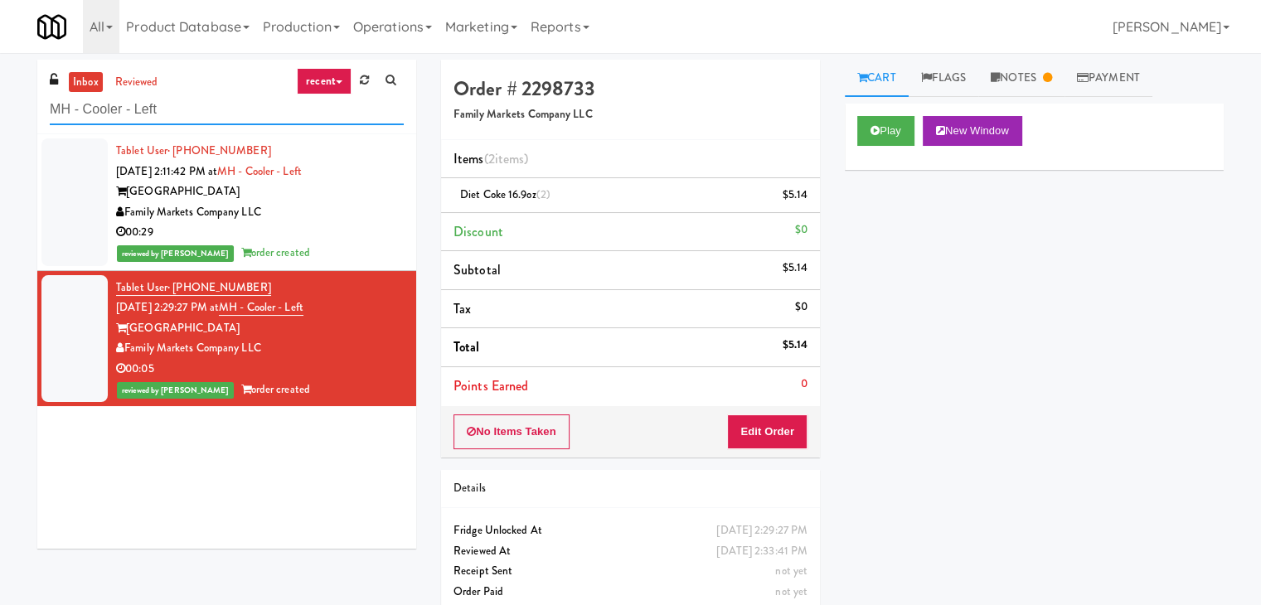
click at [208, 109] on input "MH - Cooler - Left" at bounding box center [227, 109] width 354 height 31
paste input "View 14 Combo"
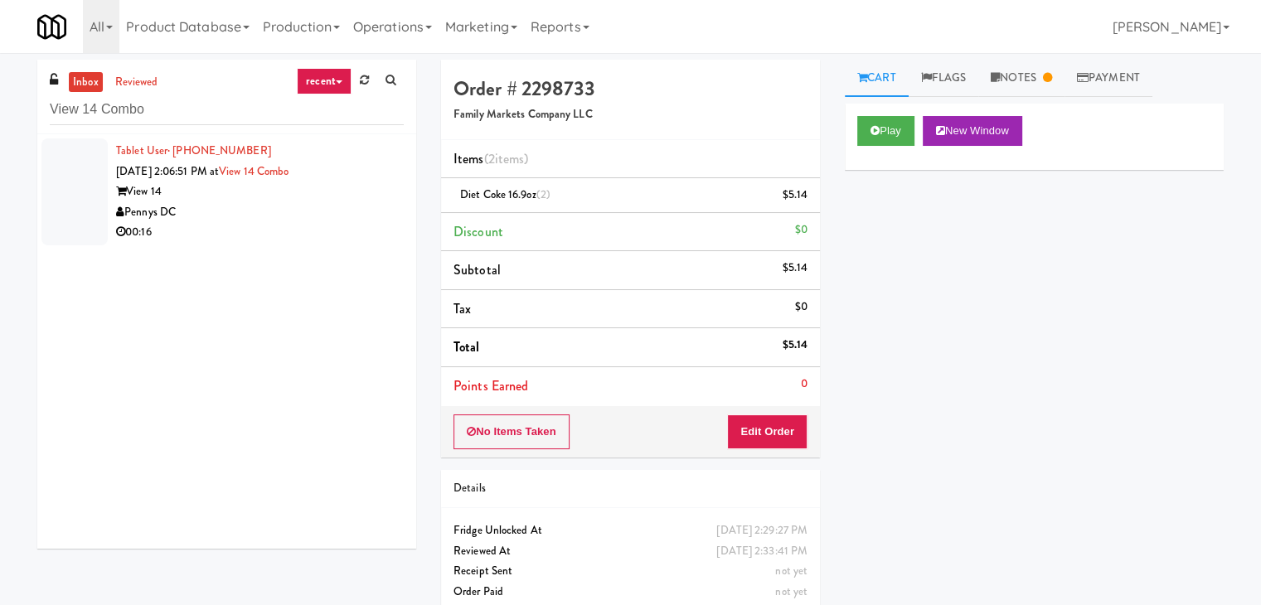
click at [313, 199] on div "View 14" at bounding box center [260, 192] width 288 height 21
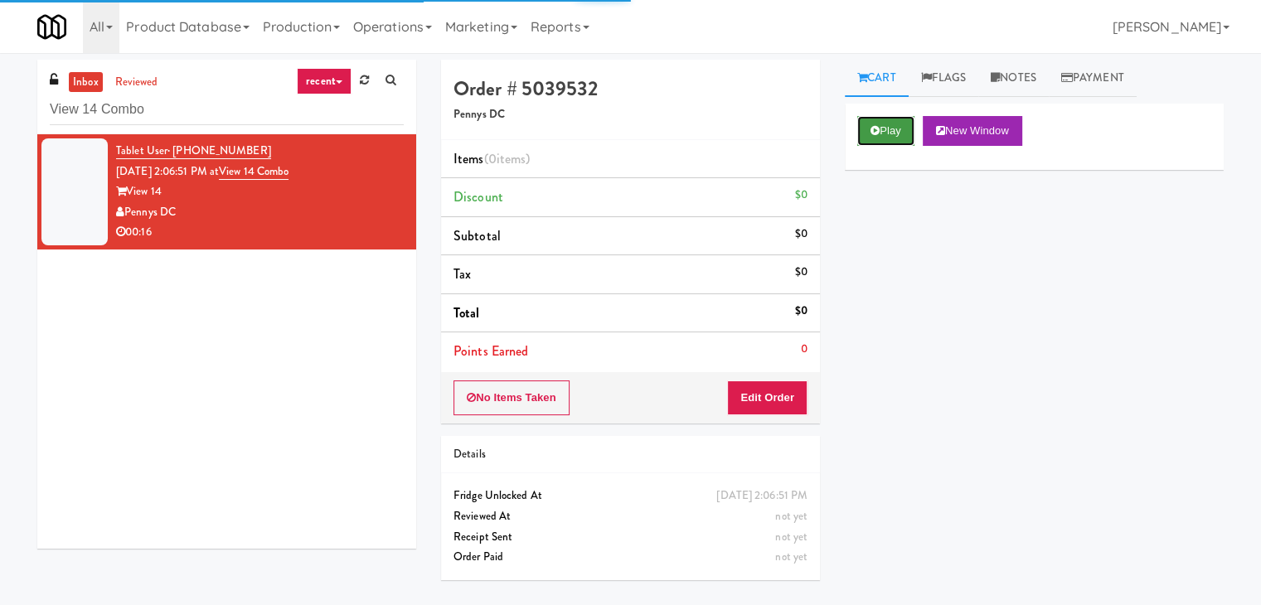
click at [877, 137] on button "Play" at bounding box center [885, 131] width 57 height 30
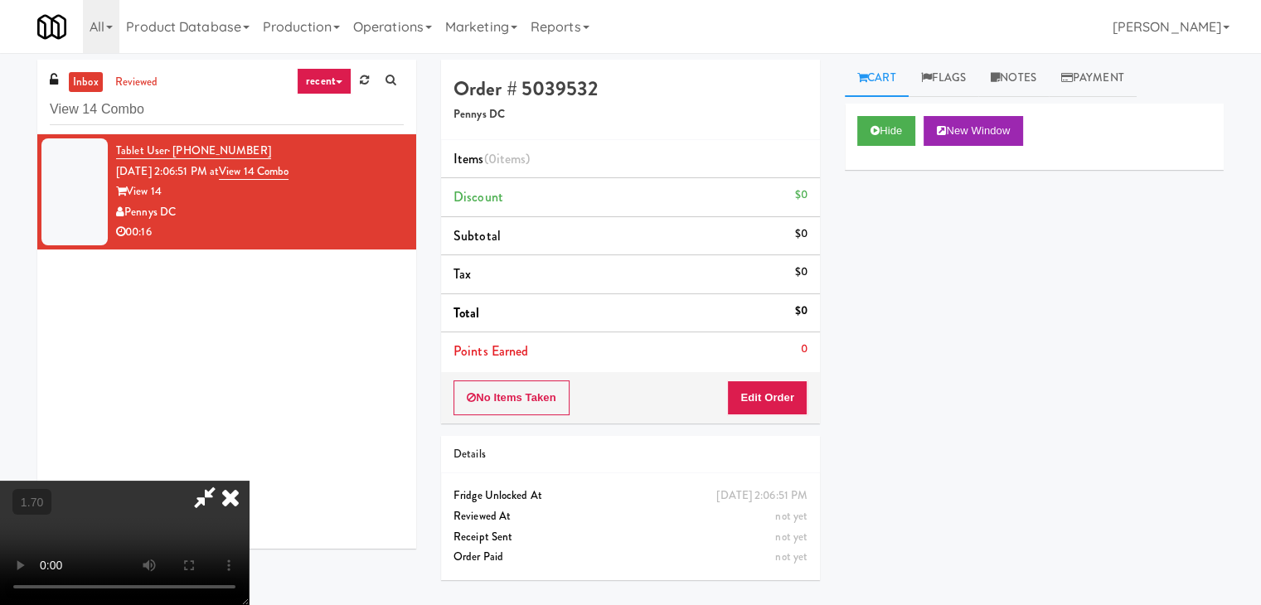
click at [249, 481] on video at bounding box center [124, 543] width 249 height 124
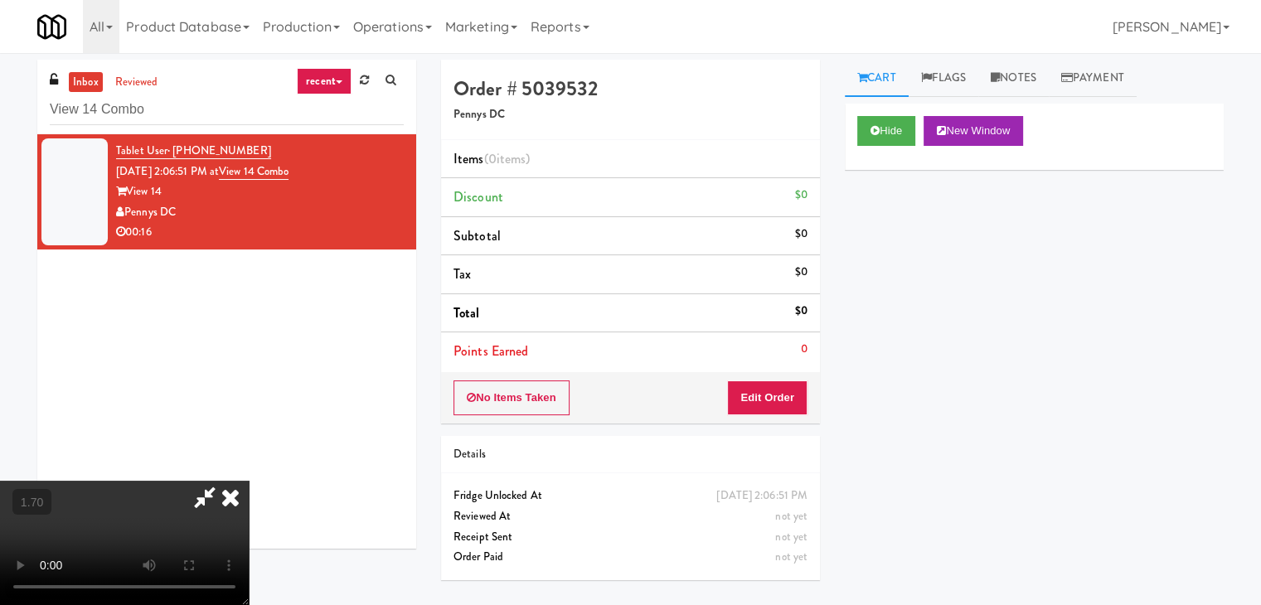
click at [249, 481] on video at bounding box center [124, 543] width 249 height 124
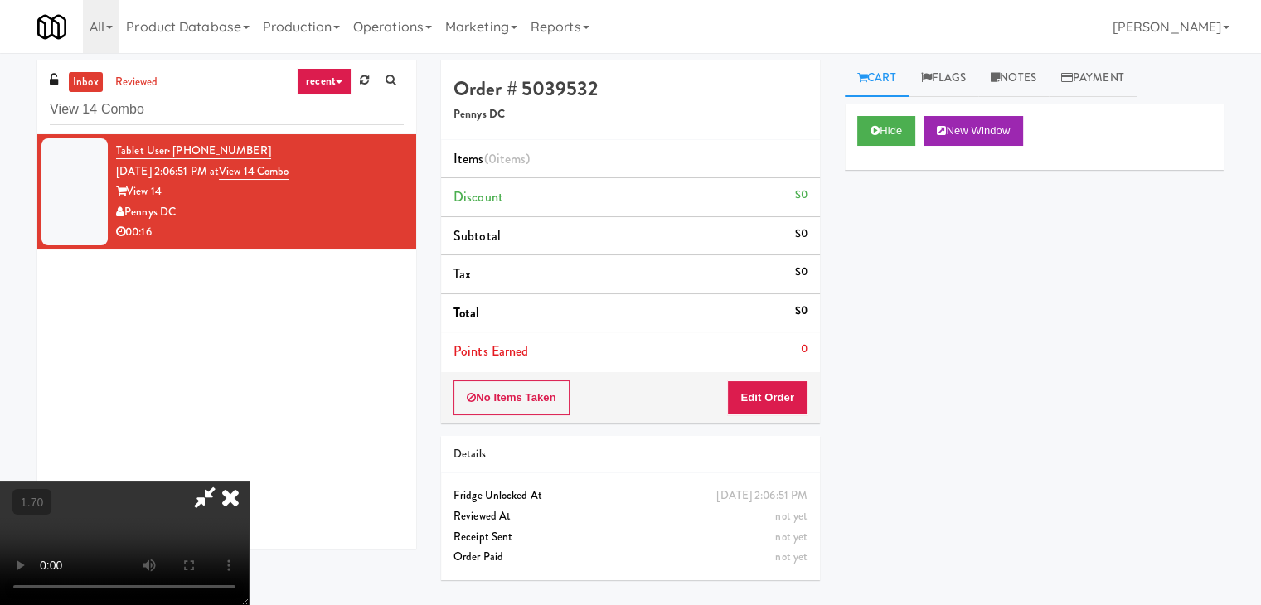
click at [249, 481] on video at bounding box center [124, 543] width 249 height 124
click at [249, 481] on icon at bounding box center [230, 497] width 36 height 33
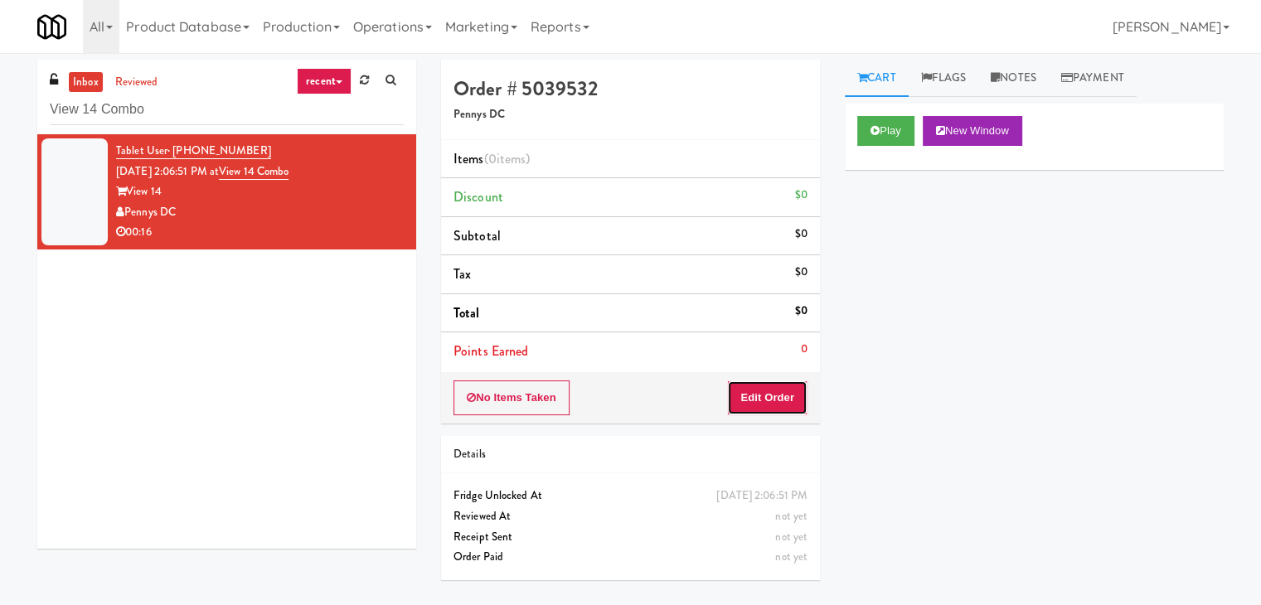
drag, startPoint x: 764, startPoint y: 381, endPoint x: 783, endPoint y: 369, distance: 22.8
click at [759, 394] on button "Edit Order" at bounding box center [767, 397] width 80 height 35
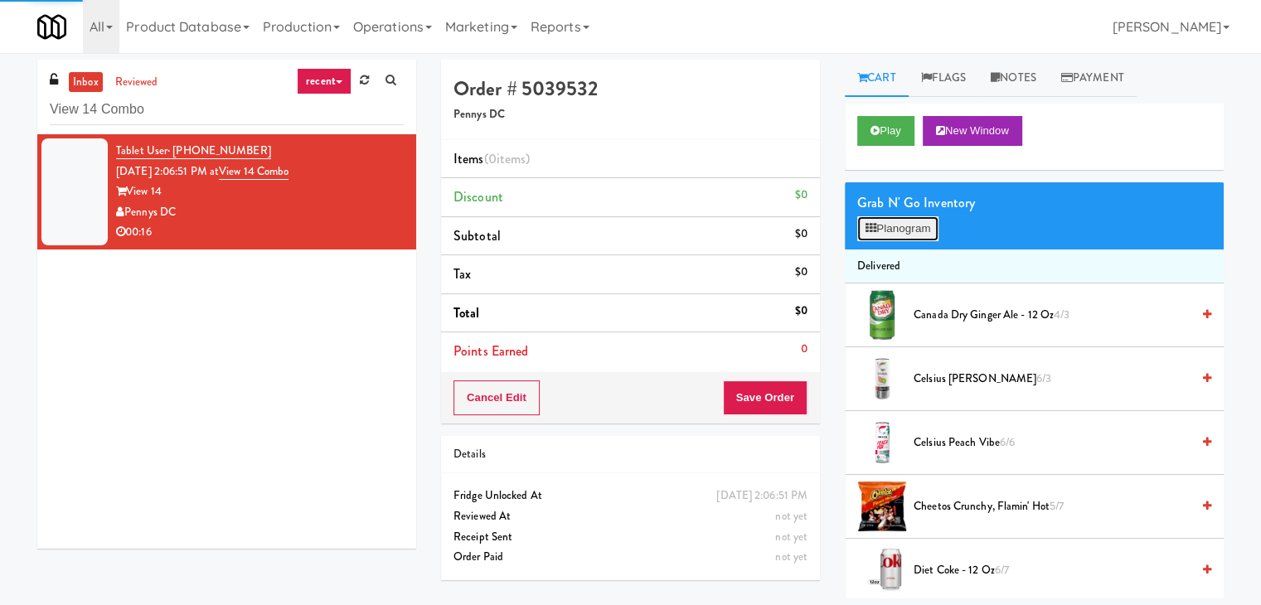
click at [892, 220] on button "Planogram" at bounding box center [897, 228] width 81 height 25
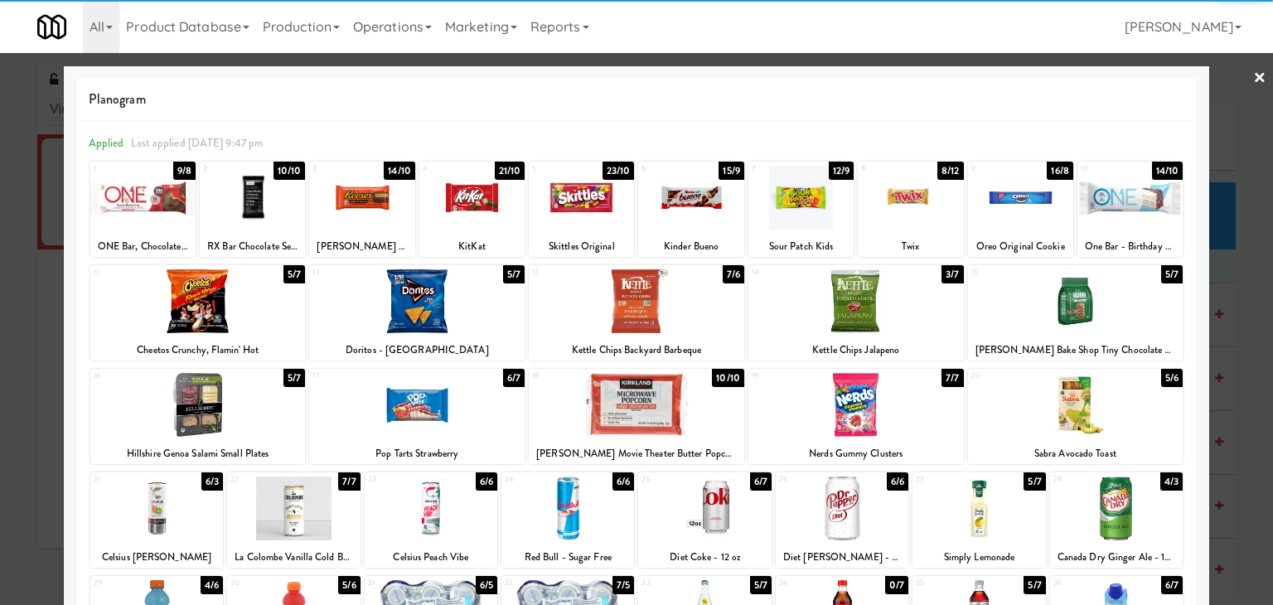
click at [636, 412] on div at bounding box center [636, 405] width 215 height 64
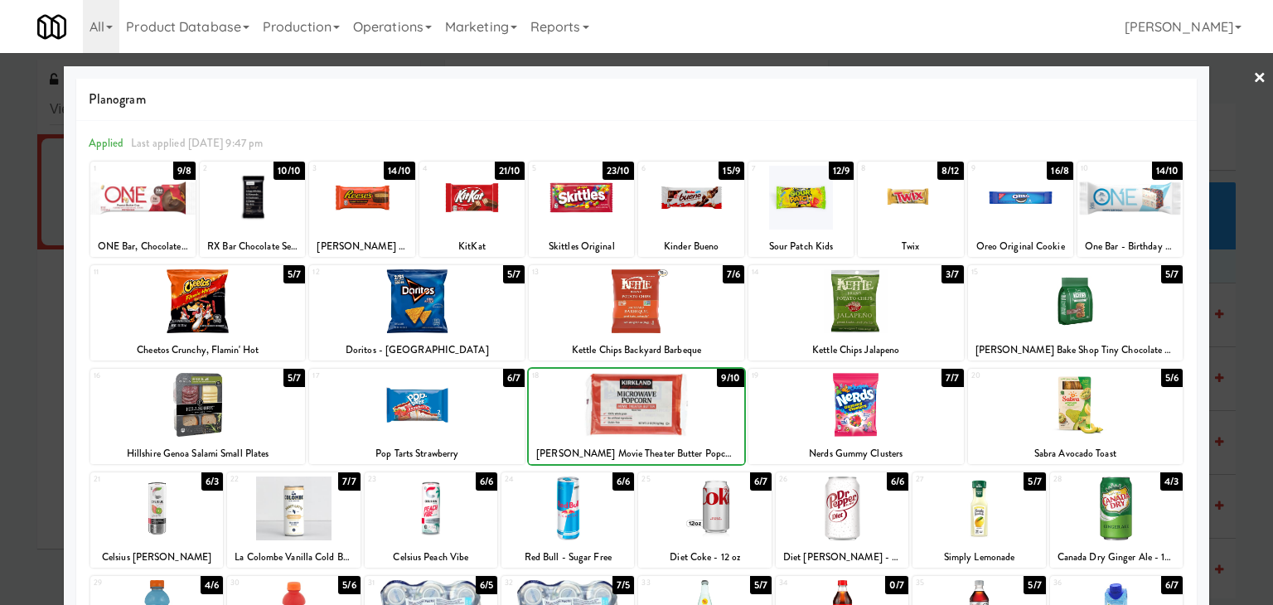
click at [636, 412] on div at bounding box center [636, 405] width 215 height 64
click at [371, 199] on div at bounding box center [361, 198] width 105 height 64
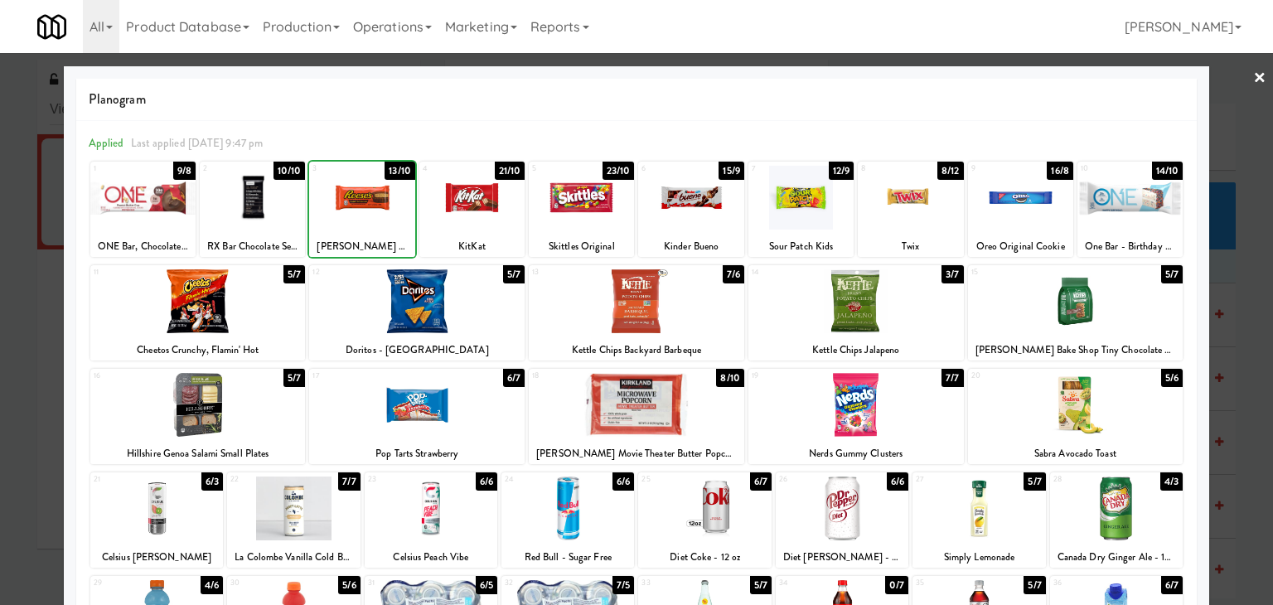
click at [371, 199] on div at bounding box center [361, 198] width 105 height 64
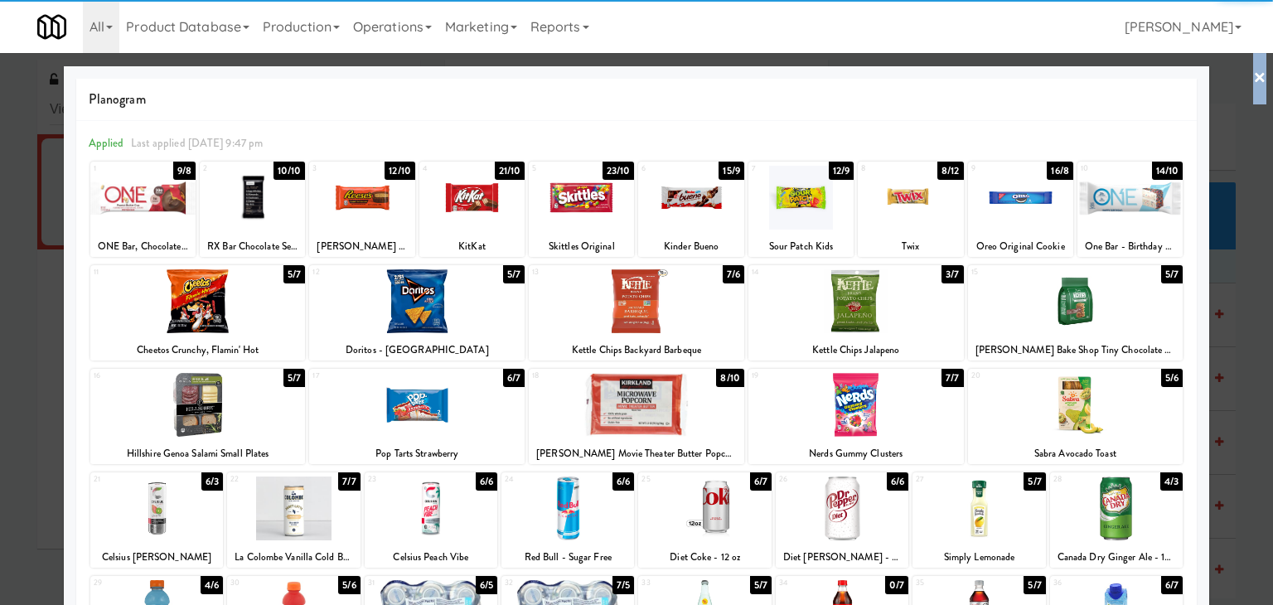
drag, startPoint x: 1247, startPoint y: 80, endPoint x: 1016, endPoint y: 264, distance: 295.5
click at [1253, 80] on link "×" at bounding box center [1259, 78] width 13 height 51
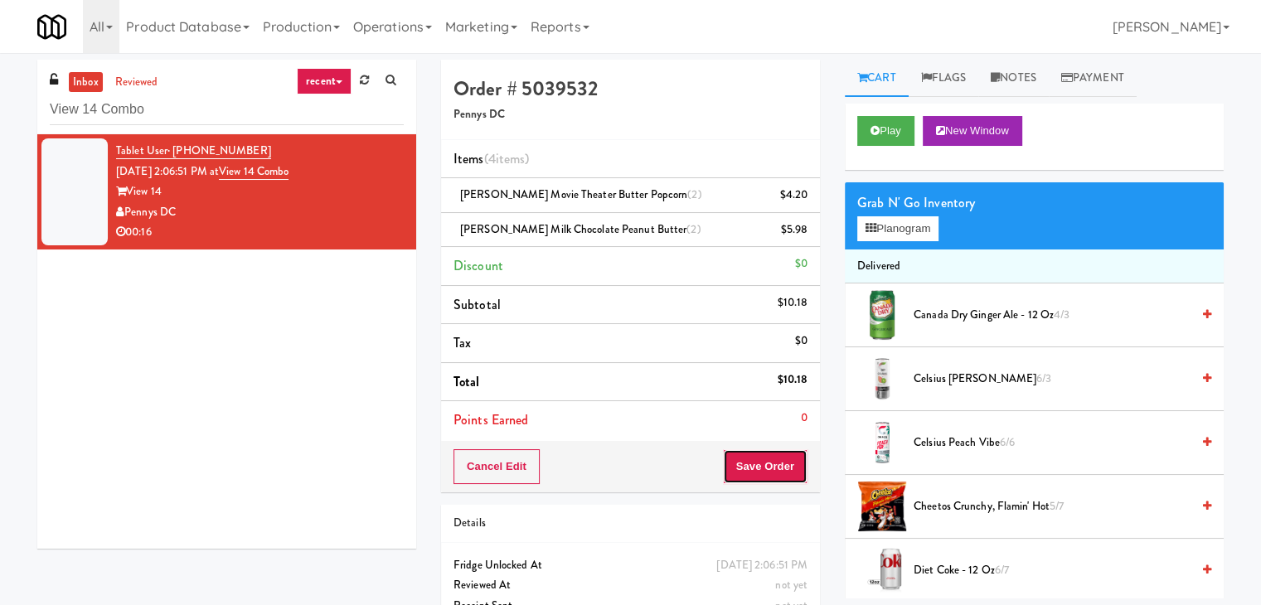
click at [759, 457] on button "Save Order" at bounding box center [765, 466] width 85 height 35
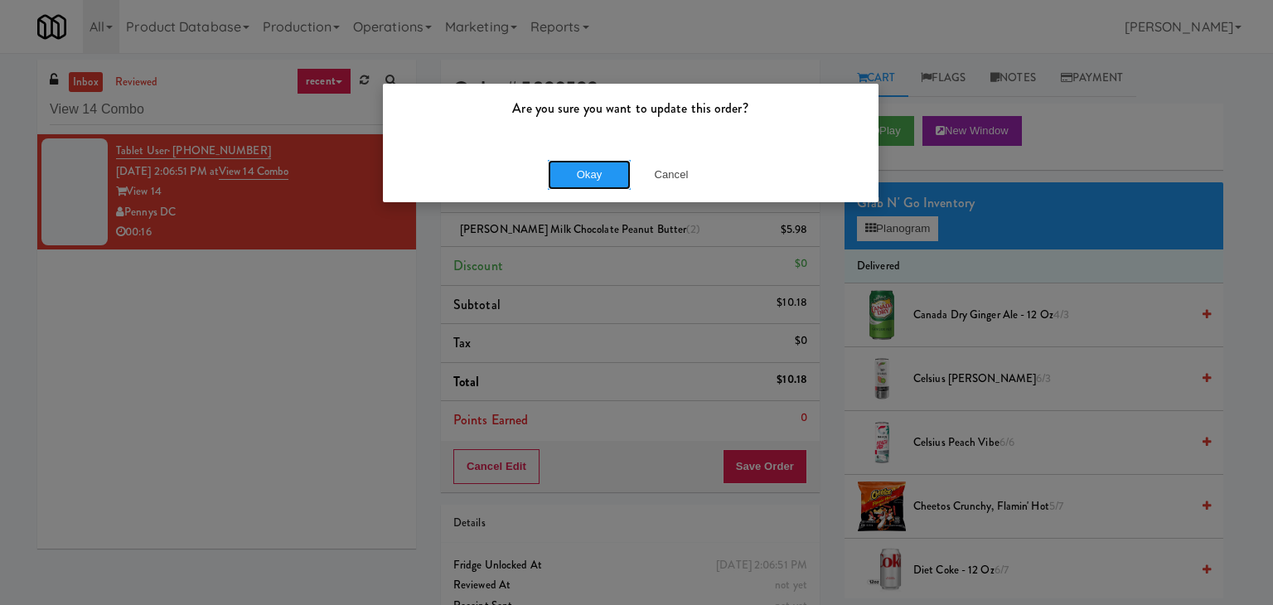
drag, startPoint x: 612, startPoint y: 172, endPoint x: 559, endPoint y: 120, distance: 73.9
click at [611, 172] on button "Okay" at bounding box center [589, 175] width 83 height 30
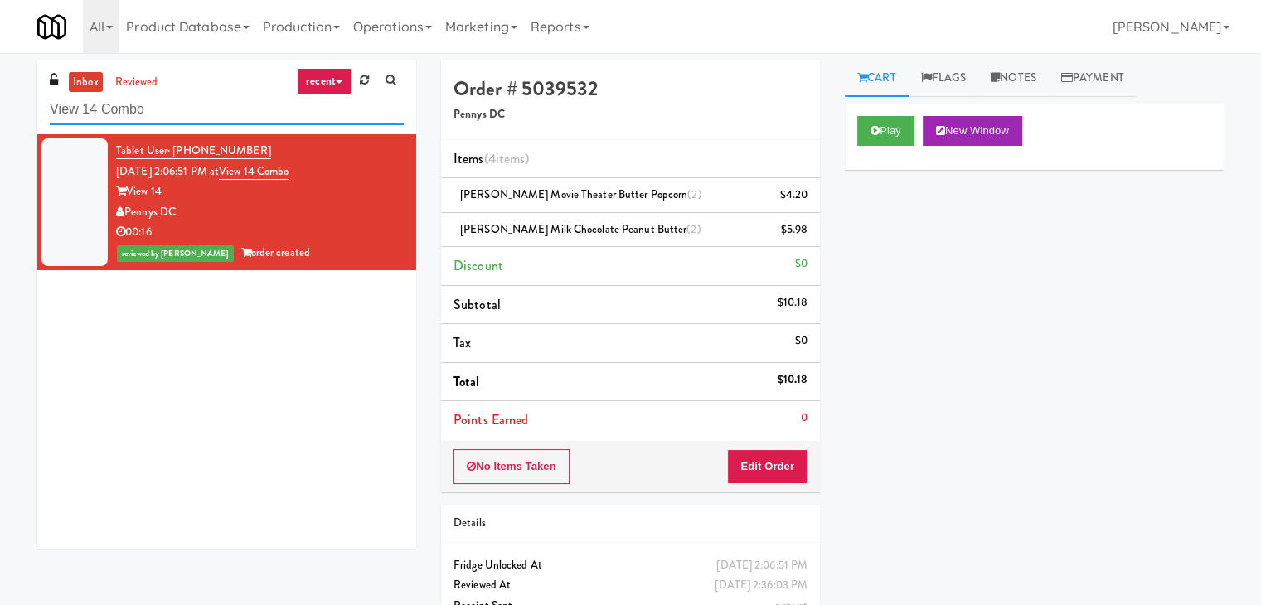
click at [182, 116] on input "View 14 Combo" at bounding box center [227, 109] width 354 height 31
paste input "Oso Apartments - Cooler - Sol"
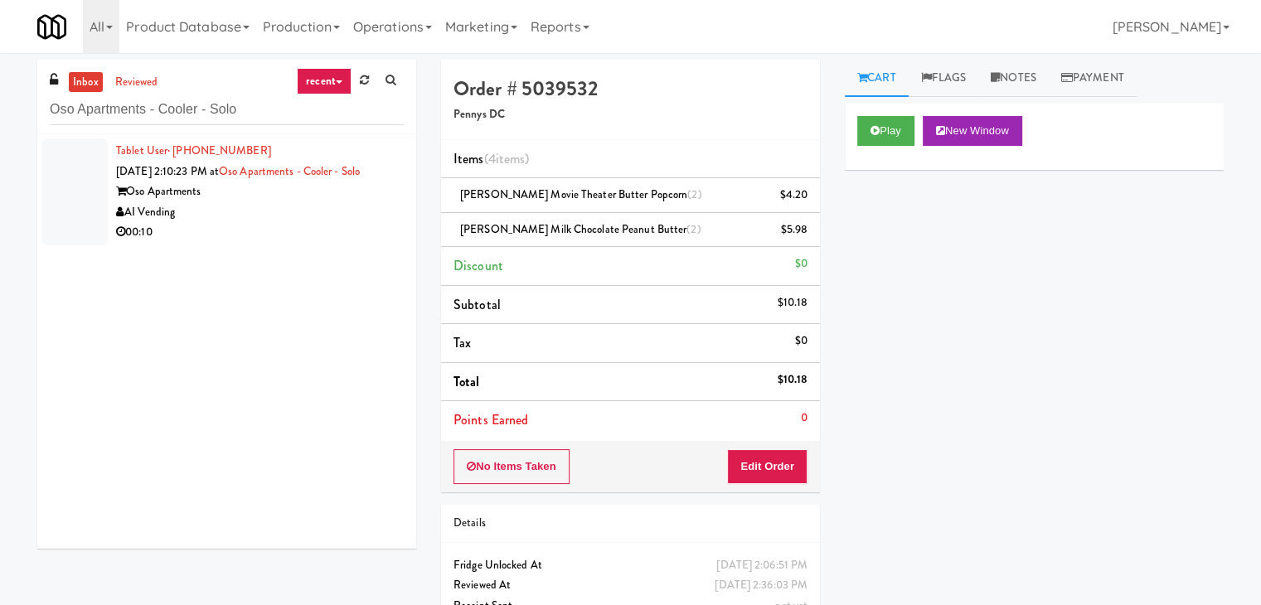
click at [339, 208] on div "AI Vending" at bounding box center [260, 212] width 288 height 21
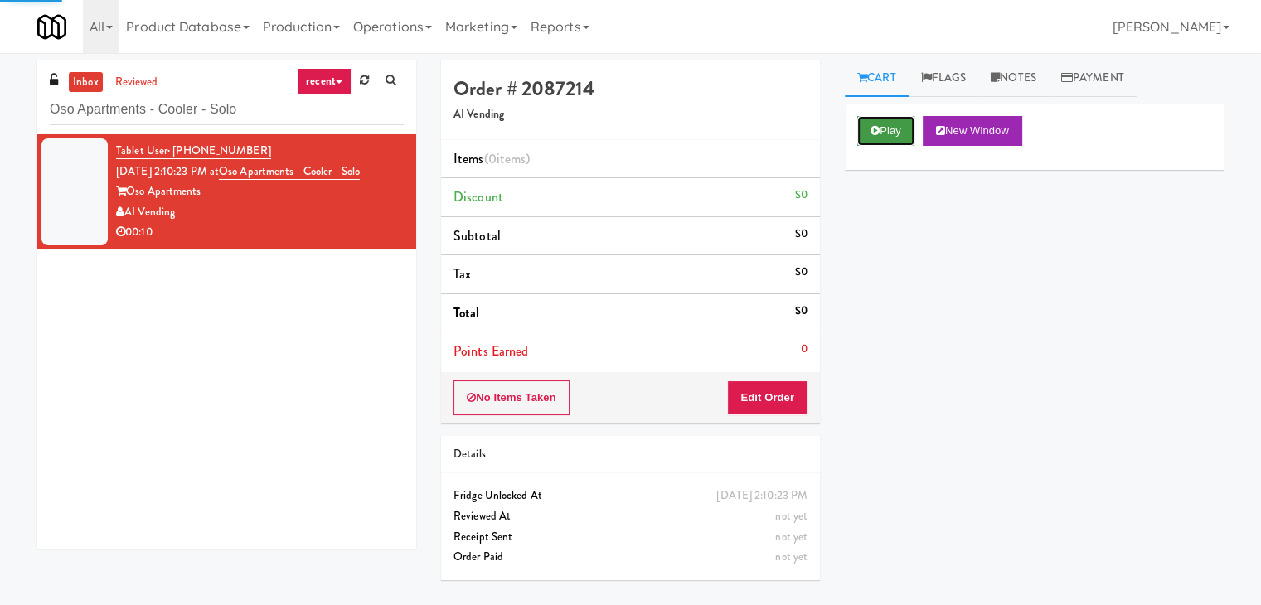
click at [883, 128] on button "Play" at bounding box center [885, 131] width 57 height 30
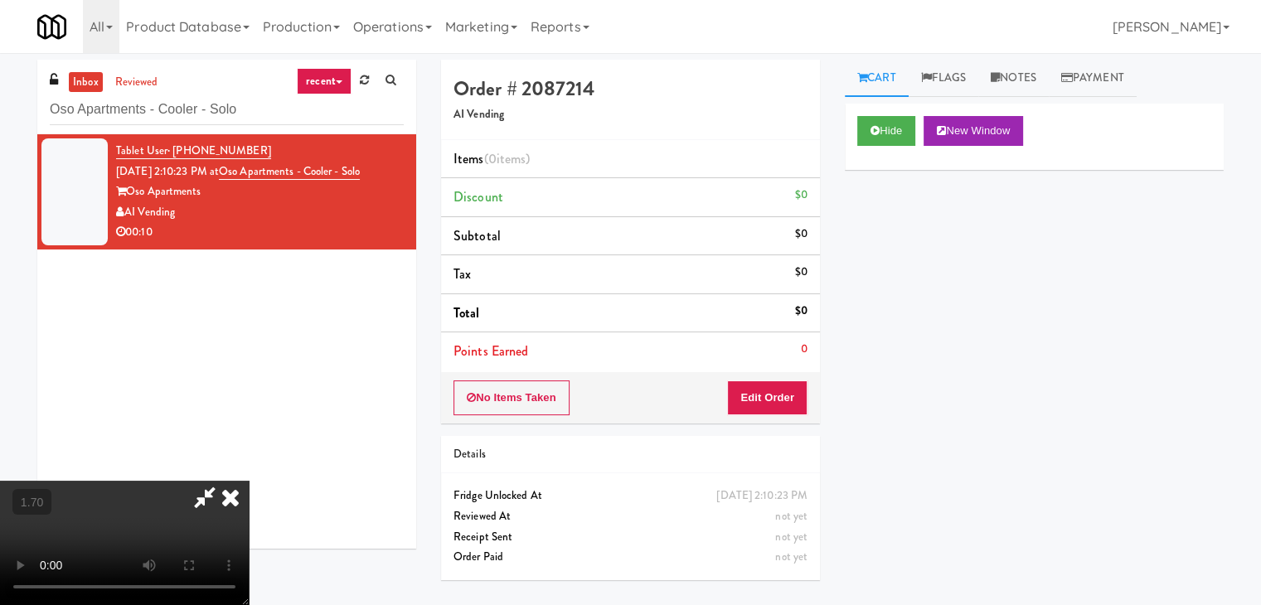
click at [249, 481] on video at bounding box center [124, 543] width 249 height 124
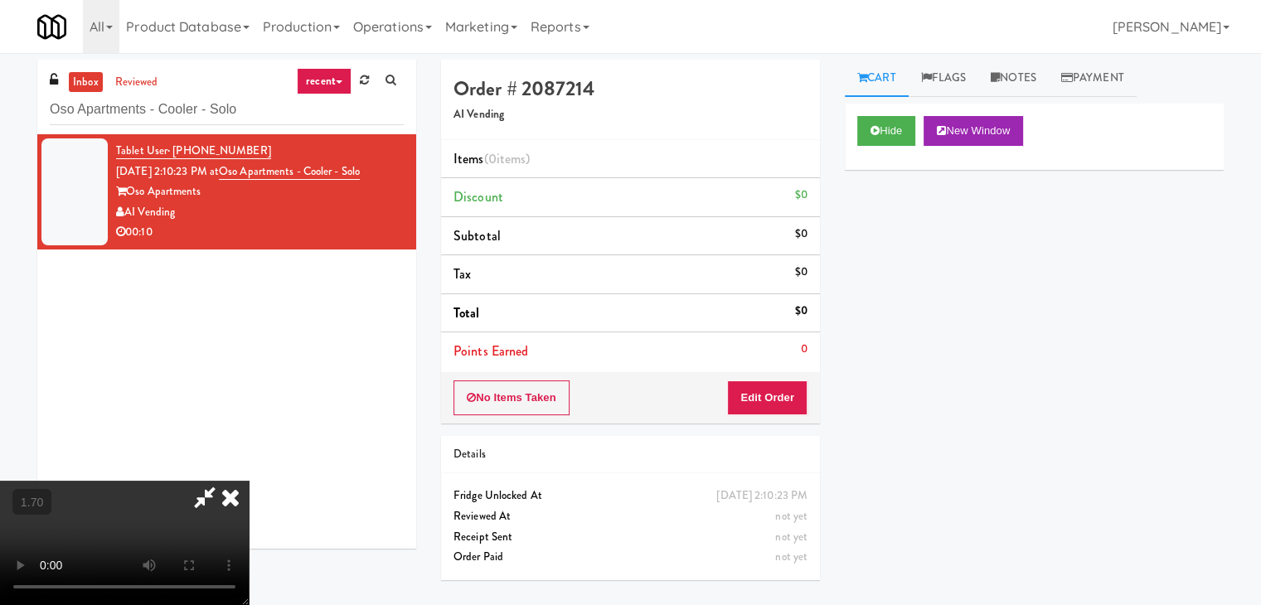
click at [249, 481] on icon at bounding box center [230, 497] width 36 height 33
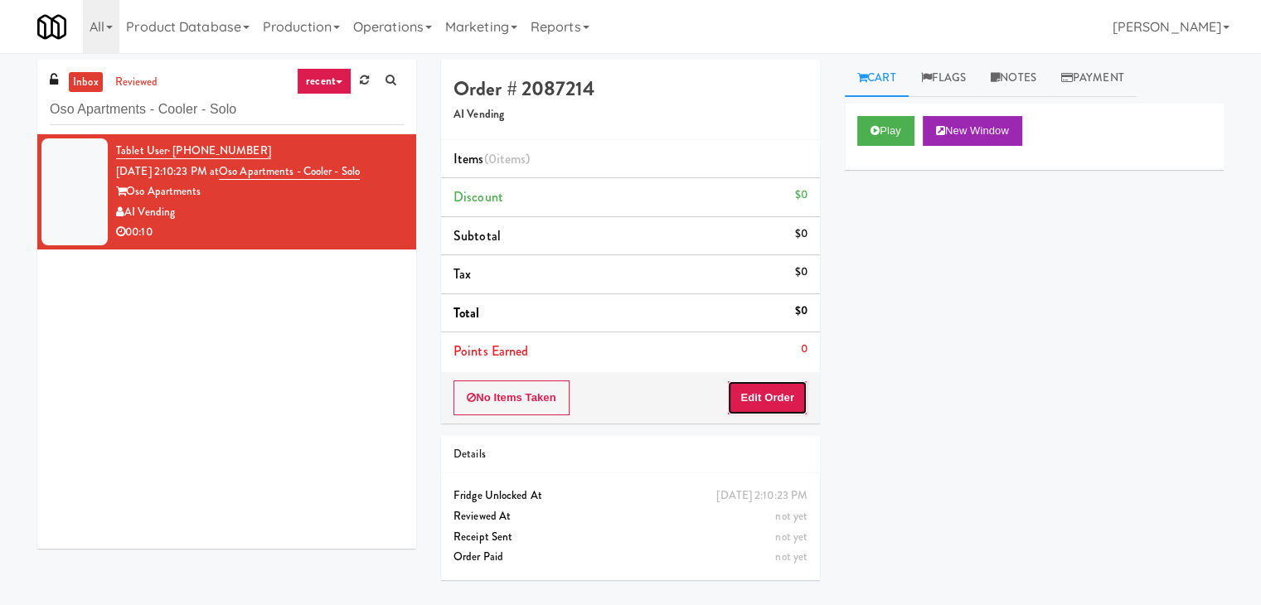
click at [776, 400] on button "Edit Order" at bounding box center [767, 397] width 80 height 35
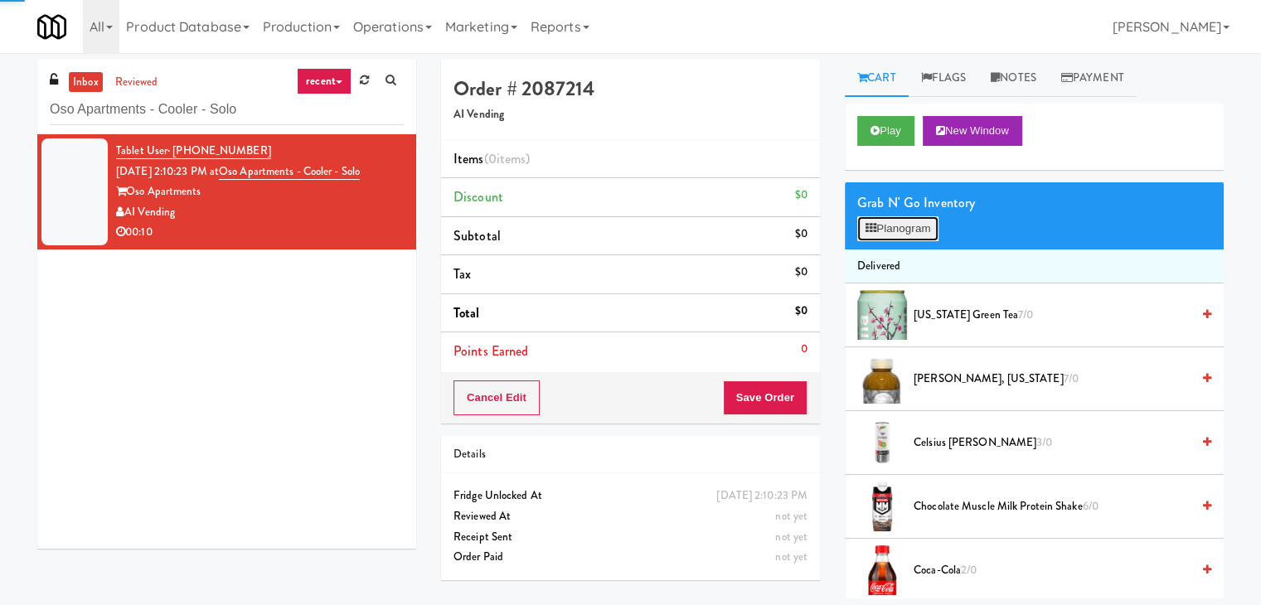
click at [894, 226] on button "Planogram" at bounding box center [897, 228] width 81 height 25
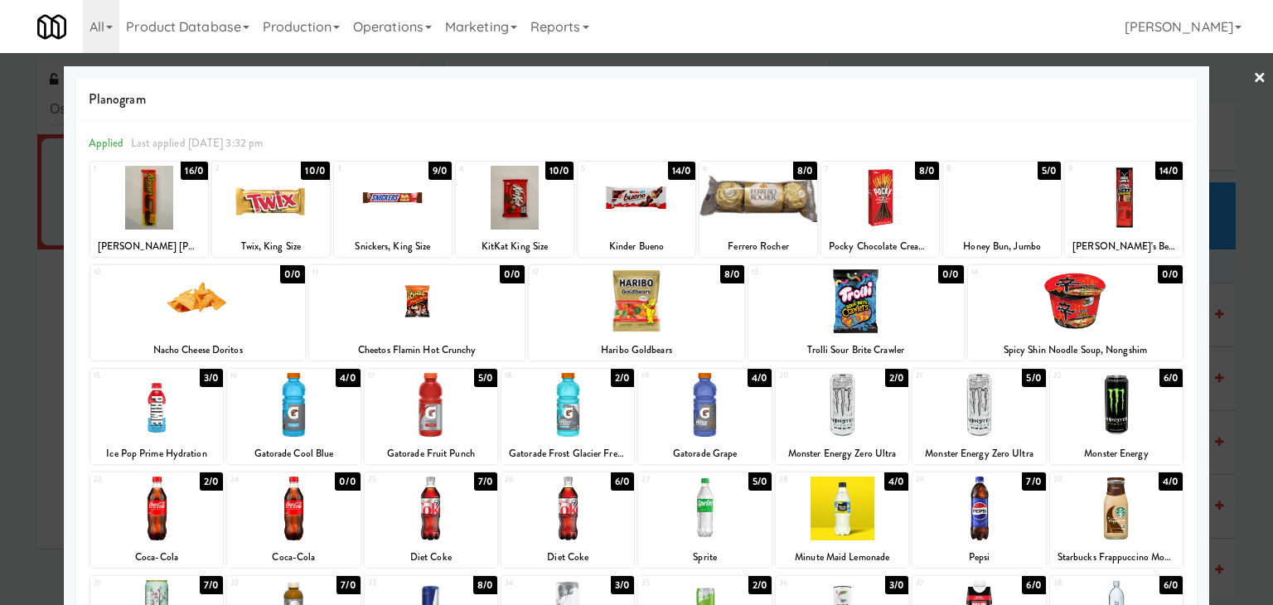
drag, startPoint x: 501, startPoint y: 191, endPoint x: 799, endPoint y: 203, distance: 298.6
click at [501, 191] on div at bounding box center [515, 198] width 118 height 64
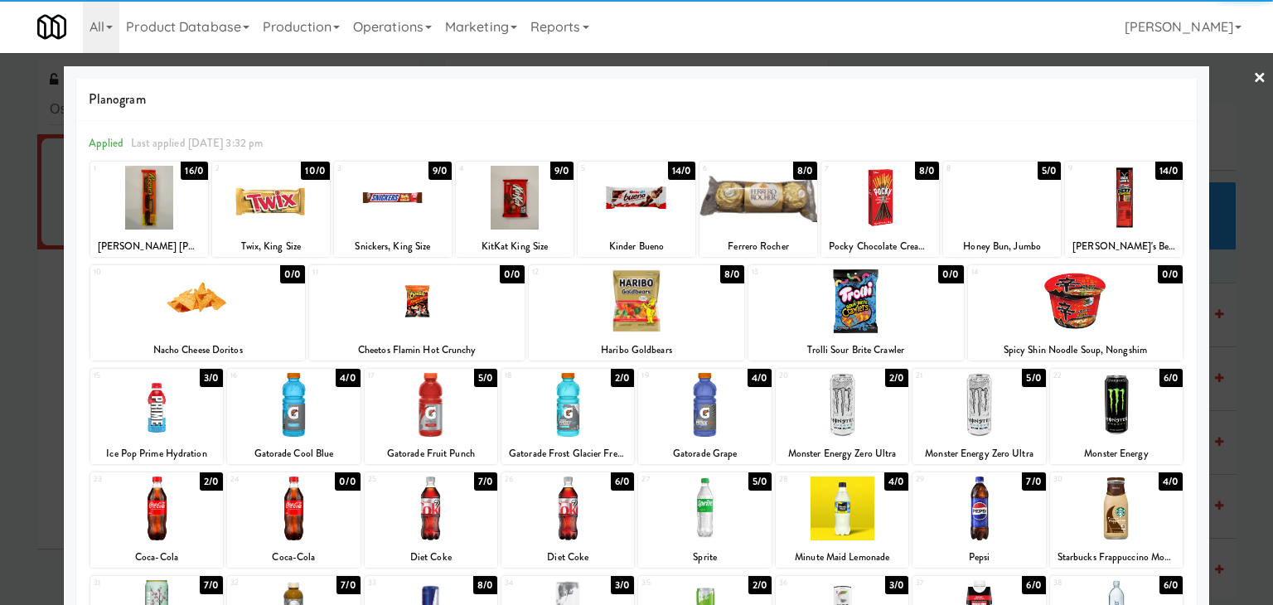
drag, startPoint x: 1250, startPoint y: 75, endPoint x: 1001, endPoint y: 296, distance: 332.8
click at [1253, 75] on link "×" at bounding box center [1259, 78] width 13 height 51
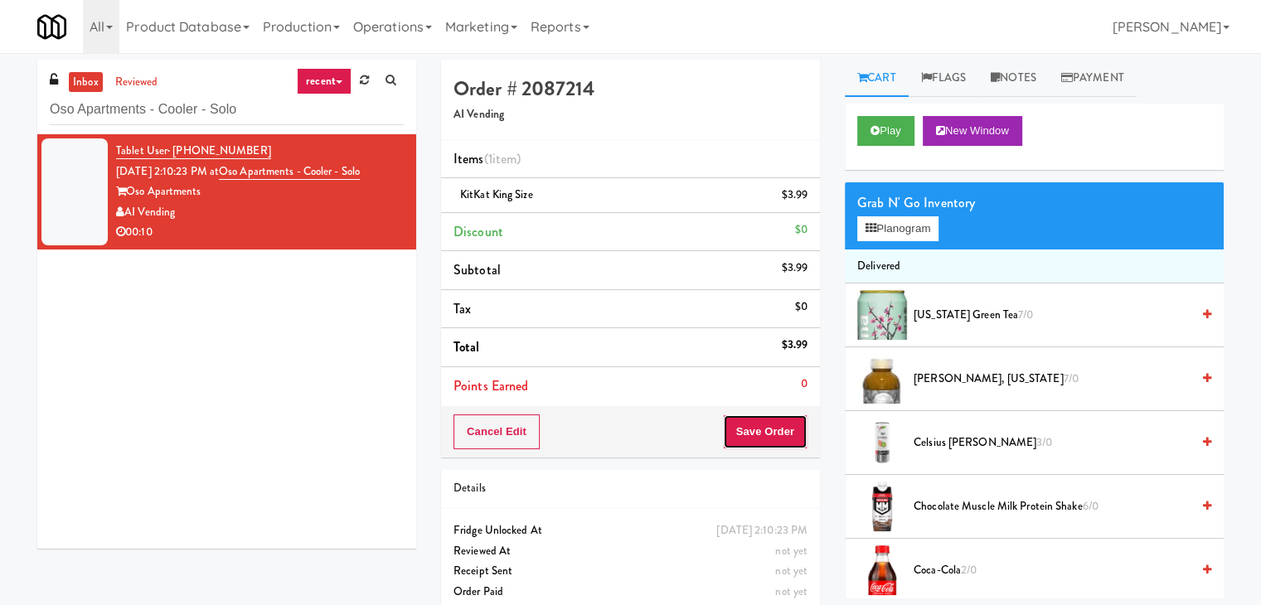
click at [767, 429] on button "Save Order" at bounding box center [765, 431] width 85 height 35
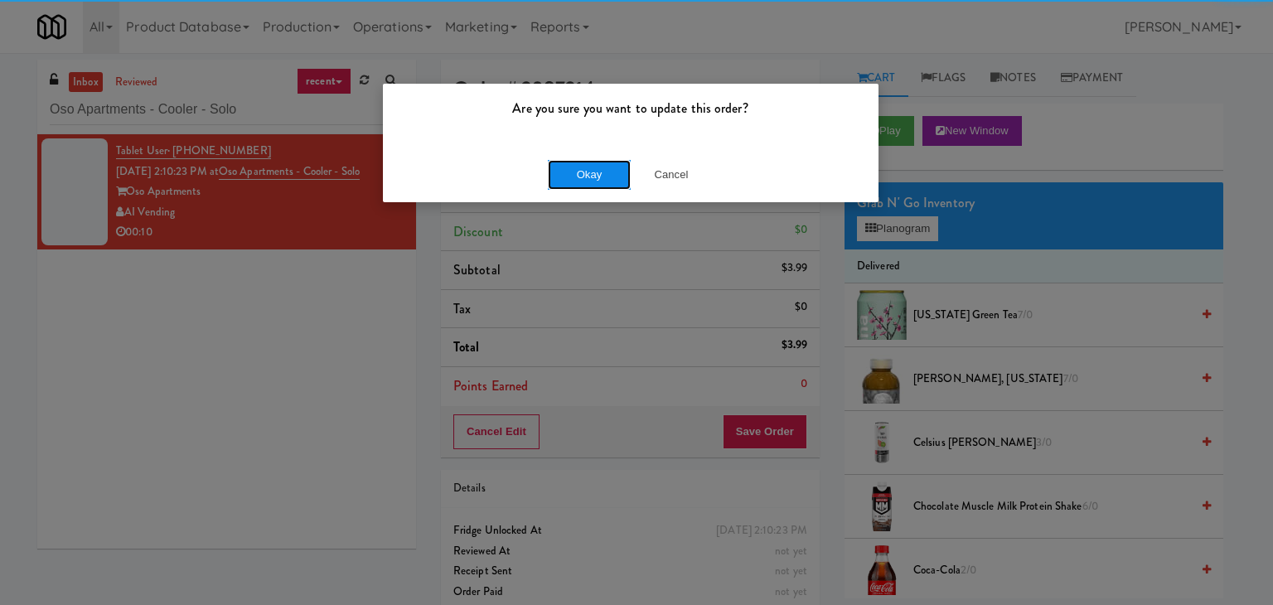
click at [606, 170] on button "Okay" at bounding box center [589, 175] width 83 height 30
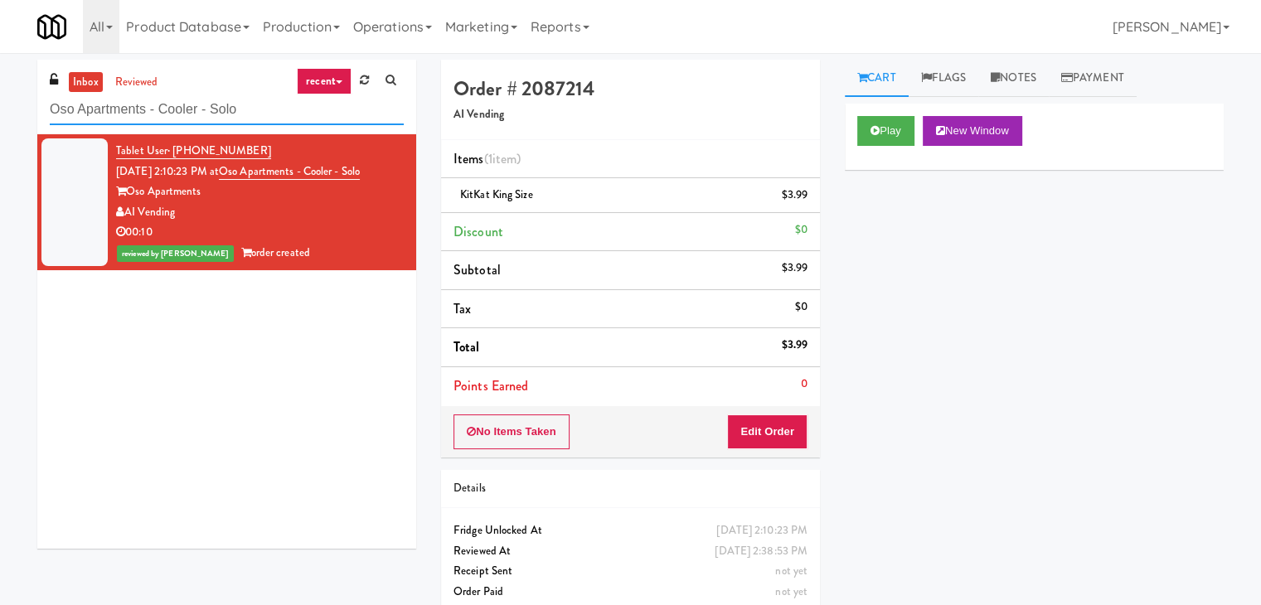
click at [260, 123] on input "Oso Apartments - Cooler - Solo" at bounding box center [227, 109] width 354 height 31
paste input "HP Employee Lounge Drinks"
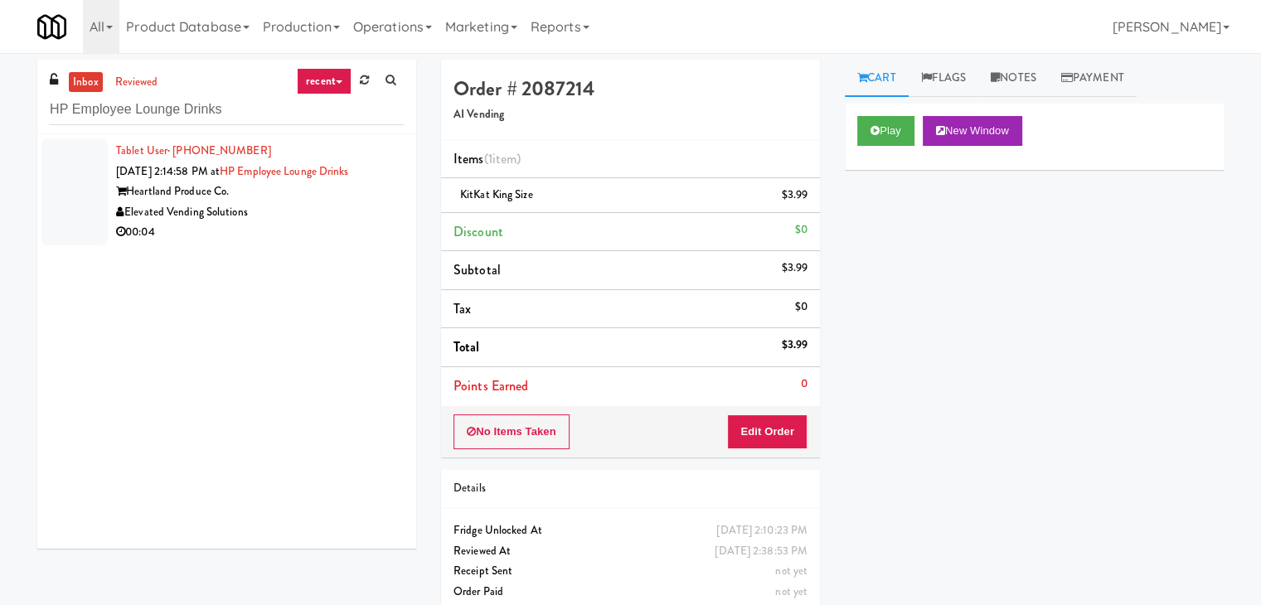
click at [356, 222] on div "00:04" at bounding box center [260, 232] width 288 height 21
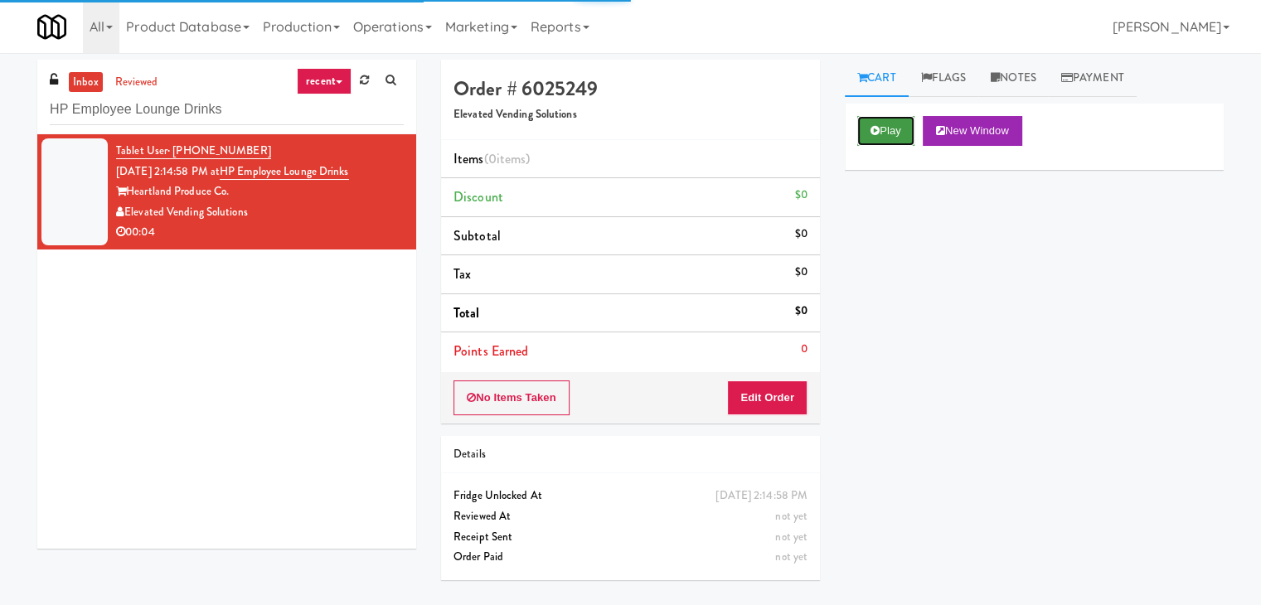
click at [890, 122] on button "Play" at bounding box center [885, 131] width 57 height 30
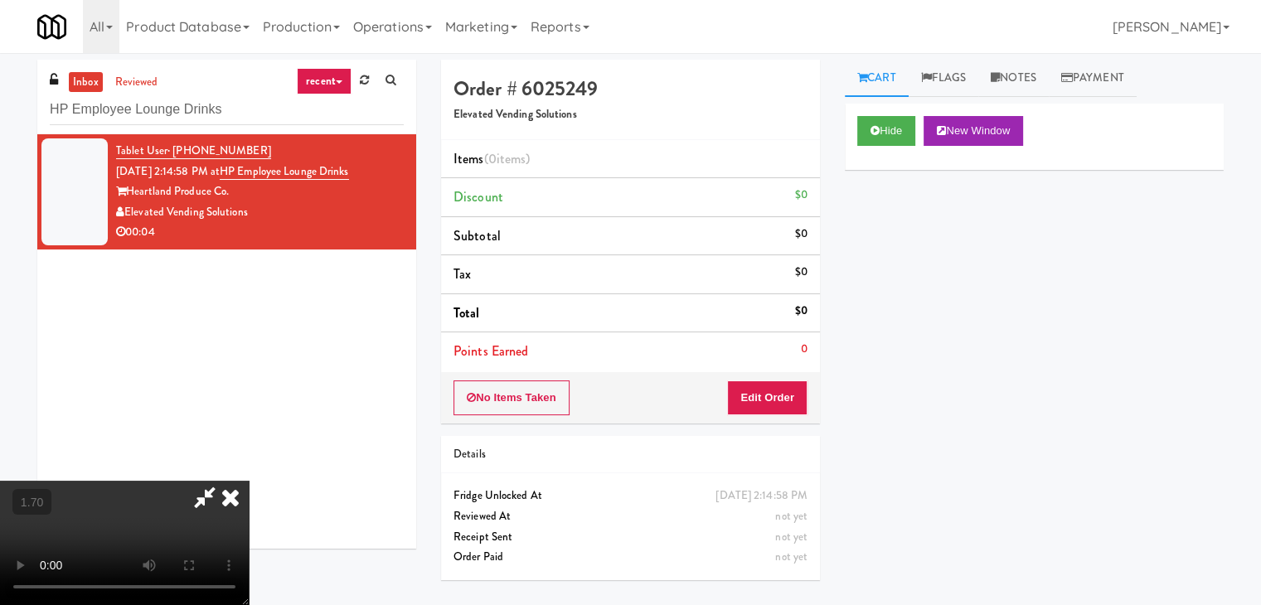
click at [249, 481] on video at bounding box center [124, 543] width 249 height 124
drag, startPoint x: 727, startPoint y: 67, endPoint x: 728, endPoint y: 103, distance: 35.6
click at [249, 481] on icon at bounding box center [230, 497] width 36 height 33
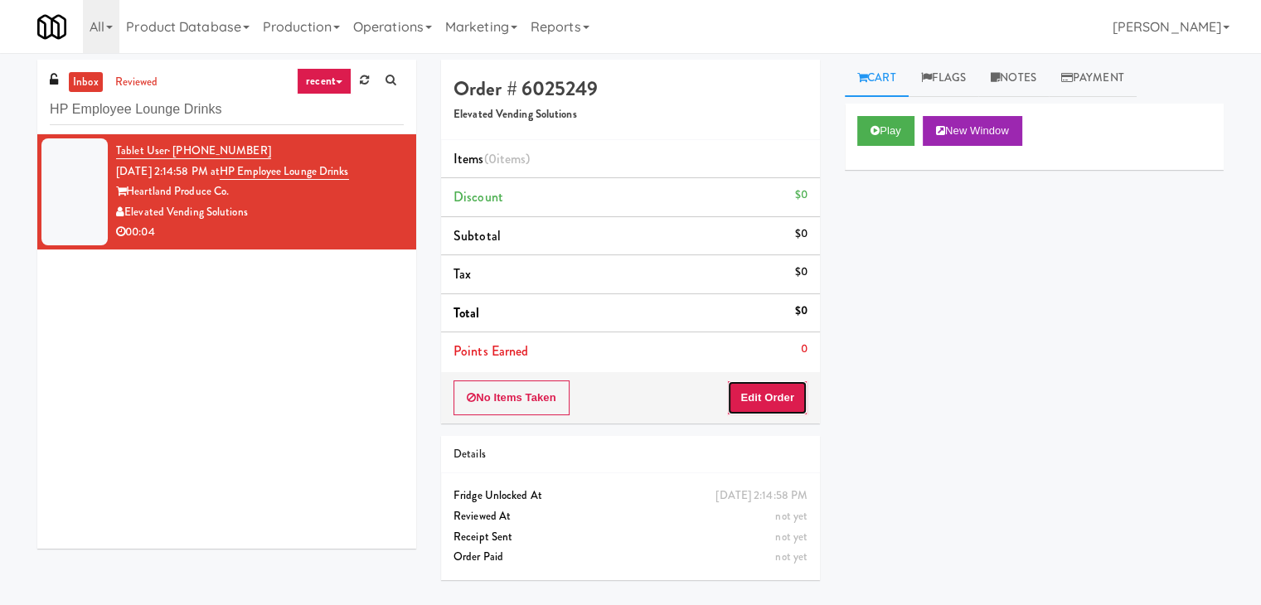
drag, startPoint x: 753, startPoint y: 392, endPoint x: 806, endPoint y: 341, distance: 72.7
click at [753, 390] on button "Edit Order" at bounding box center [767, 397] width 80 height 35
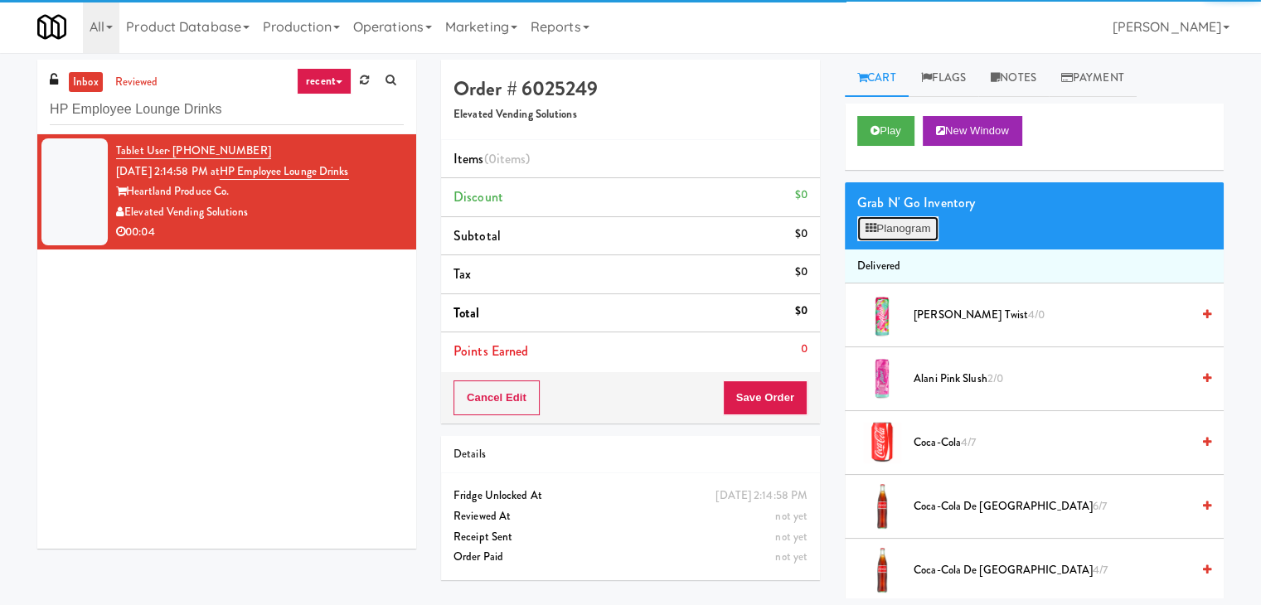
click at [895, 235] on button "Planogram" at bounding box center [897, 228] width 81 height 25
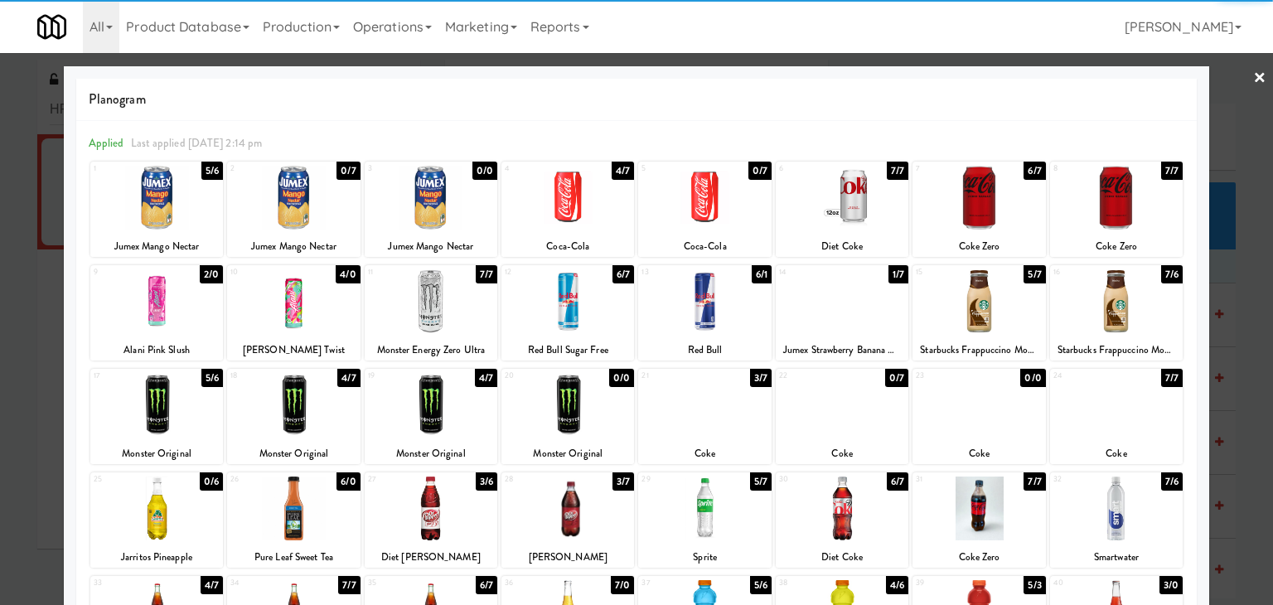
click at [146, 298] on div at bounding box center [156, 301] width 133 height 64
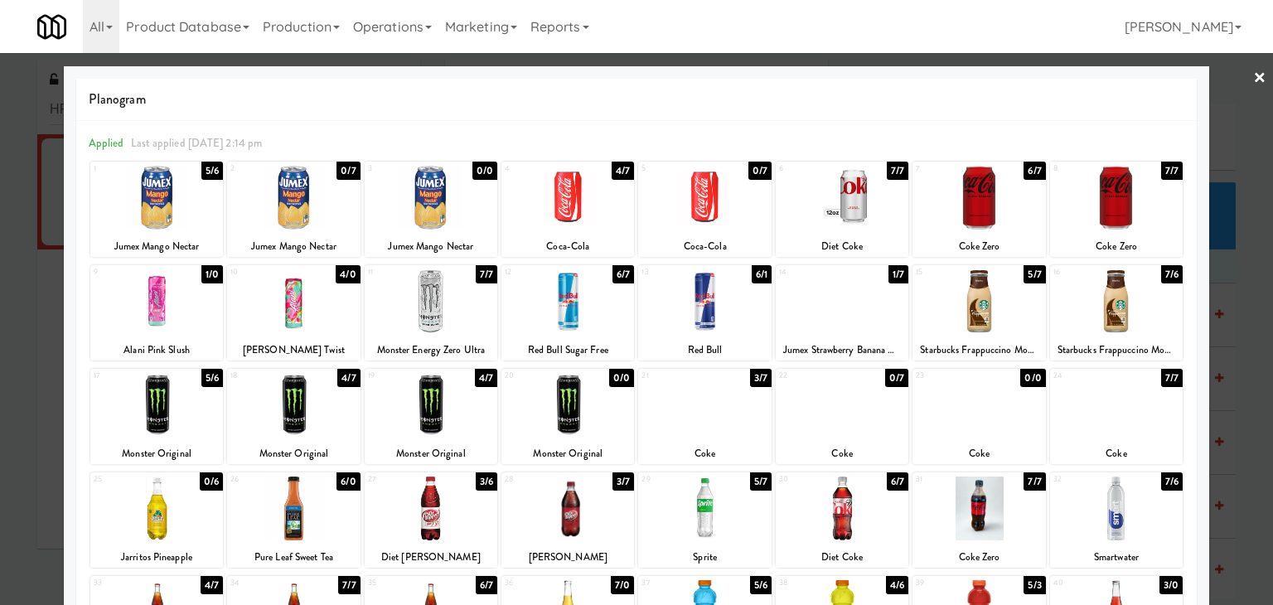
click at [1253, 73] on link "×" at bounding box center [1259, 78] width 13 height 51
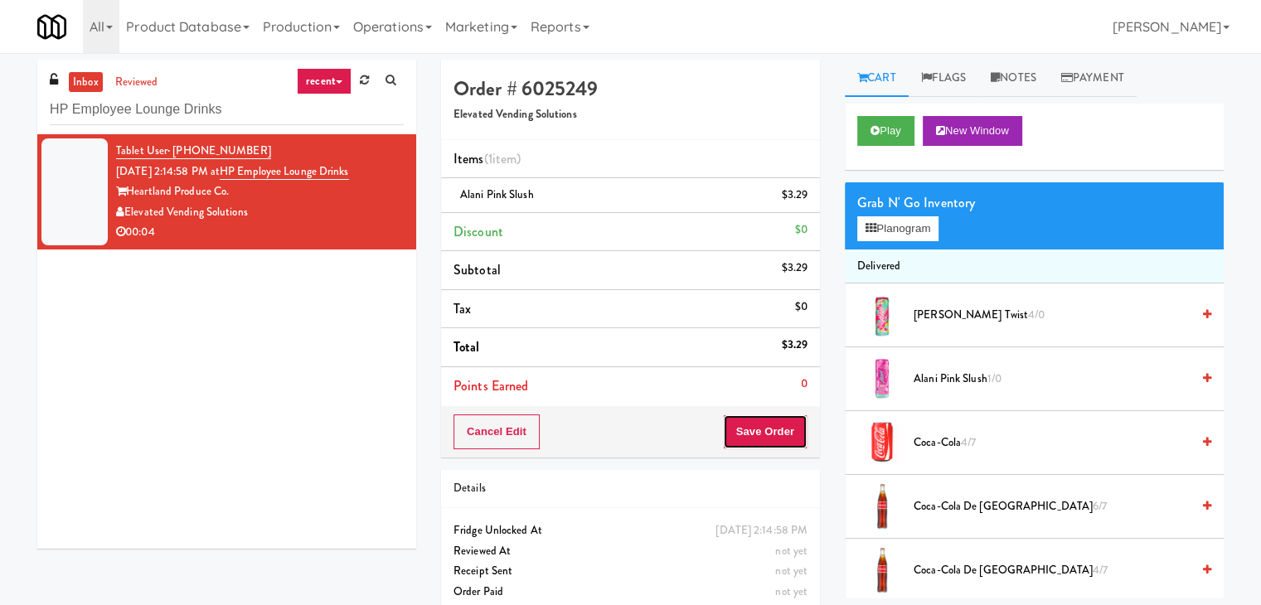
click at [769, 433] on button "Save Order" at bounding box center [765, 431] width 85 height 35
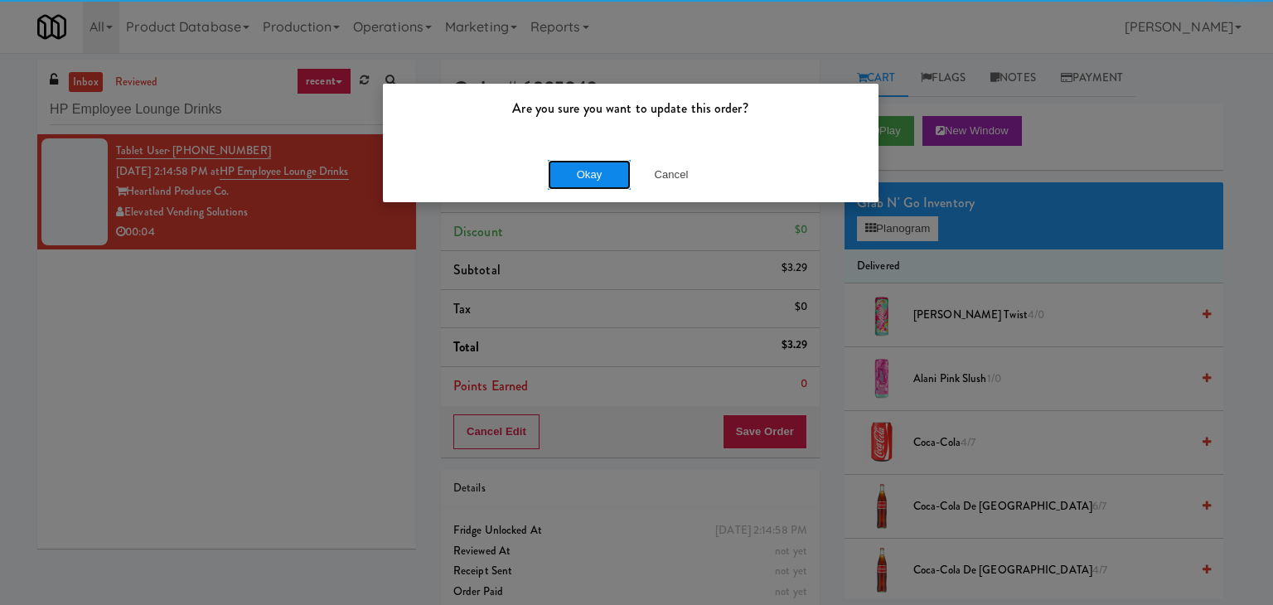
click at [584, 170] on button "Okay" at bounding box center [589, 175] width 83 height 30
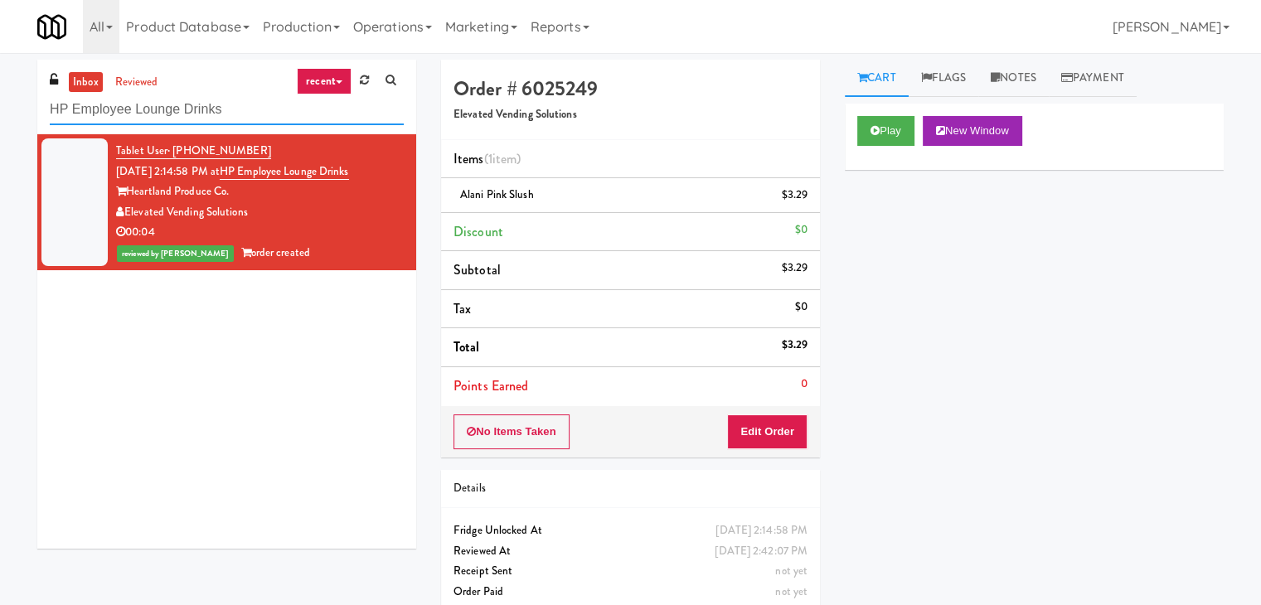
click at [249, 111] on input "HP Employee Lounge Drinks" at bounding box center [227, 109] width 354 height 31
paste input "[PERSON_NAME] Law"
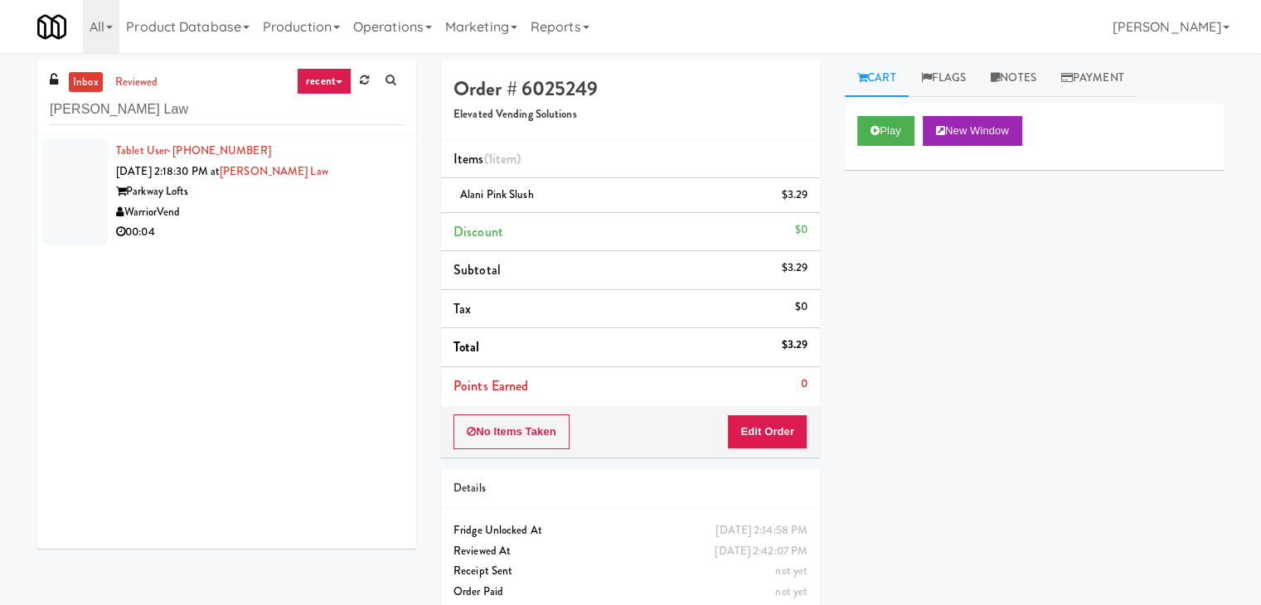
click at [365, 219] on div "WarriorVend" at bounding box center [260, 212] width 288 height 21
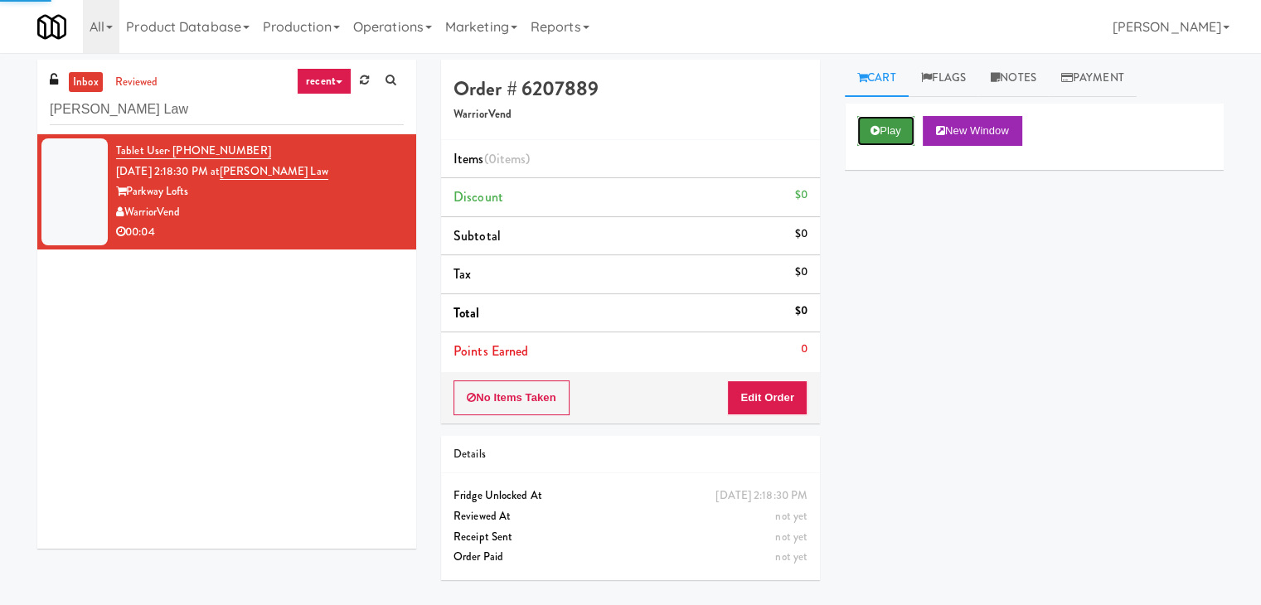
click at [874, 133] on icon at bounding box center [874, 130] width 9 height 11
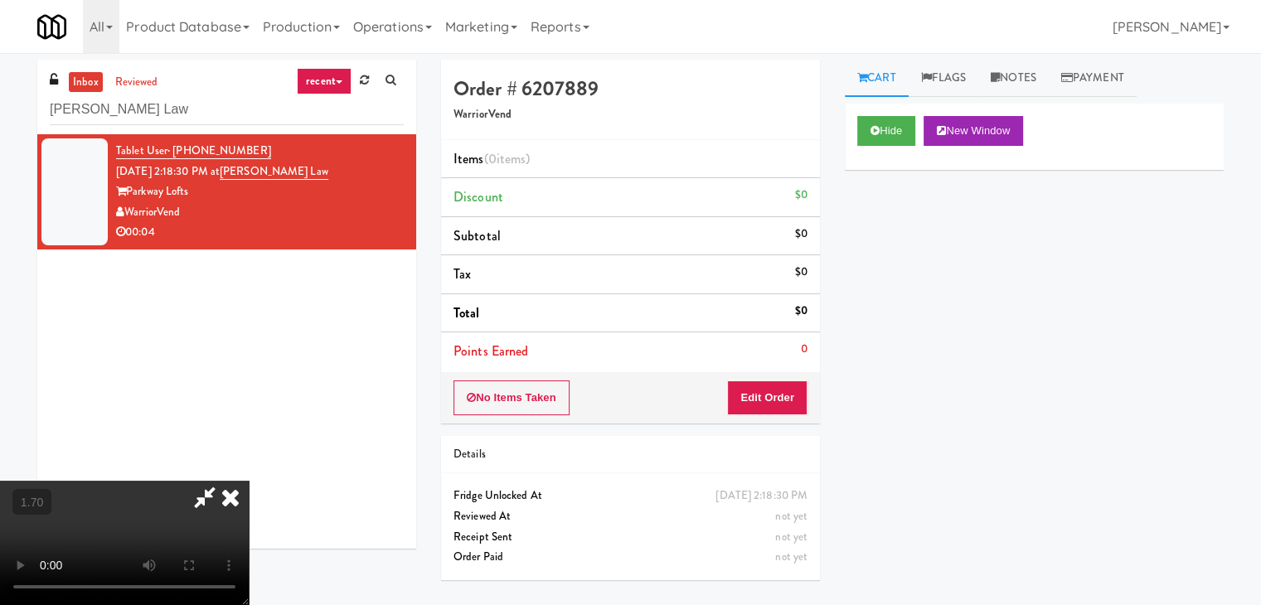
click at [249, 481] on icon at bounding box center [230, 497] width 36 height 33
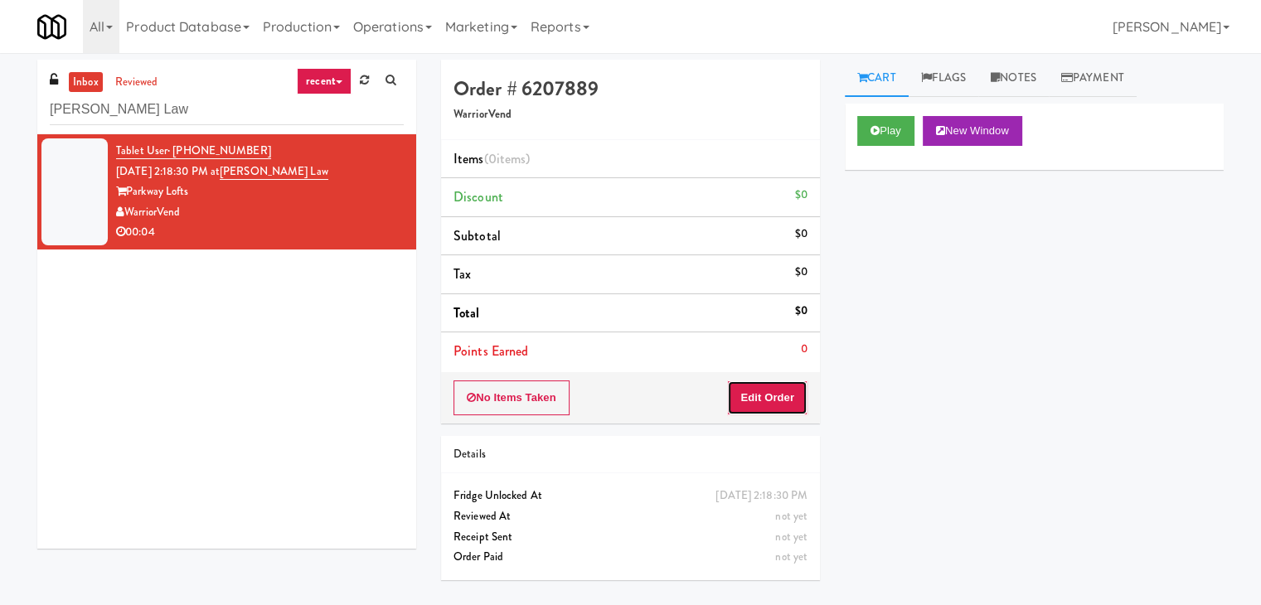
click at [774, 391] on button "Edit Order" at bounding box center [767, 397] width 80 height 35
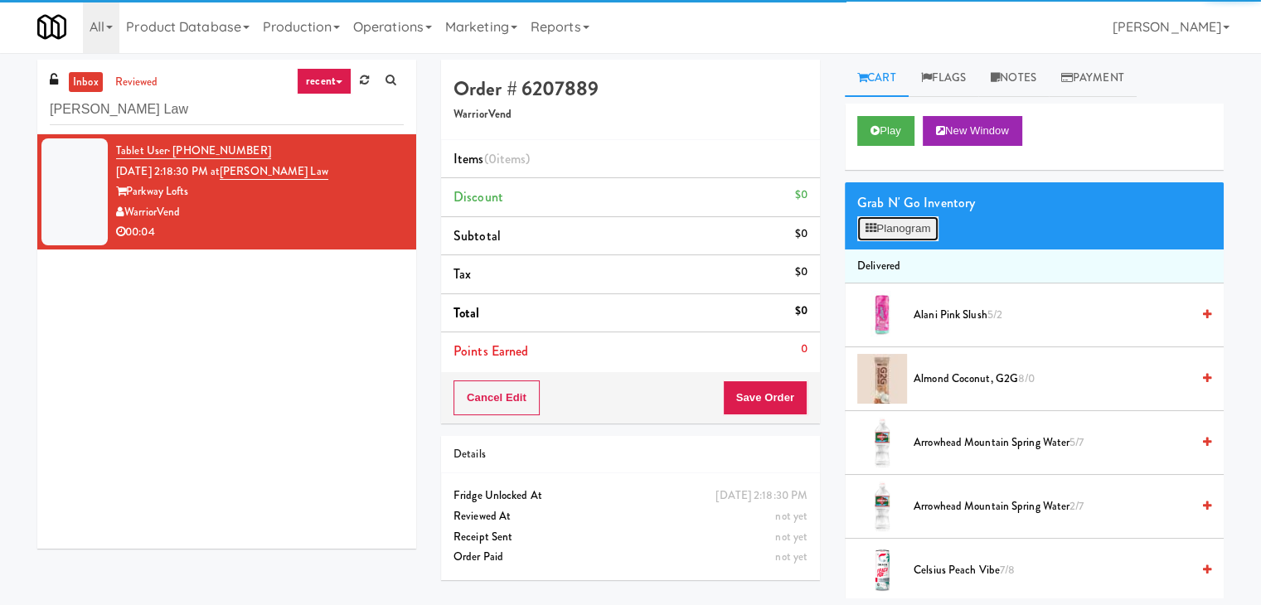
click at [927, 216] on button "Planogram" at bounding box center [897, 228] width 81 height 25
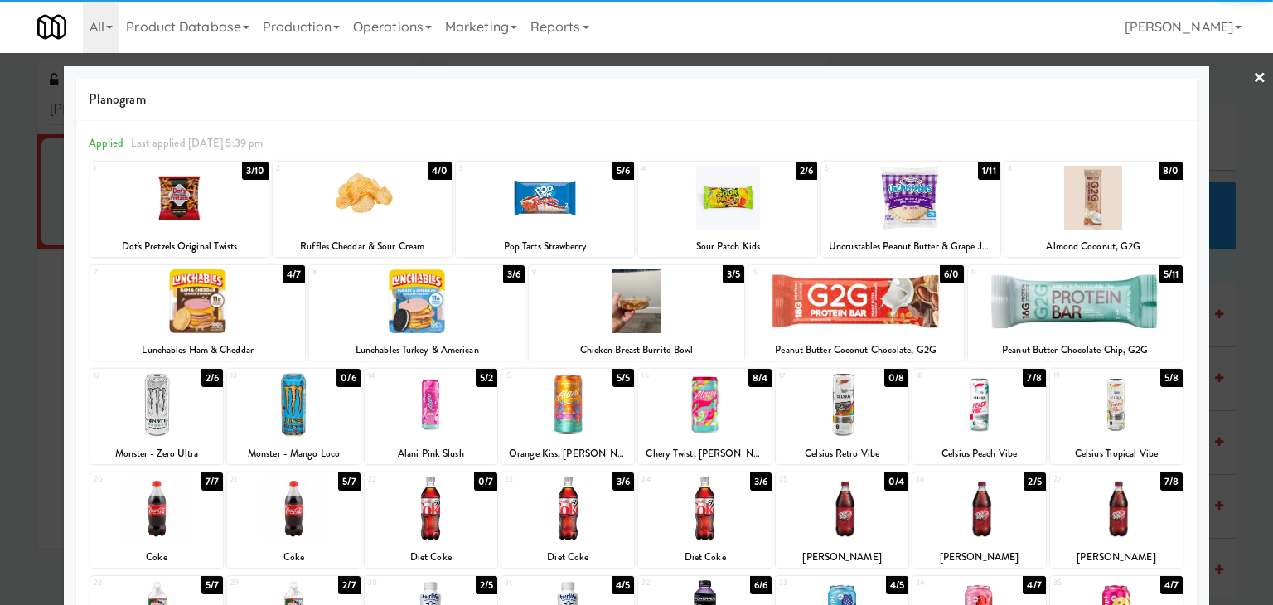
click at [676, 299] on div at bounding box center [636, 301] width 215 height 64
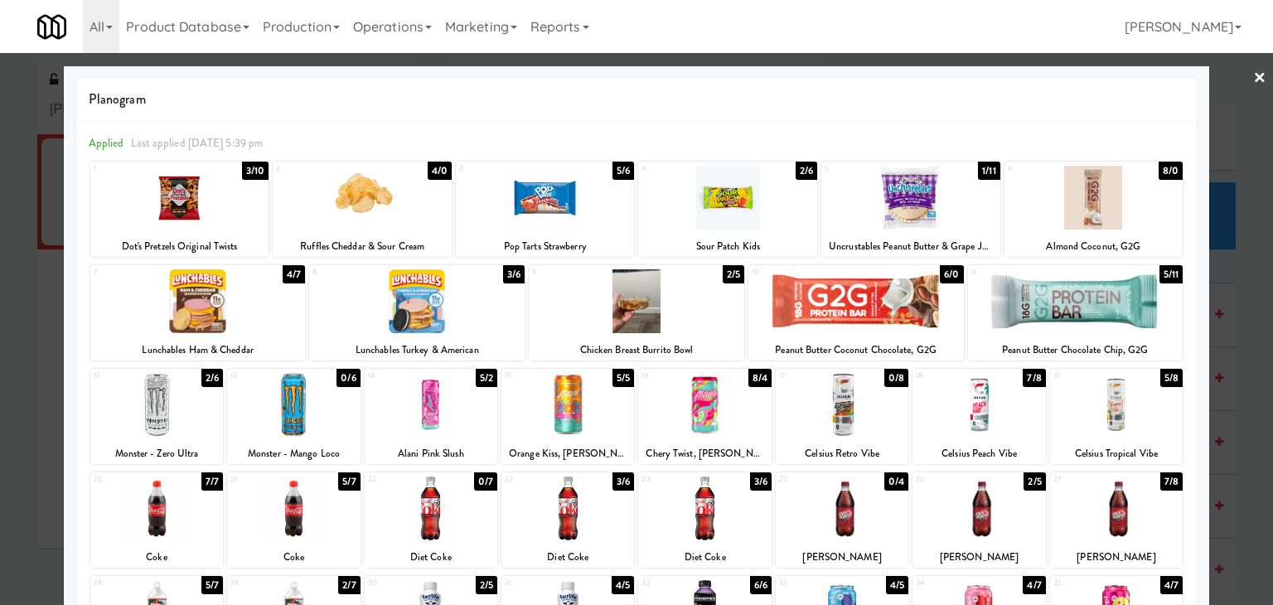
click at [1253, 71] on link "×" at bounding box center [1259, 78] width 13 height 51
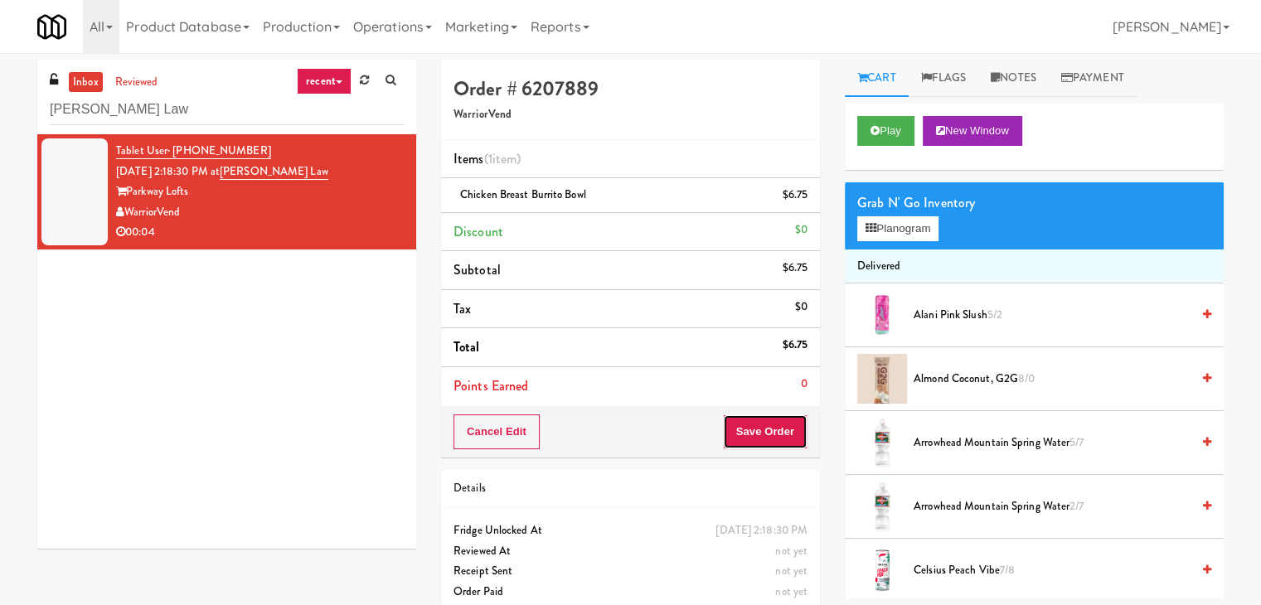
click at [733, 430] on button "Save Order" at bounding box center [765, 431] width 85 height 35
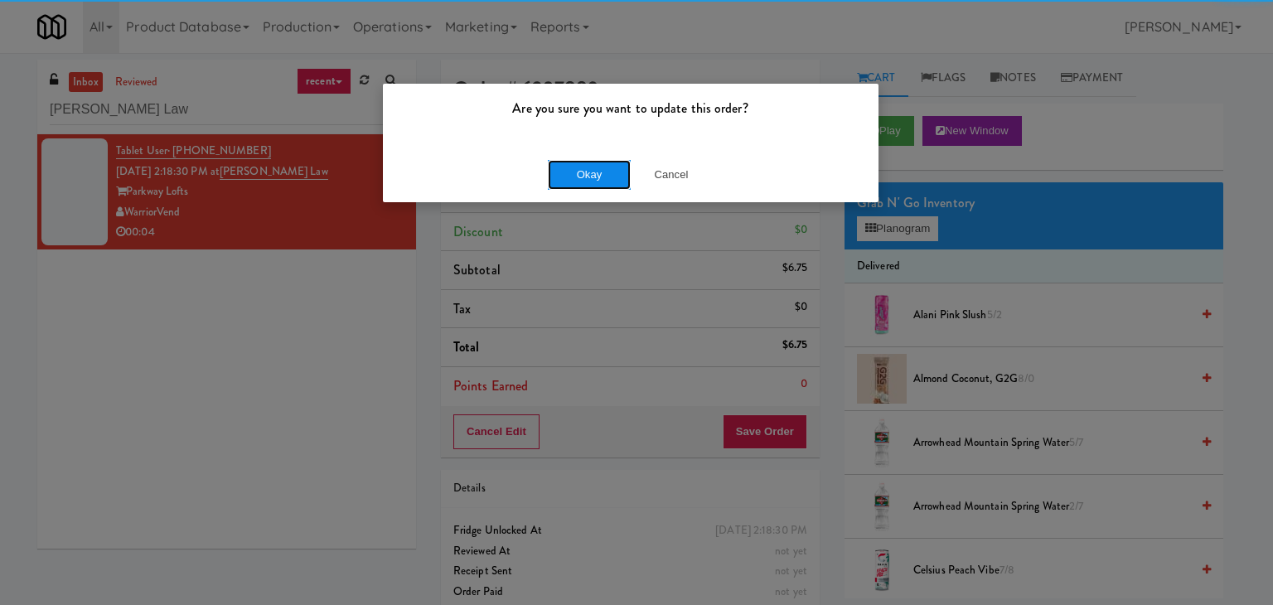
click at [597, 172] on button "Okay" at bounding box center [589, 175] width 83 height 30
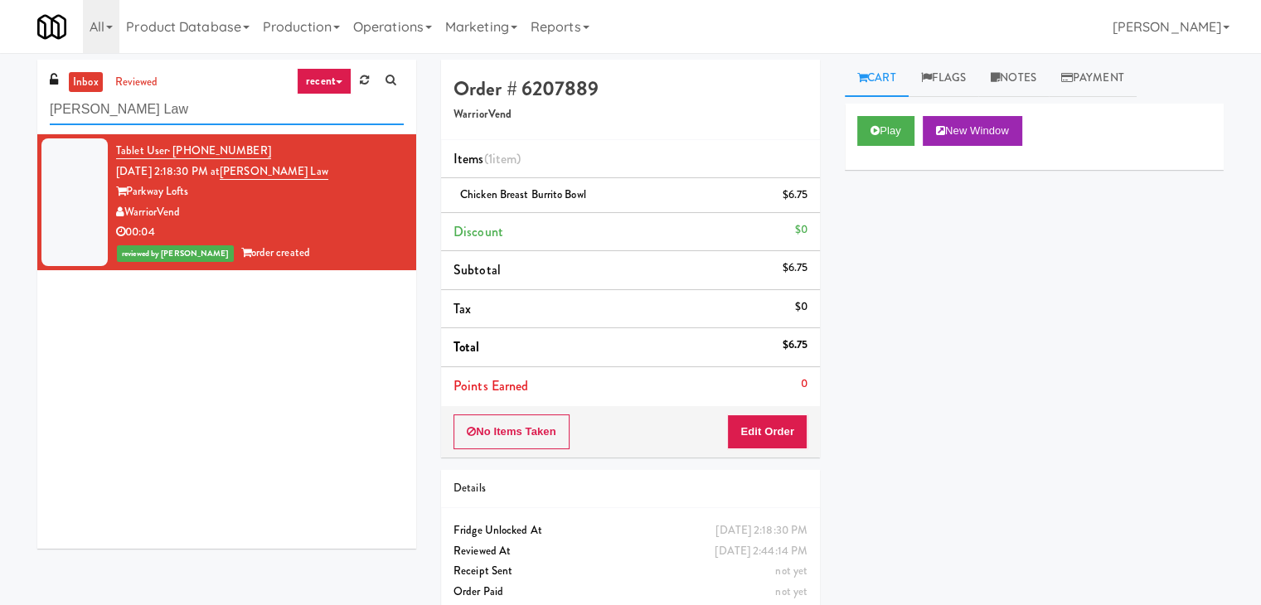
click at [235, 100] on input "[PERSON_NAME] Law" at bounding box center [227, 109] width 354 height 31
paste input "Hub Cincinnati Fridge"
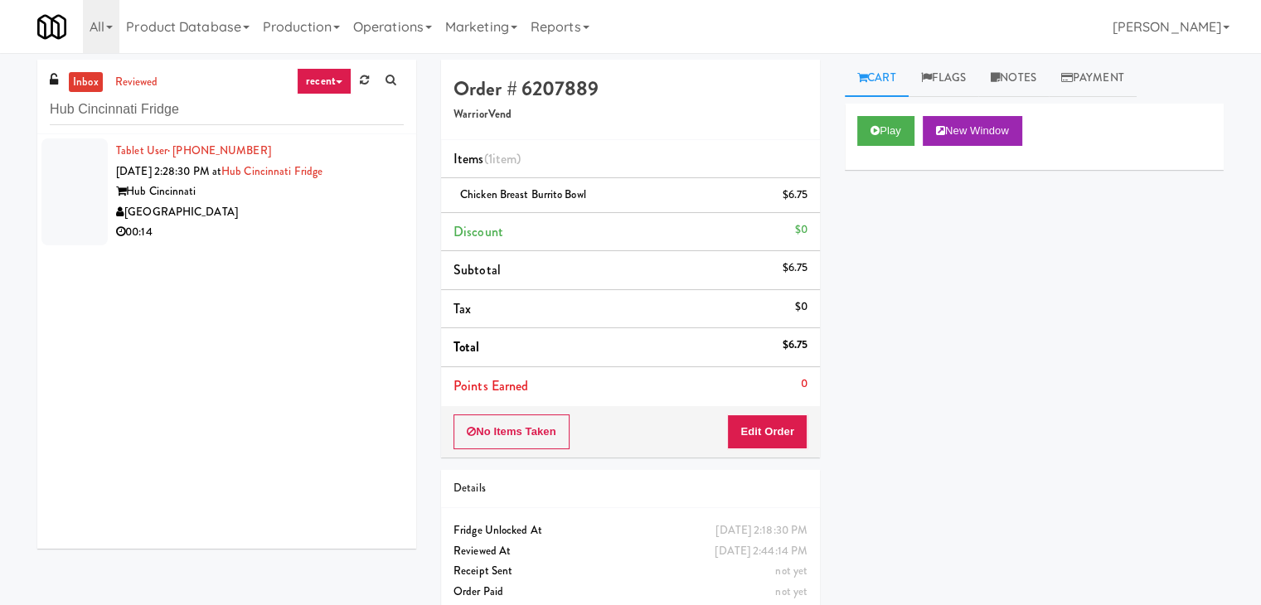
drag, startPoint x: 352, startPoint y: 215, endPoint x: 540, endPoint y: 198, distance: 188.9
click at [353, 215] on div "[GEOGRAPHIC_DATA]" at bounding box center [260, 212] width 288 height 21
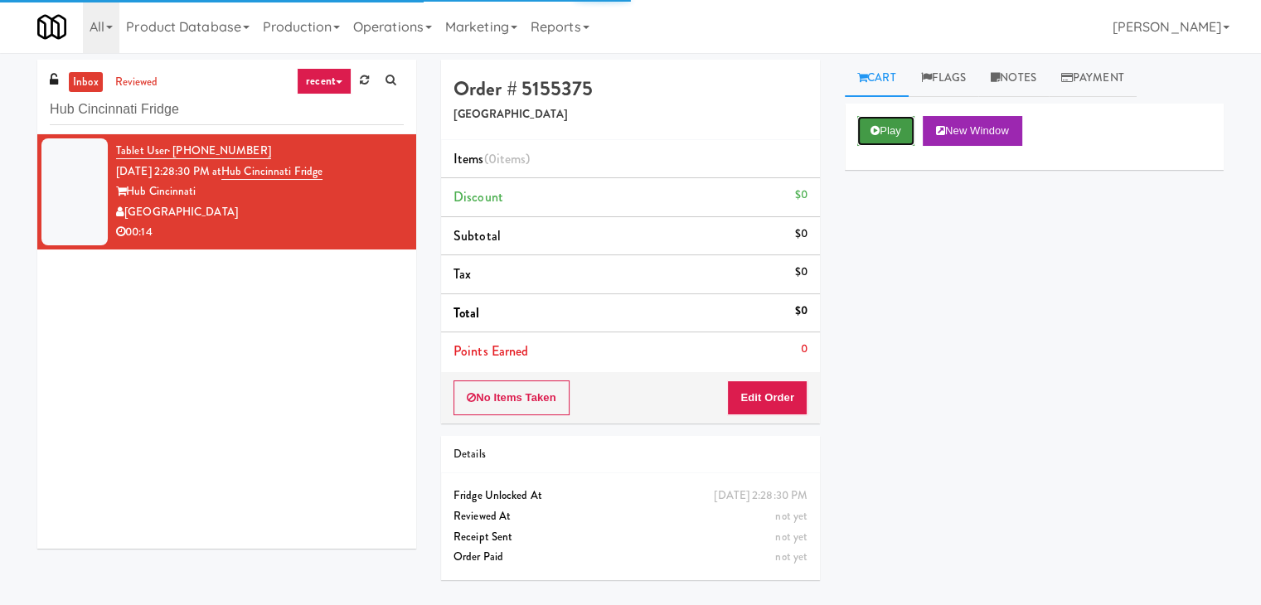
click at [883, 129] on button "Play" at bounding box center [885, 131] width 57 height 30
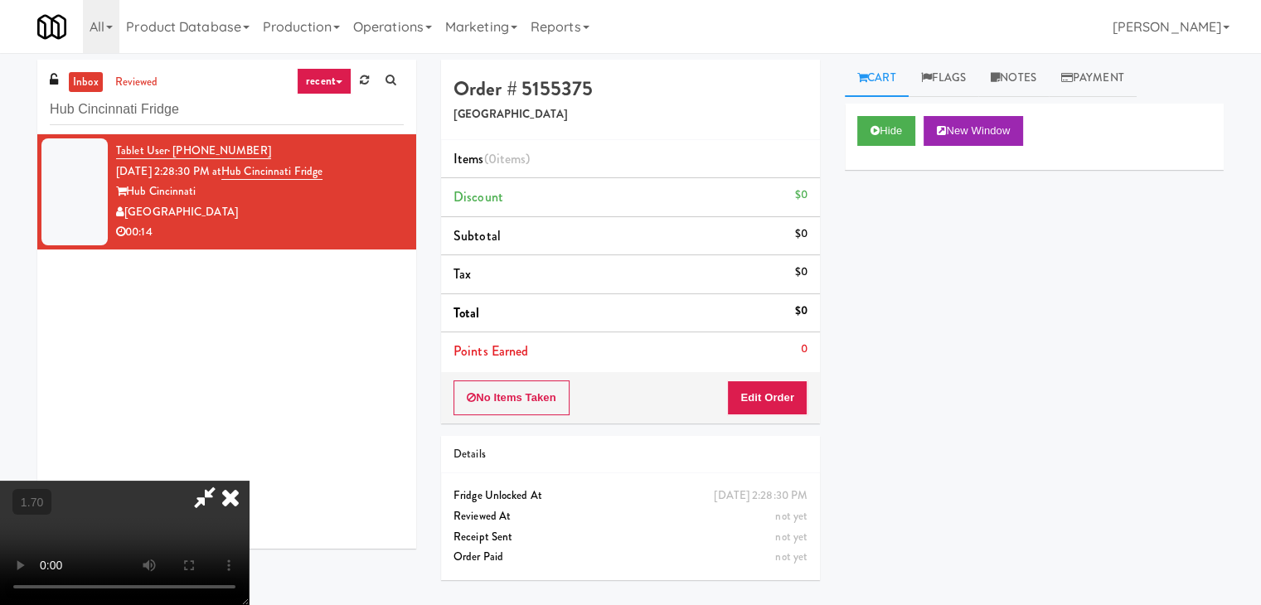
click at [249, 481] on video at bounding box center [124, 543] width 249 height 124
click at [249, 481] on icon at bounding box center [230, 497] width 36 height 33
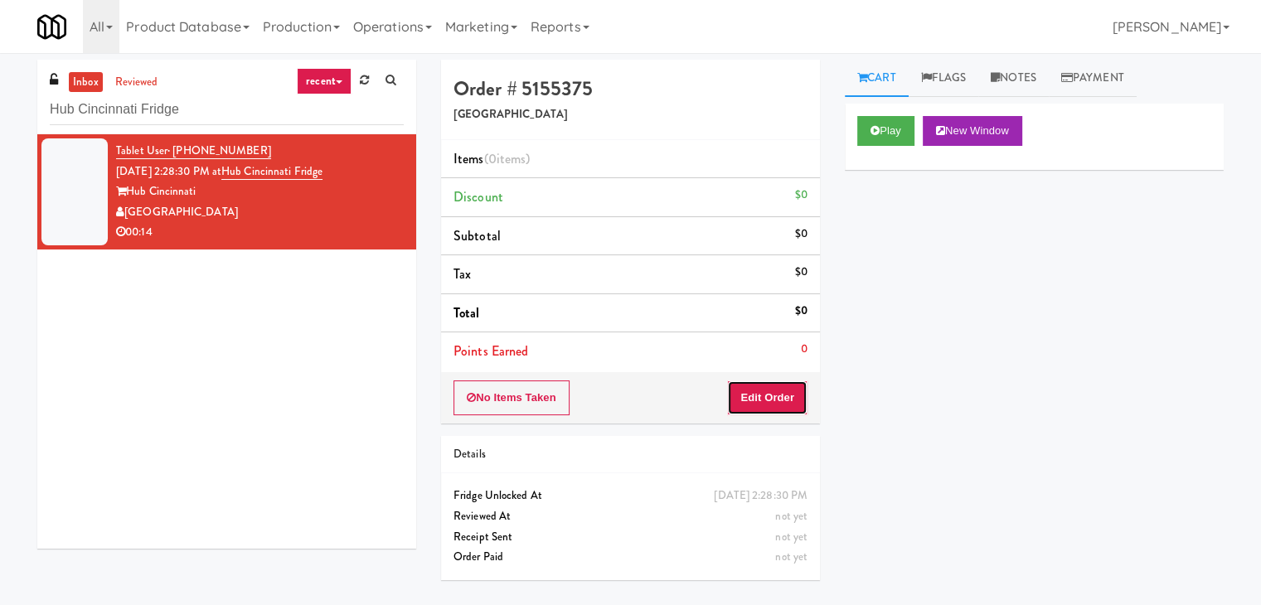
click at [778, 405] on button "Edit Order" at bounding box center [767, 397] width 80 height 35
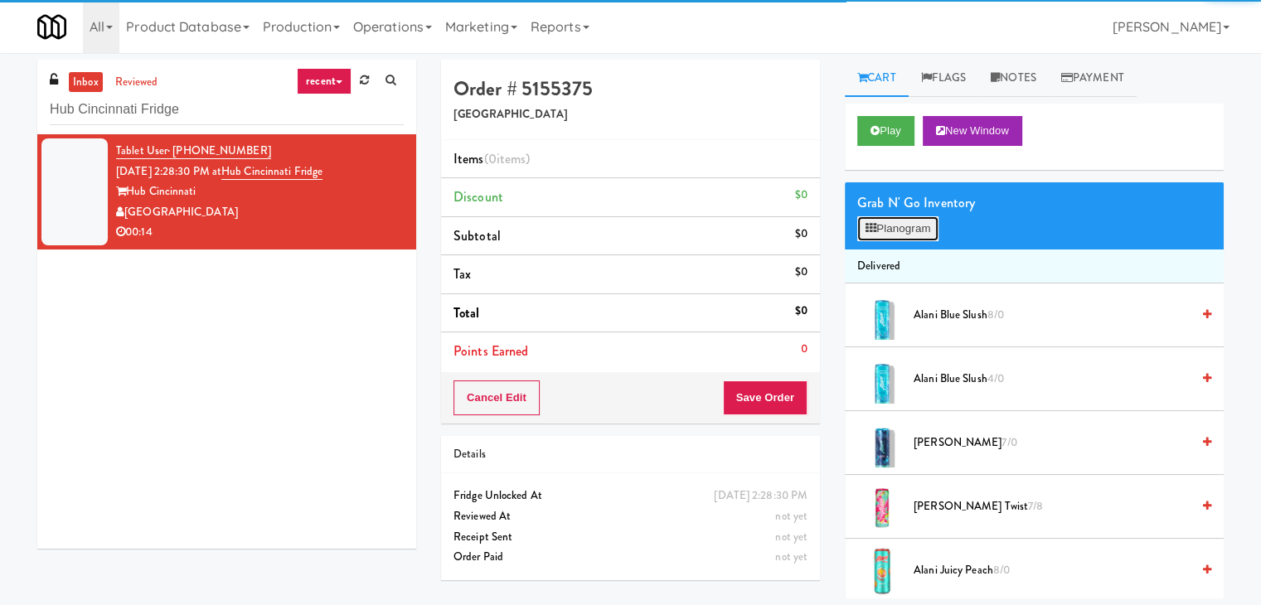
click at [889, 233] on button "Planogram" at bounding box center [897, 228] width 81 height 25
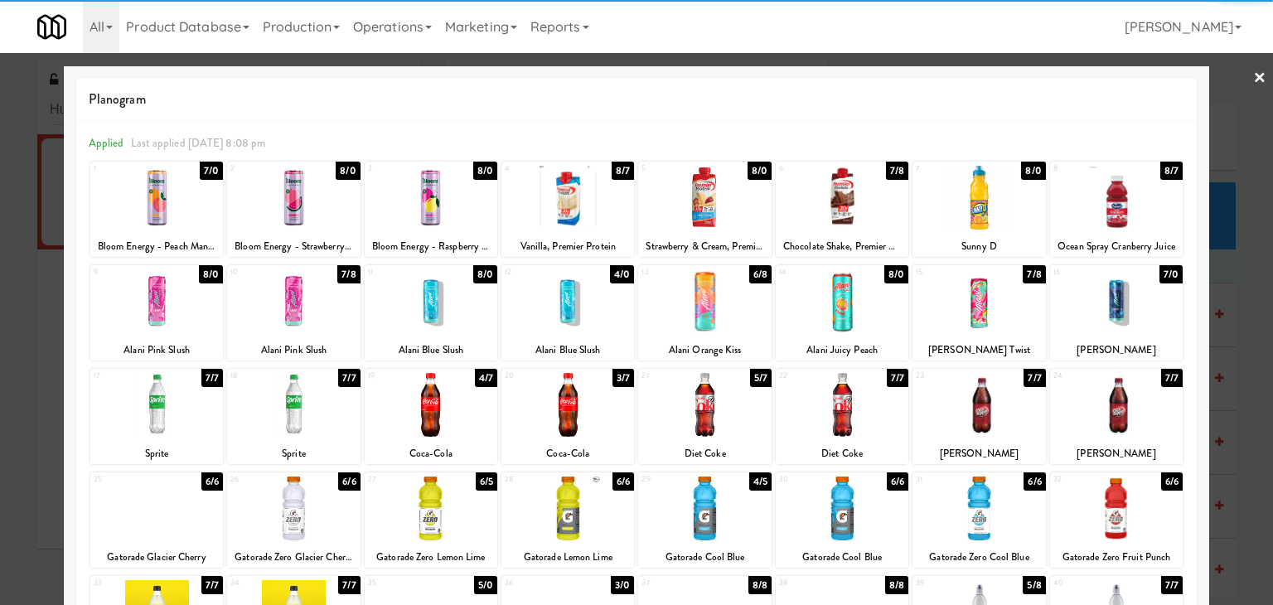
click at [719, 400] on div at bounding box center [704, 405] width 133 height 64
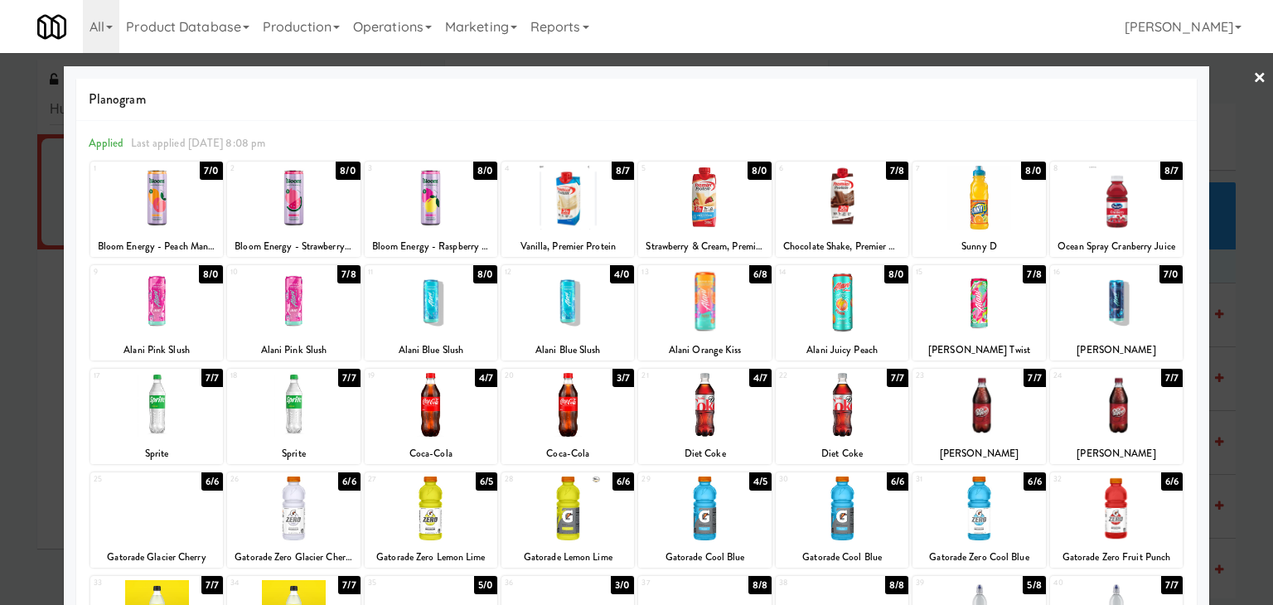
click at [1253, 77] on link "×" at bounding box center [1259, 78] width 13 height 51
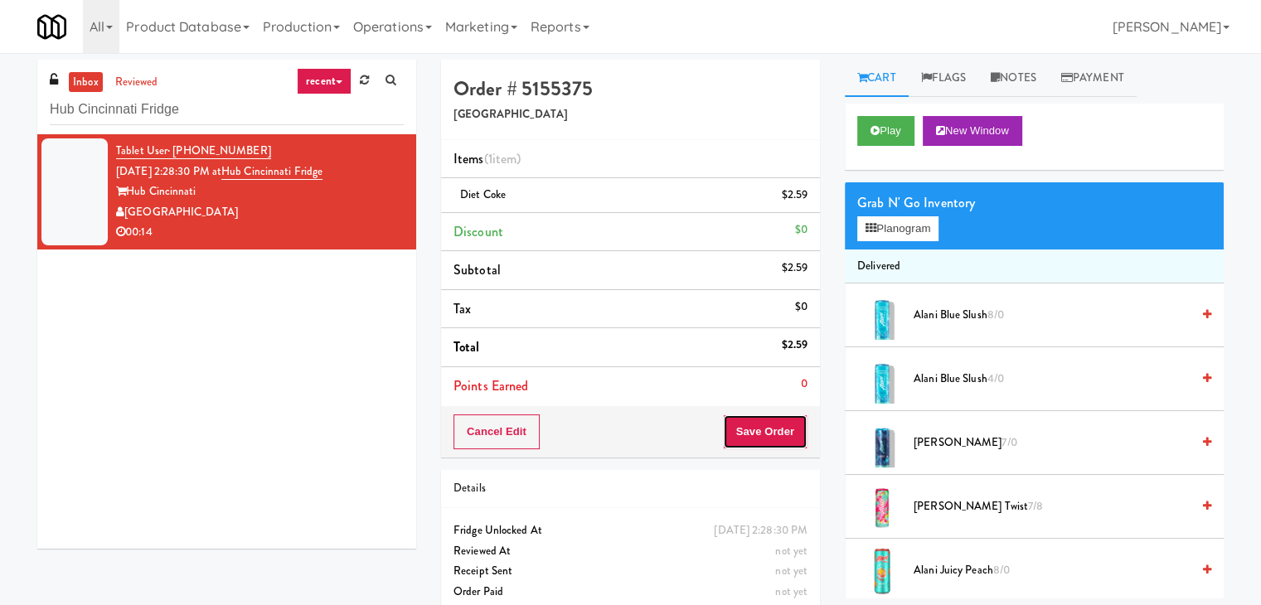
click at [771, 425] on button "Save Order" at bounding box center [765, 431] width 85 height 35
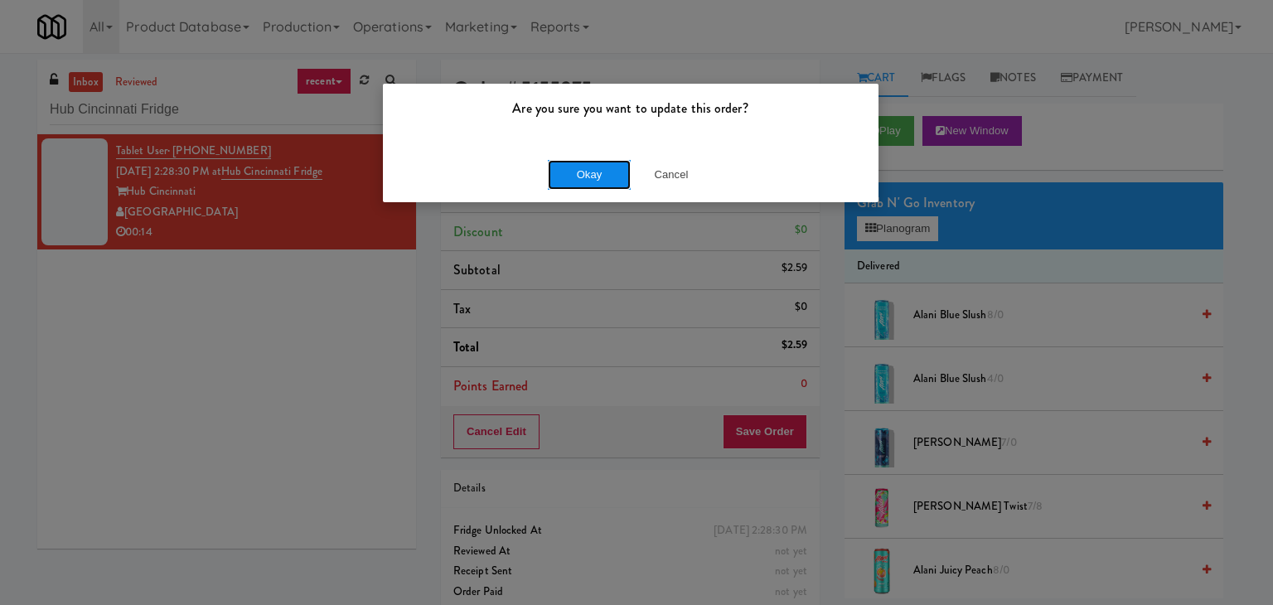
click at [586, 167] on button "Okay" at bounding box center [589, 175] width 83 height 30
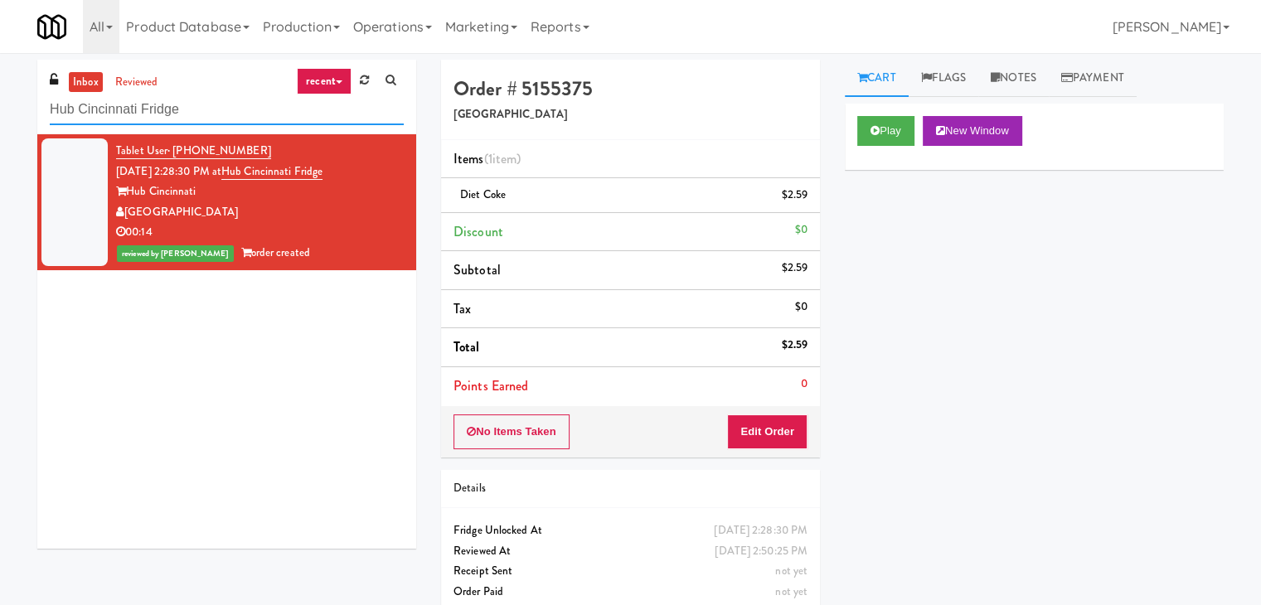
click at [242, 110] on input "Hub Cincinnati Fridge" at bounding box center [227, 109] width 354 height 31
paste input "i Five Sports Zone - NBC"
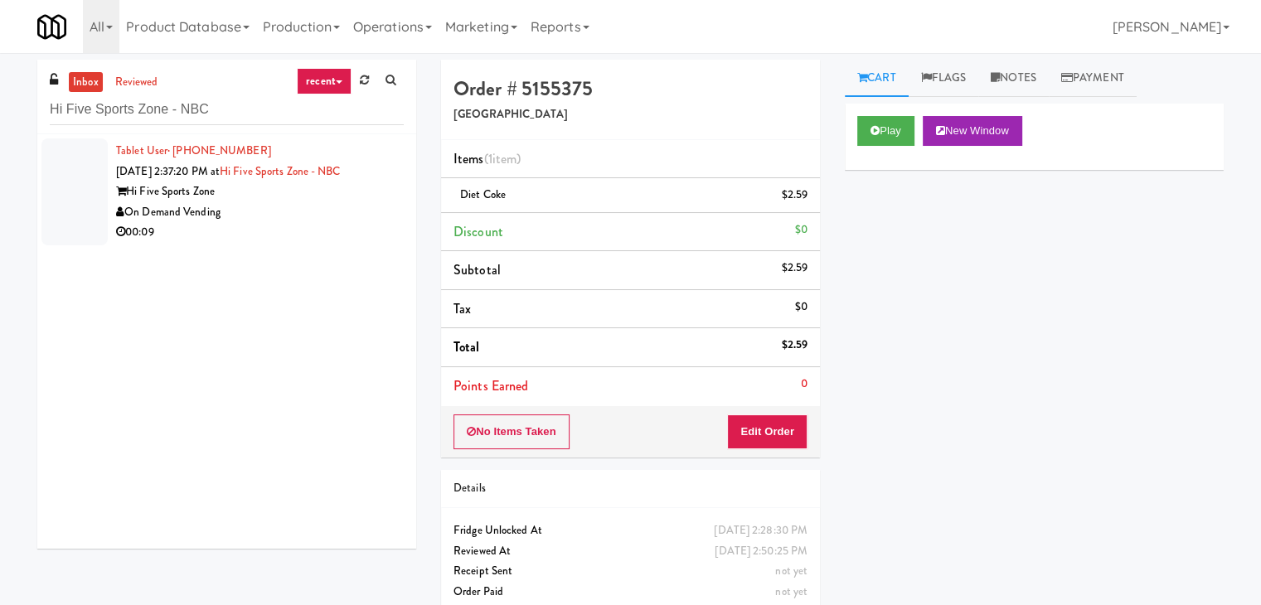
drag, startPoint x: 341, startPoint y: 184, endPoint x: 361, endPoint y: 192, distance: 21.5
click at [341, 185] on div "Hi Five Sports Zone" at bounding box center [260, 192] width 288 height 21
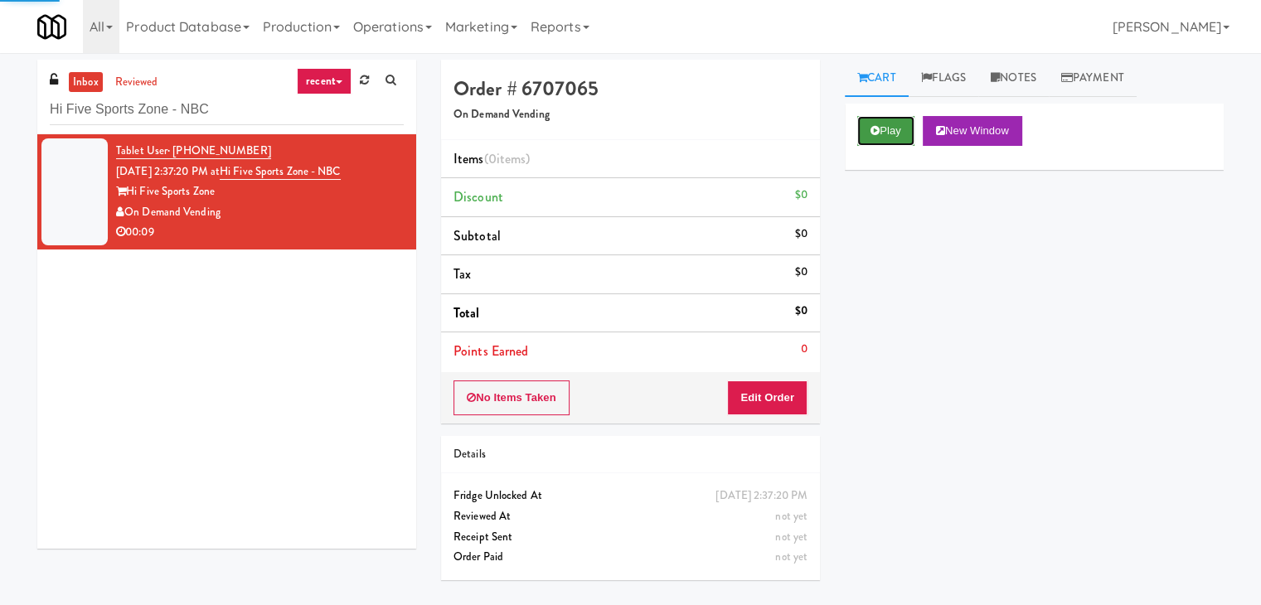
click at [890, 133] on button "Play" at bounding box center [885, 131] width 57 height 30
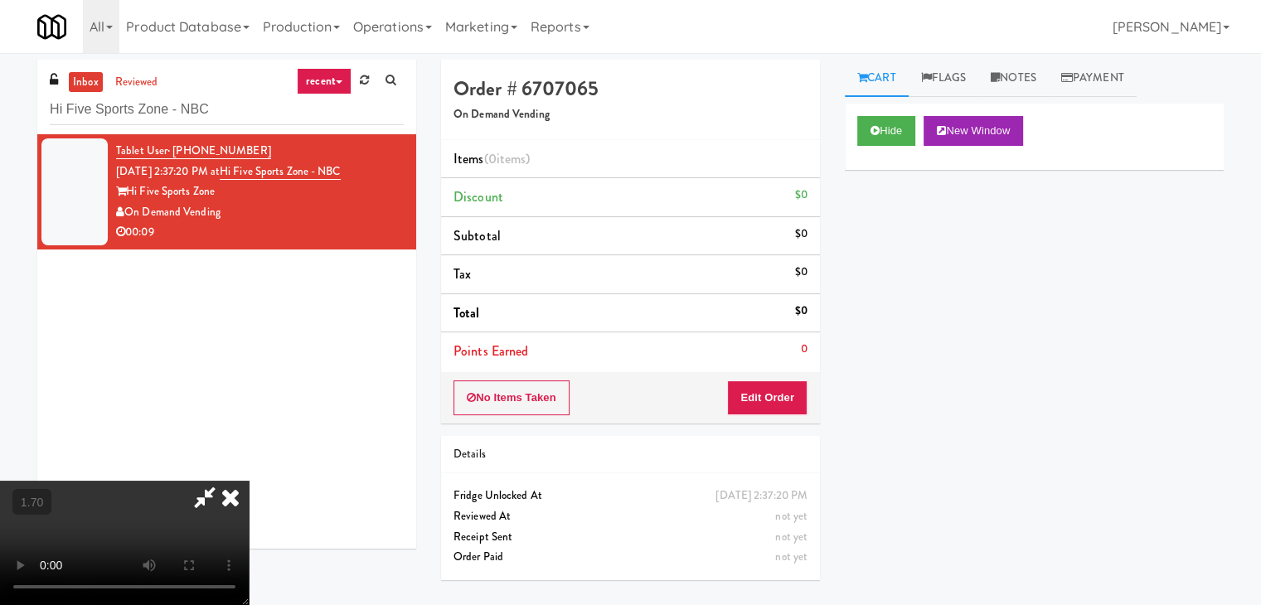
click at [249, 481] on icon at bounding box center [230, 497] width 36 height 33
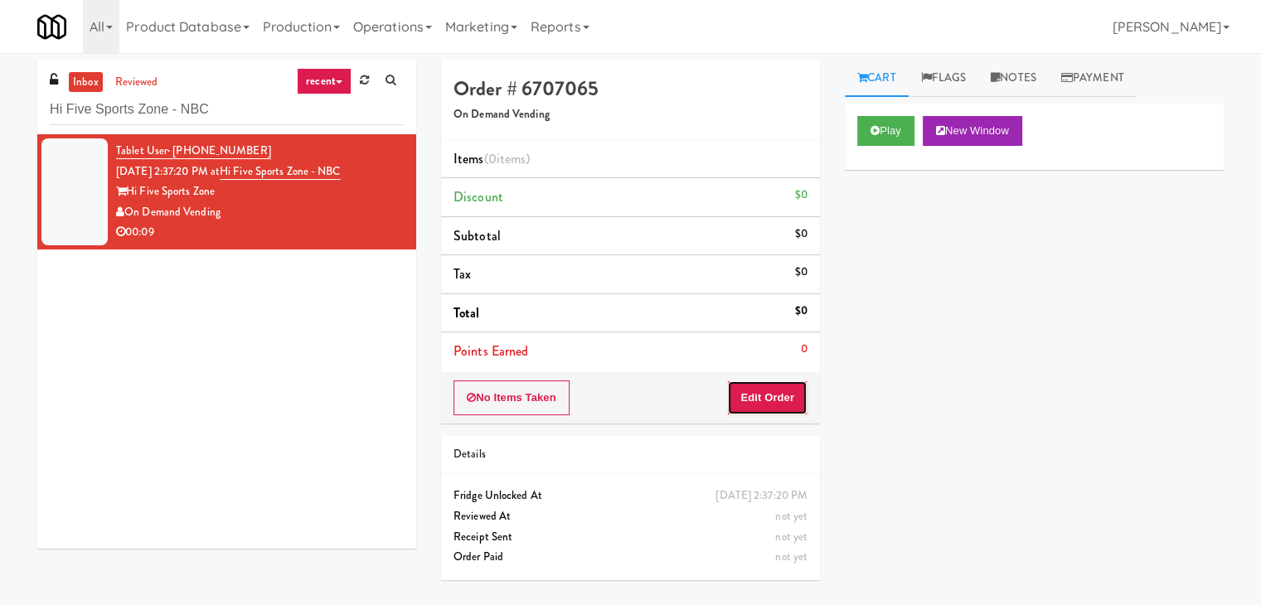
click at [771, 394] on button "Edit Order" at bounding box center [767, 397] width 80 height 35
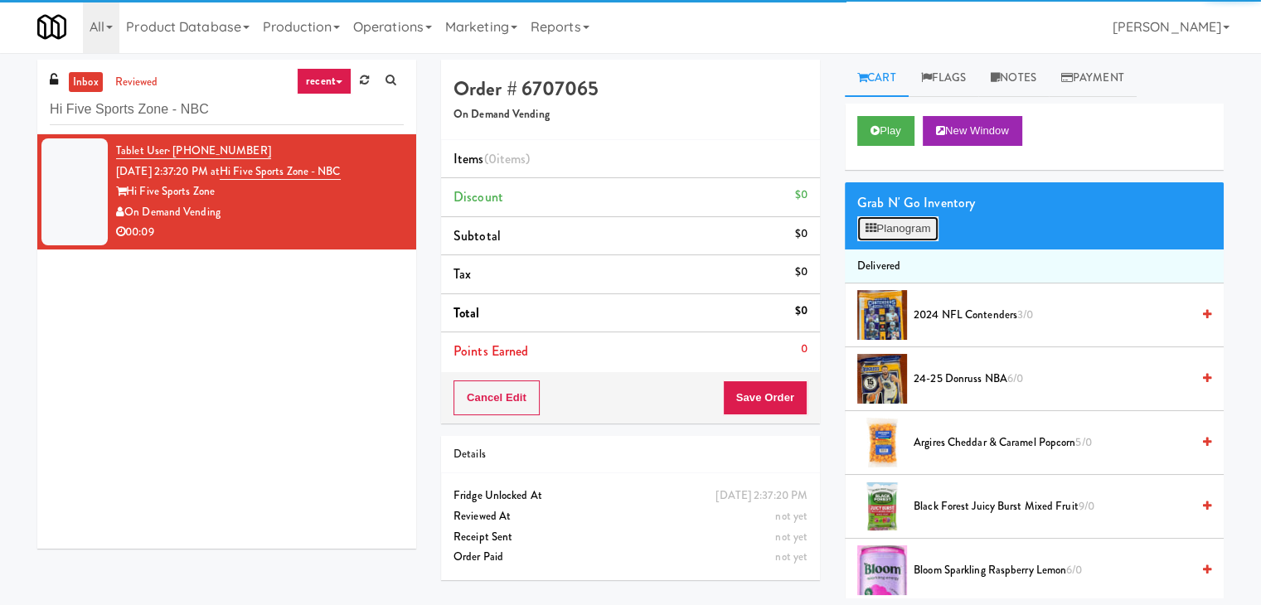
click at [879, 230] on button "Planogram" at bounding box center [897, 228] width 81 height 25
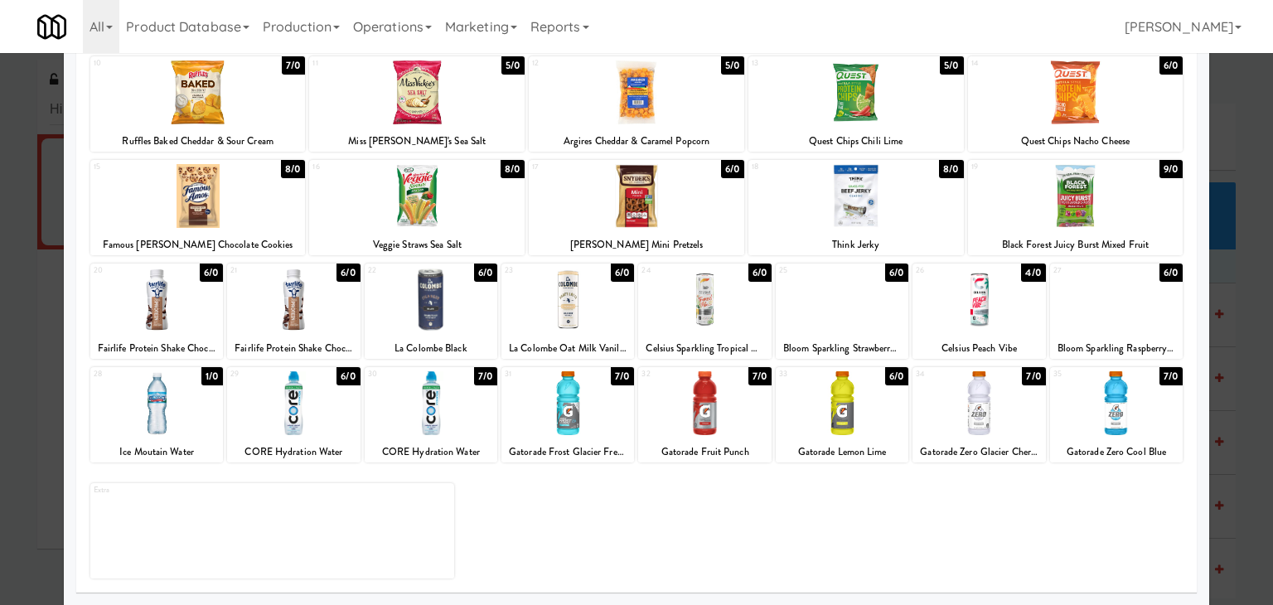
click at [186, 419] on div at bounding box center [156, 403] width 133 height 64
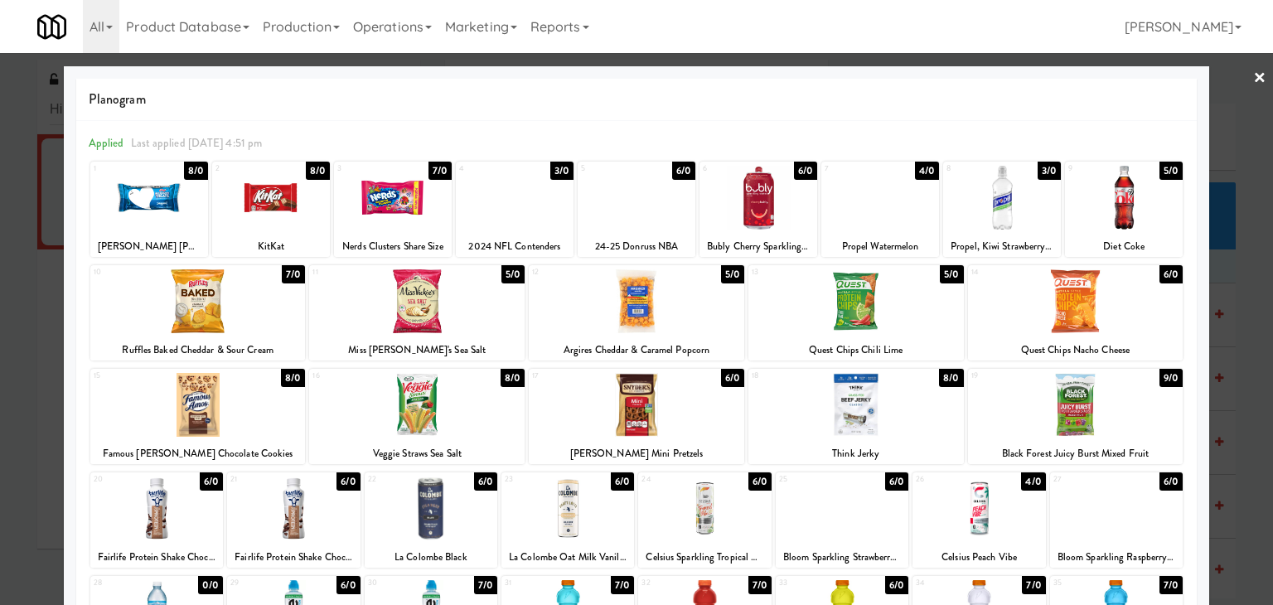
click at [1253, 77] on link "×" at bounding box center [1259, 78] width 13 height 51
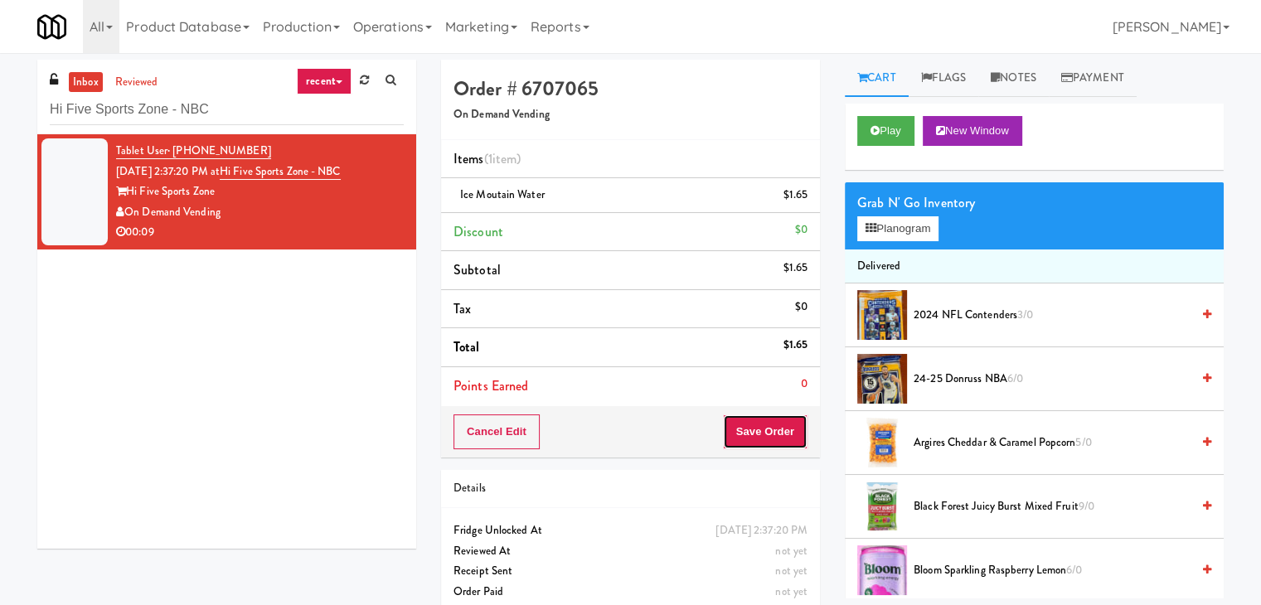
drag, startPoint x: 756, startPoint y: 425, endPoint x: 772, endPoint y: 418, distance: 18.2
click at [755, 427] on button "Save Order" at bounding box center [765, 431] width 85 height 35
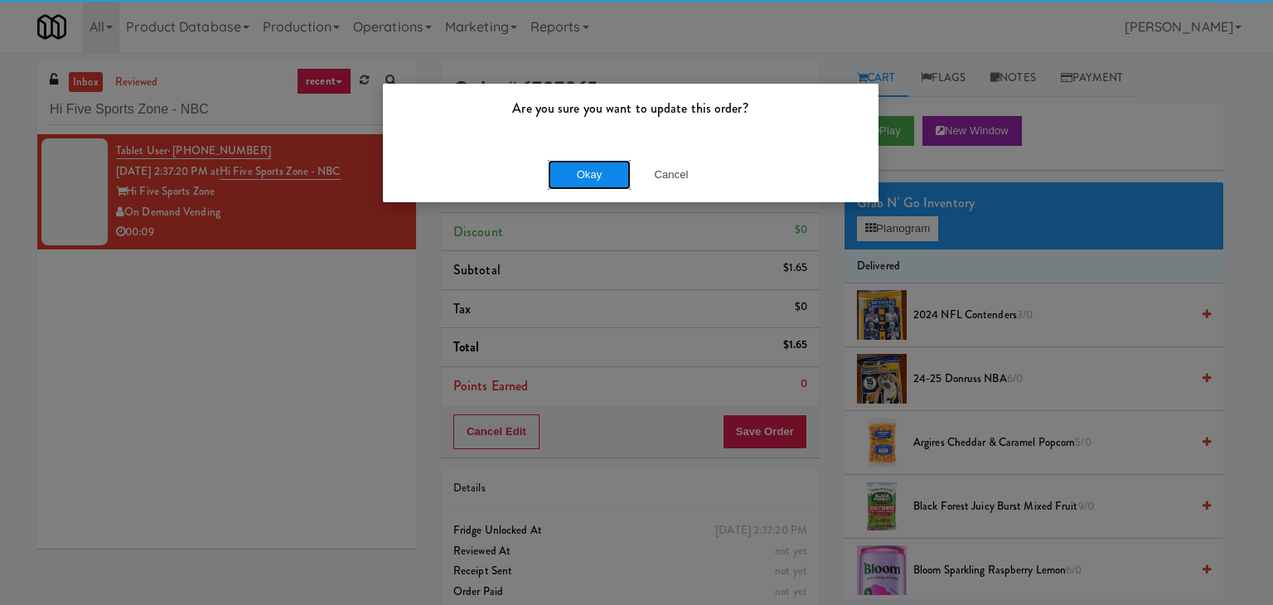
click at [606, 173] on button "Okay" at bounding box center [589, 175] width 83 height 30
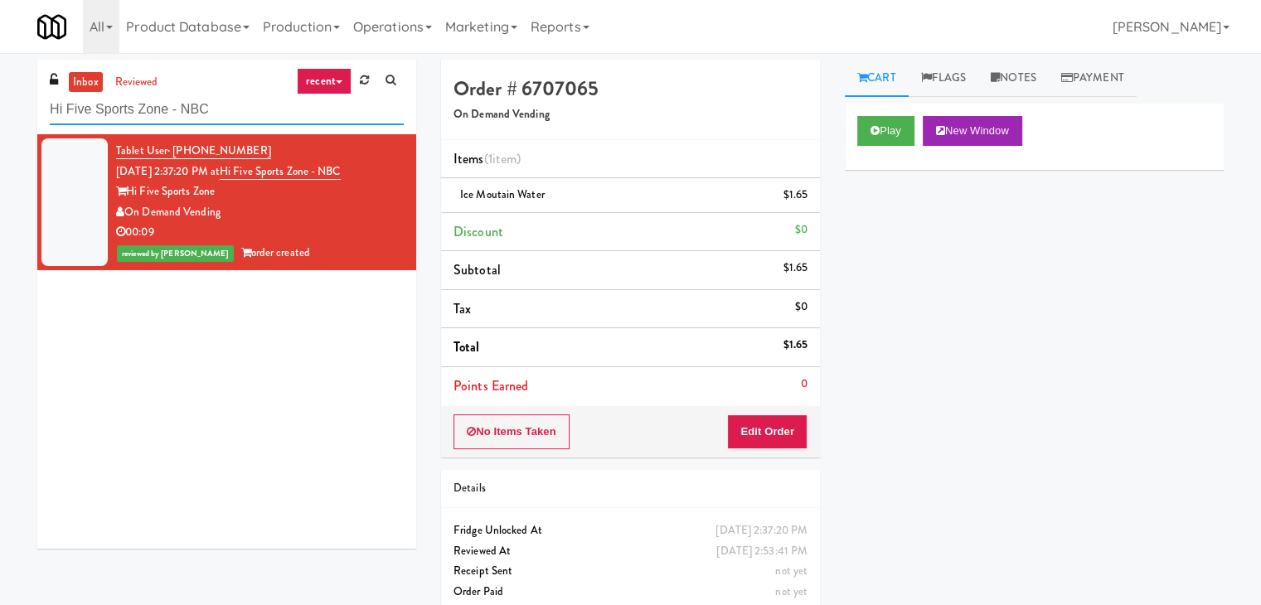
click at [245, 115] on input "Hi Five Sports Zone - NBC" at bounding box center [227, 109] width 354 height 31
paste input "The 87 - Fridge - Left"
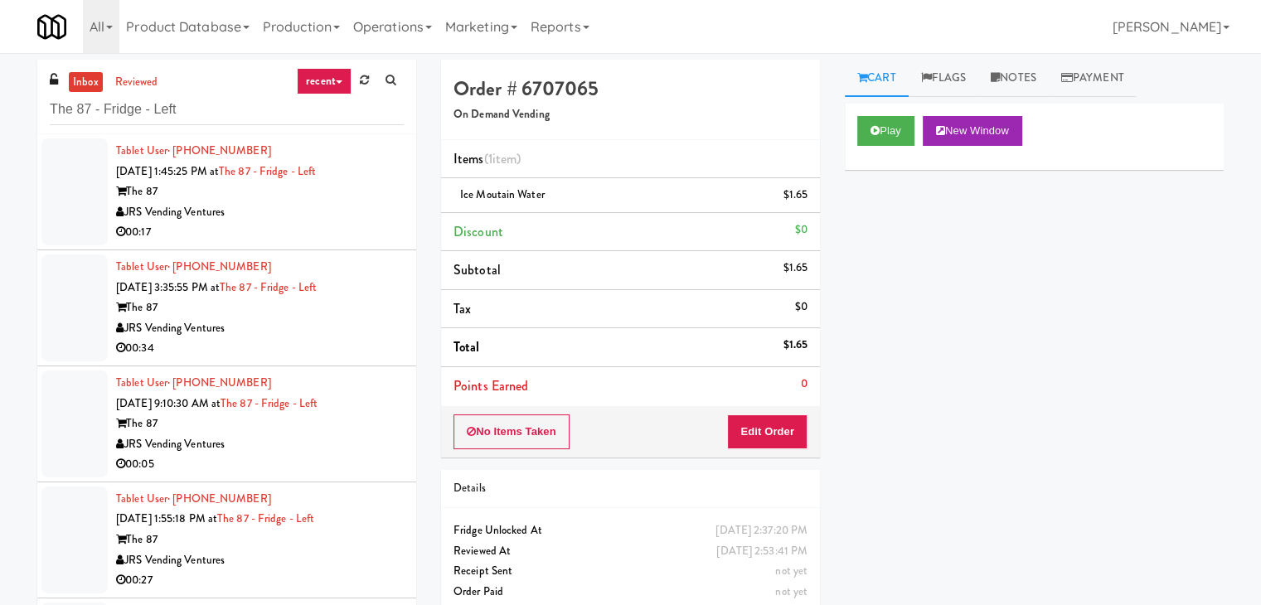
click at [370, 203] on div "JRS Vending Ventures" at bounding box center [260, 212] width 288 height 21
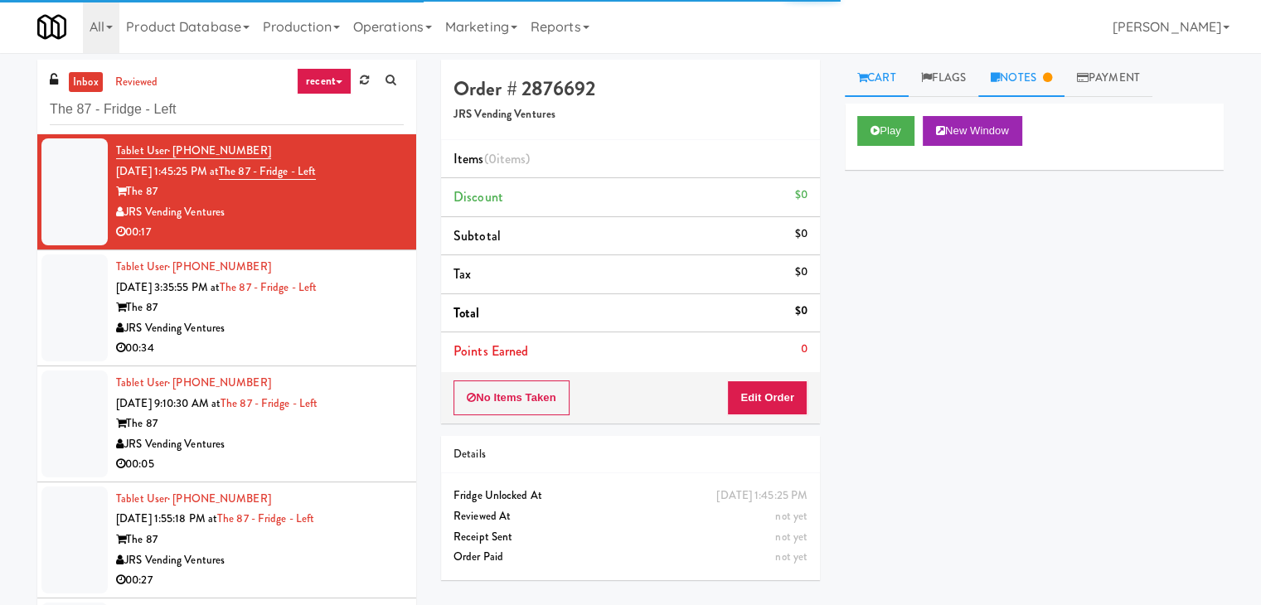
click at [1014, 83] on link "Notes" at bounding box center [1021, 78] width 86 height 37
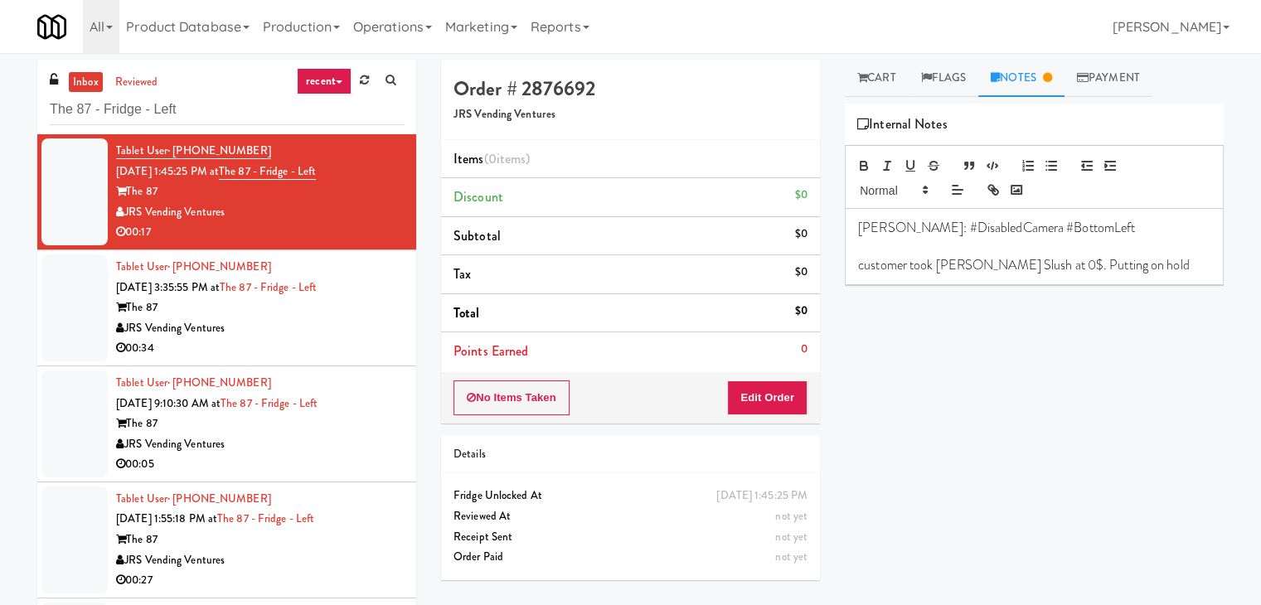
click at [333, 319] on div "JRS Vending Ventures" at bounding box center [260, 328] width 288 height 21
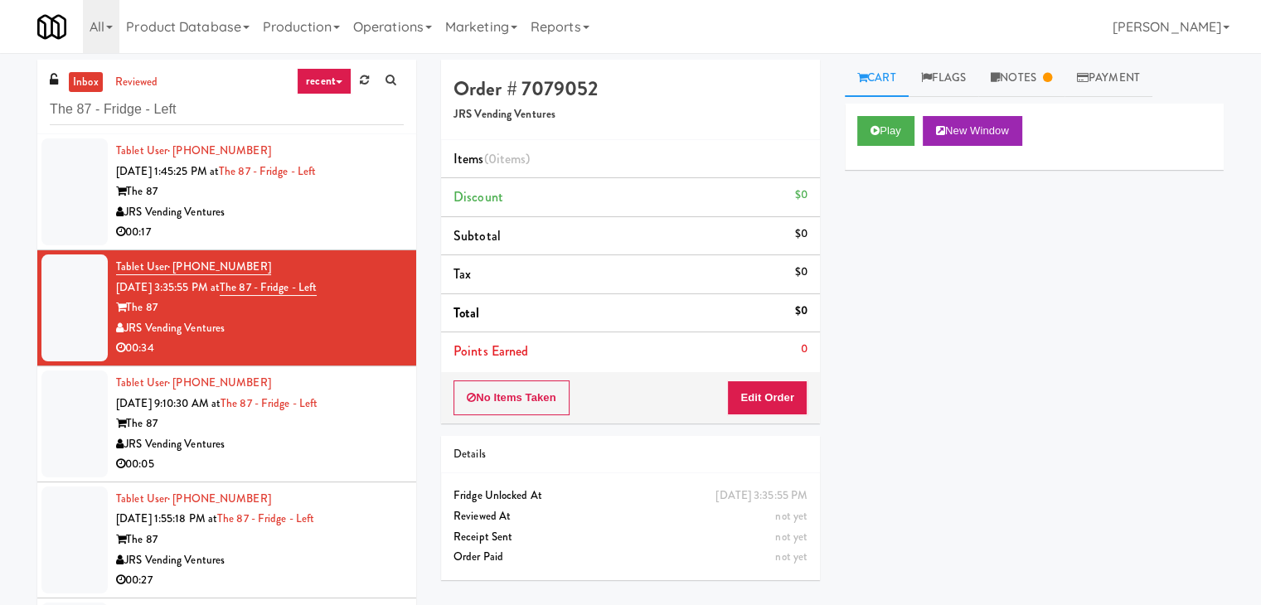
click at [355, 419] on div "The 87" at bounding box center [260, 424] width 288 height 21
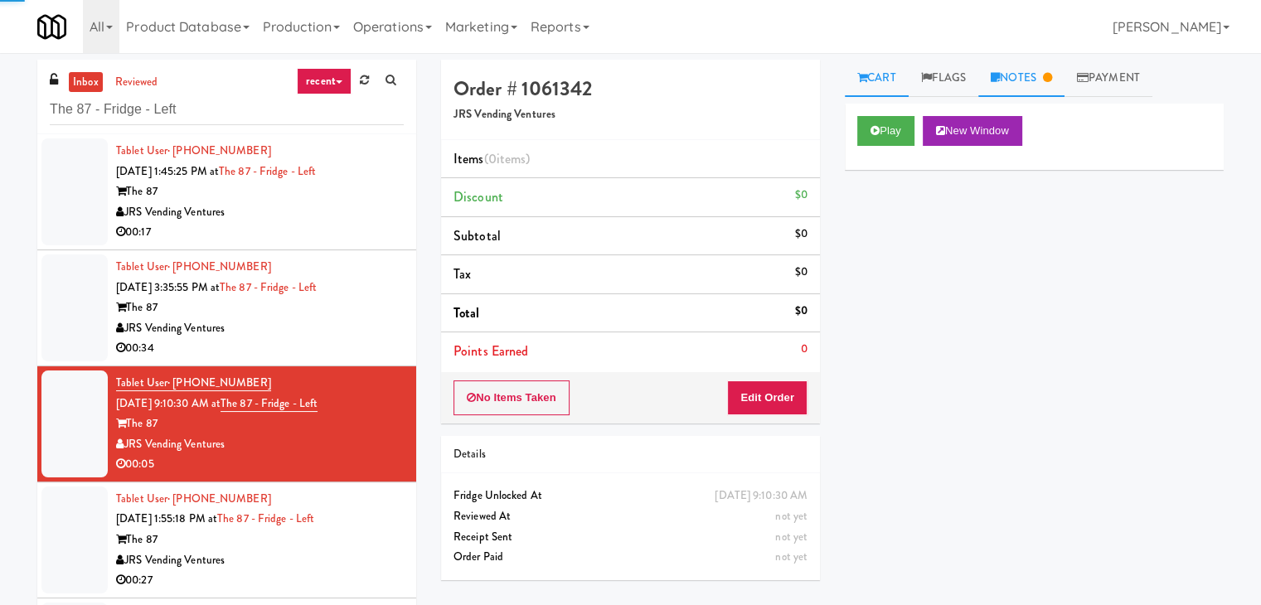
click at [1011, 70] on link "Notes" at bounding box center [1021, 78] width 86 height 37
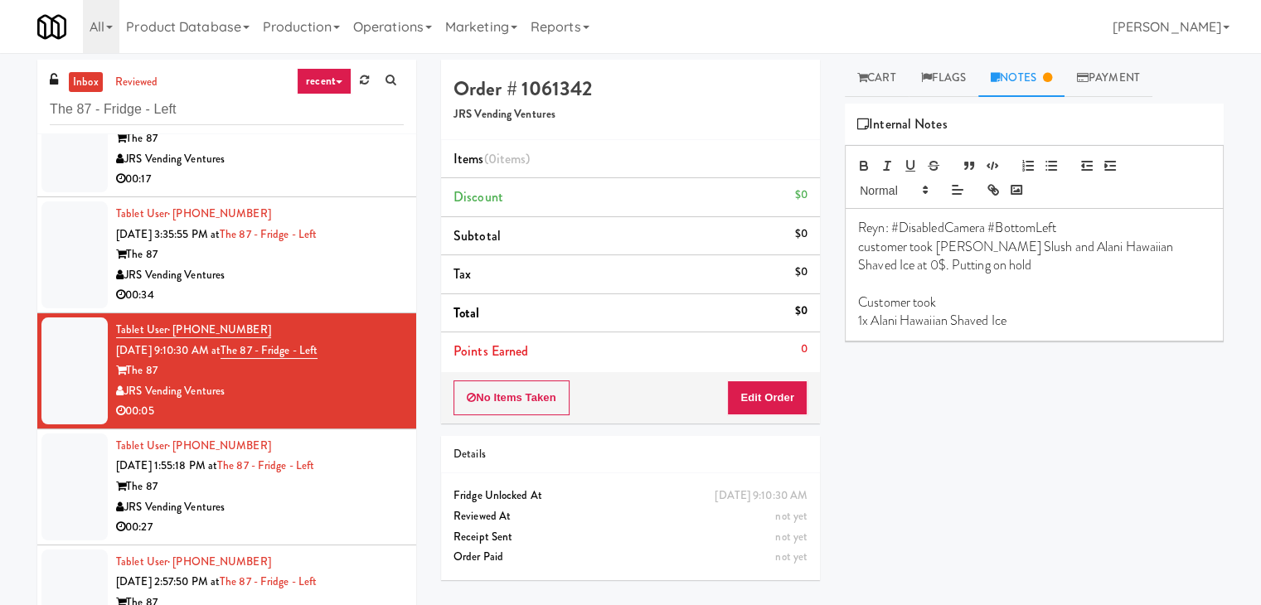
scroll to position [81, 0]
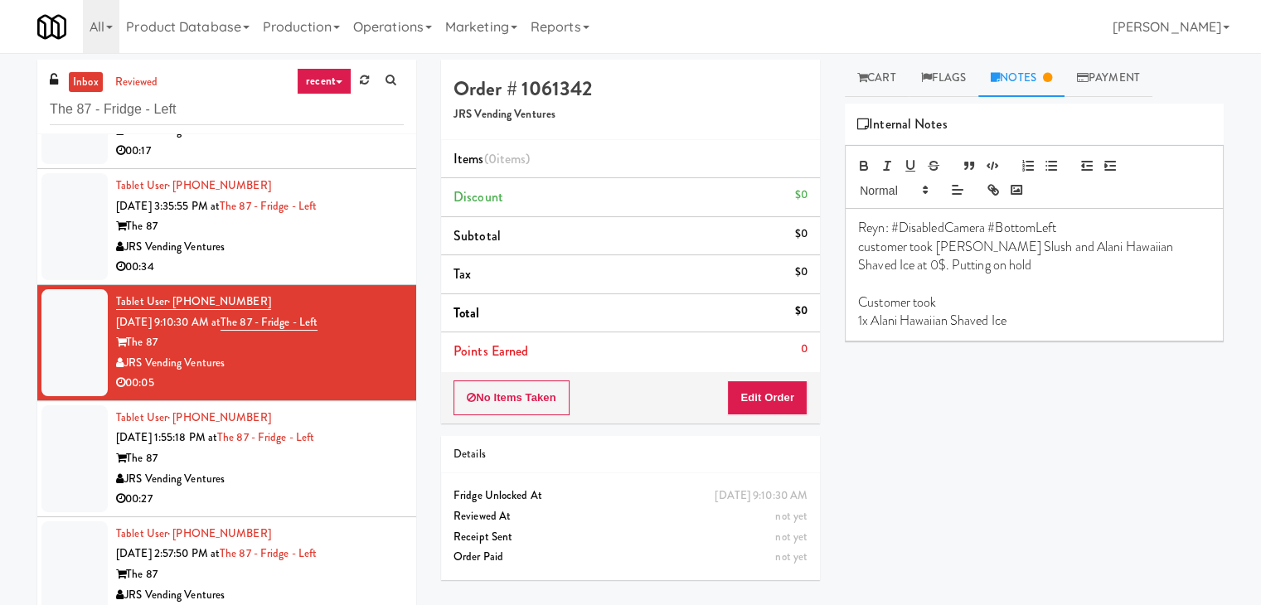
click at [348, 482] on div "JRS Vending Ventures" at bounding box center [260, 479] width 288 height 21
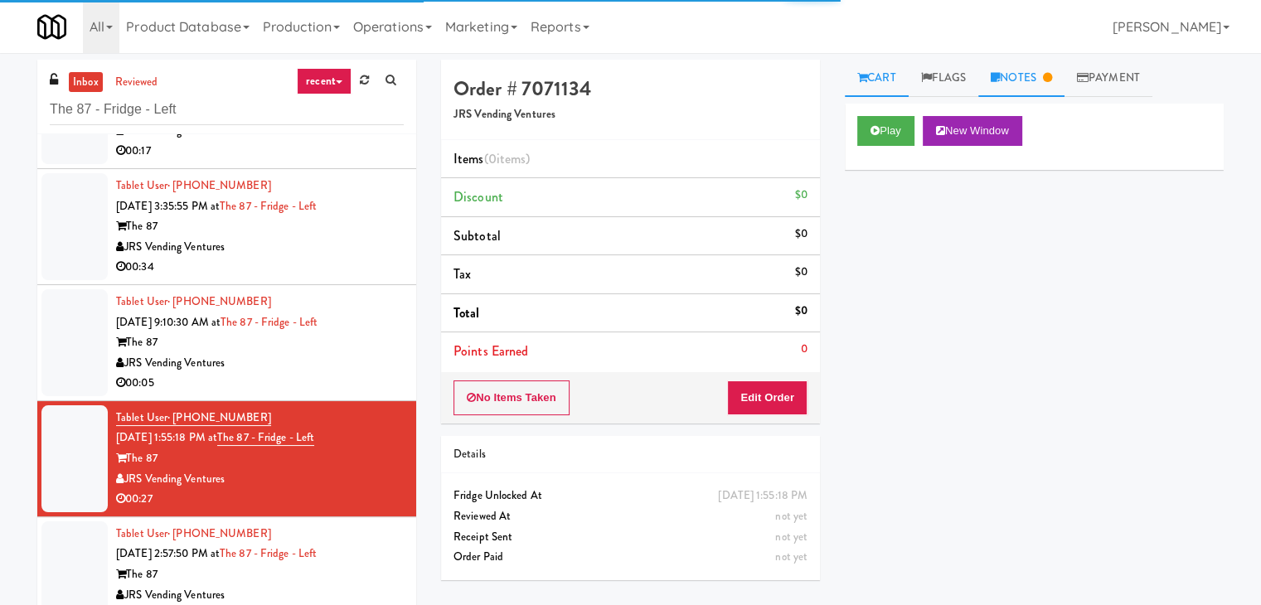
click at [1024, 79] on link "Notes" at bounding box center [1021, 78] width 86 height 37
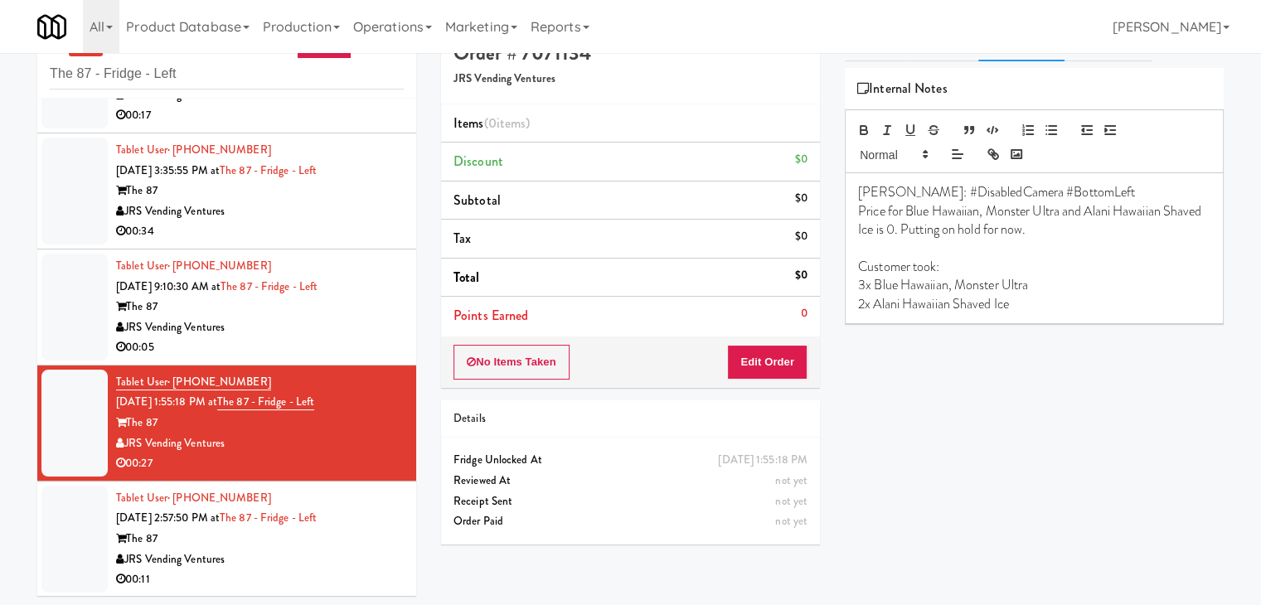
scroll to position [53, 0]
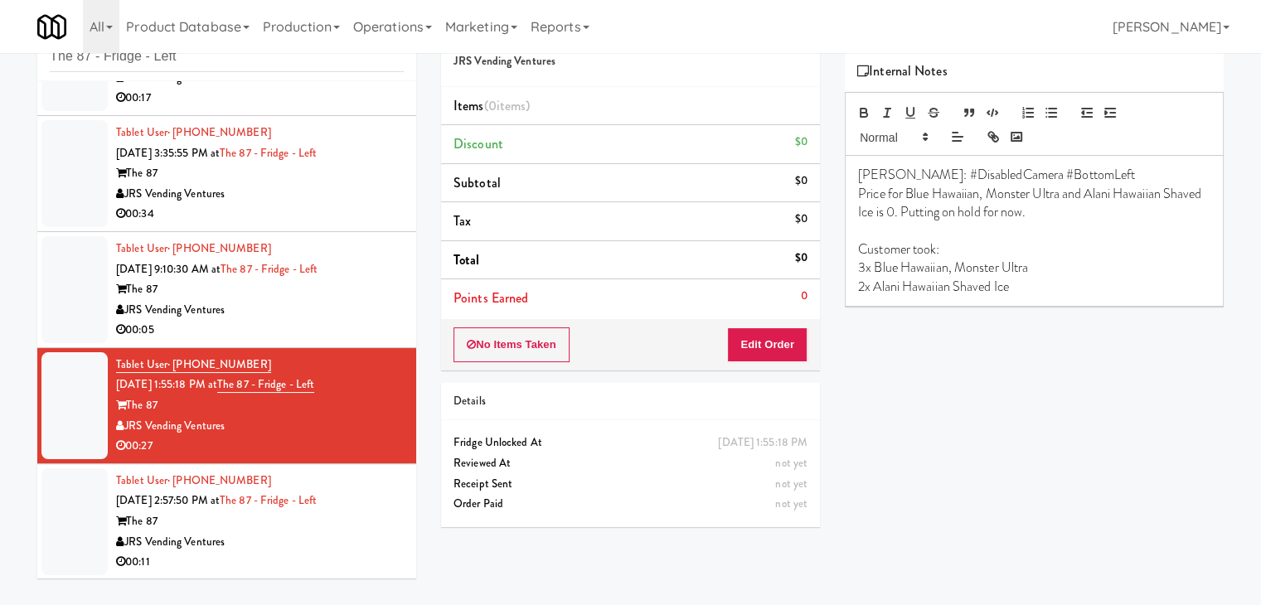
click at [327, 537] on div "JRS Vending Ventures" at bounding box center [260, 542] width 288 height 21
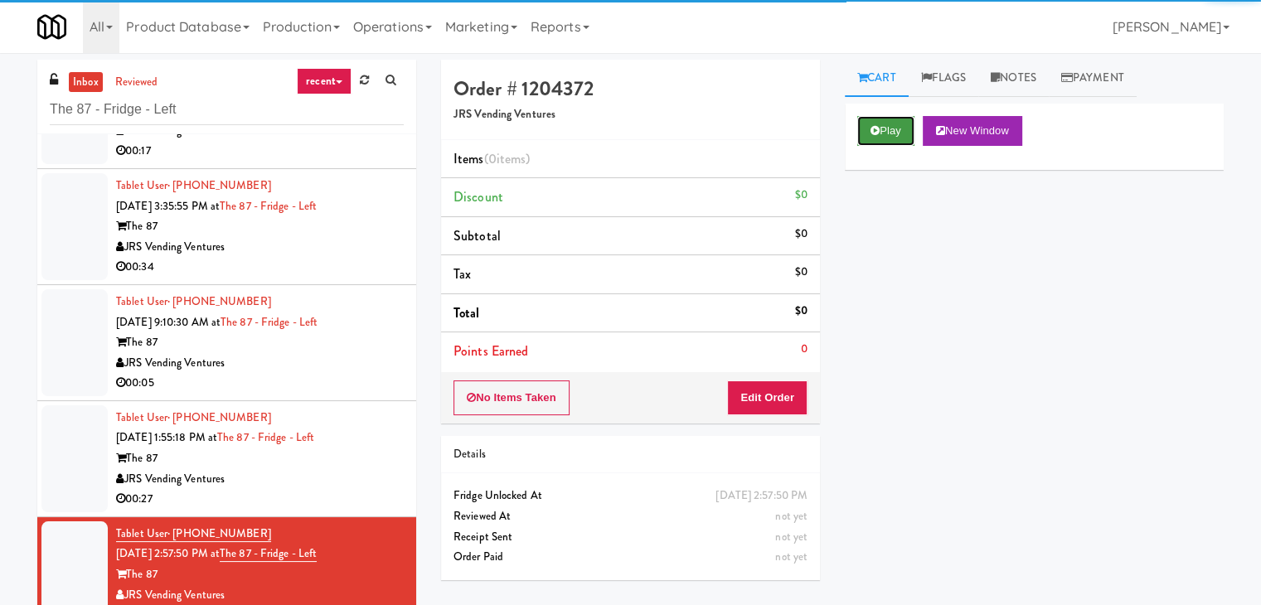
click at [894, 127] on button "Play" at bounding box center [885, 131] width 57 height 30
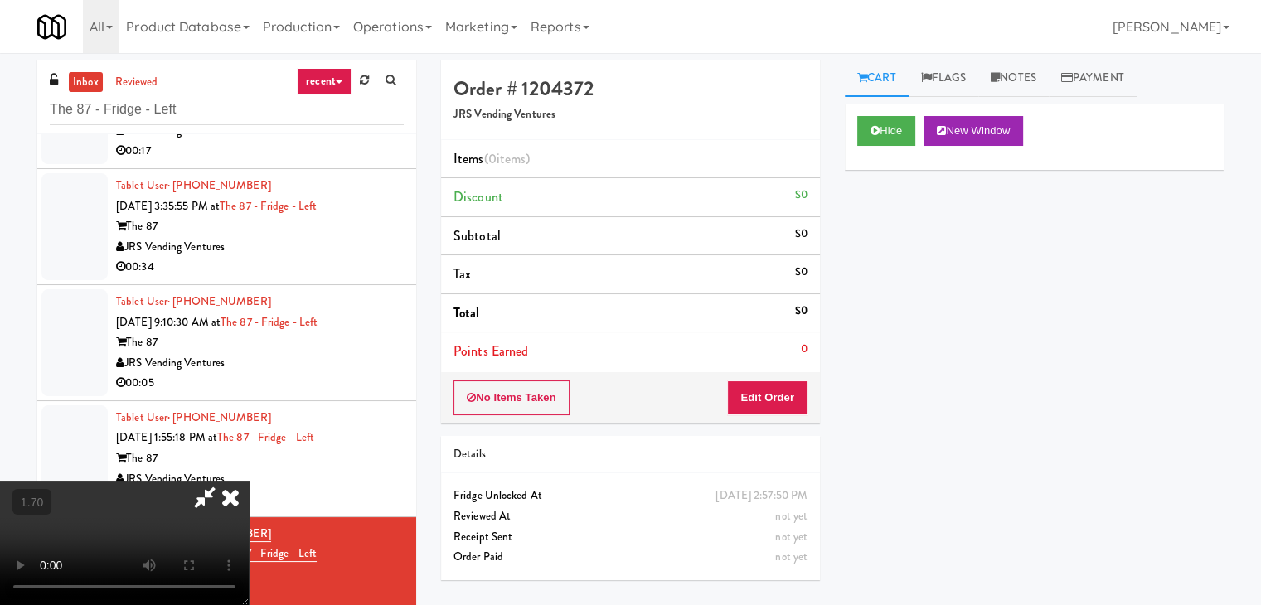
click at [249, 502] on video at bounding box center [124, 543] width 249 height 124
click at [1019, 76] on link "Notes" at bounding box center [1013, 78] width 70 height 37
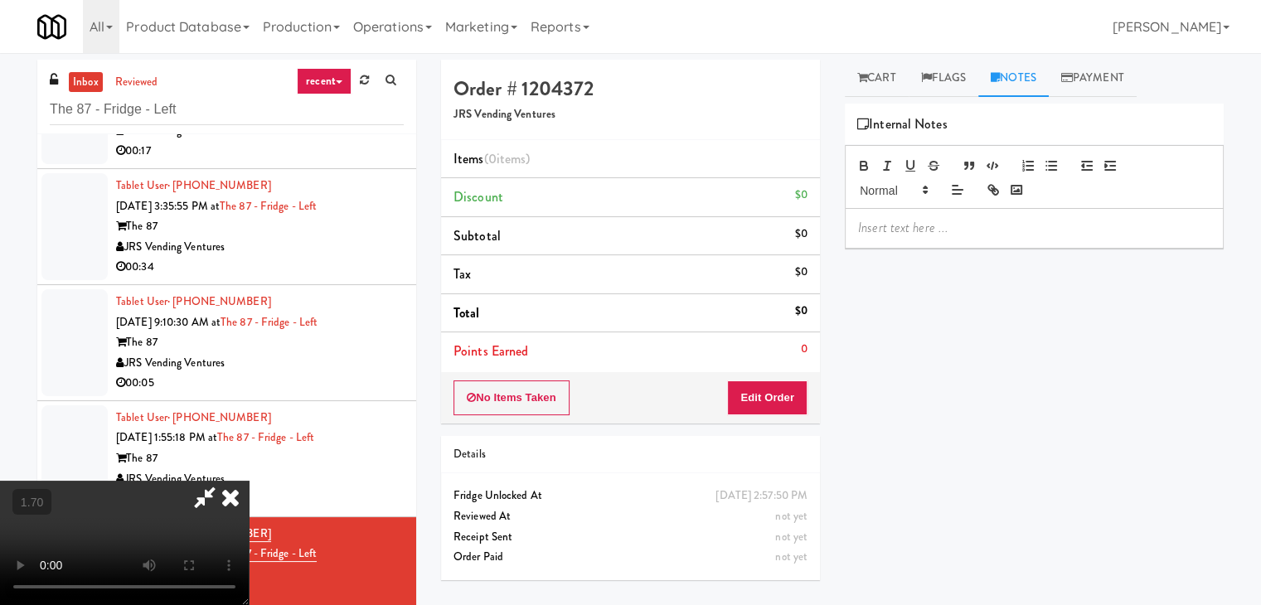
click at [933, 247] on div "Hide New Window Primary Flag Clear Flag if unable to determine what was taken o…" at bounding box center [1034, 415] width 379 height 622
click at [911, 227] on p at bounding box center [1034, 228] width 352 height 18
drag, startPoint x: 0, startPoint y: 97, endPoint x: 43, endPoint y: 120, distance: 48.9
click at [0, 98] on div "inbox reviewed recent all unclear take inventory issue suspicious failed recent…" at bounding box center [630, 352] width 1261 height 584
click at [890, 220] on p at bounding box center [1034, 228] width 352 height 18
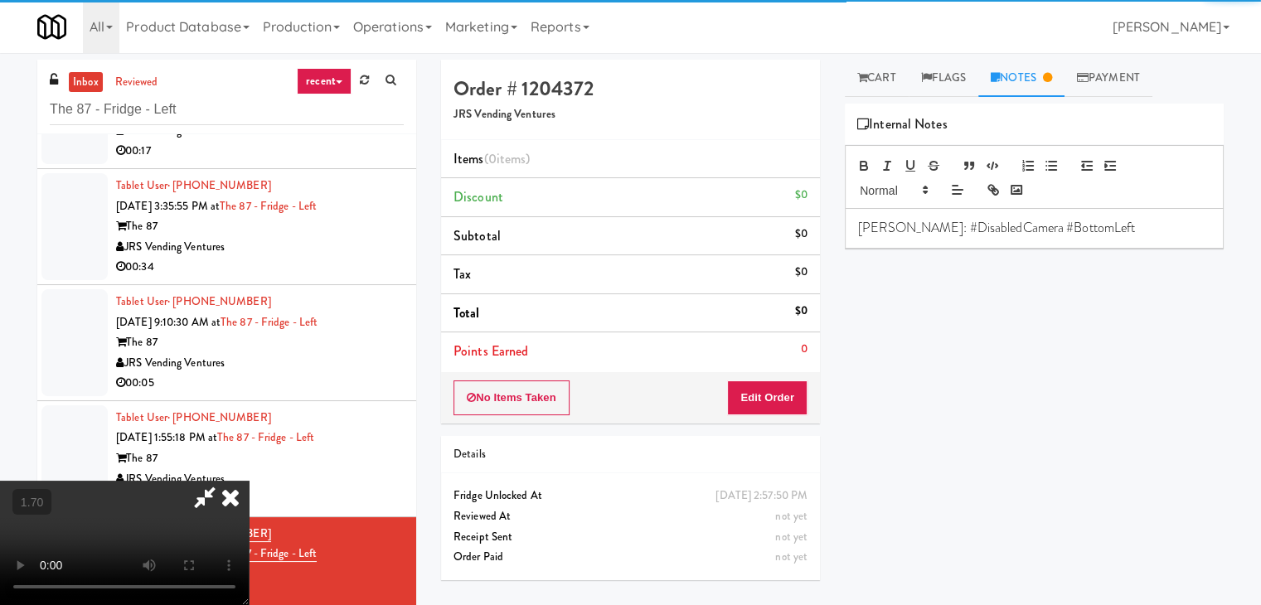
click at [249, 481] on video at bounding box center [124, 543] width 249 height 124
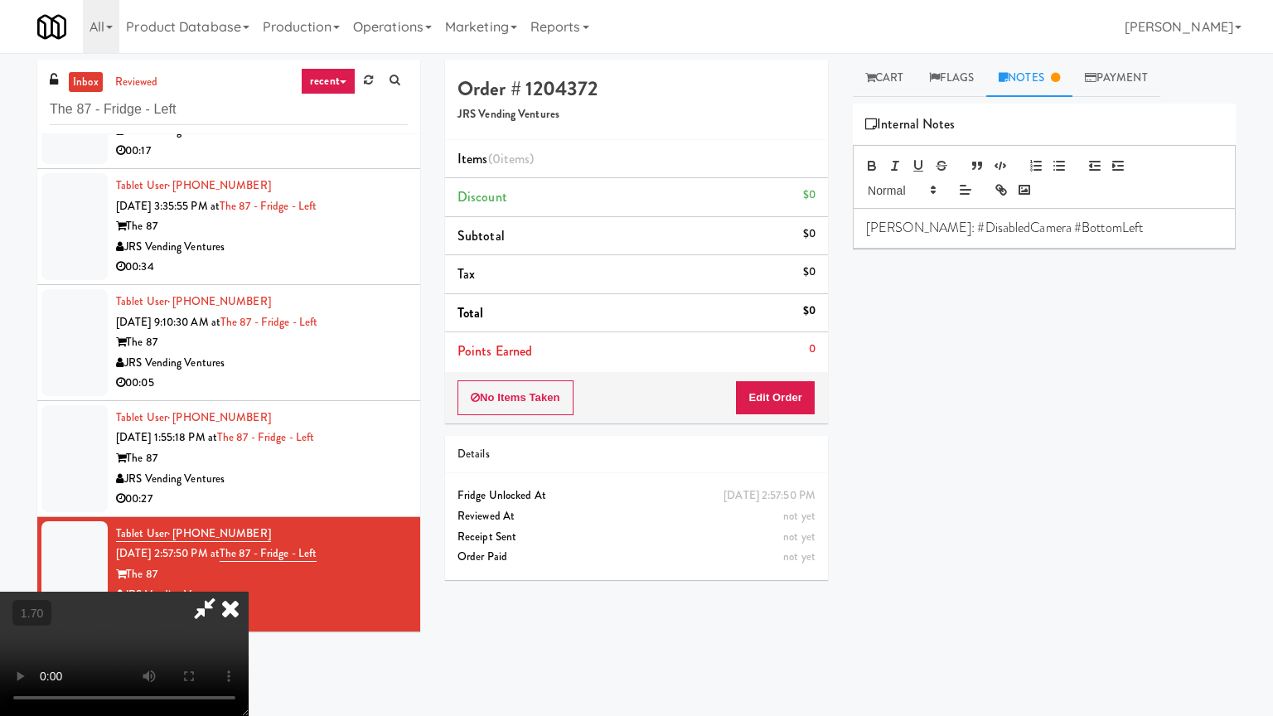
click at [249, 592] on video at bounding box center [124, 654] width 249 height 124
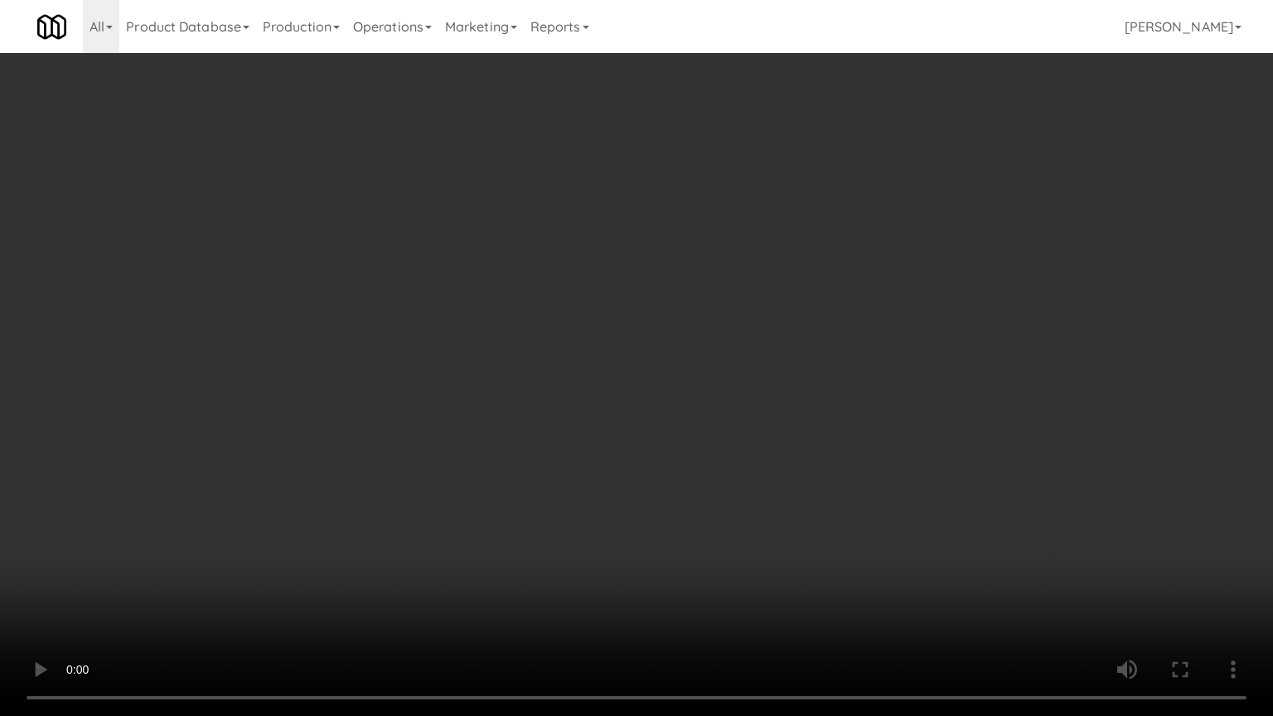
click at [656, 215] on video at bounding box center [636, 358] width 1273 height 716
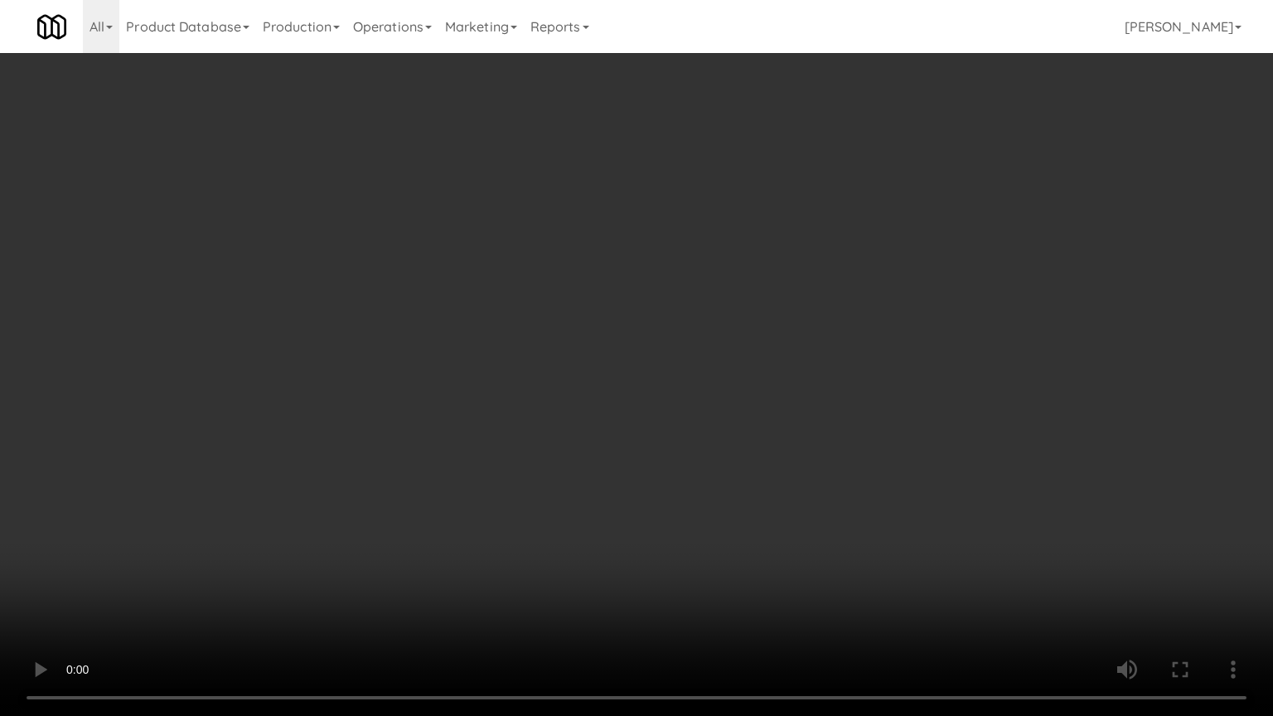
click at [656, 215] on video at bounding box center [636, 358] width 1273 height 716
click at [657, 216] on video at bounding box center [636, 358] width 1273 height 716
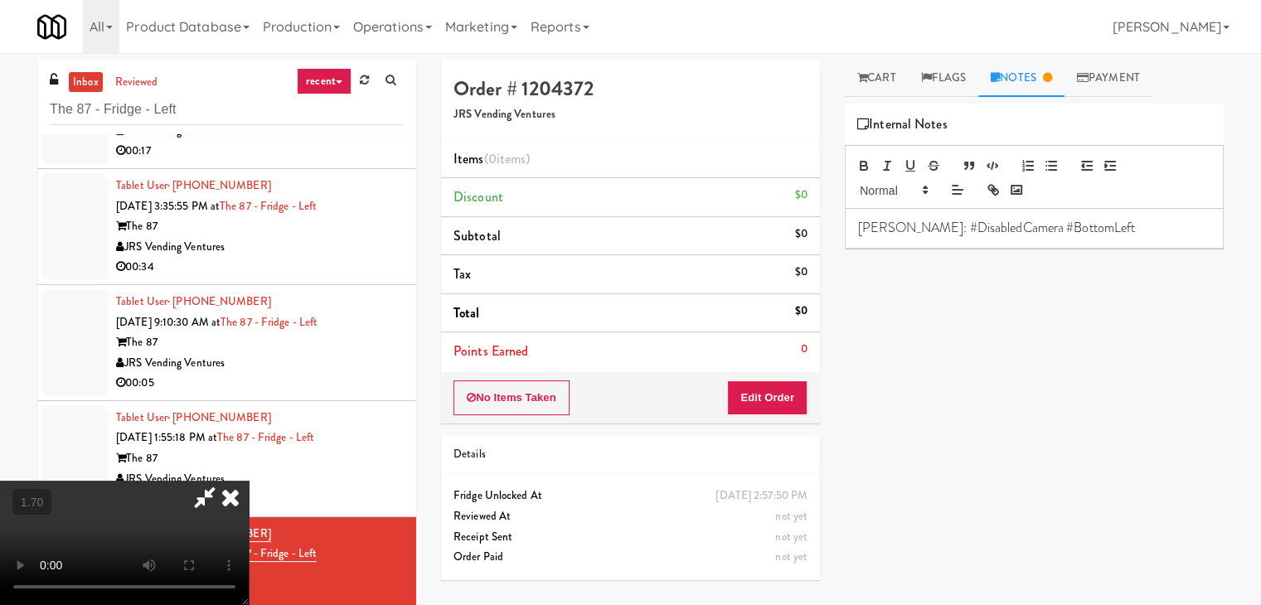
click at [249, 481] on icon at bounding box center [230, 497] width 36 height 33
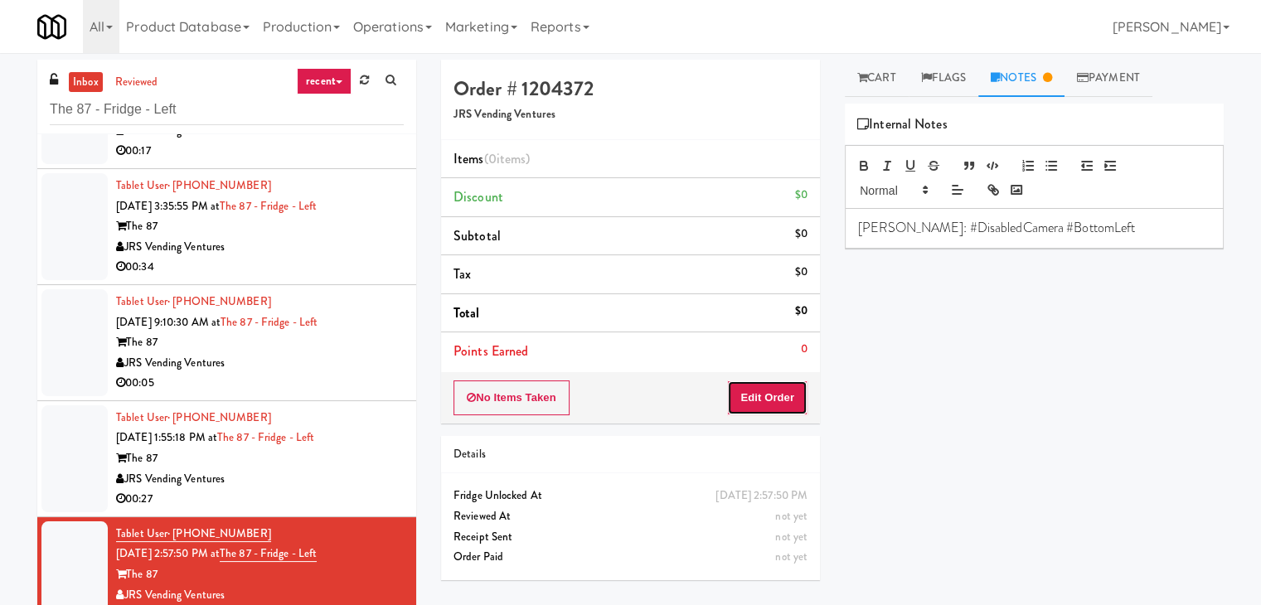
click at [768, 413] on button "Edit Order" at bounding box center [767, 397] width 80 height 35
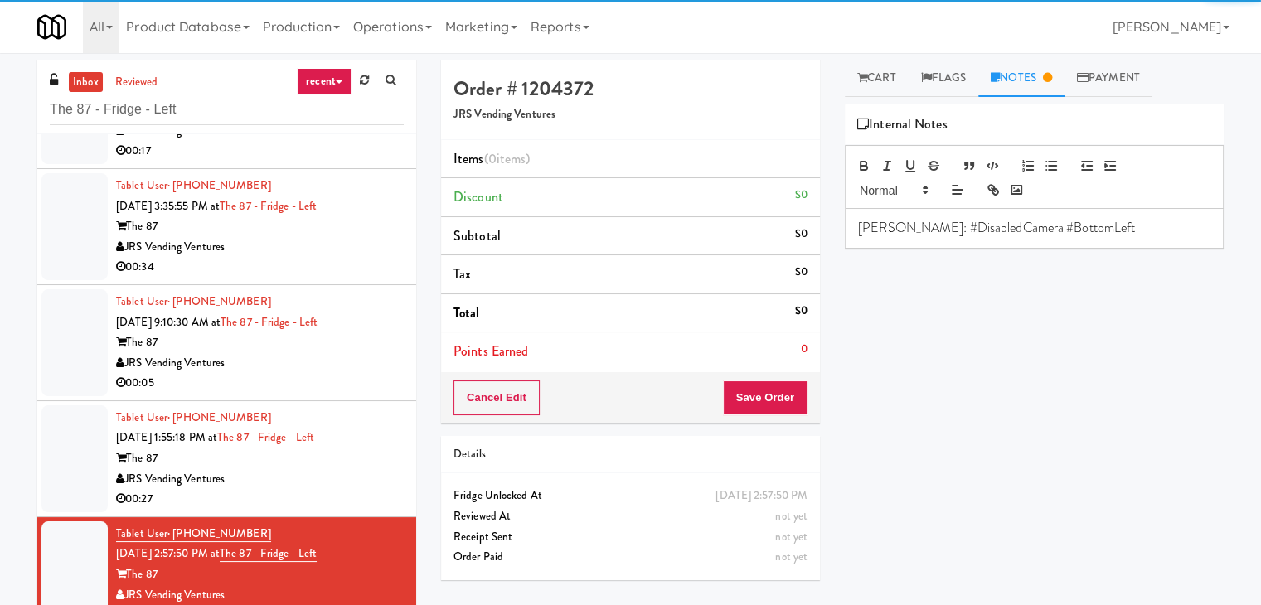
drag, startPoint x: 879, startPoint y: 84, endPoint x: 885, endPoint y: 97, distance: 14.5
click at [879, 82] on link "Cart" at bounding box center [877, 78] width 64 height 37
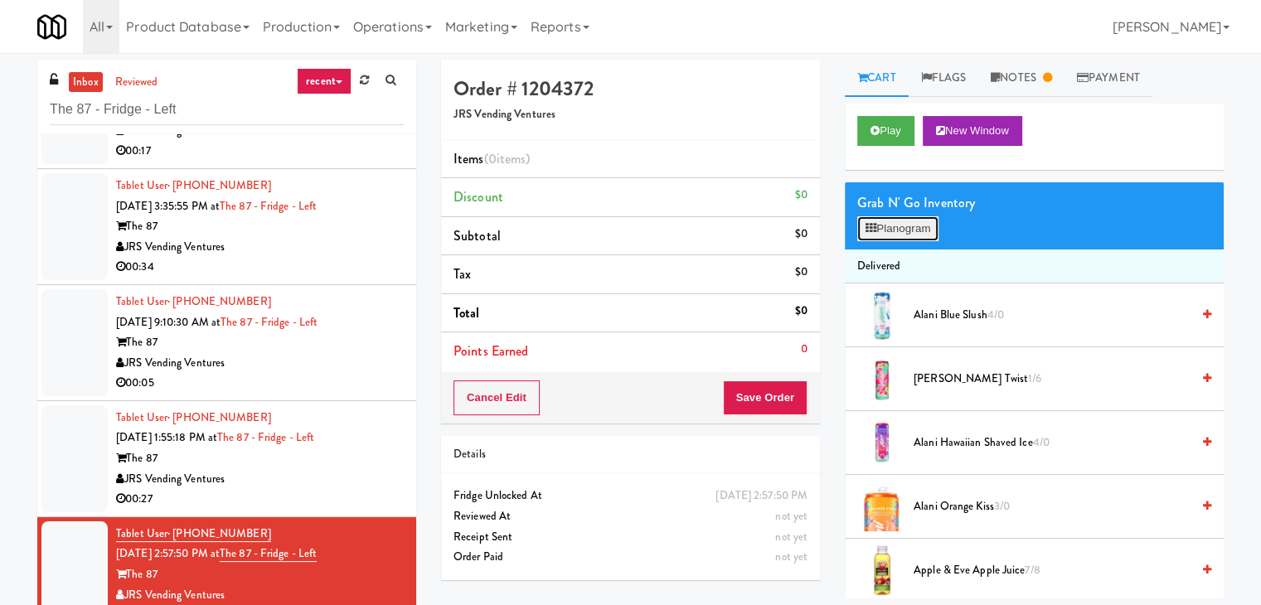
click at [903, 221] on button "Planogram" at bounding box center [897, 228] width 81 height 25
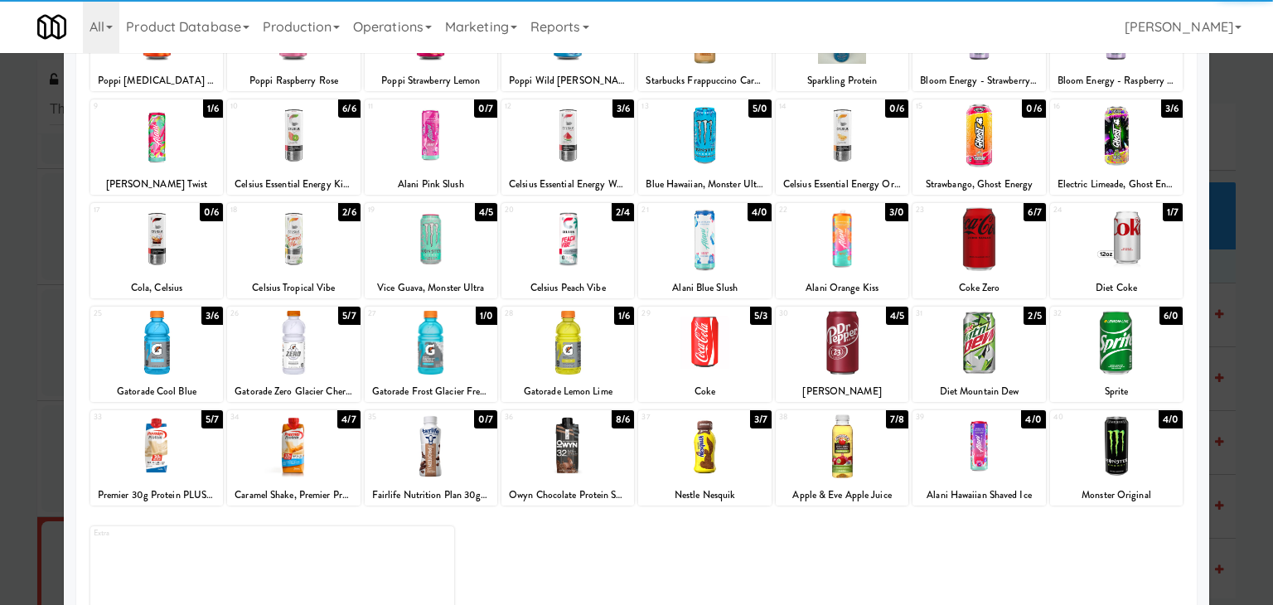
click at [436, 354] on div at bounding box center [431, 343] width 133 height 64
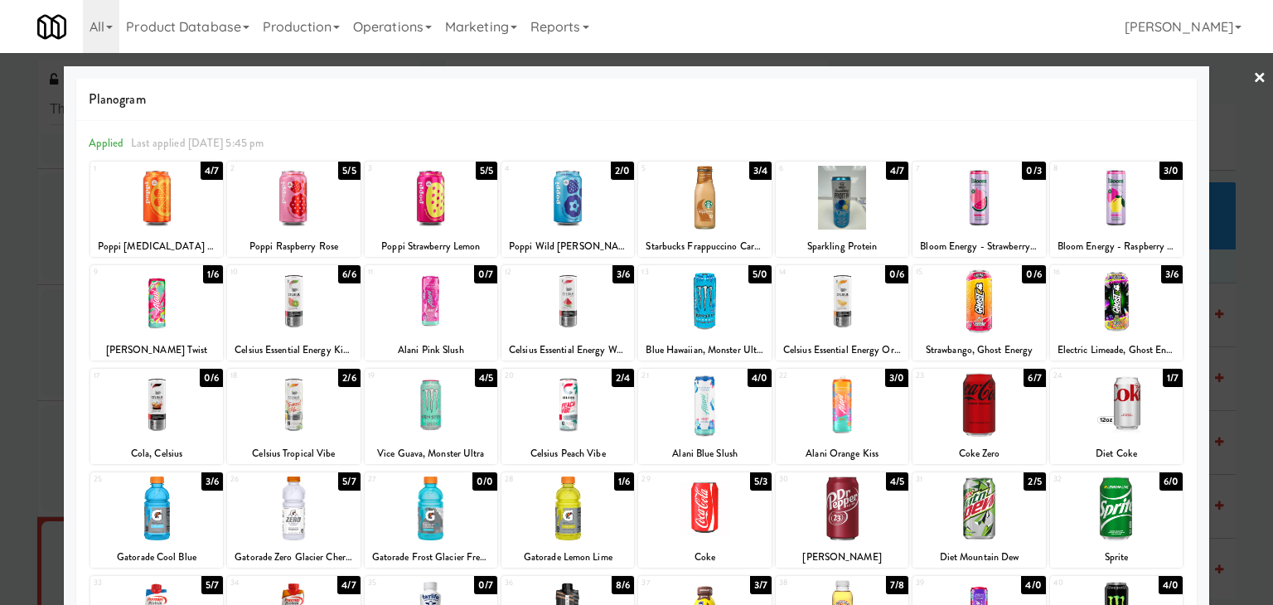
click at [1111, 202] on div at bounding box center [1116, 198] width 133 height 64
click at [1253, 79] on link "×" at bounding box center [1259, 78] width 13 height 51
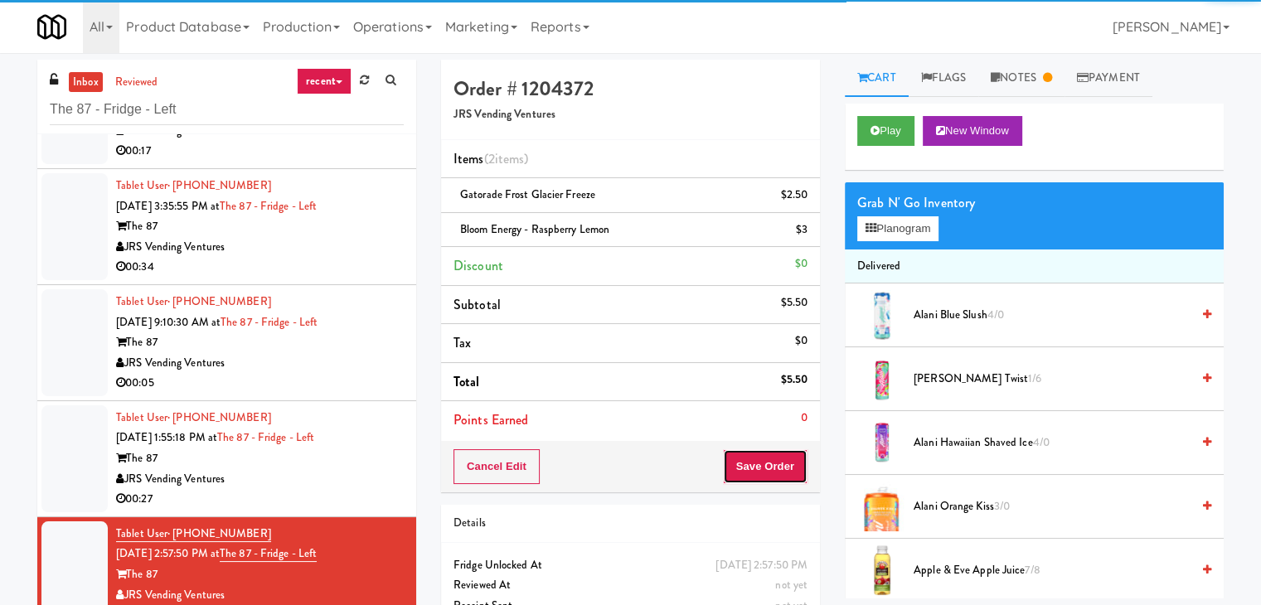
drag, startPoint x: 759, startPoint y: 469, endPoint x: 757, endPoint y: 461, distance: 8.7
click at [759, 468] on button "Save Order" at bounding box center [765, 466] width 85 height 35
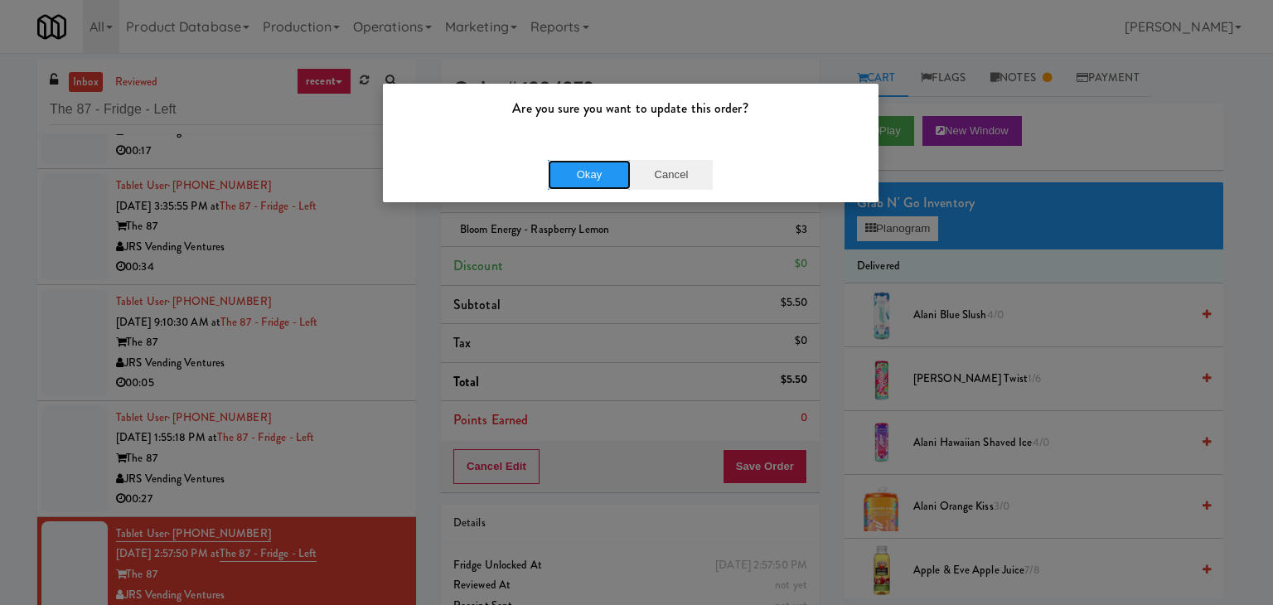
drag, startPoint x: 594, startPoint y: 173, endPoint x: 680, endPoint y: 162, distance: 86.2
click at [595, 172] on button "Okay" at bounding box center [589, 175] width 83 height 30
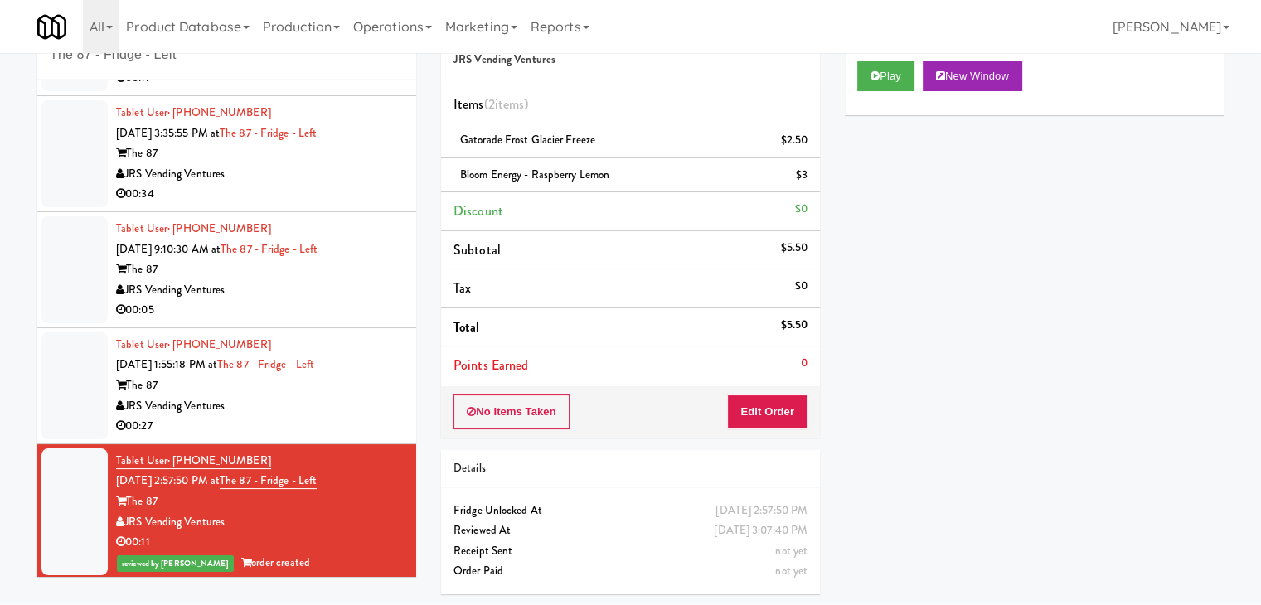
scroll to position [102, 0]
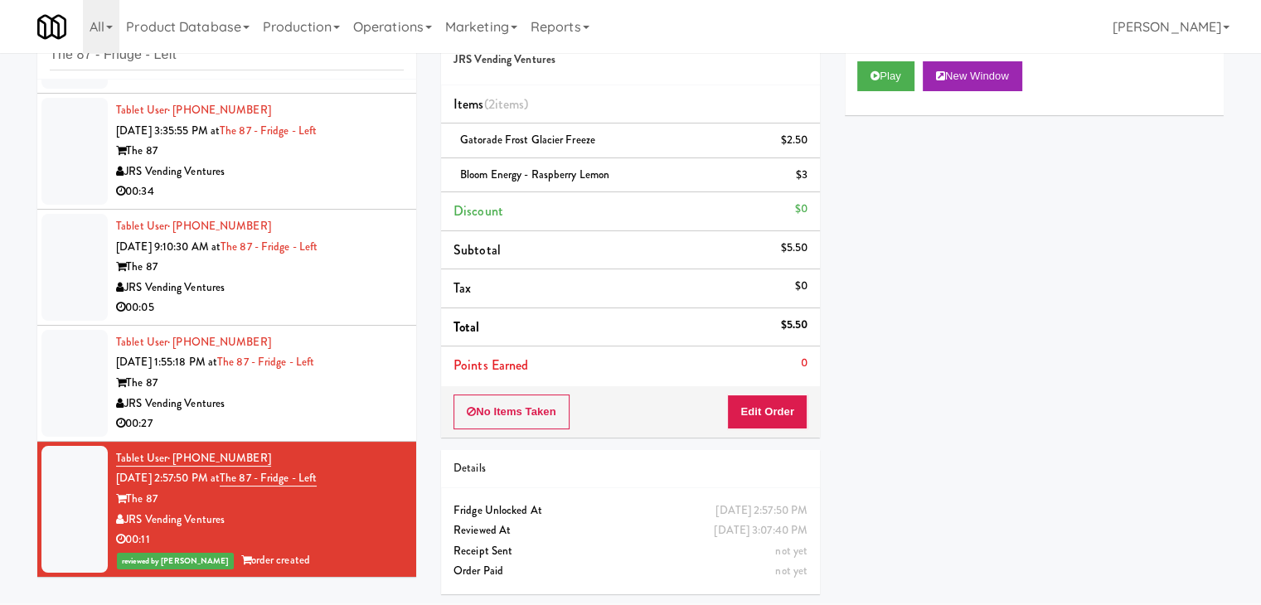
drag, startPoint x: 355, startPoint y: 402, endPoint x: 359, endPoint y: 344, distance: 58.2
click at [355, 400] on div "JRS Vending Ventures" at bounding box center [260, 404] width 288 height 21
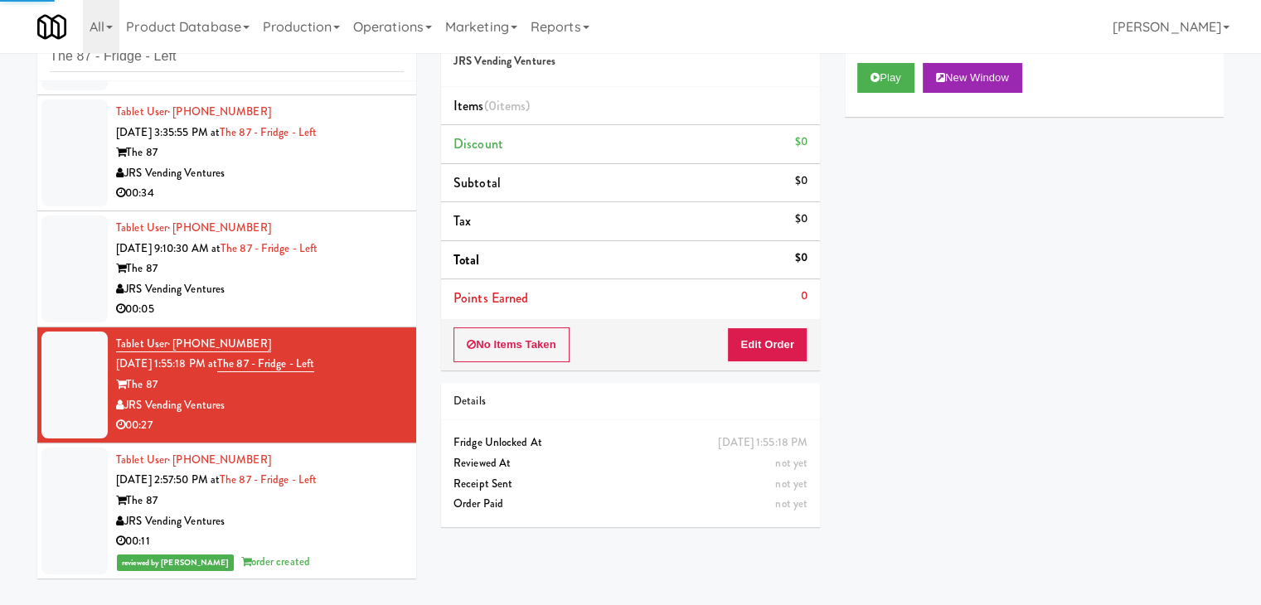
click at [360, 290] on div "JRS Vending Ventures" at bounding box center [260, 289] width 288 height 21
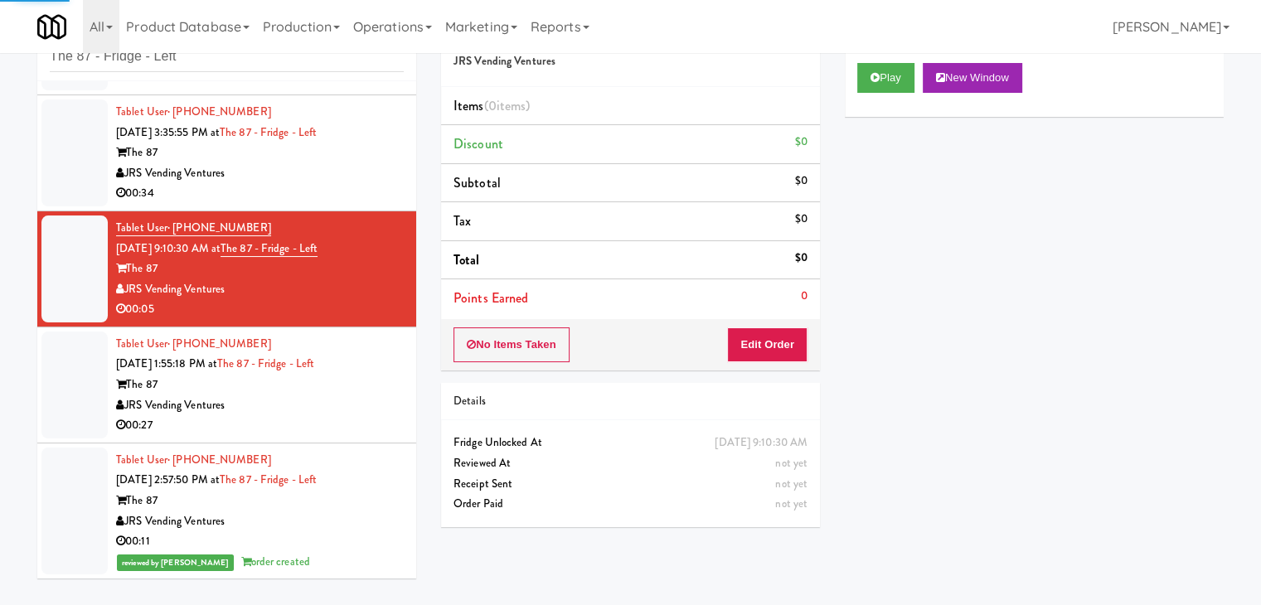
click at [329, 429] on div "00:27" at bounding box center [260, 425] width 288 height 21
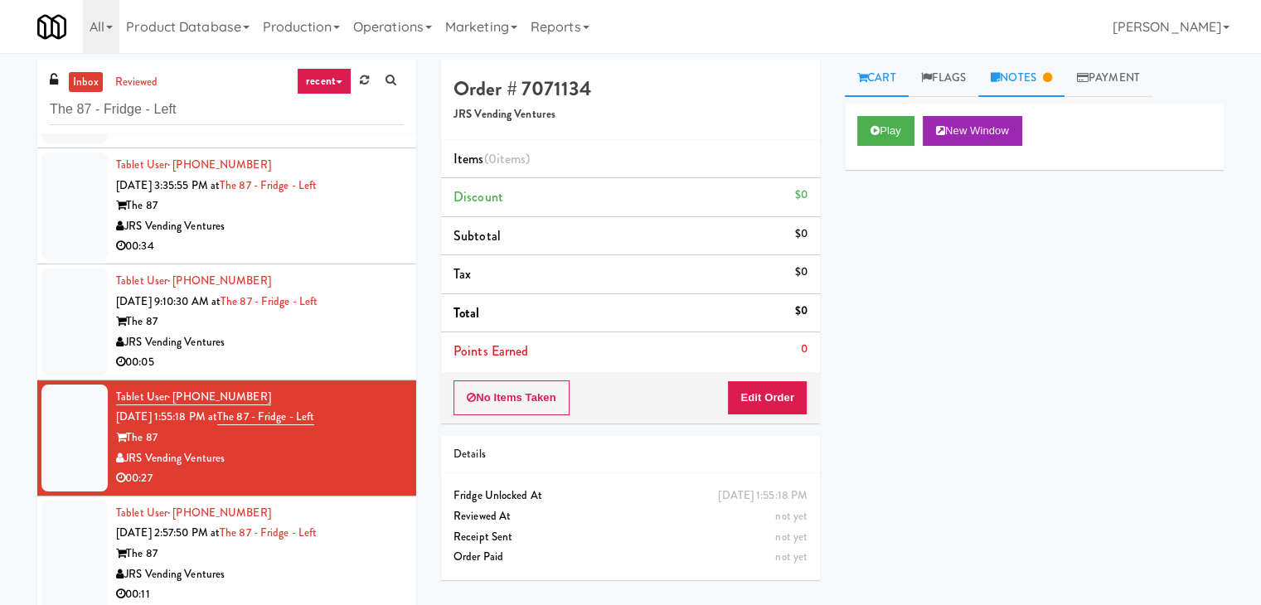
click at [1043, 81] on link "Notes" at bounding box center [1021, 78] width 86 height 37
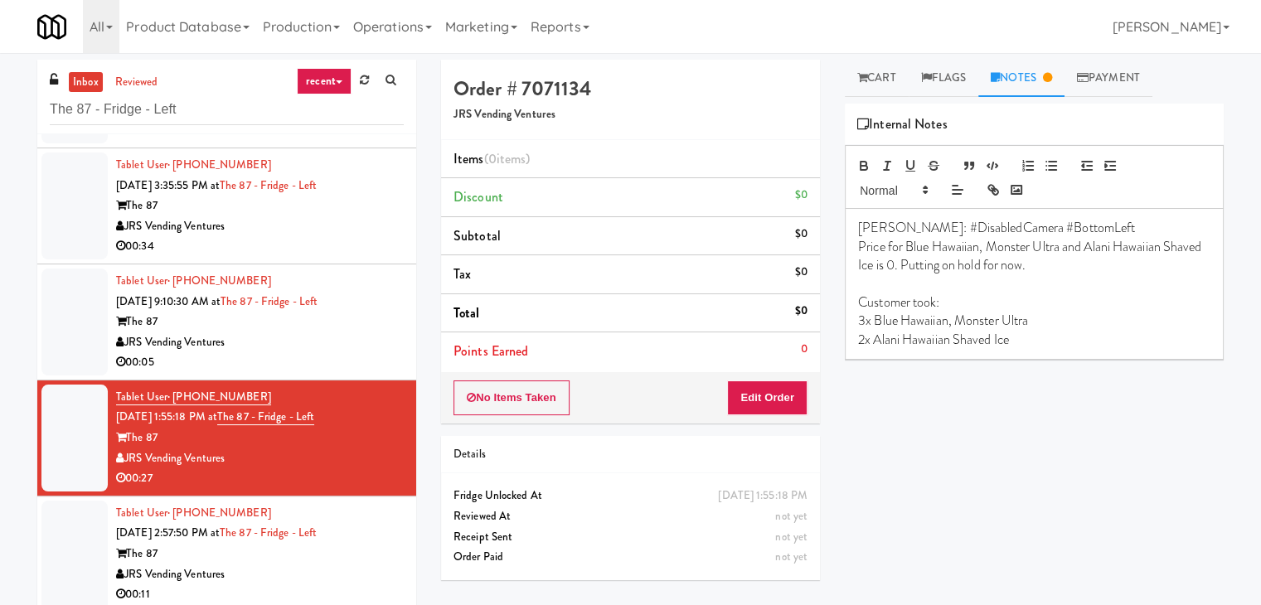
click at [348, 342] on div "JRS Vending Ventures" at bounding box center [260, 342] width 288 height 21
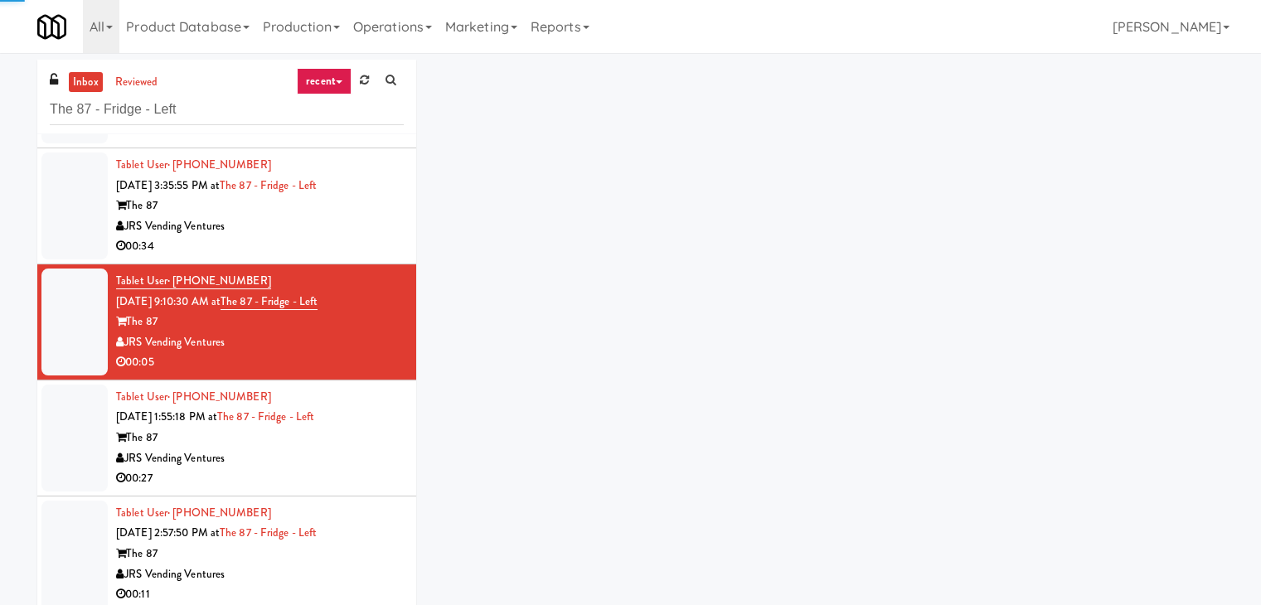
click at [368, 223] on div "JRS Vending Ventures" at bounding box center [260, 226] width 288 height 21
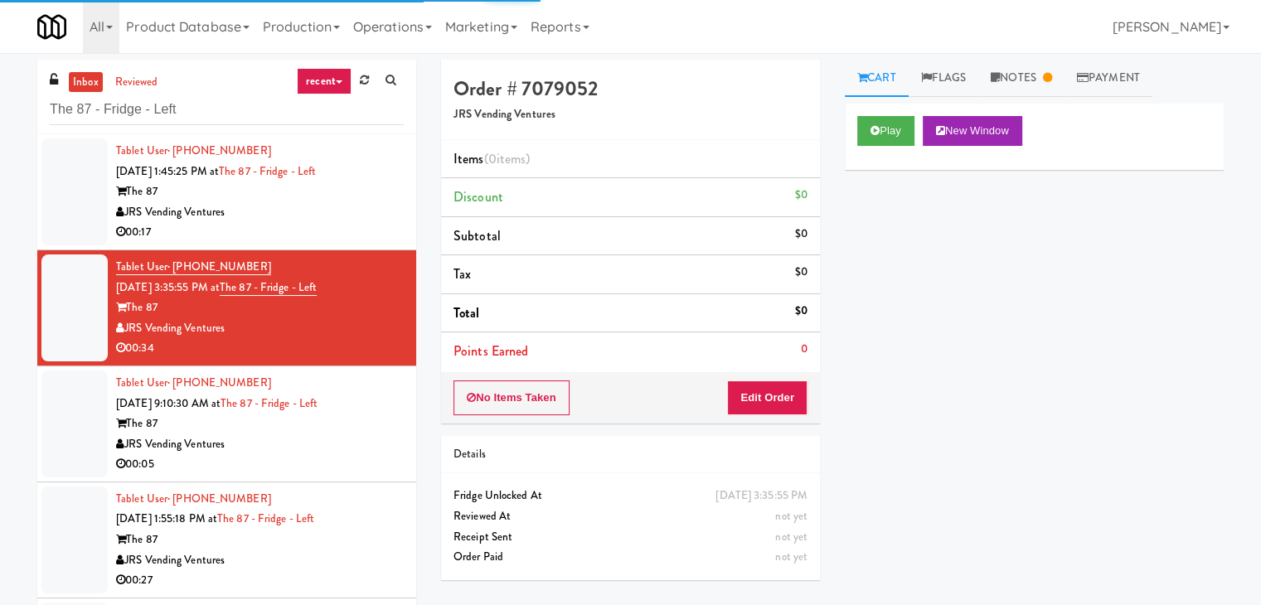
click at [361, 227] on div "00:17" at bounding box center [260, 232] width 288 height 21
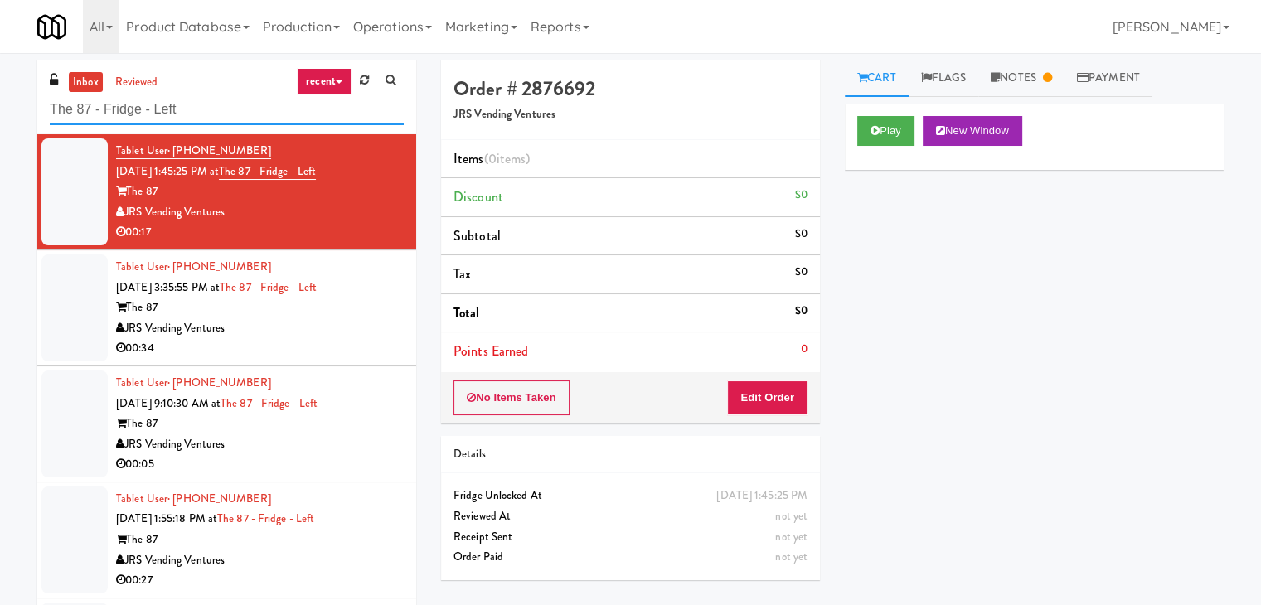
click at [223, 107] on input "The 87 - Fridge - Left" at bounding box center [227, 109] width 354 height 31
paste input "Prospect - [GEOGRAPHIC_DATA]"
type input "Prospect - Ambient"
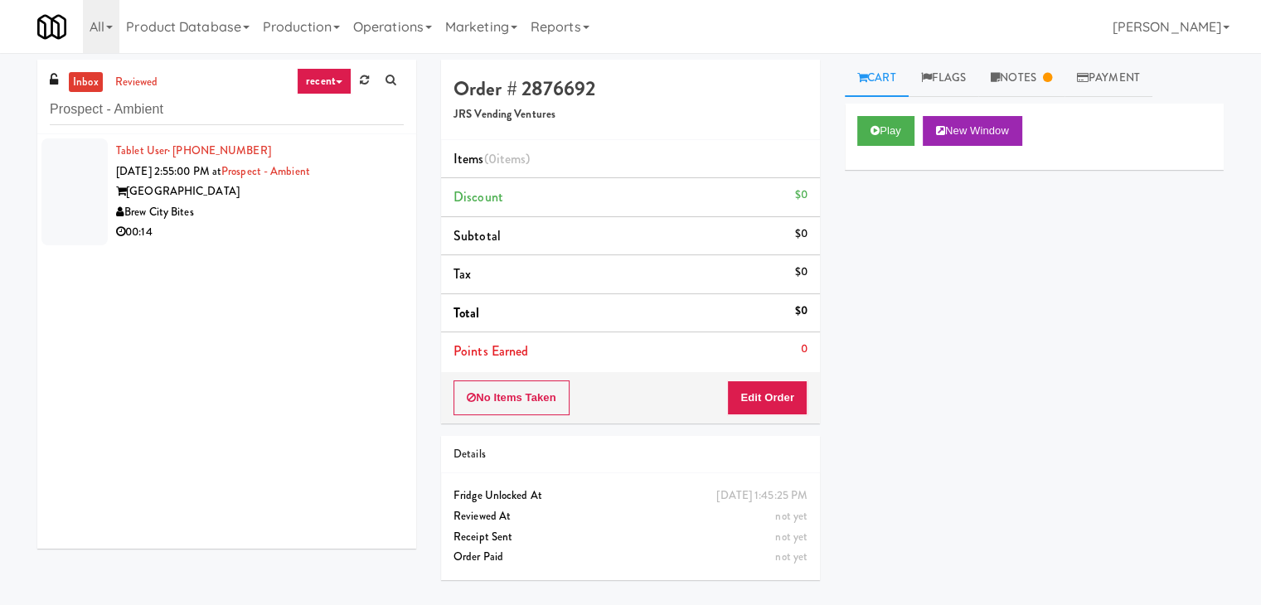
click at [364, 210] on div "Brew City Bites" at bounding box center [260, 212] width 288 height 21
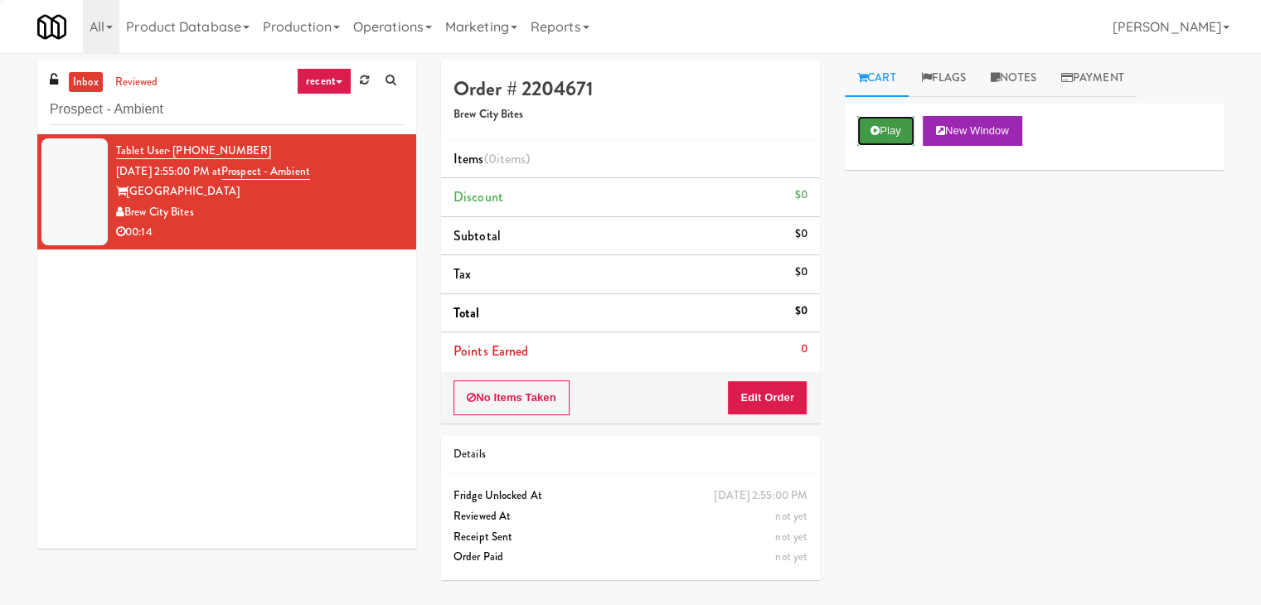
click at [893, 128] on button "Play" at bounding box center [885, 131] width 57 height 30
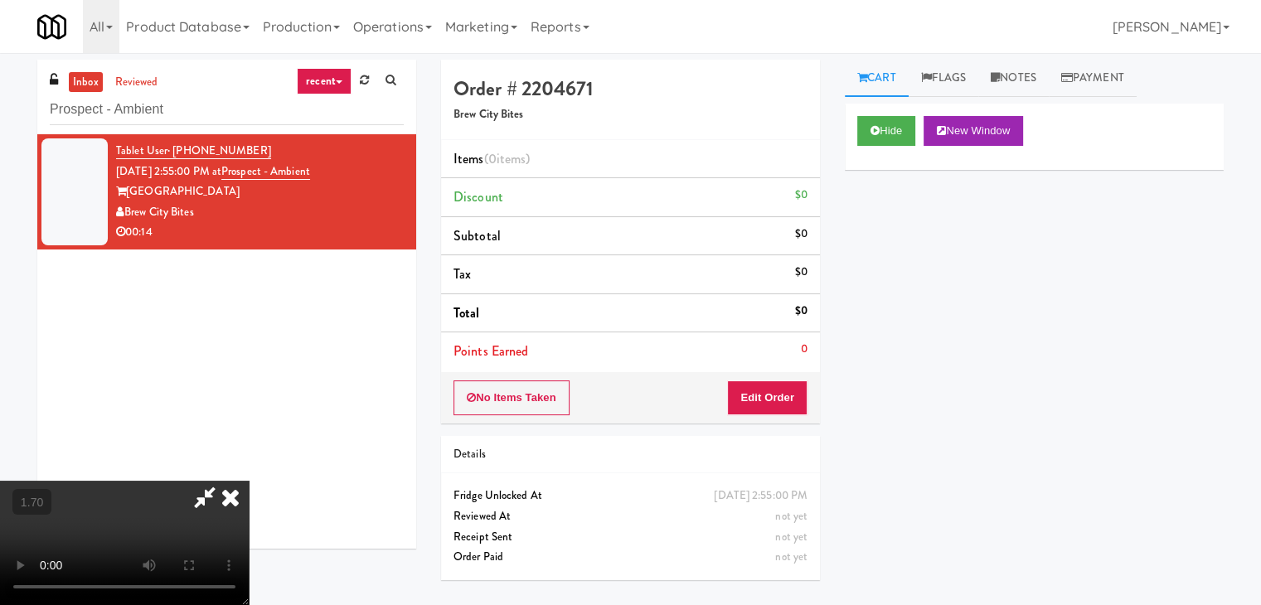
click at [249, 481] on video at bounding box center [124, 543] width 249 height 124
click at [1035, 79] on link "Notes" at bounding box center [1013, 78] width 70 height 37
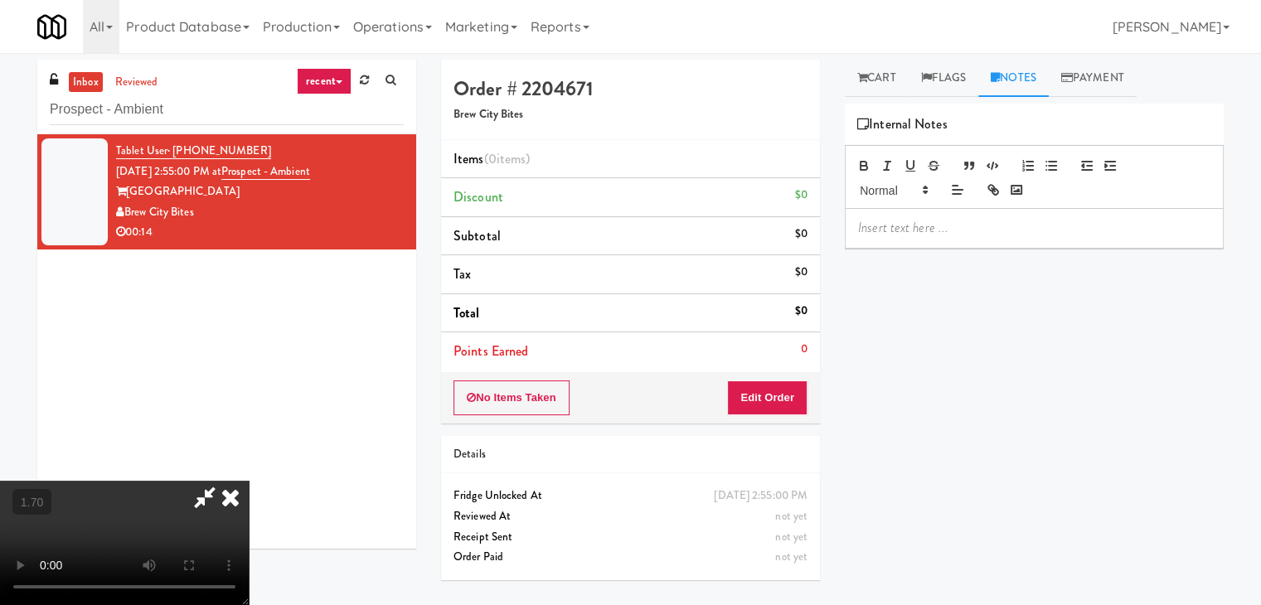
drag, startPoint x: 935, startPoint y: 241, endPoint x: 927, endPoint y: 232, distance: 12.3
click at [934, 240] on div at bounding box center [1033, 228] width 377 height 38
click at [0, 22] on div "Toggle navigation All 325 Vending [URL][DOMAIN_NAME] 901 Smrt Mrkt [URL][DOMAIN…" at bounding box center [630, 26] width 1261 height 53
click at [896, 232] on p at bounding box center [1034, 228] width 352 height 18
paste div
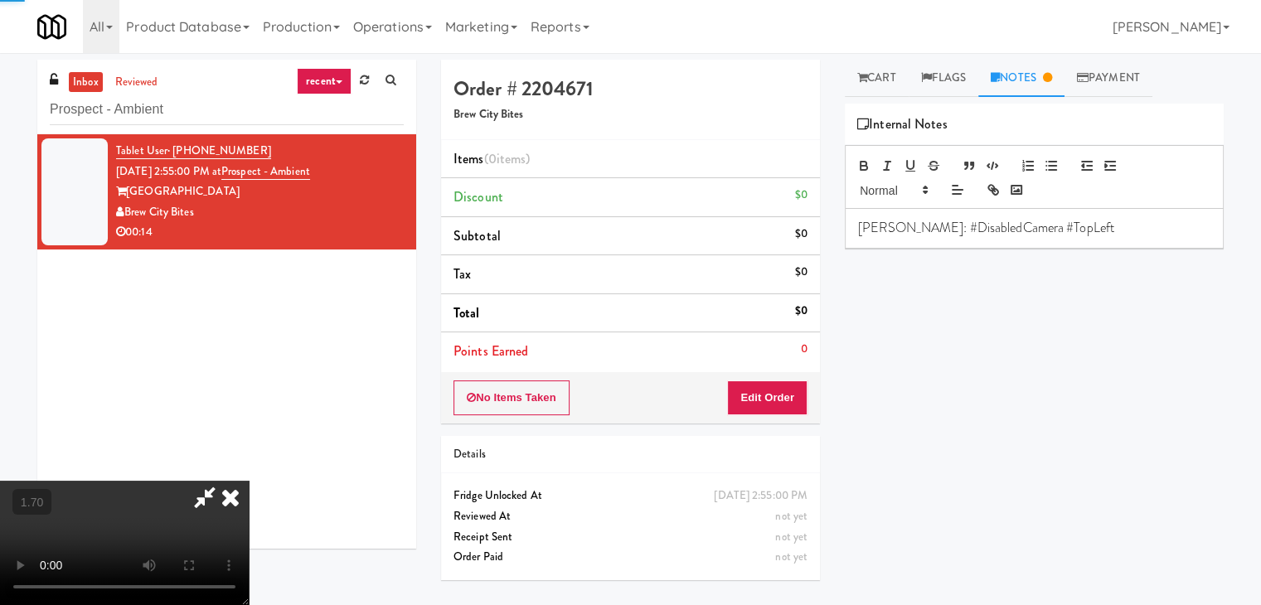
click at [249, 481] on video at bounding box center [124, 543] width 249 height 124
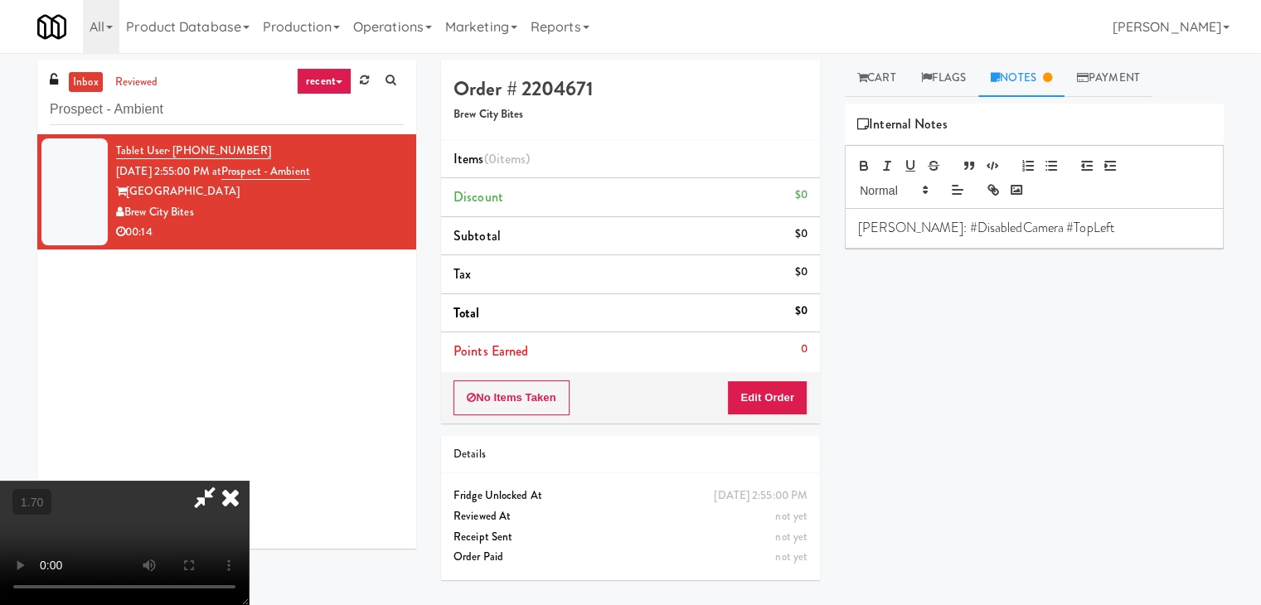
click at [249, 481] on video at bounding box center [124, 543] width 249 height 124
drag, startPoint x: 734, startPoint y: 70, endPoint x: 741, endPoint y: 114, distance: 44.4
click at [249, 481] on icon at bounding box center [230, 497] width 36 height 33
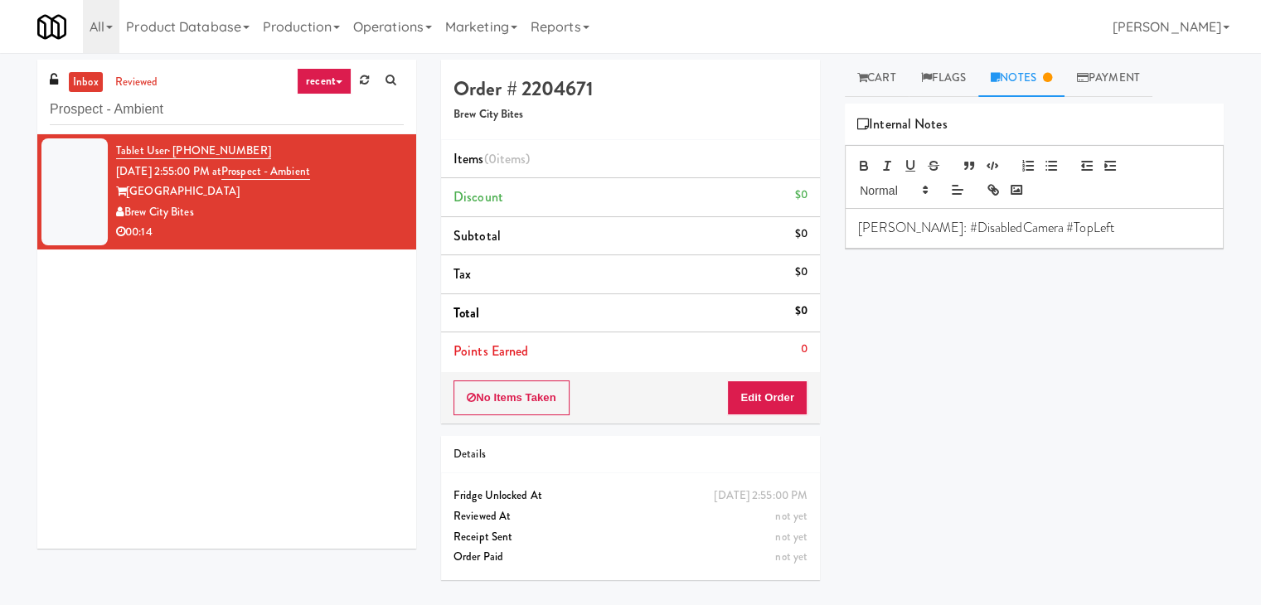
click at [766, 415] on div "No Items Taken Edit Order" at bounding box center [630, 397] width 379 height 51
click at [766, 402] on button "Edit Order" at bounding box center [767, 397] width 80 height 35
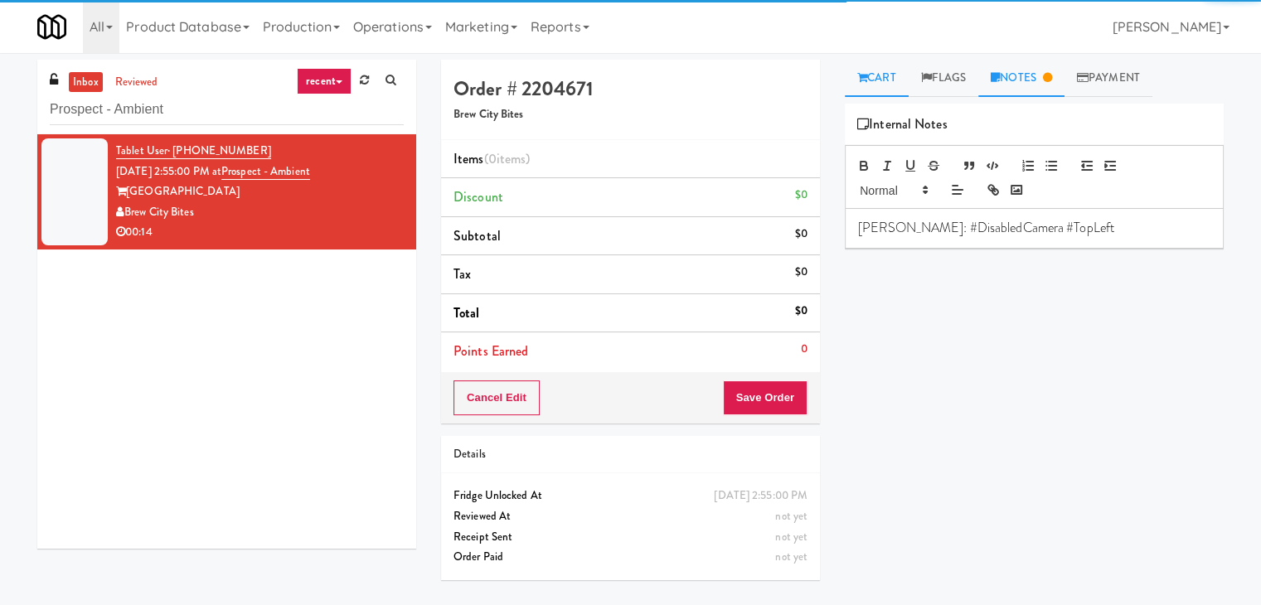
click at [864, 81] on icon at bounding box center [862, 77] width 10 height 11
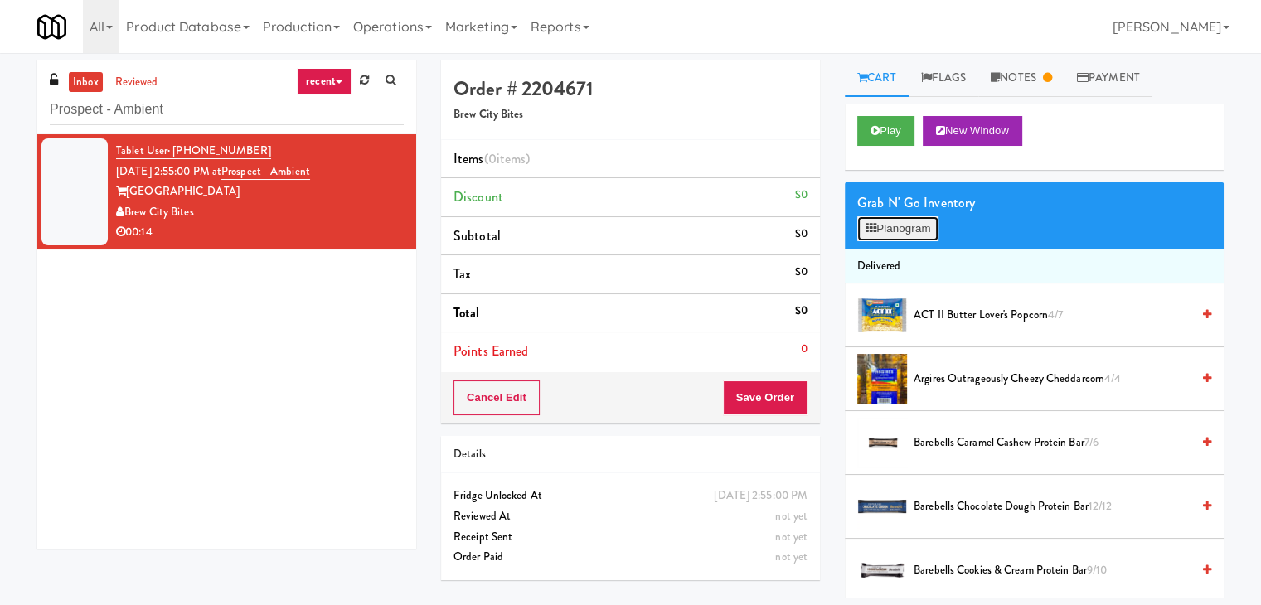
click at [903, 223] on button "Planogram" at bounding box center [897, 228] width 81 height 25
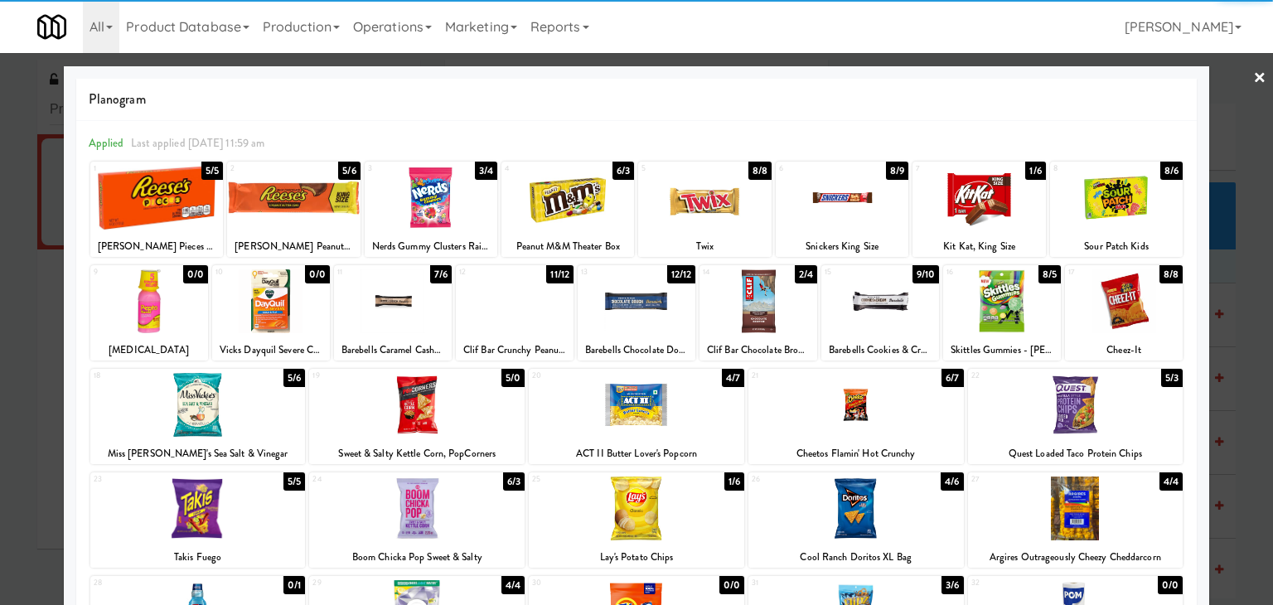
click at [182, 417] on div at bounding box center [197, 405] width 215 height 64
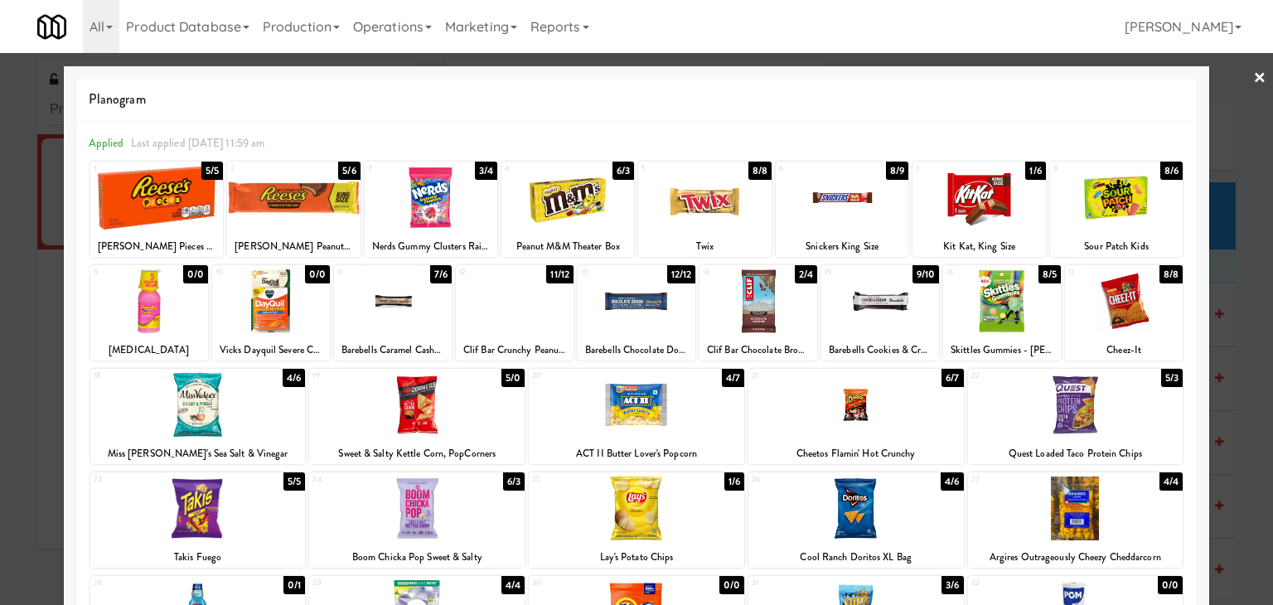
drag, startPoint x: 1243, startPoint y: 76, endPoint x: 1063, endPoint y: 249, distance: 249.1
click at [1253, 77] on link "×" at bounding box center [1259, 78] width 13 height 51
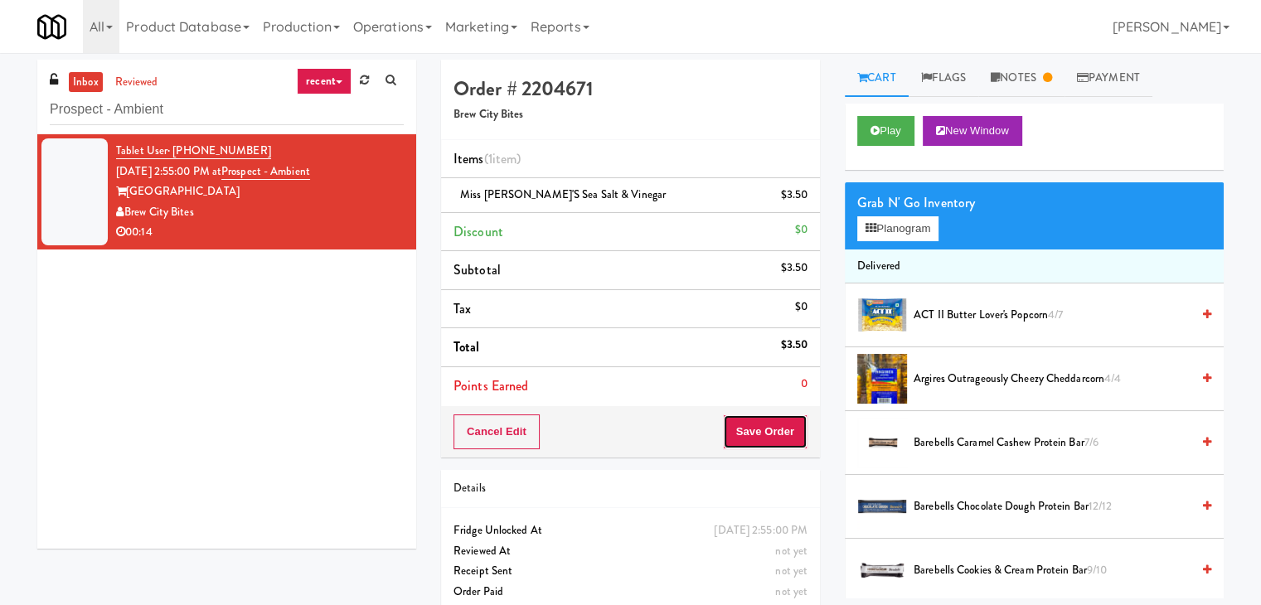
click at [764, 434] on button "Save Order" at bounding box center [765, 431] width 85 height 35
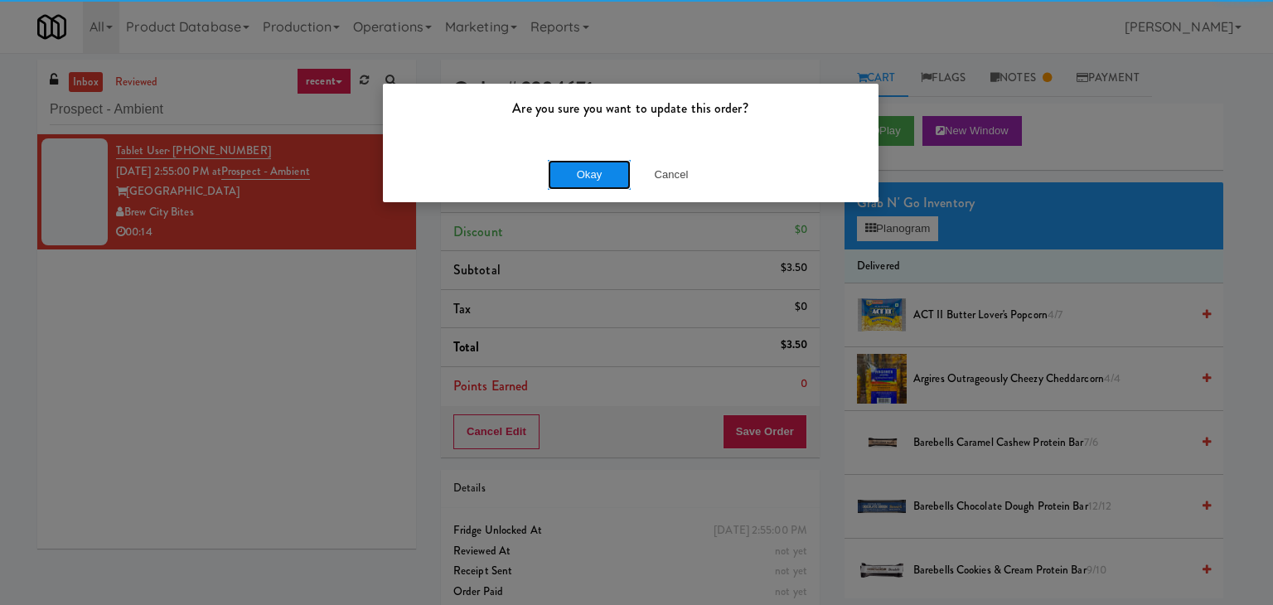
click at [583, 162] on button "Okay" at bounding box center [589, 175] width 83 height 30
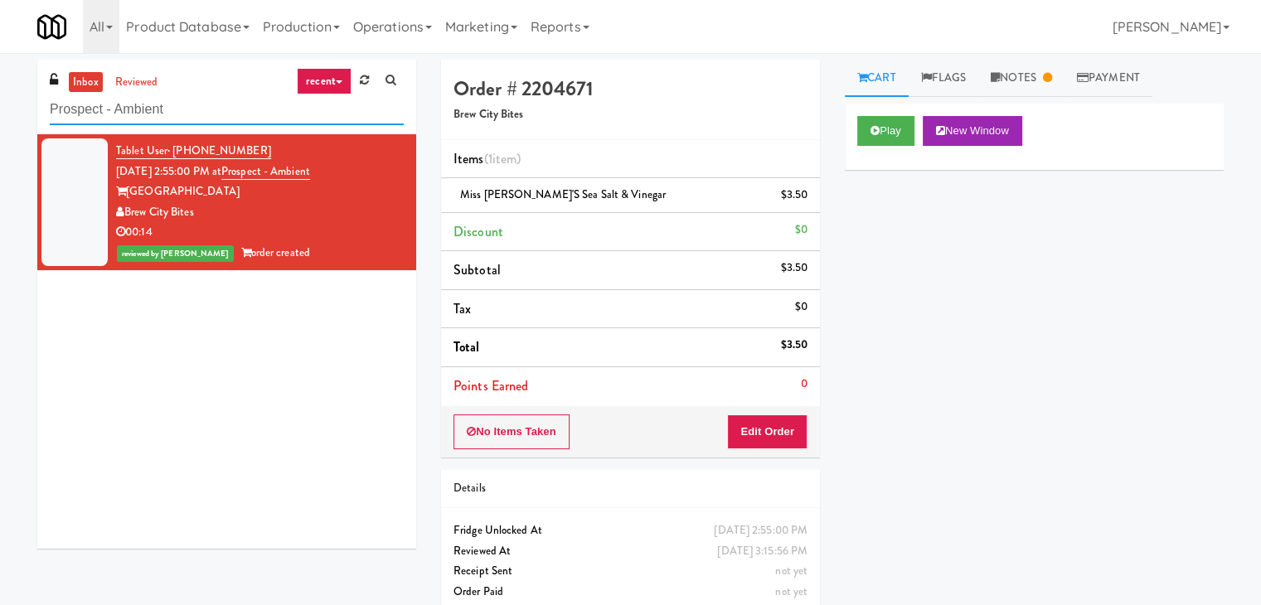
click at [214, 118] on input "Prospect - Ambient" at bounding box center [227, 109] width 354 height 31
paste input "1140 S Wabash - Left - Fridge"
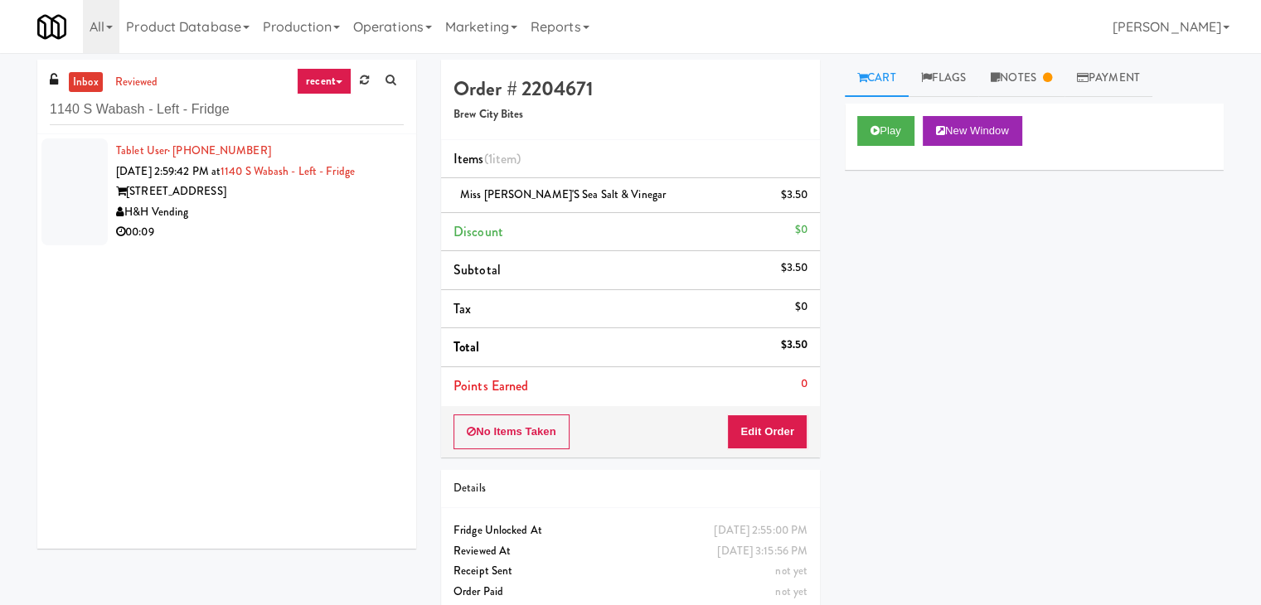
click at [366, 212] on div "H&H Vending" at bounding box center [260, 212] width 288 height 21
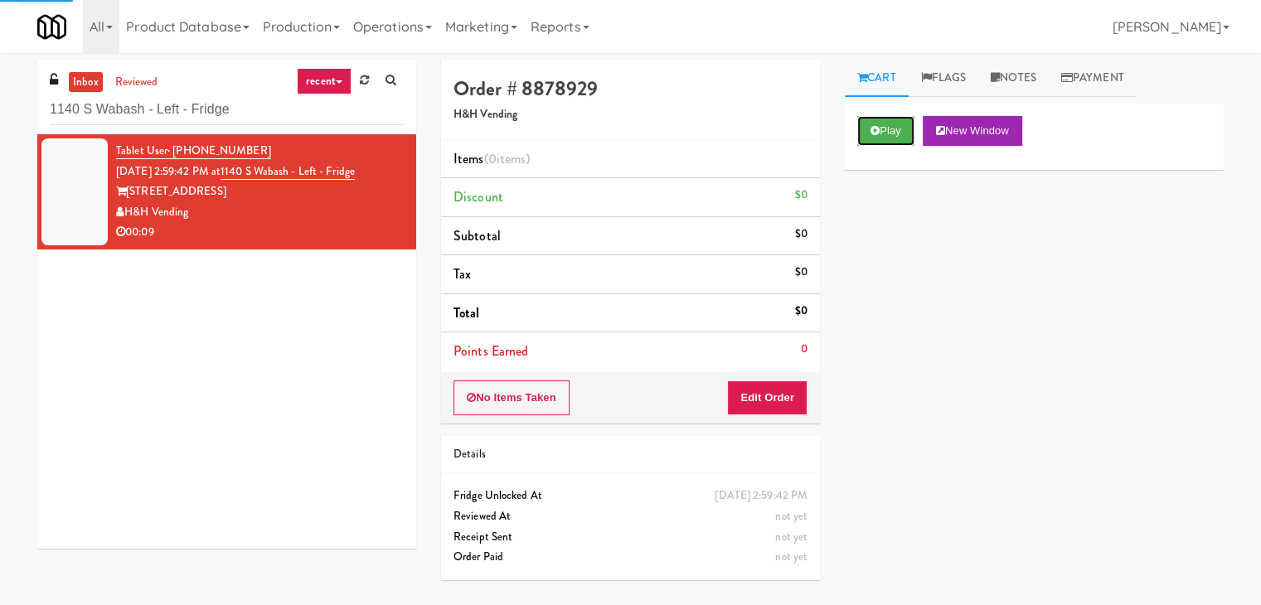
drag, startPoint x: 900, startPoint y: 128, endPoint x: 849, endPoint y: 120, distance: 52.0
click at [899, 128] on button "Play" at bounding box center [885, 131] width 57 height 30
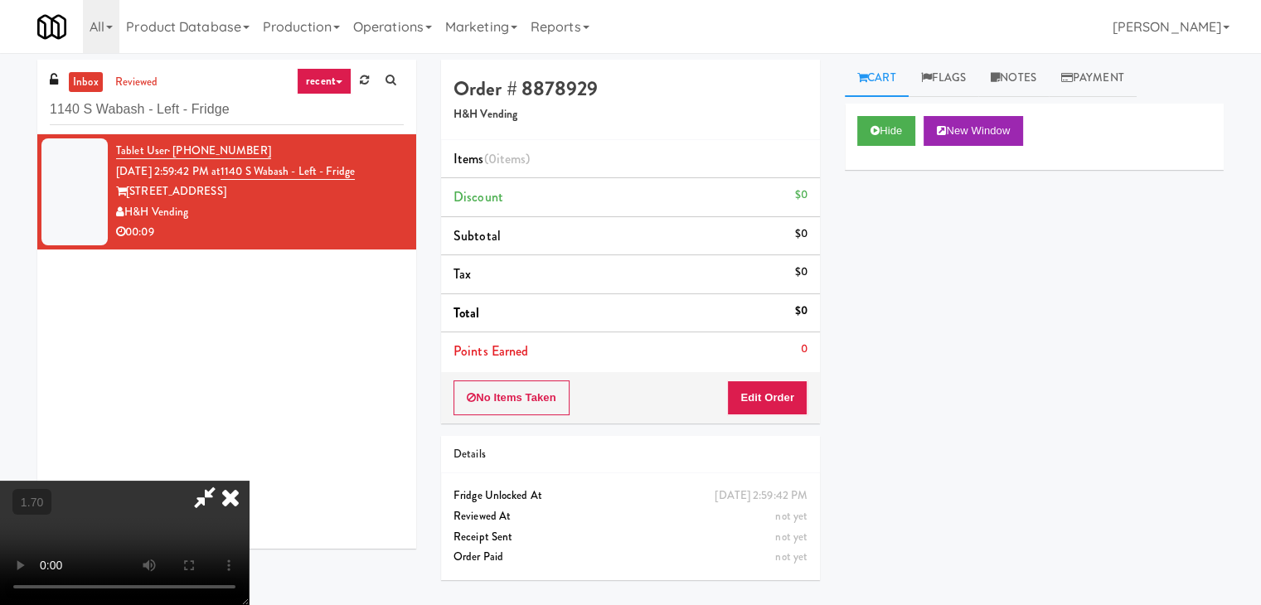
click at [249, 481] on video at bounding box center [124, 543] width 249 height 124
click at [249, 481] on icon at bounding box center [230, 497] width 36 height 33
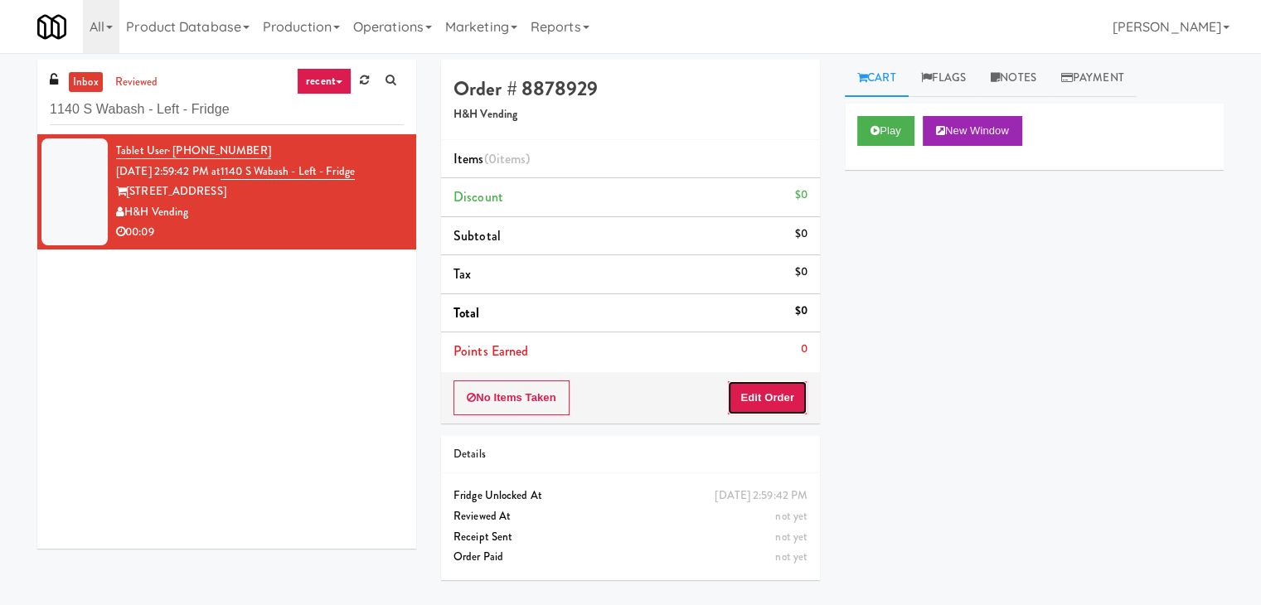
click at [782, 389] on button "Edit Order" at bounding box center [767, 397] width 80 height 35
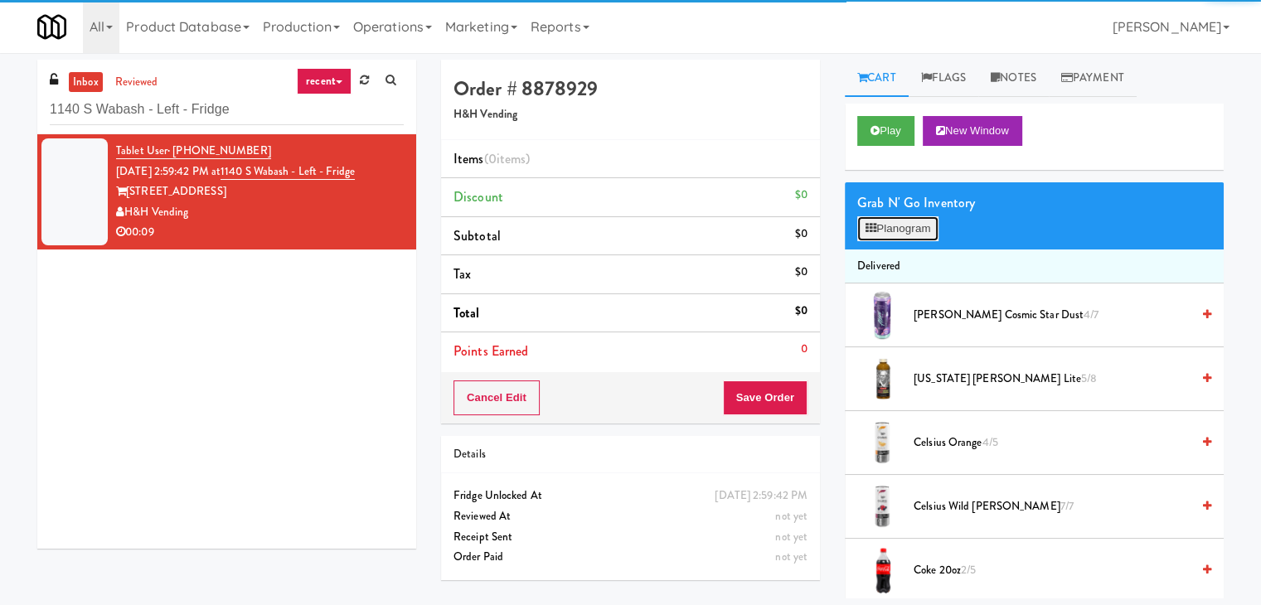
click at [879, 232] on button "Planogram" at bounding box center [897, 228] width 81 height 25
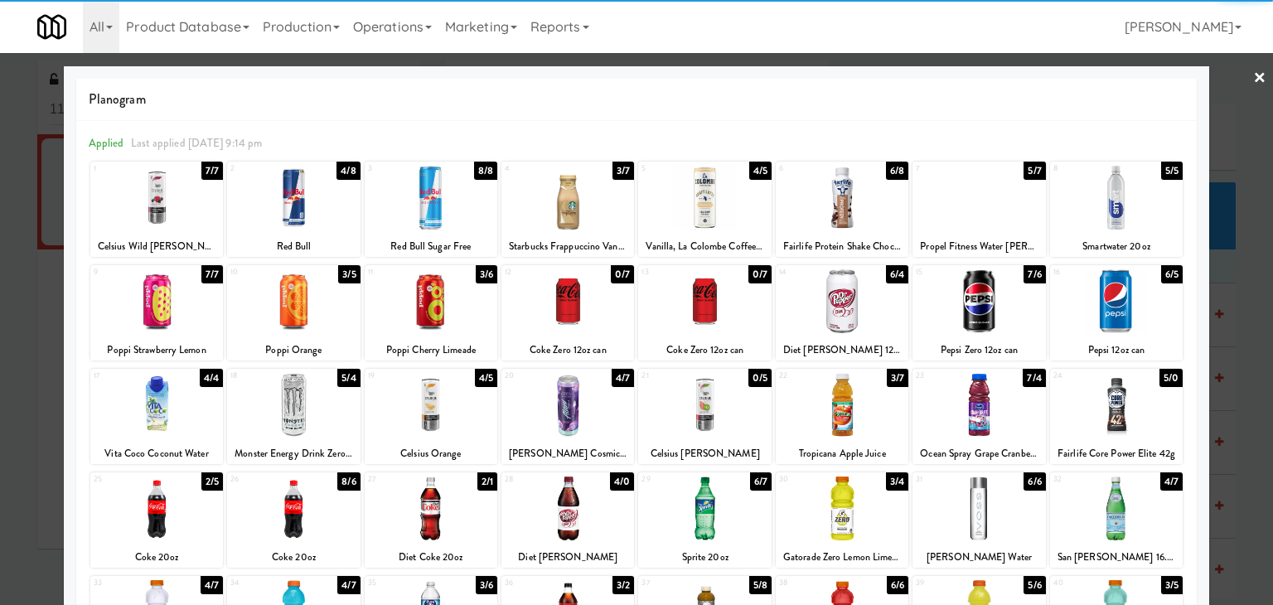
click at [1121, 310] on div at bounding box center [1116, 301] width 133 height 64
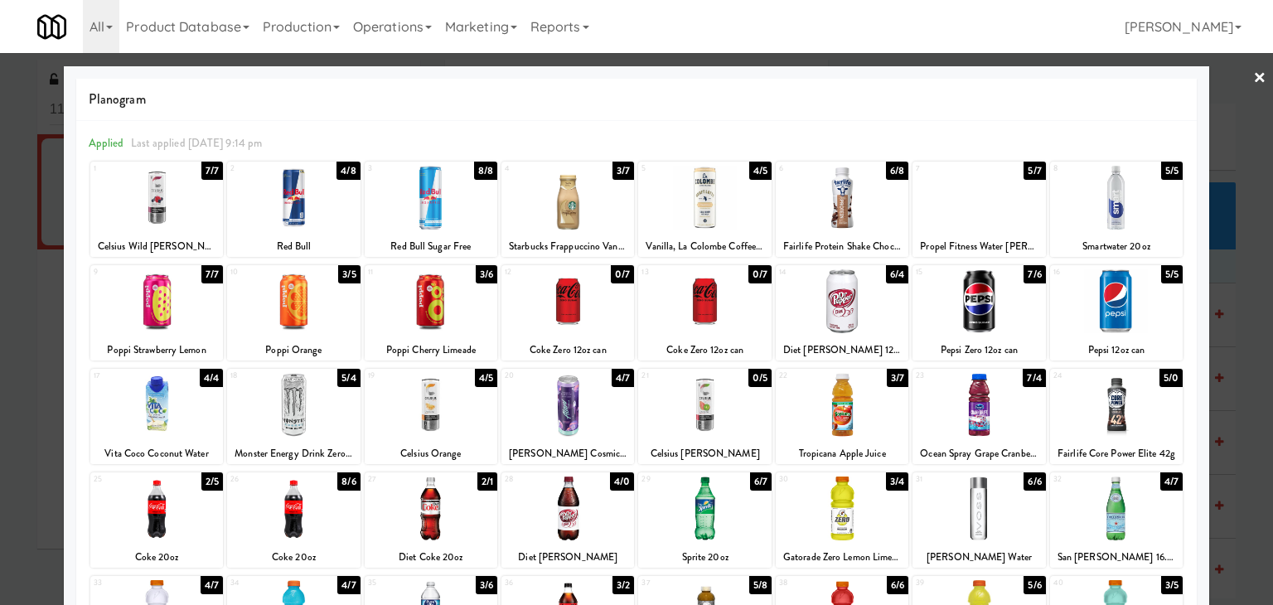
click at [1253, 80] on link "×" at bounding box center [1259, 78] width 13 height 51
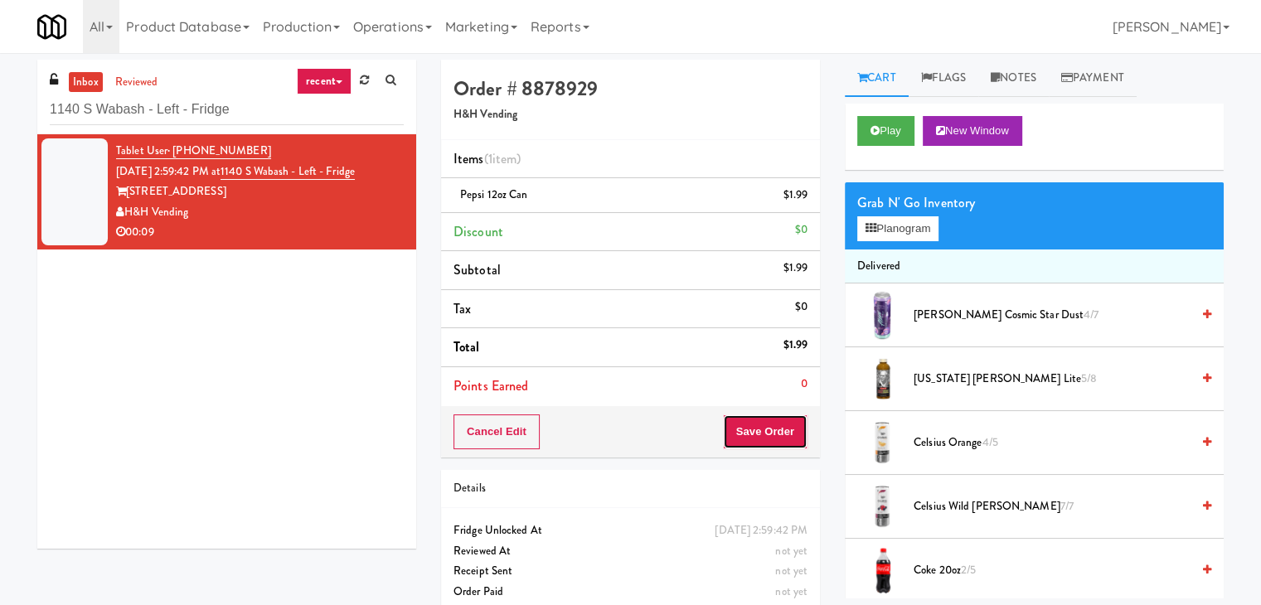
click at [769, 433] on button "Save Order" at bounding box center [765, 431] width 85 height 35
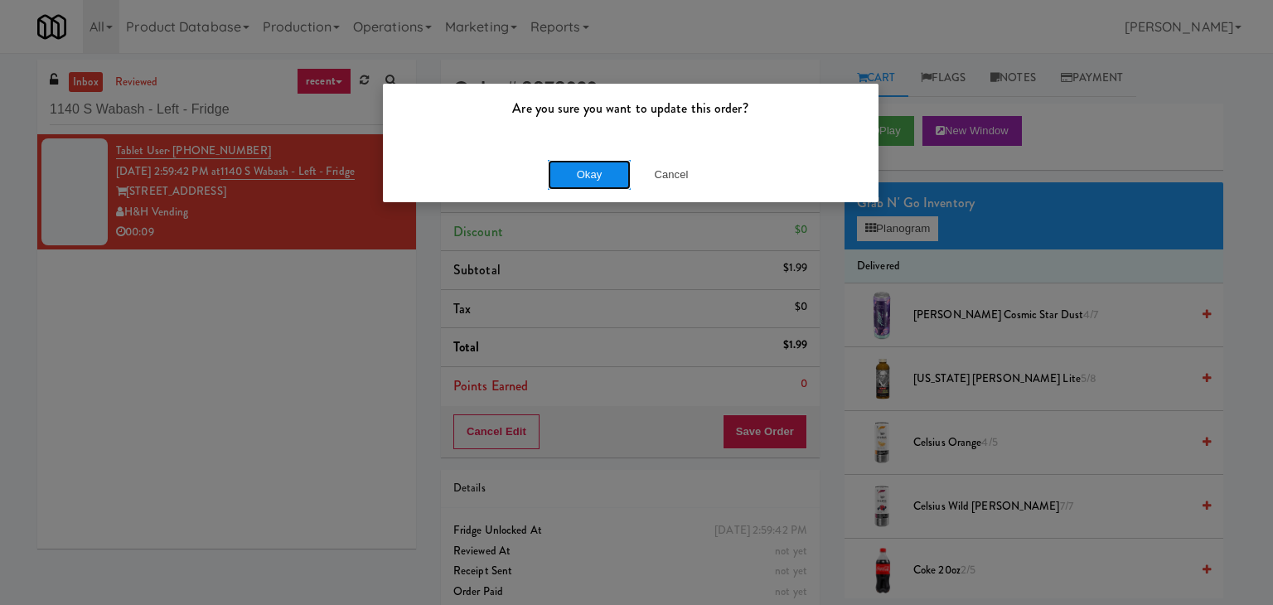
click at [599, 168] on button "Okay" at bounding box center [589, 175] width 83 height 30
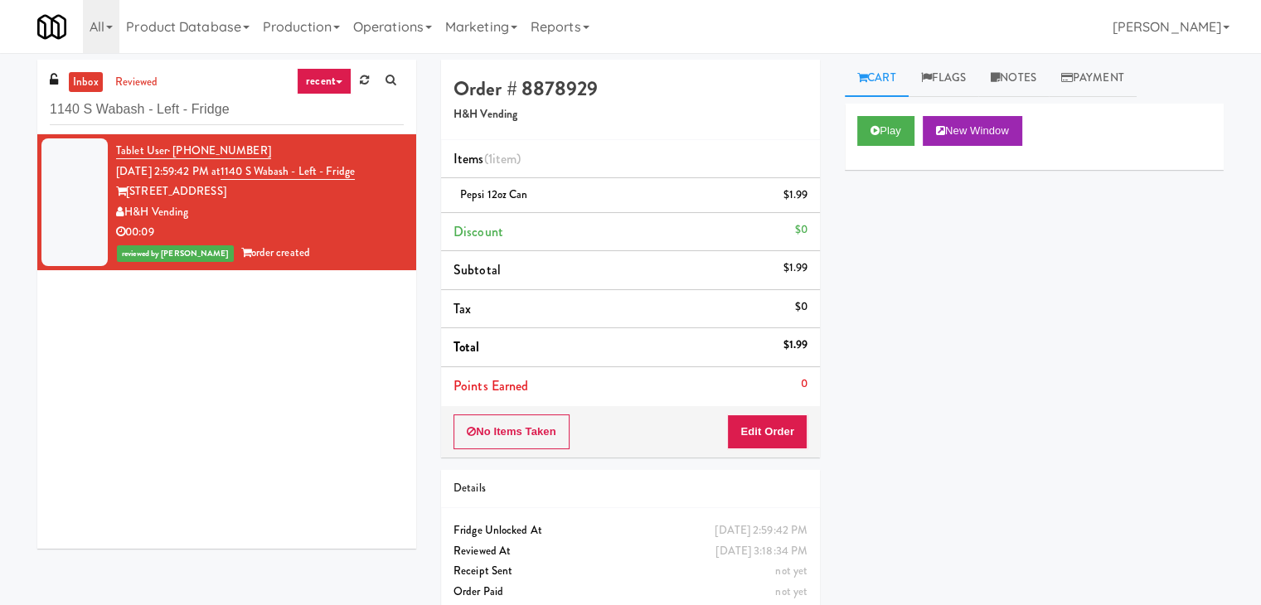
click at [255, 124] on div "inbox reviewed recent all unclear take inventory issue suspicious failed recent…" at bounding box center [226, 97] width 379 height 75
click at [255, 119] on input "1140 S Wabash - Left - Fridge" at bounding box center [227, 109] width 354 height 31
click at [255, 115] on input "1140 S Wabash - Left - Fridge" at bounding box center [227, 109] width 354 height 31
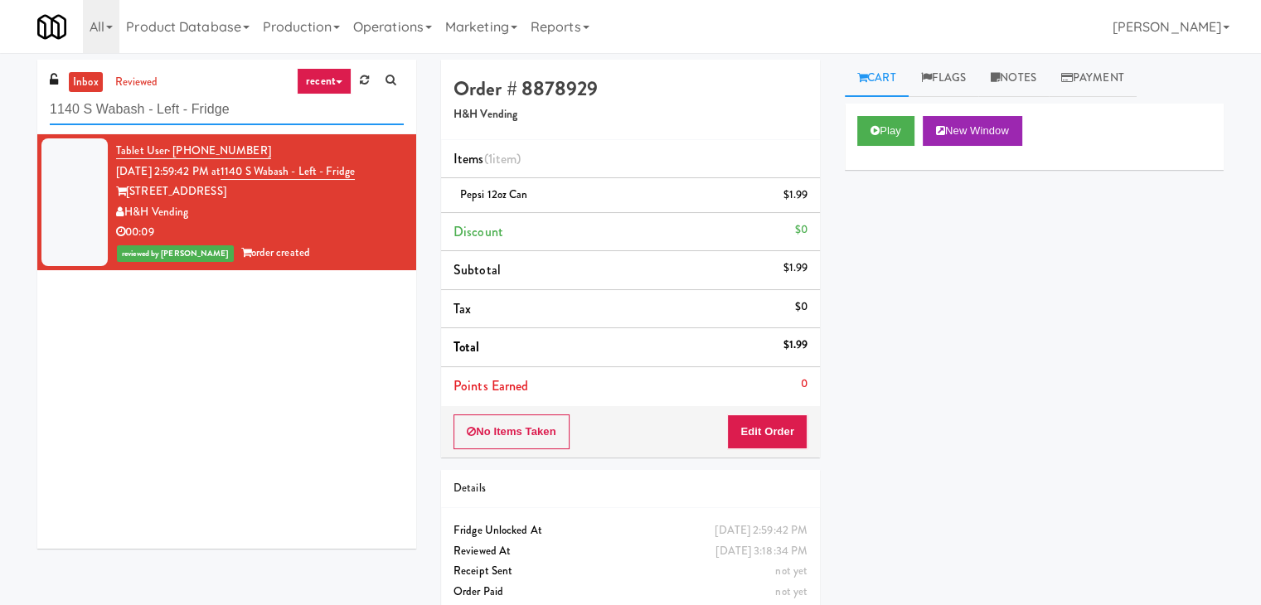
click at [255, 115] on input "1140 S Wabash - Left - Fridge" at bounding box center [227, 109] width 354 height 31
paste input "Treeline - Combo"
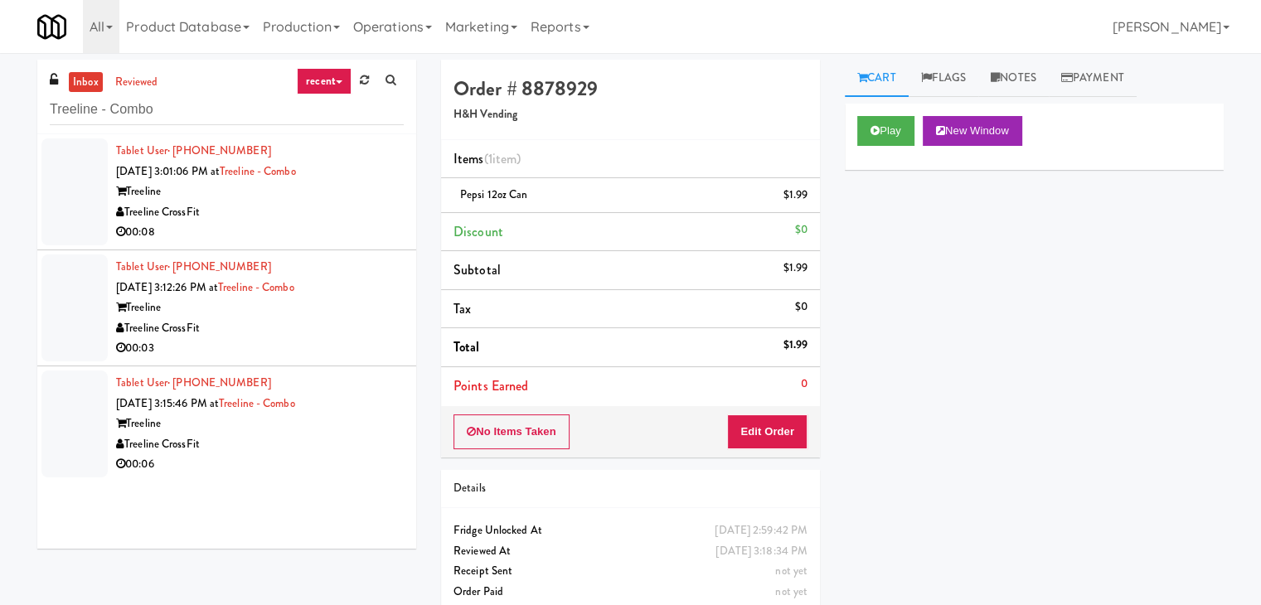
click at [379, 190] on div "Treeline" at bounding box center [260, 192] width 288 height 21
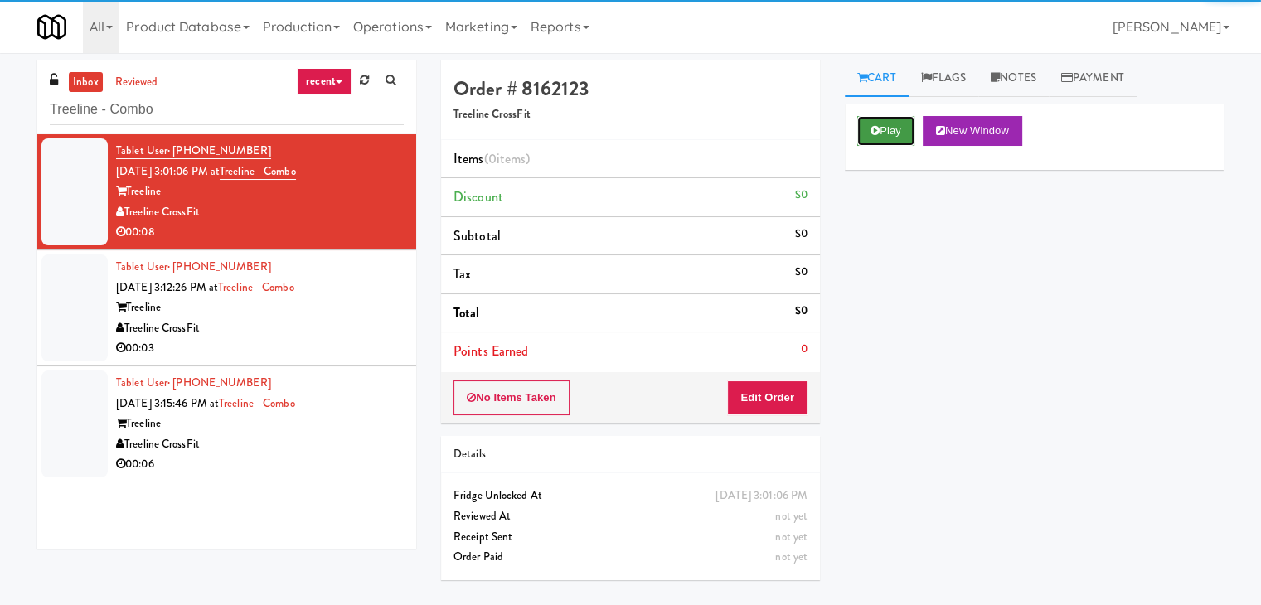
click at [908, 127] on button "Play" at bounding box center [885, 131] width 57 height 30
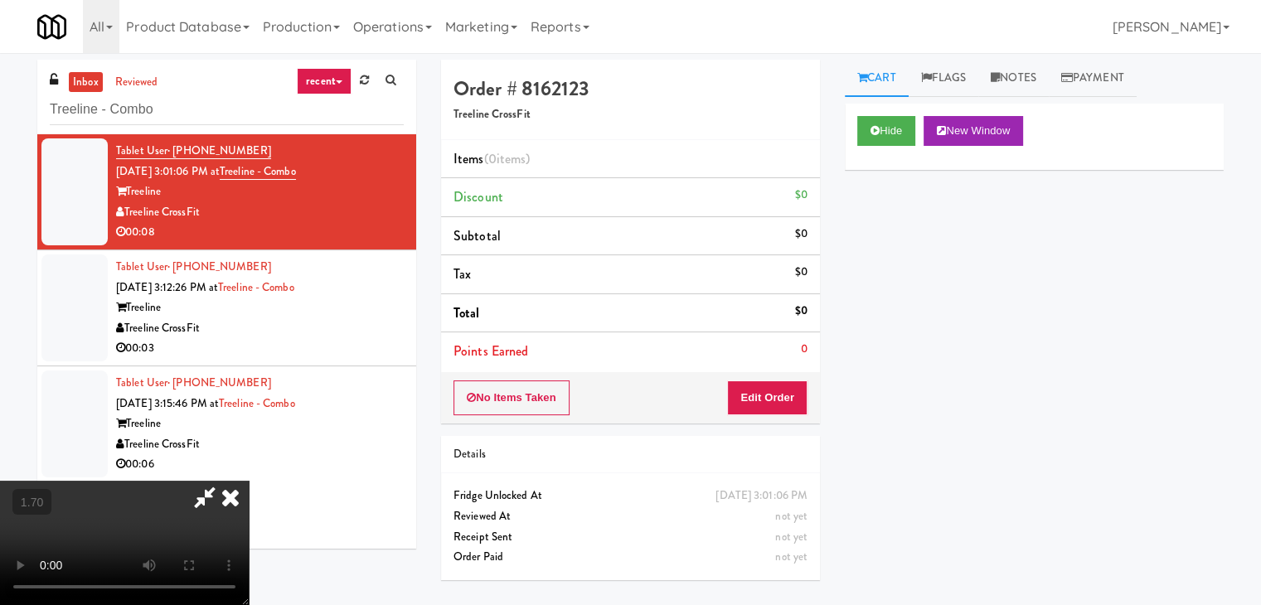
click at [249, 481] on video at bounding box center [124, 543] width 249 height 124
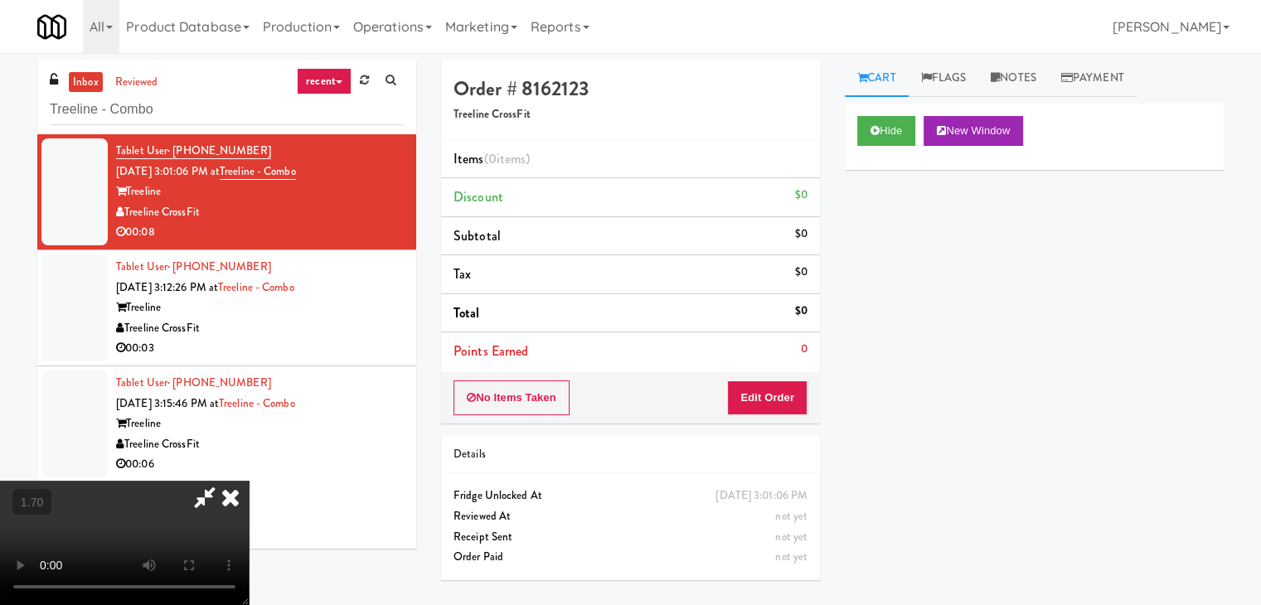
click at [249, 481] on video at bounding box center [124, 543] width 249 height 124
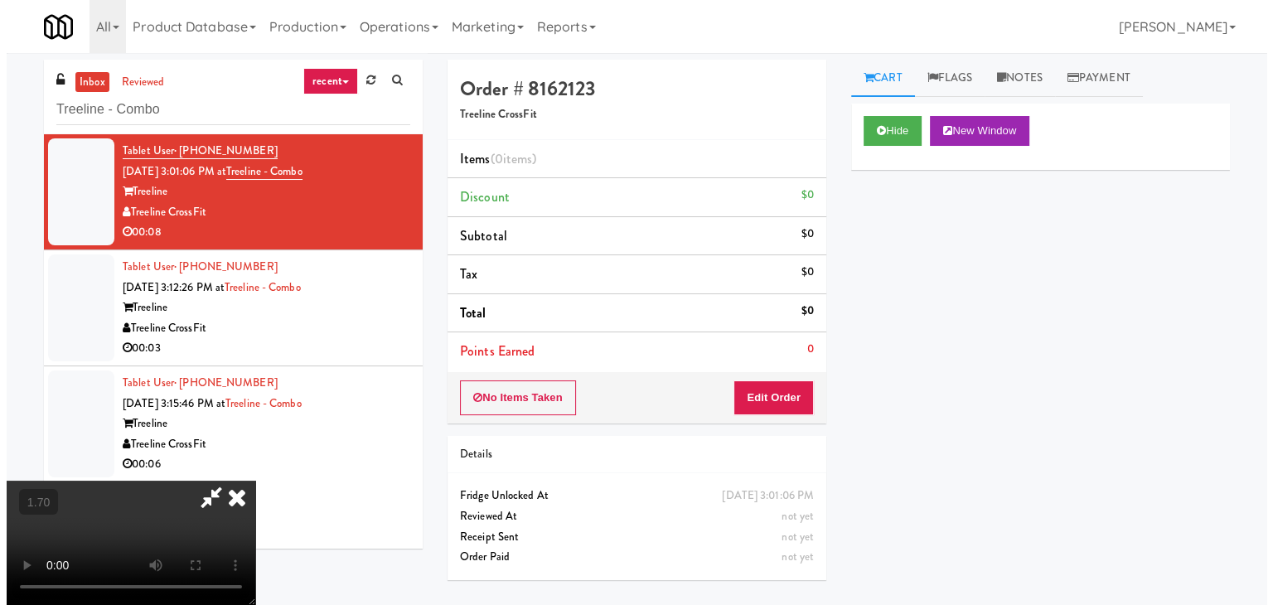
scroll to position [0, 0]
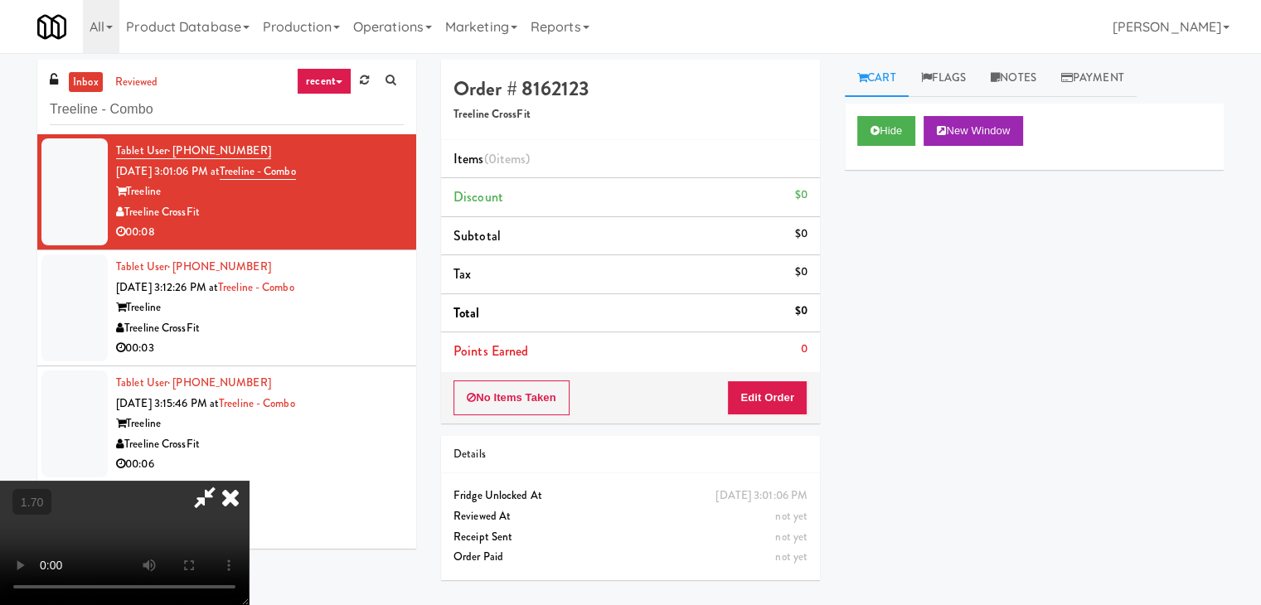
click at [249, 481] on icon at bounding box center [230, 497] width 36 height 33
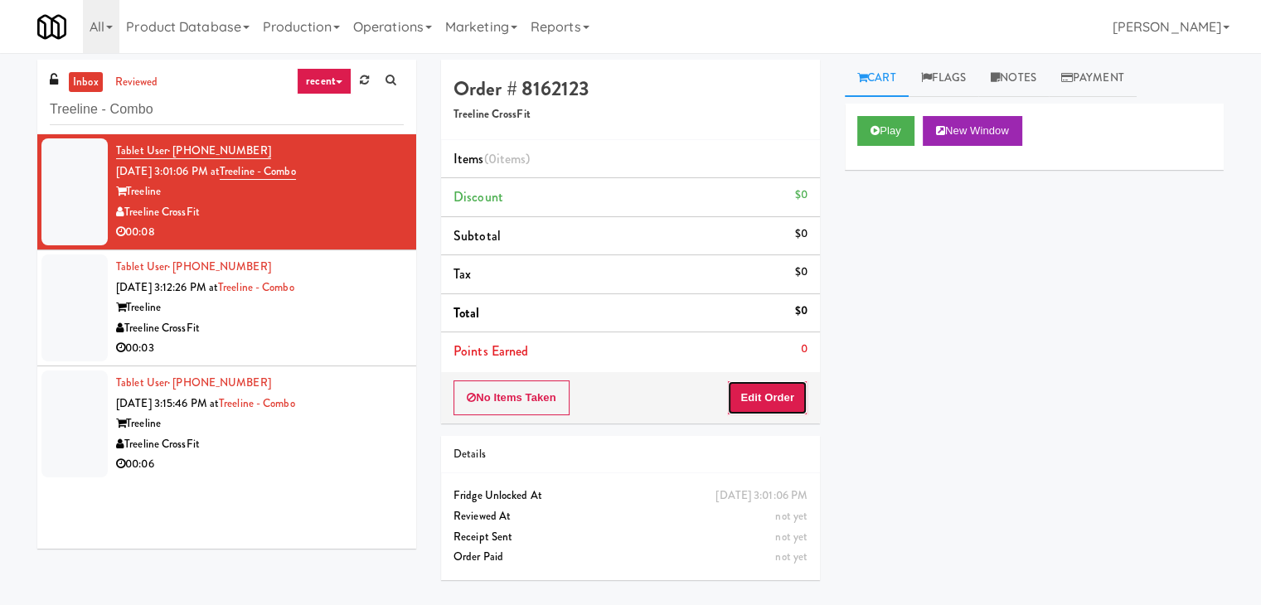
click at [765, 397] on button "Edit Order" at bounding box center [767, 397] width 80 height 35
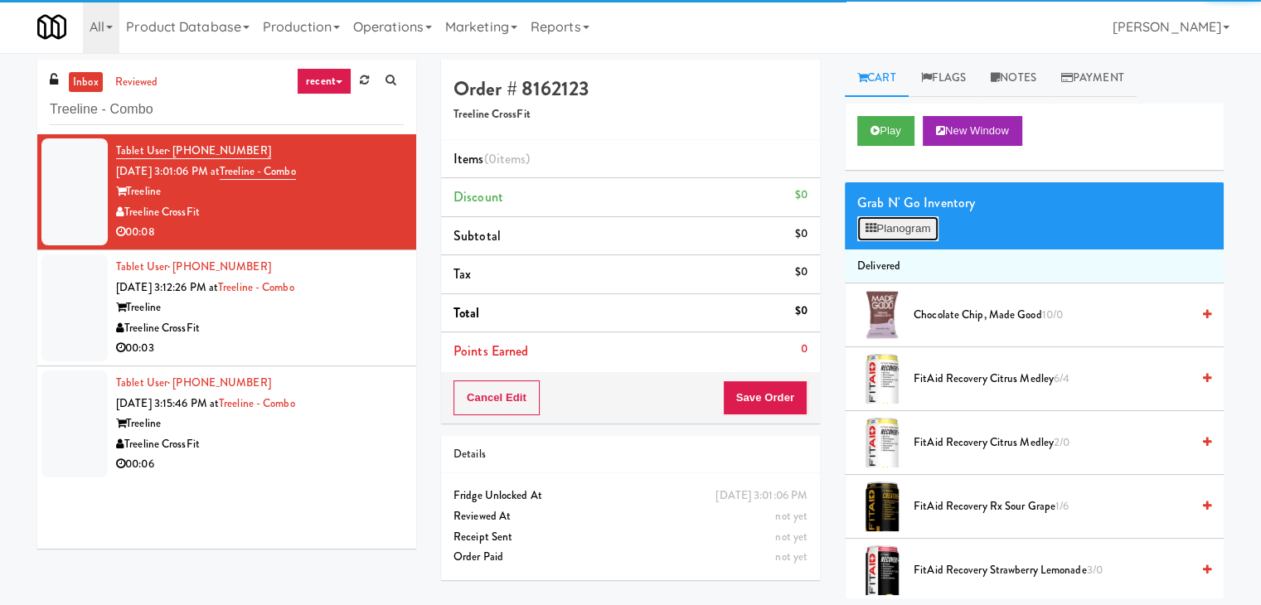
click at [888, 225] on button "Planogram" at bounding box center [897, 228] width 81 height 25
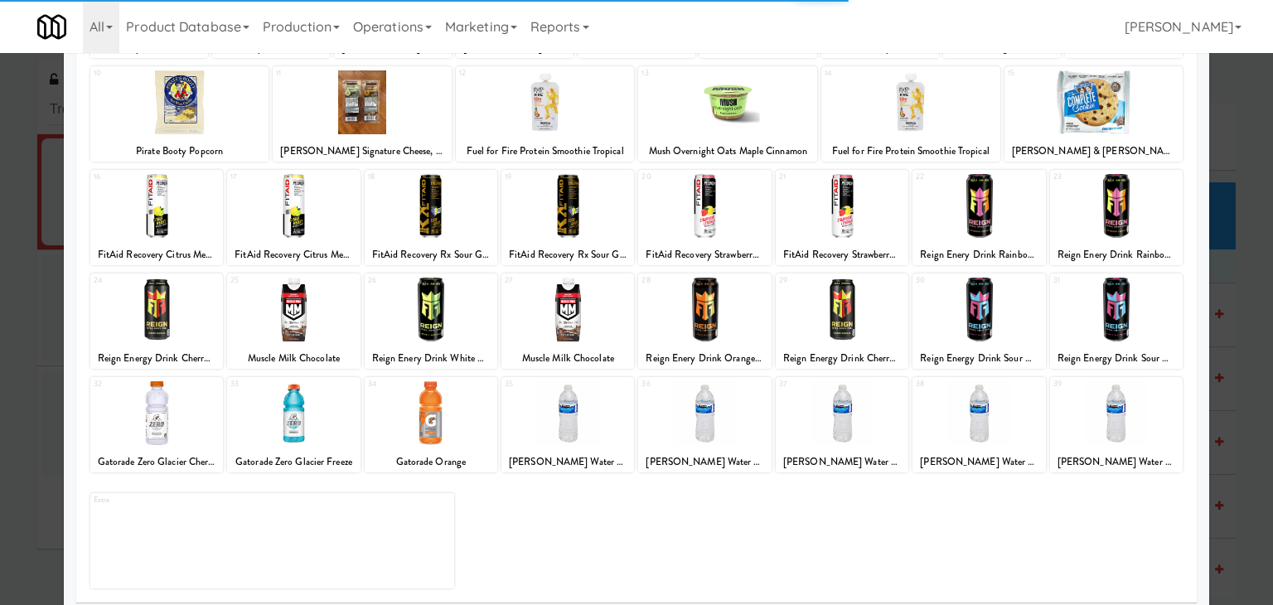
scroll to position [209, 0]
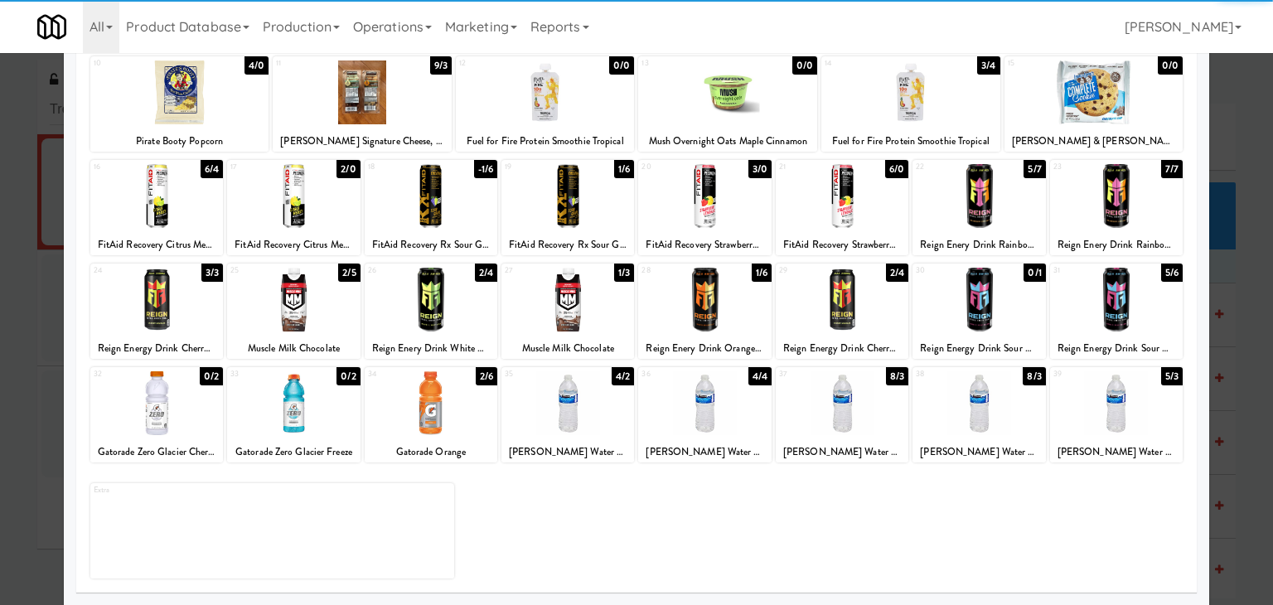
click at [581, 414] on div at bounding box center [567, 403] width 133 height 64
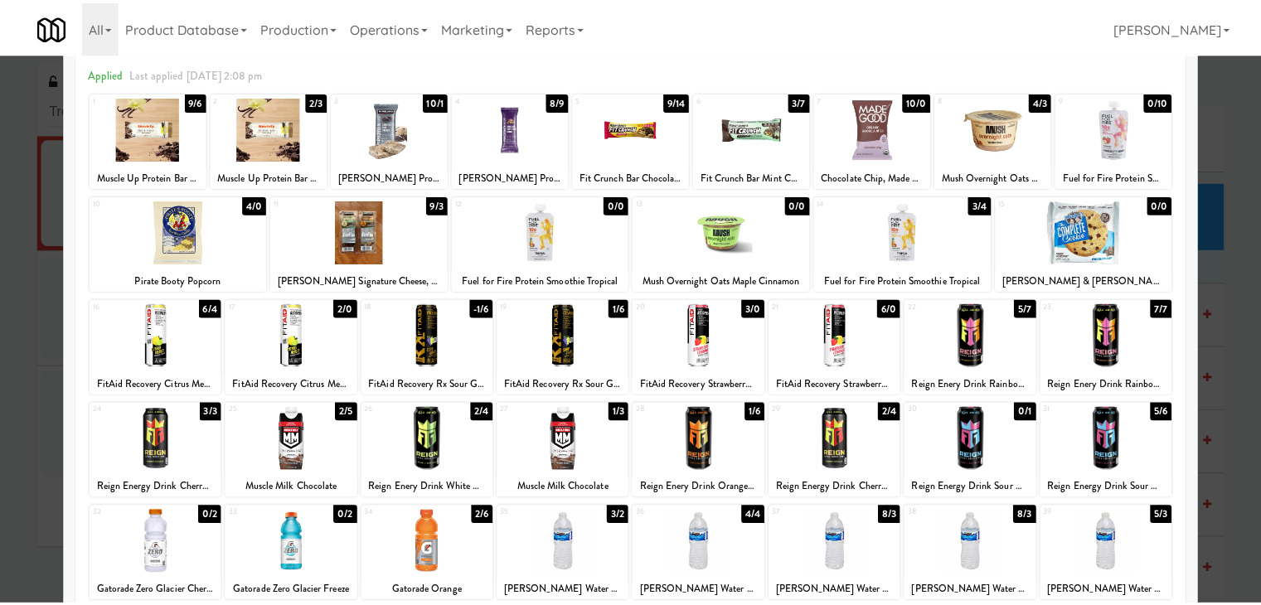
scroll to position [0, 0]
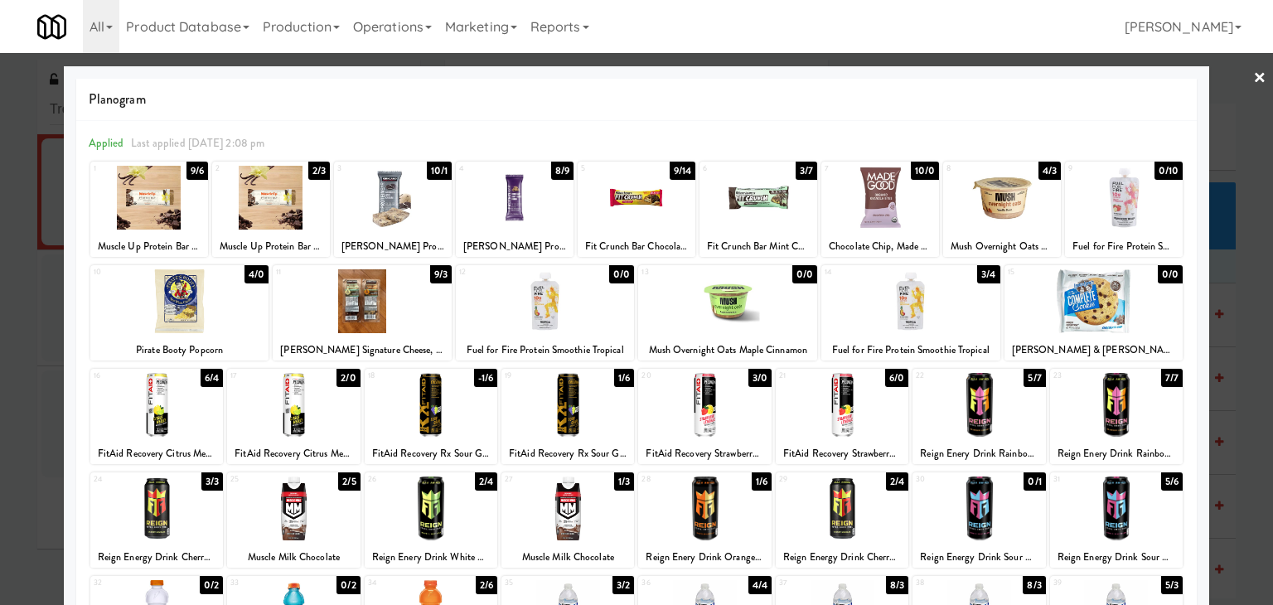
click at [1253, 80] on link "×" at bounding box center [1259, 78] width 13 height 51
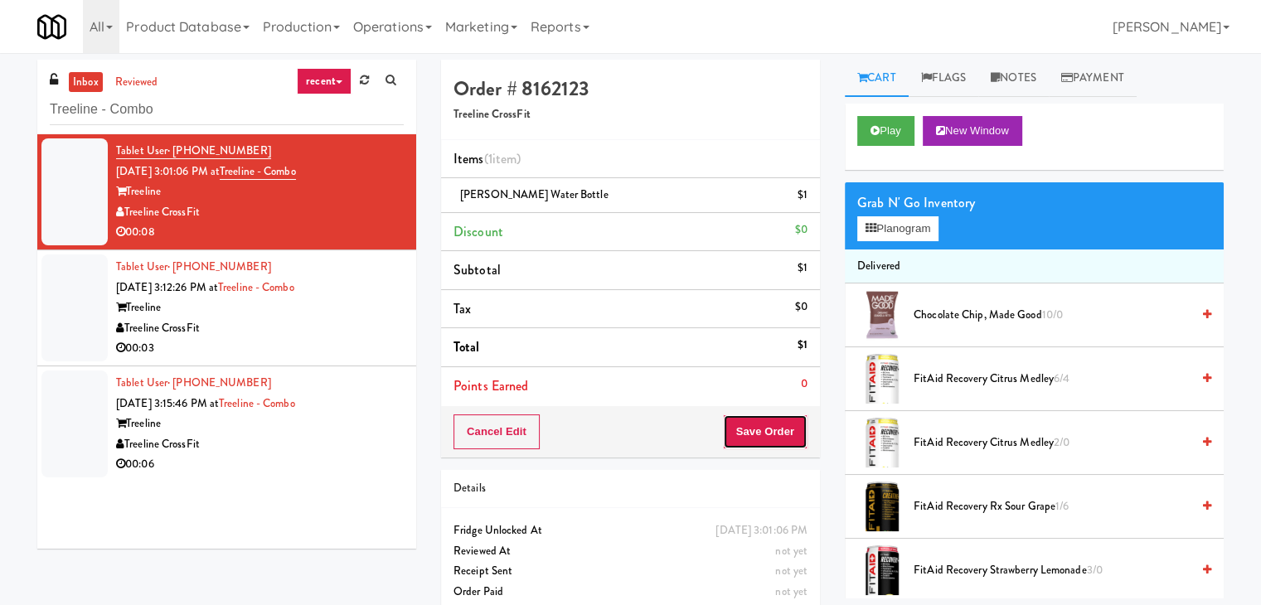
click at [753, 430] on button "Save Order" at bounding box center [765, 431] width 85 height 35
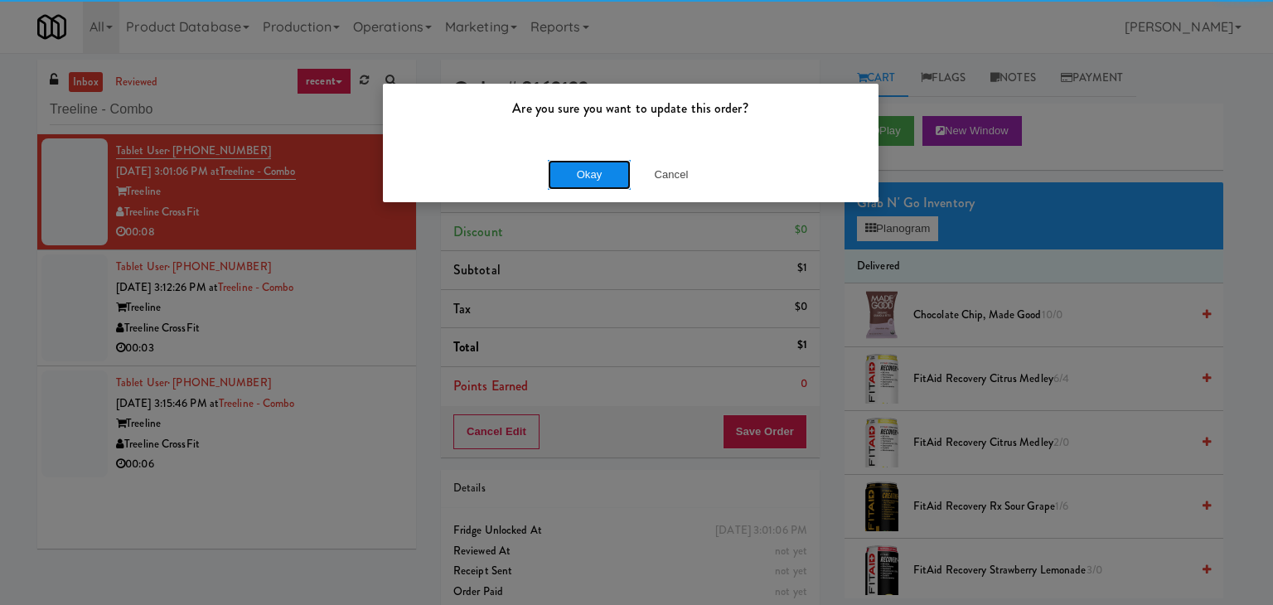
click at [591, 176] on button "Okay" at bounding box center [589, 175] width 83 height 30
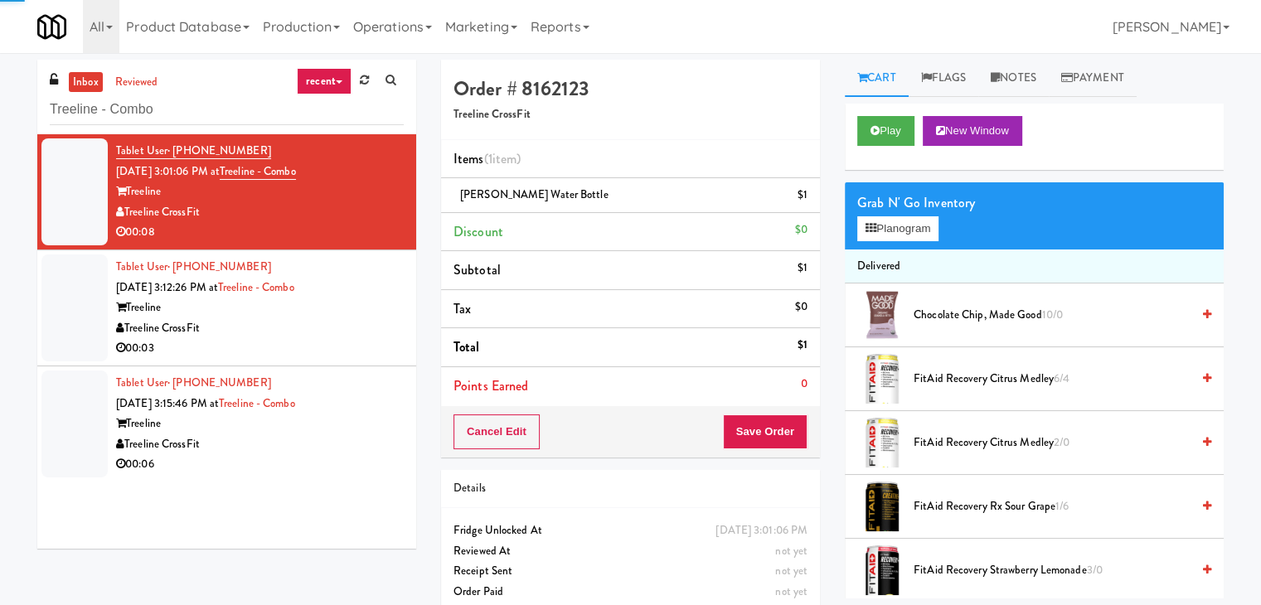
click at [351, 320] on div "Treeline CrossFit" at bounding box center [260, 328] width 288 height 21
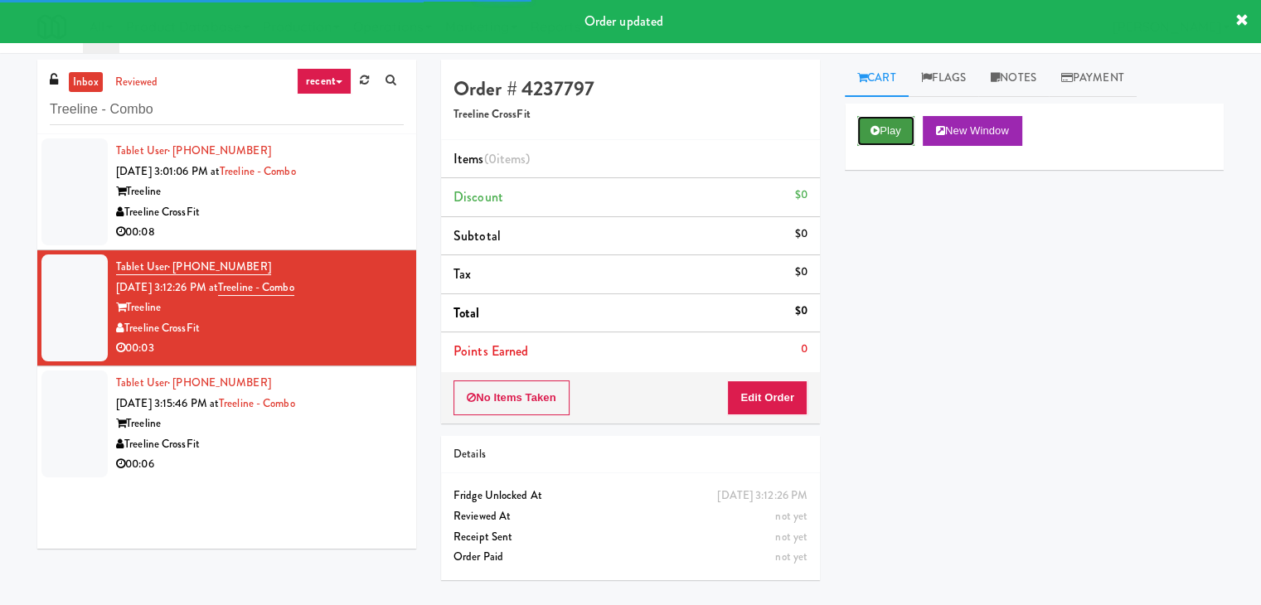
click at [887, 140] on button "Play" at bounding box center [885, 131] width 57 height 30
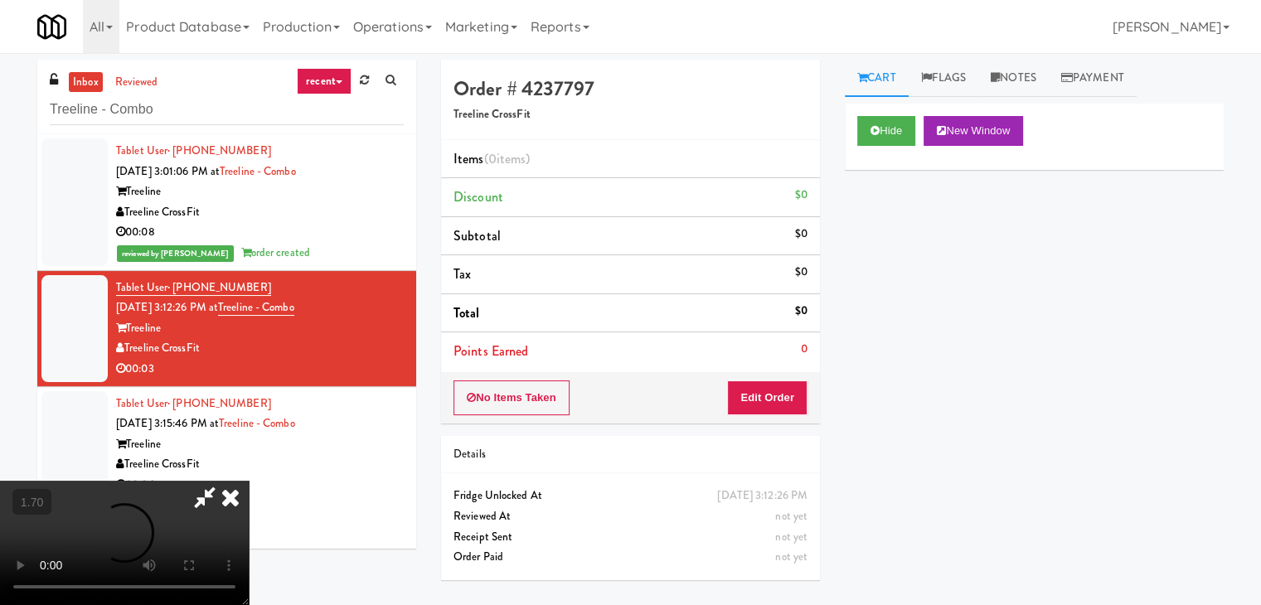
click at [249, 481] on video at bounding box center [124, 543] width 249 height 124
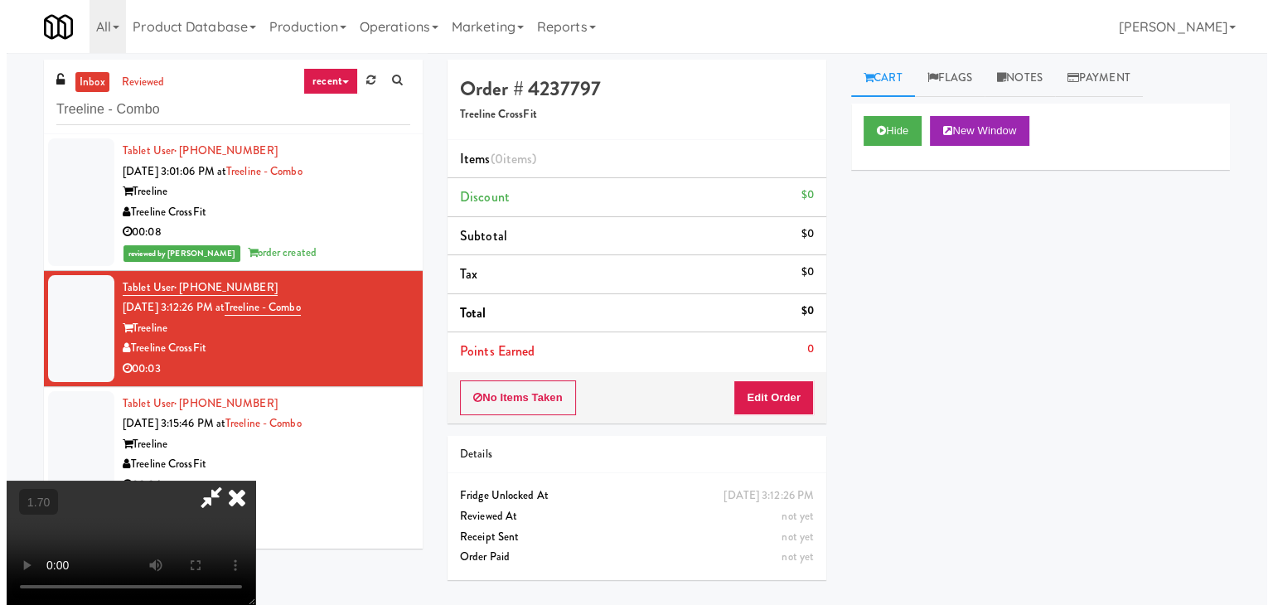
scroll to position [0, 0]
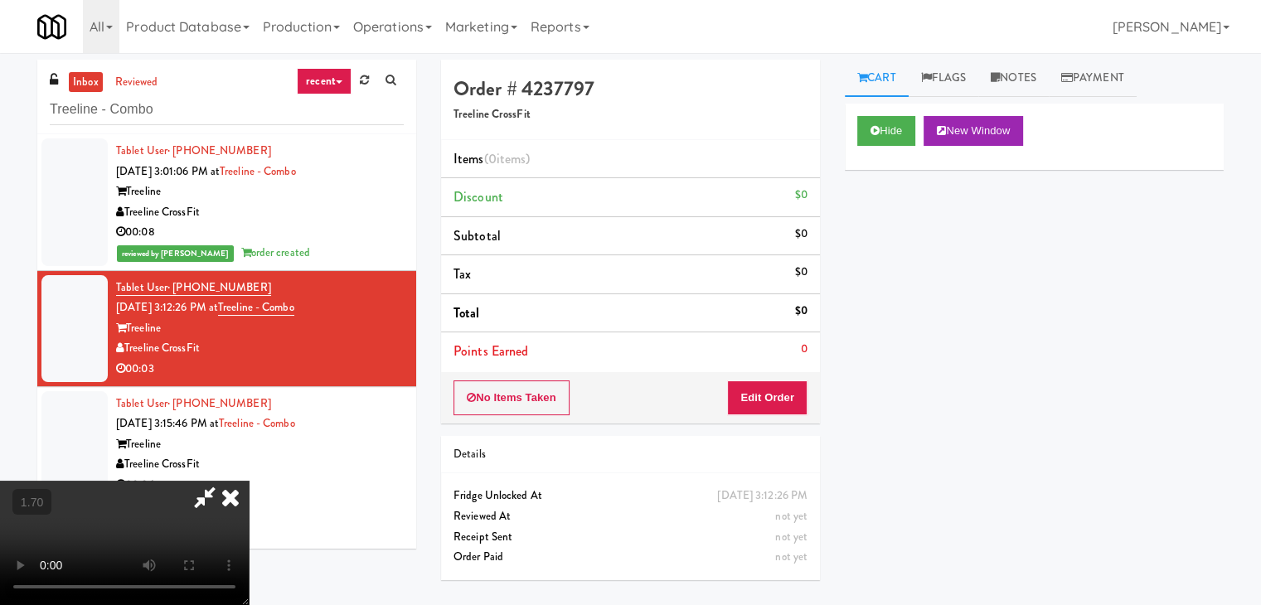
click at [249, 481] on icon at bounding box center [230, 497] width 36 height 33
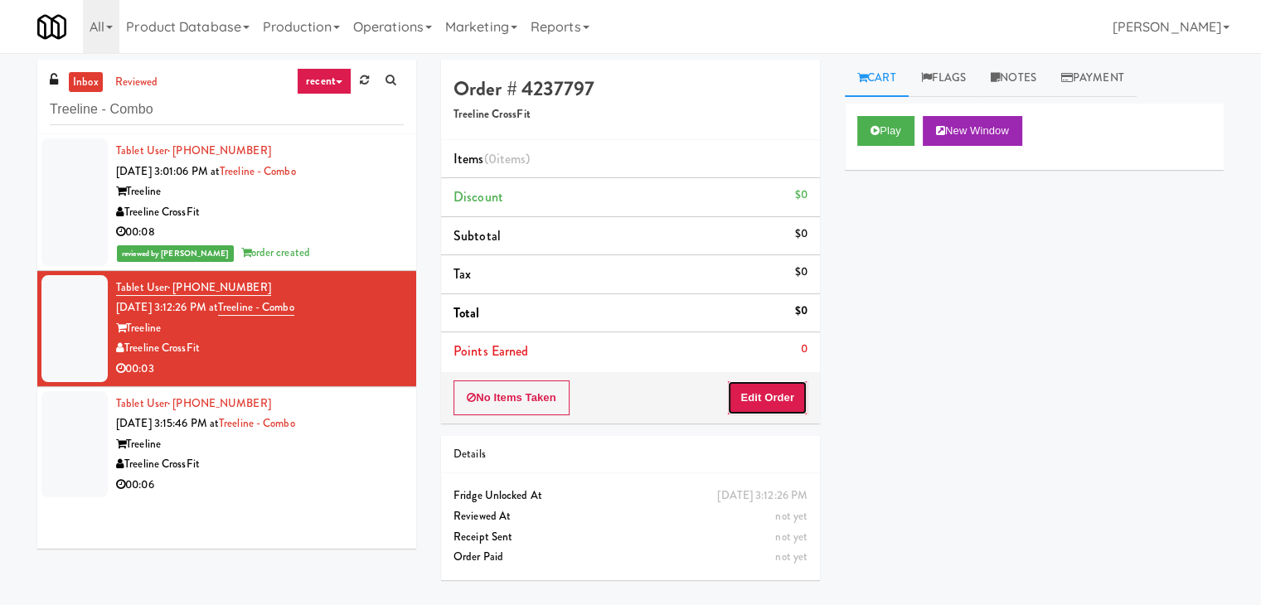
click at [753, 389] on button "Edit Order" at bounding box center [767, 397] width 80 height 35
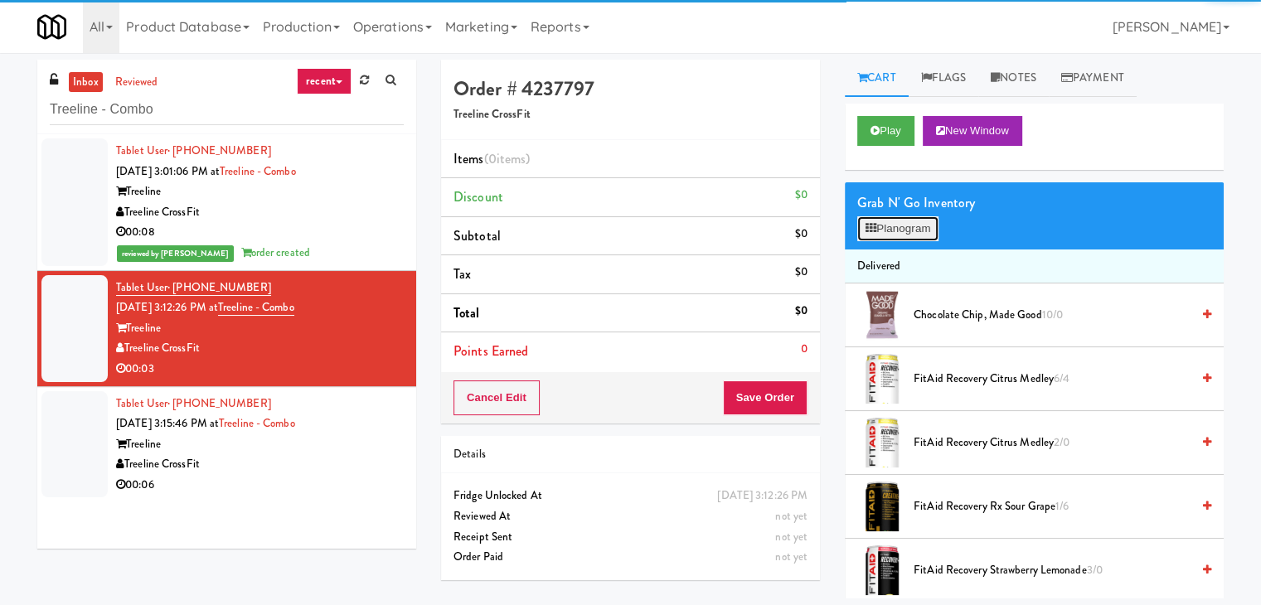
click at [897, 232] on button "Planogram" at bounding box center [897, 228] width 81 height 25
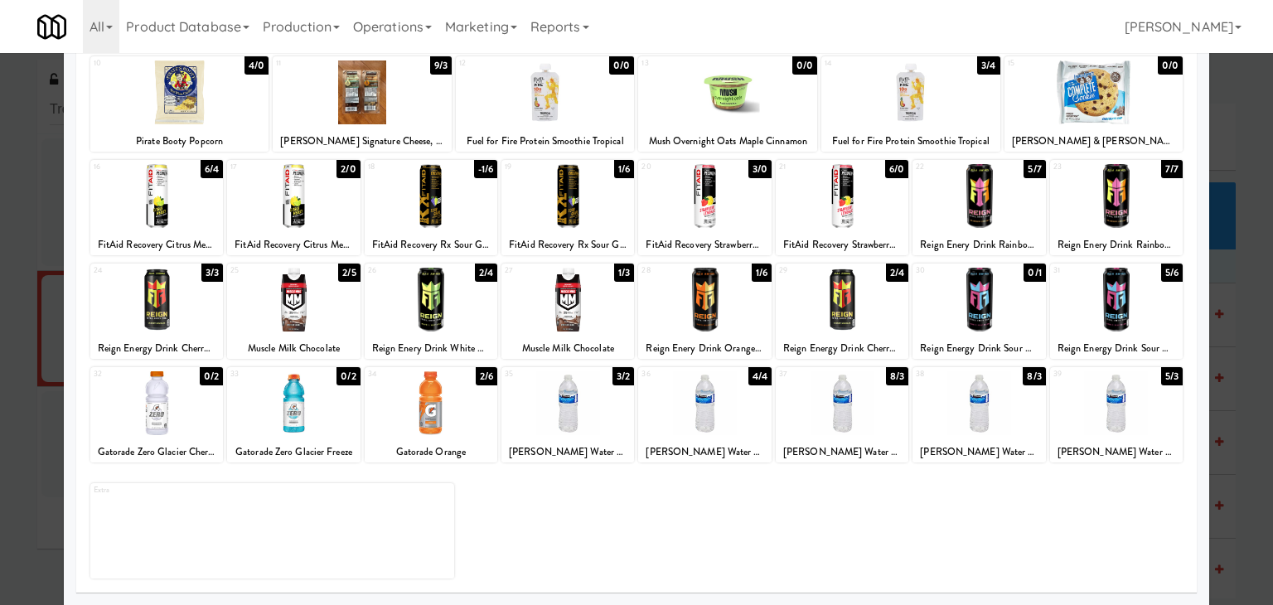
click at [735, 412] on div at bounding box center [704, 403] width 133 height 64
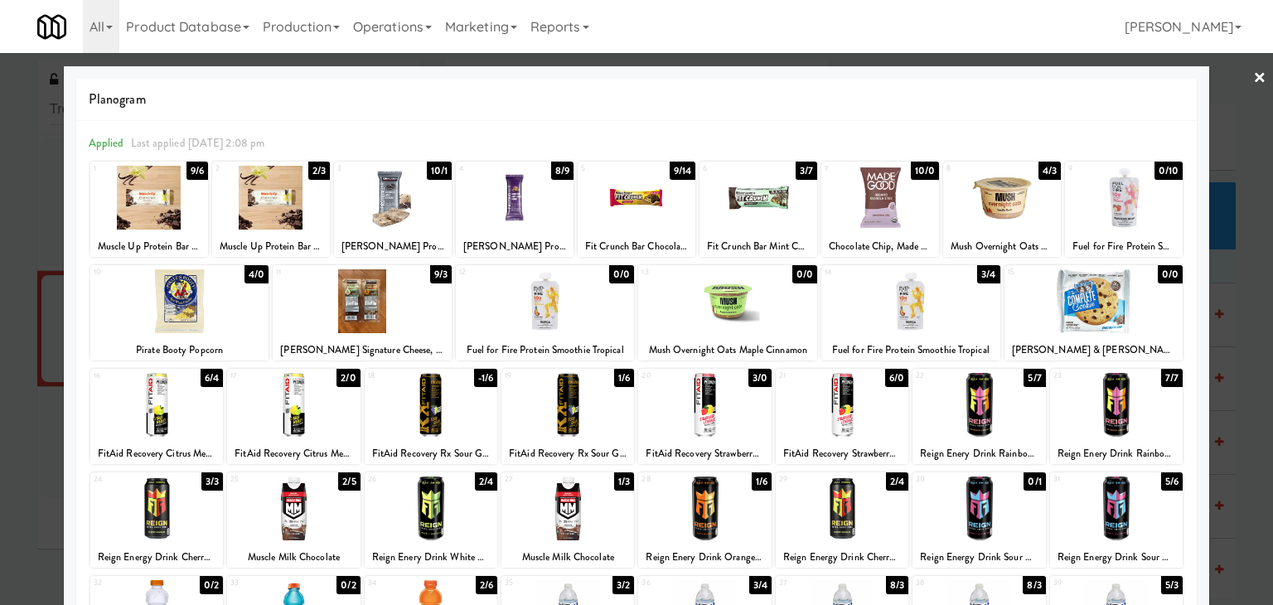
click at [1253, 78] on link "×" at bounding box center [1259, 78] width 13 height 51
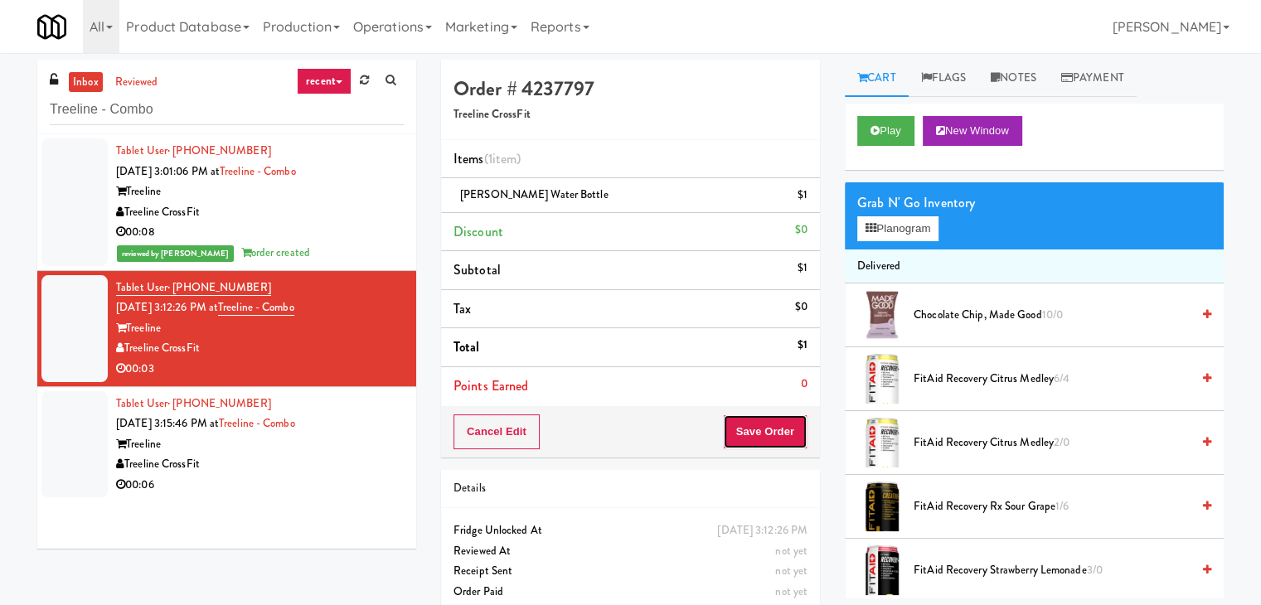
click at [746, 429] on button "Save Order" at bounding box center [765, 431] width 85 height 35
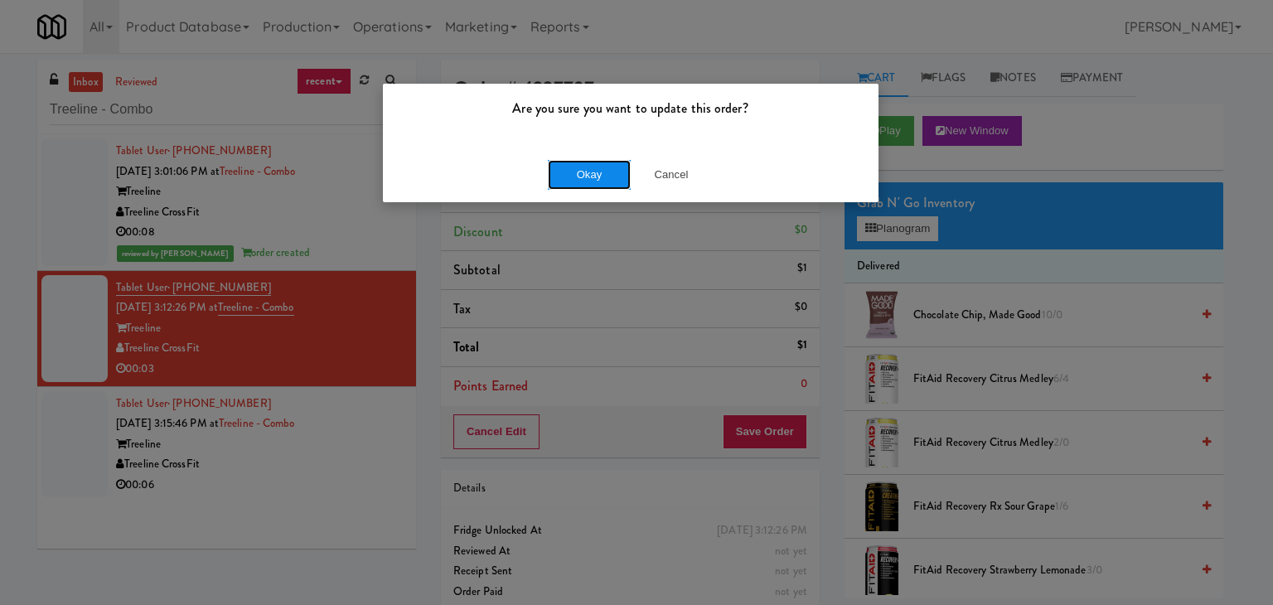
click at [591, 172] on button "Okay" at bounding box center [589, 175] width 83 height 30
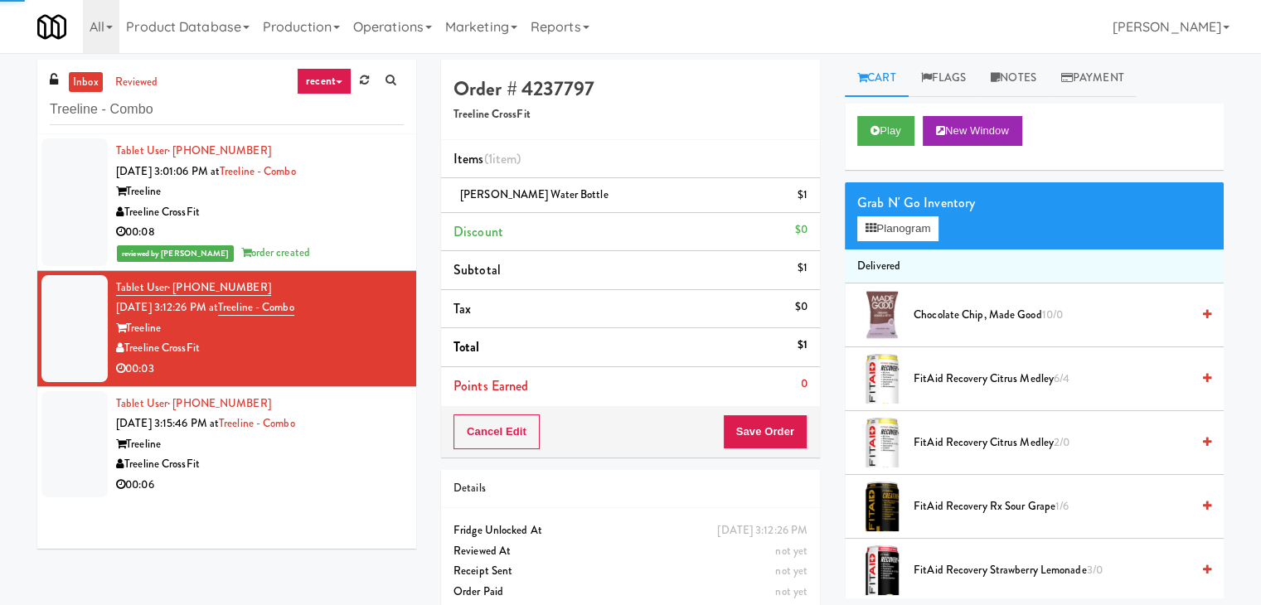
click at [384, 447] on div "Treeline" at bounding box center [260, 444] width 288 height 21
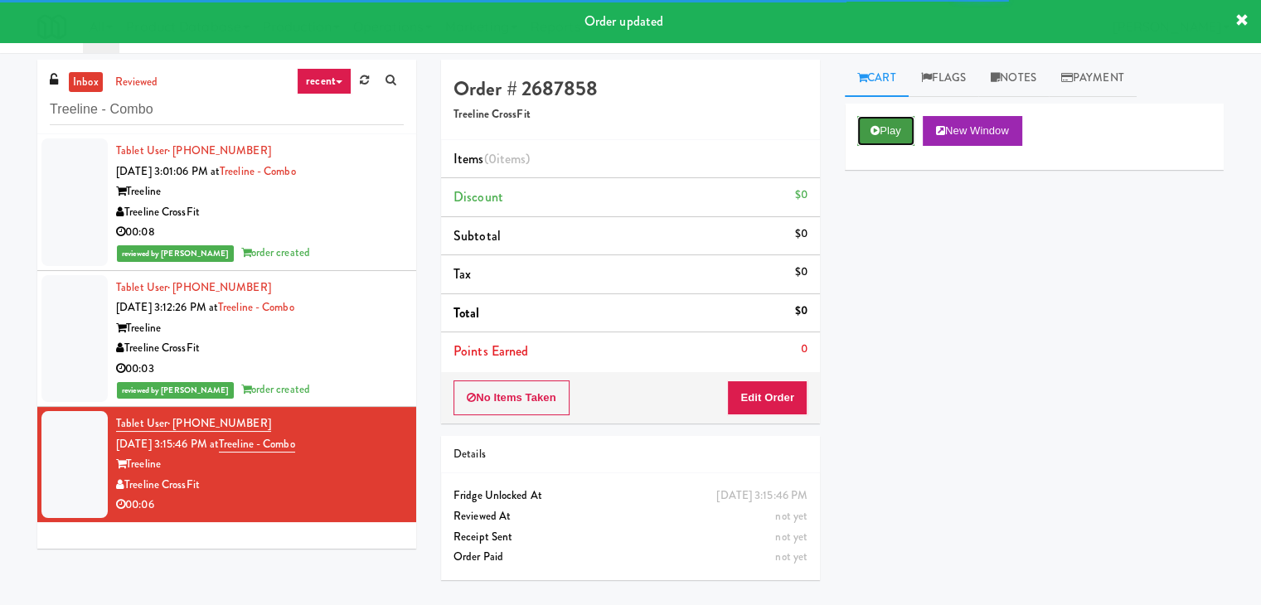
click at [895, 120] on button "Play" at bounding box center [885, 131] width 57 height 30
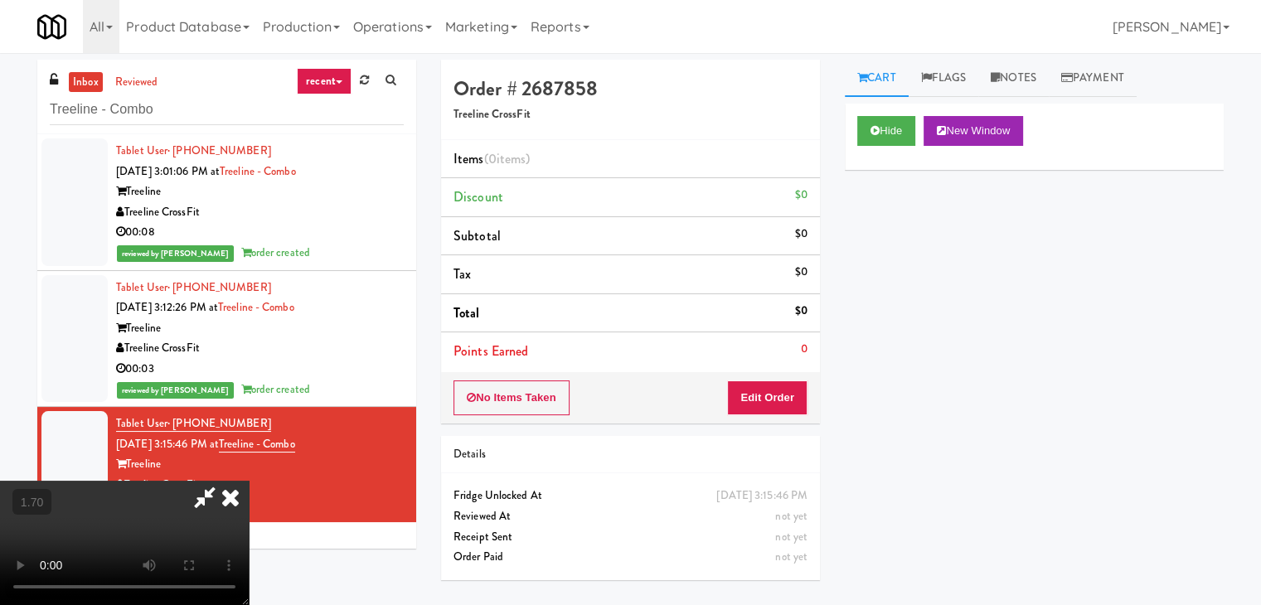
click at [249, 481] on video at bounding box center [124, 543] width 249 height 124
click at [774, 395] on button "Edit Order" at bounding box center [767, 397] width 80 height 35
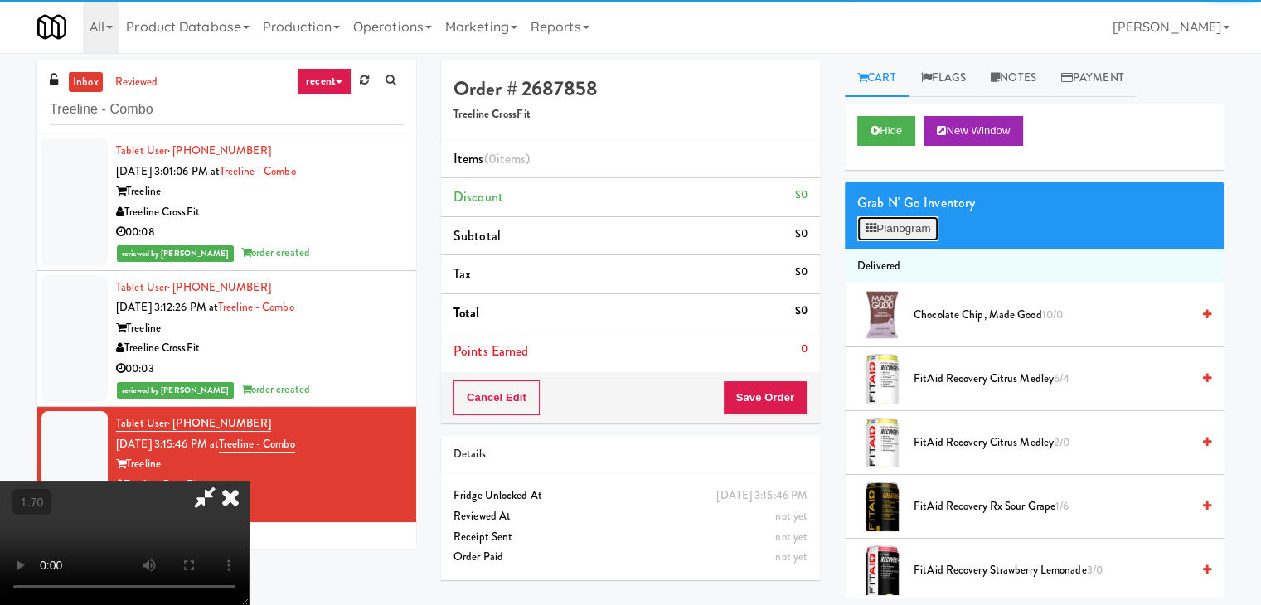
click at [898, 236] on button "Planogram" at bounding box center [897, 228] width 81 height 25
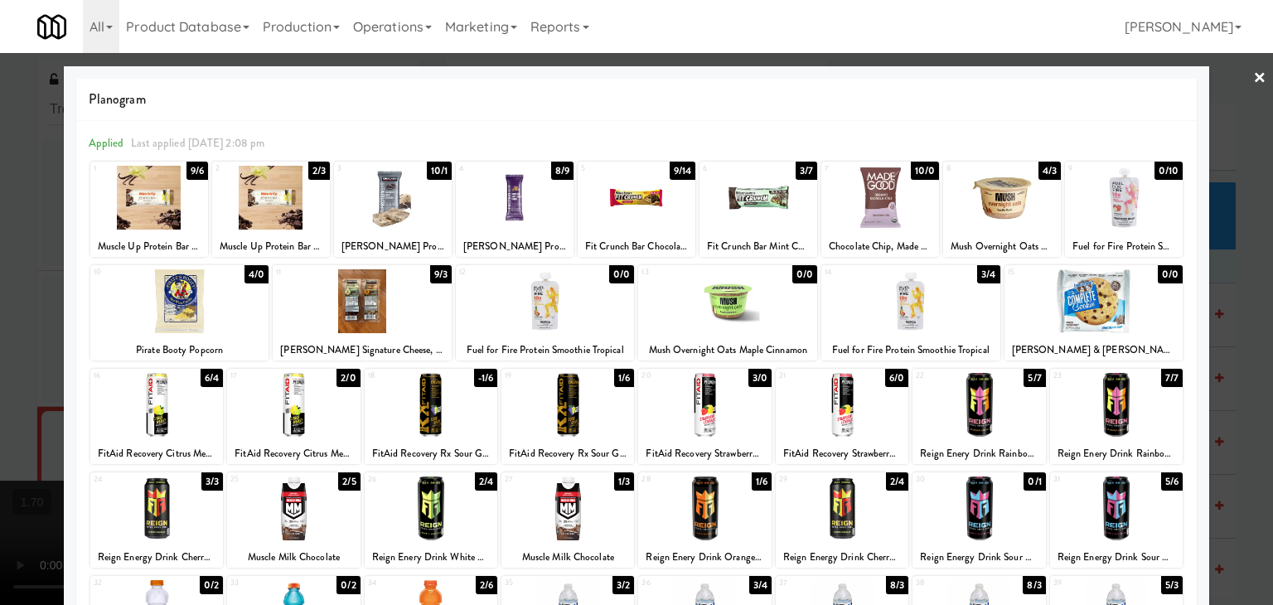
drag, startPoint x: 326, startPoint y: 383, endPoint x: 338, endPoint y: 382, distance: 12.5
click at [326, 382] on div at bounding box center [293, 405] width 133 height 64
drag, startPoint x: 1250, startPoint y: 69, endPoint x: 1235, endPoint y: 75, distance: 16.3
click at [1253, 69] on link "×" at bounding box center [1259, 78] width 13 height 51
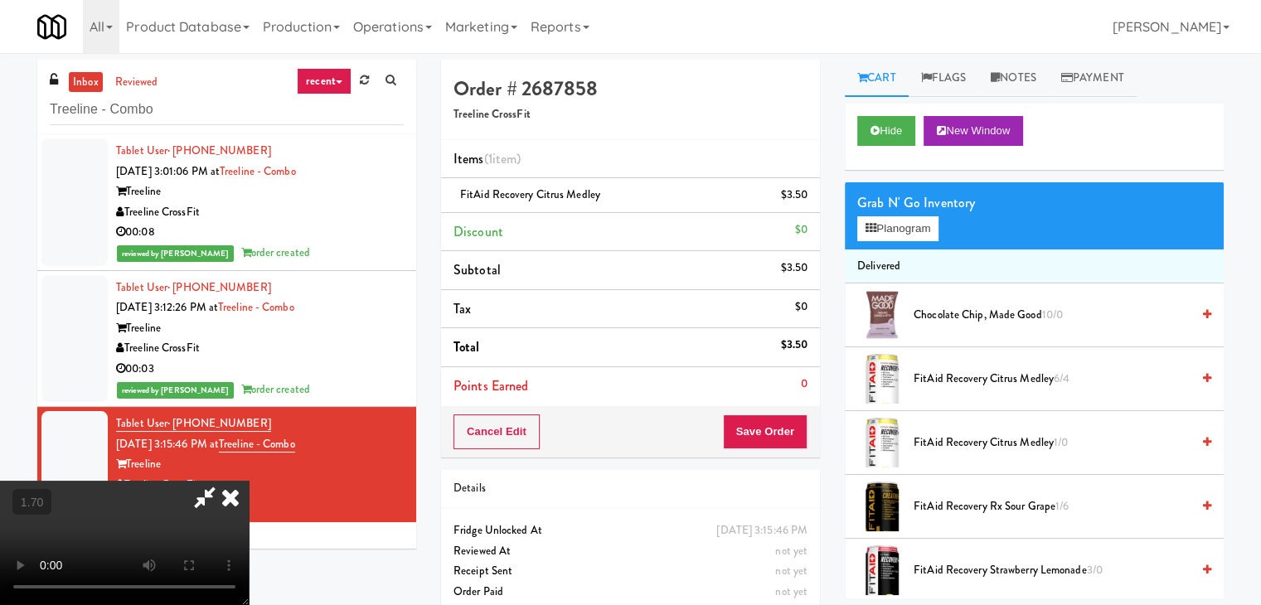
click at [249, 481] on video at bounding box center [124, 543] width 249 height 124
click at [249, 481] on icon at bounding box center [230, 497] width 36 height 33
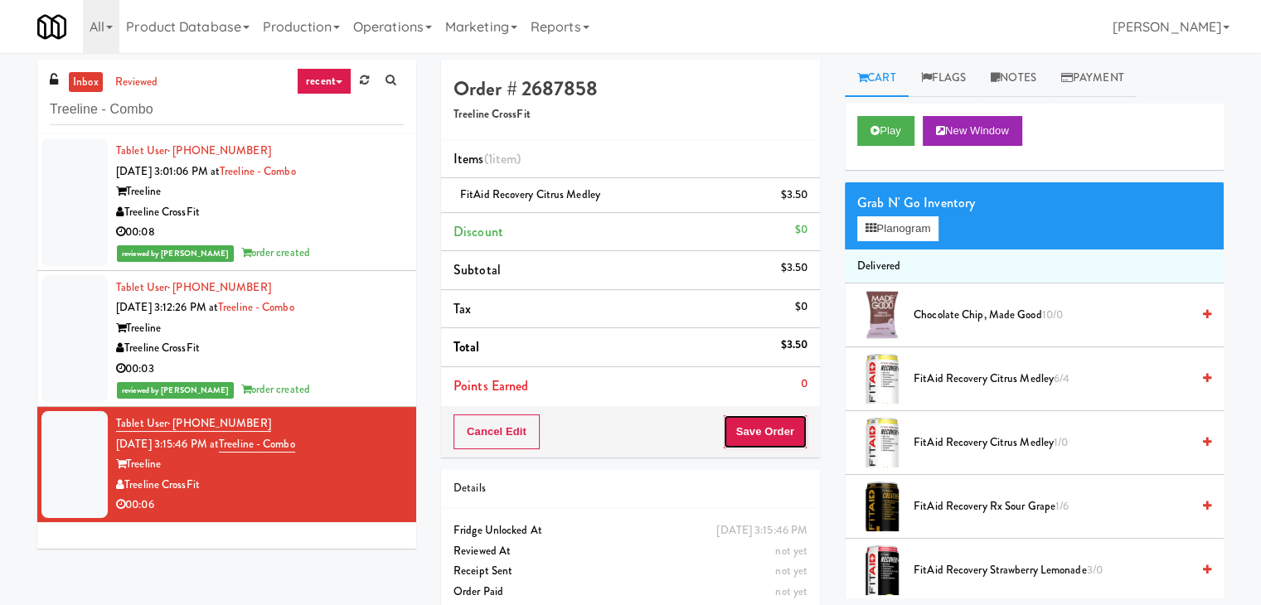
click at [747, 434] on button "Save Order" at bounding box center [765, 431] width 85 height 35
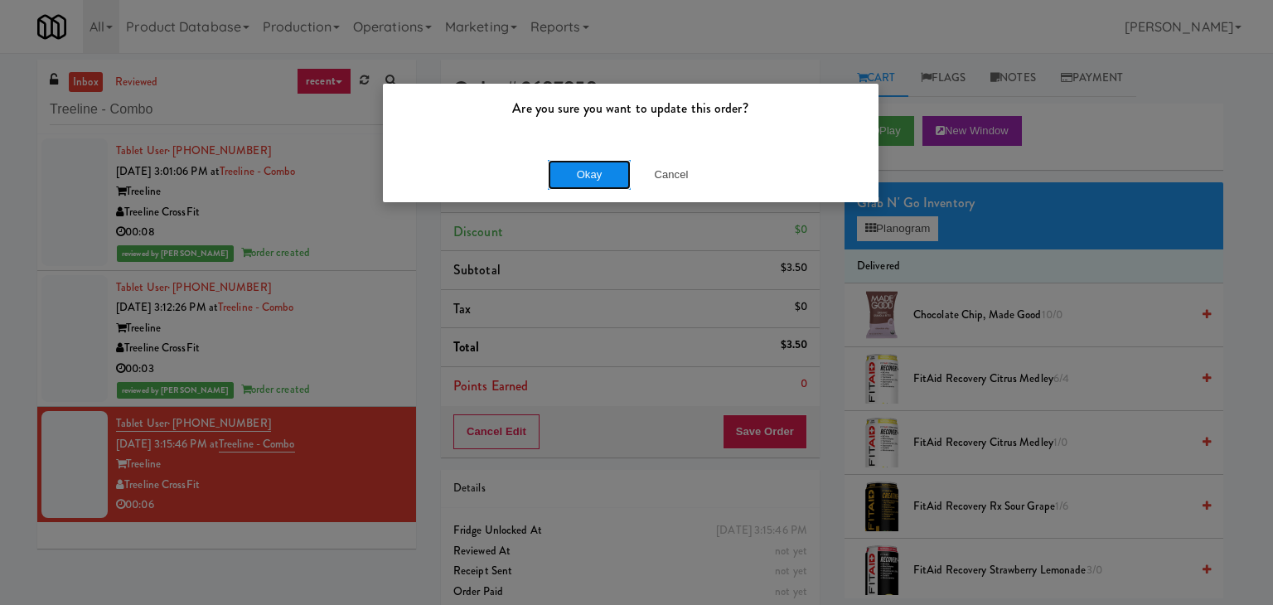
click at [589, 173] on button "Okay" at bounding box center [589, 175] width 83 height 30
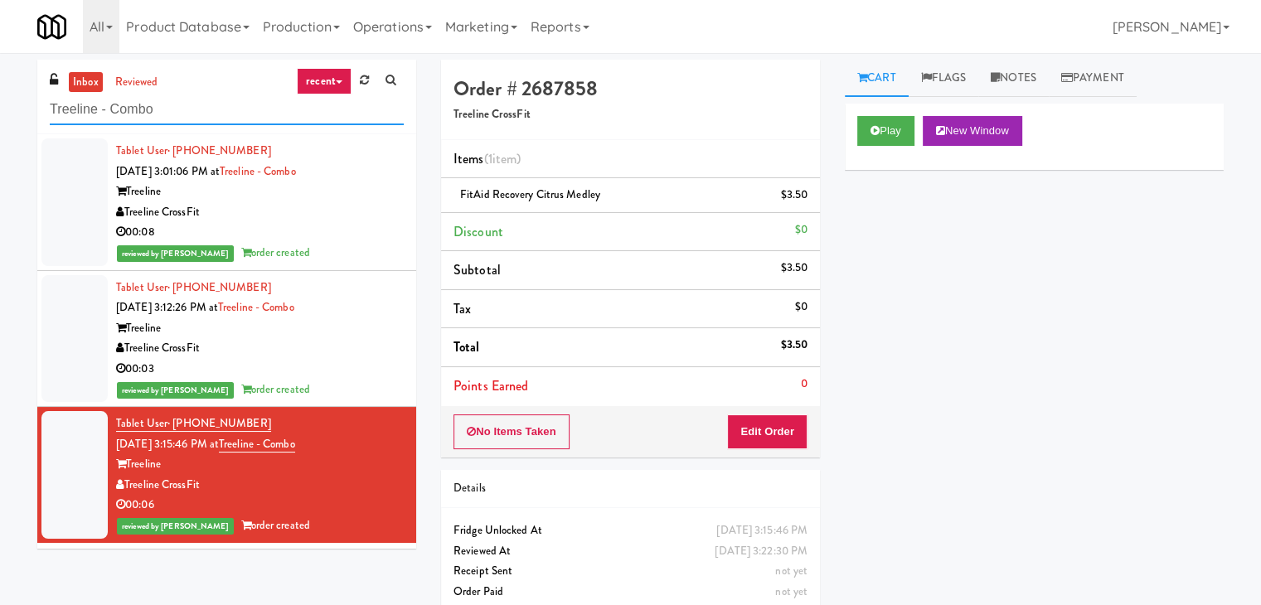
click at [232, 106] on input "Treeline - Combo" at bounding box center [227, 109] width 354 height 31
paste input "Superior - Warehouse"
type input "Superior - Warehouse"
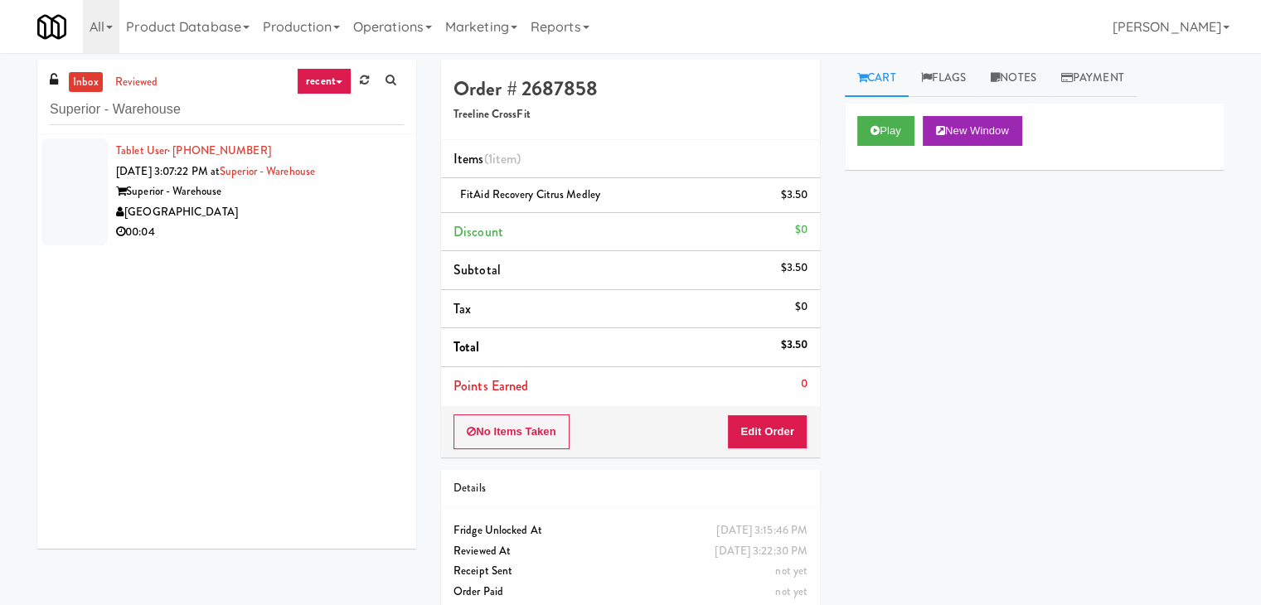
click at [334, 235] on div "00:04" at bounding box center [260, 232] width 288 height 21
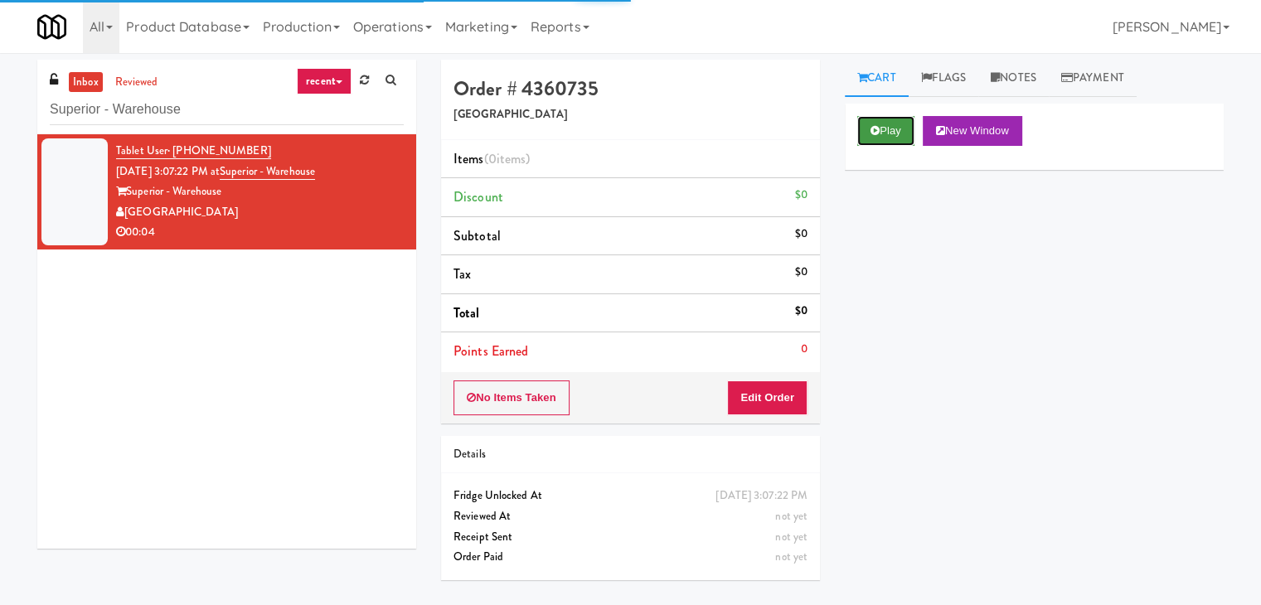
click at [905, 136] on button "Play" at bounding box center [885, 131] width 57 height 30
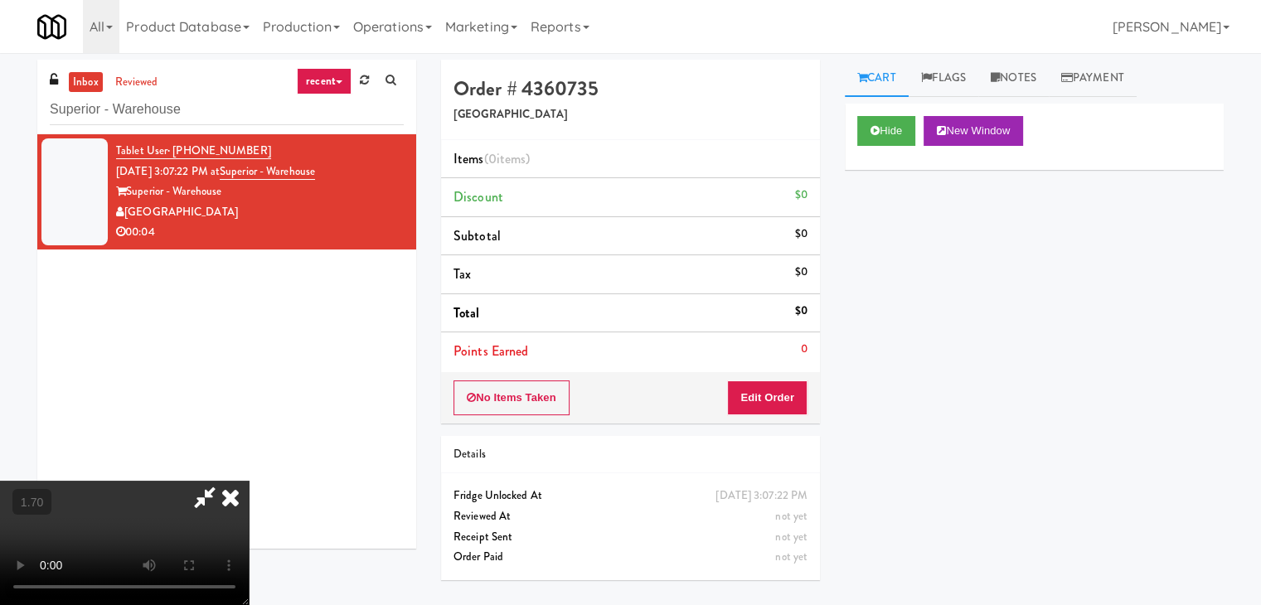
click at [249, 481] on video at bounding box center [124, 543] width 249 height 124
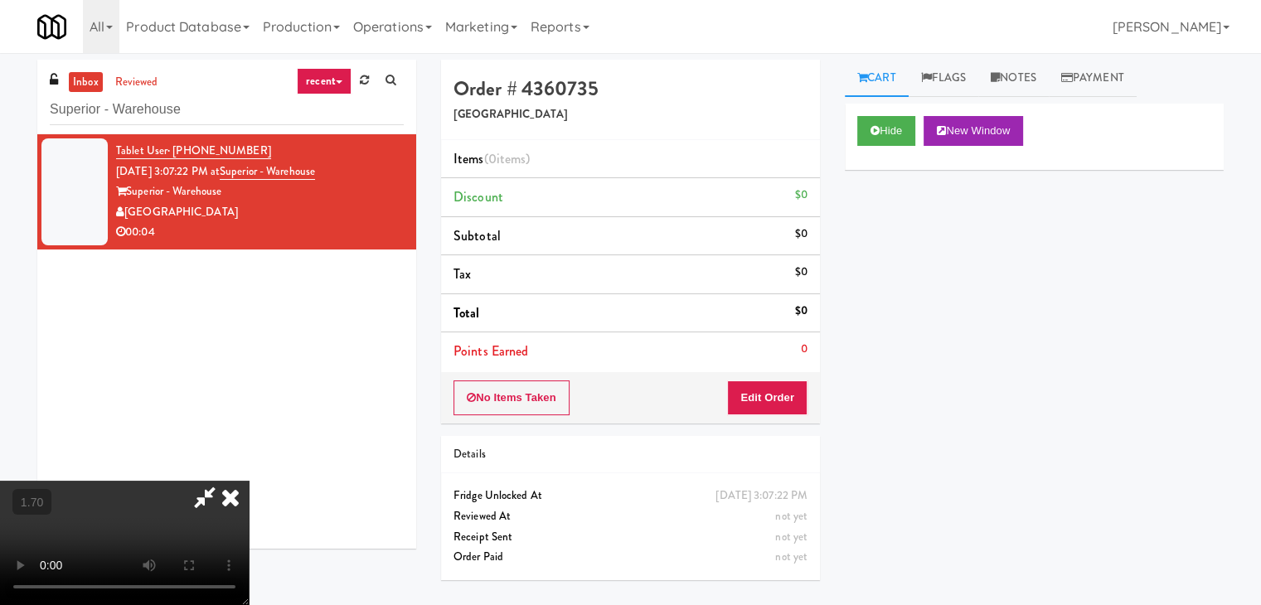
click at [249, 481] on video at bounding box center [124, 543] width 249 height 124
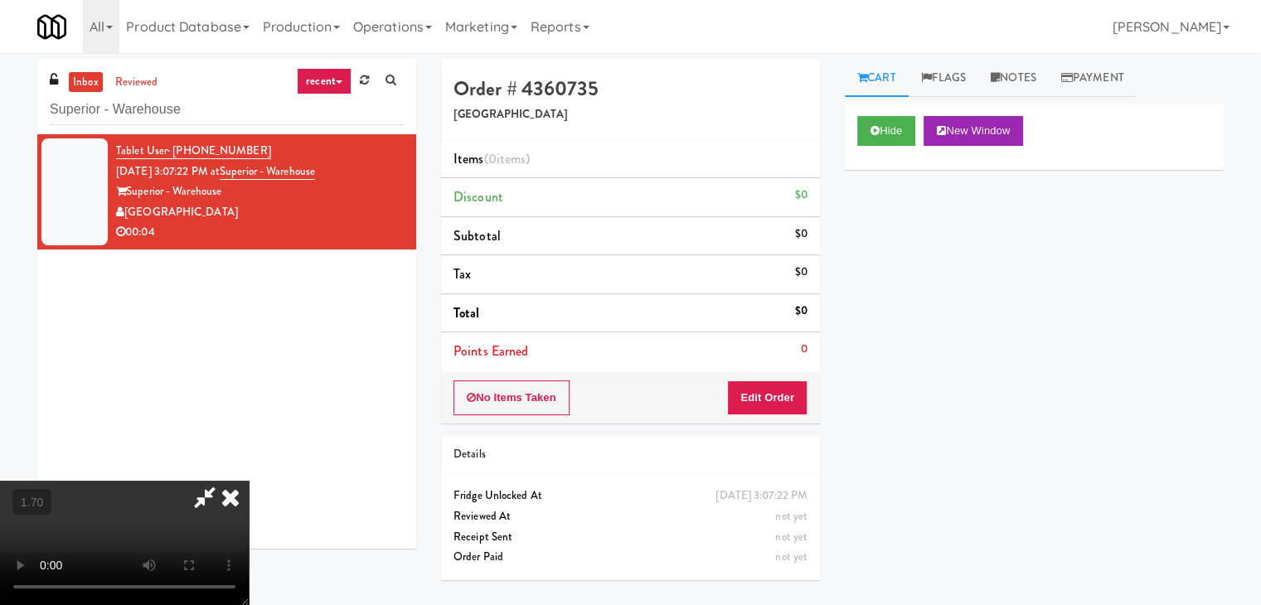
click at [249, 481] on icon at bounding box center [230, 497] width 36 height 33
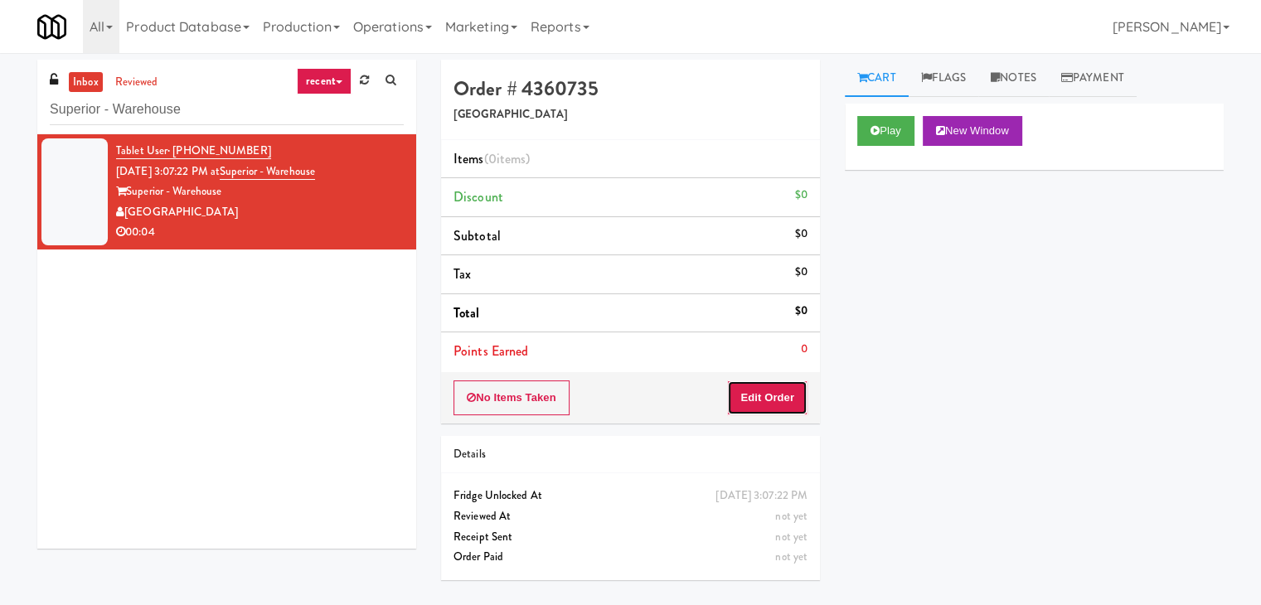
drag, startPoint x: 798, startPoint y: 399, endPoint x: 816, endPoint y: 363, distance: 40.0
click at [797, 396] on button "Edit Order" at bounding box center [767, 397] width 80 height 35
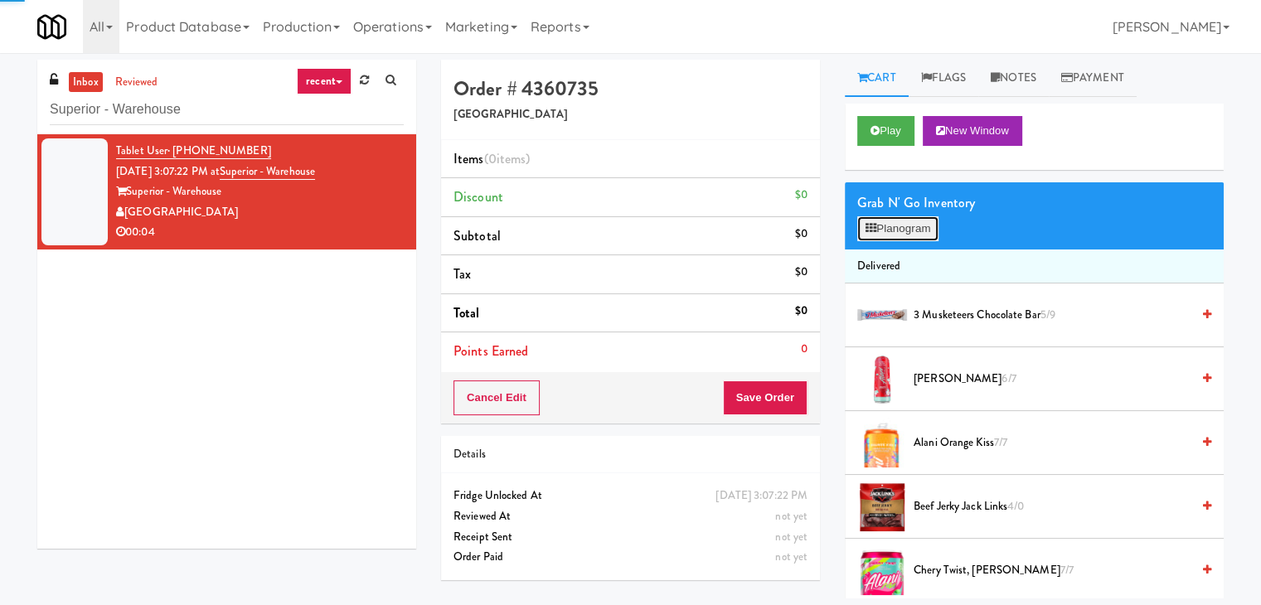
click at [887, 223] on button "Planogram" at bounding box center [897, 228] width 81 height 25
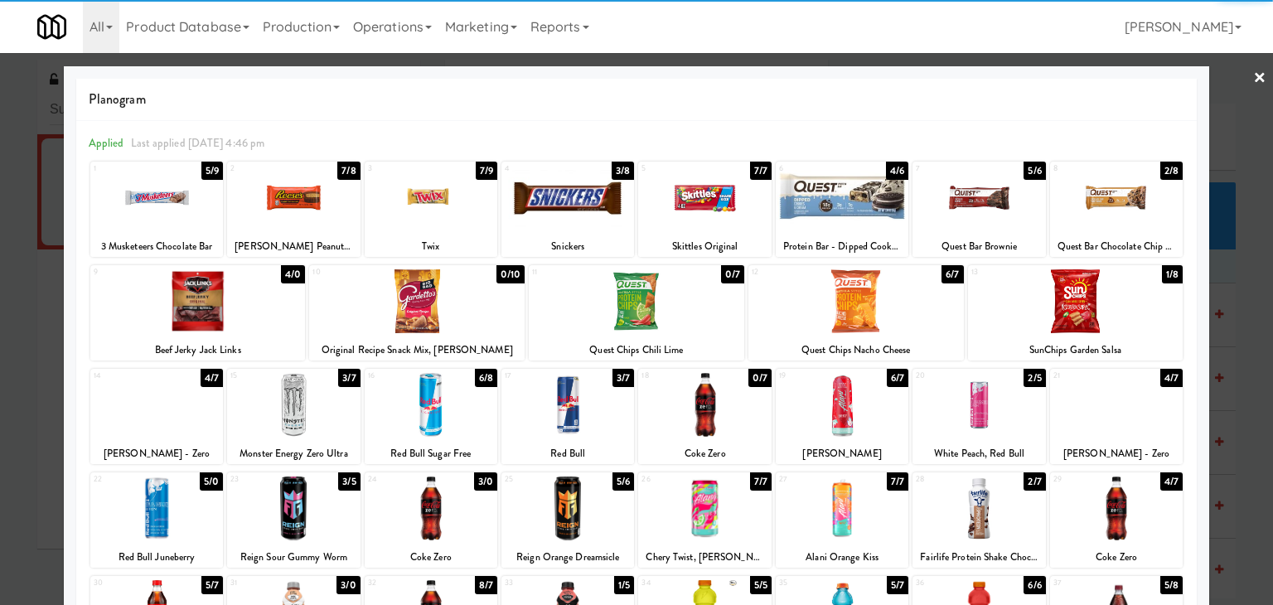
drag, startPoint x: 550, startPoint y: 196, endPoint x: 538, endPoint y: 203, distance: 14.1
click at [549, 196] on div at bounding box center [567, 198] width 133 height 64
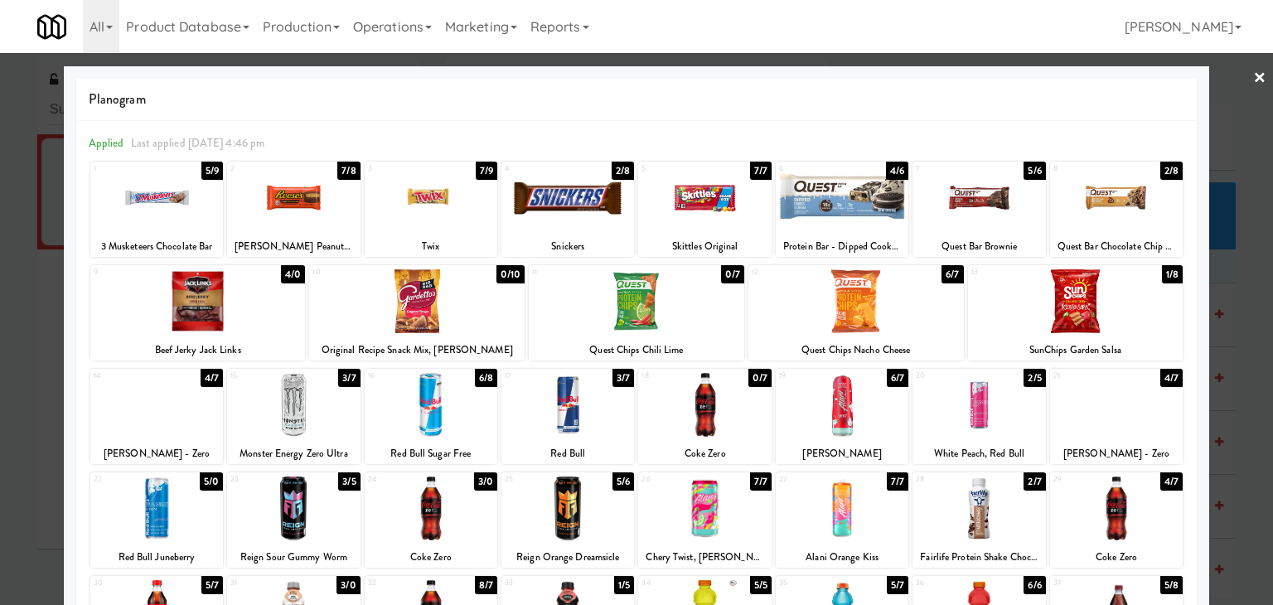
drag, startPoint x: 254, startPoint y: 312, endPoint x: 269, endPoint y: 312, distance: 15.8
click at [254, 312] on div at bounding box center [197, 301] width 215 height 64
drag, startPoint x: 1251, startPoint y: 80, endPoint x: 1188, endPoint y: 109, distance: 68.2
click at [1253, 80] on link "×" at bounding box center [1259, 78] width 13 height 51
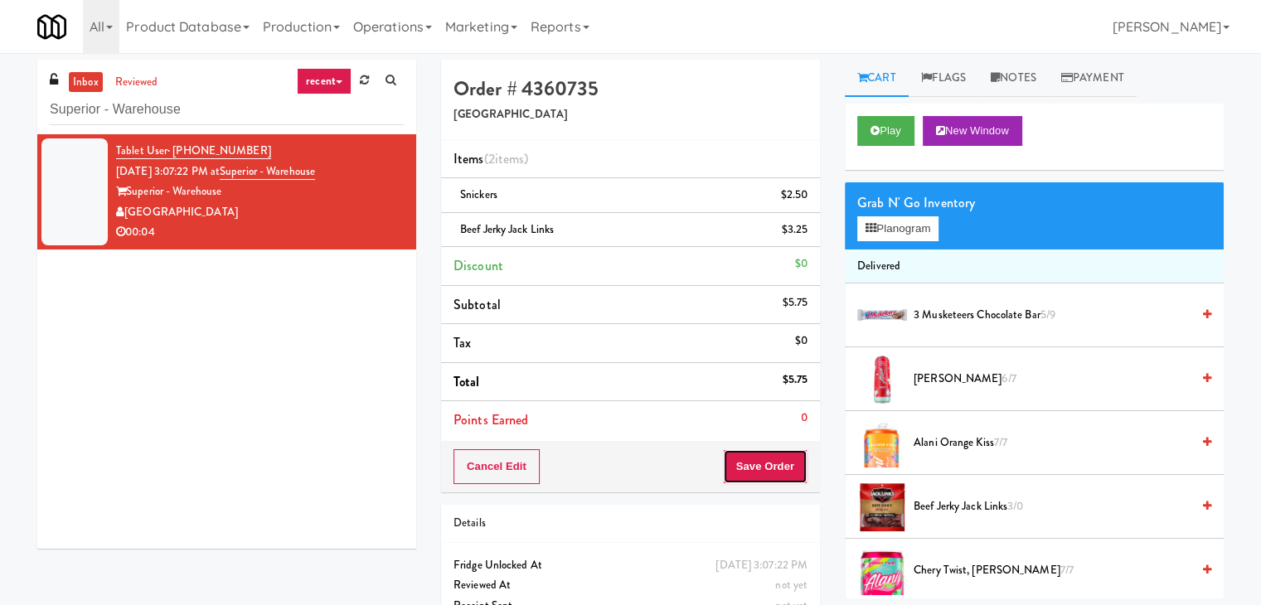
click at [746, 457] on button "Save Order" at bounding box center [765, 466] width 85 height 35
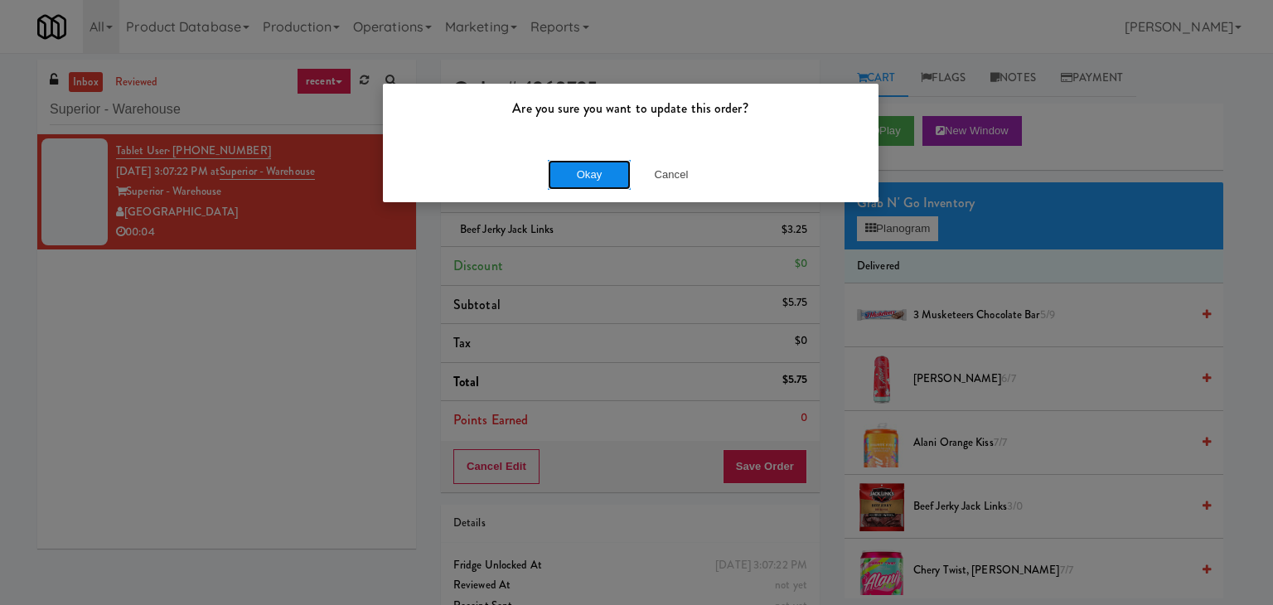
click at [608, 177] on button "Okay" at bounding box center [589, 175] width 83 height 30
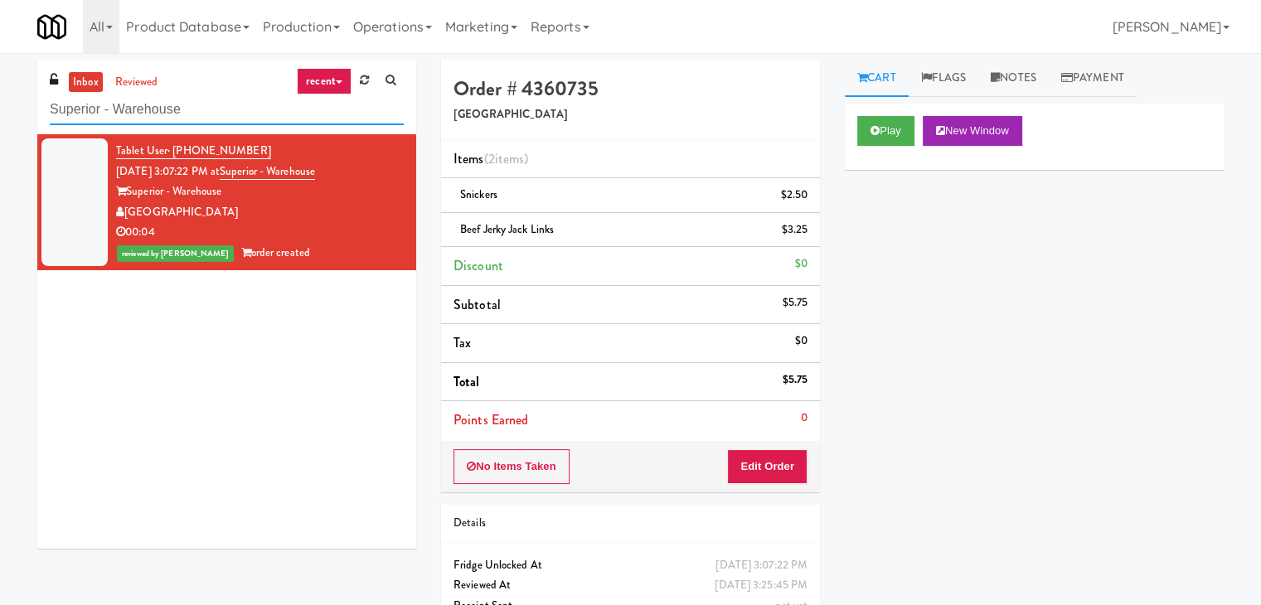
click at [248, 110] on input "Superior - Warehouse" at bounding box center [227, 109] width 354 height 31
paste input "Balchem Breakroom"
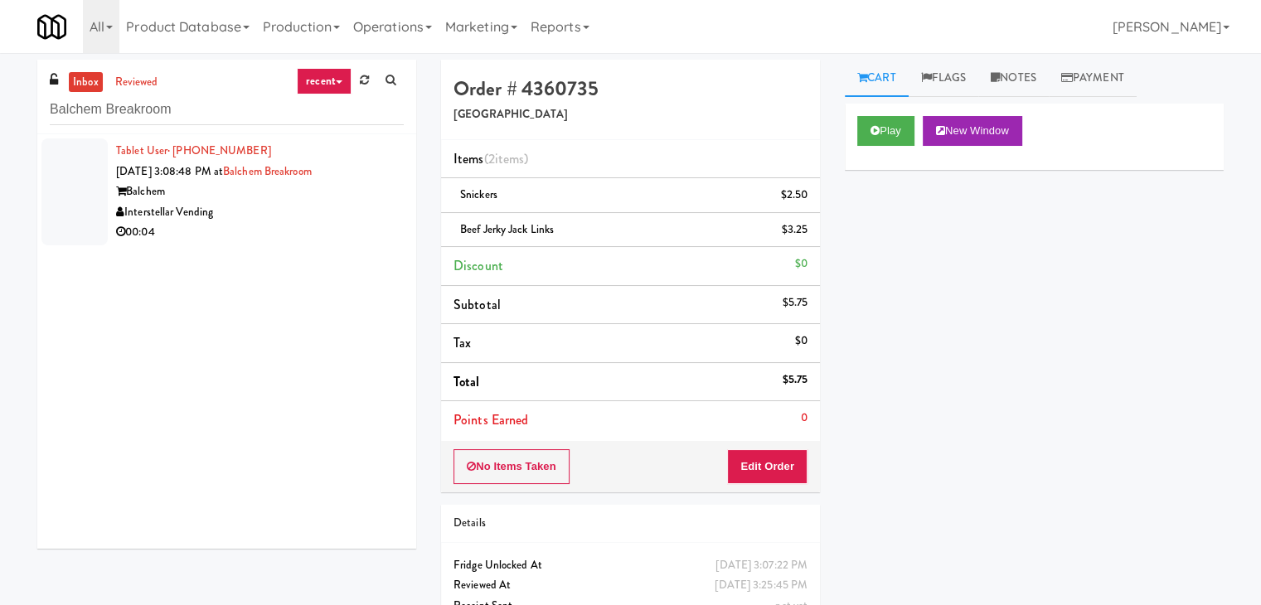
click at [371, 206] on div "Interstellar Vending" at bounding box center [260, 212] width 288 height 21
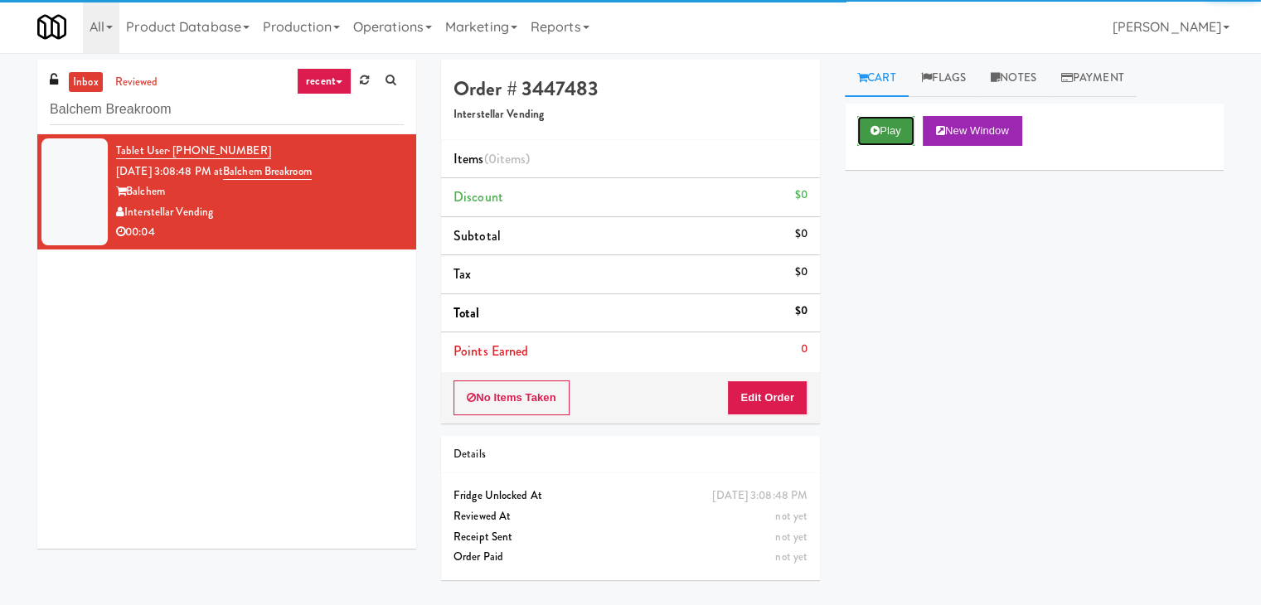
click at [886, 132] on button "Play" at bounding box center [885, 131] width 57 height 30
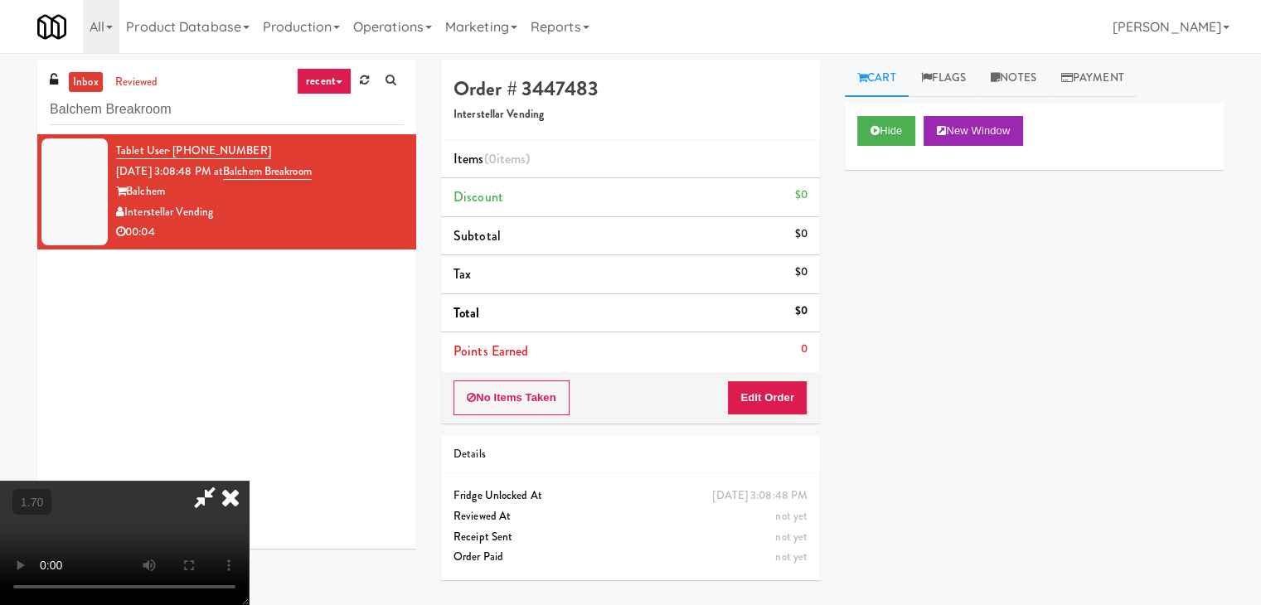
click at [249, 481] on video at bounding box center [124, 543] width 249 height 124
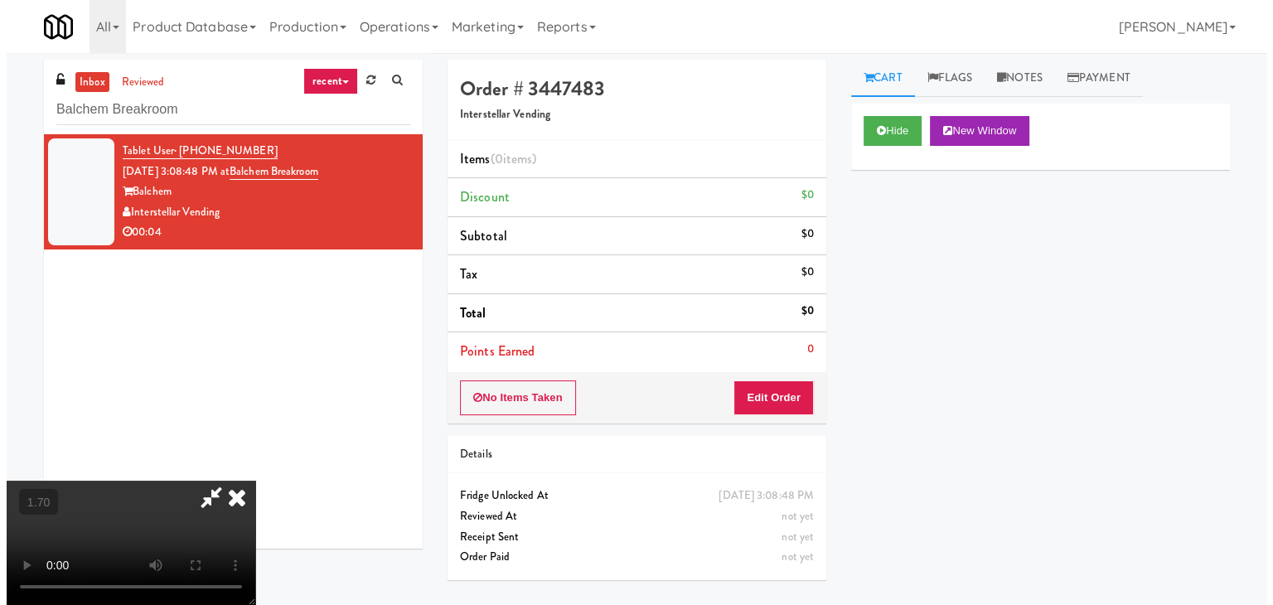
scroll to position [0, 0]
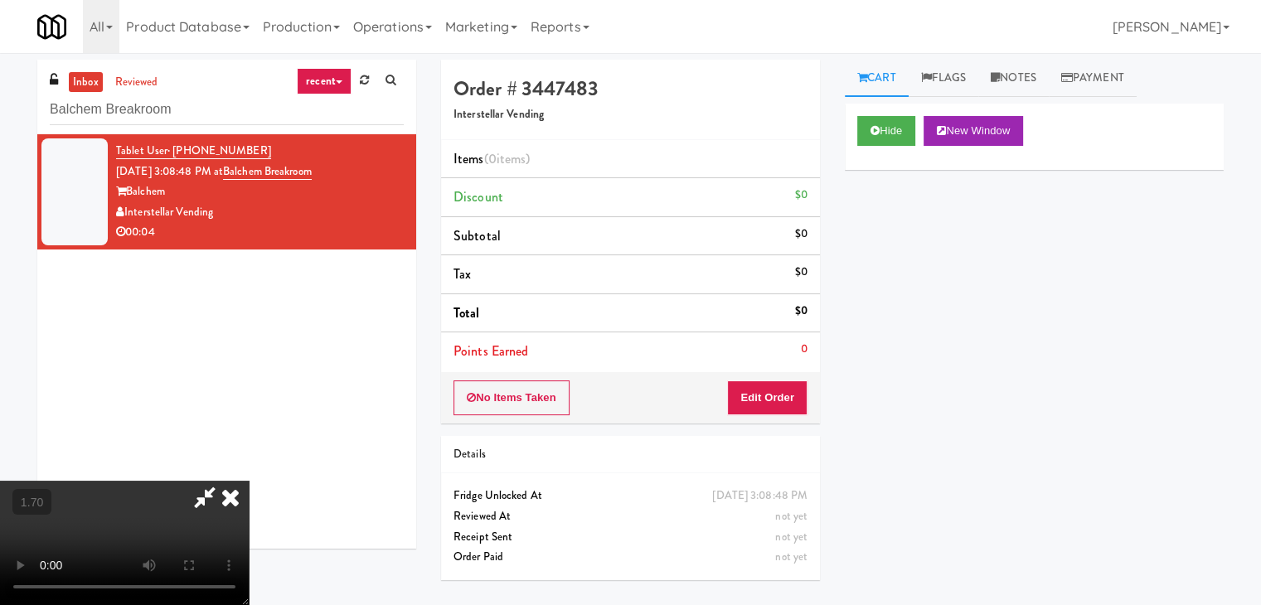
click at [249, 481] on icon at bounding box center [230, 497] width 36 height 33
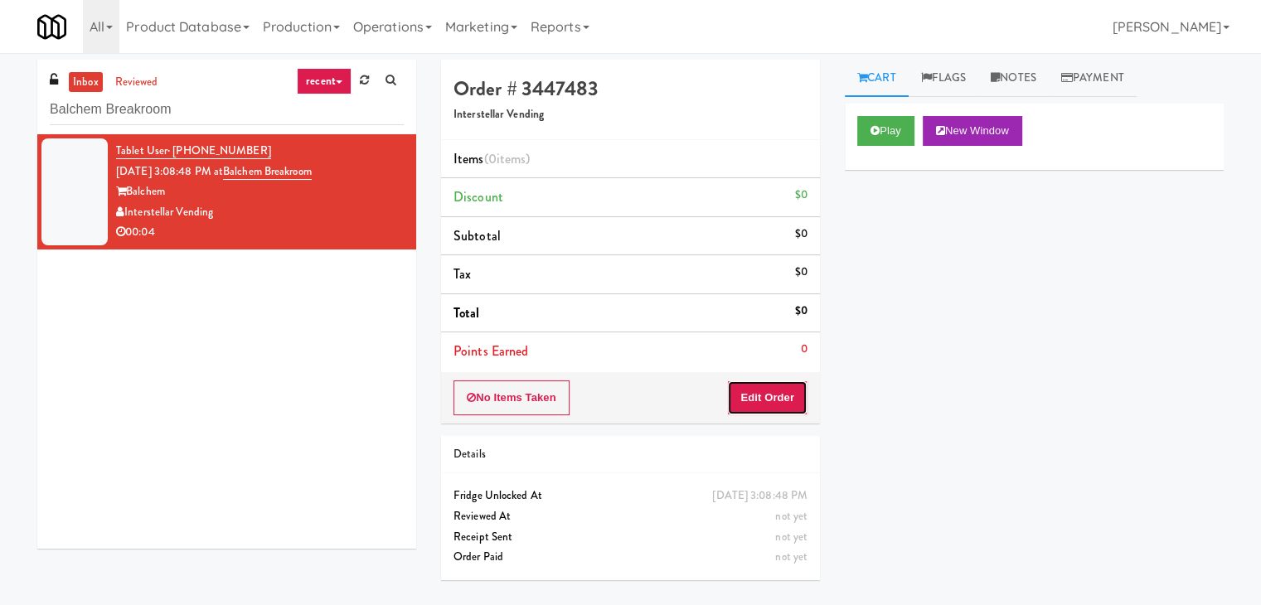
click at [749, 396] on button "Edit Order" at bounding box center [767, 397] width 80 height 35
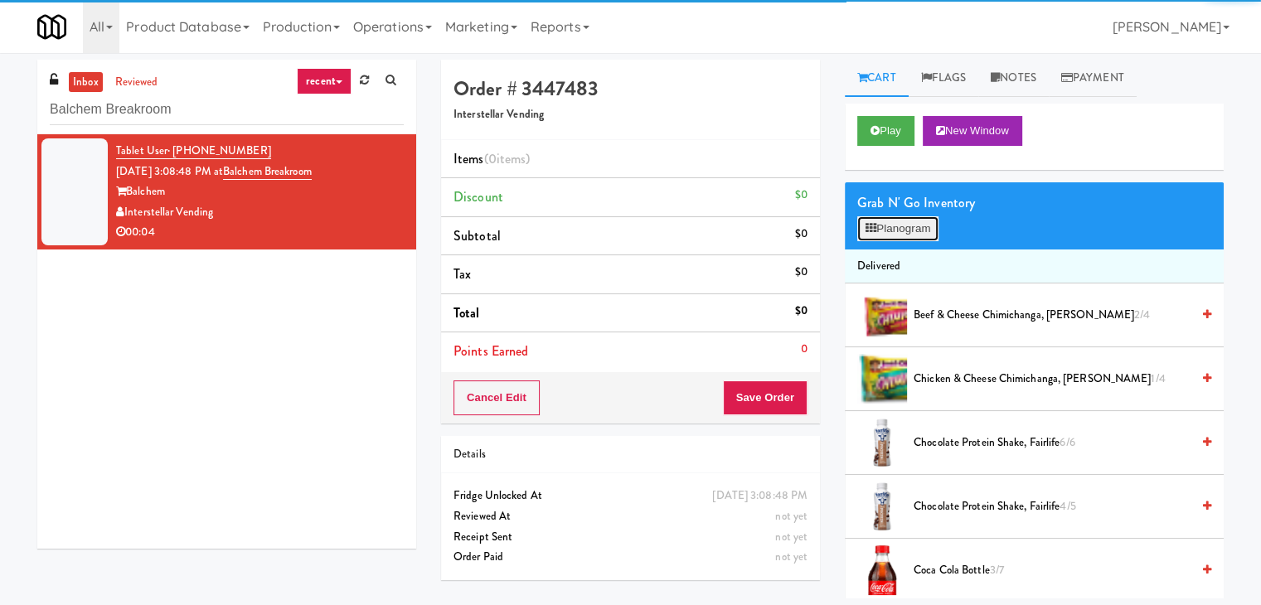
click at [905, 229] on button "Planogram" at bounding box center [897, 228] width 81 height 25
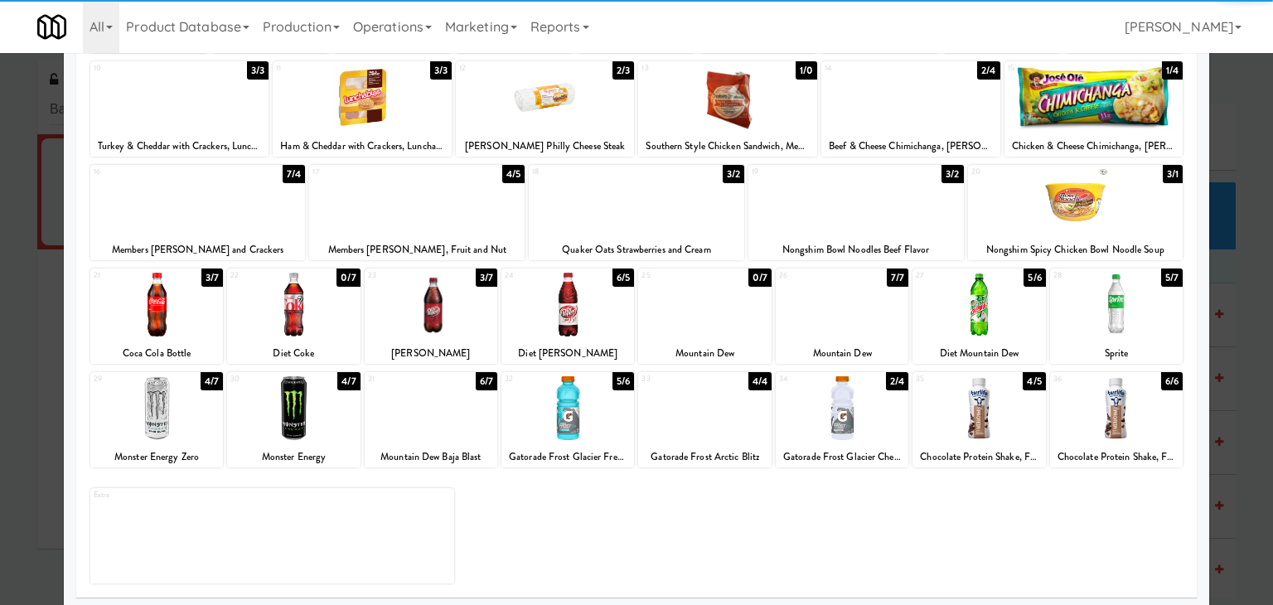
scroll to position [209, 0]
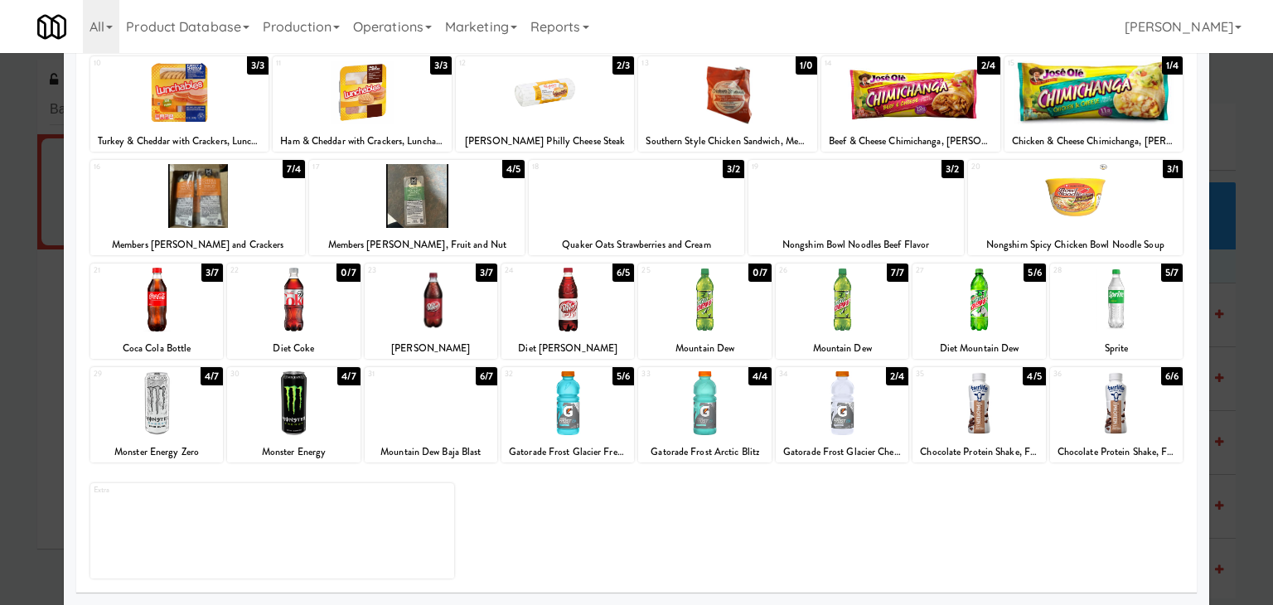
drag, startPoint x: 423, startPoint y: 414, endPoint x: 428, endPoint y: 399, distance: 15.7
click at [423, 414] on div at bounding box center [431, 403] width 133 height 64
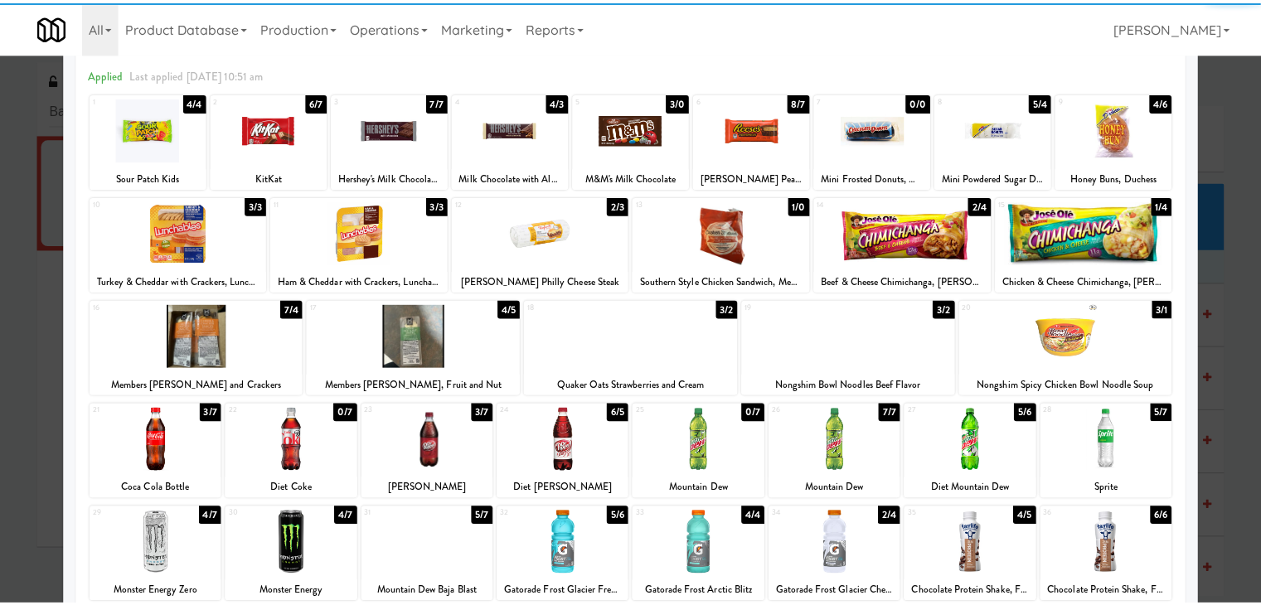
scroll to position [0, 0]
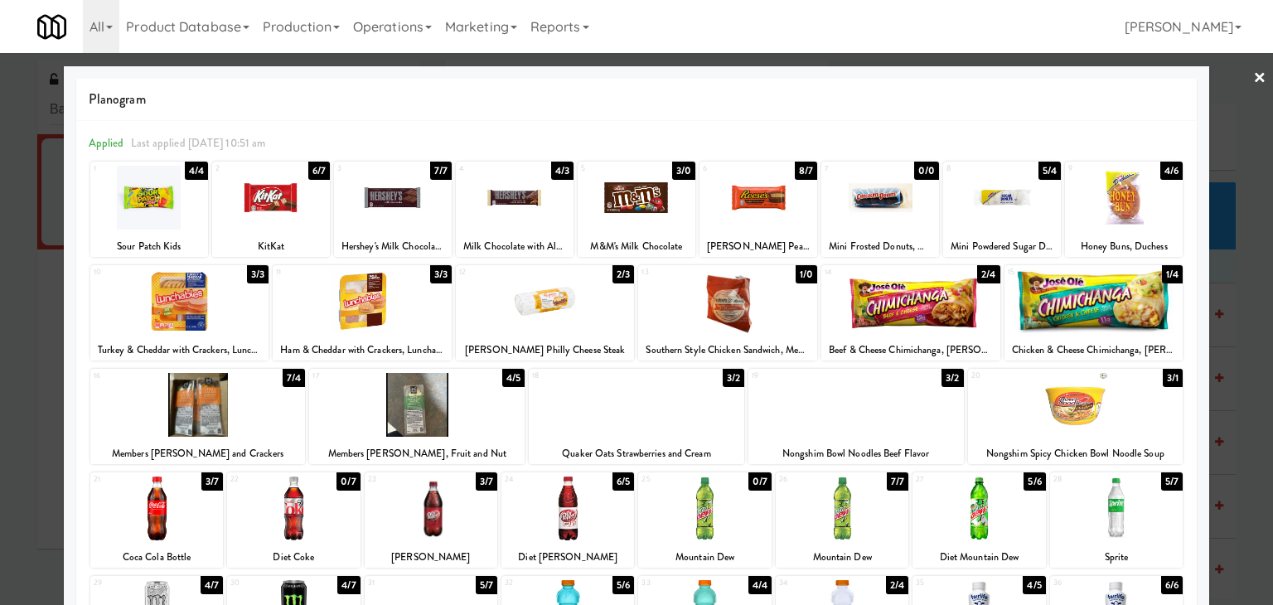
click at [1253, 75] on link "×" at bounding box center [1259, 78] width 13 height 51
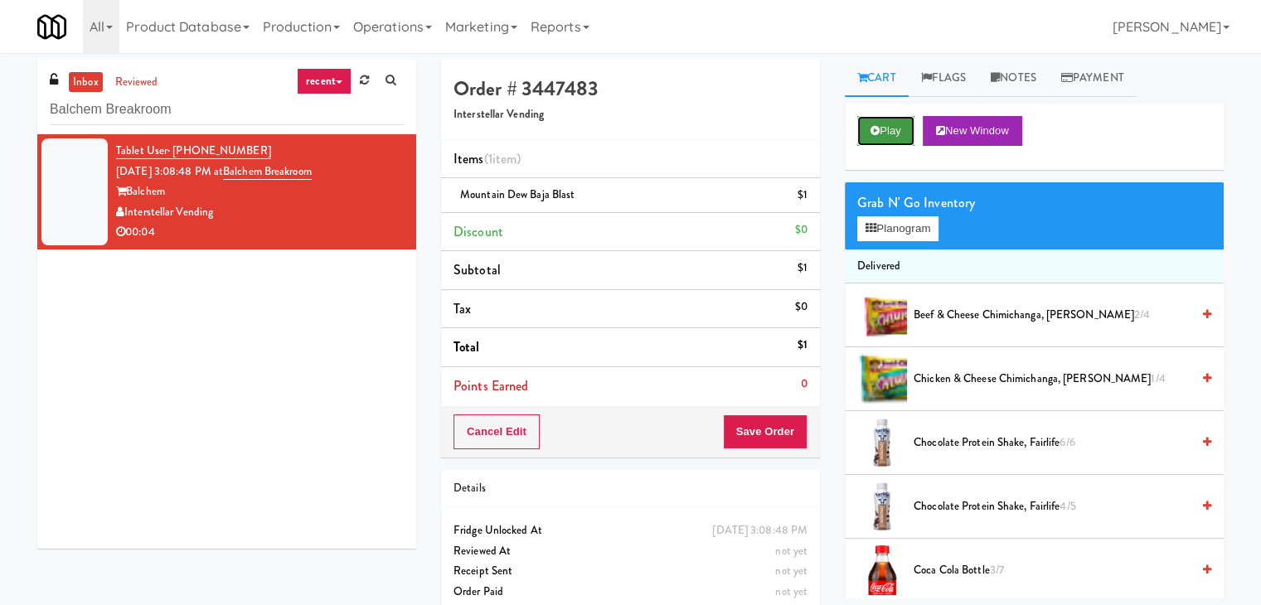
click at [879, 131] on icon at bounding box center [874, 130] width 9 height 11
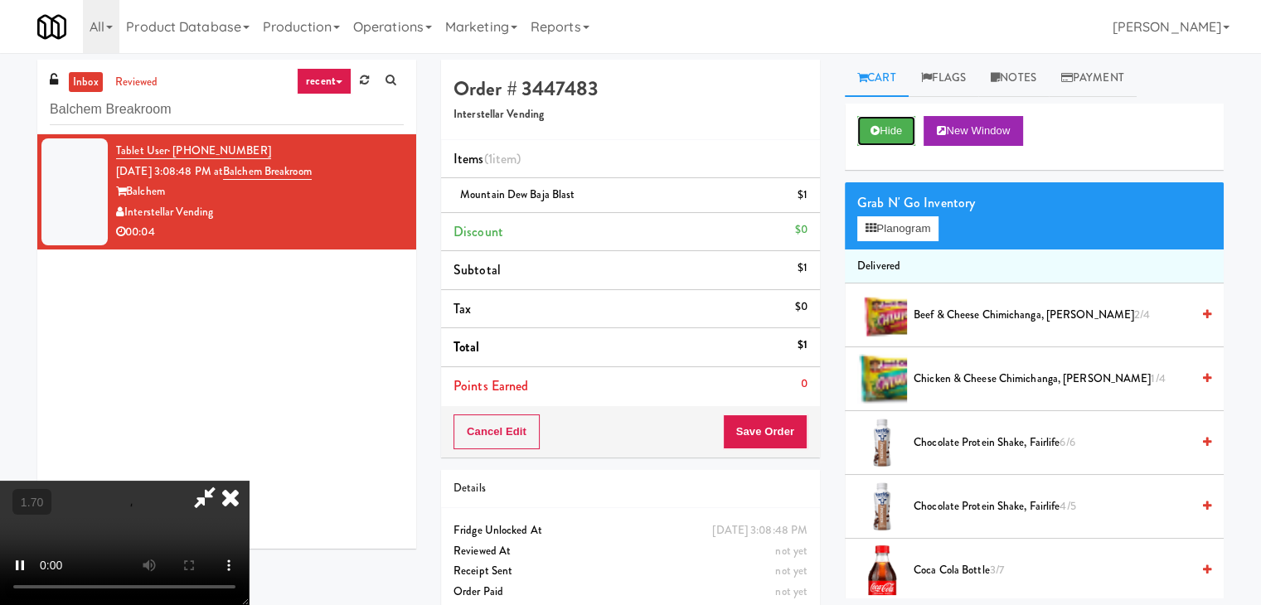
scroll to position [67, 0]
click at [249, 481] on video at bounding box center [124, 543] width 249 height 124
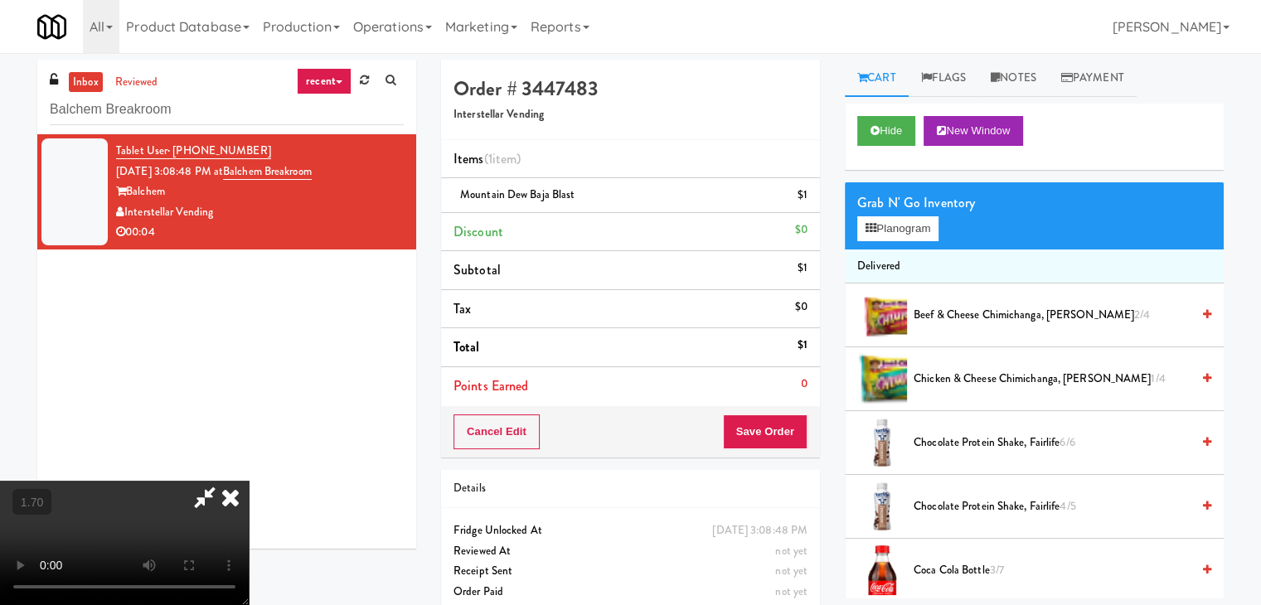
click at [249, 481] on video at bounding box center [124, 543] width 249 height 124
click at [249, 481] on icon at bounding box center [230, 497] width 36 height 33
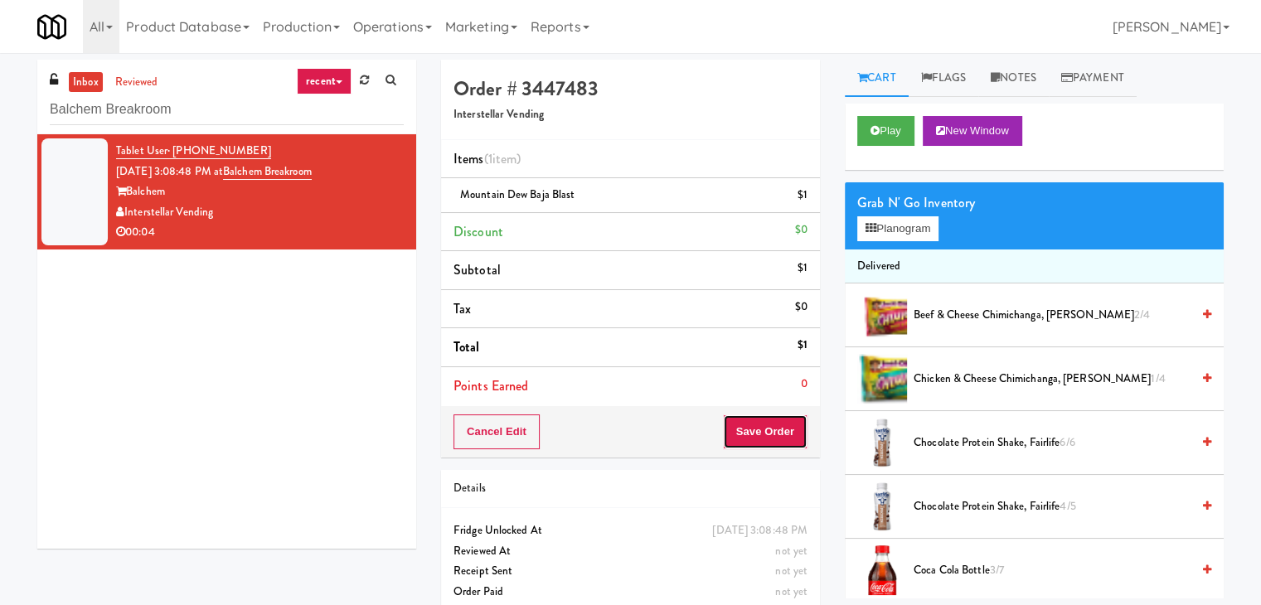
click at [762, 425] on button "Save Order" at bounding box center [765, 431] width 85 height 35
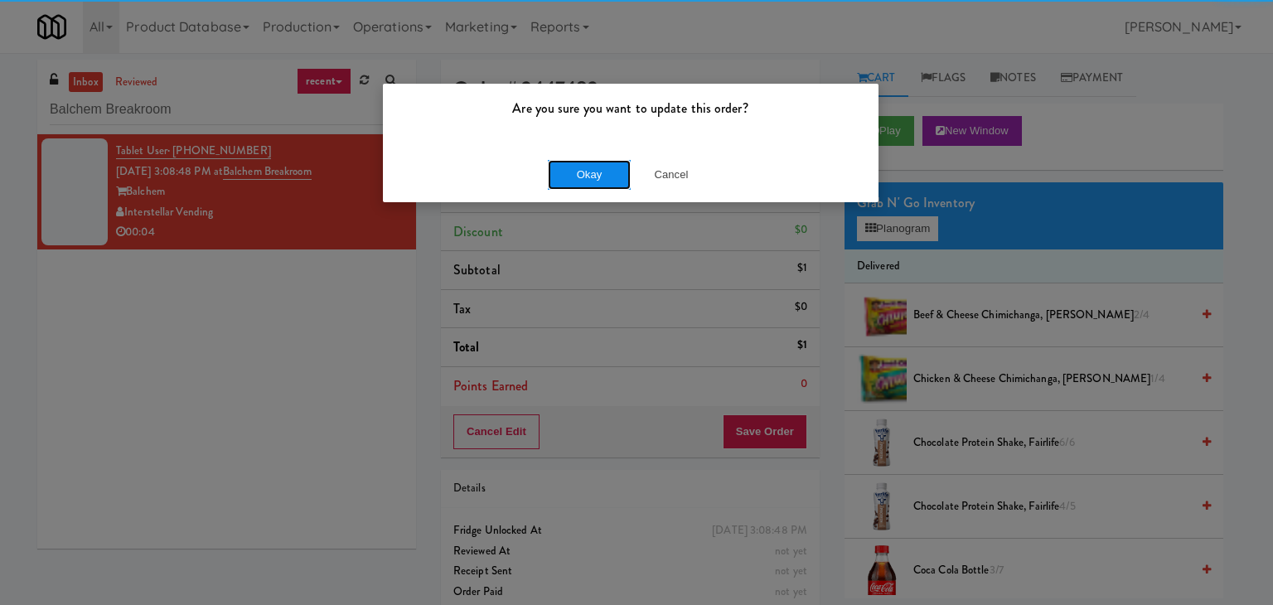
click at [588, 165] on button "Okay" at bounding box center [589, 175] width 83 height 30
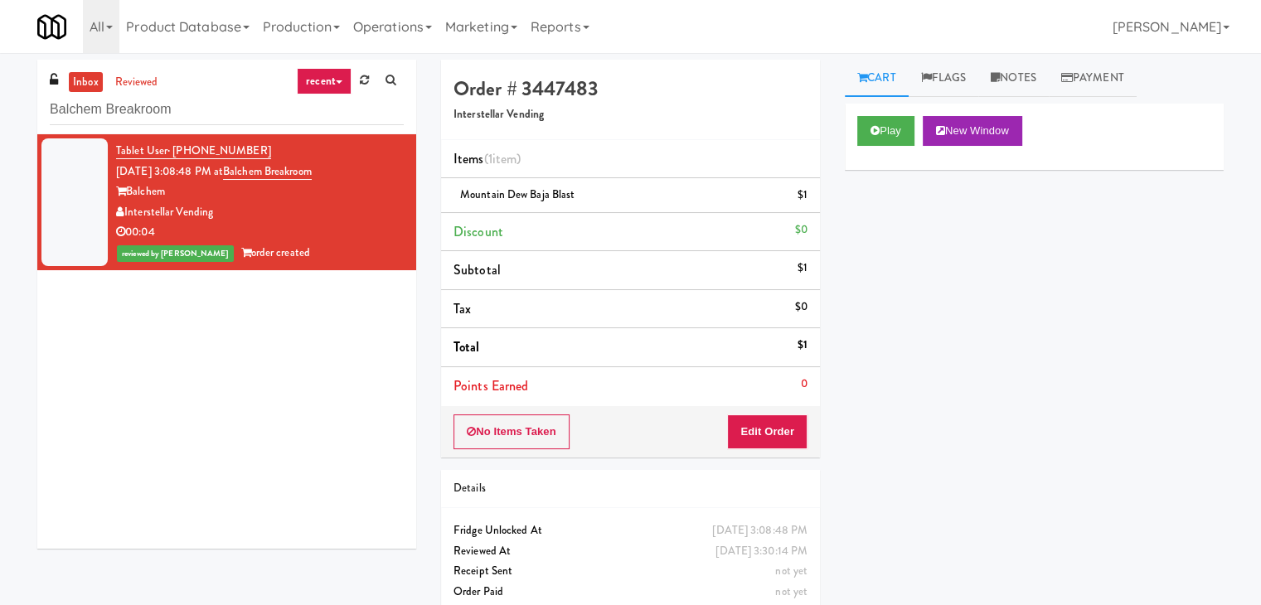
click at [201, 93] on div "Balchem Breakroom" at bounding box center [227, 109] width 354 height 32
click at [205, 110] on input "Balchem Breakroom" at bounding box center [227, 109] width 354 height 31
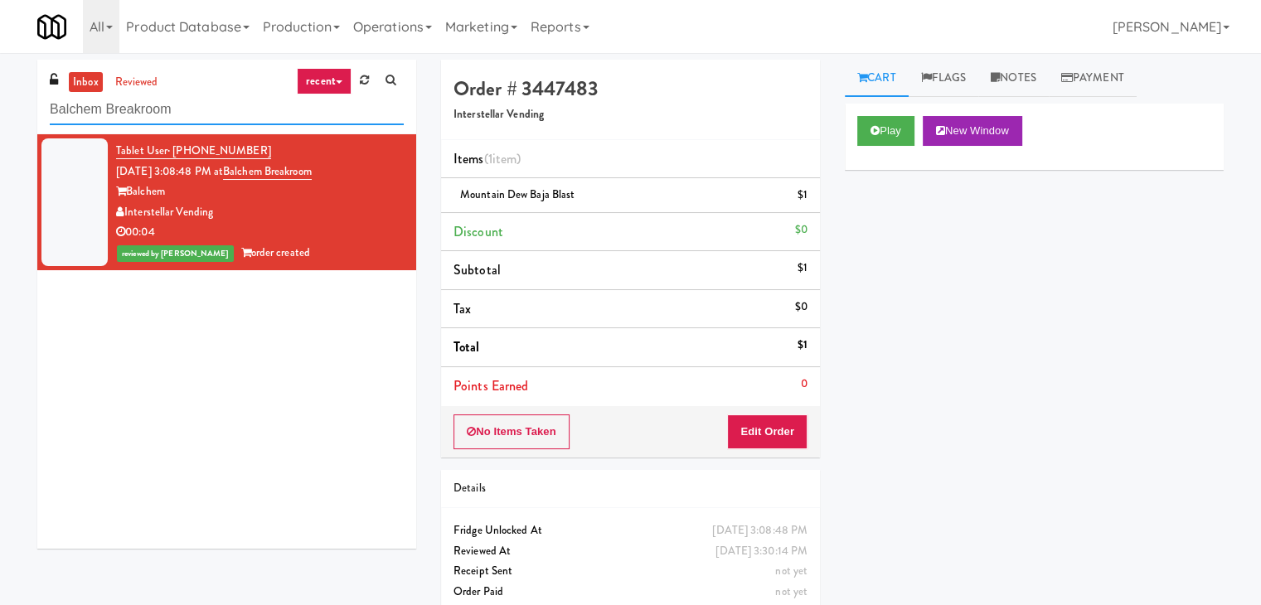
paste input "680 LSD Pantry"
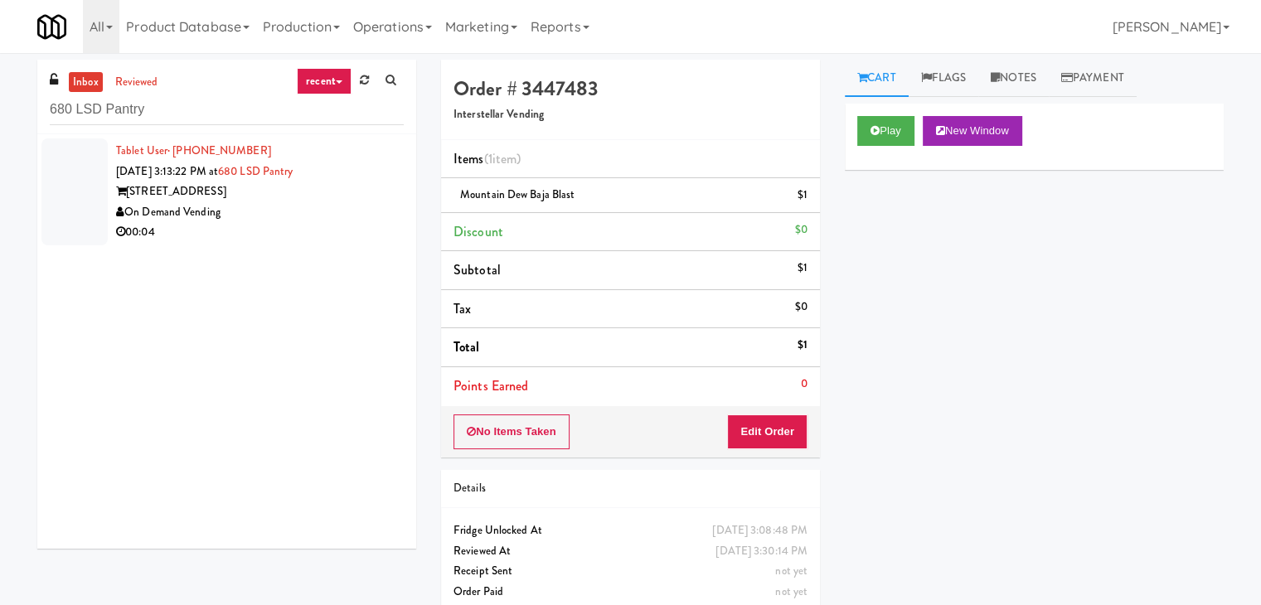
drag, startPoint x: 381, startPoint y: 235, endPoint x: 380, endPoint y: 226, distance: 8.3
click at [381, 233] on div "00:04" at bounding box center [260, 232] width 288 height 21
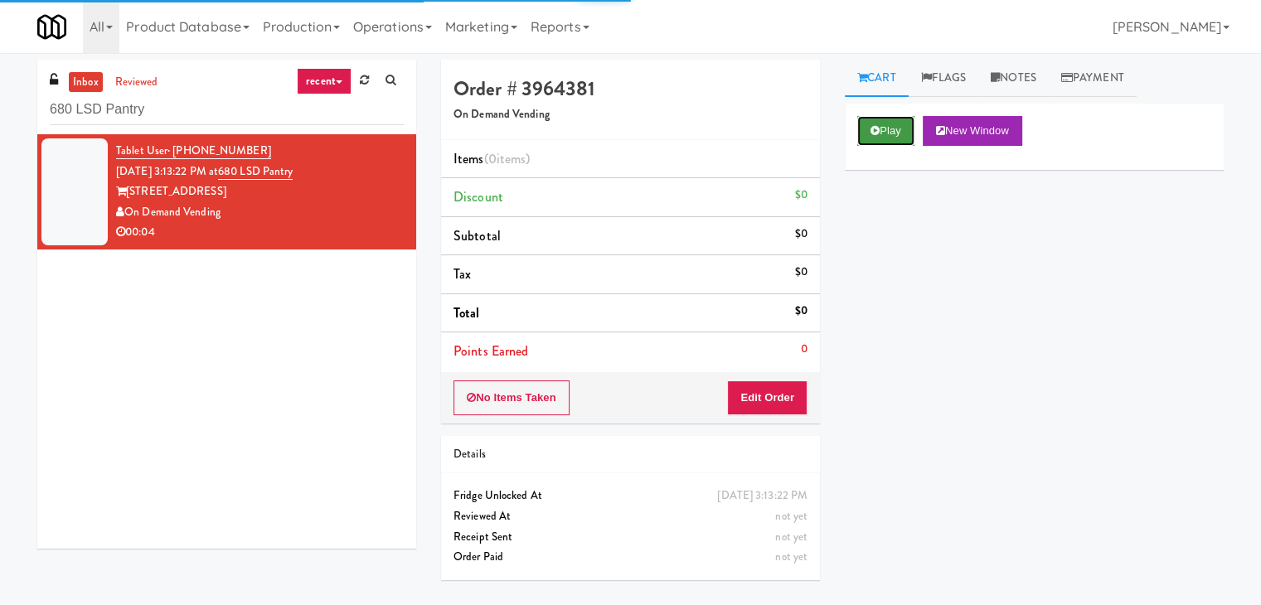
click at [886, 120] on button "Play" at bounding box center [885, 131] width 57 height 30
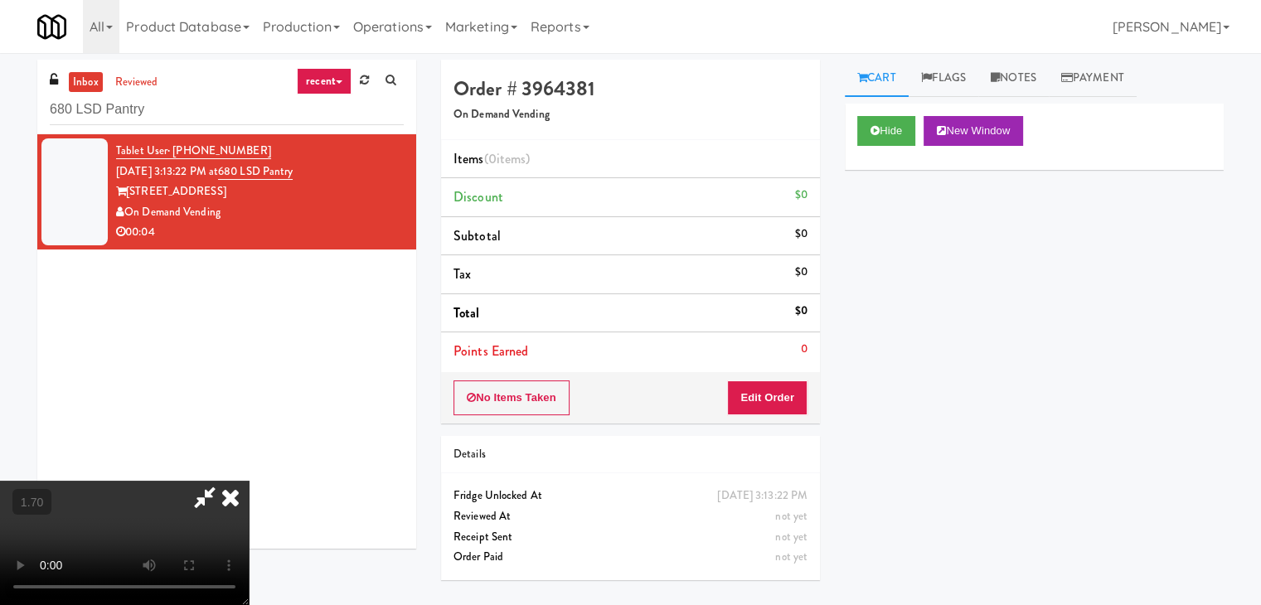
drag, startPoint x: 464, startPoint y: 336, endPoint x: 738, endPoint y: 269, distance: 282.2
click at [249, 481] on video at bounding box center [124, 543] width 249 height 124
click at [1012, 80] on link "Notes" at bounding box center [1013, 78] width 70 height 37
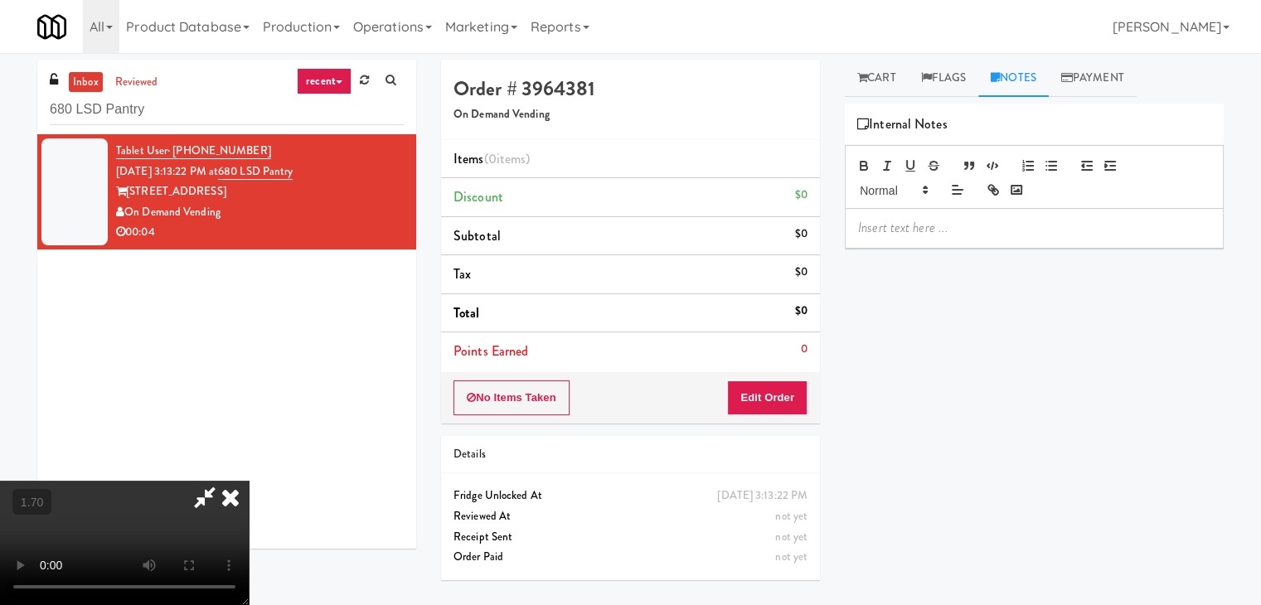
click at [942, 238] on div at bounding box center [1033, 228] width 377 height 38
click at [7, 120] on div "inbox reviewed recent all unclear take inventory issue suspicious failed recent…" at bounding box center [630, 329] width 1261 height 539
click at [968, 226] on p at bounding box center [1034, 228] width 352 height 18
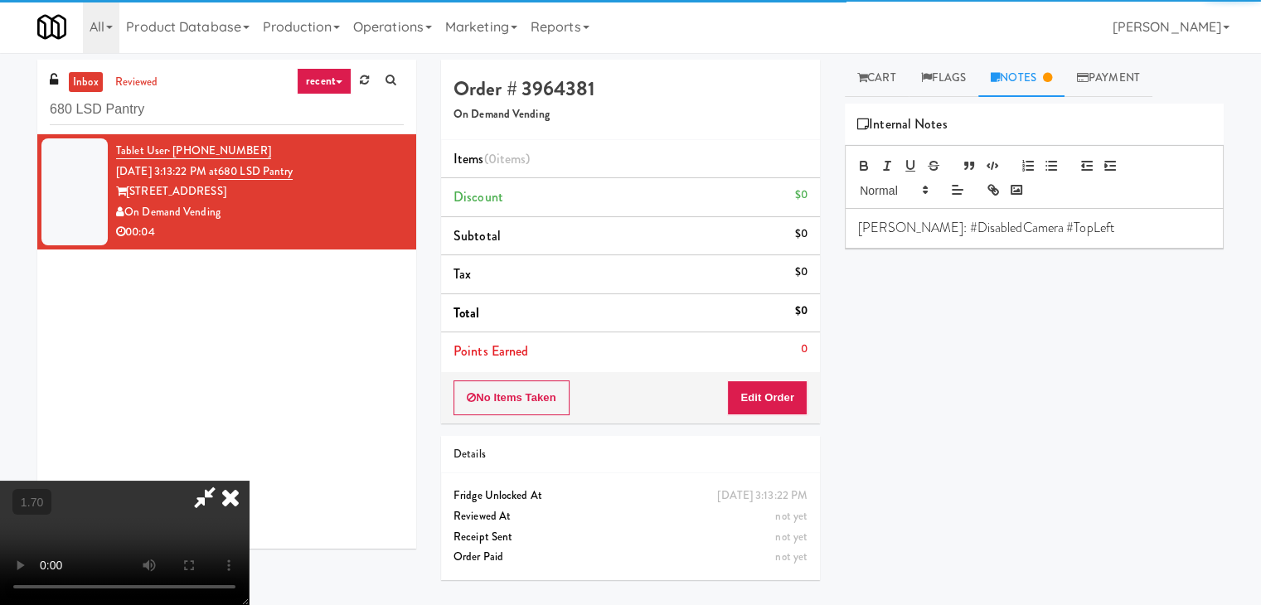
click at [249, 481] on video at bounding box center [124, 543] width 249 height 124
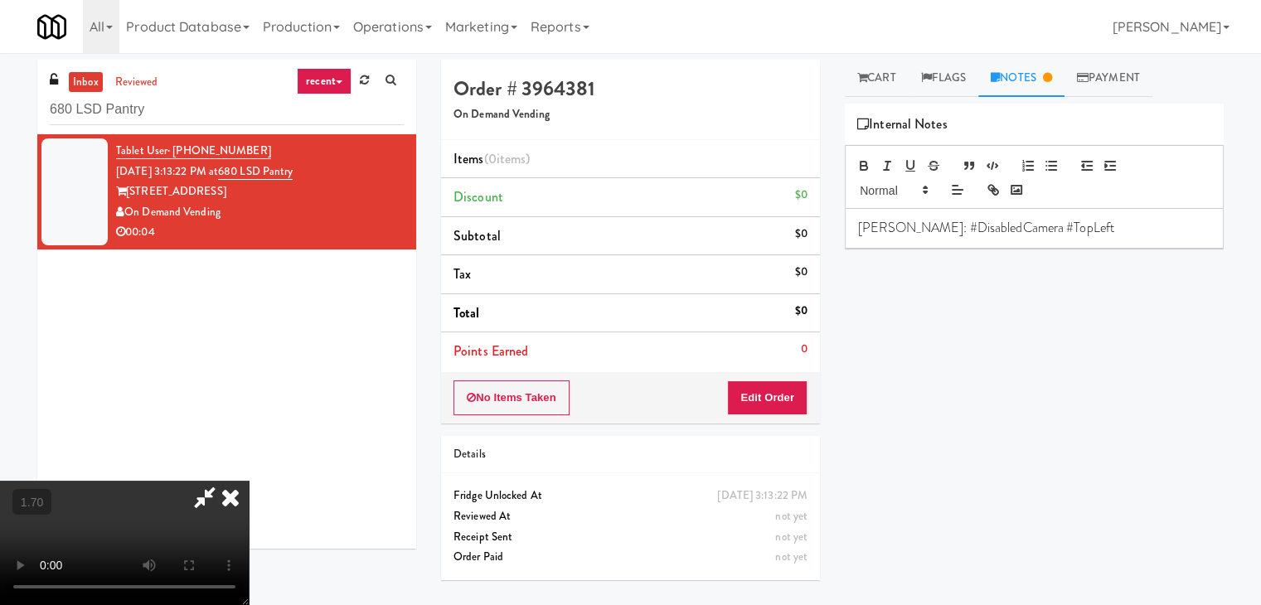
click at [249, 481] on video at bounding box center [124, 543] width 249 height 124
drag, startPoint x: 743, startPoint y: 187, endPoint x: 764, endPoint y: 318, distance: 132.7
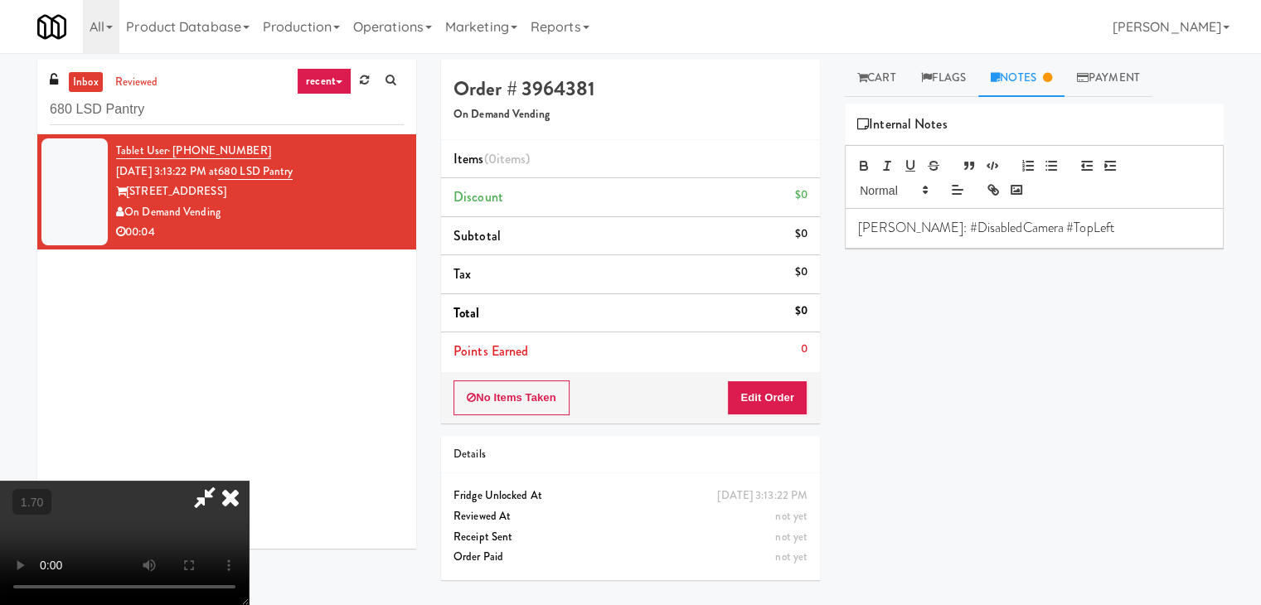
click at [249, 481] on icon at bounding box center [230, 497] width 36 height 33
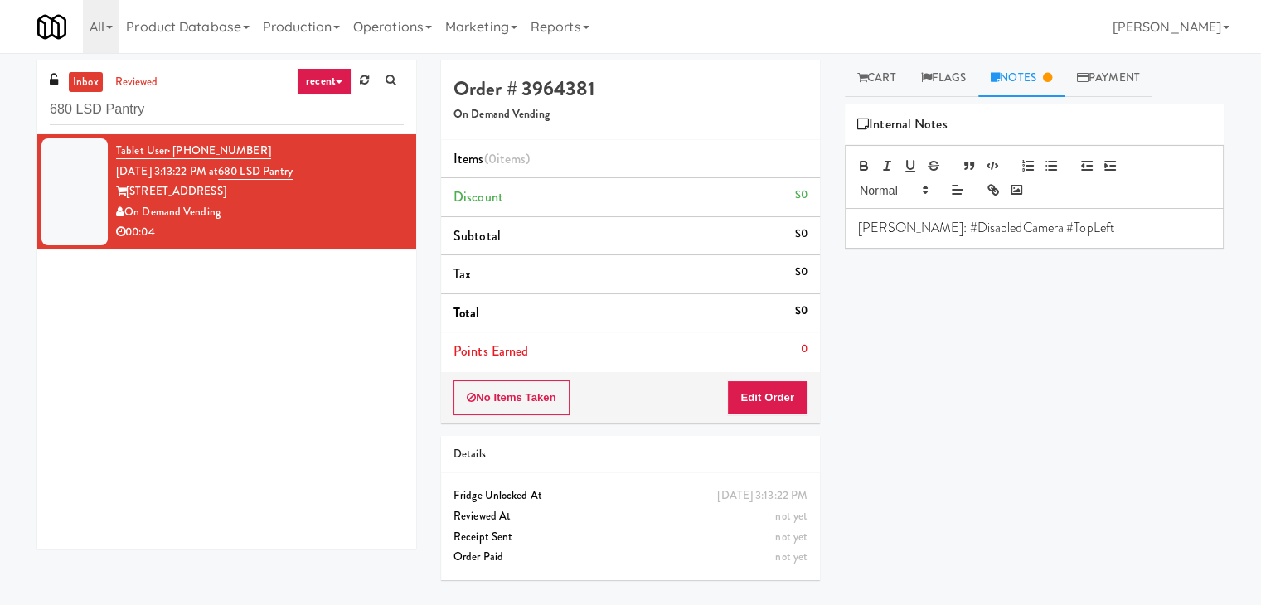
drag, startPoint x: 772, startPoint y: 380, endPoint x: 771, endPoint y: 391, distance: 11.7
click at [772, 382] on div "No Items Taken Edit Order" at bounding box center [630, 397] width 379 height 51
click at [771, 391] on button "Edit Order" at bounding box center [767, 397] width 80 height 35
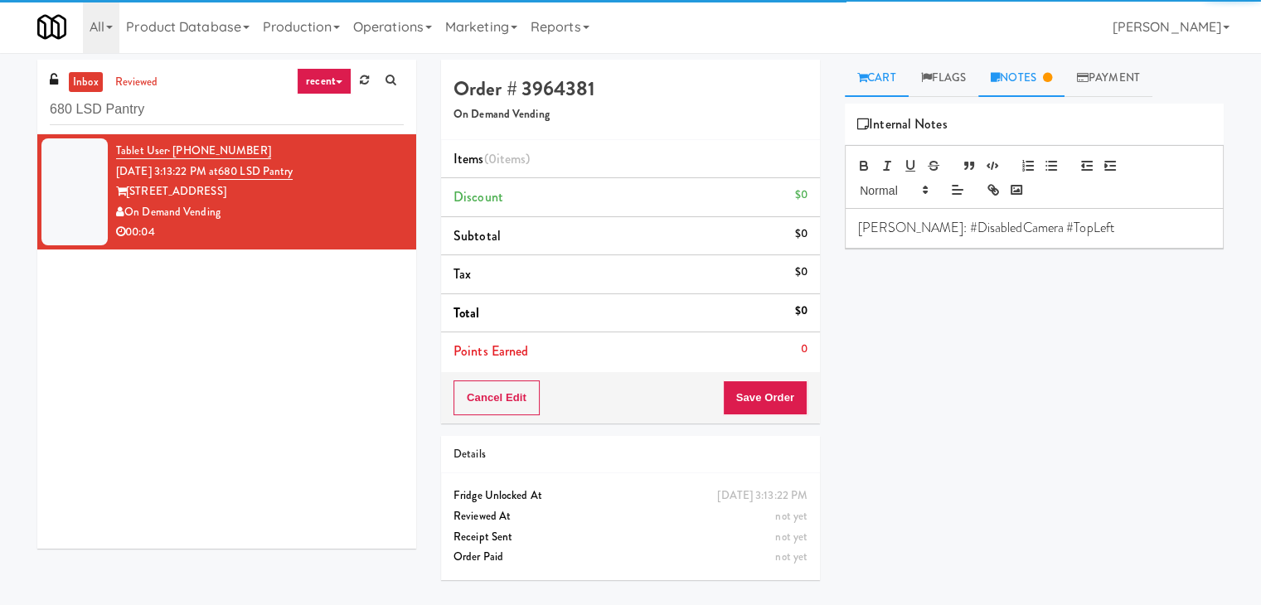
click at [871, 70] on link "Cart" at bounding box center [877, 78] width 64 height 37
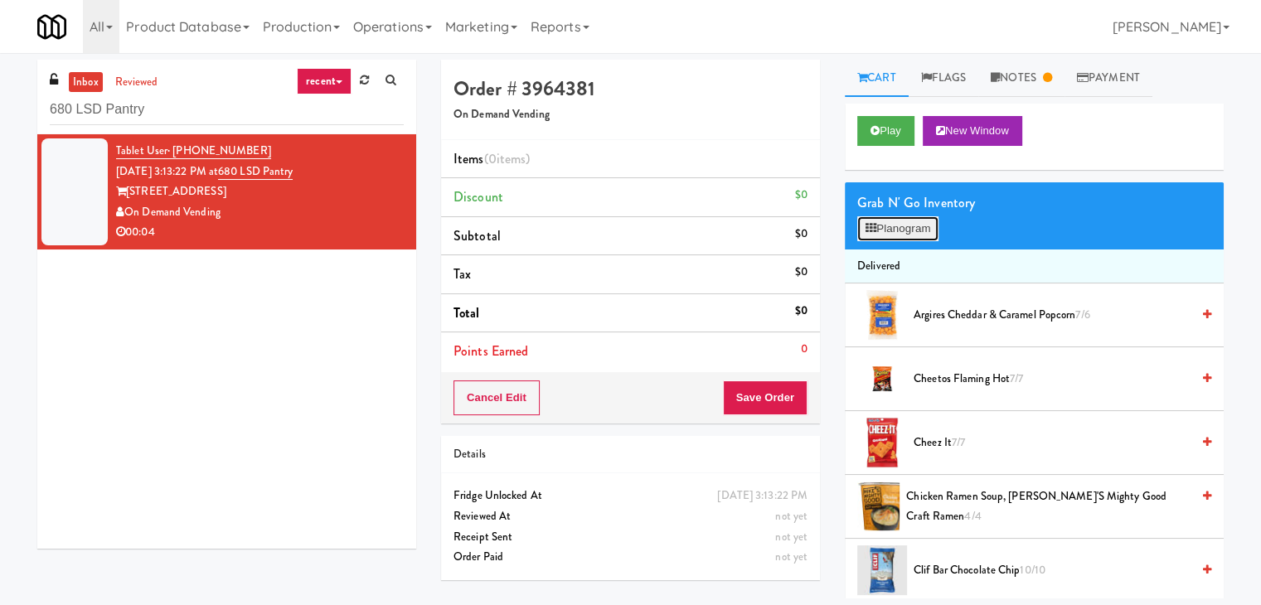
click at [898, 230] on button "Planogram" at bounding box center [897, 228] width 81 height 25
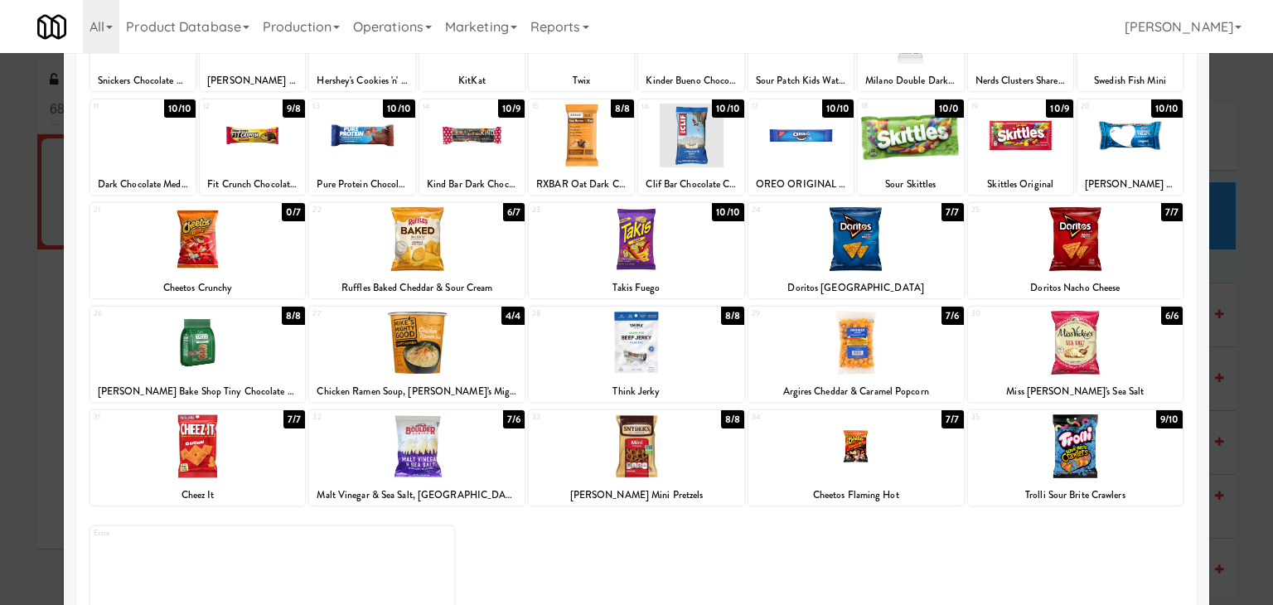
click at [896, 438] on div at bounding box center [855, 446] width 215 height 64
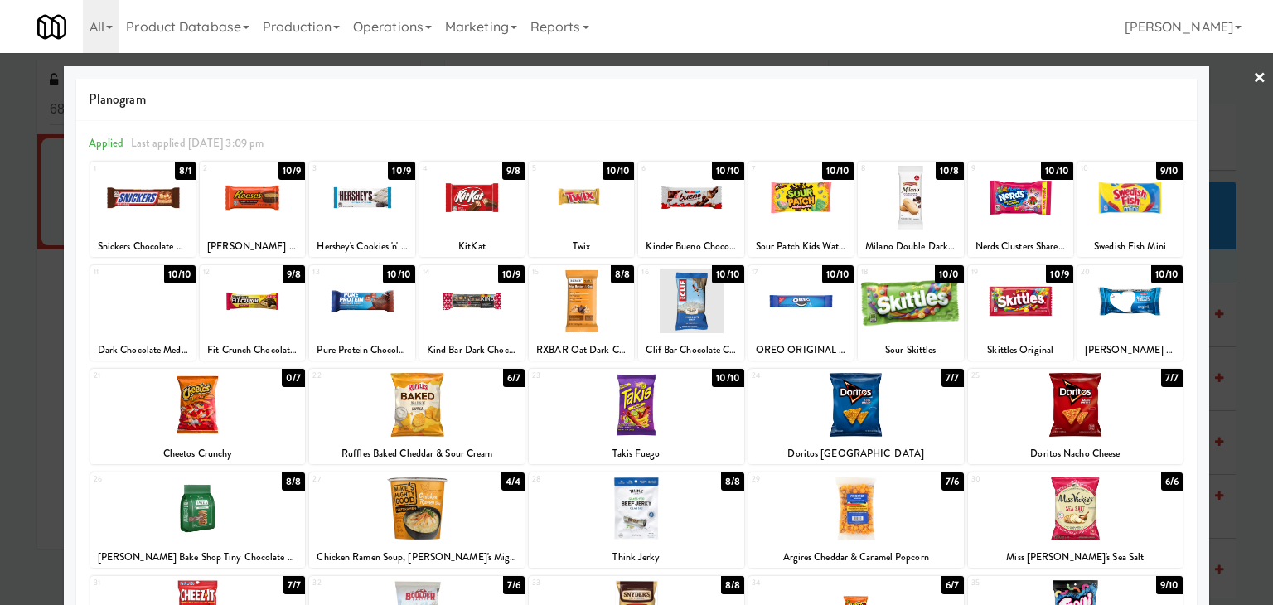
click at [1253, 71] on link "×" at bounding box center [1259, 78] width 13 height 51
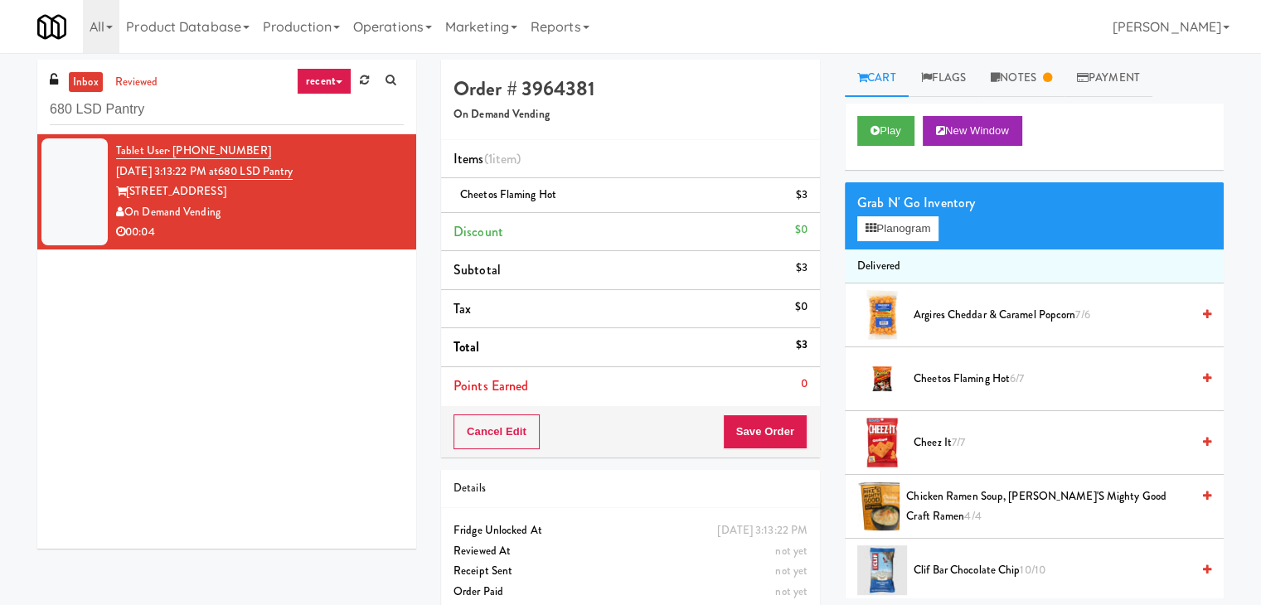
click at [755, 411] on div "Cancel Edit Save Order" at bounding box center [630, 431] width 379 height 51
click at [757, 422] on button "Save Order" at bounding box center [765, 431] width 85 height 35
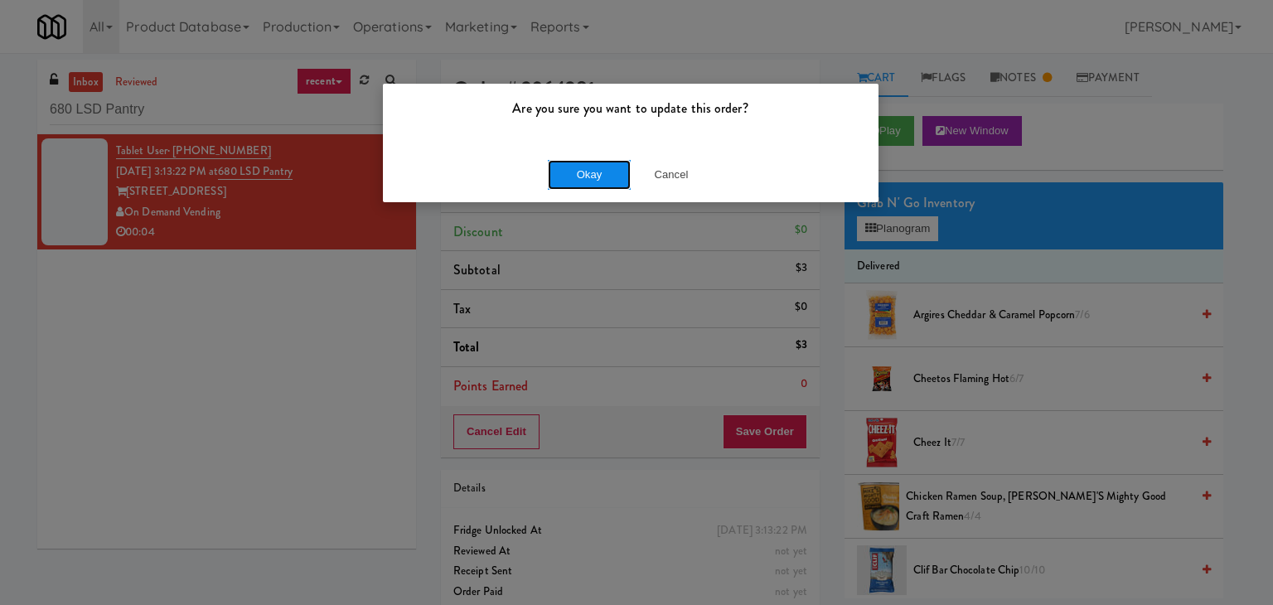
click at [580, 175] on button "Okay" at bounding box center [589, 175] width 83 height 30
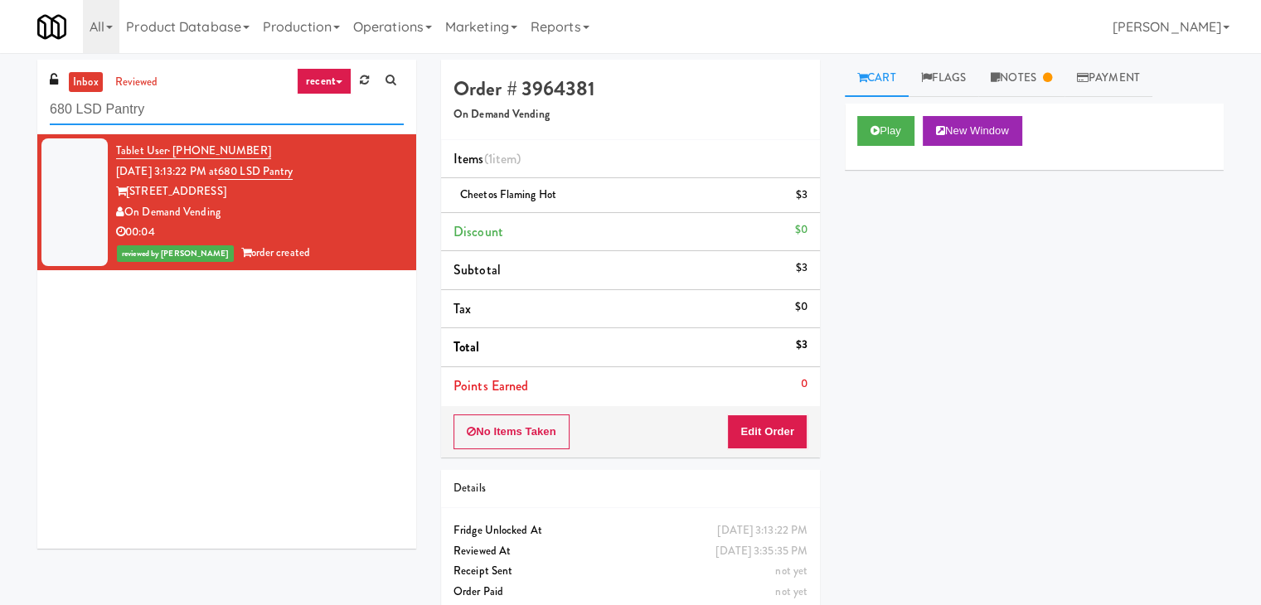
click at [225, 118] on input "680 LSD Pantry" at bounding box center [227, 109] width 354 height 31
paste input "[PERSON_NAME] Cabinet 1"
type input "[PERSON_NAME] Cabinet 1"
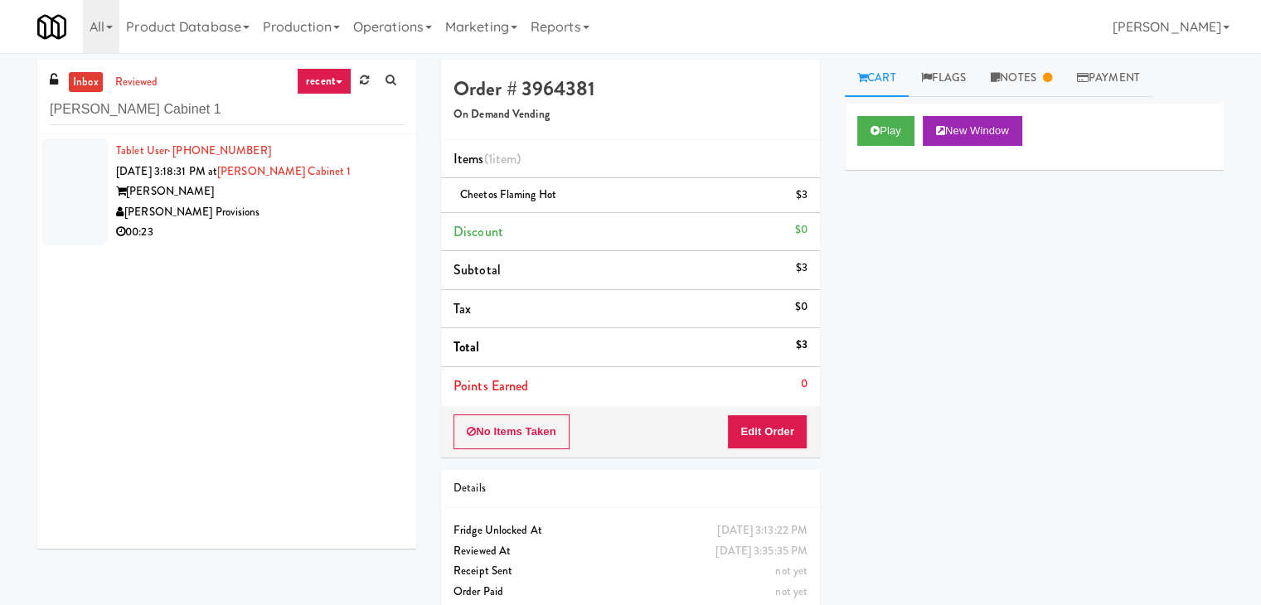
click at [376, 223] on div "00:23" at bounding box center [260, 232] width 288 height 21
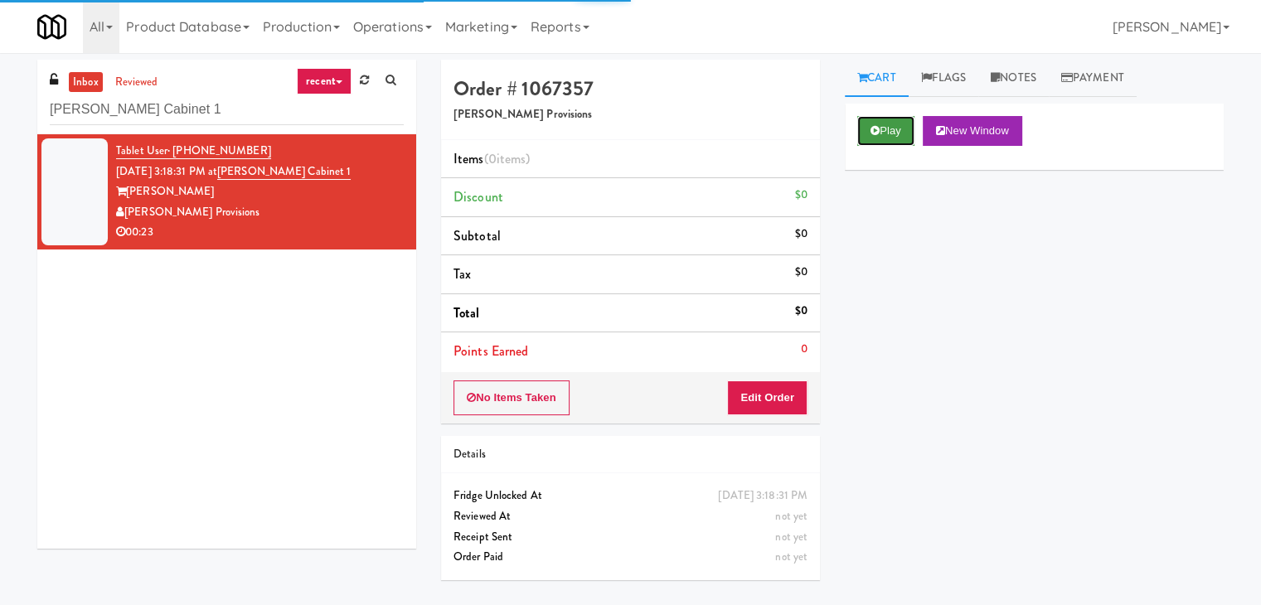
click at [865, 140] on button "Play" at bounding box center [885, 131] width 57 height 30
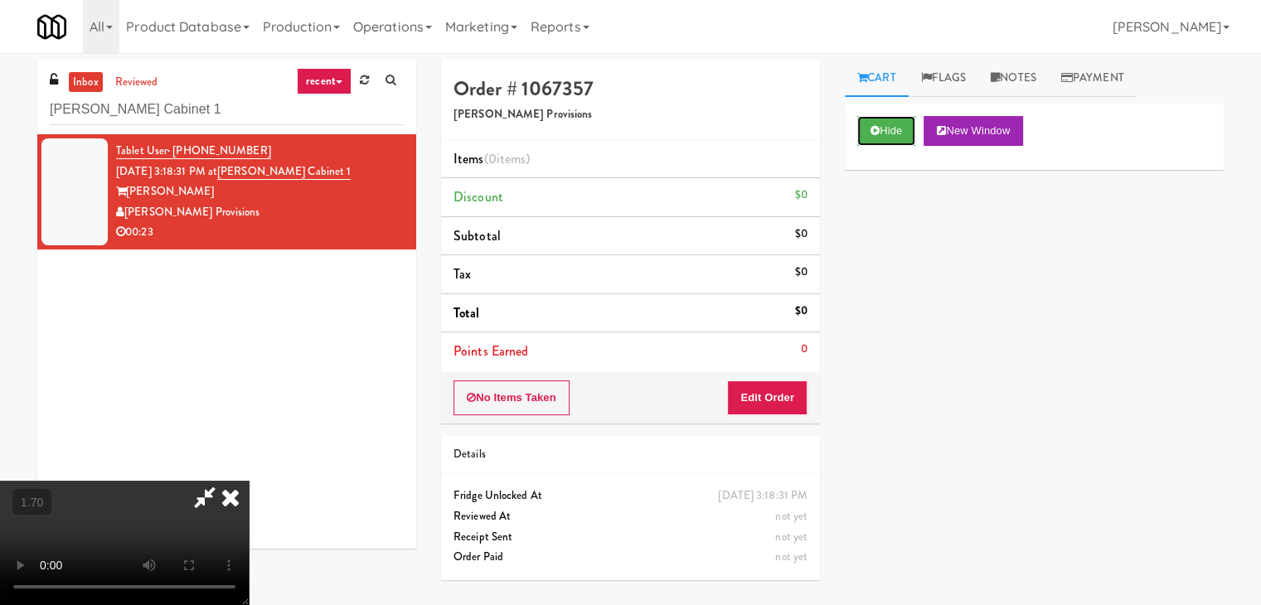
scroll to position [233, 0]
click at [249, 481] on video at bounding box center [124, 543] width 249 height 124
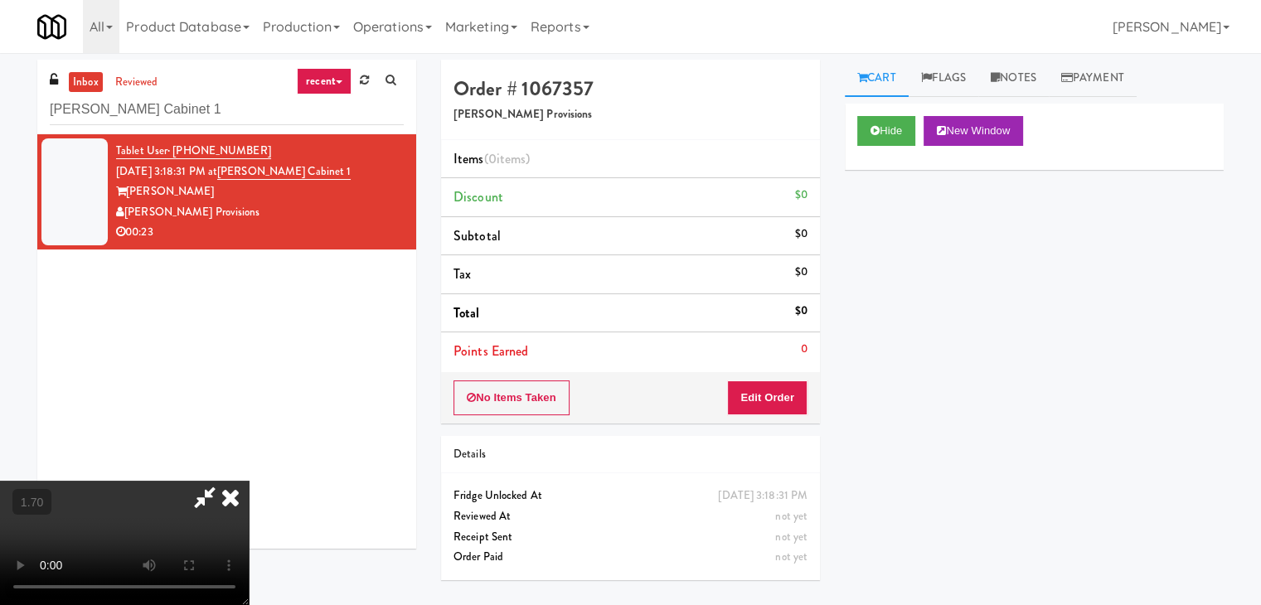
click at [249, 481] on video at bounding box center [124, 543] width 249 height 124
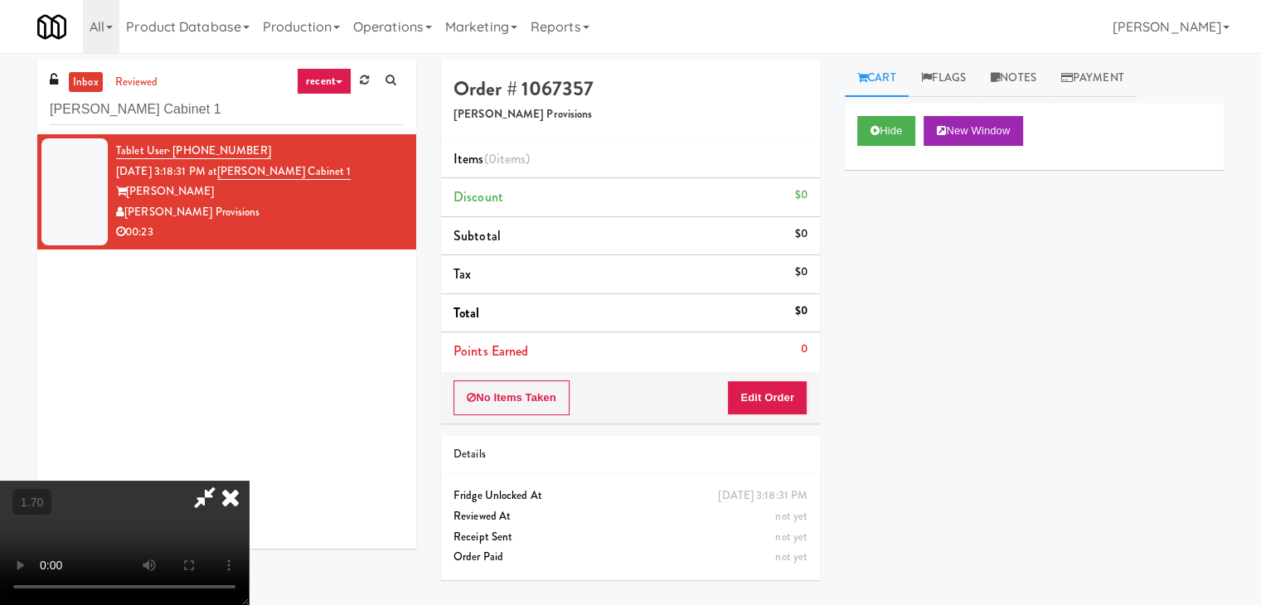
click at [249, 481] on video at bounding box center [124, 543] width 249 height 124
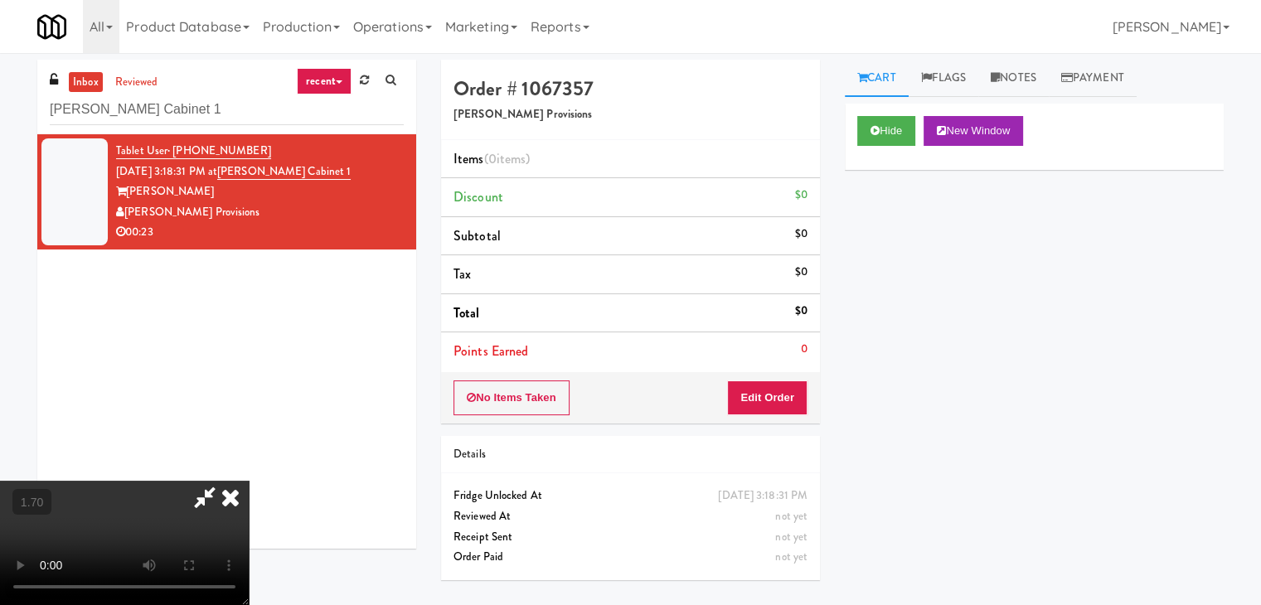
click at [249, 481] on video at bounding box center [124, 543] width 249 height 124
click at [249, 481] on icon at bounding box center [230, 497] width 36 height 33
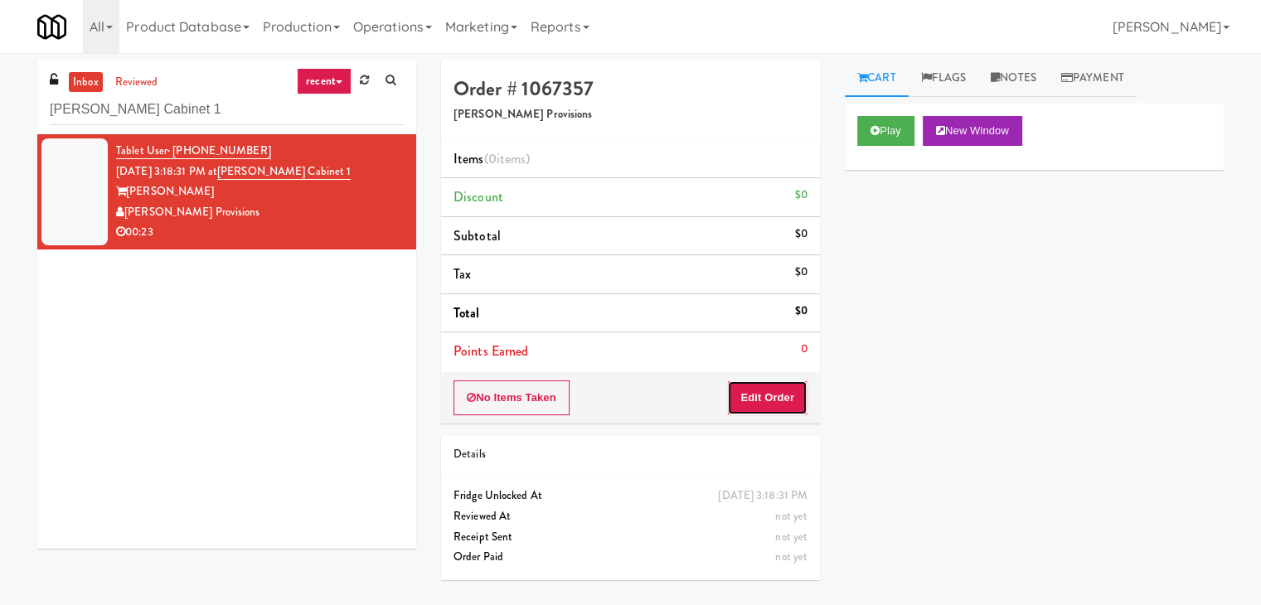
click at [776, 380] on button "Edit Order" at bounding box center [767, 397] width 80 height 35
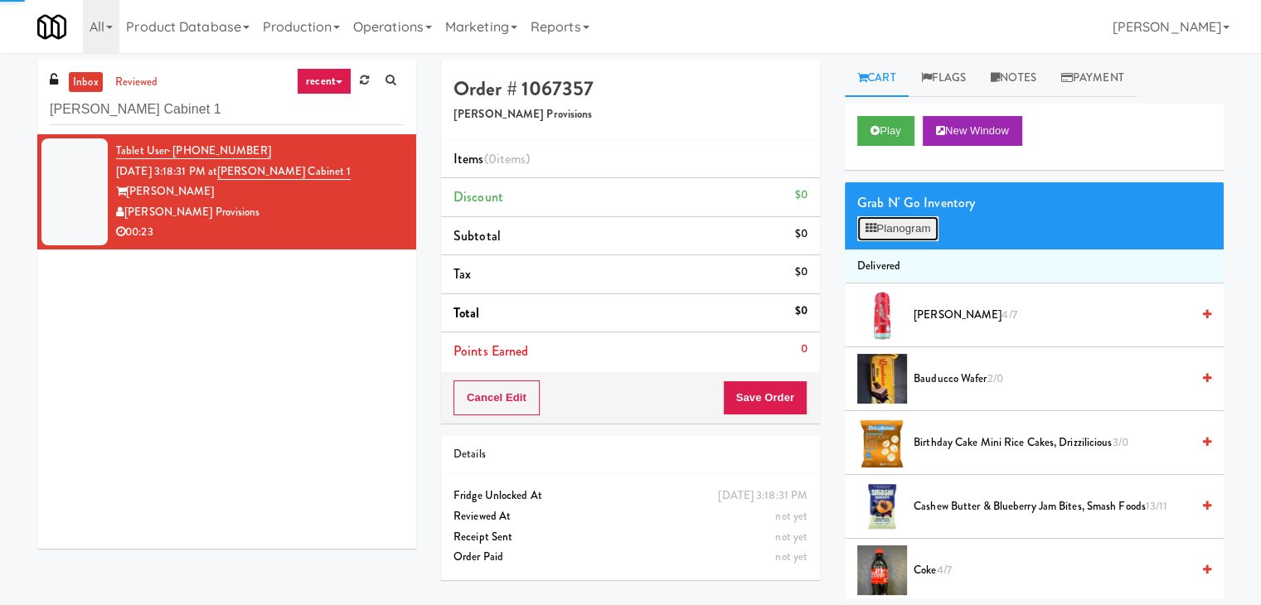
click at [881, 222] on button "Planogram" at bounding box center [897, 228] width 81 height 25
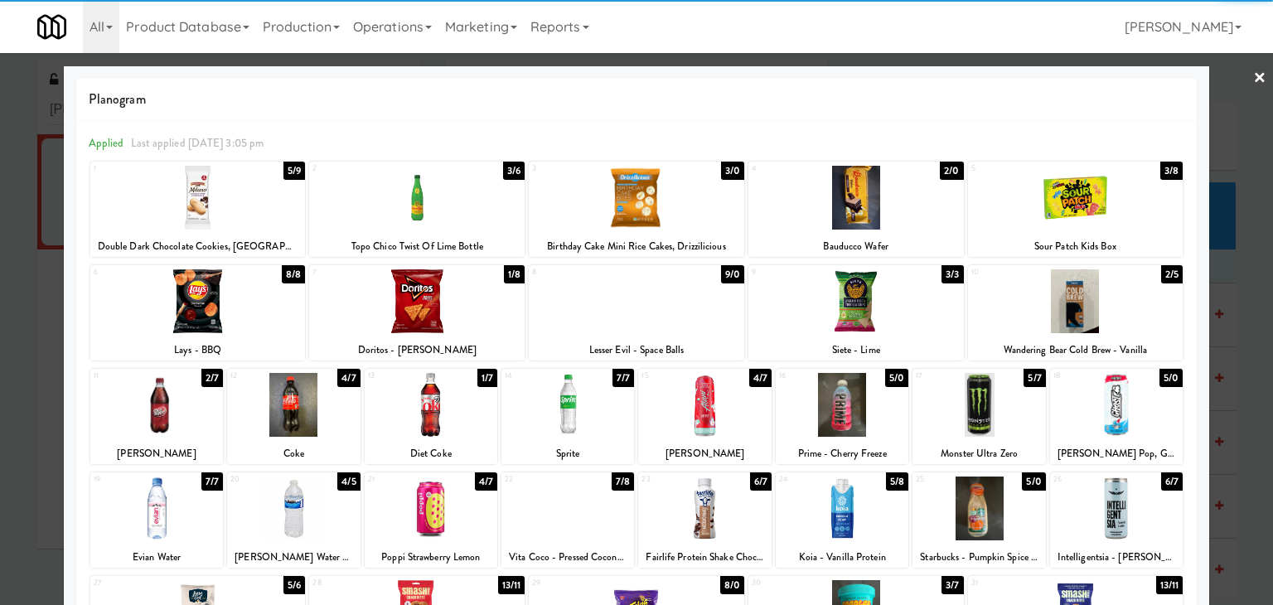
click at [714, 394] on div at bounding box center [704, 405] width 133 height 64
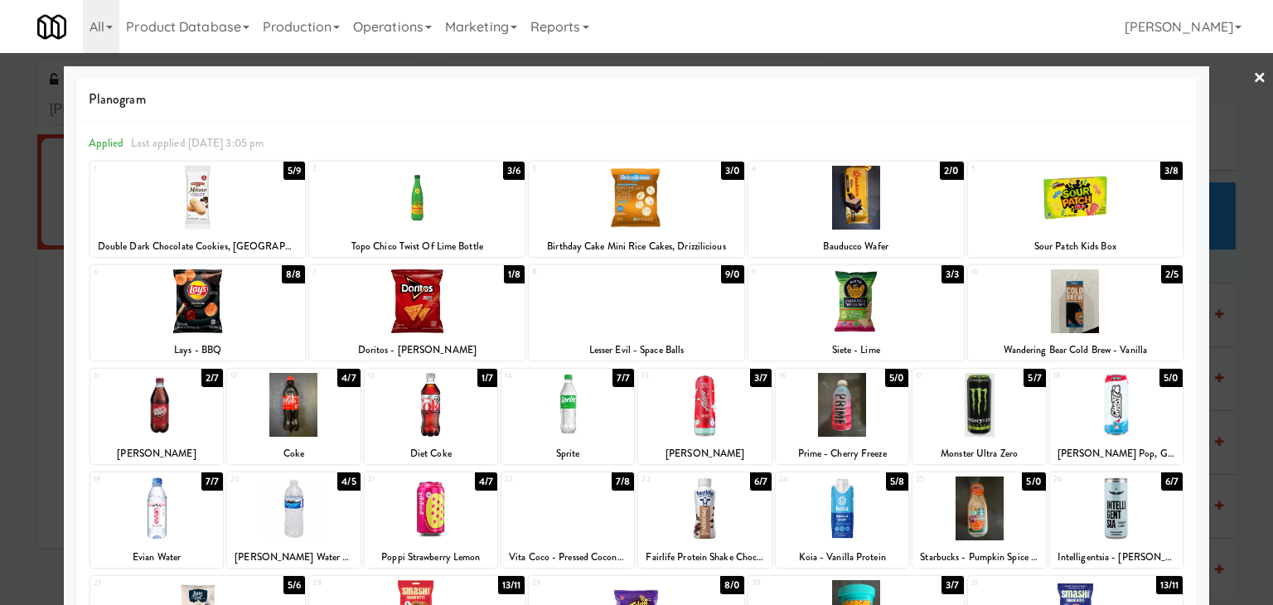
click at [1253, 71] on link "×" at bounding box center [1259, 78] width 13 height 51
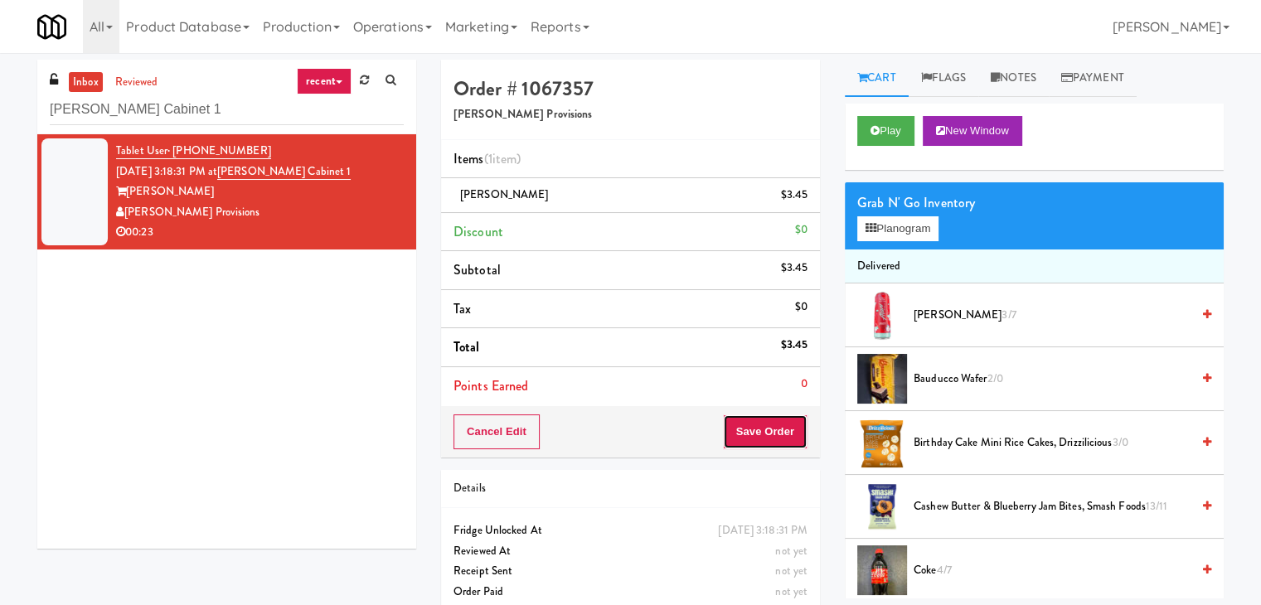
click at [760, 442] on button "Save Order" at bounding box center [765, 431] width 85 height 35
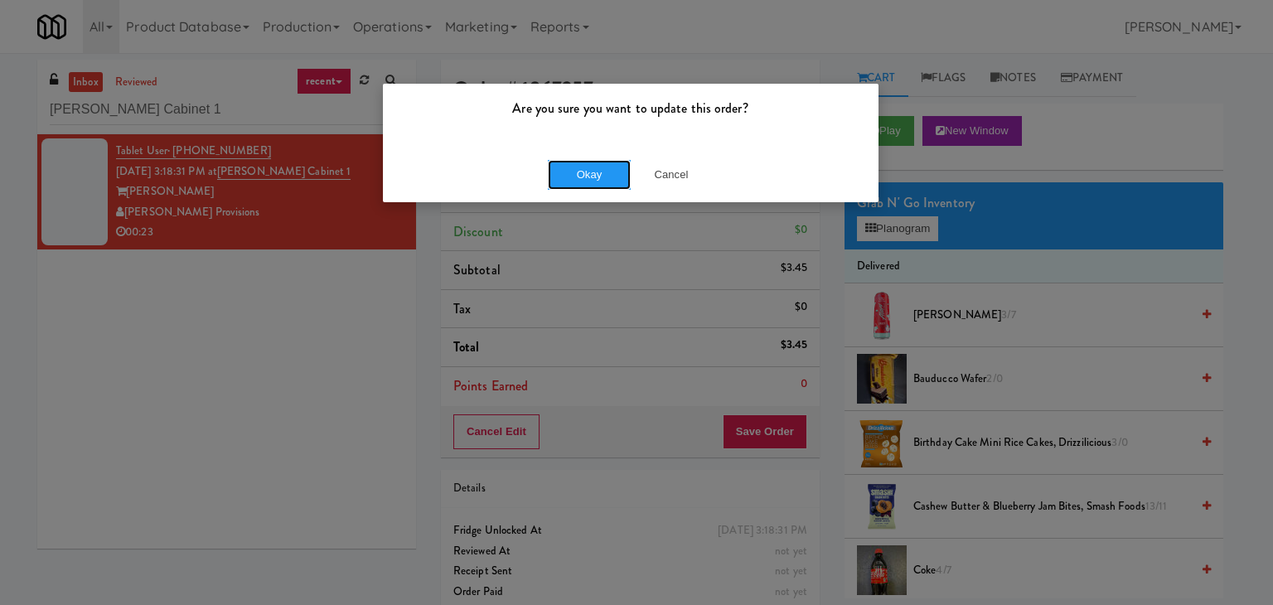
drag, startPoint x: 603, startPoint y: 170, endPoint x: 578, endPoint y: 127, distance: 50.2
click at [601, 169] on button "Okay" at bounding box center [589, 175] width 83 height 30
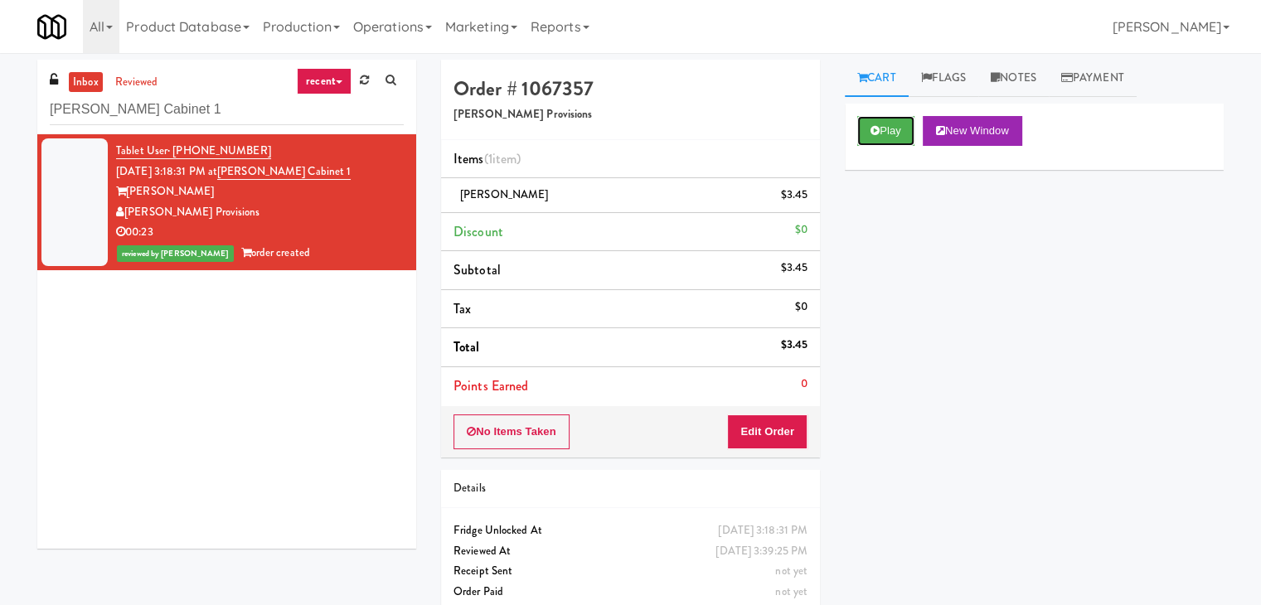
drag, startPoint x: 882, startPoint y: 119, endPoint x: 656, endPoint y: 243, distance: 257.0
click at [881, 120] on button "Play" at bounding box center [885, 131] width 57 height 30
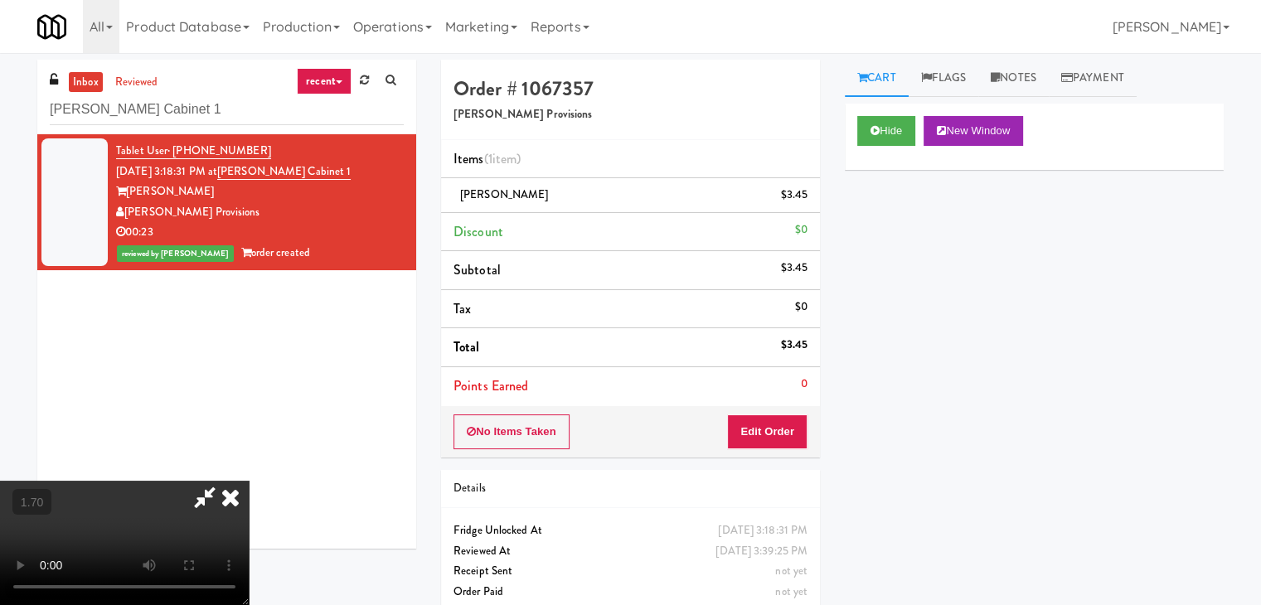
click at [249, 481] on icon at bounding box center [230, 497] width 36 height 33
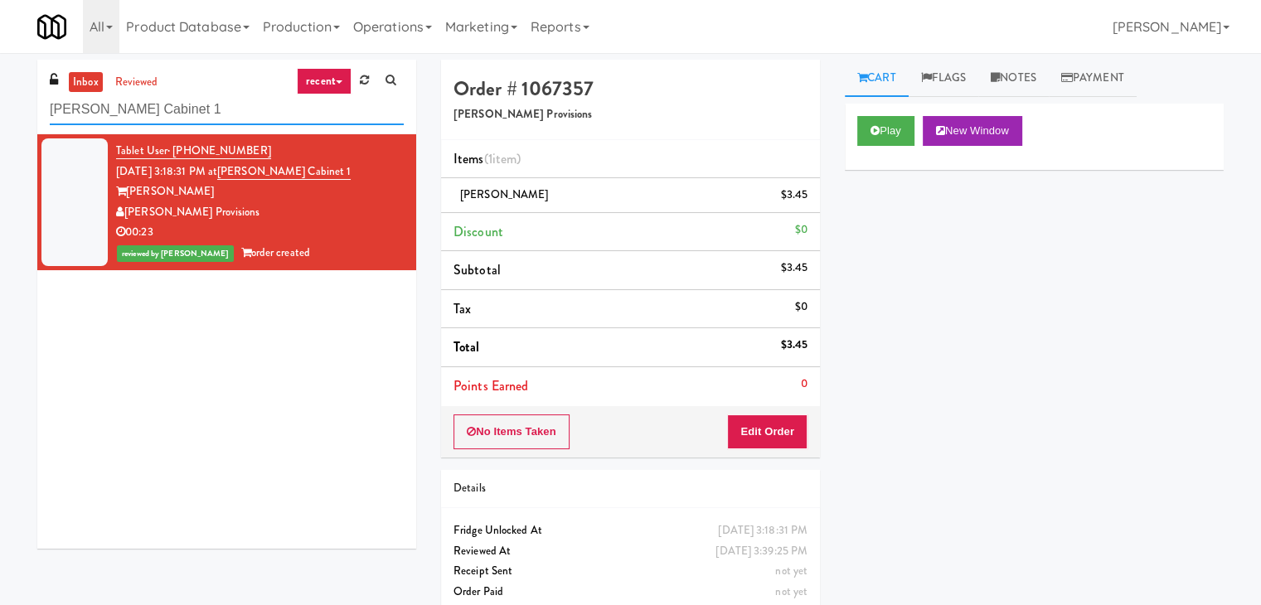
click at [225, 112] on input "[PERSON_NAME] Cabinet 1" at bounding box center [227, 109] width 354 height 31
paste input "Gallerie Apartments"
type input "Gallerie Apartments"
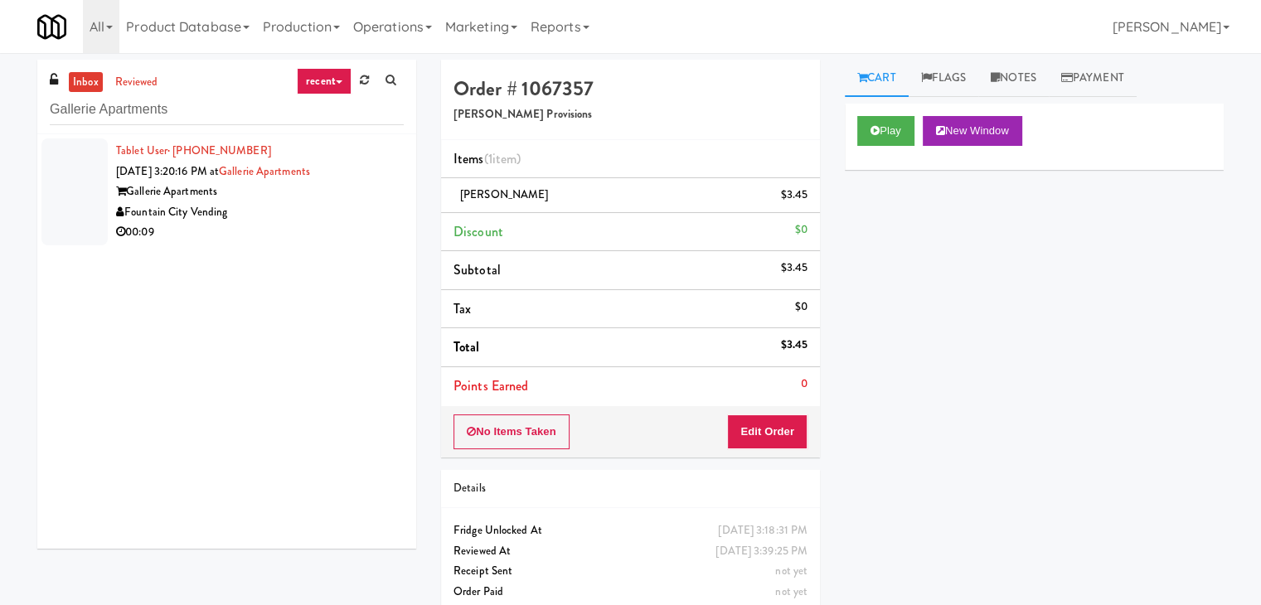
click at [369, 215] on div "Fountain City Vending" at bounding box center [260, 212] width 288 height 21
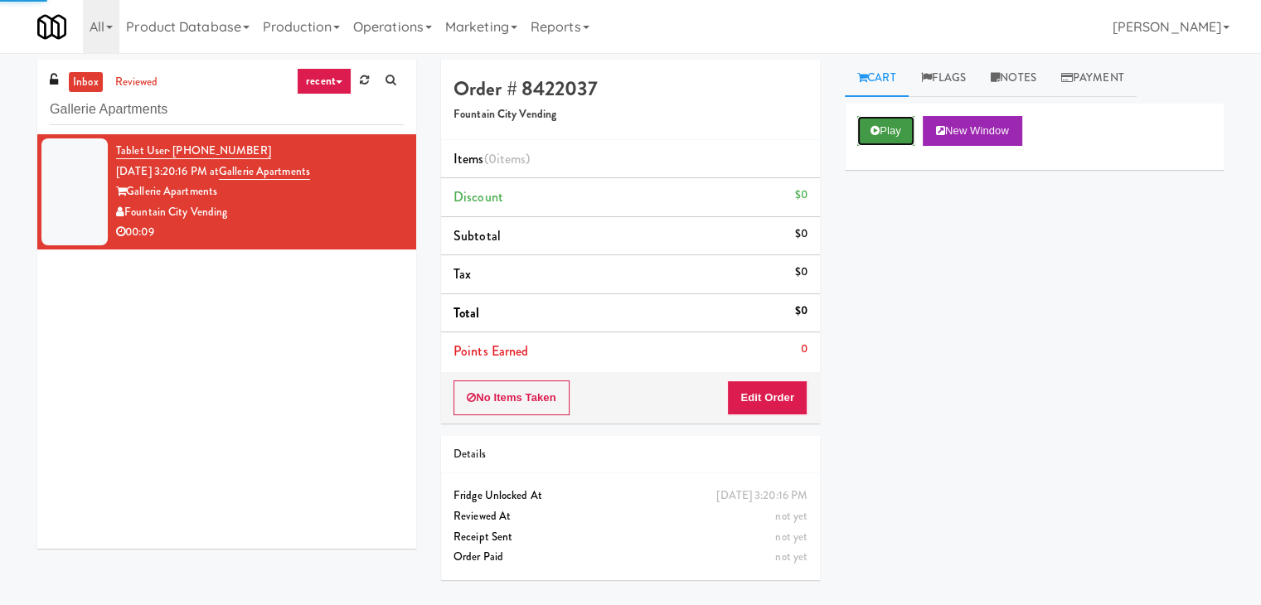
click at [872, 127] on icon at bounding box center [874, 130] width 9 height 11
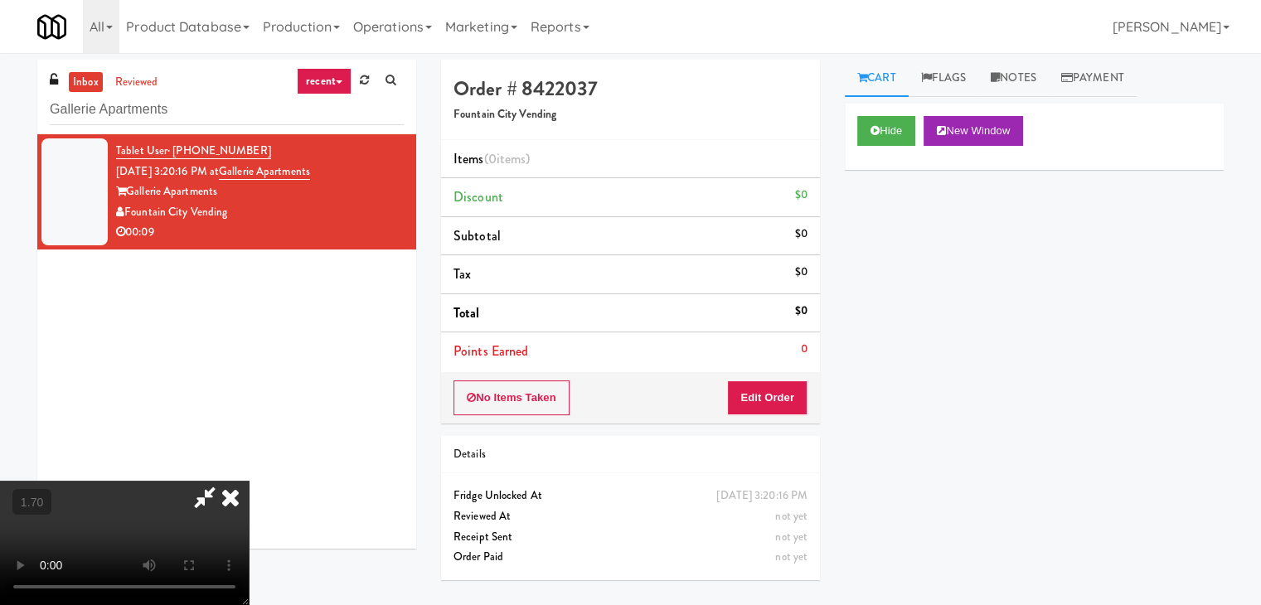
click at [249, 481] on video at bounding box center [124, 543] width 249 height 124
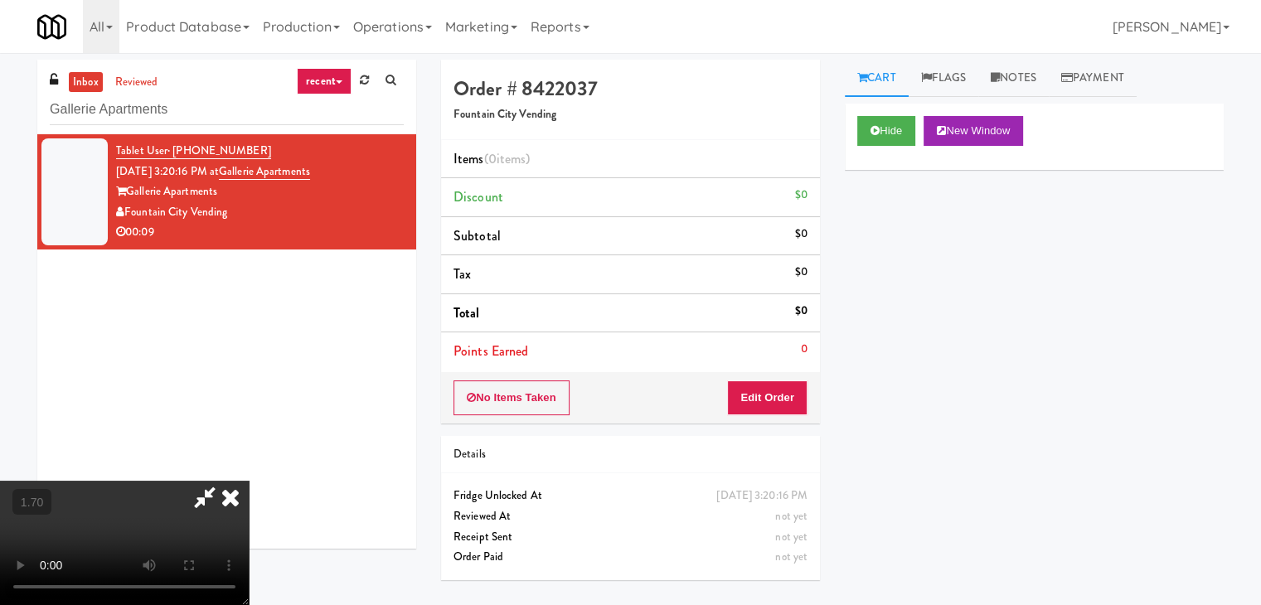
click at [249, 481] on video at bounding box center [124, 543] width 249 height 124
click at [249, 481] on icon at bounding box center [230, 497] width 36 height 33
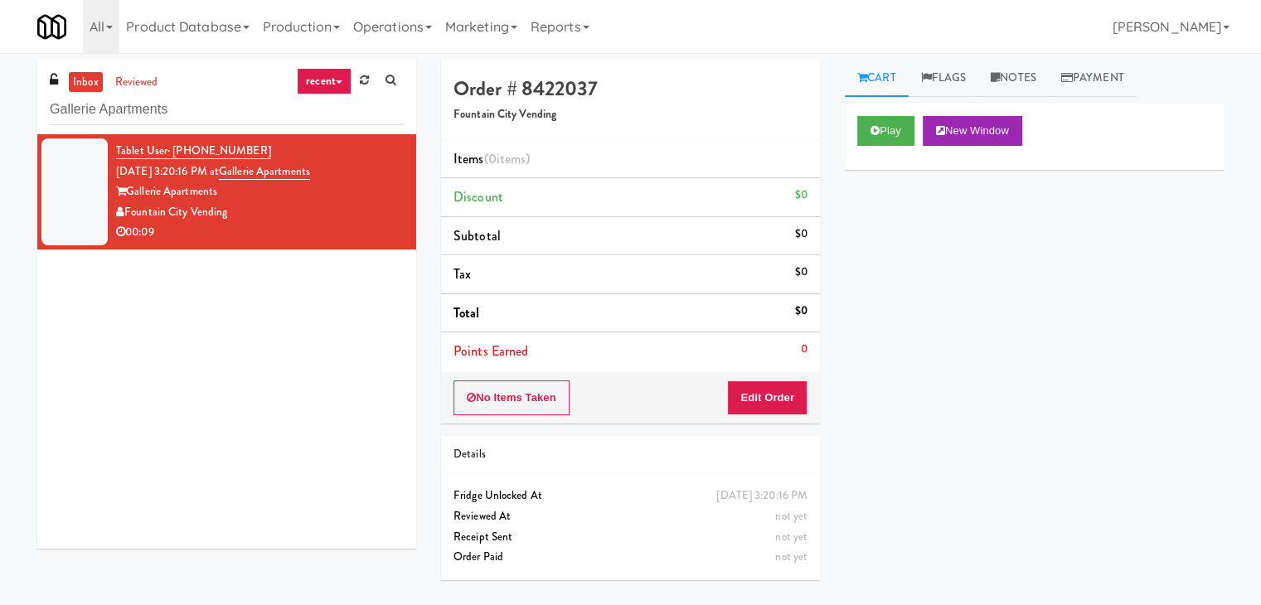
drag, startPoint x: 767, startPoint y: 419, endPoint x: 766, endPoint y: 396, distance: 22.4
click at [766, 412] on div "Order # 8422037 Fountain City Vending Items (0 items ) Discount $0 Subtotal $0 …" at bounding box center [630, 242] width 379 height 364
click at [766, 392] on button "Edit Order" at bounding box center [767, 397] width 80 height 35
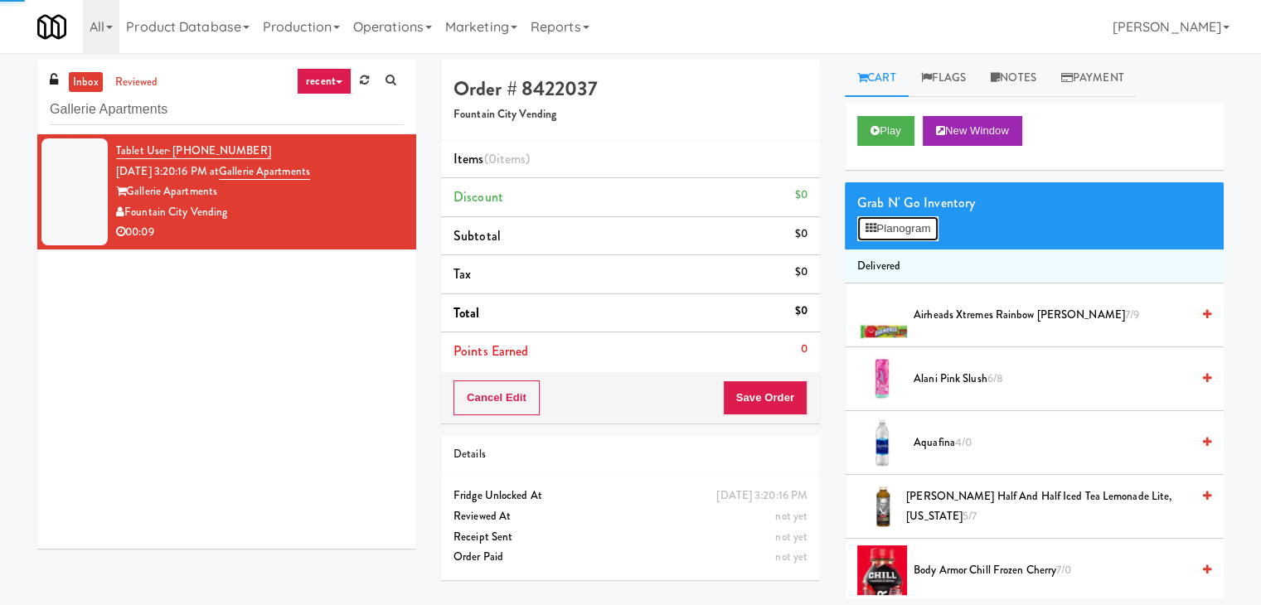
drag, startPoint x: 882, startPoint y: 229, endPoint x: 878, endPoint y: 219, distance: 10.8
click at [882, 229] on button "Planogram" at bounding box center [897, 228] width 81 height 25
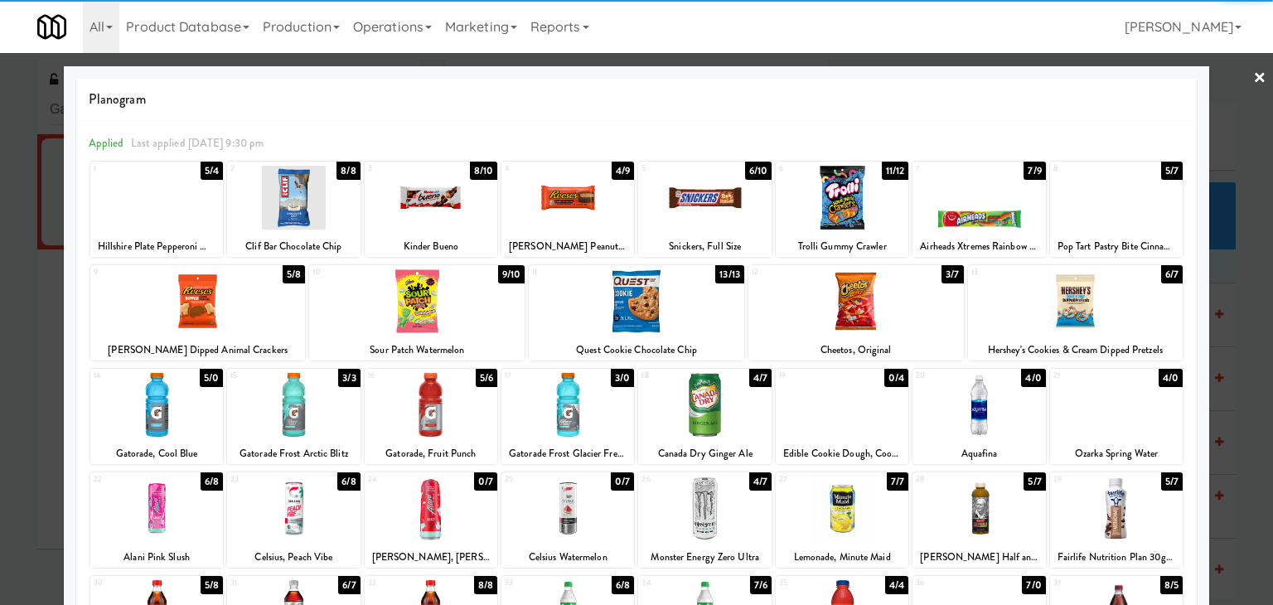
click at [875, 312] on div at bounding box center [855, 301] width 215 height 64
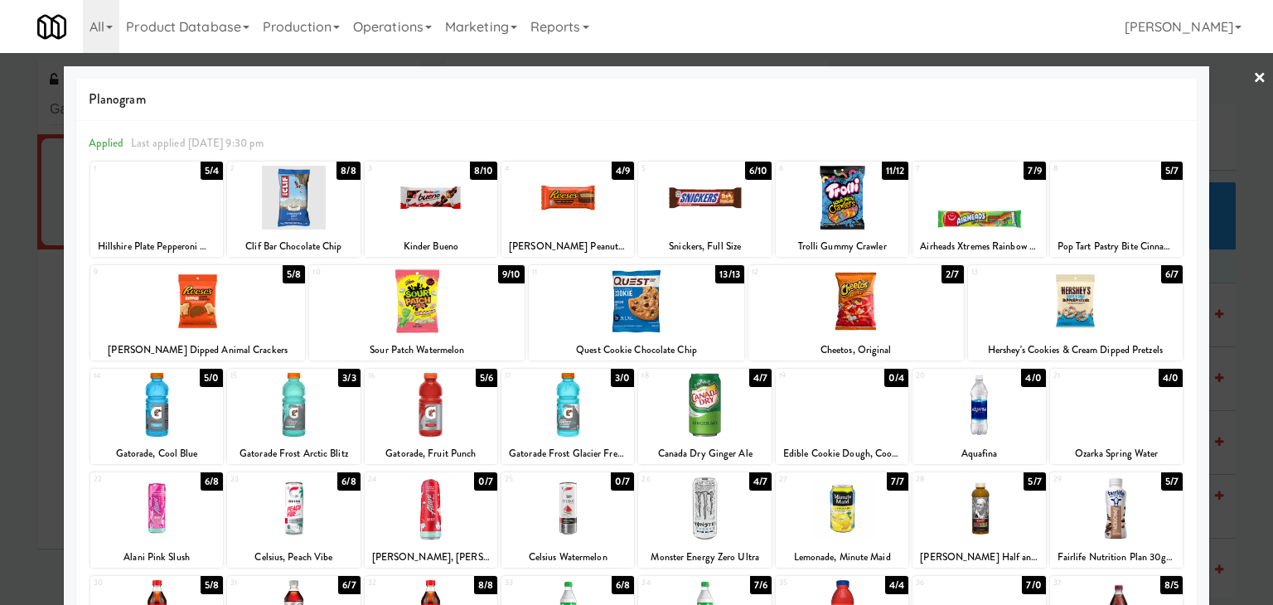
click at [715, 212] on div at bounding box center [704, 198] width 133 height 64
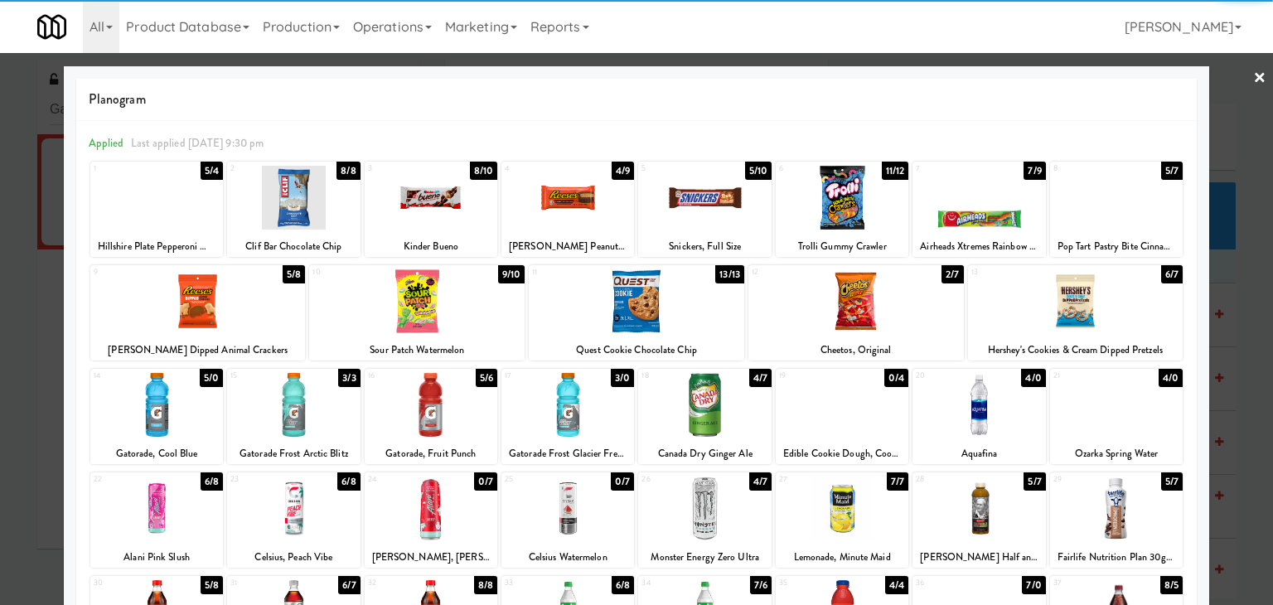
click at [1253, 75] on link "×" at bounding box center [1259, 78] width 13 height 51
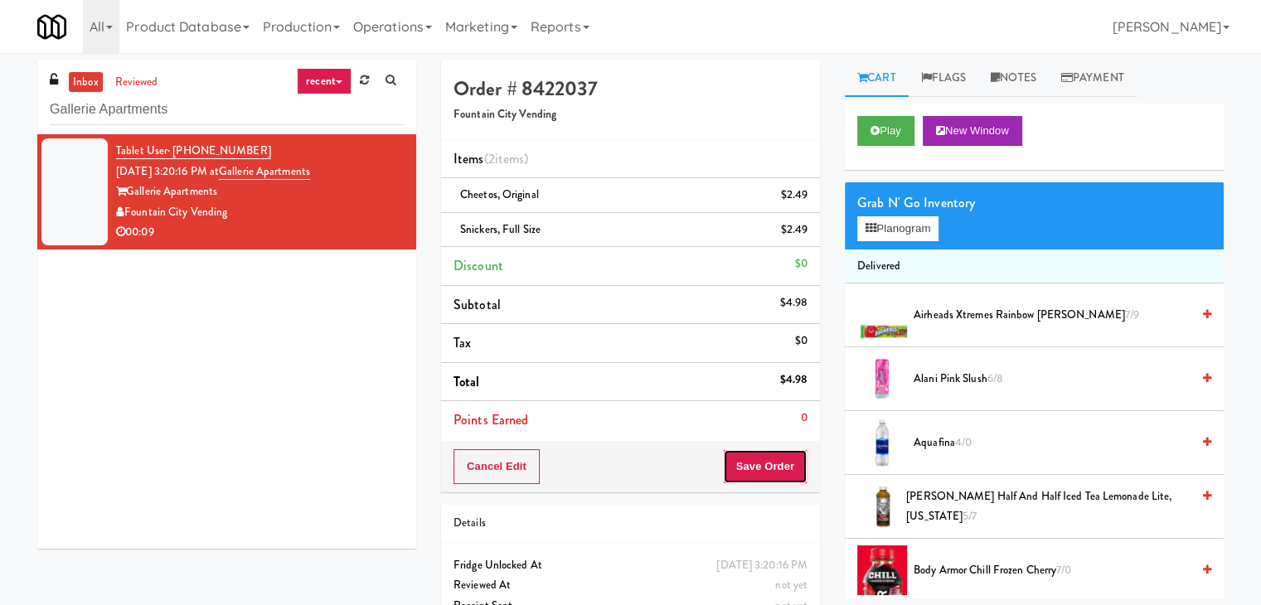
click at [770, 457] on button "Save Order" at bounding box center [765, 466] width 85 height 35
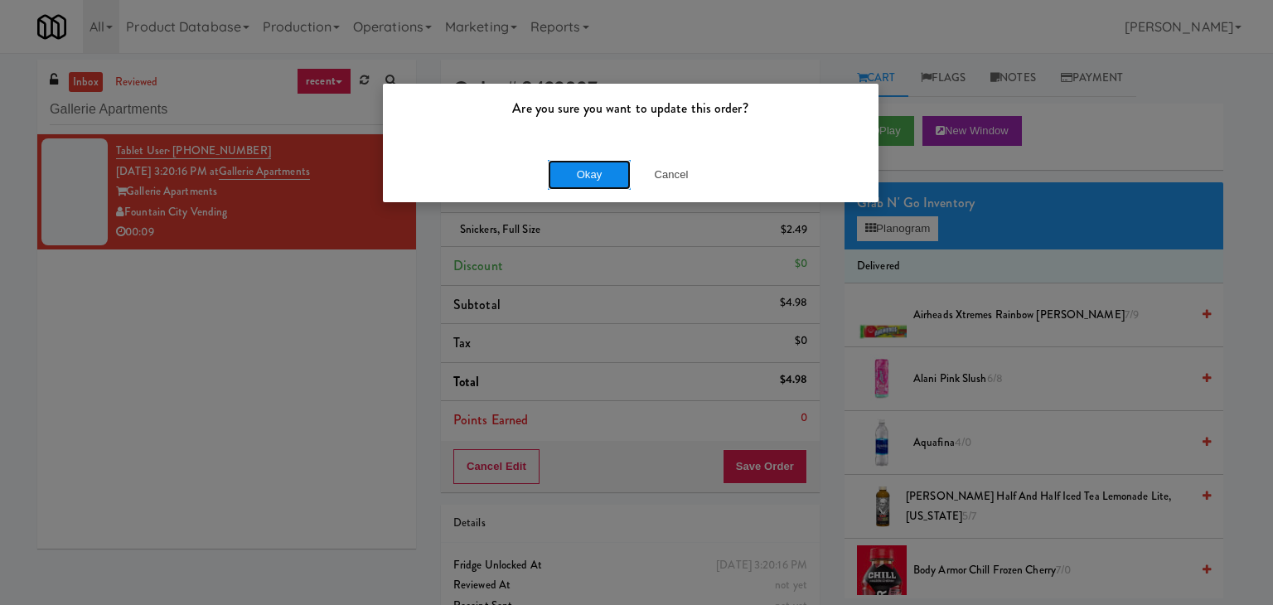
click at [593, 168] on button "Okay" at bounding box center [589, 175] width 83 height 30
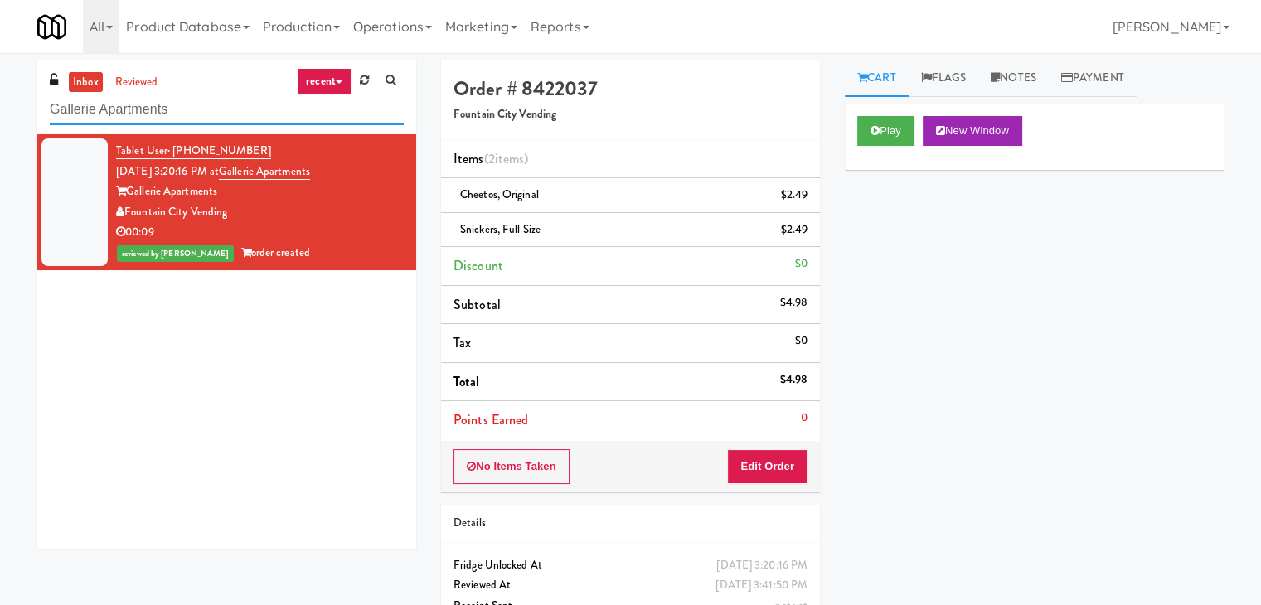
click at [262, 101] on input "Gallerie Apartments" at bounding box center [227, 109] width 354 height 31
paste input "[PERSON_NAME] - Pantry - Center"
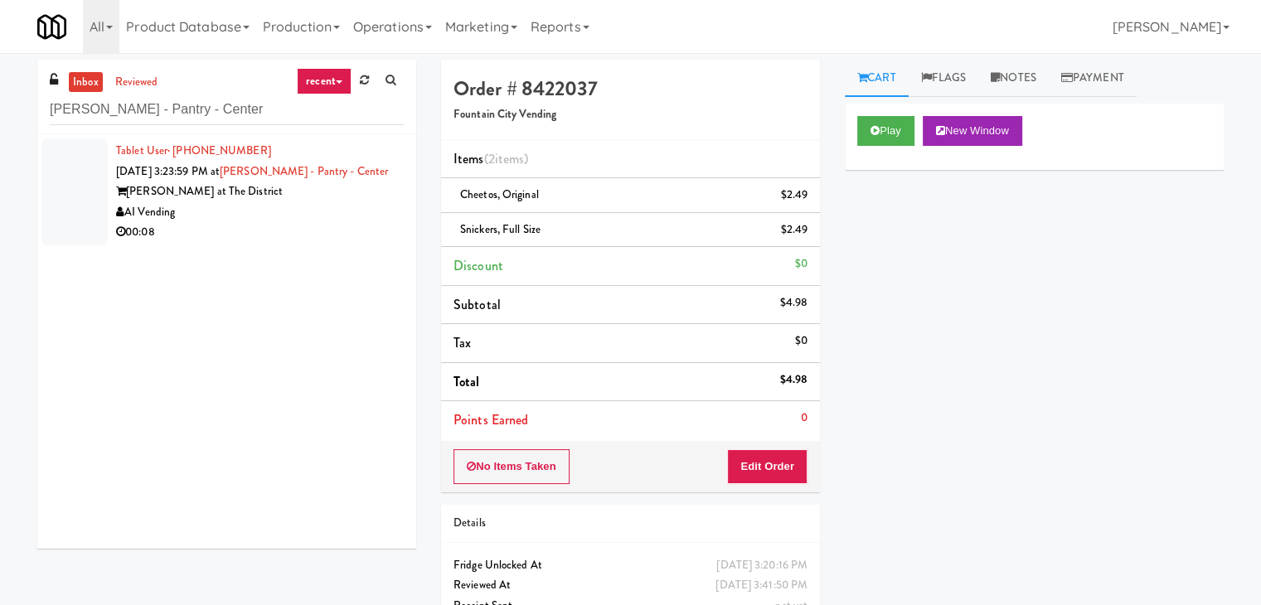
click at [353, 192] on div "[PERSON_NAME] at The District" at bounding box center [260, 192] width 288 height 21
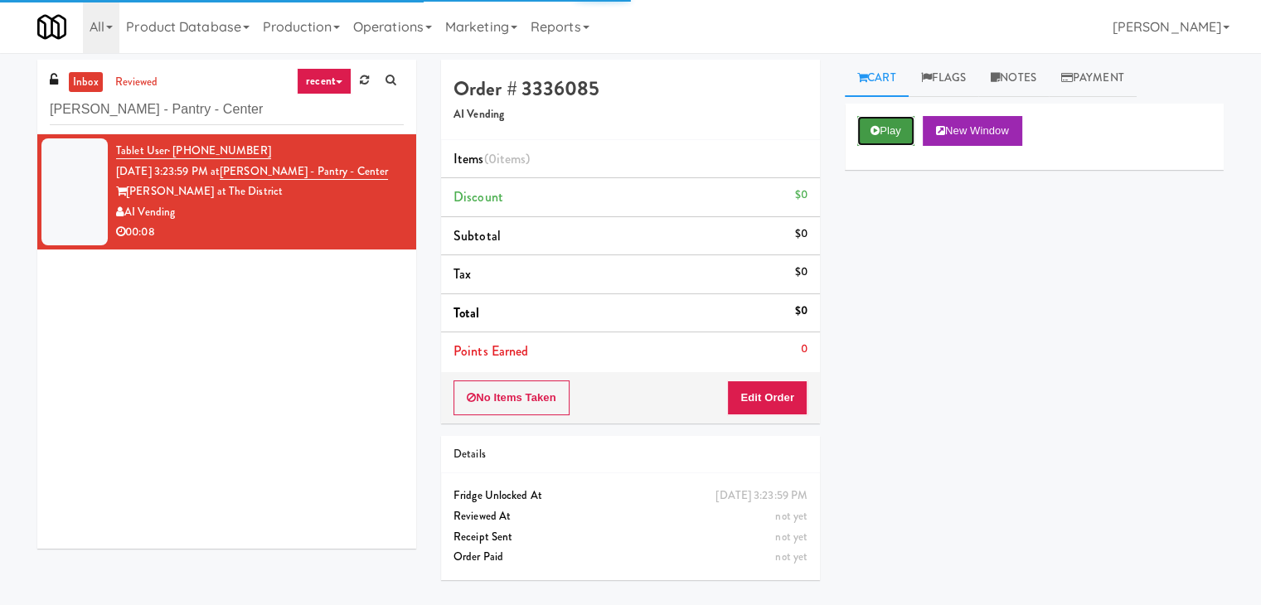
click at [884, 130] on button "Play" at bounding box center [885, 131] width 57 height 30
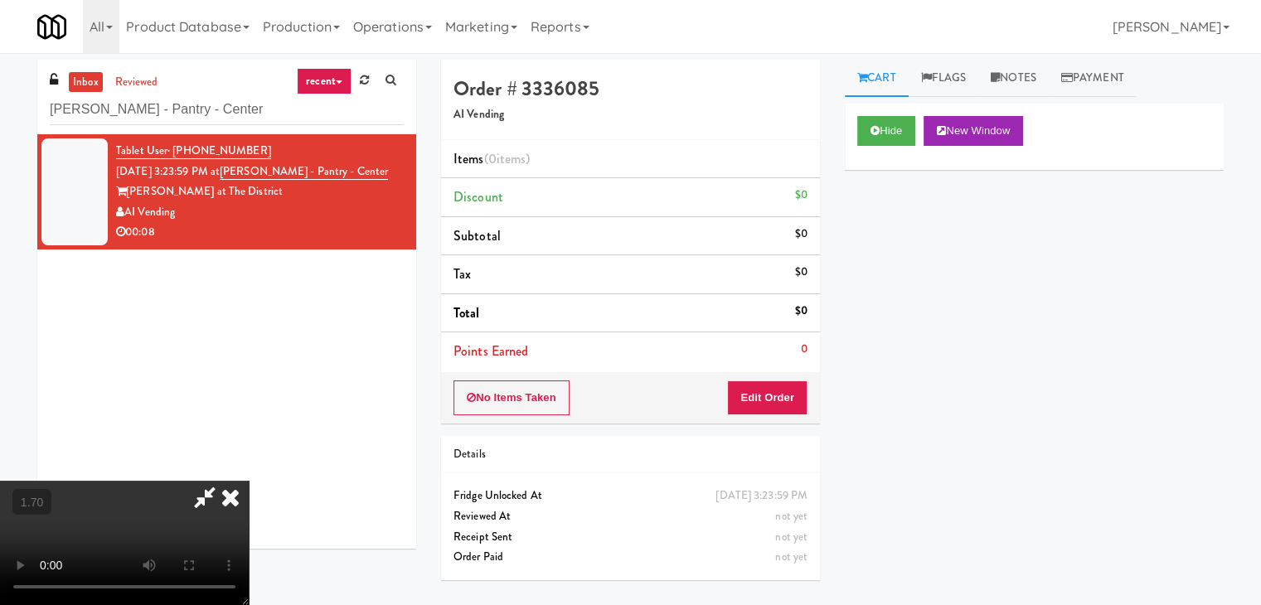
click at [249, 481] on video at bounding box center [124, 543] width 249 height 124
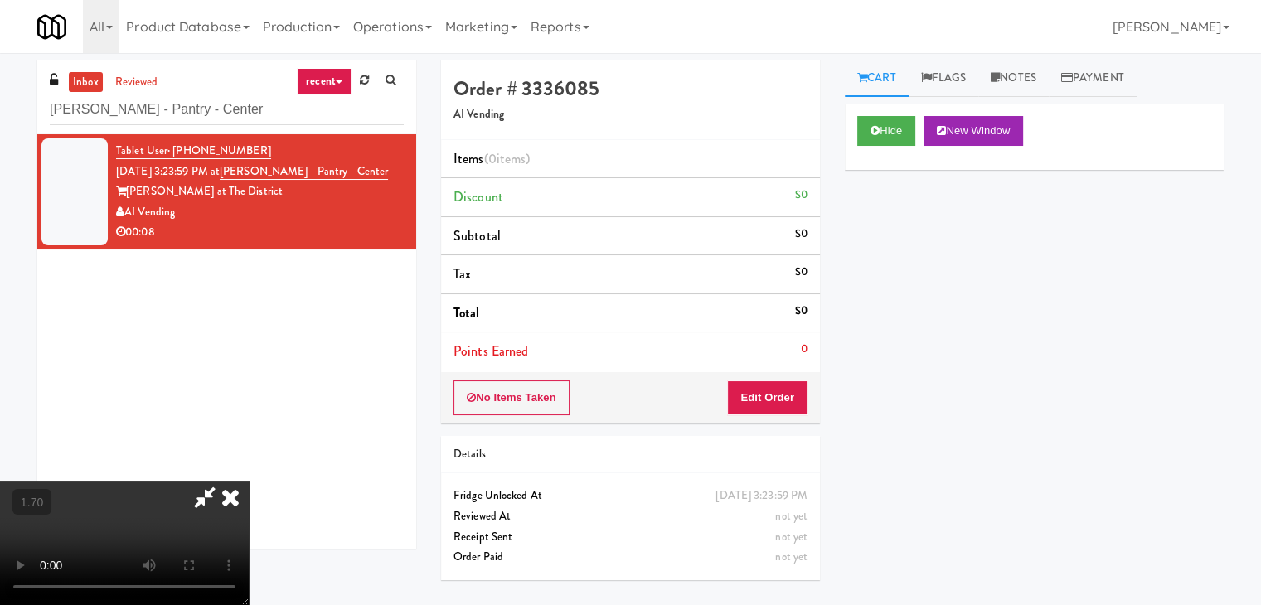
click at [249, 481] on video at bounding box center [124, 543] width 249 height 124
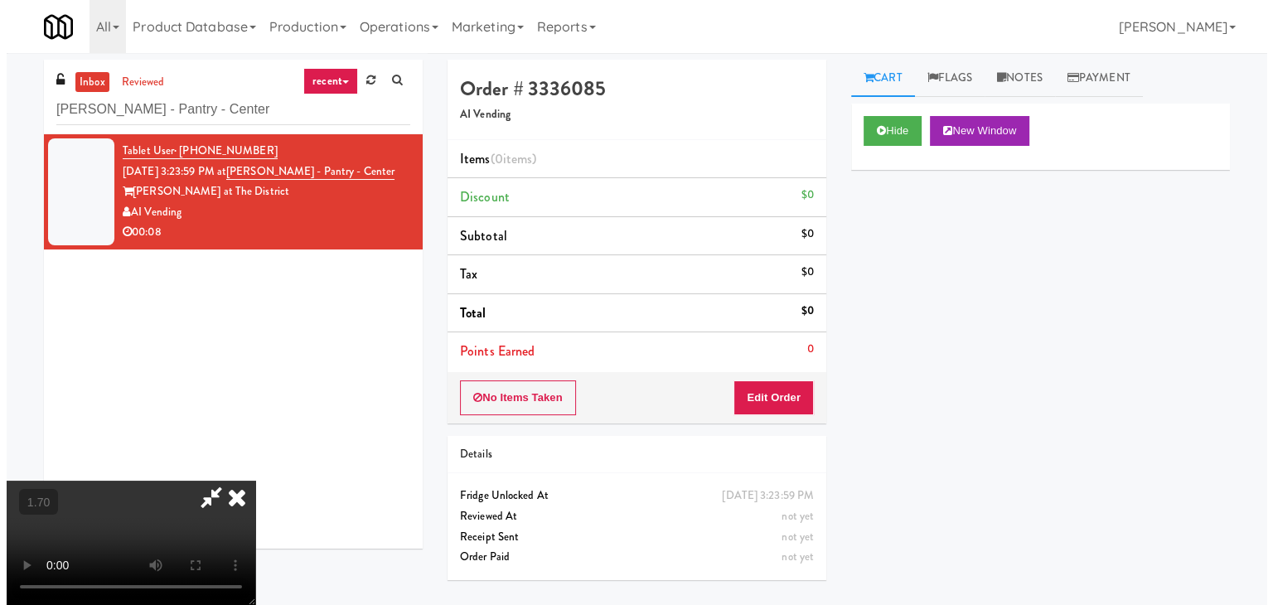
scroll to position [0, 0]
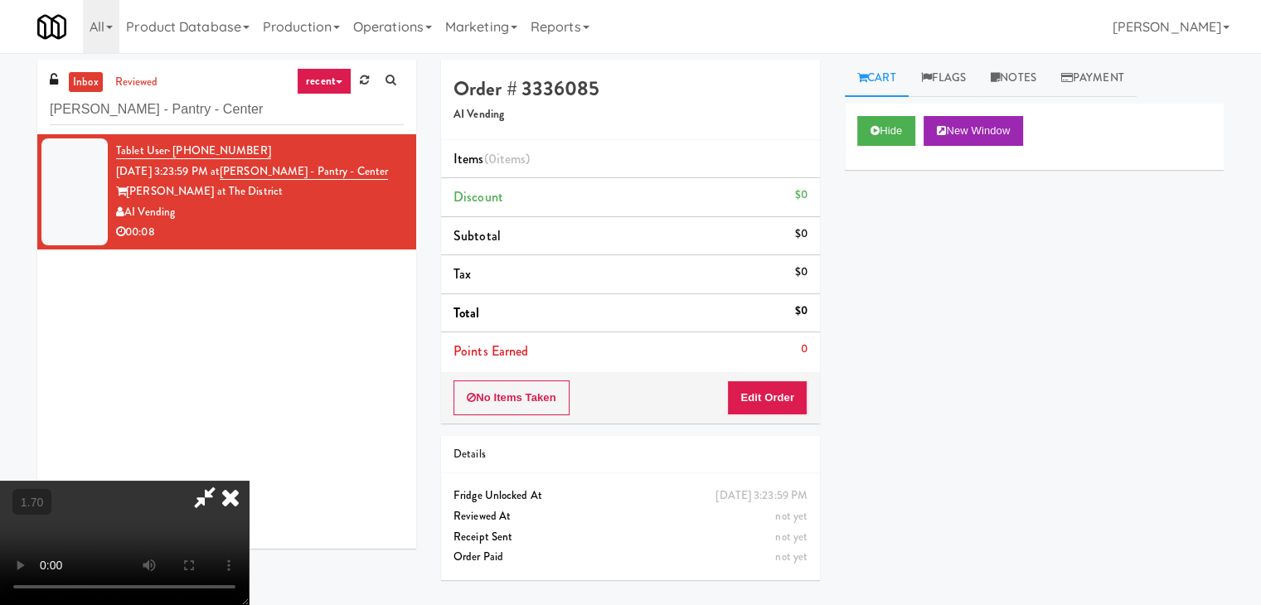
click at [249, 481] on icon at bounding box center [230, 497] width 36 height 33
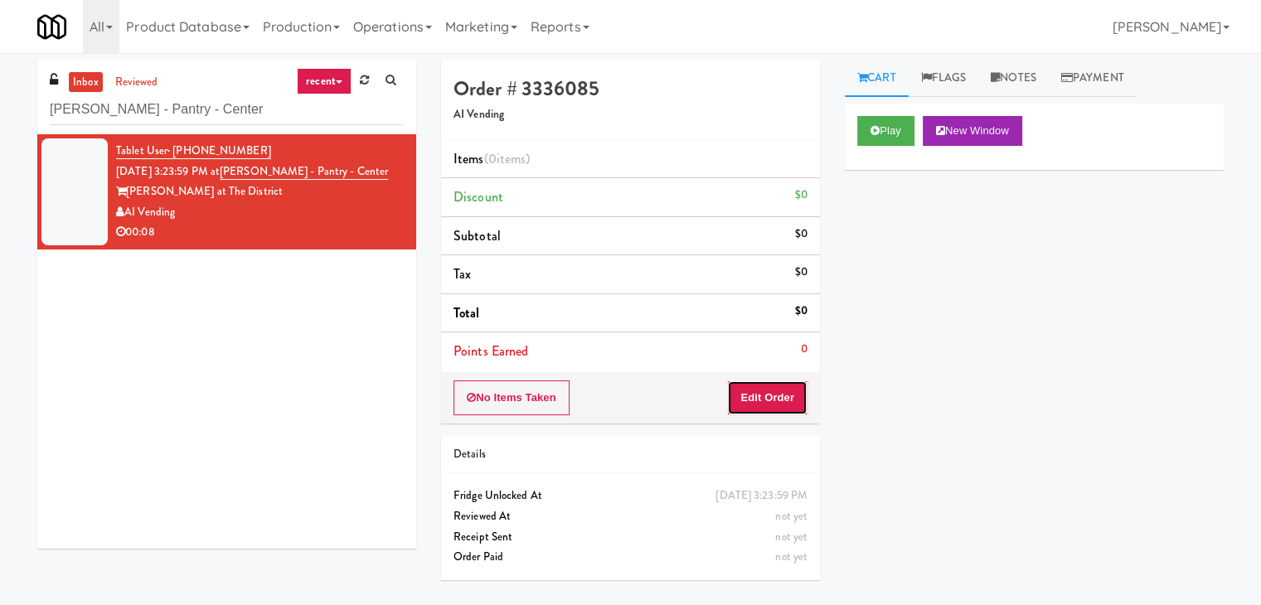
click at [764, 382] on button "Edit Order" at bounding box center [767, 397] width 80 height 35
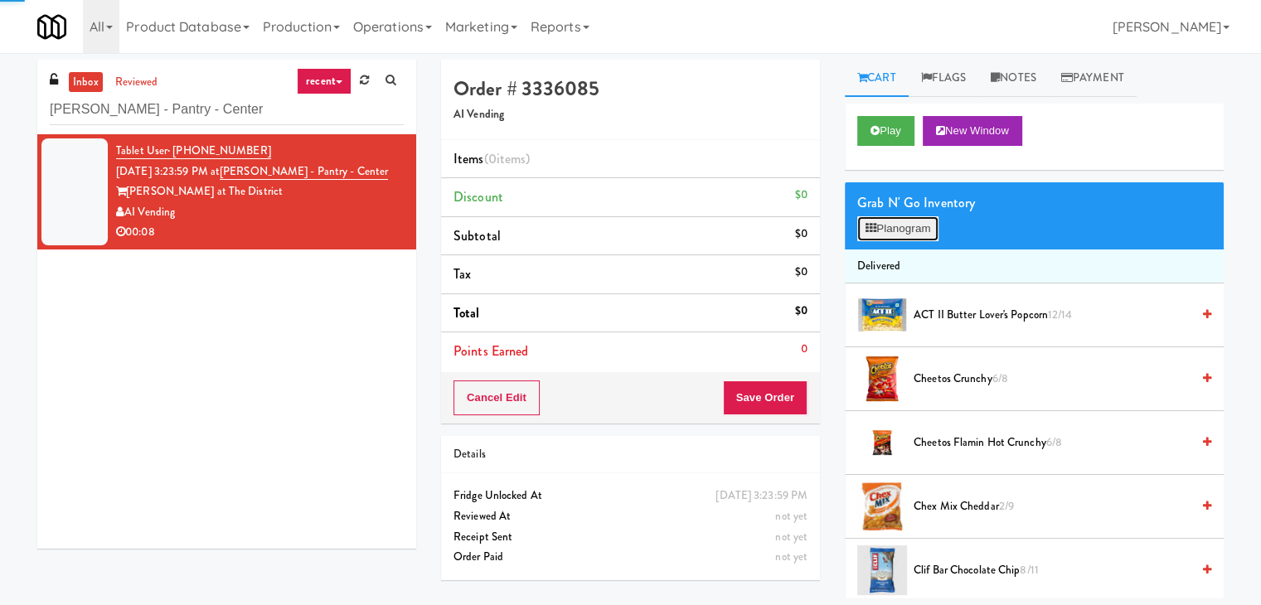
click at [872, 239] on button "Planogram" at bounding box center [897, 228] width 81 height 25
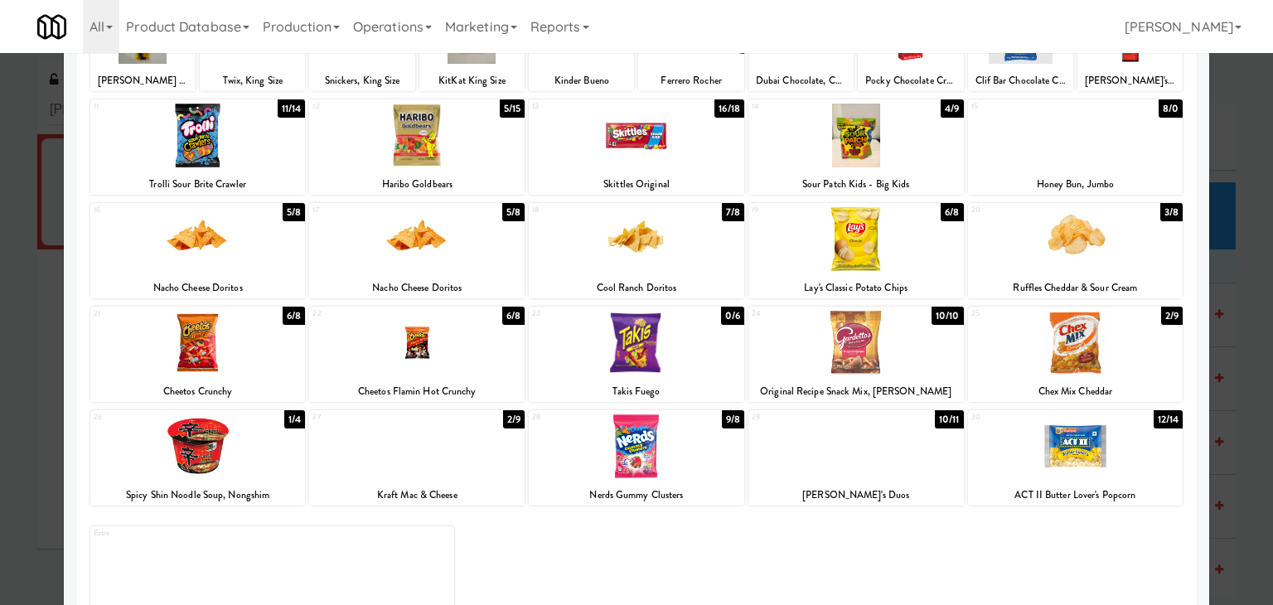
click at [202, 451] on div at bounding box center [197, 446] width 215 height 64
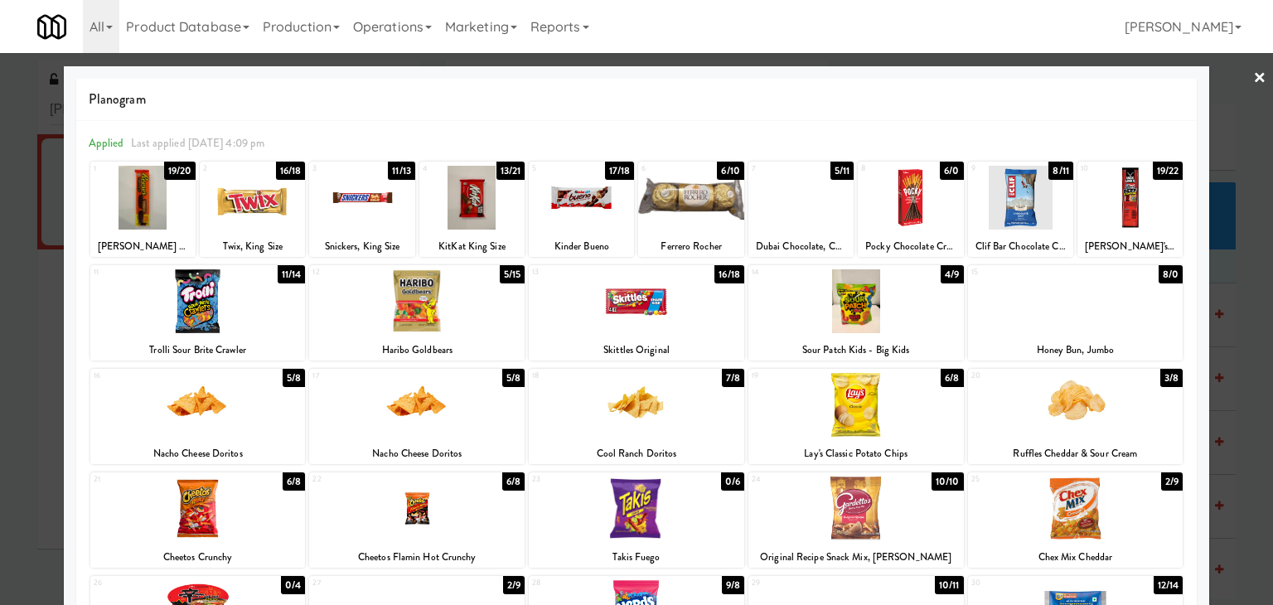
click at [496, 212] on div at bounding box center [471, 198] width 105 height 64
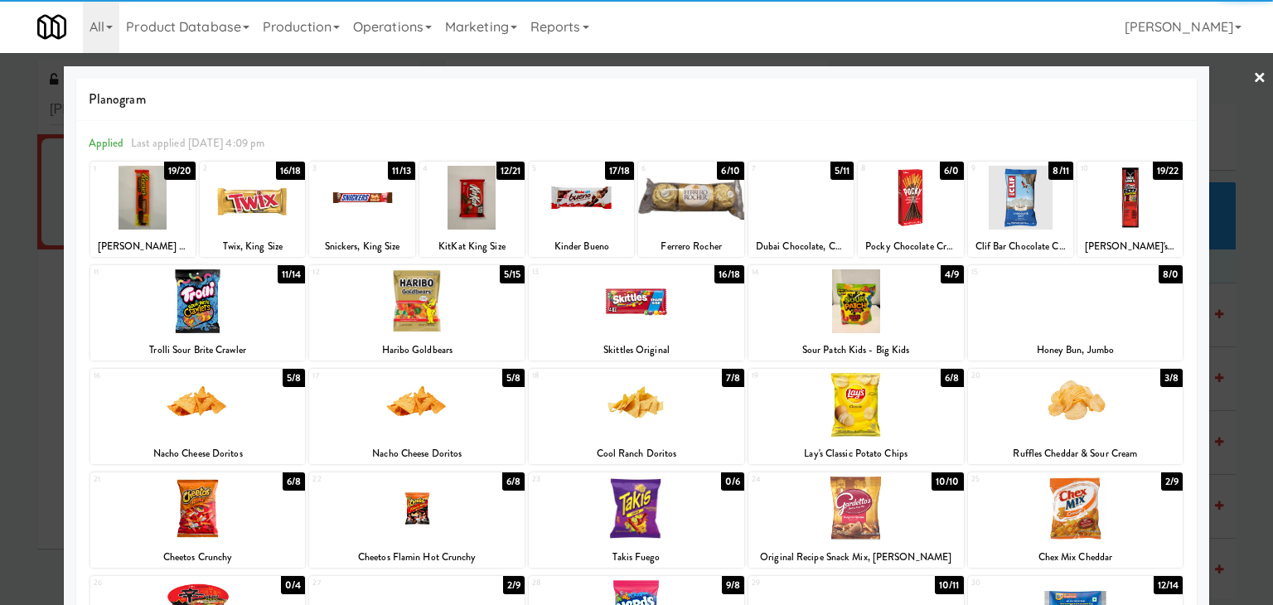
click at [1253, 75] on link "×" at bounding box center [1259, 78] width 13 height 51
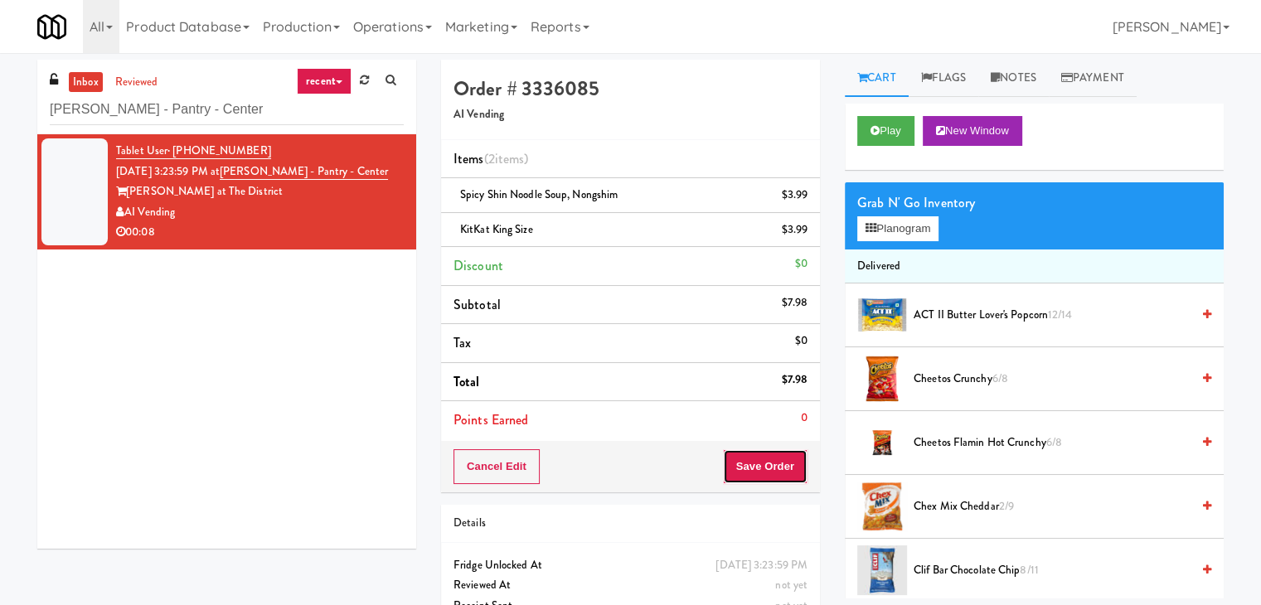
click at [754, 468] on button "Save Order" at bounding box center [765, 466] width 85 height 35
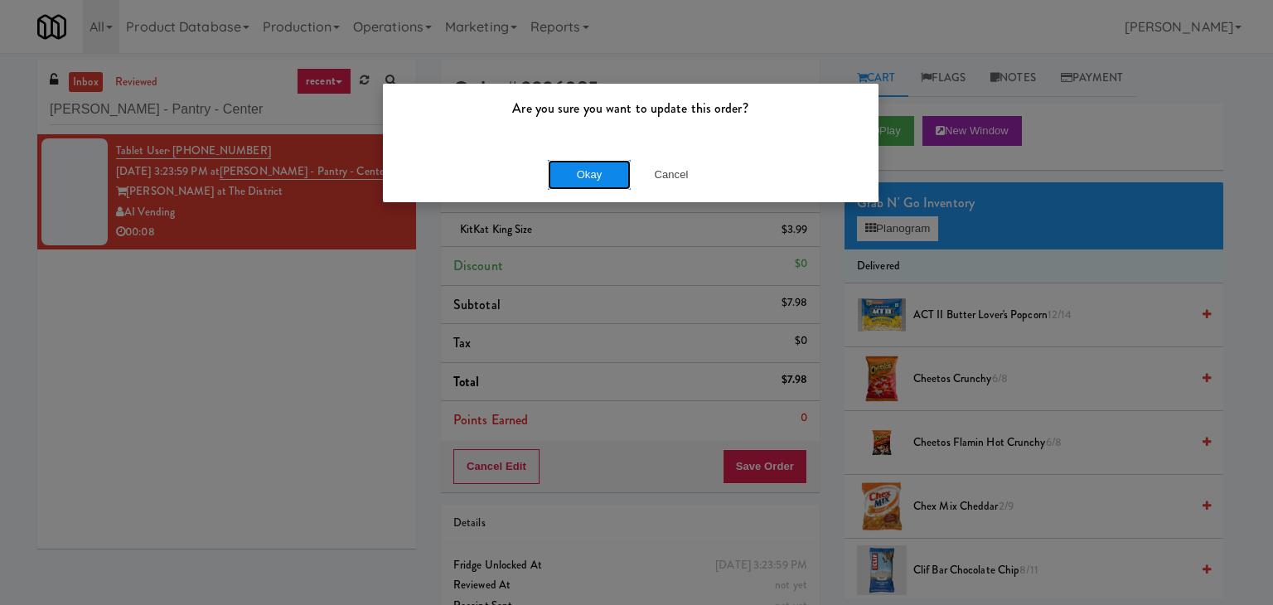
click at [600, 166] on button "Okay" at bounding box center [589, 175] width 83 height 30
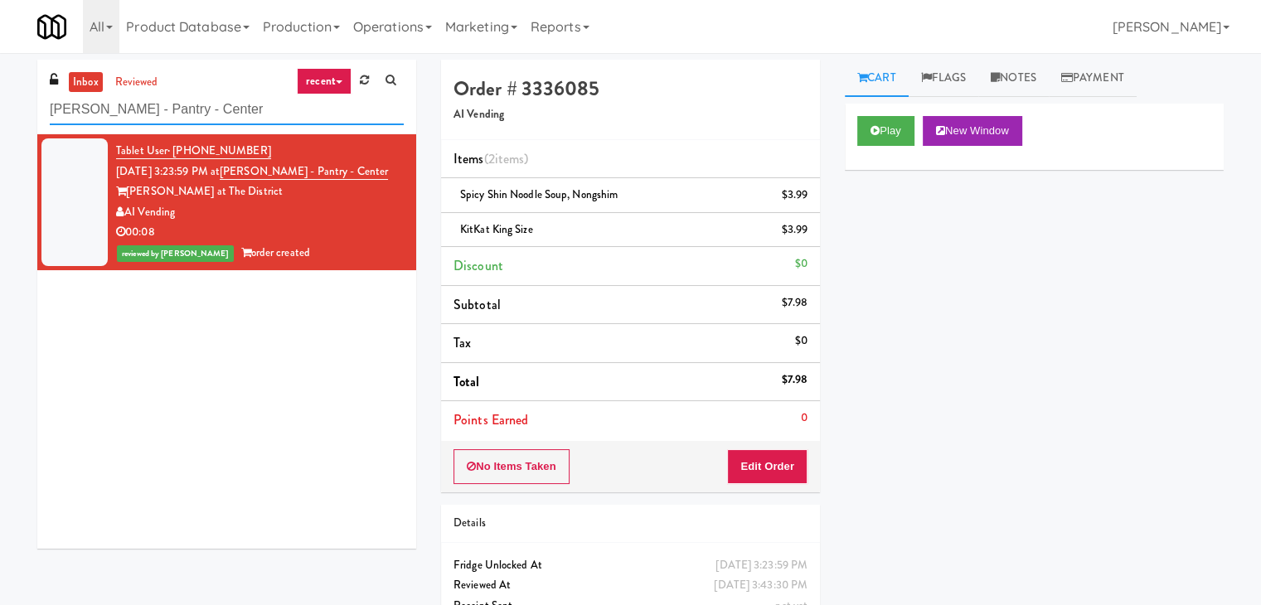
click at [211, 119] on input "[PERSON_NAME] - Pantry - Center" at bounding box center [227, 109] width 354 height 31
paste input "[PERSON_NAME] [PERSON_NAME] Ridge - Cool"
type input "[PERSON_NAME] [PERSON_NAME] Ridge - [GEOGRAPHIC_DATA]"
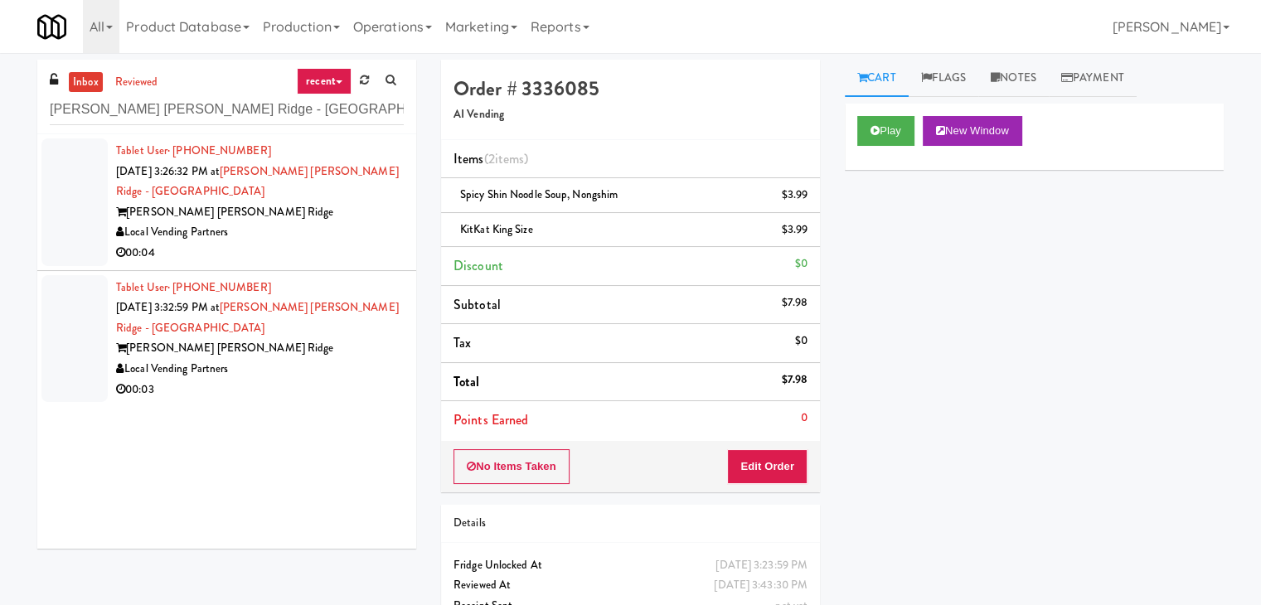
click at [372, 222] on div "Local Vending Partners" at bounding box center [260, 232] width 288 height 21
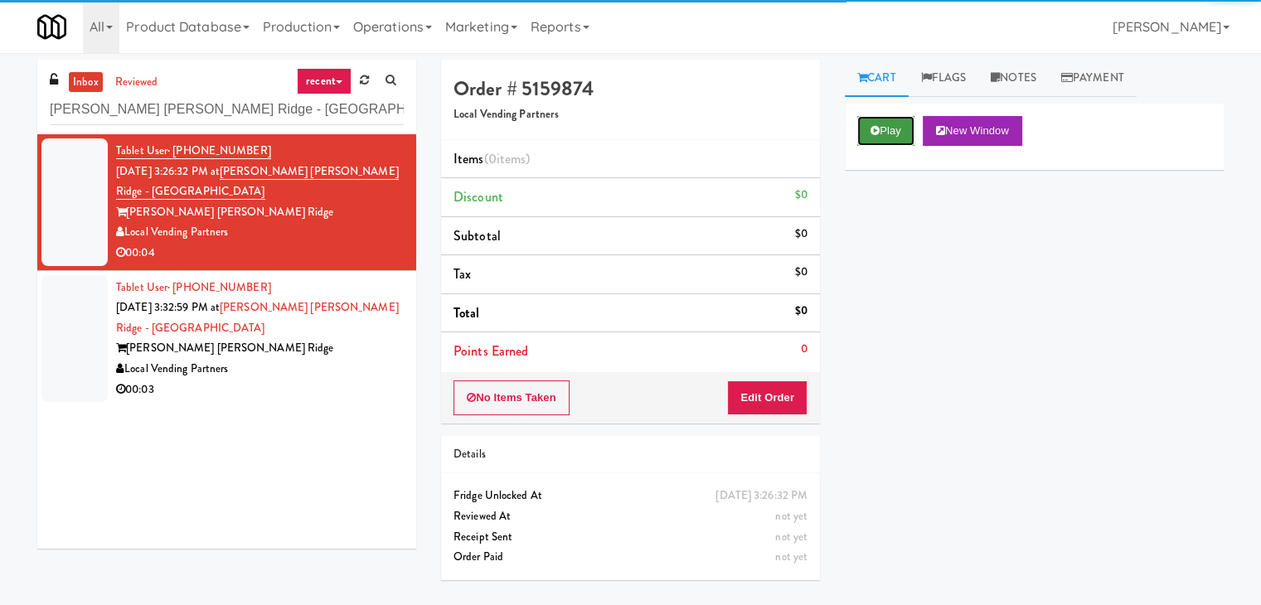
click at [898, 123] on button "Play" at bounding box center [885, 131] width 57 height 30
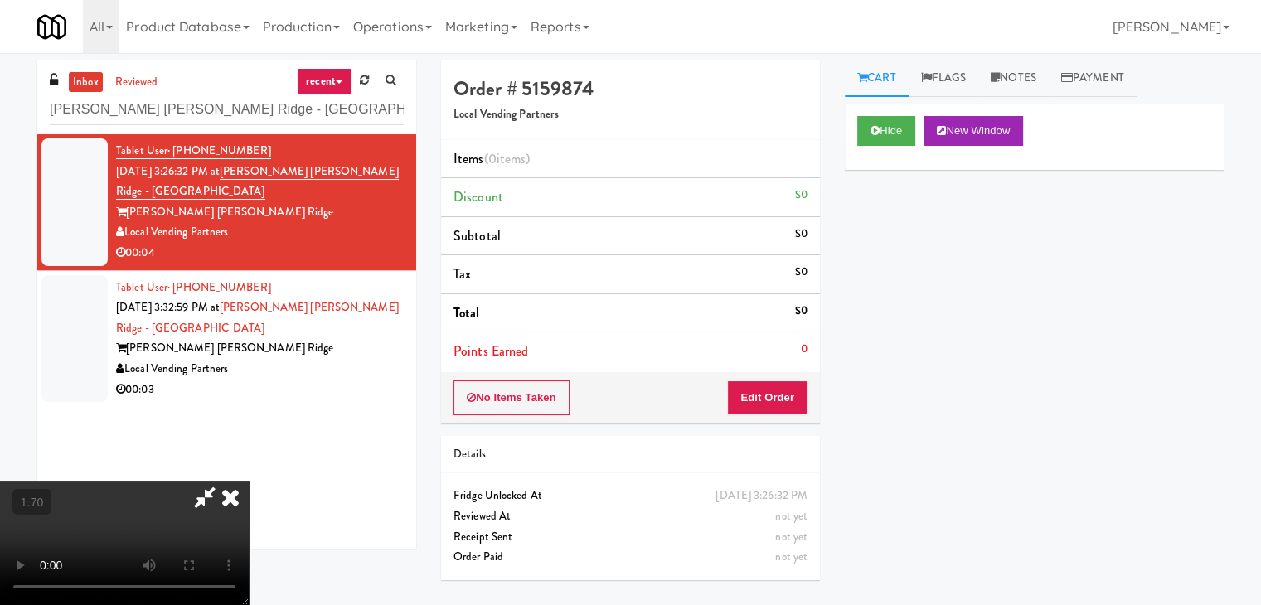
click at [249, 481] on video at bounding box center [124, 543] width 249 height 124
click at [249, 481] on icon at bounding box center [230, 497] width 36 height 33
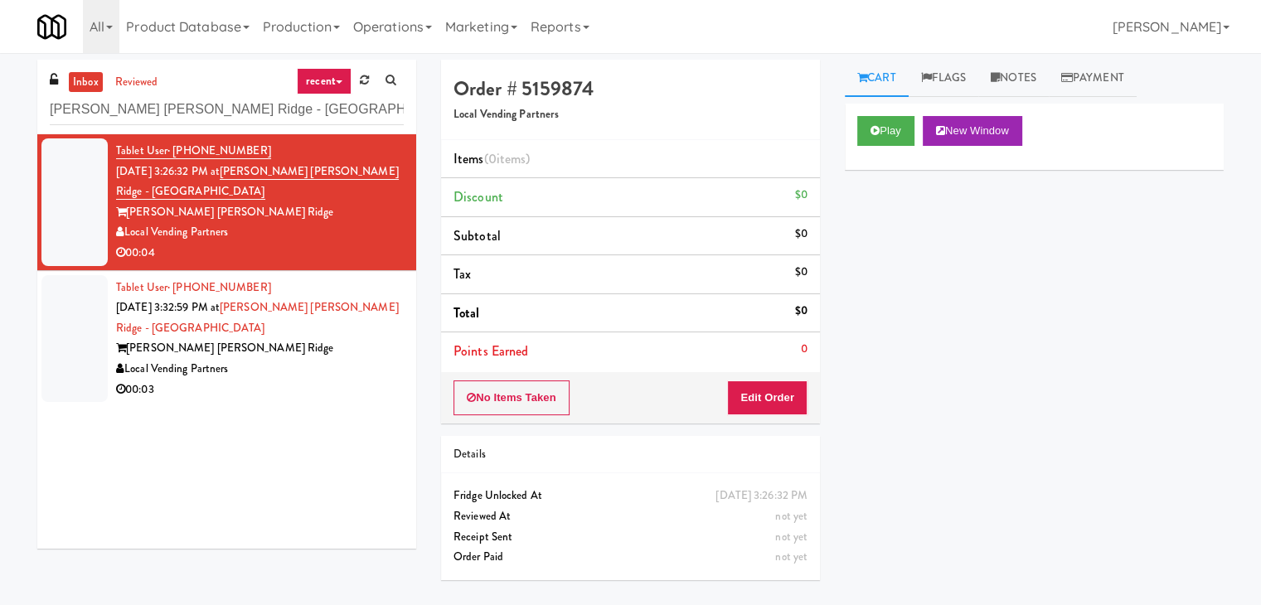
drag, startPoint x: 750, startPoint y: 442, endPoint x: 754, endPoint y: 399, distance: 43.3
click at [750, 439] on div "Details" at bounding box center [630, 455] width 379 height 38
click at [756, 392] on button "Edit Order" at bounding box center [767, 397] width 80 height 35
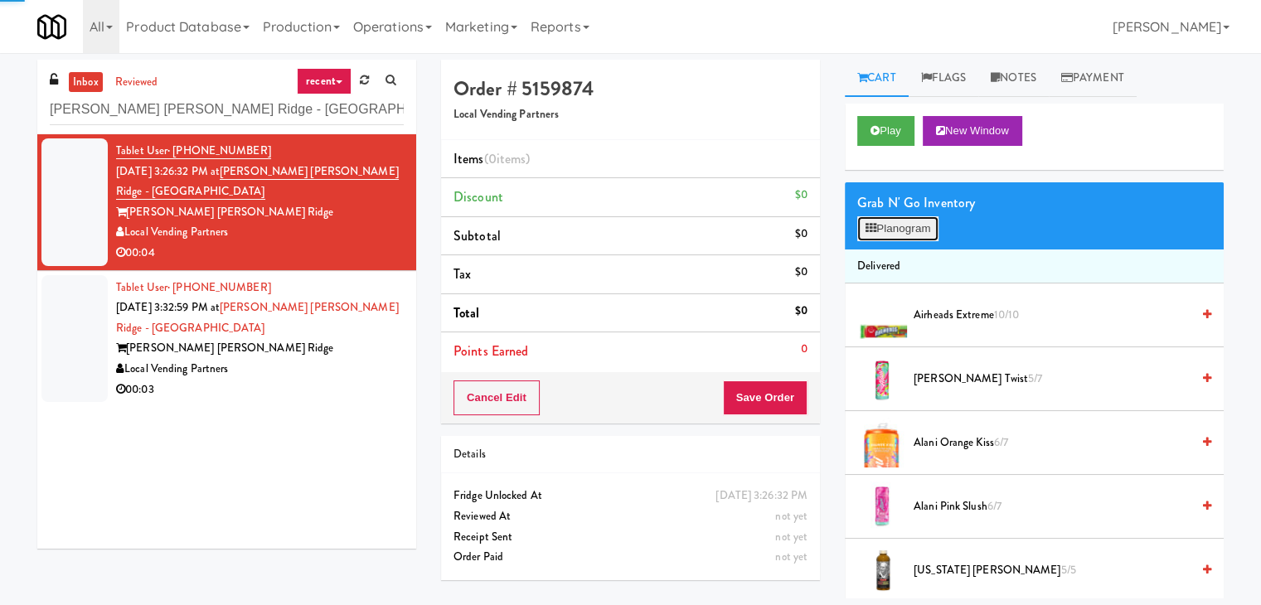
click at [895, 225] on button "Planogram" at bounding box center [897, 228] width 81 height 25
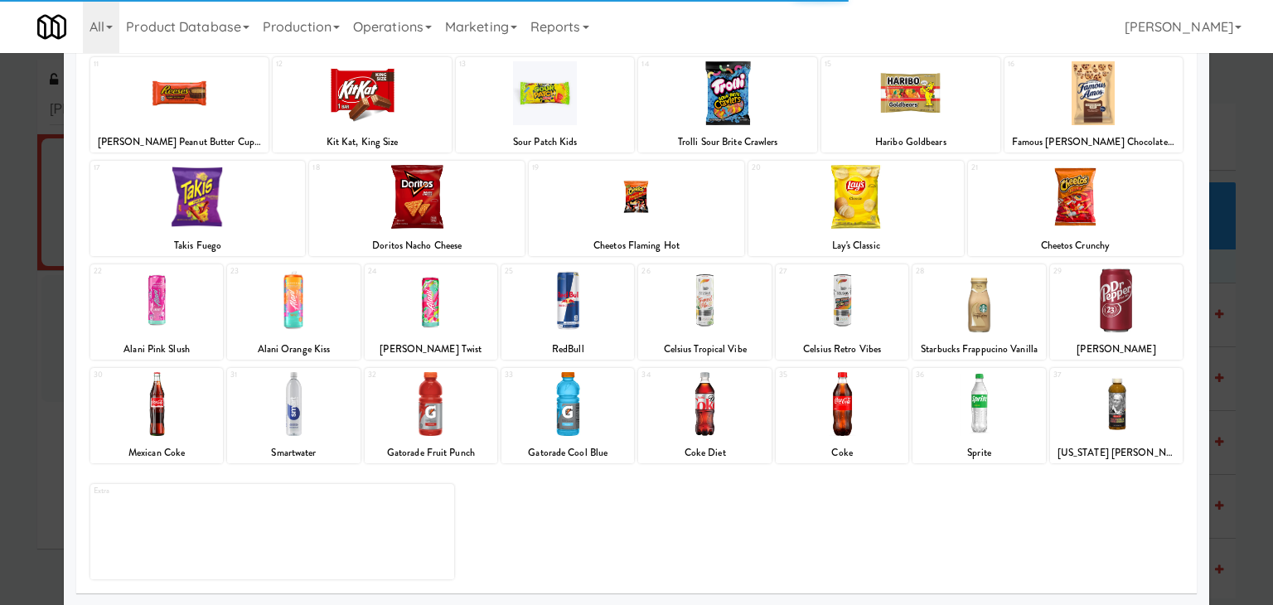
scroll to position [209, 0]
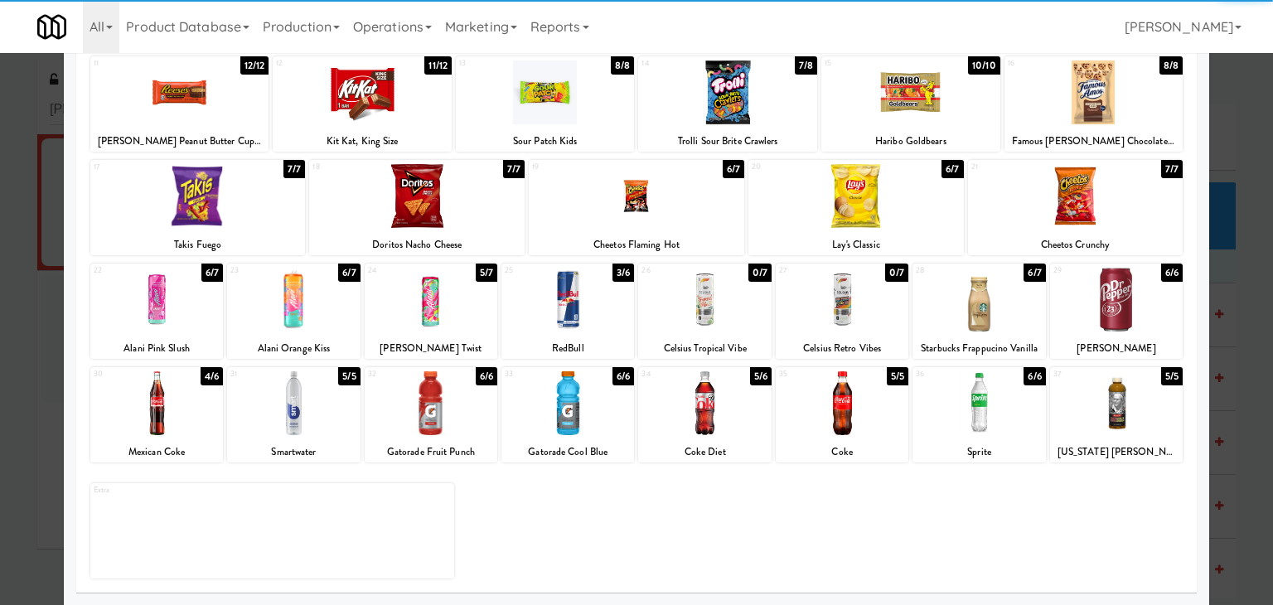
click at [192, 414] on div at bounding box center [156, 403] width 133 height 64
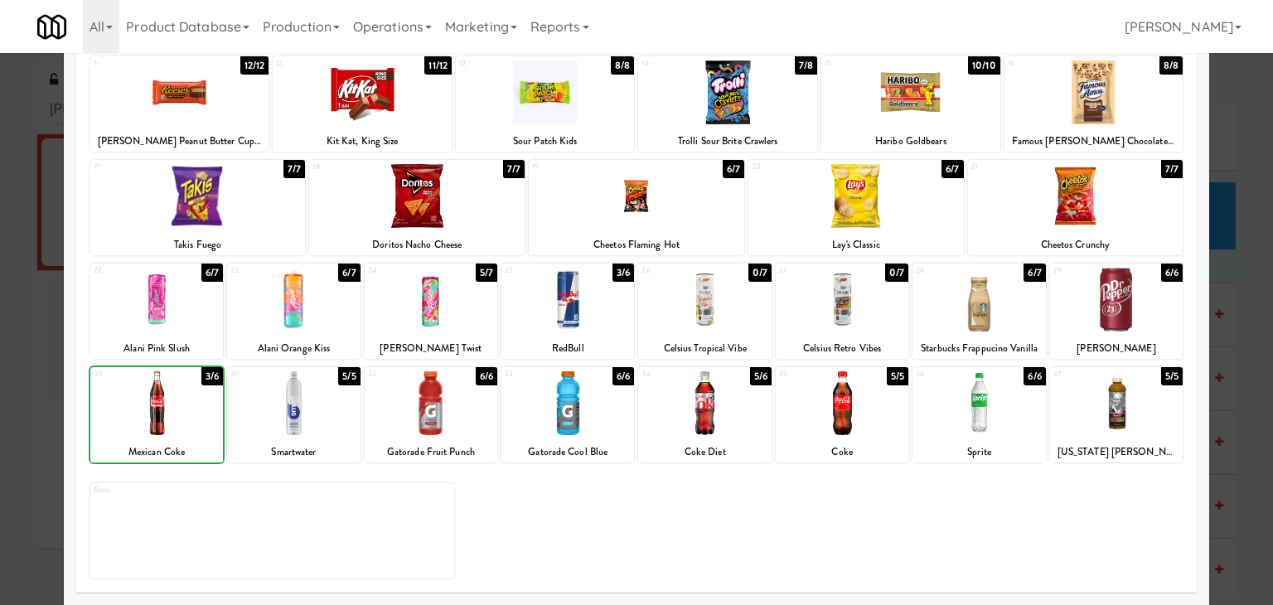
click at [192, 413] on div at bounding box center [156, 403] width 133 height 64
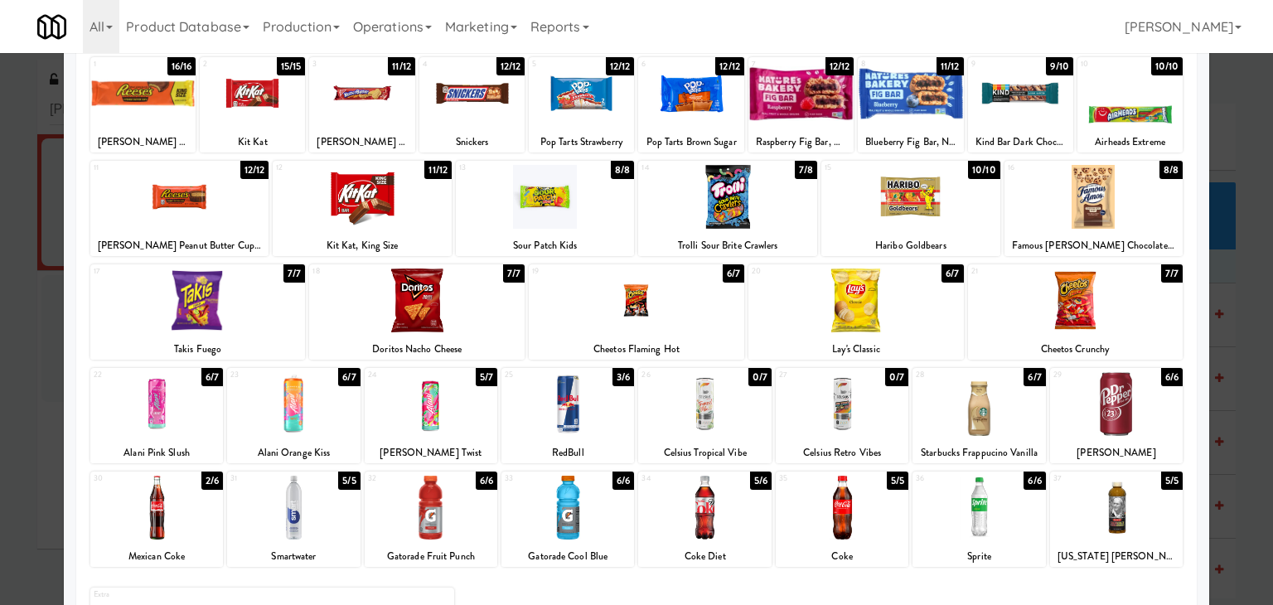
scroll to position [0, 0]
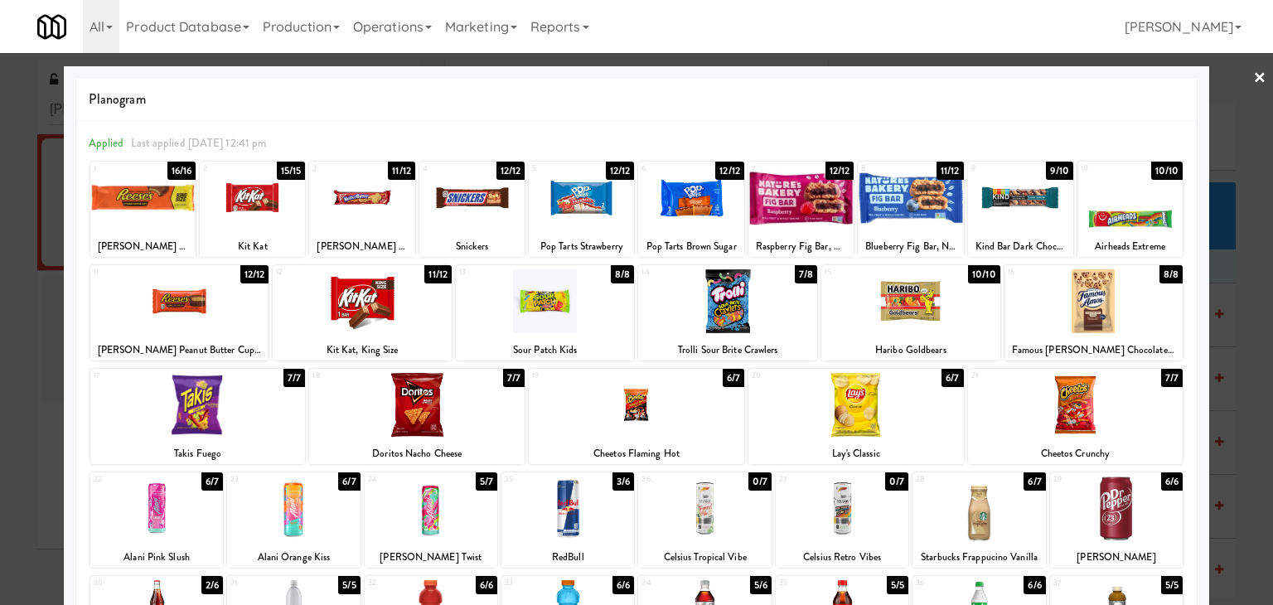
click at [1253, 70] on link "×" at bounding box center [1259, 78] width 13 height 51
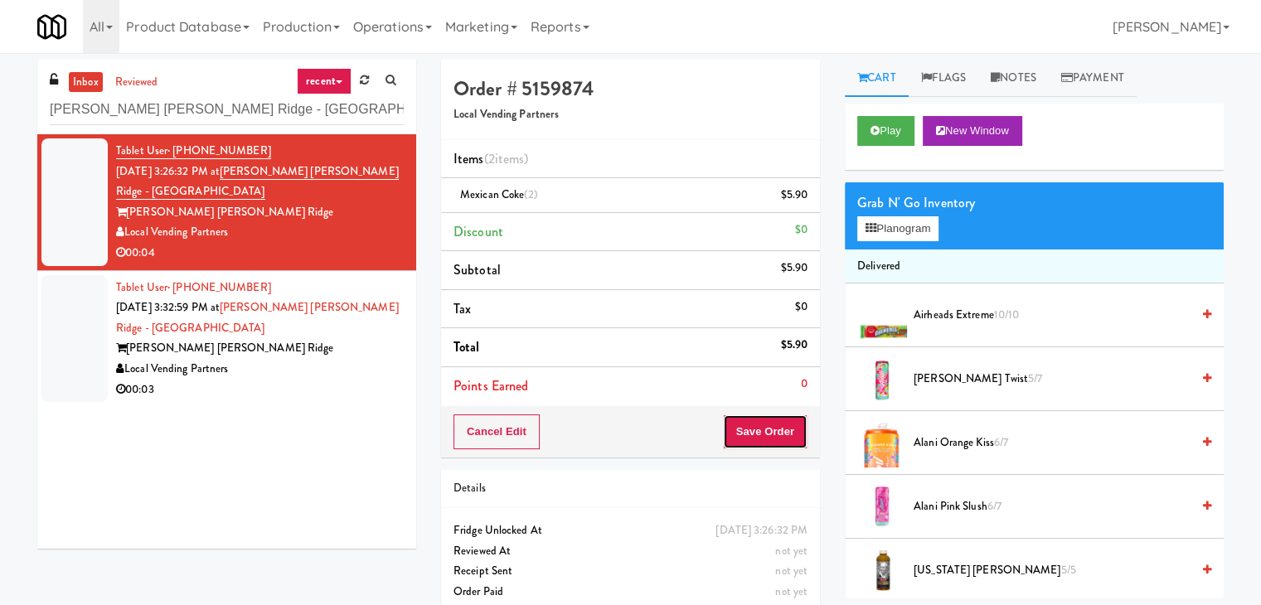
click at [762, 431] on button "Save Order" at bounding box center [765, 431] width 85 height 35
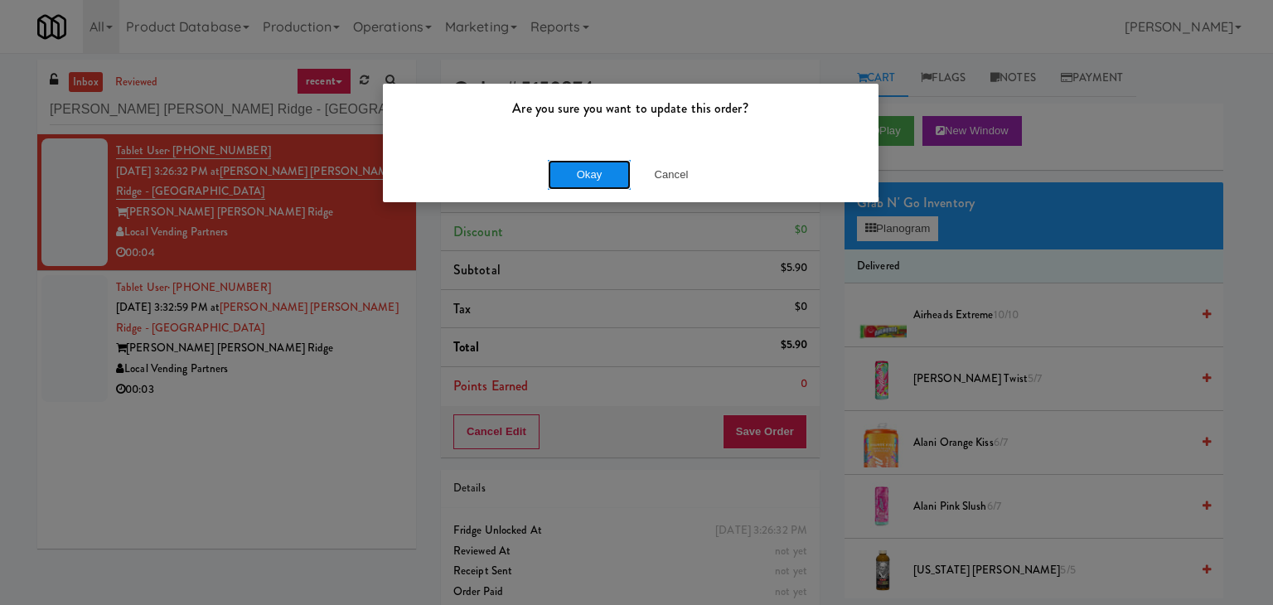
click at [601, 170] on button "Okay" at bounding box center [589, 175] width 83 height 30
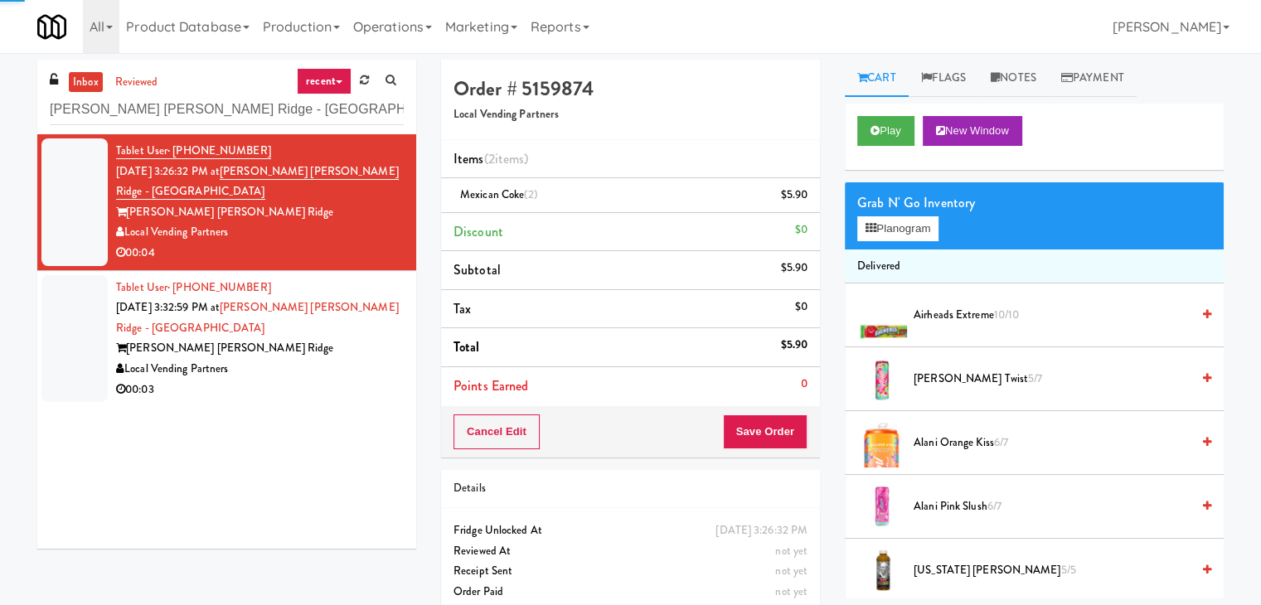
click at [374, 380] on div "00:03" at bounding box center [260, 390] width 288 height 21
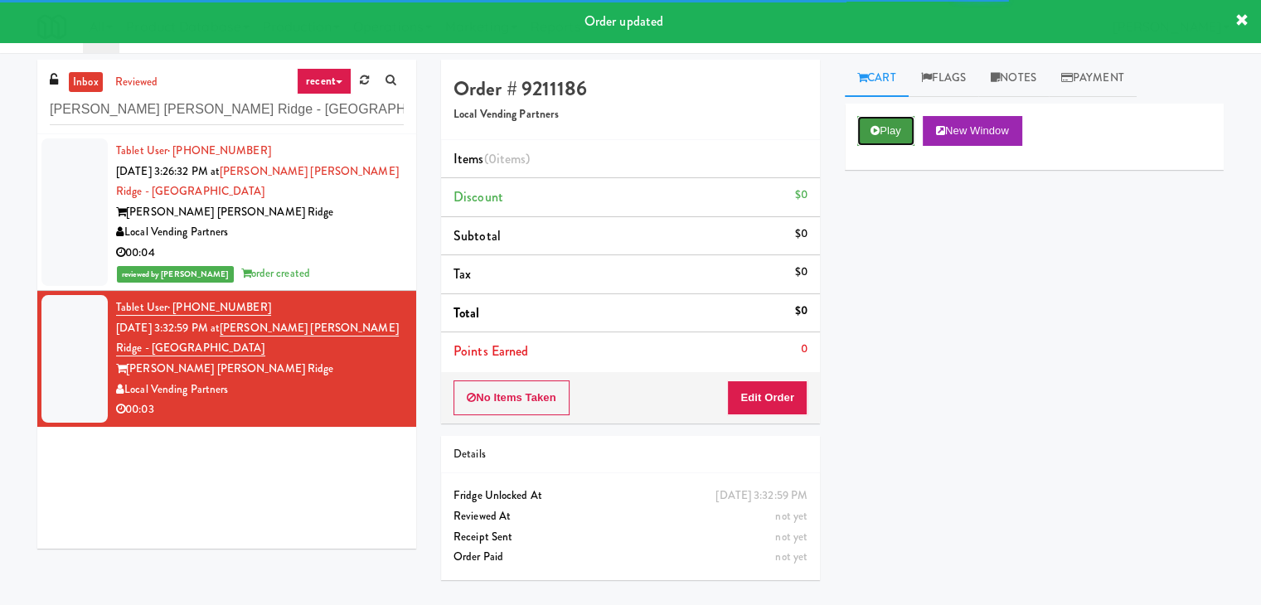
click at [885, 137] on button "Play" at bounding box center [885, 131] width 57 height 30
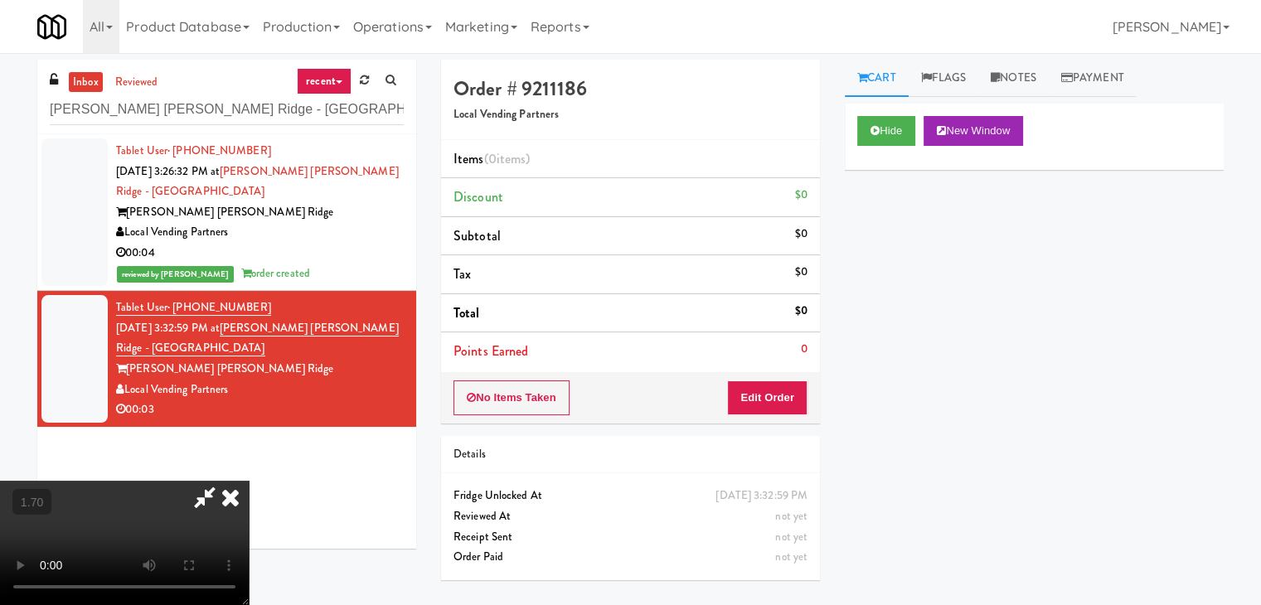
click at [249, 481] on video at bounding box center [124, 543] width 249 height 124
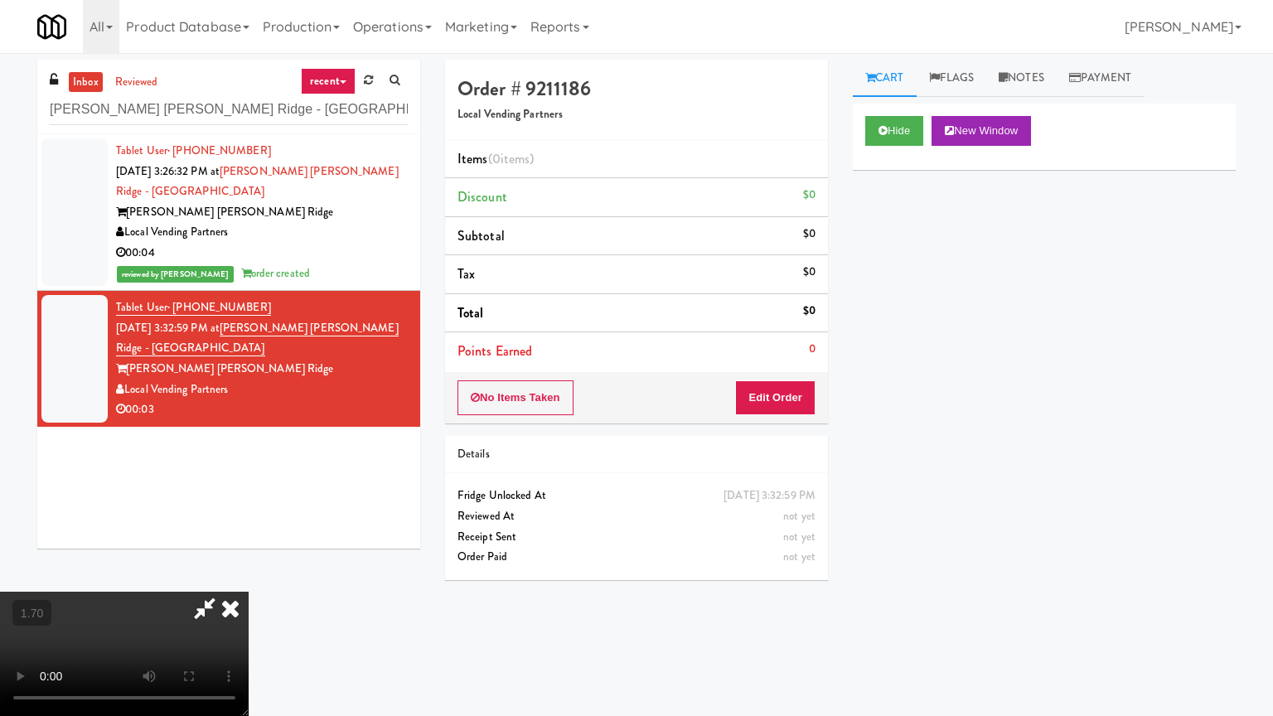
click at [249, 592] on video at bounding box center [124, 654] width 249 height 124
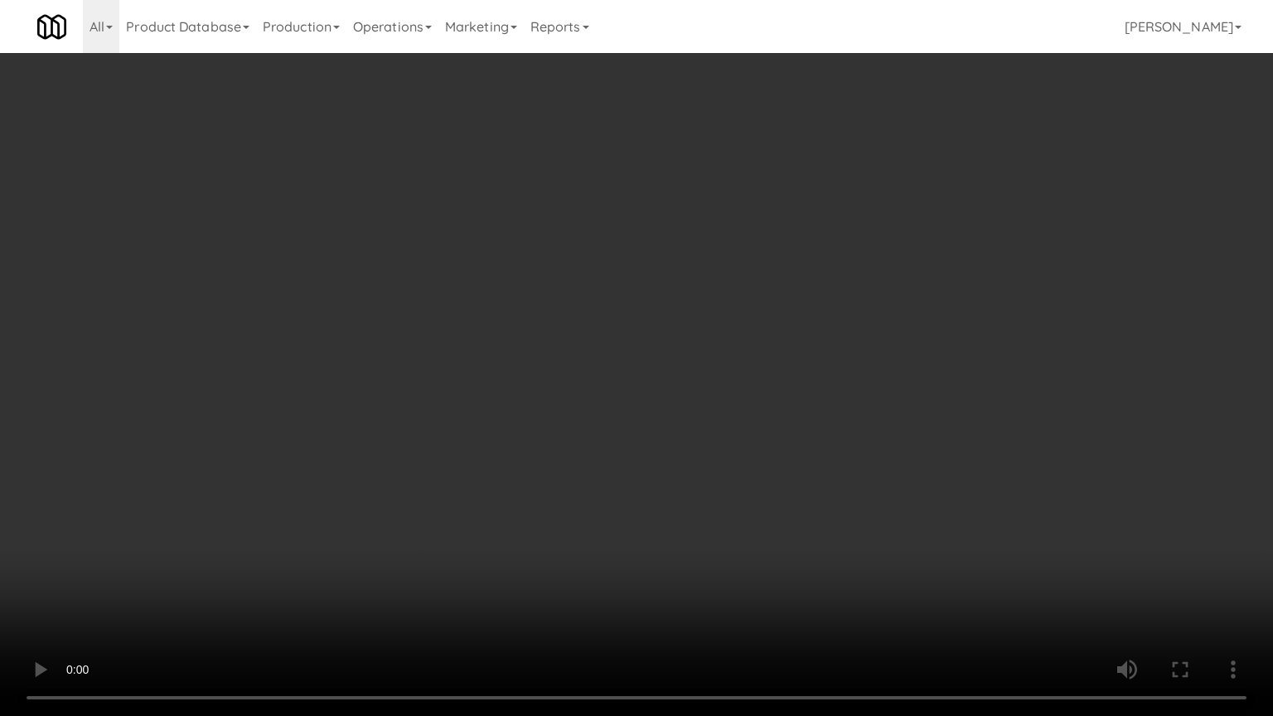
click at [743, 471] on video at bounding box center [636, 358] width 1273 height 716
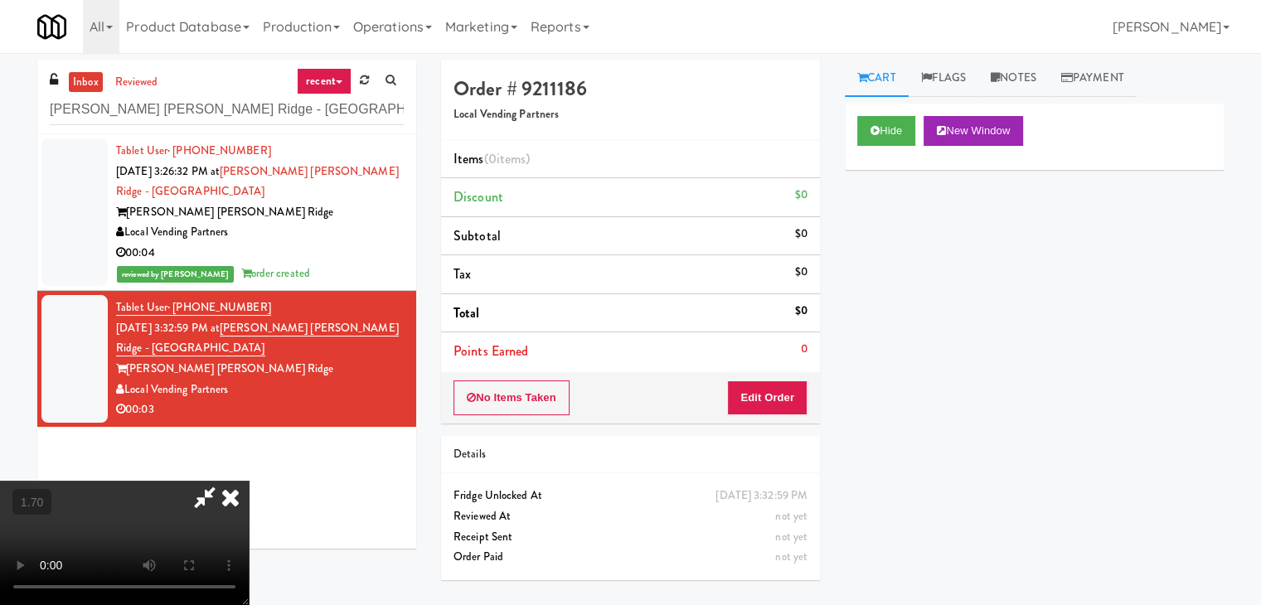
click at [249, 481] on icon at bounding box center [230, 497] width 36 height 33
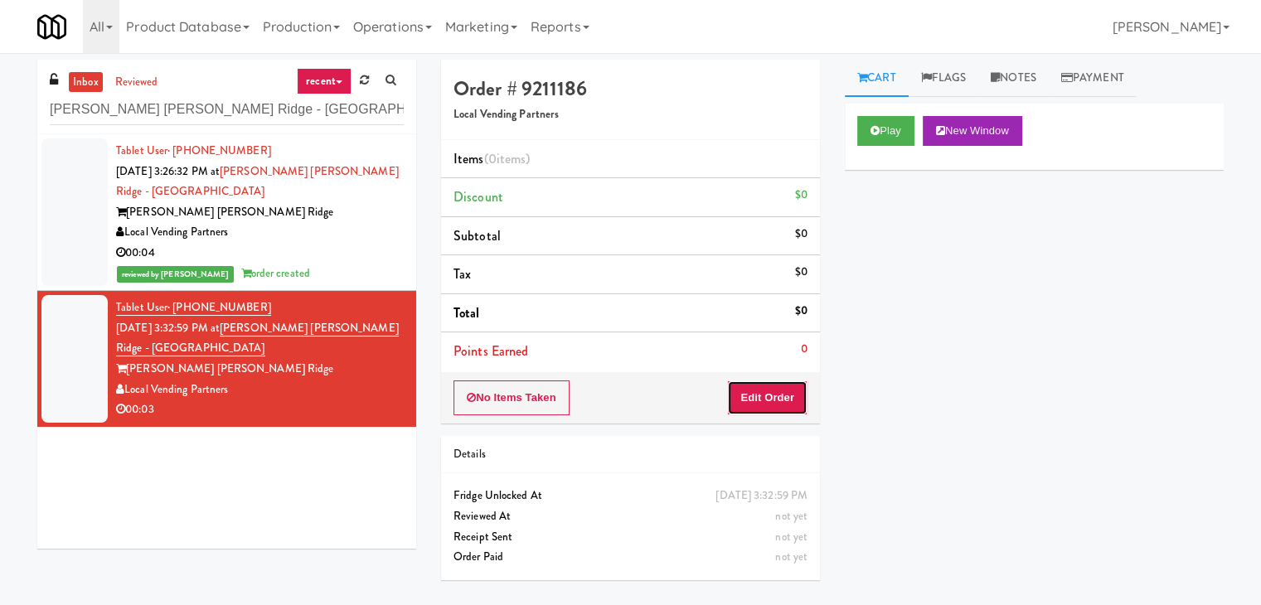
click at [791, 405] on button "Edit Order" at bounding box center [767, 397] width 80 height 35
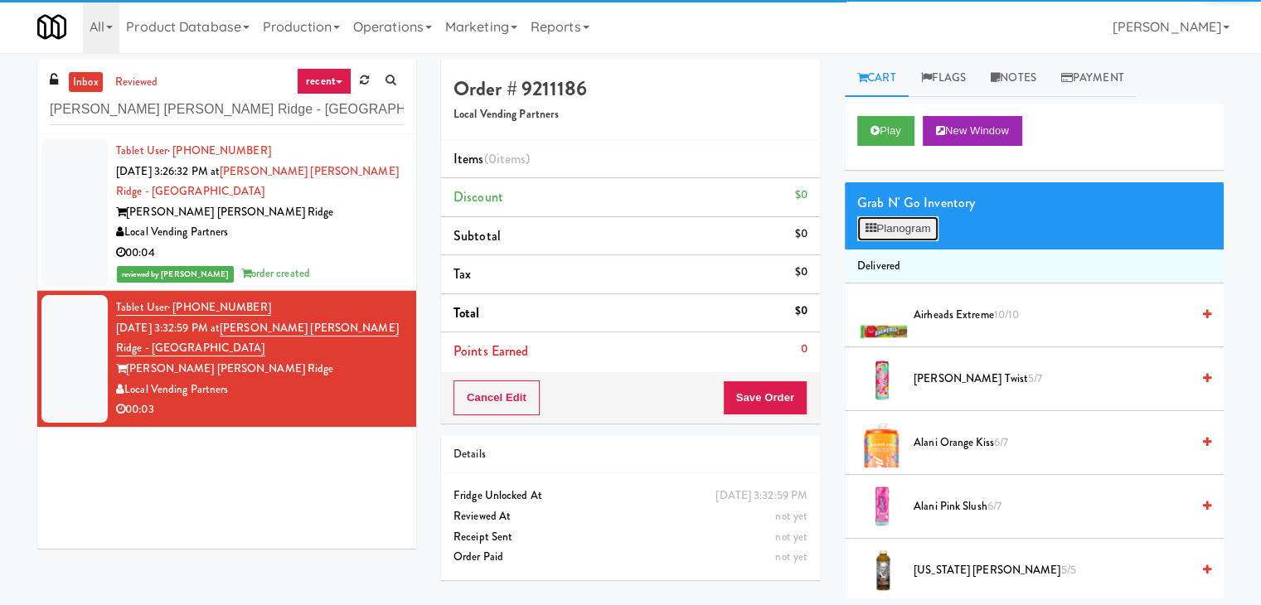
click at [879, 231] on button "Planogram" at bounding box center [897, 228] width 81 height 25
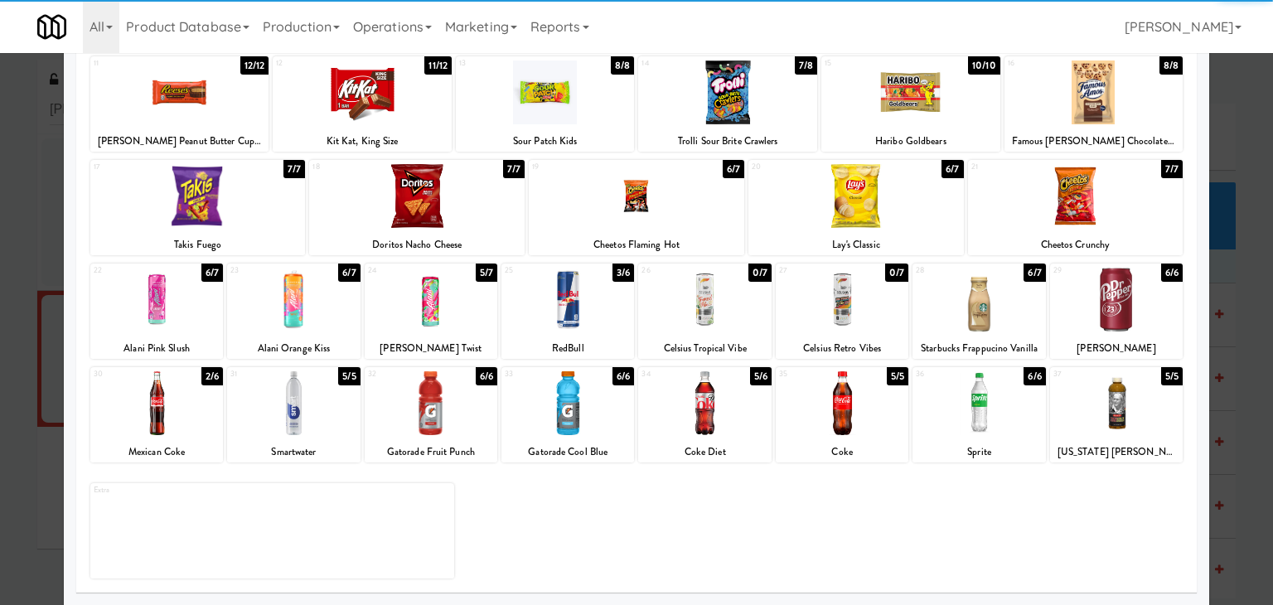
click at [855, 411] on div at bounding box center [842, 403] width 133 height 64
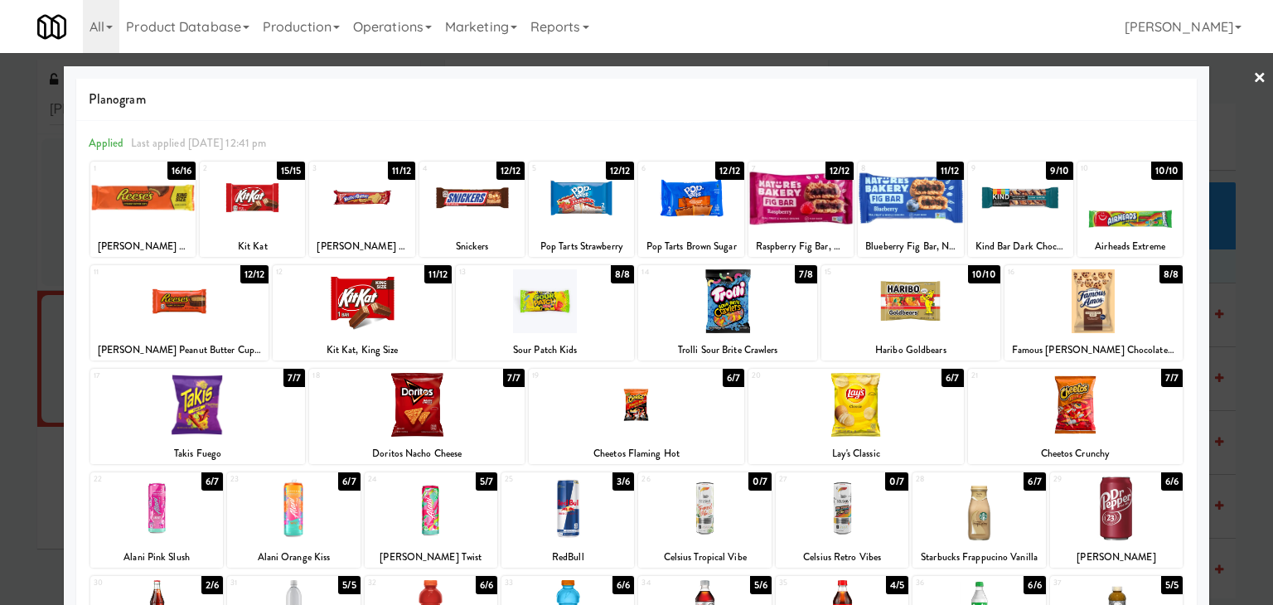
click at [1253, 75] on link "×" at bounding box center [1259, 78] width 13 height 51
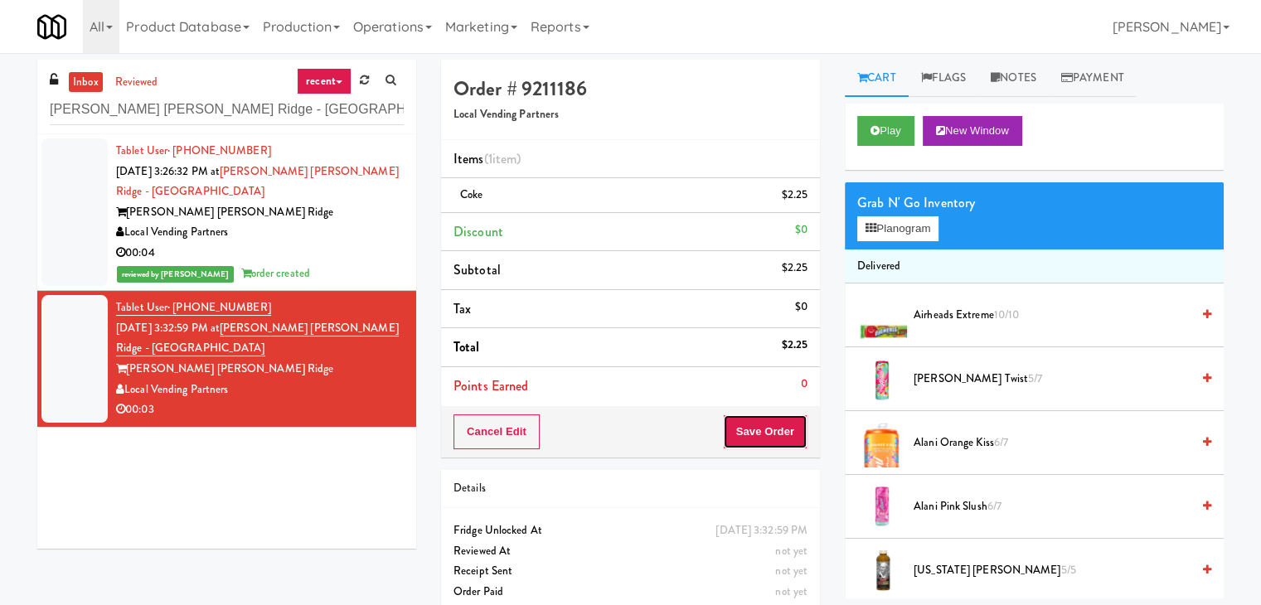
click at [787, 433] on button "Save Order" at bounding box center [765, 431] width 85 height 35
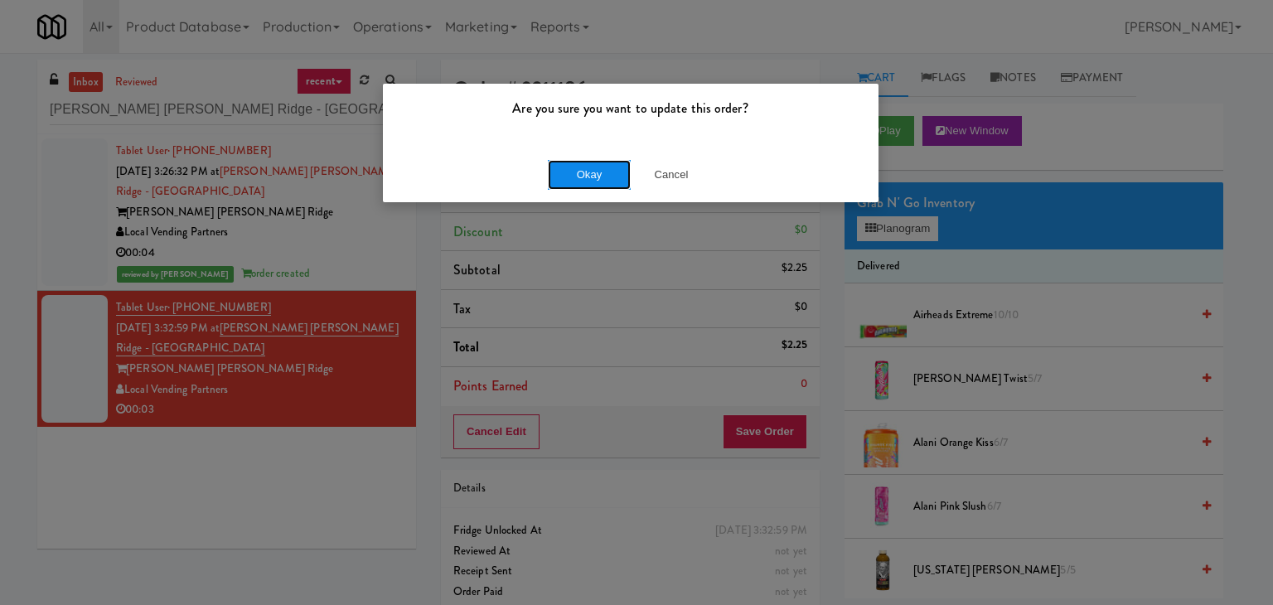
click at [598, 169] on button "Okay" at bounding box center [589, 175] width 83 height 30
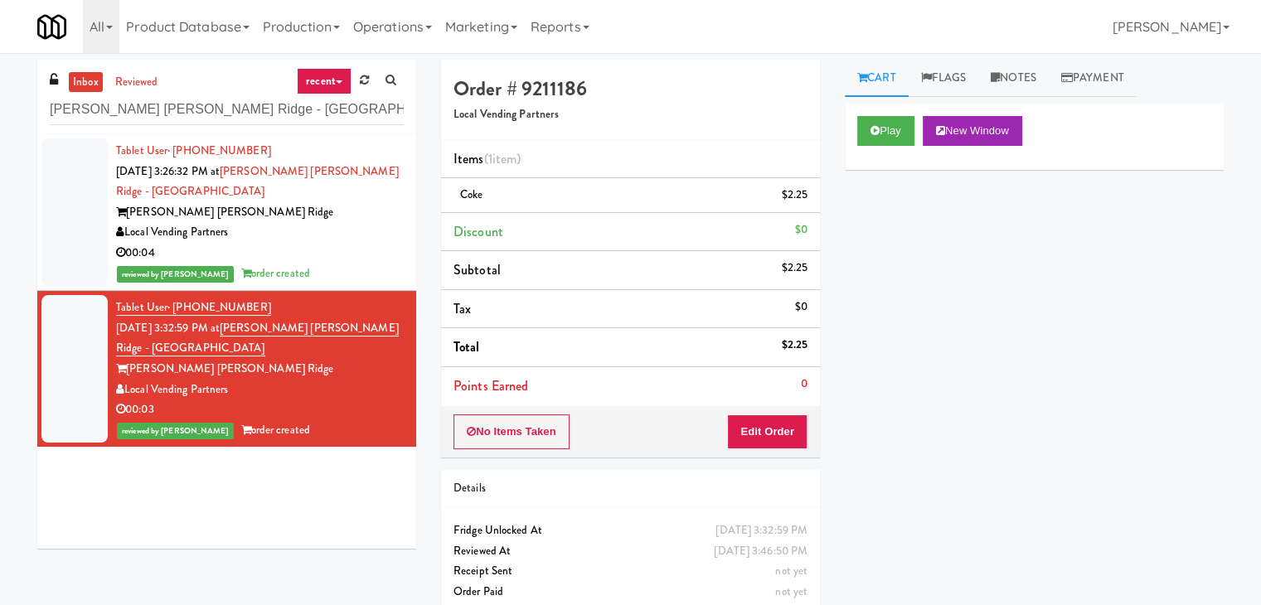
click at [235, 93] on div "[PERSON_NAME] [PERSON_NAME] Ridge - [GEOGRAPHIC_DATA]" at bounding box center [227, 109] width 354 height 32
click at [232, 104] on input "[PERSON_NAME] [PERSON_NAME] Ridge - [GEOGRAPHIC_DATA]" at bounding box center [227, 109] width 354 height 31
paste input "ouden Knights"
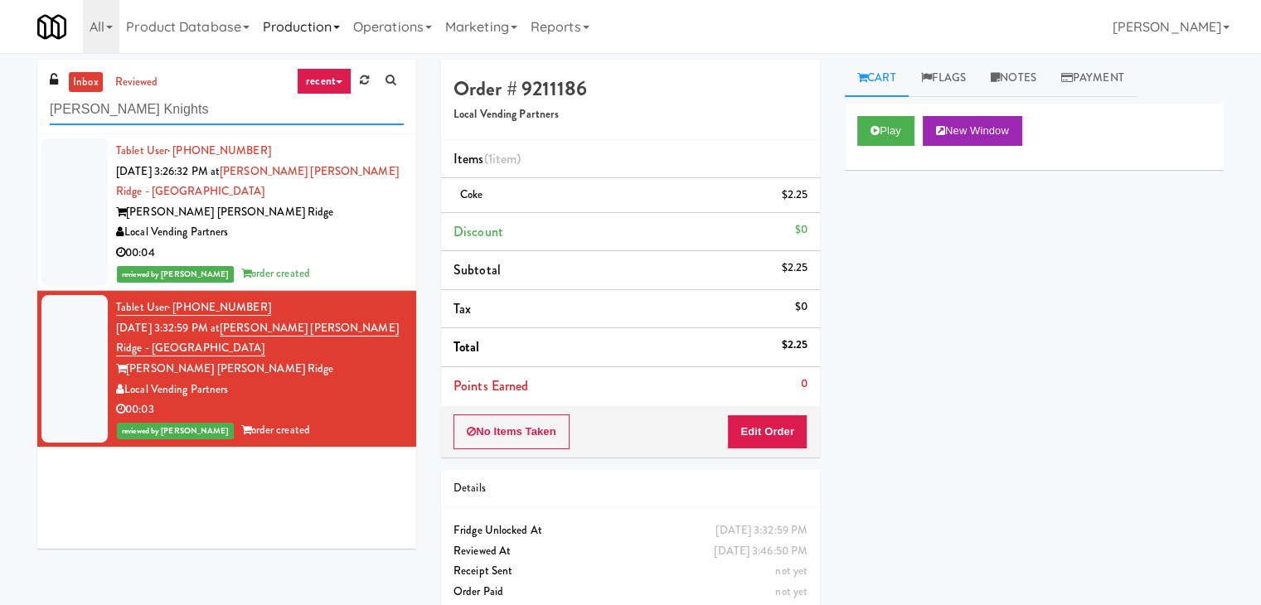
type input "[PERSON_NAME] Knights"
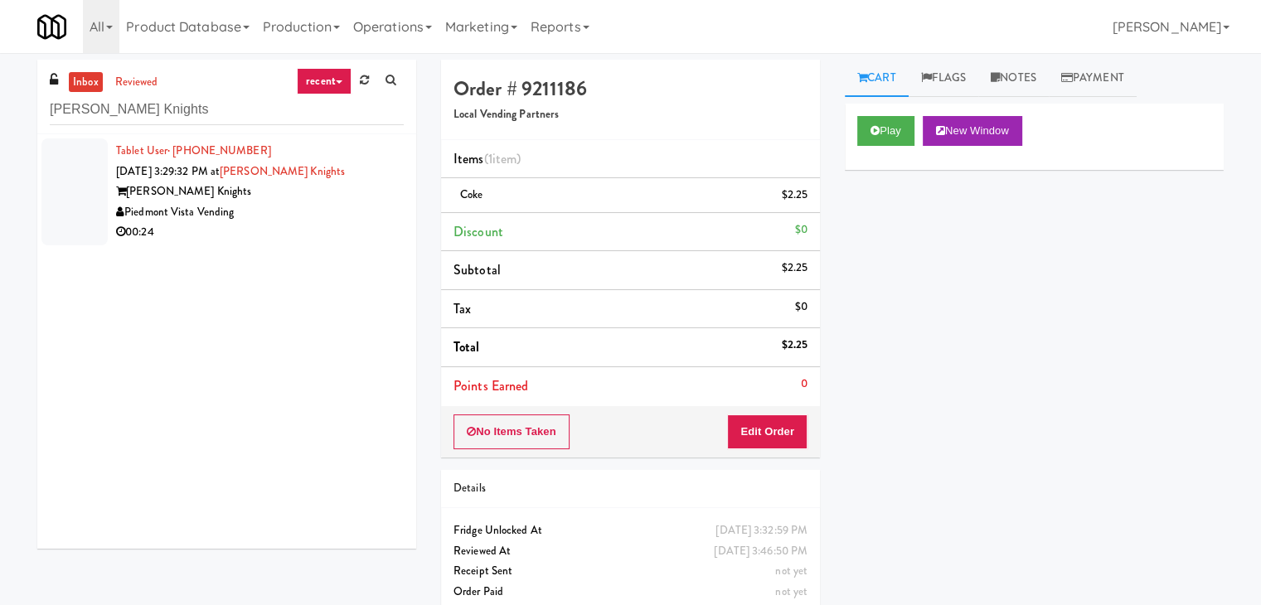
click at [350, 208] on div "Piedmont Vista Vending" at bounding box center [260, 212] width 288 height 21
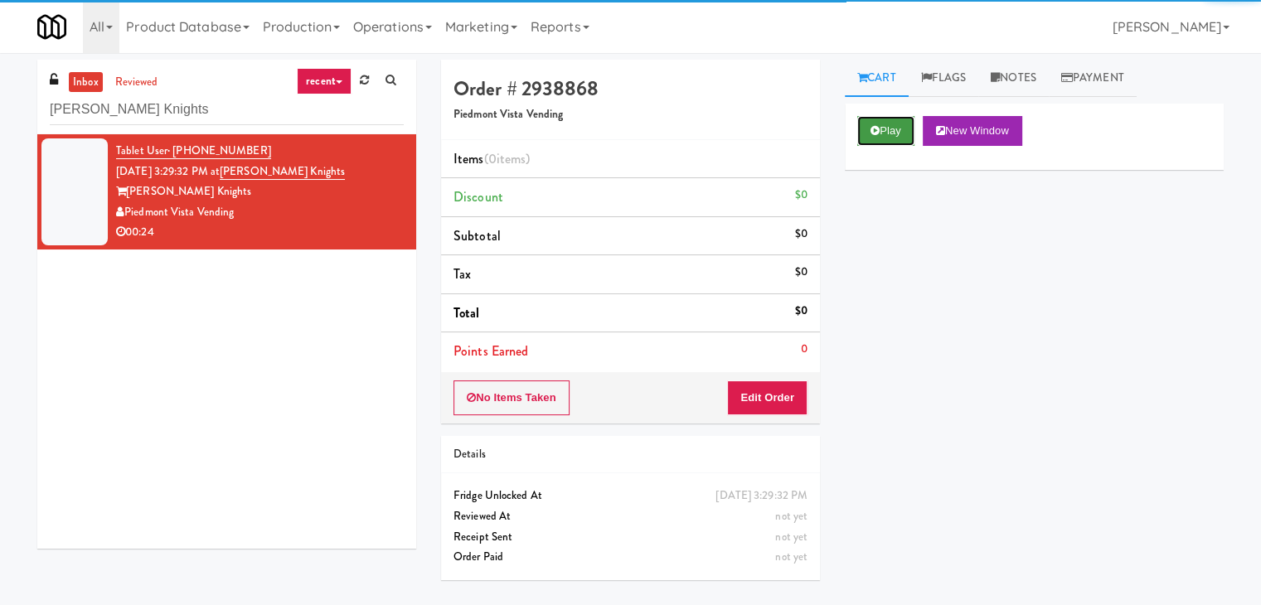
click at [911, 126] on button "Play" at bounding box center [885, 131] width 57 height 30
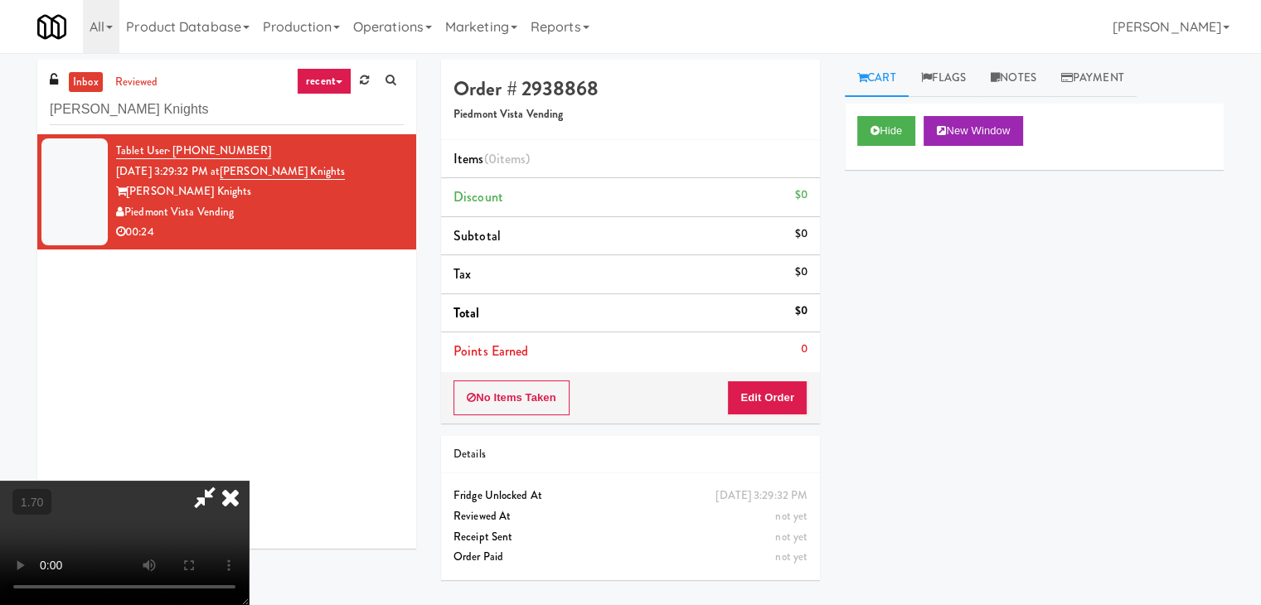
click at [249, 481] on video at bounding box center [124, 543] width 249 height 124
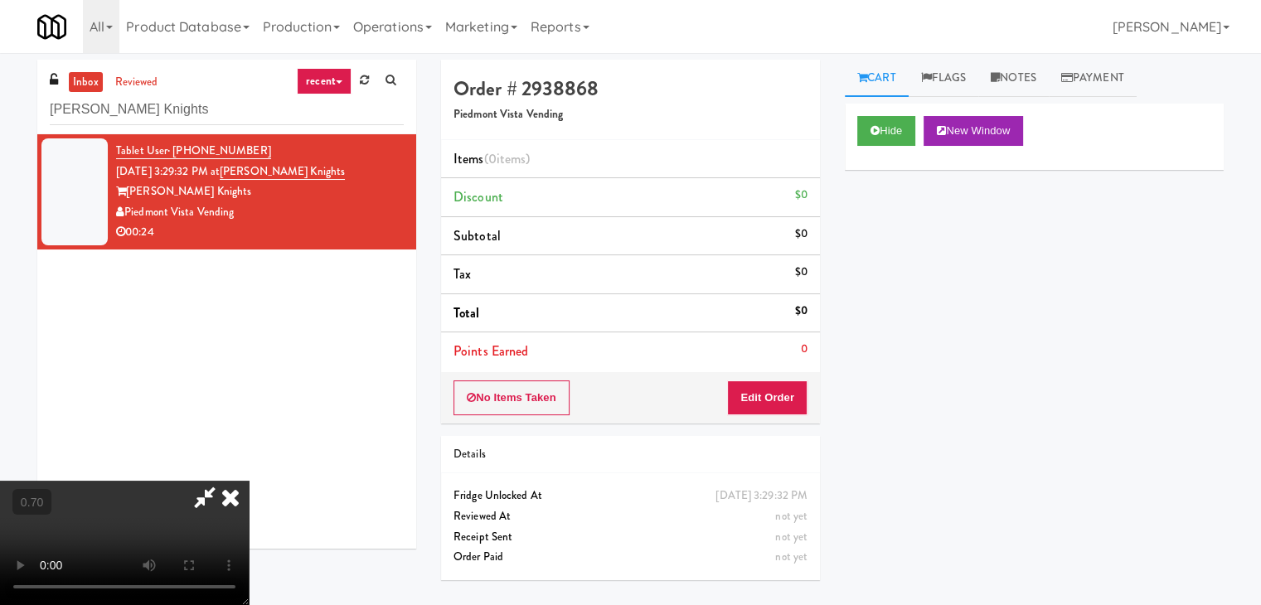
scroll to position [34, 0]
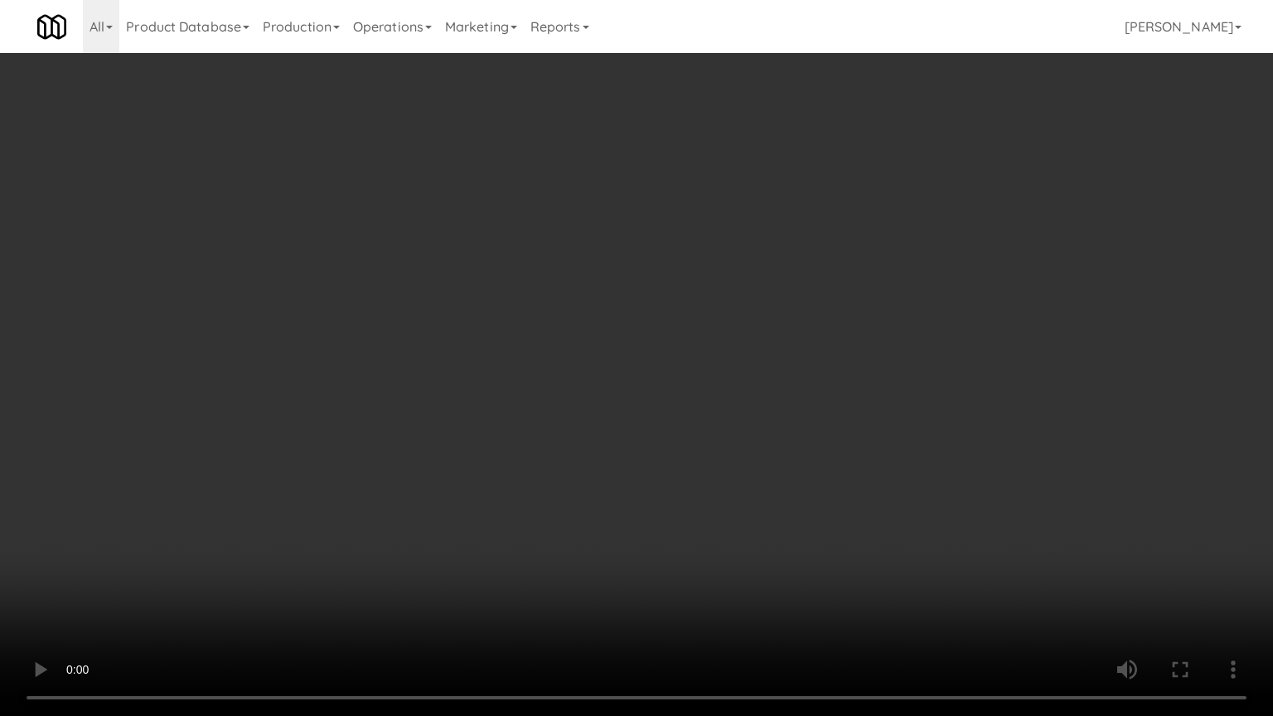
click at [744, 437] on video at bounding box center [636, 358] width 1273 height 716
click at [753, 424] on video at bounding box center [636, 358] width 1273 height 716
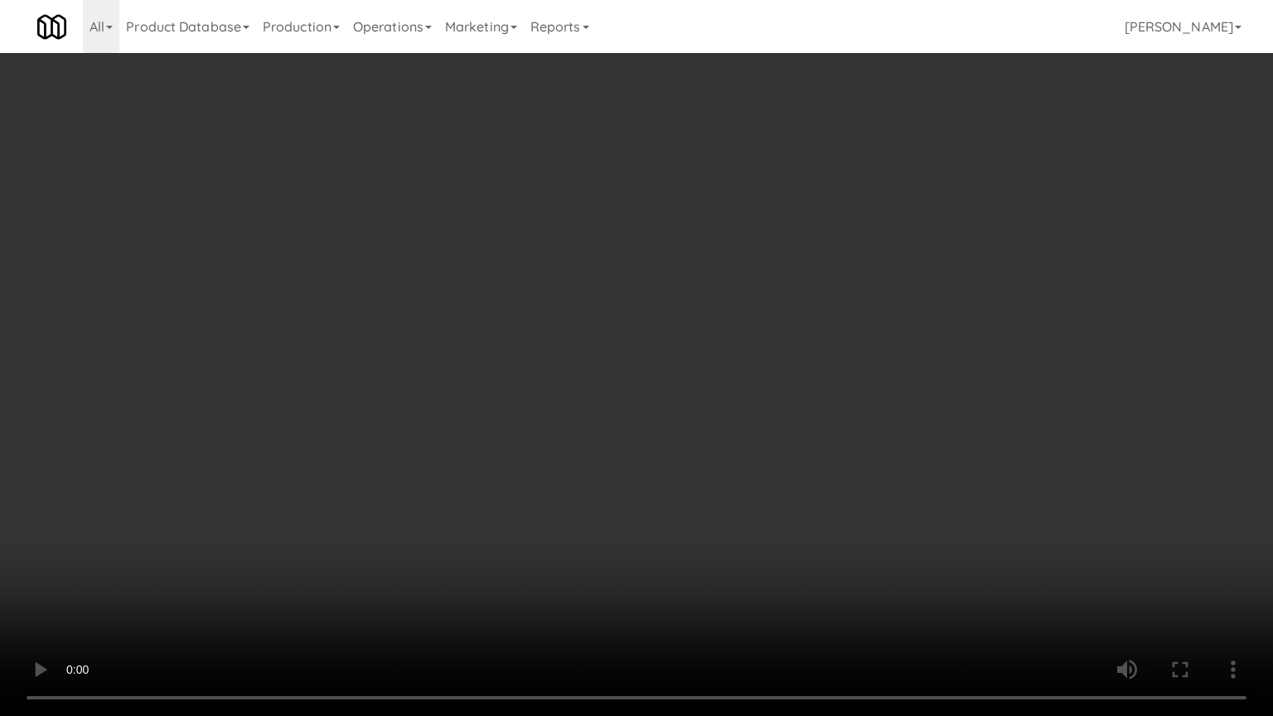
click at [753, 424] on video at bounding box center [636, 358] width 1273 height 716
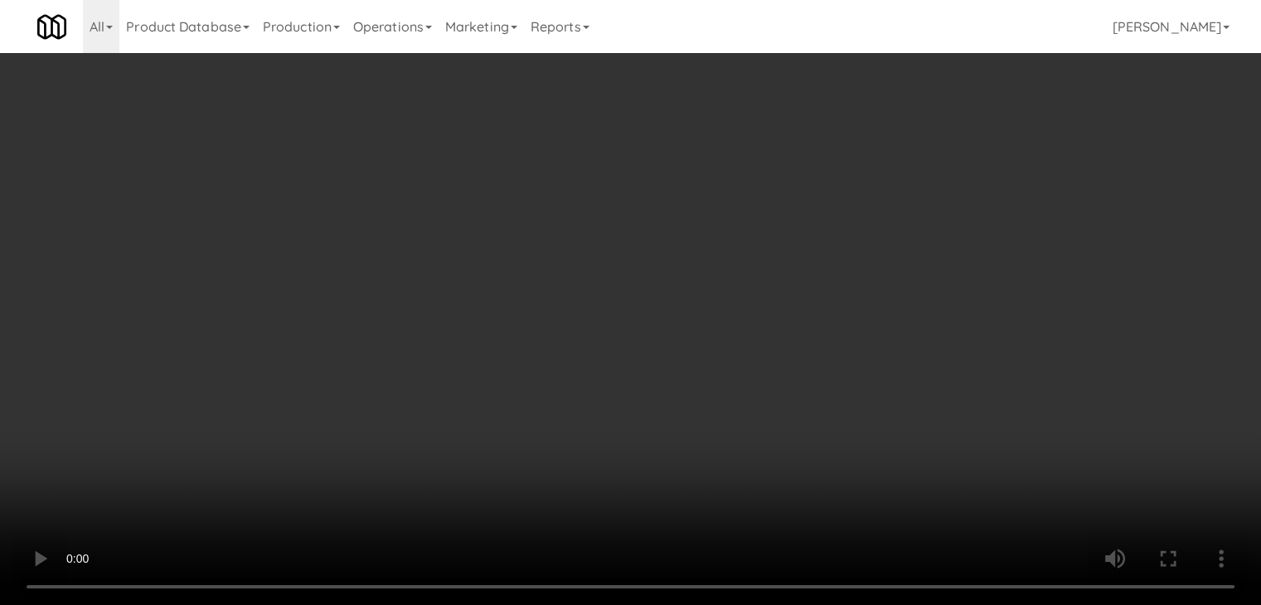
scroll to position [0, 0]
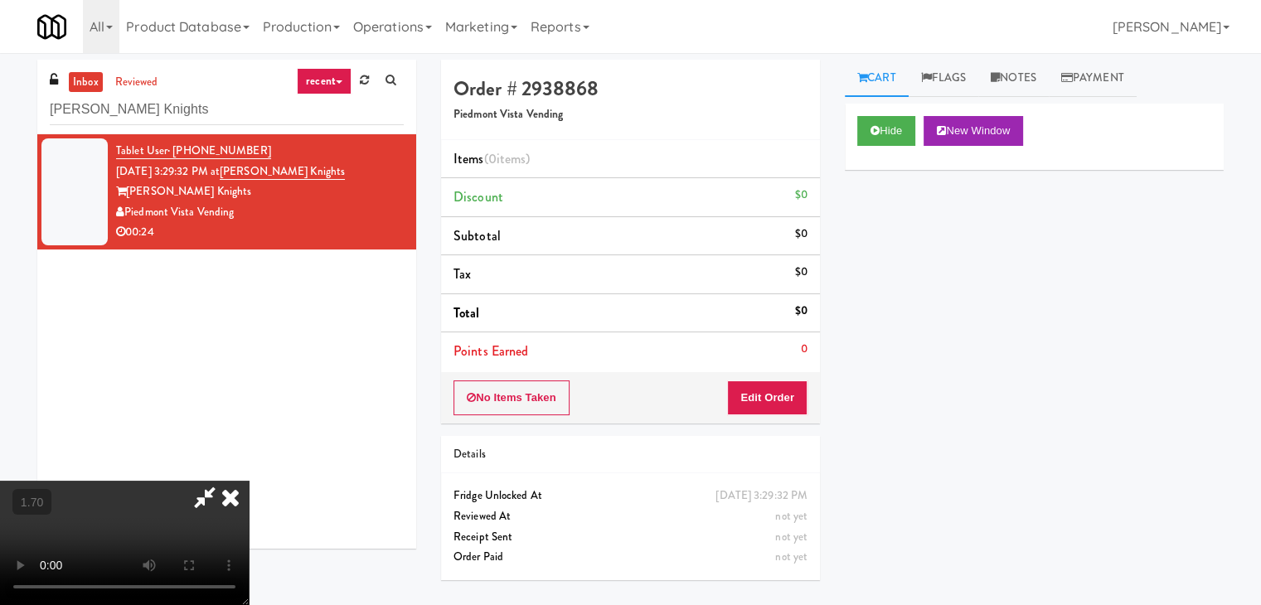
click at [249, 481] on video at bounding box center [124, 543] width 249 height 124
drag, startPoint x: 758, startPoint y: 390, endPoint x: 824, endPoint y: 356, distance: 73.4
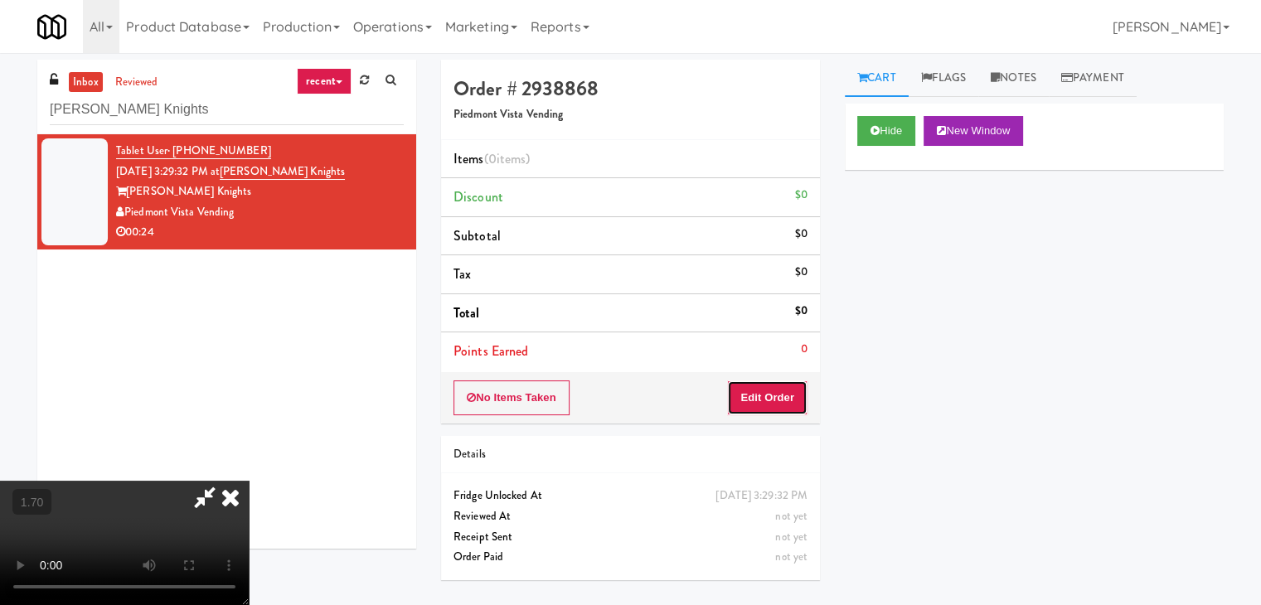
click at [774, 393] on button "Edit Order" at bounding box center [767, 397] width 80 height 35
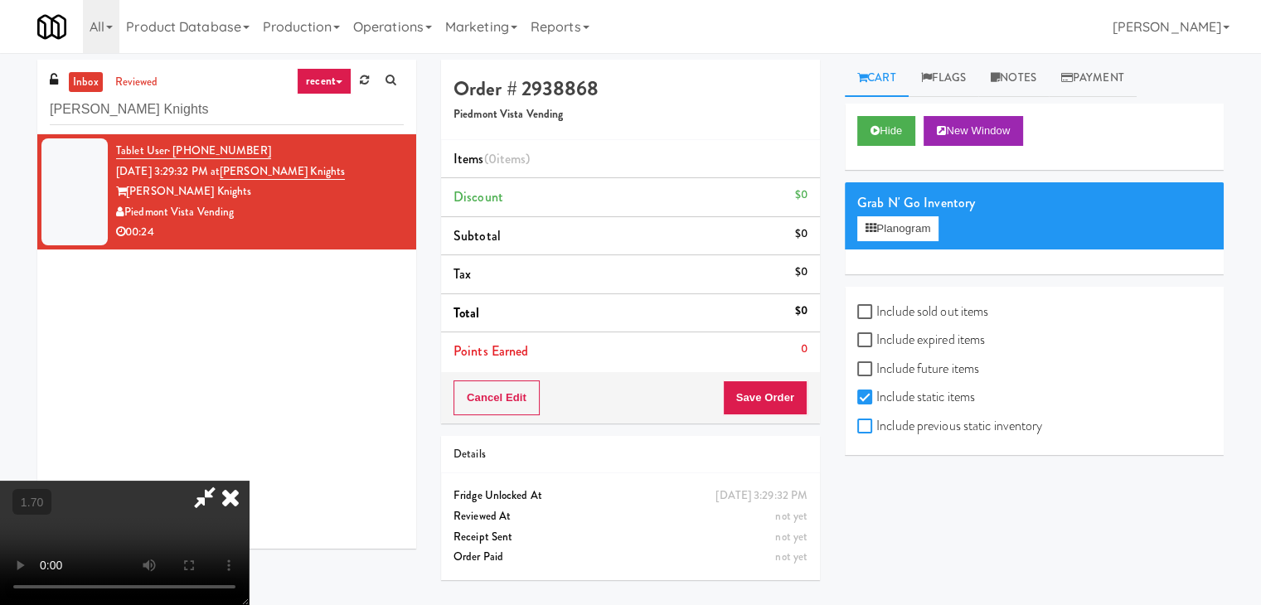
drag, startPoint x: 865, startPoint y: 430, endPoint x: 869, endPoint y: 421, distance: 9.7
click at [865, 428] on input "Include previous static inventory" at bounding box center [866, 426] width 19 height 13
checkbox input "true"
click at [912, 230] on button "Planogram" at bounding box center [897, 228] width 81 height 25
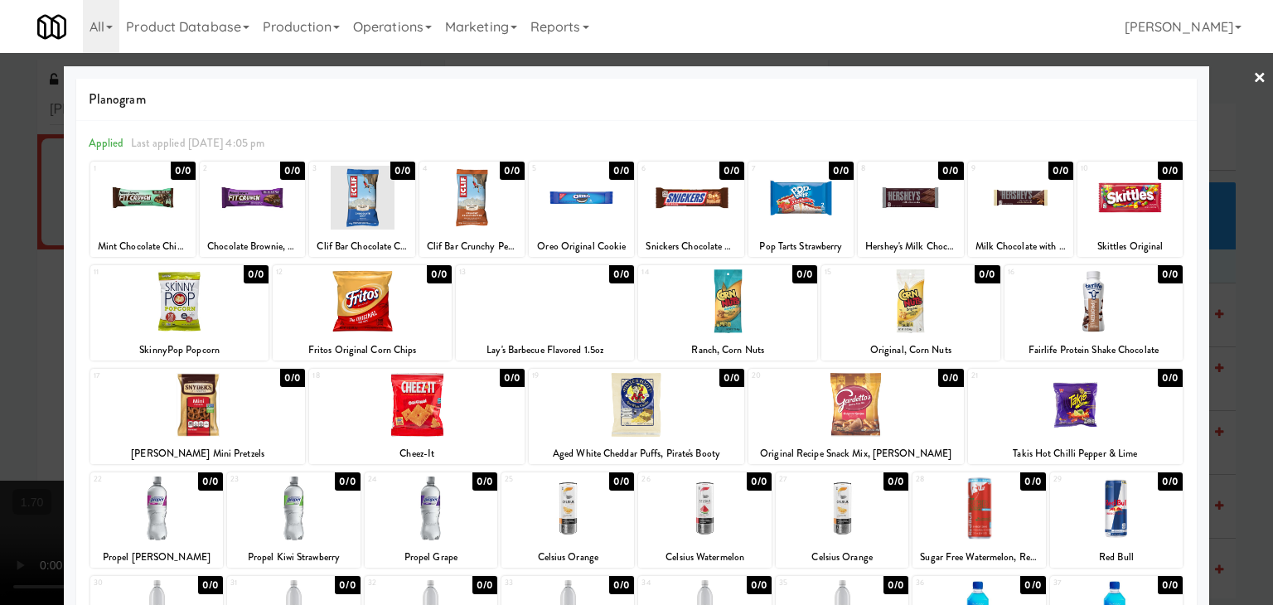
click at [142, 196] on div at bounding box center [142, 198] width 105 height 64
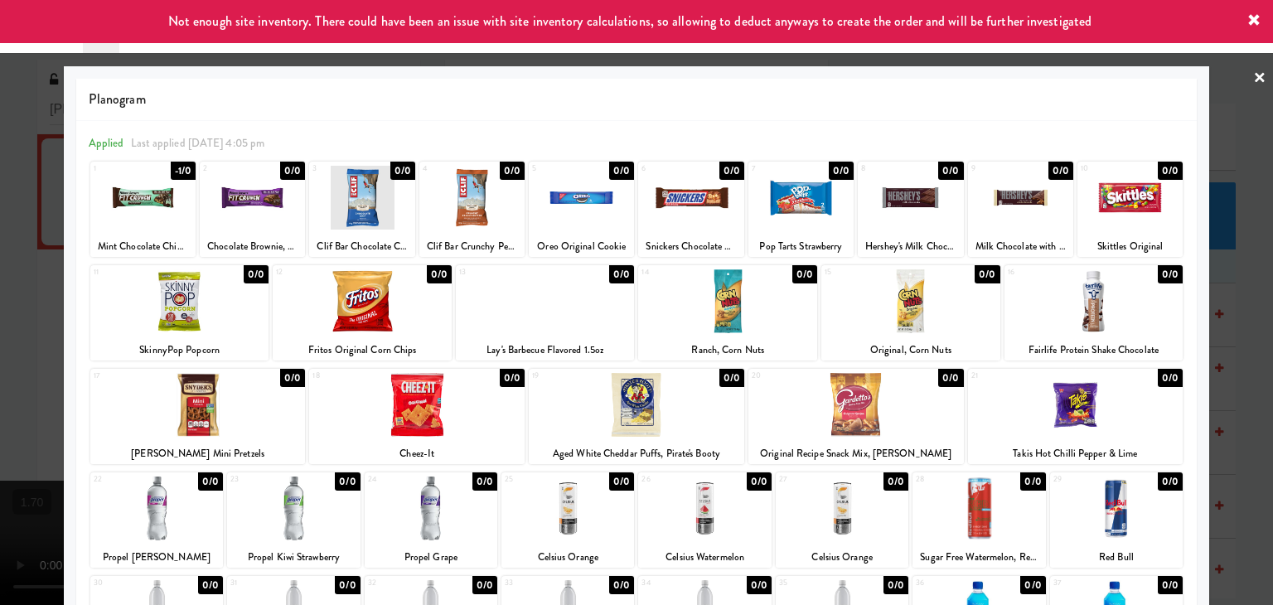
click at [656, 413] on div at bounding box center [636, 405] width 215 height 64
click at [1253, 67] on link "×" at bounding box center [1259, 78] width 13 height 51
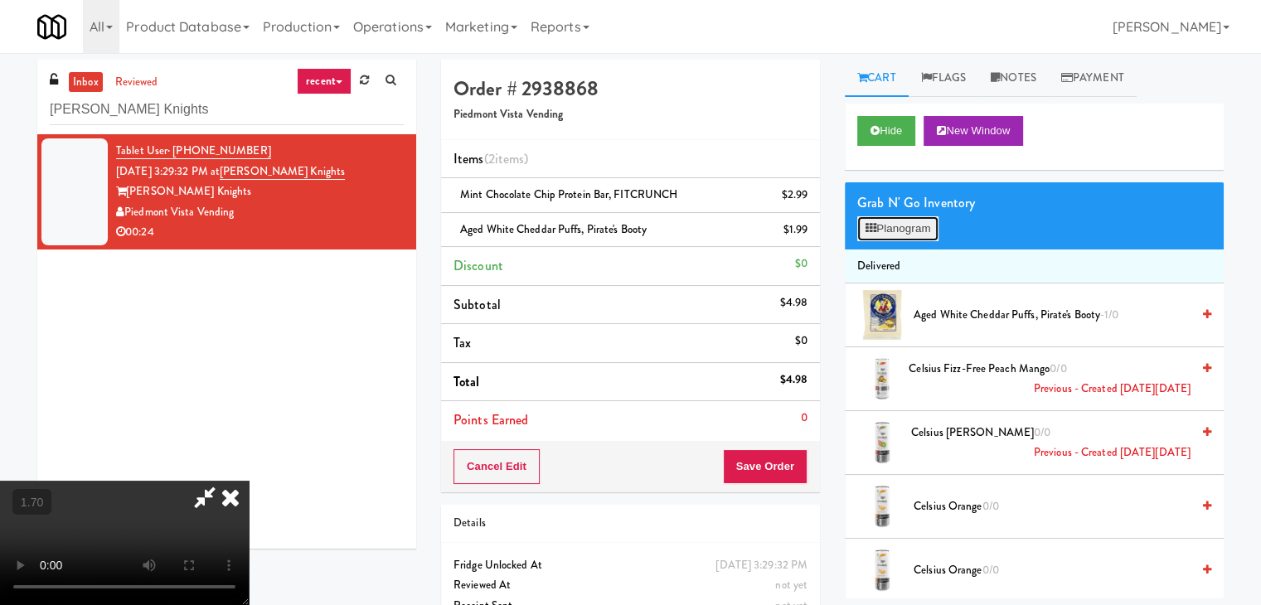
click at [916, 223] on button "Planogram" at bounding box center [897, 228] width 81 height 25
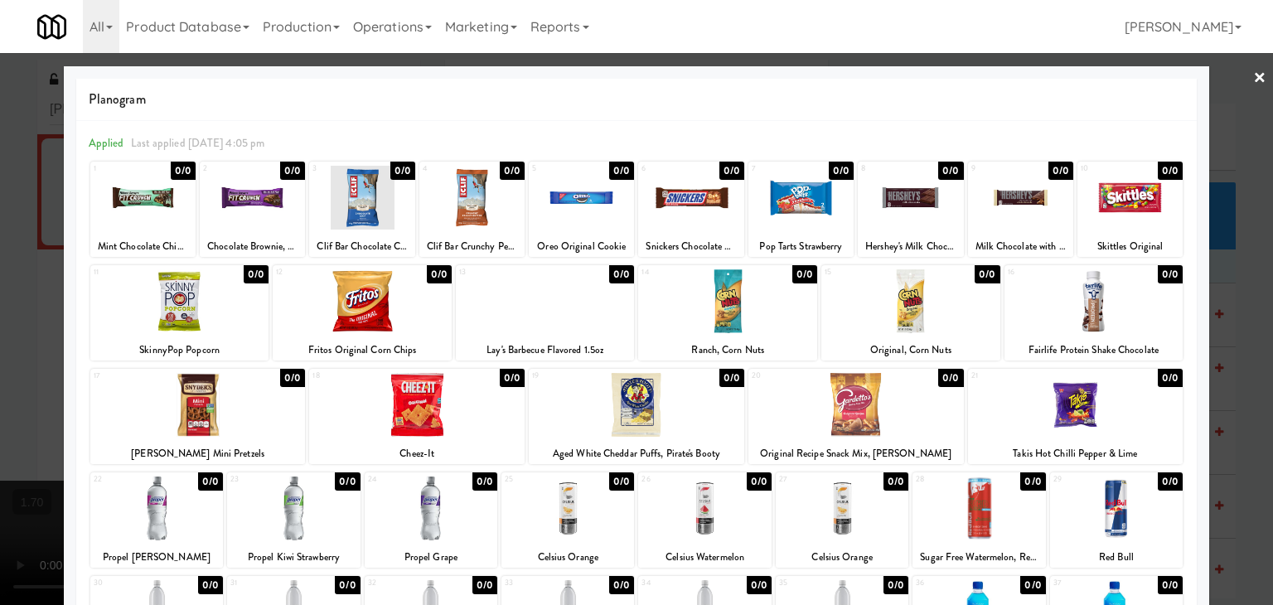
click at [1253, 73] on link "×" at bounding box center [1259, 78] width 13 height 51
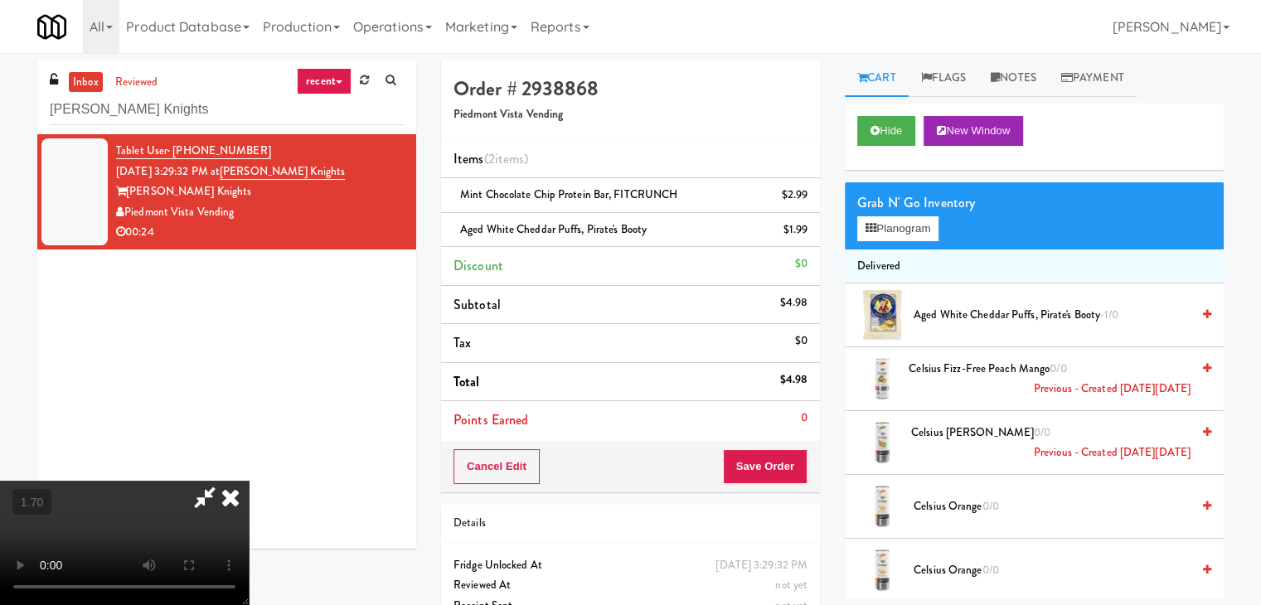
click at [249, 481] on video at bounding box center [124, 543] width 249 height 124
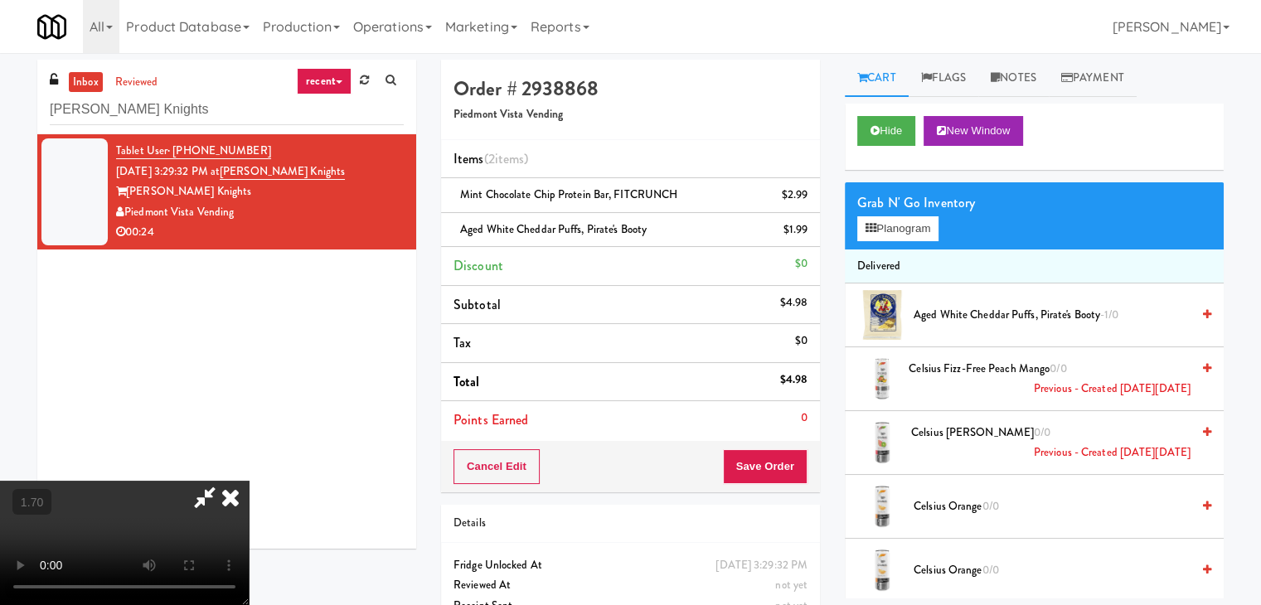
click at [249, 481] on video at bounding box center [124, 543] width 249 height 124
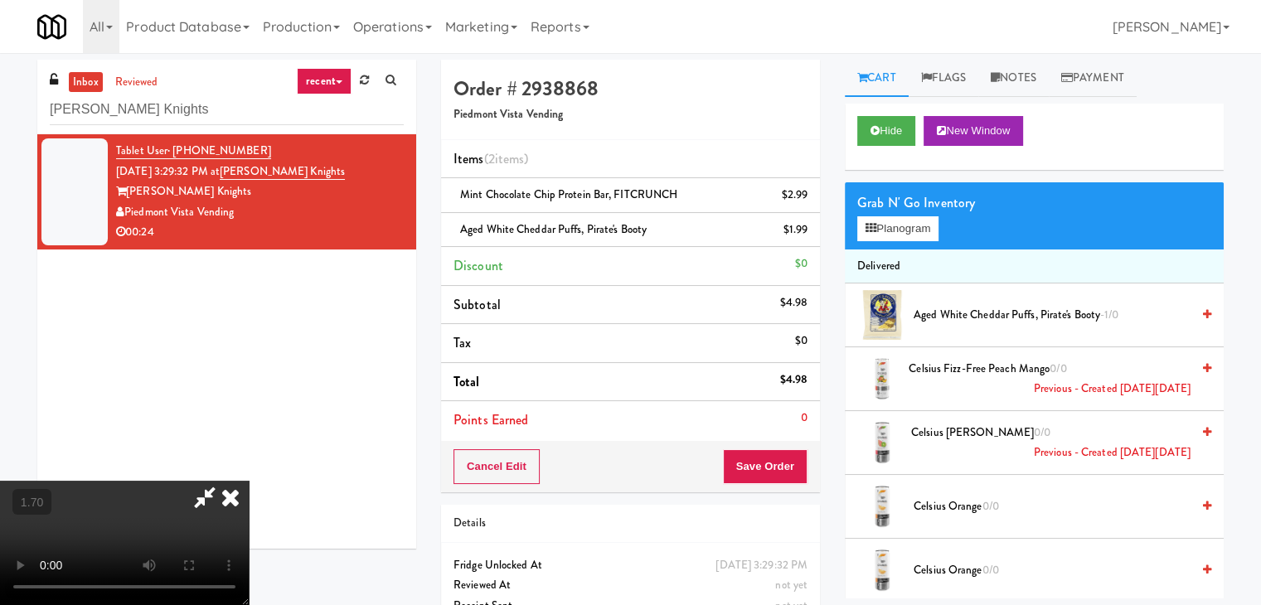
drag, startPoint x: 729, startPoint y: 71, endPoint x: 756, endPoint y: 104, distance: 42.3
click at [249, 481] on icon at bounding box center [230, 497] width 36 height 33
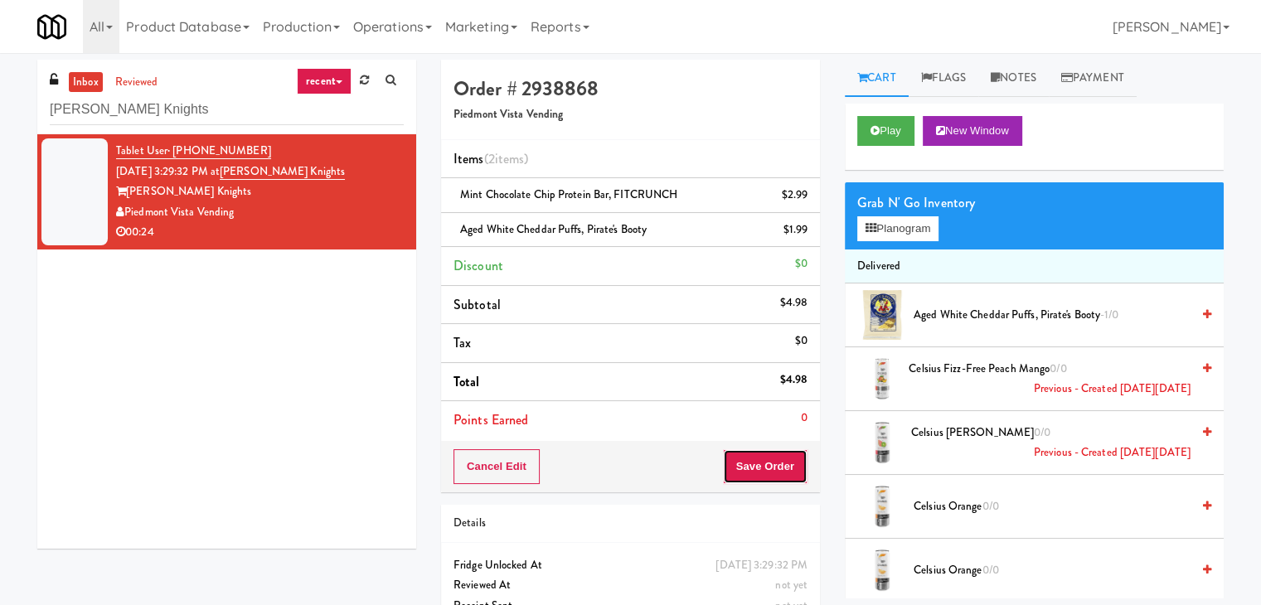
click at [764, 462] on button "Save Order" at bounding box center [765, 466] width 85 height 35
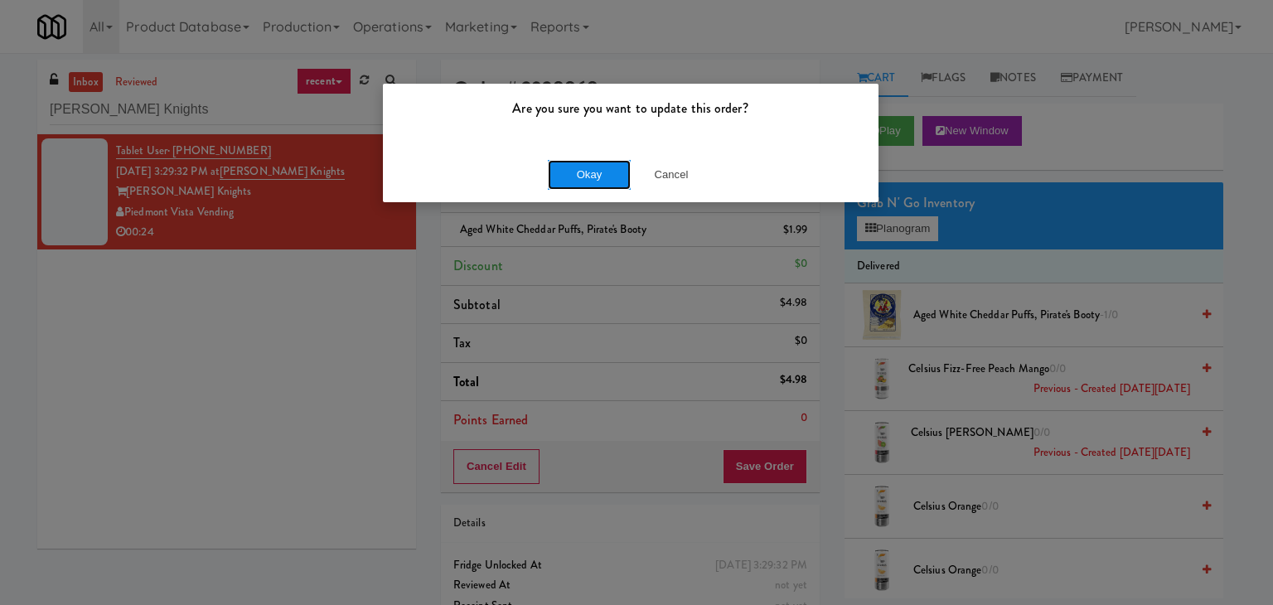
drag, startPoint x: 583, startPoint y: 177, endPoint x: 670, endPoint y: 190, distance: 88.0
click at [583, 176] on button "Okay" at bounding box center [589, 175] width 83 height 30
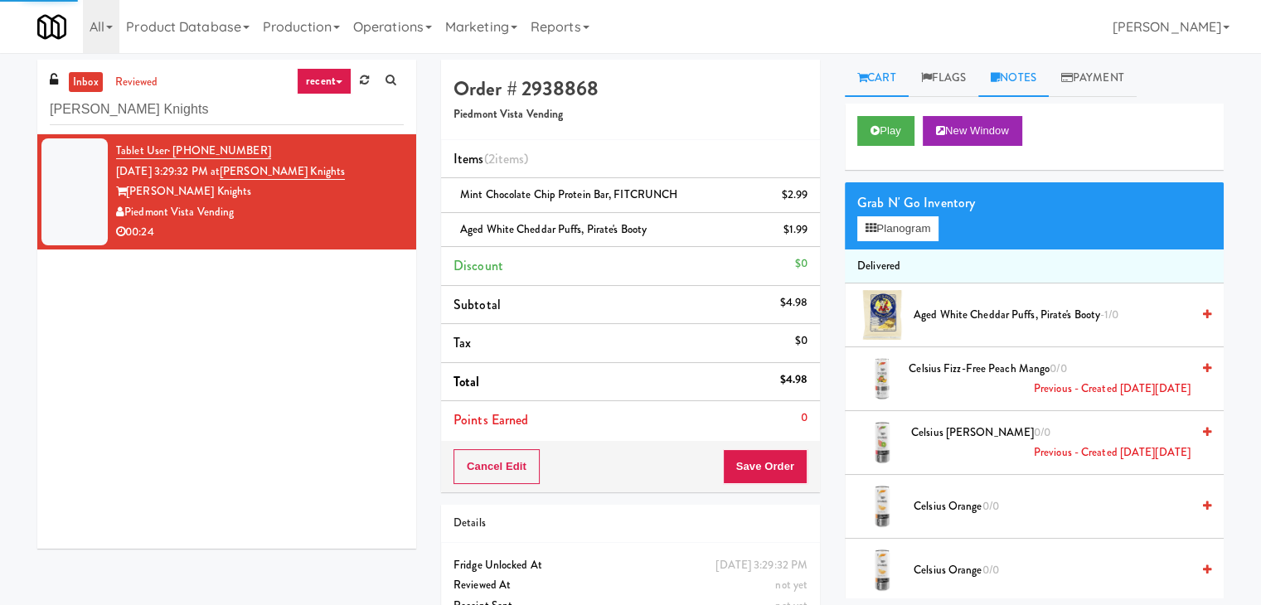
click at [1011, 74] on link "Notes" at bounding box center [1013, 78] width 70 height 37
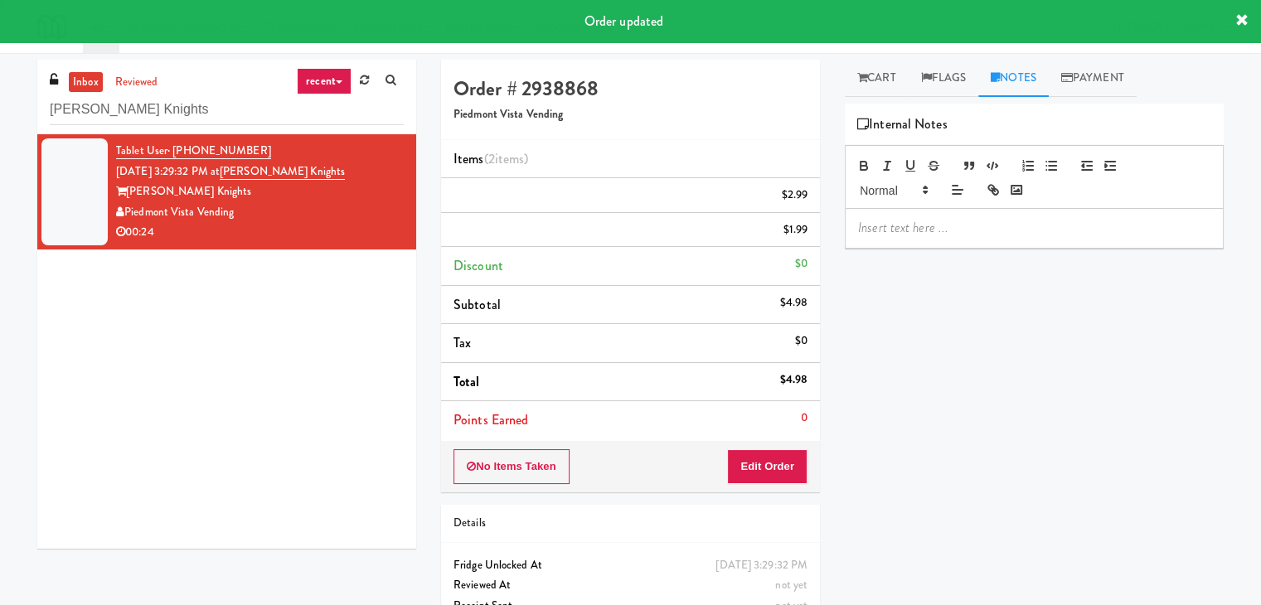
drag, startPoint x: 977, startPoint y: 230, endPoint x: 932, endPoint y: 211, distance: 48.3
click at [975, 228] on p at bounding box center [1034, 228] width 352 height 18
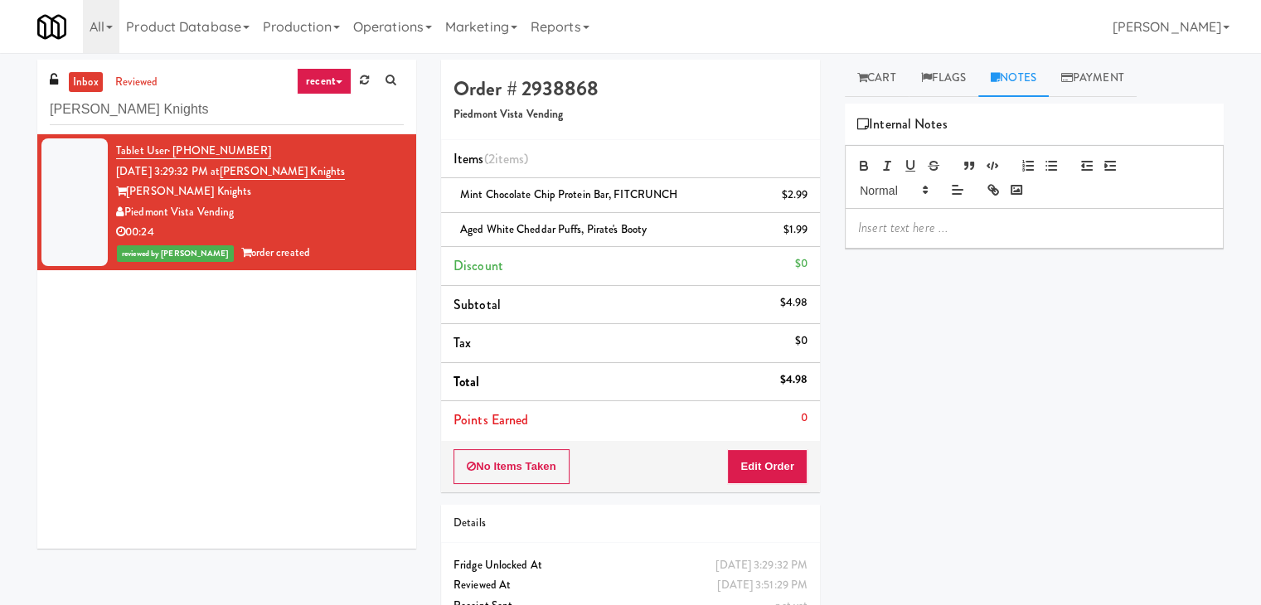
drag, startPoint x: 0, startPoint y: 165, endPoint x: 72, endPoint y: 172, distance: 72.5
click at [0, 165] on div "inbox reviewed recent all unclear take inventory issue suspicious failed recent…" at bounding box center [630, 361] width 1261 height 602
click at [842, 230] on div "Cart Flags Notes Payment Play New Window Primary Flag Clear Flag if unable to d…" at bounding box center [1034, 329] width 404 height 539
click at [874, 229] on p at bounding box center [1034, 228] width 352 height 18
drag, startPoint x: 876, startPoint y: 87, endPoint x: 879, endPoint y: 96, distance: 9.4
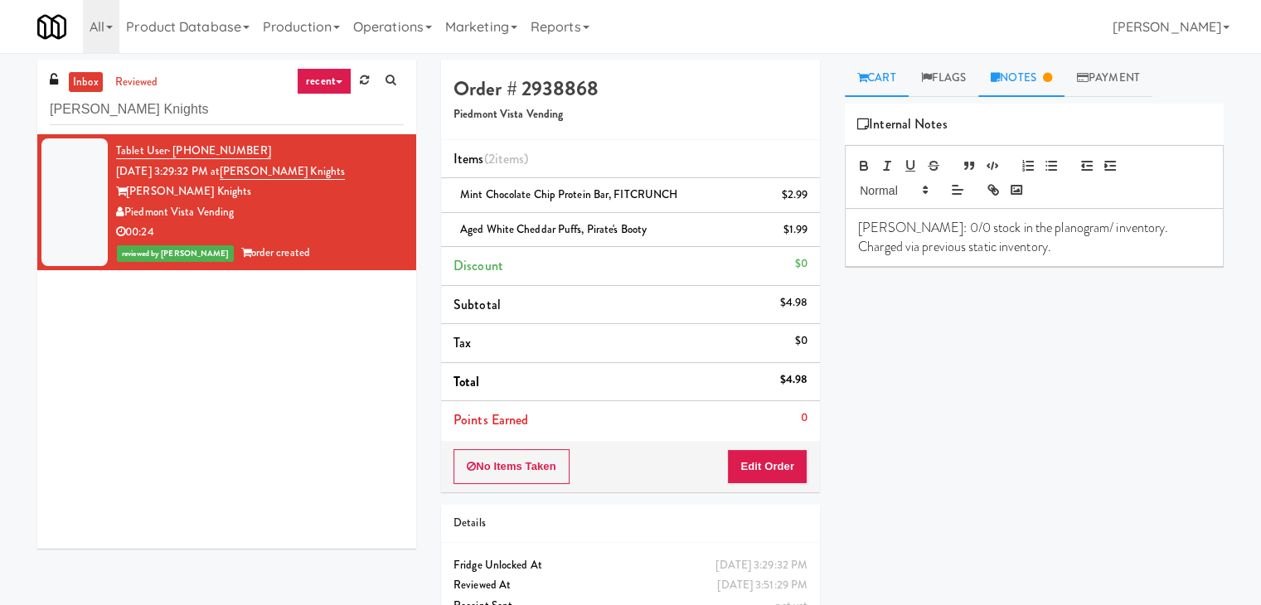
click at [876, 87] on link "Cart" at bounding box center [877, 78] width 64 height 37
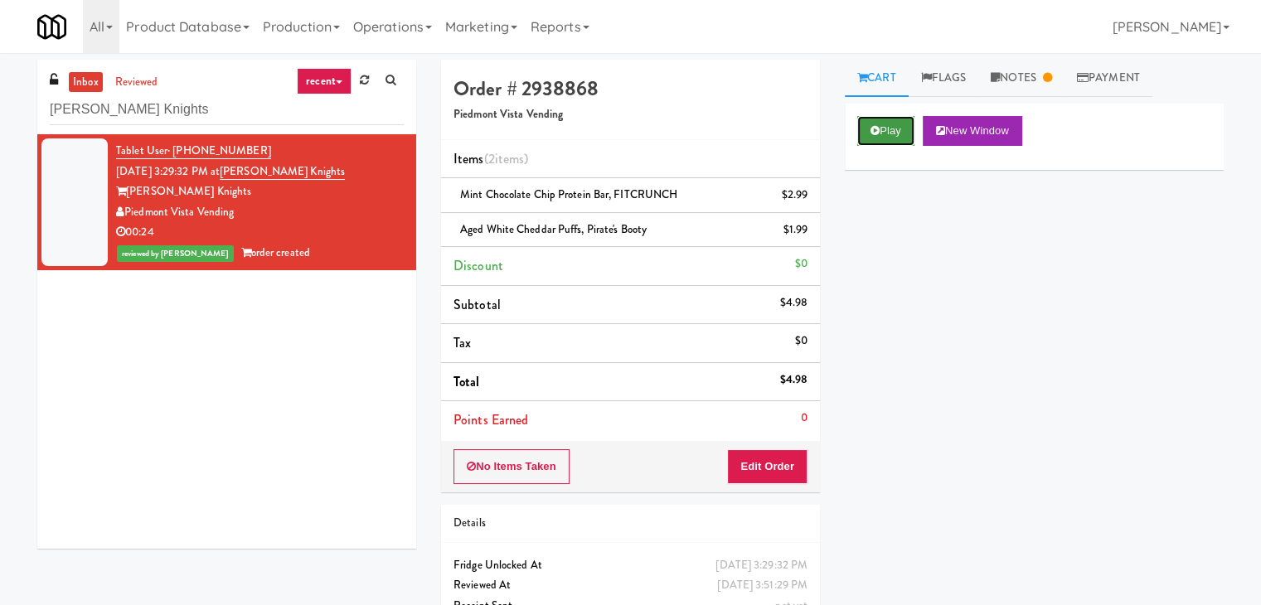
click at [885, 121] on button "Play" at bounding box center [885, 131] width 57 height 30
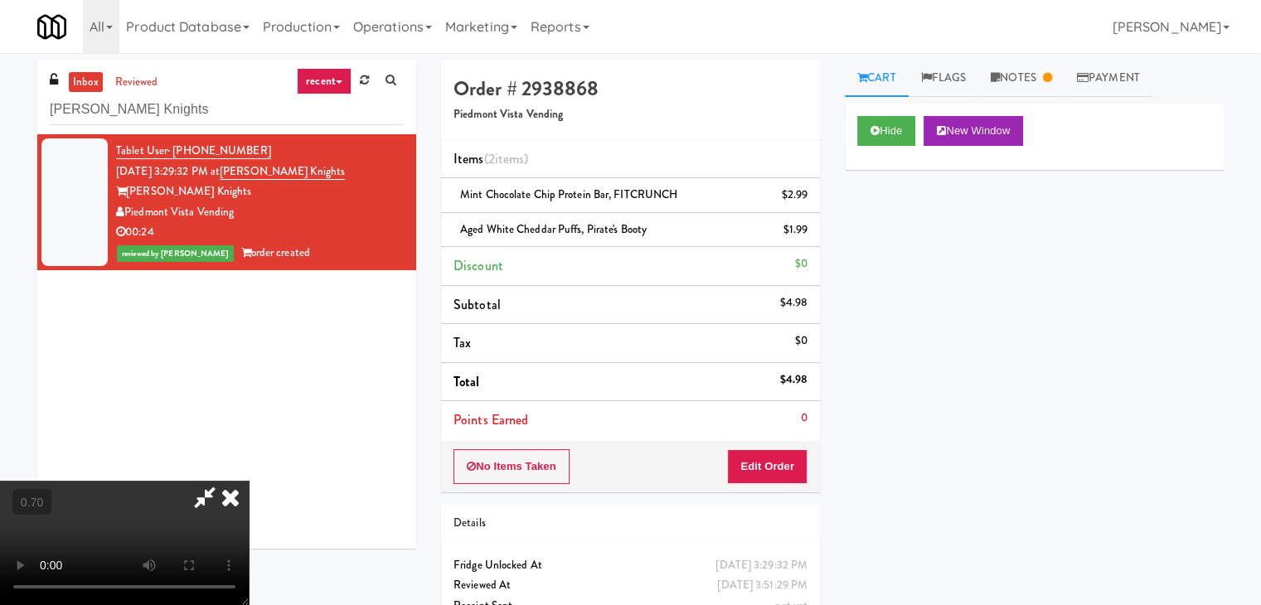
click at [249, 481] on video at bounding box center [124, 543] width 249 height 124
click at [249, 481] on icon at bounding box center [230, 497] width 36 height 33
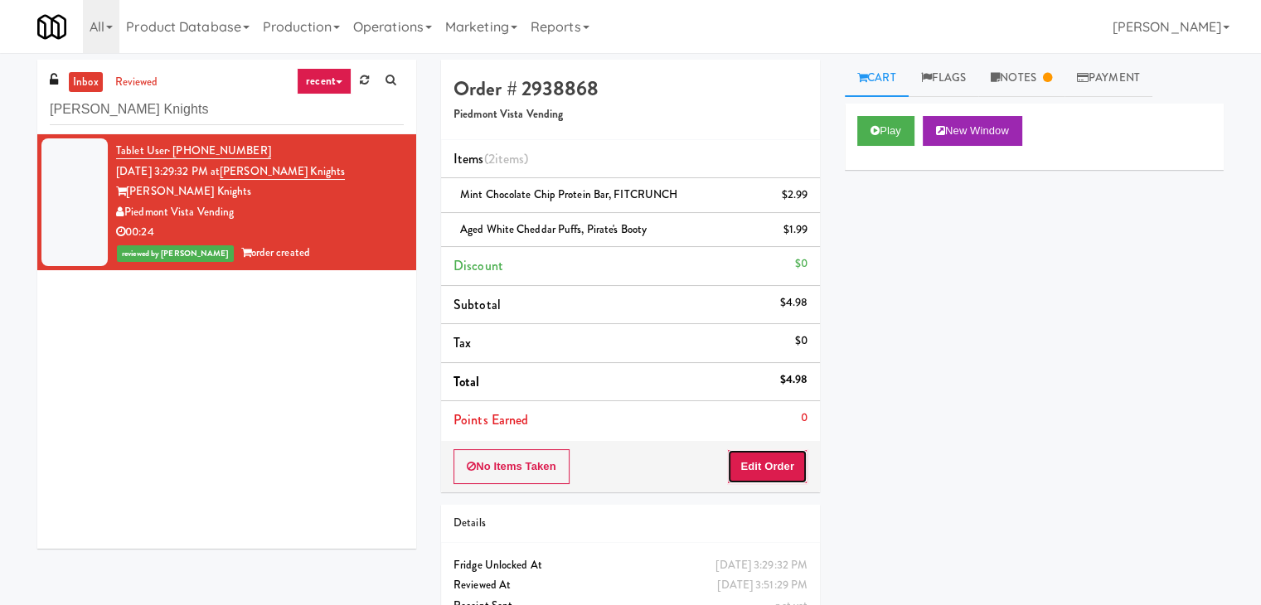
click at [772, 475] on button "Edit Order" at bounding box center [767, 466] width 80 height 35
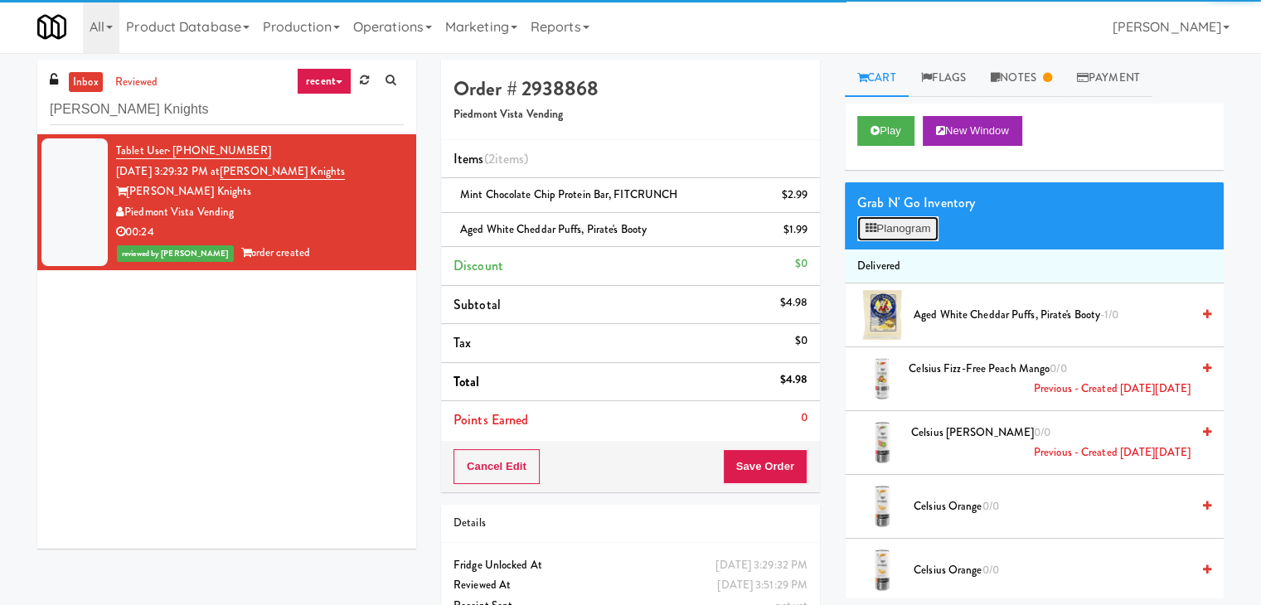
click at [889, 237] on button "Planogram" at bounding box center [897, 228] width 81 height 25
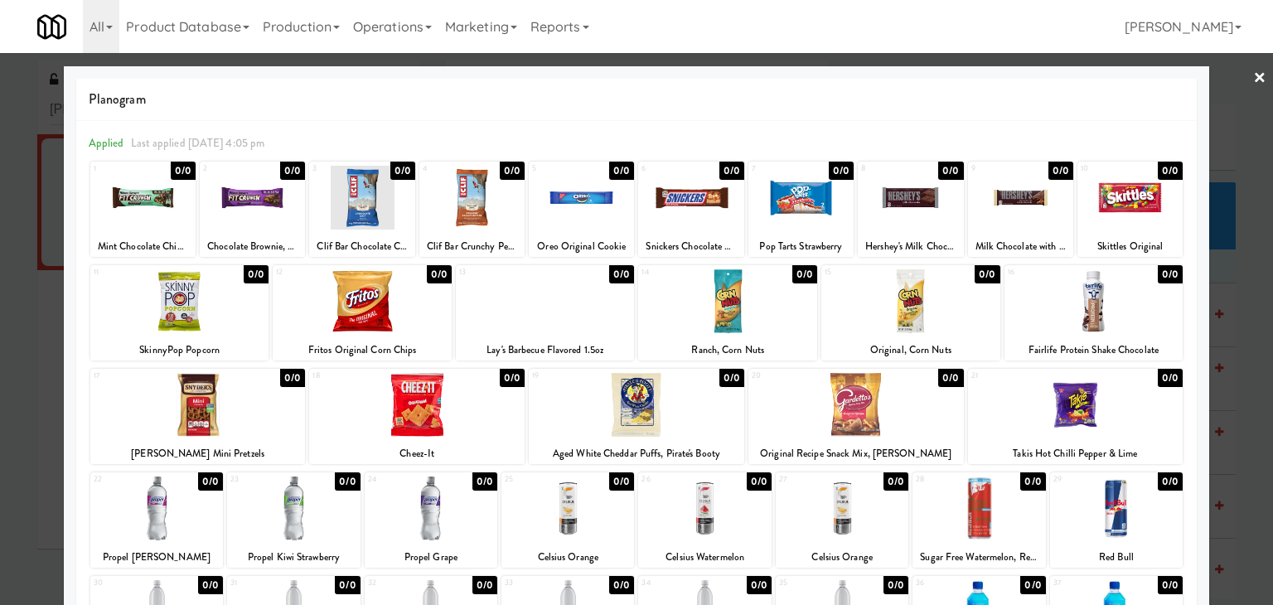
click at [1253, 74] on link "×" at bounding box center [1259, 78] width 13 height 51
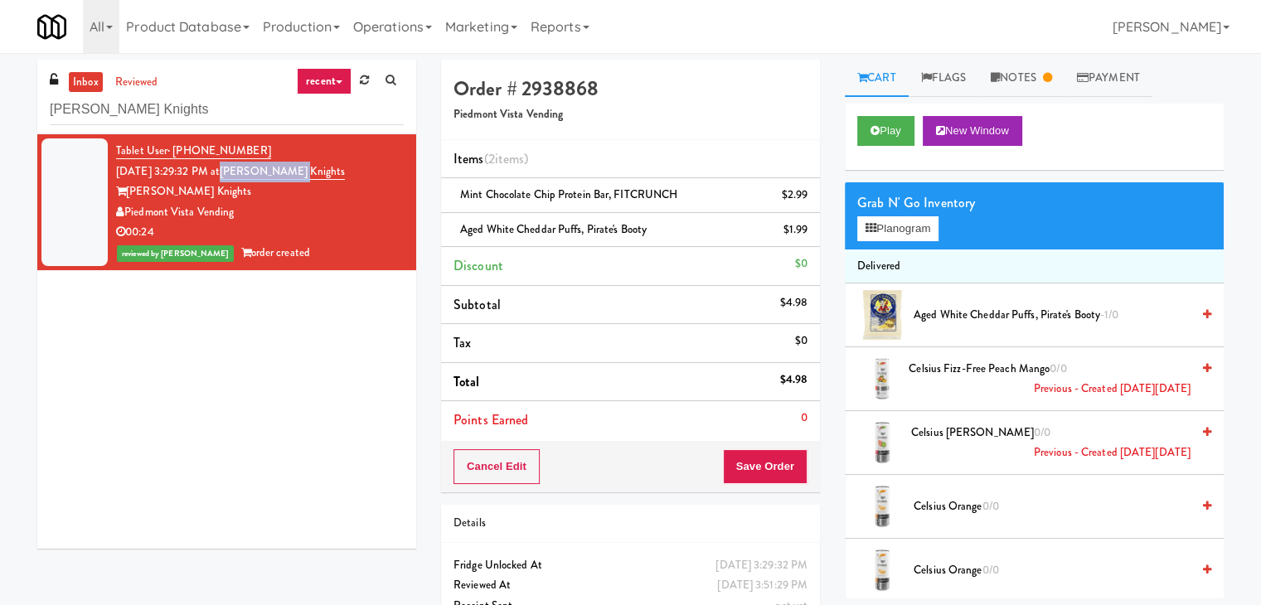
drag, startPoint x: 319, startPoint y: 170, endPoint x: 245, endPoint y: 173, distance: 73.8
click at [245, 173] on div "Tablet User · (804) 621-9122 [DATE] 3:29:32 PM at [PERSON_NAME] Knights [PERSON…" at bounding box center [260, 202] width 288 height 123
click at [285, 397] on div "Tablet User · (804) 621-9122 [DATE] 3:29:32 PM at [PERSON_NAME] Knights [PERSON…" at bounding box center [226, 341] width 379 height 414
click at [511, 464] on button "Cancel Edit" at bounding box center [496, 466] width 86 height 35
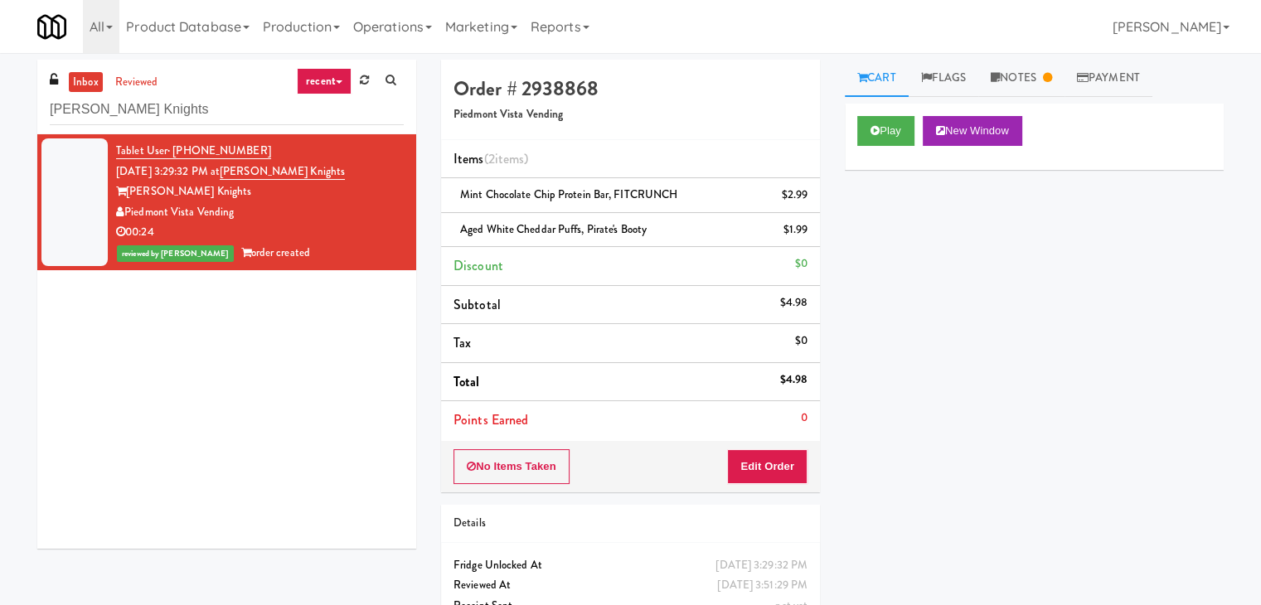
drag, startPoint x: 233, startPoint y: 213, endPoint x: 126, endPoint y: 213, distance: 106.9
click at [126, 213] on div "Piedmont Vista Vending" at bounding box center [260, 212] width 288 height 21
copy div "Piedmont Vista Vending"
click at [230, 119] on input "[PERSON_NAME] Knights" at bounding box center [227, 109] width 354 height 31
click at [230, 118] on input "[PERSON_NAME] Knights" at bounding box center [227, 109] width 354 height 31
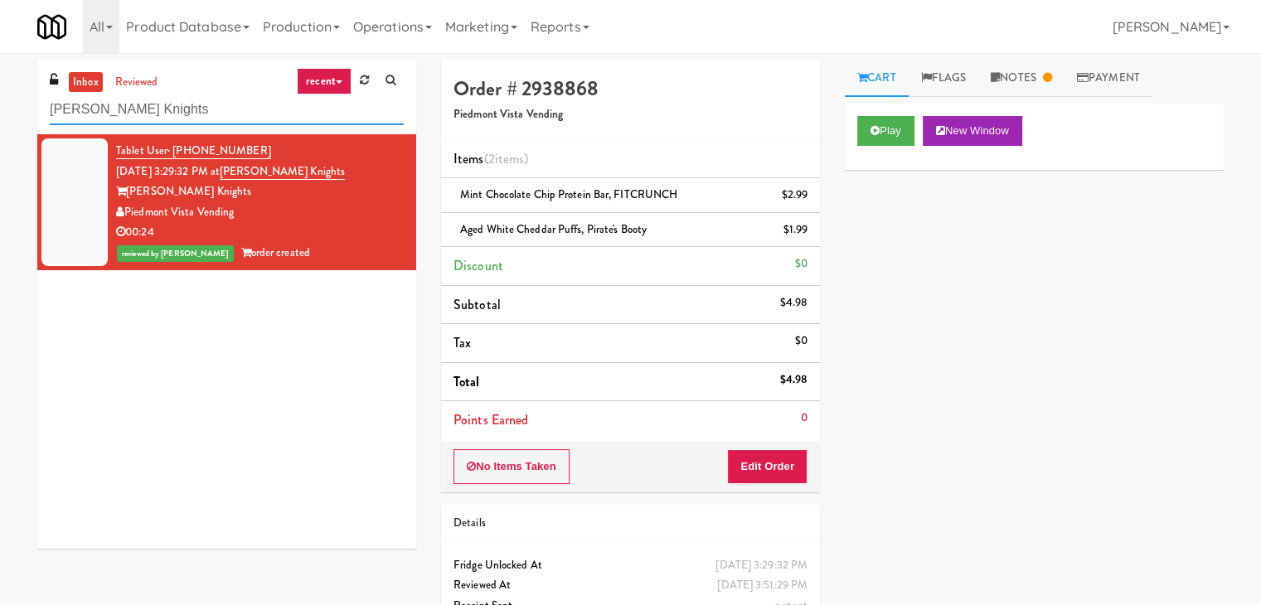
click at [231, 118] on input "[PERSON_NAME] Knights" at bounding box center [227, 109] width 354 height 31
paste input "Phase II - Combo Cooler"
type input "Phase II - Combo Cooler"
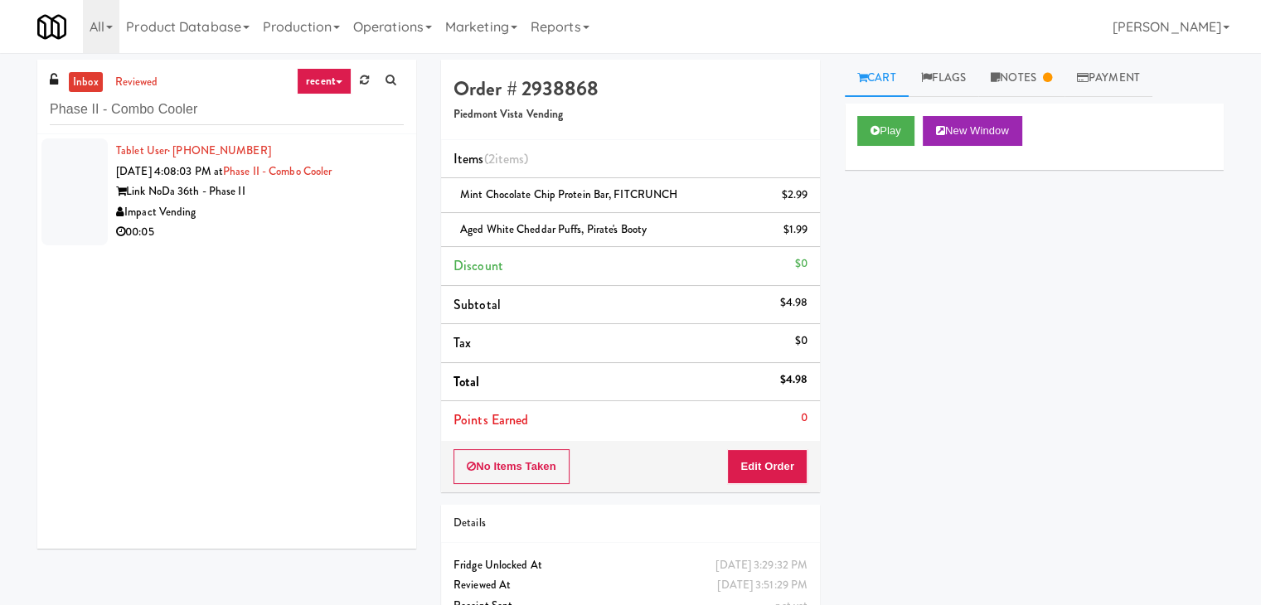
click at [418, 182] on div "inbox reviewed recent all unclear take inventory issue suspicious failed recent…" at bounding box center [227, 310] width 404 height 501
drag, startPoint x: 351, startPoint y: 235, endPoint x: 392, endPoint y: 234, distance: 40.6
click at [351, 236] on div "00:05" at bounding box center [260, 232] width 288 height 21
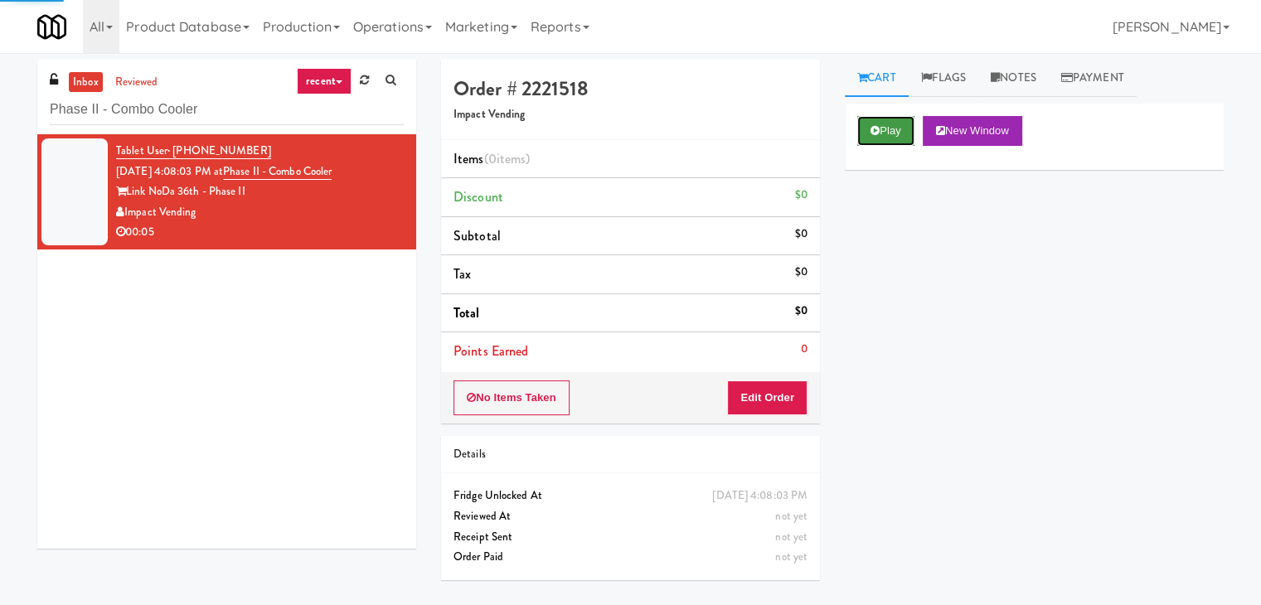
drag, startPoint x: 895, startPoint y: 129, endPoint x: 621, endPoint y: 73, distance: 280.1
click at [894, 129] on button "Play" at bounding box center [885, 131] width 57 height 30
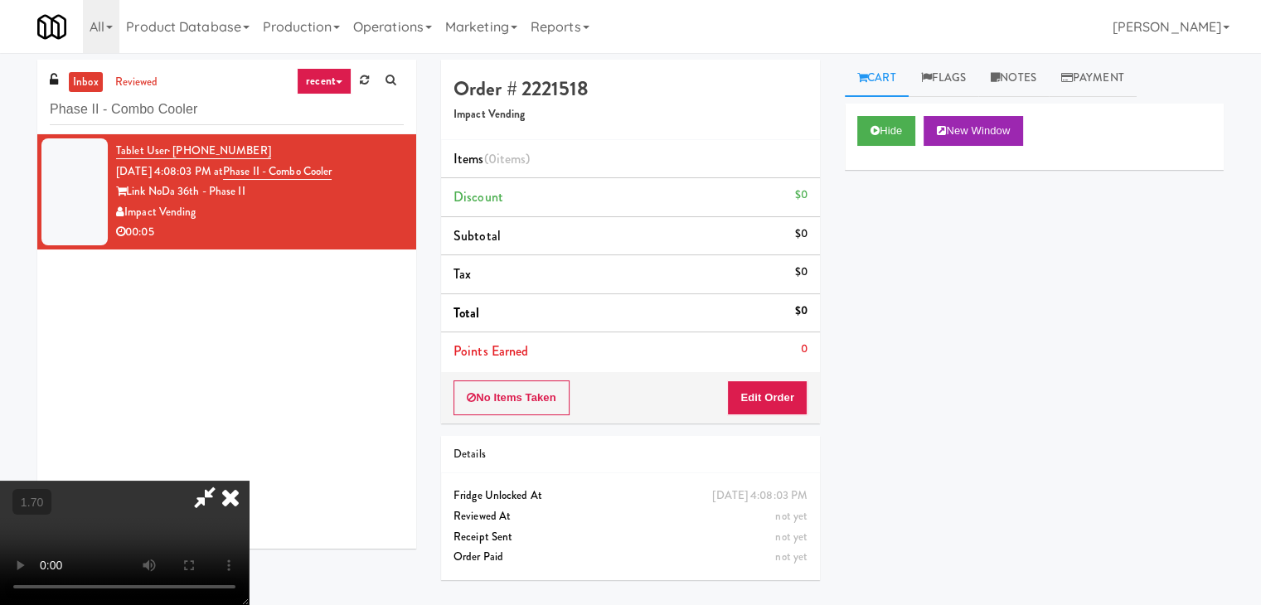
click at [249, 481] on video at bounding box center [124, 543] width 249 height 124
click at [249, 481] on icon at bounding box center [230, 497] width 36 height 33
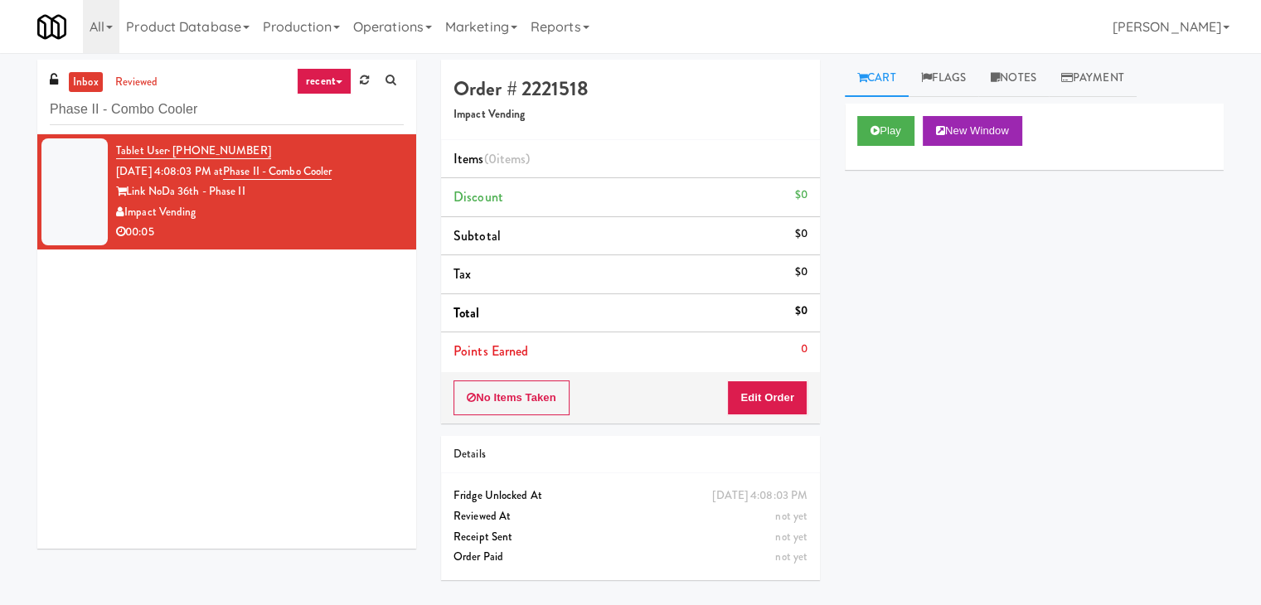
drag, startPoint x: 764, startPoint y: 414, endPoint x: 766, endPoint y: 396, distance: 18.3
click at [764, 409] on div "No Items Taken Edit Order" at bounding box center [630, 397] width 379 height 51
click at [766, 396] on button "Edit Order" at bounding box center [767, 397] width 80 height 35
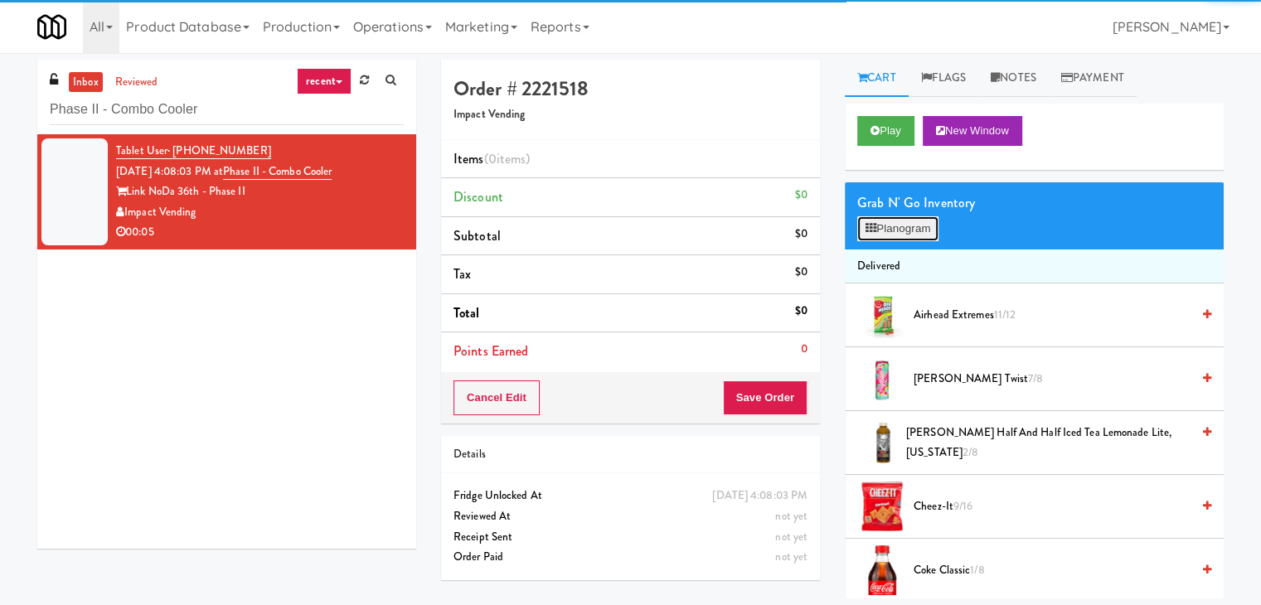
click at [908, 236] on button "Planogram" at bounding box center [897, 228] width 81 height 25
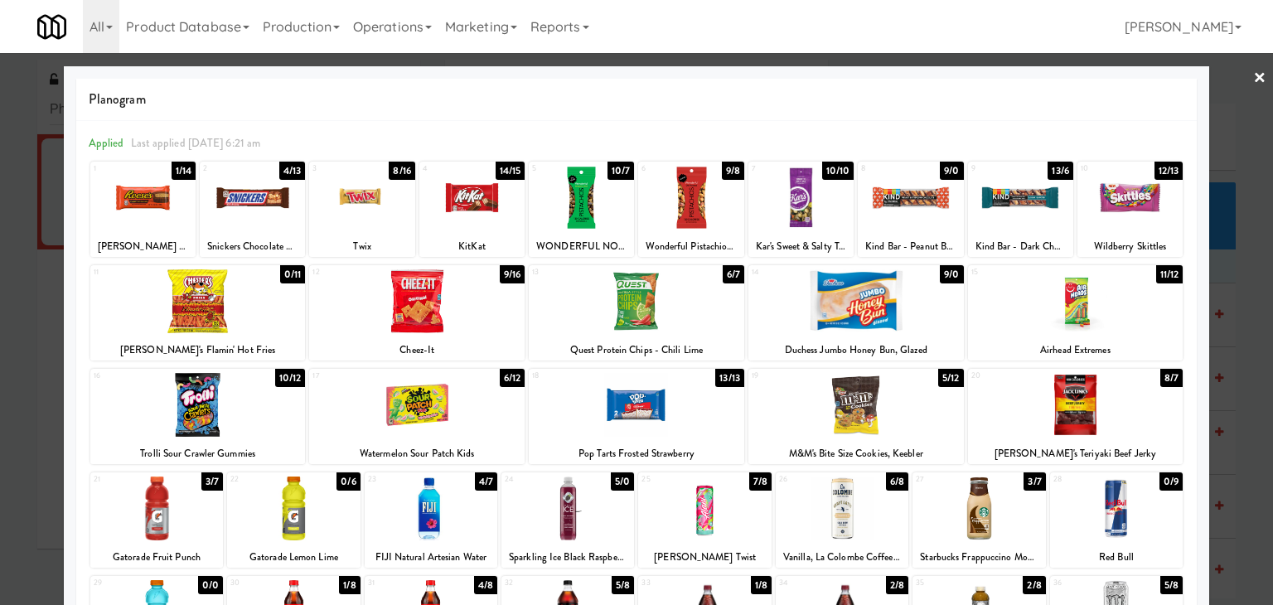
drag, startPoint x: 448, startPoint y: 505, endPoint x: 632, endPoint y: 462, distance: 189.0
click at [448, 504] on div at bounding box center [431, 509] width 133 height 64
click at [1253, 75] on link "×" at bounding box center [1259, 78] width 13 height 51
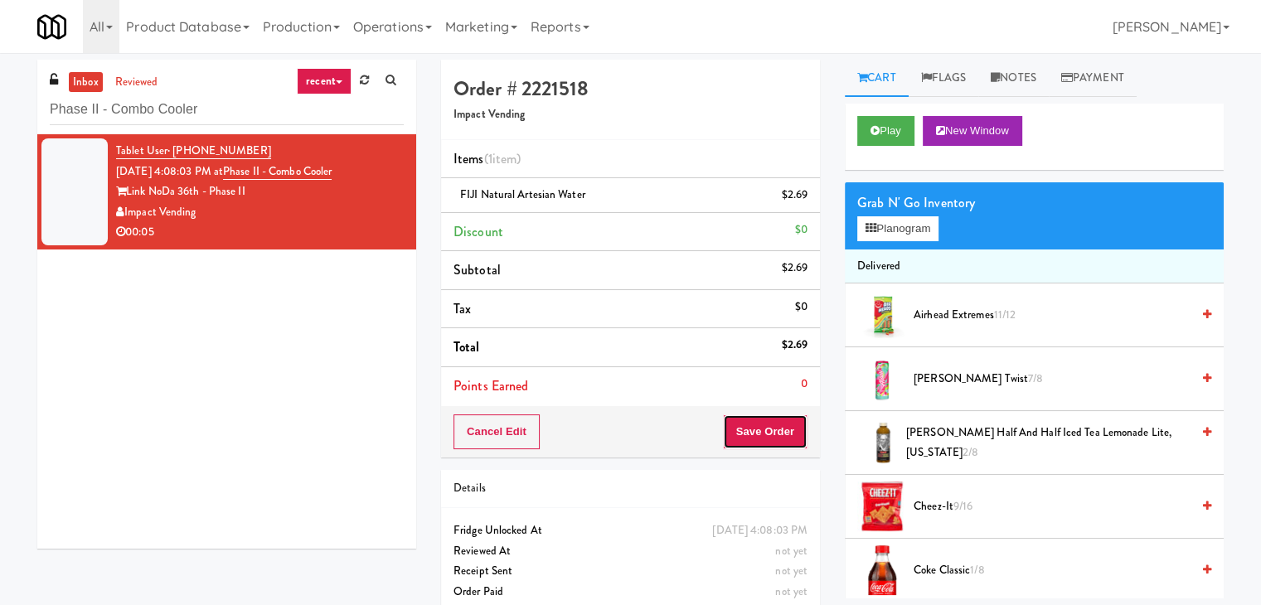
drag, startPoint x: 764, startPoint y: 431, endPoint x: 755, endPoint y: 426, distance: 10.4
click at [762, 429] on button "Save Order" at bounding box center [765, 431] width 85 height 35
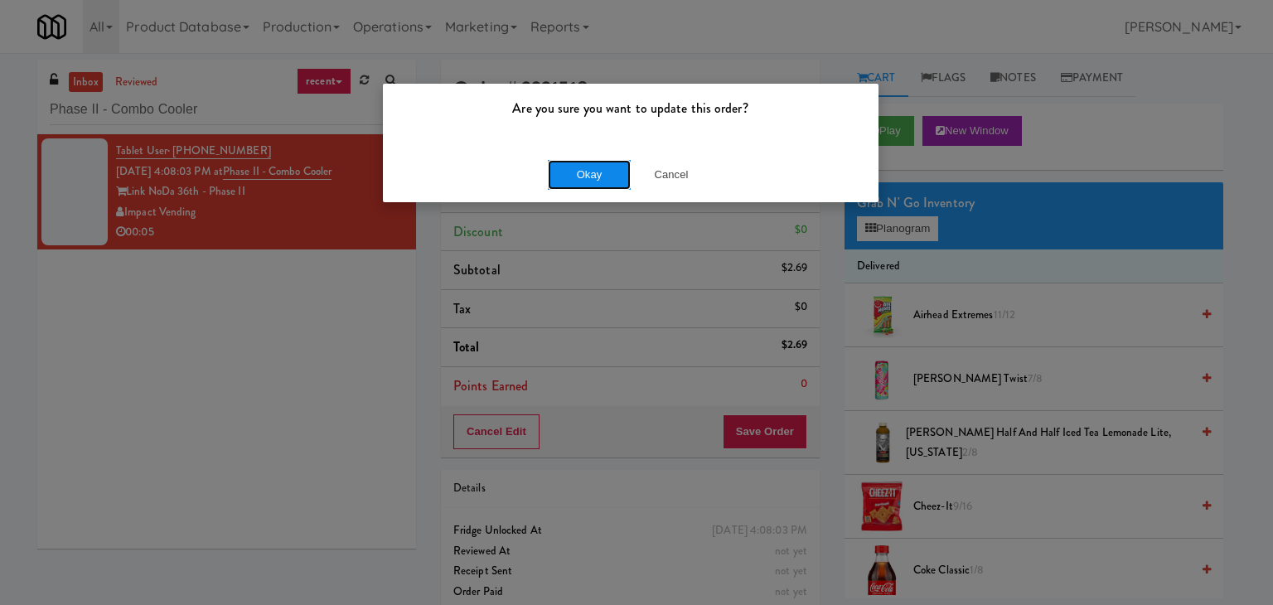
click at [605, 172] on button "Okay" at bounding box center [589, 175] width 83 height 30
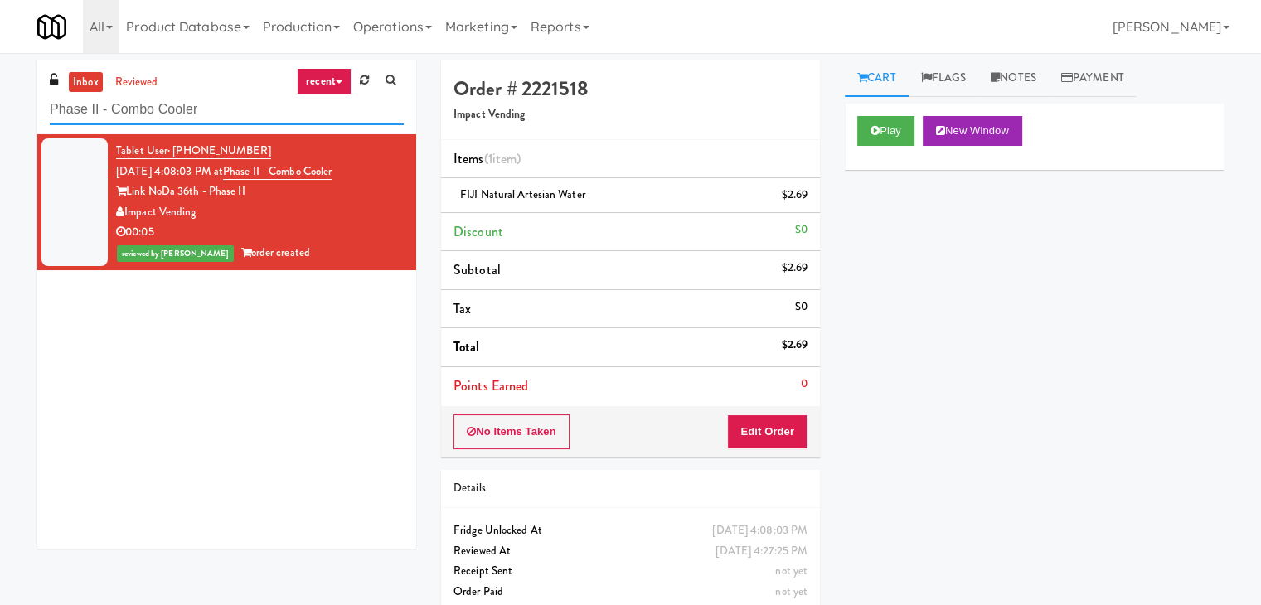
click at [226, 112] on input "Phase II - Combo Cooler" at bounding box center [227, 109] width 354 height 31
paste input "[PERSON_NAME] - Combo"
type input "[PERSON_NAME] - Combo"
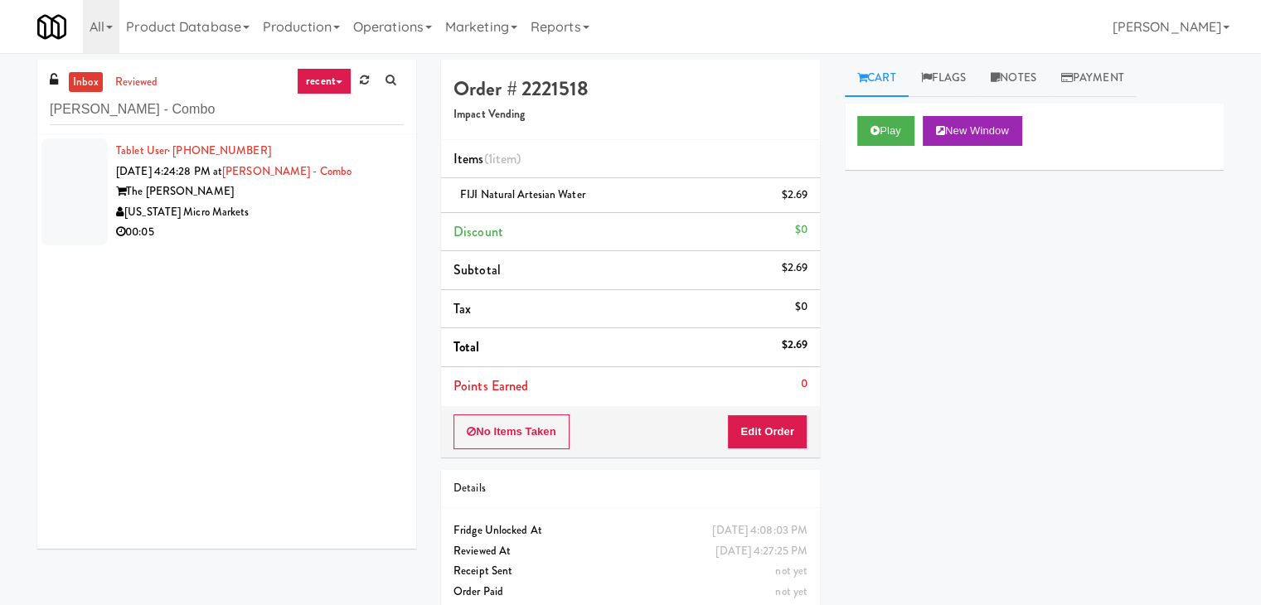
click at [335, 222] on div "00:05" at bounding box center [260, 232] width 288 height 21
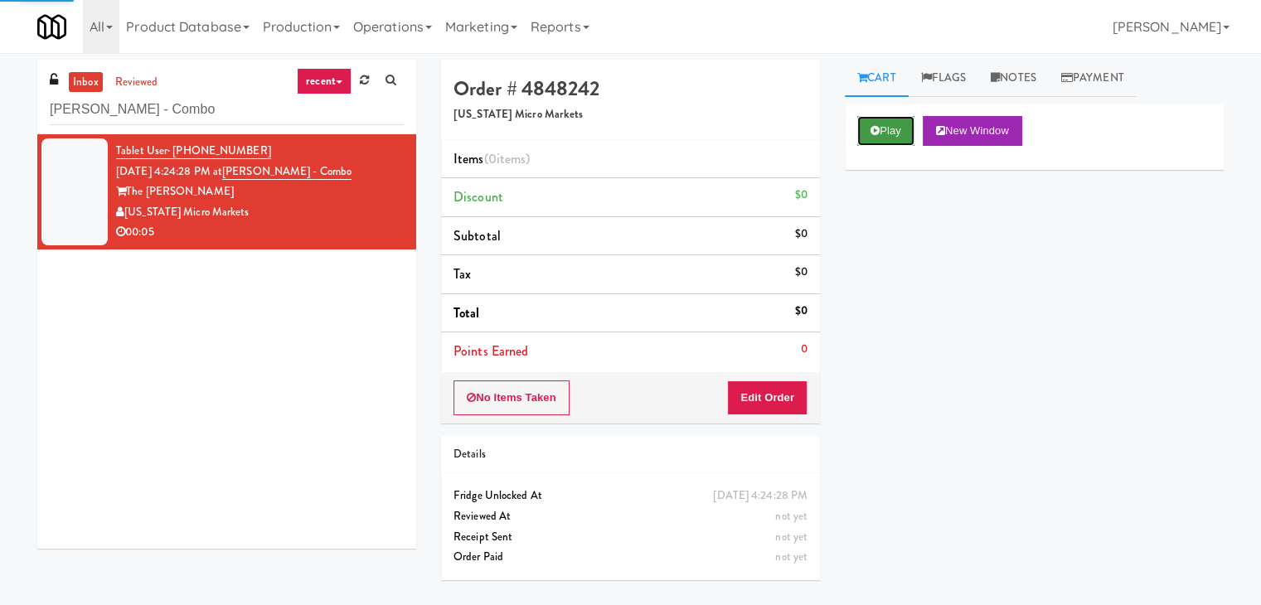
click at [885, 127] on button "Play" at bounding box center [885, 131] width 57 height 30
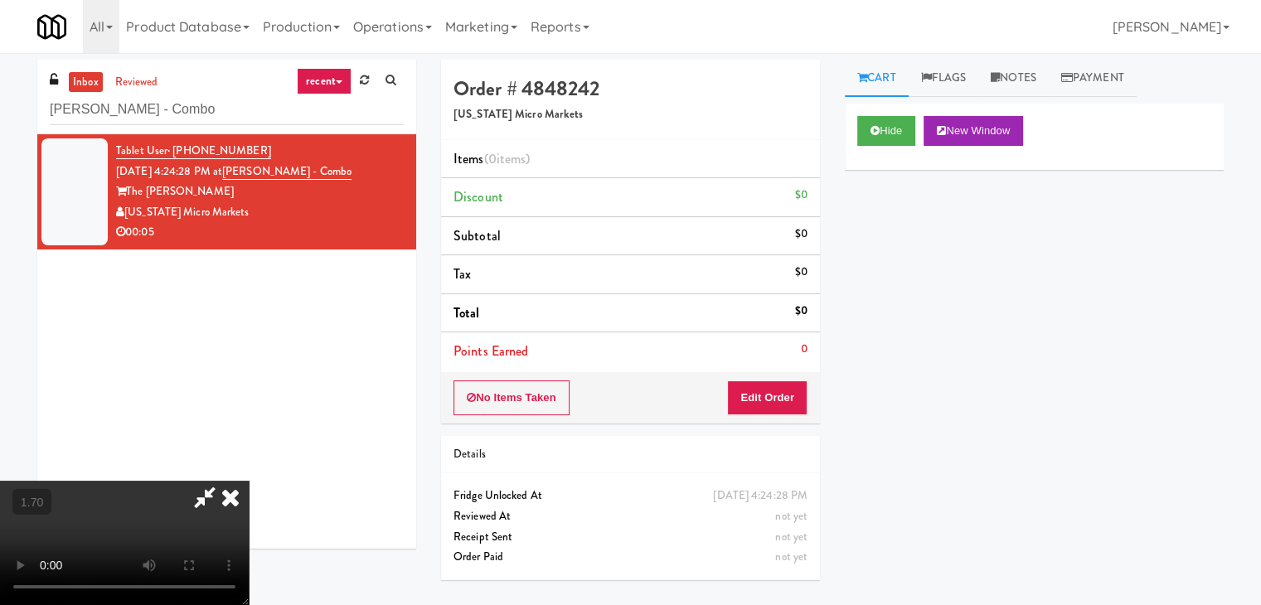
click at [249, 481] on video at bounding box center [124, 543] width 249 height 124
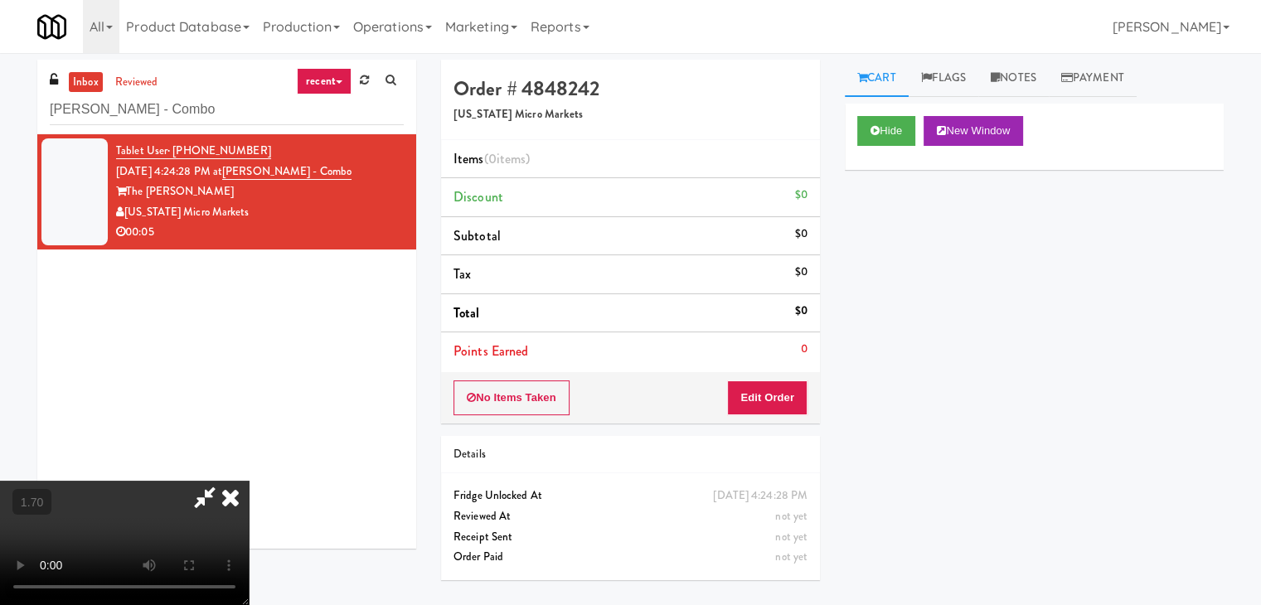
scroll to position [233, 0]
click at [249, 481] on video at bounding box center [124, 543] width 249 height 124
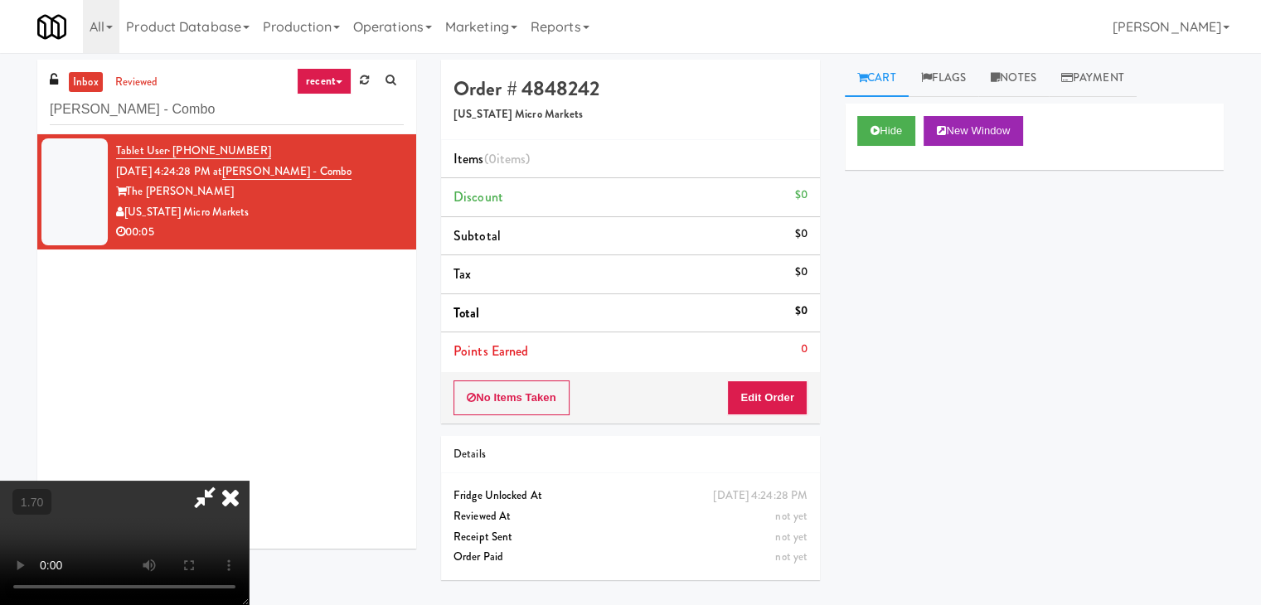
click at [249, 481] on icon at bounding box center [230, 497] width 36 height 33
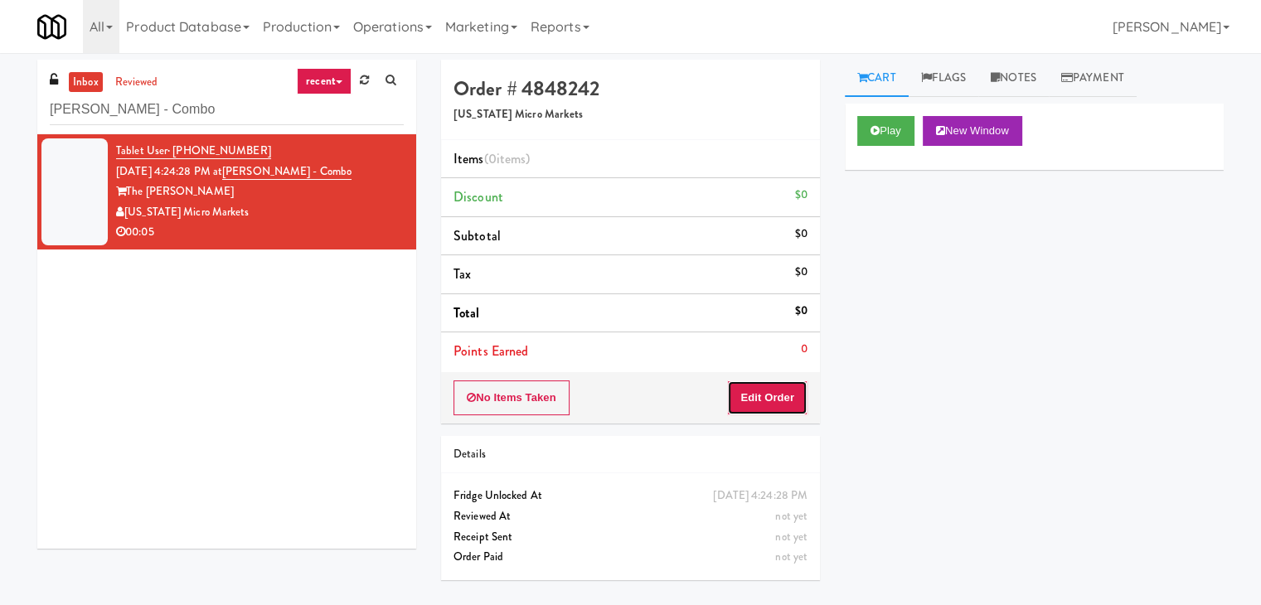
click at [772, 395] on button "Edit Order" at bounding box center [767, 397] width 80 height 35
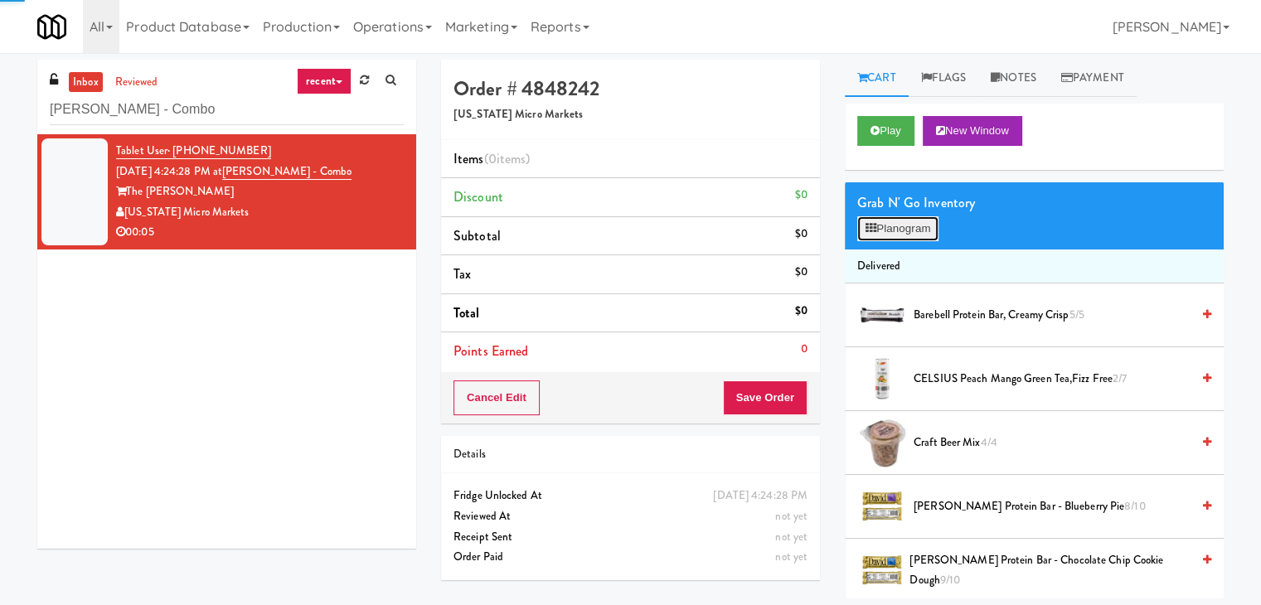
click at [879, 235] on button "Planogram" at bounding box center [897, 228] width 81 height 25
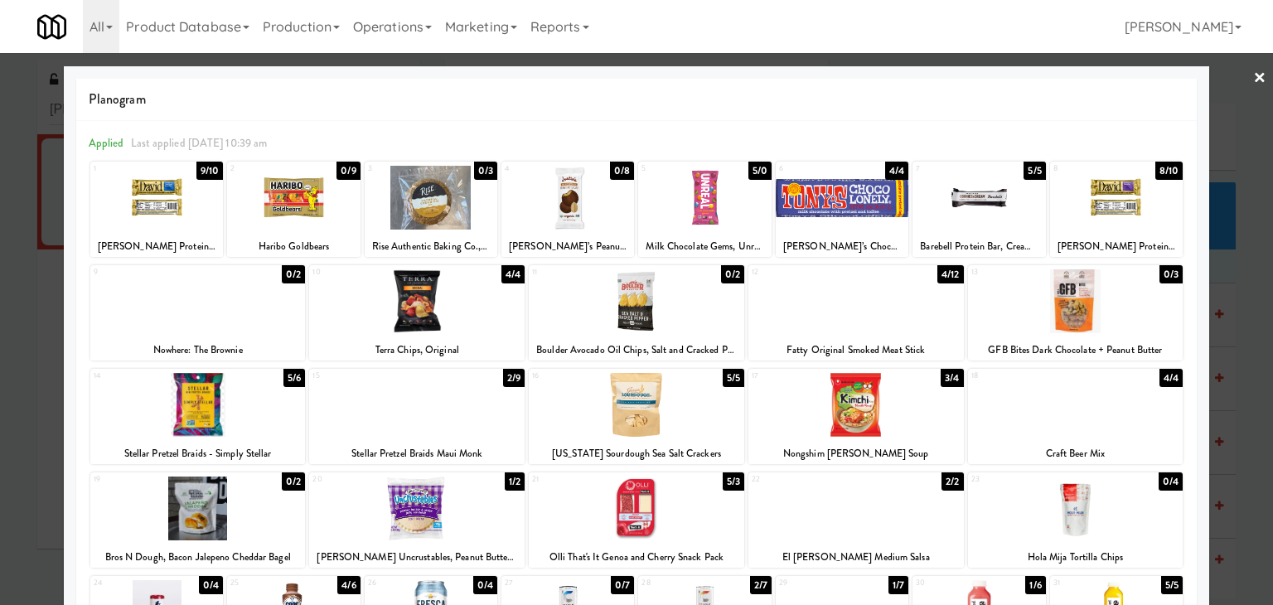
click at [882, 306] on div at bounding box center [855, 301] width 215 height 64
click at [1255, 80] on div at bounding box center [636, 302] width 1273 height 605
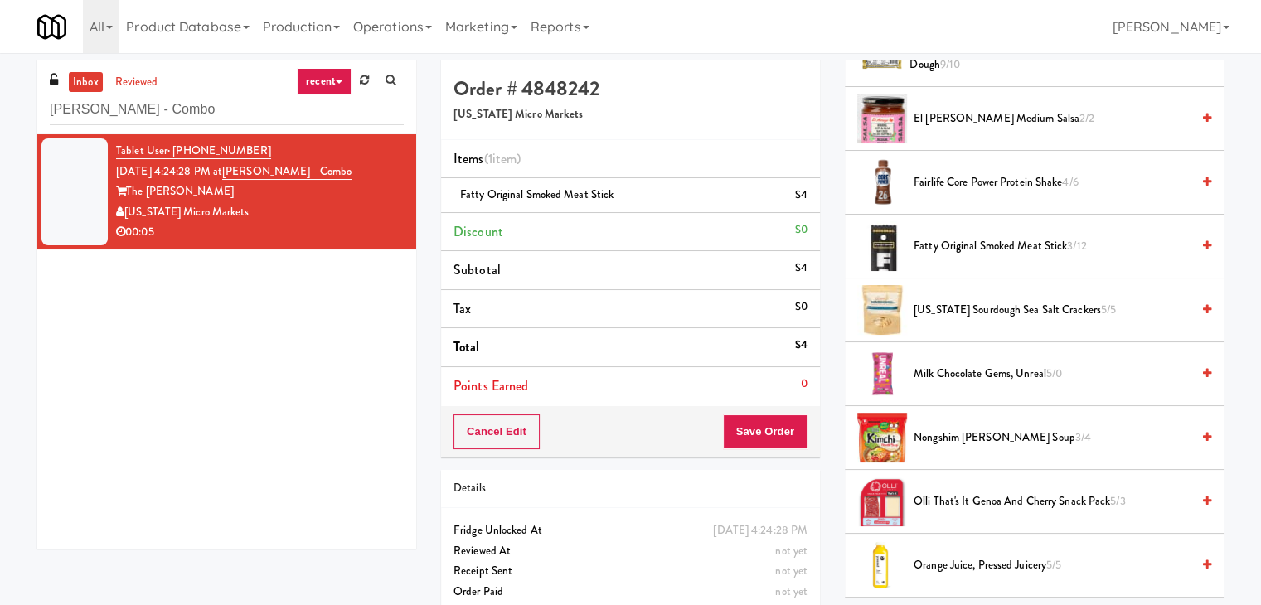
scroll to position [486, 0]
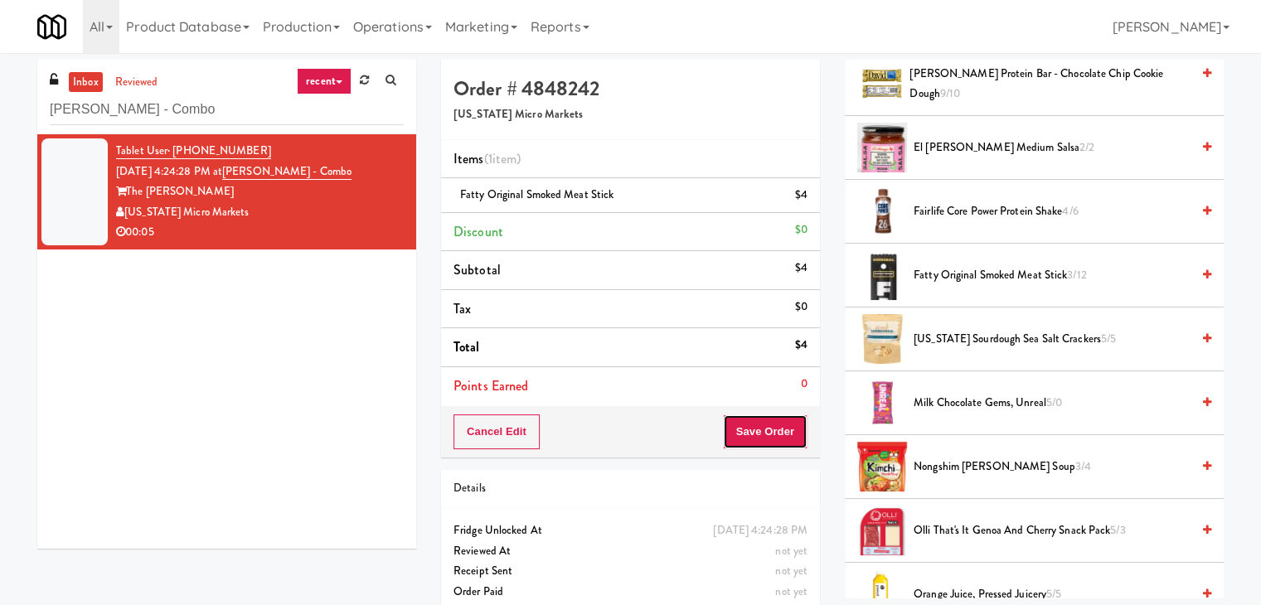
click at [753, 428] on button "Save Order" at bounding box center [765, 431] width 85 height 35
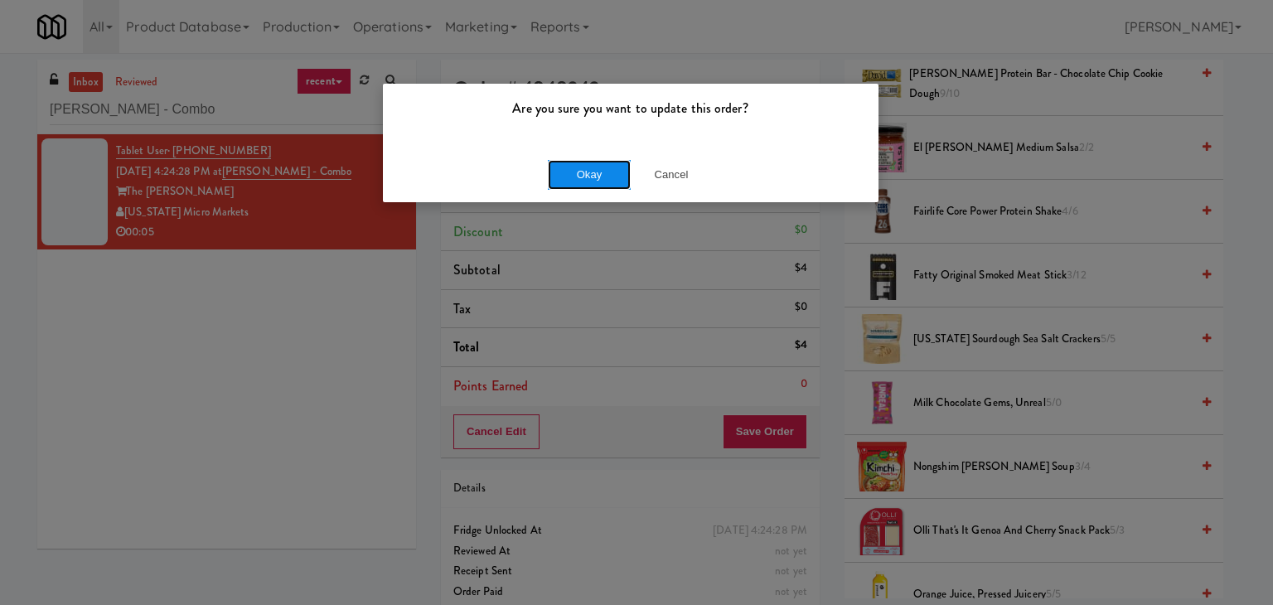
click at [579, 177] on button "Okay" at bounding box center [589, 175] width 83 height 30
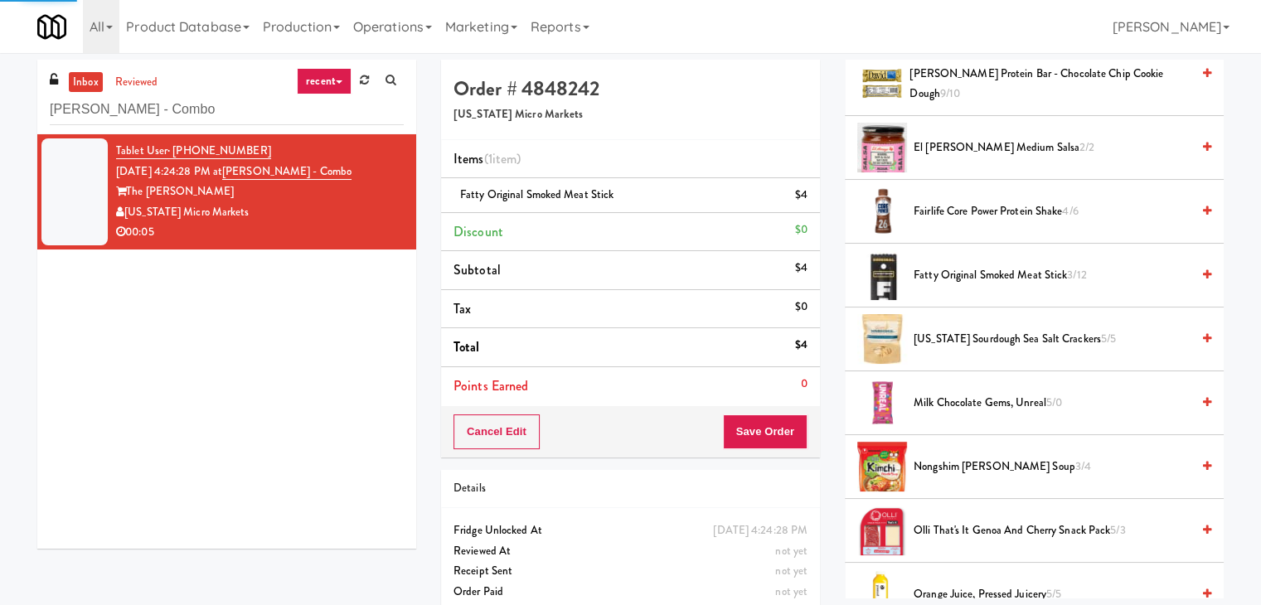
scroll to position [126, 0]
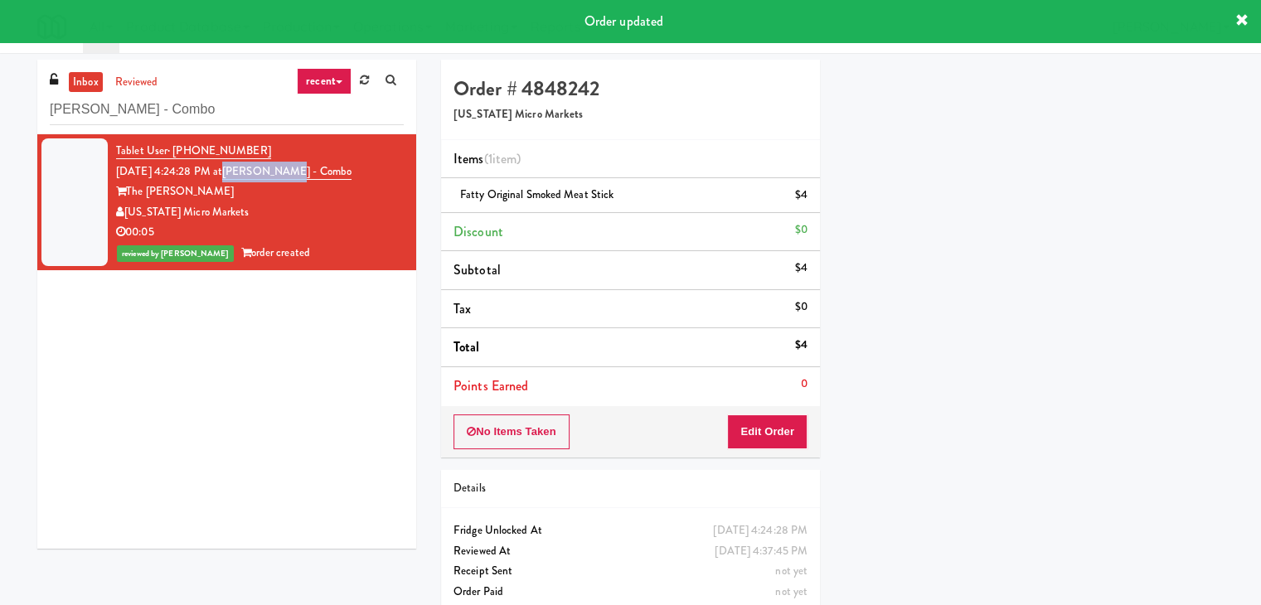
drag, startPoint x: 317, startPoint y: 174, endPoint x: 246, endPoint y: 178, distance: 71.4
click at [246, 178] on div "Tablet User · (616) 607-4802 [DATE] 4:24:28 PM at [PERSON_NAME] - Combo The [PE…" at bounding box center [260, 202] width 288 height 123
copy link "[PERSON_NAME] - Combo"
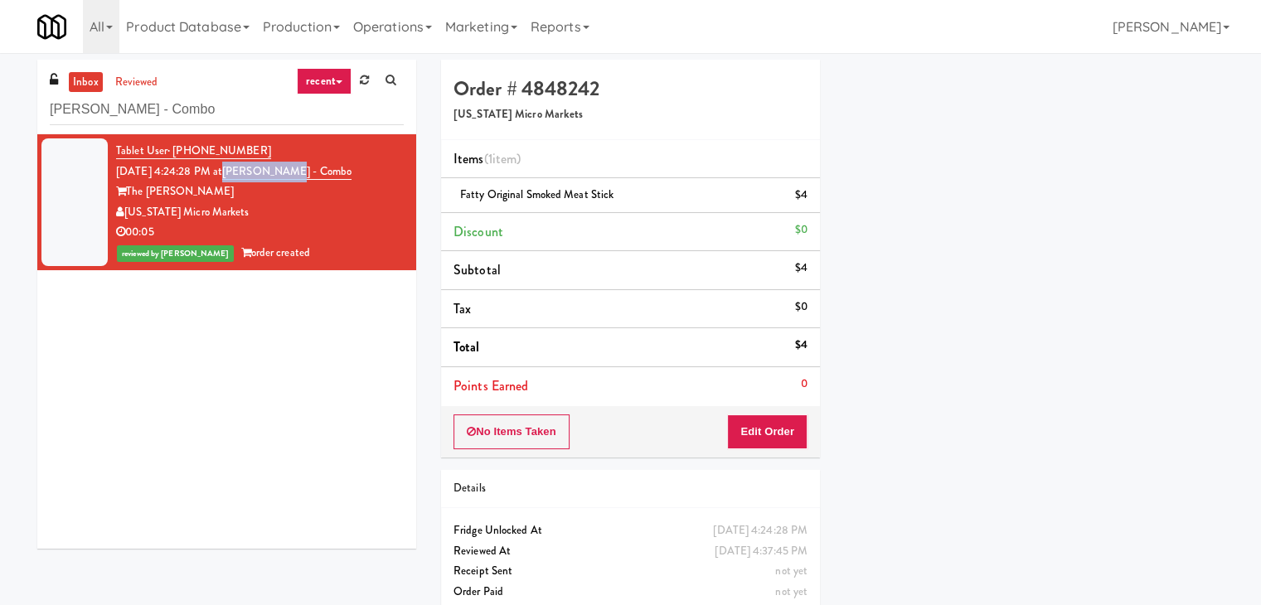
scroll to position [0, 0]
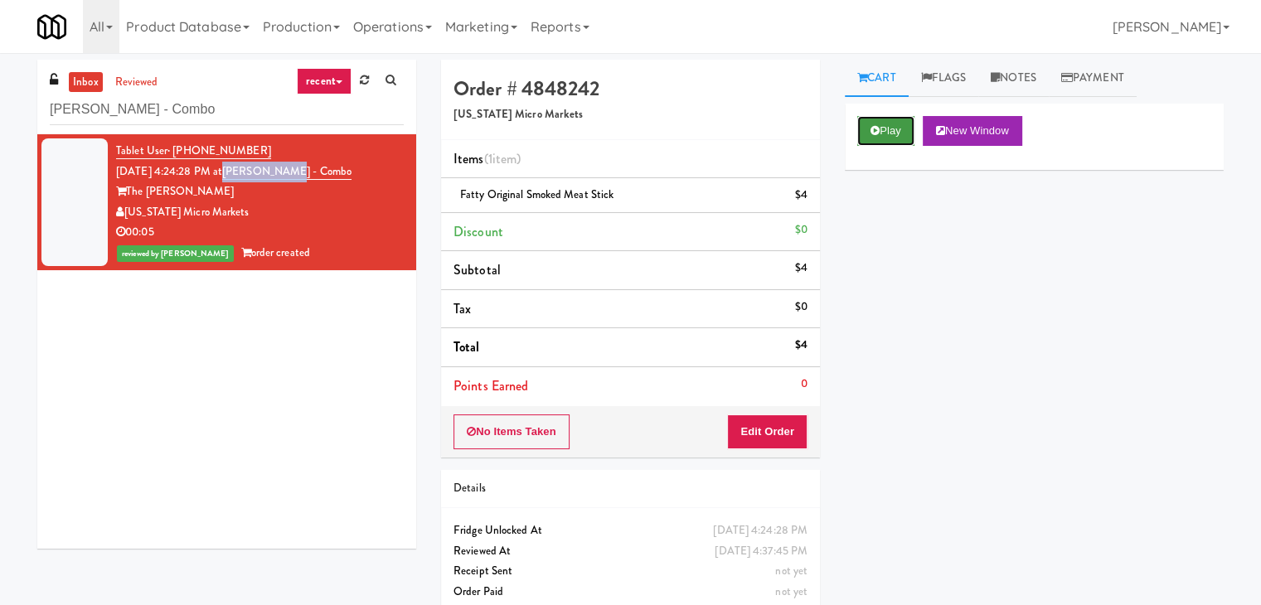
click at [885, 130] on button "Play" at bounding box center [885, 131] width 57 height 30
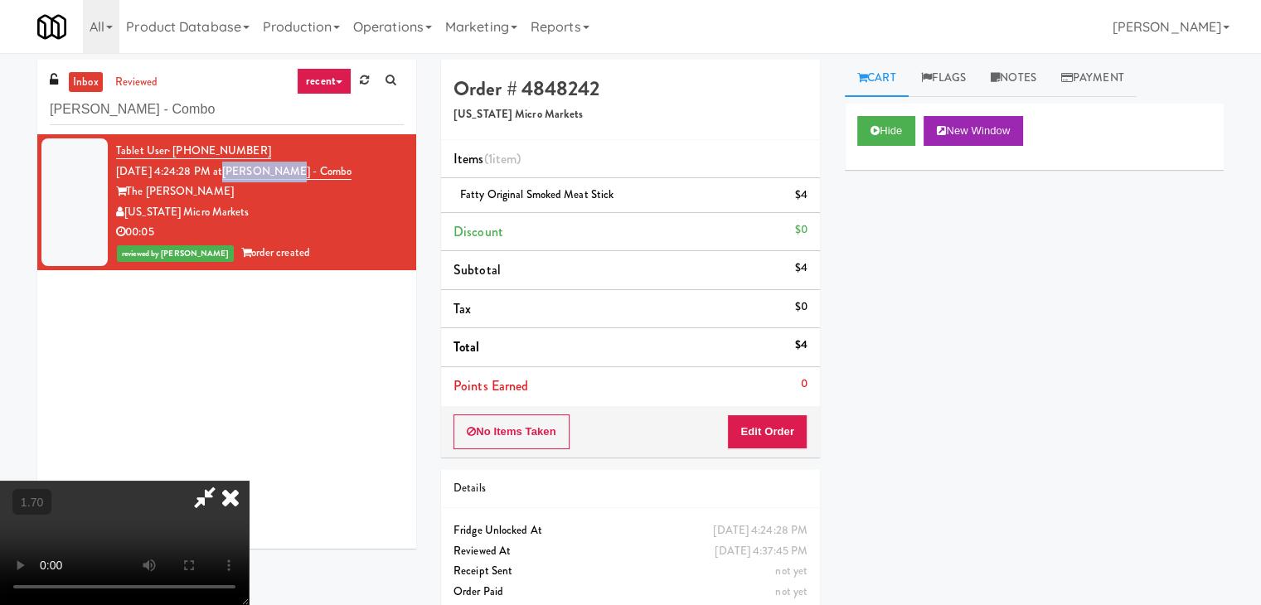
click at [249, 481] on video at bounding box center [124, 543] width 249 height 124
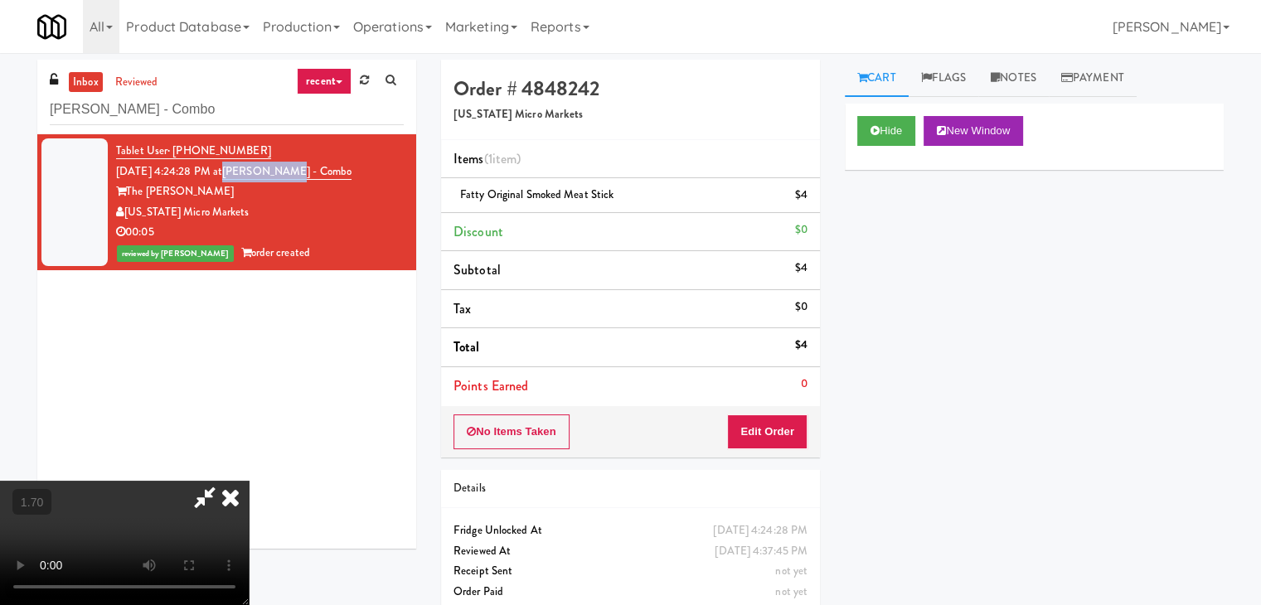
click at [249, 481] on video at bounding box center [124, 543] width 249 height 124
click at [249, 481] on icon at bounding box center [230, 497] width 36 height 33
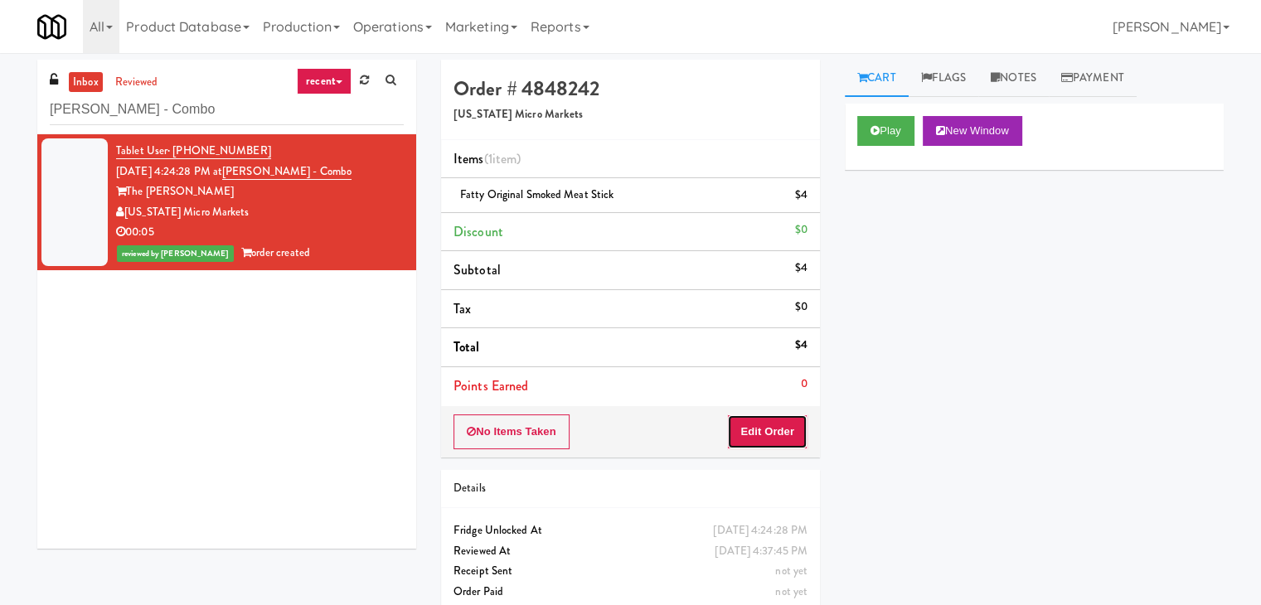
click at [769, 432] on button "Edit Order" at bounding box center [767, 431] width 80 height 35
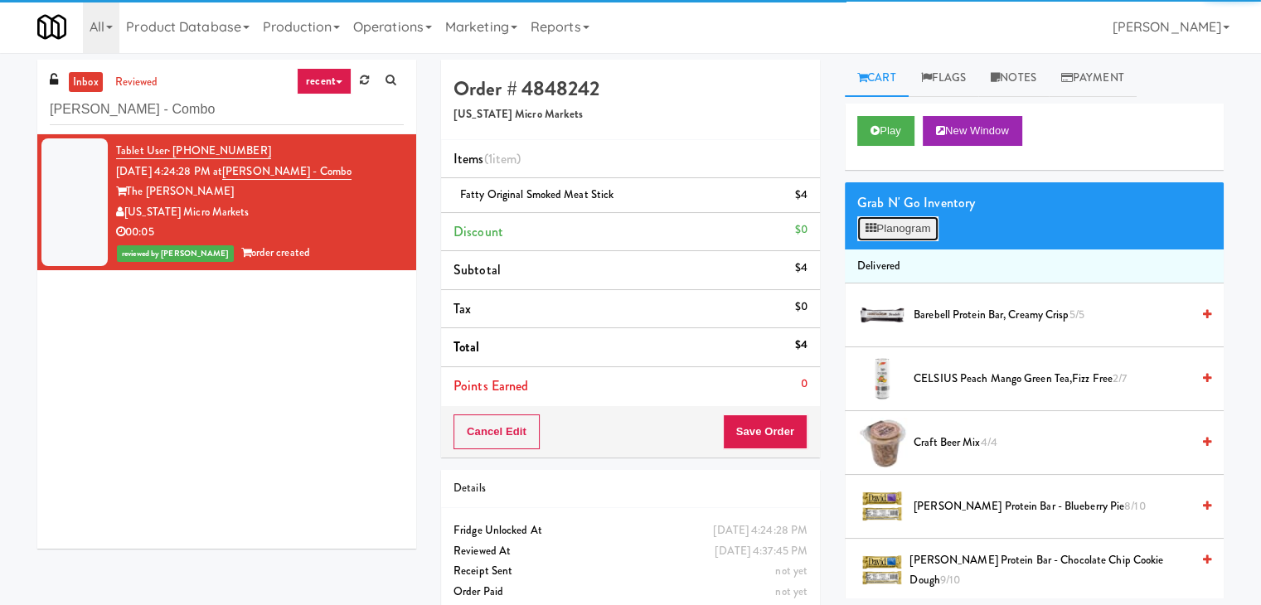
click at [879, 239] on button "Planogram" at bounding box center [897, 228] width 81 height 25
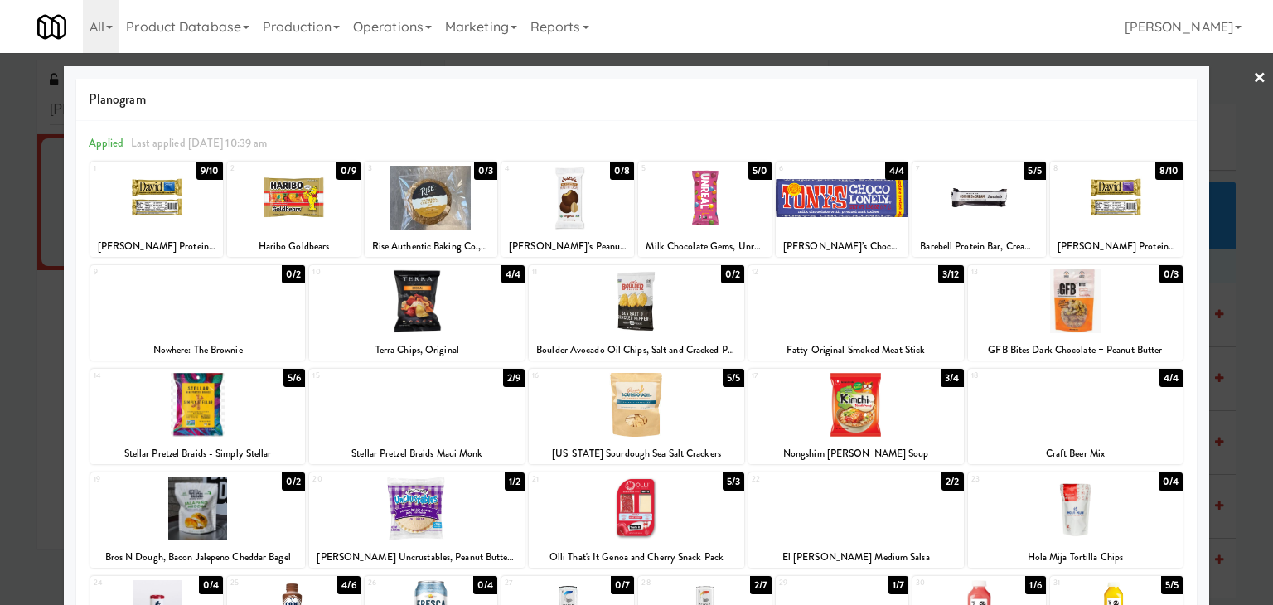
drag, startPoint x: 1245, startPoint y: 67, endPoint x: 1185, endPoint y: 180, distance: 127.5
click at [1253, 68] on link "×" at bounding box center [1259, 78] width 13 height 51
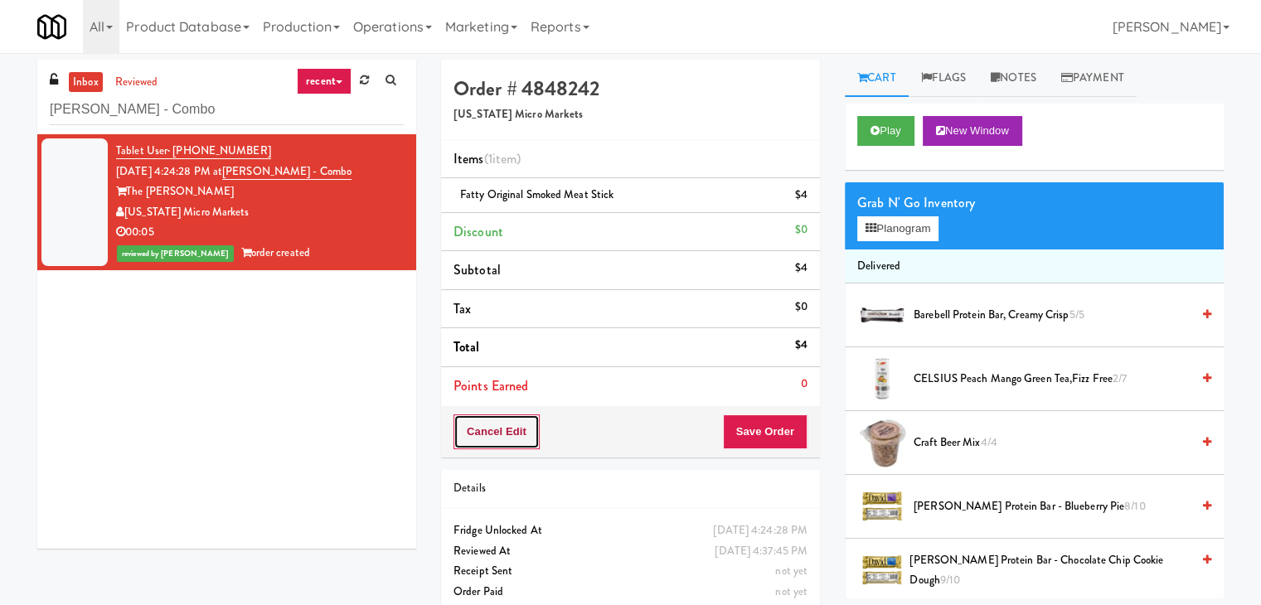
click at [512, 438] on button "Cancel Edit" at bounding box center [496, 431] width 86 height 35
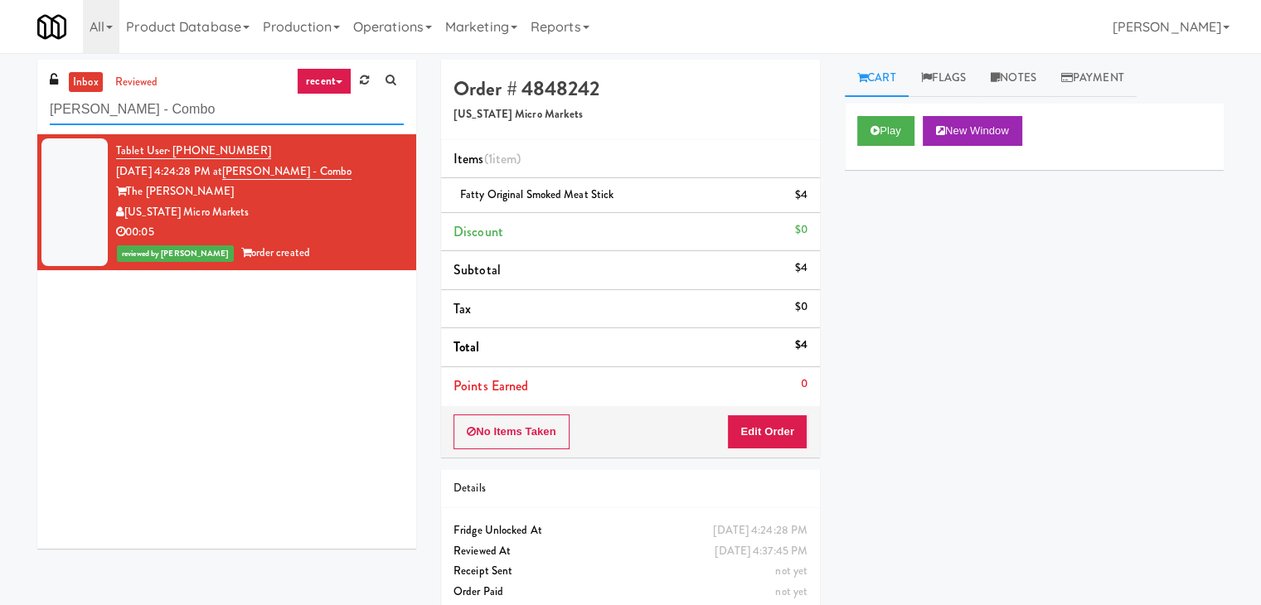
click at [203, 108] on input "[PERSON_NAME] - Combo" at bounding box center [227, 109] width 354 height 31
paste input "AB Staffing-Cooler"
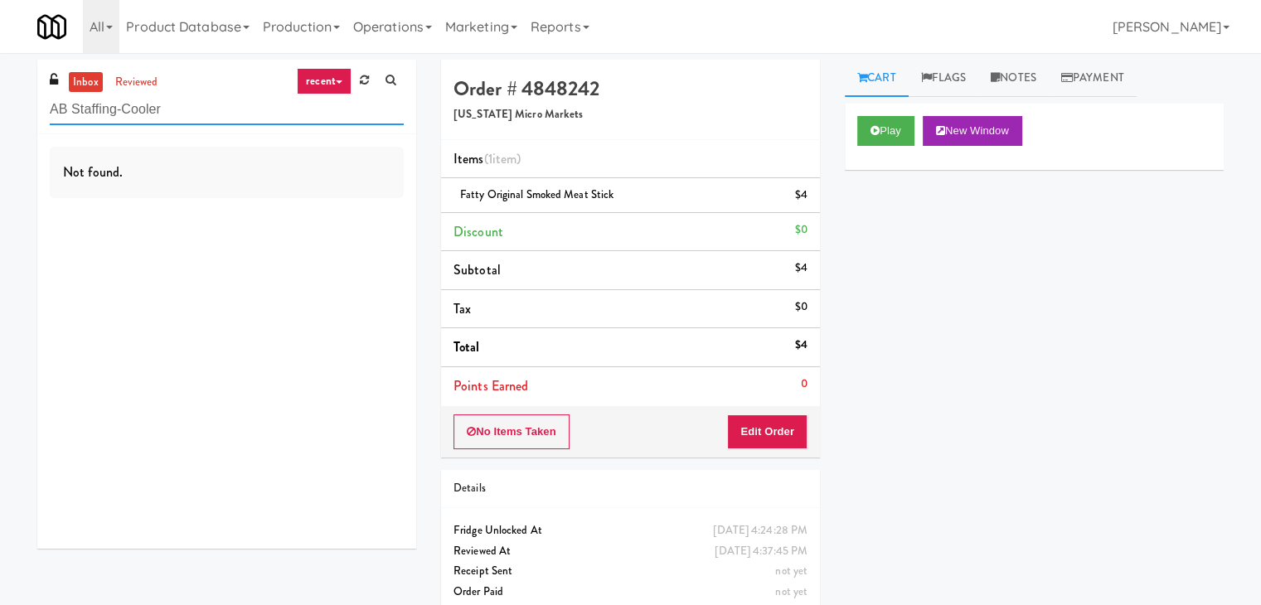
click at [182, 108] on input "AB Staffing-Cooler" at bounding box center [227, 109] width 354 height 31
paste input "The [PERSON_NAME] Pantry"
type input "The [PERSON_NAME] Pantry"
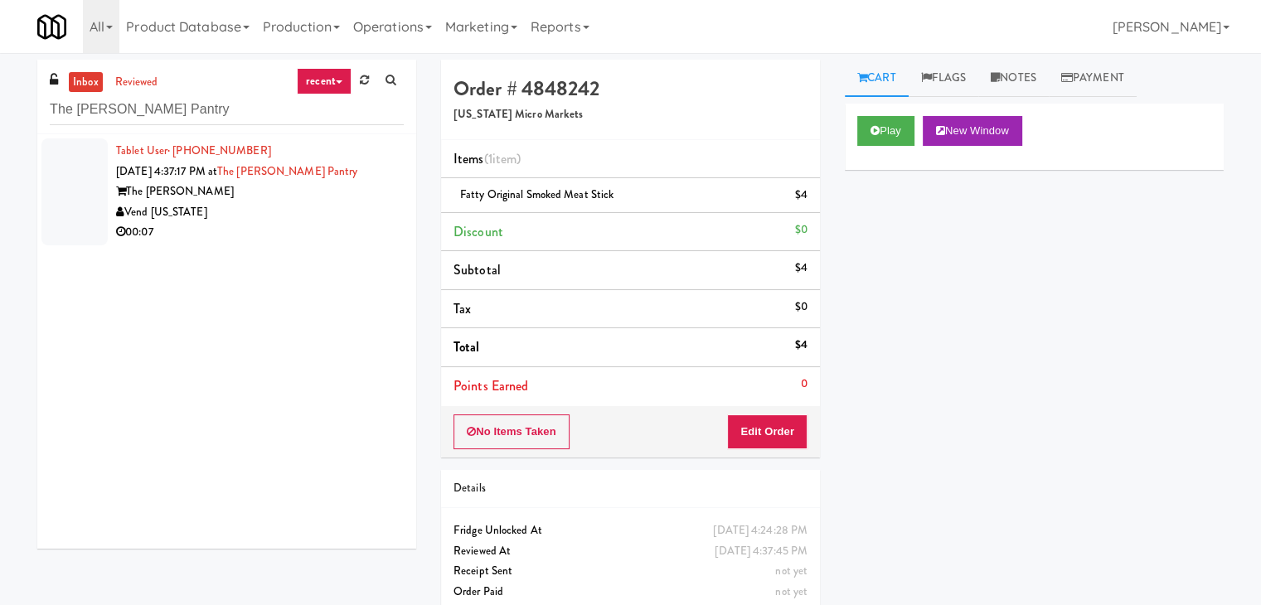
click at [303, 220] on div "Vend [US_STATE]" at bounding box center [260, 212] width 288 height 21
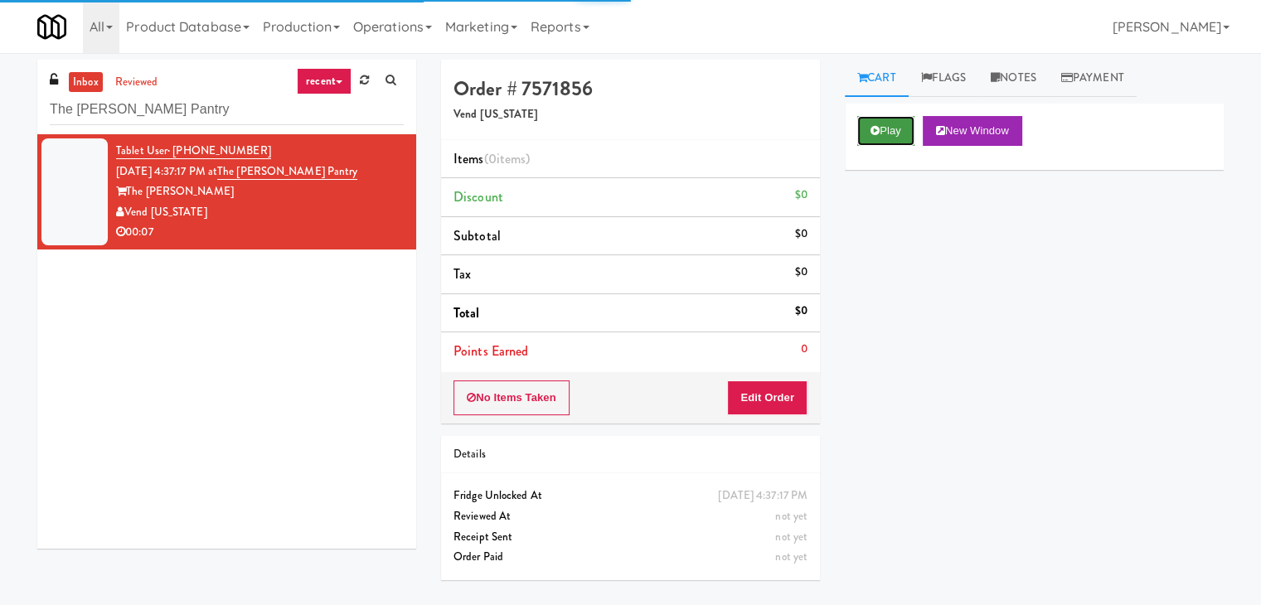
click at [879, 128] on icon at bounding box center [874, 130] width 9 height 11
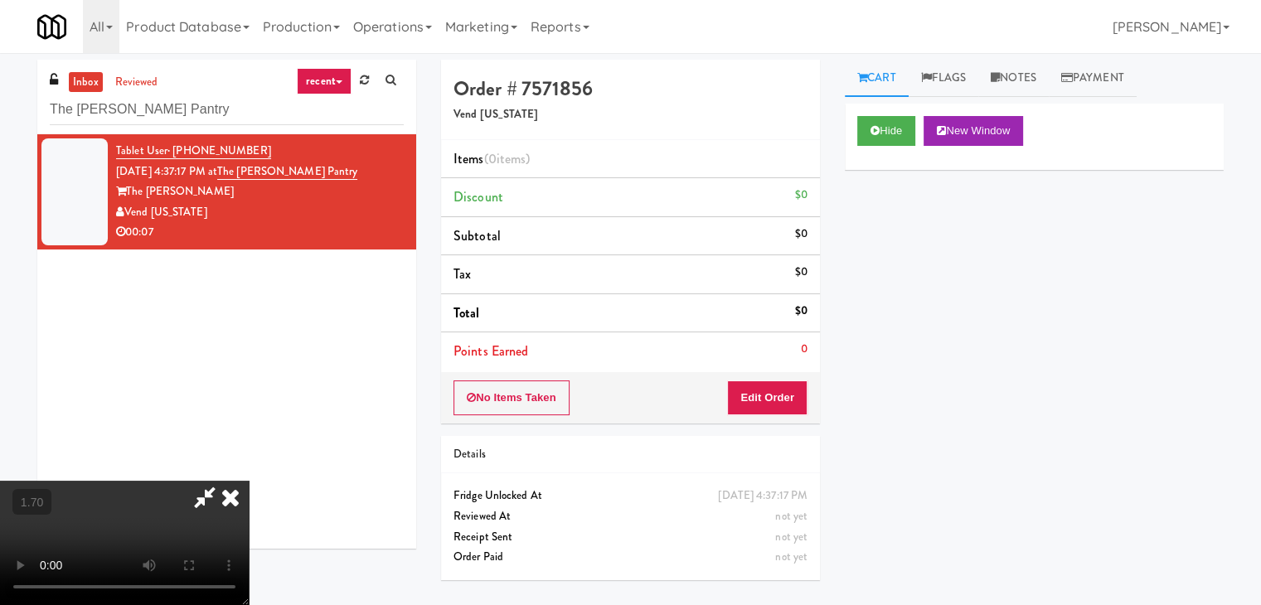
click at [249, 481] on video at bounding box center [124, 543] width 249 height 124
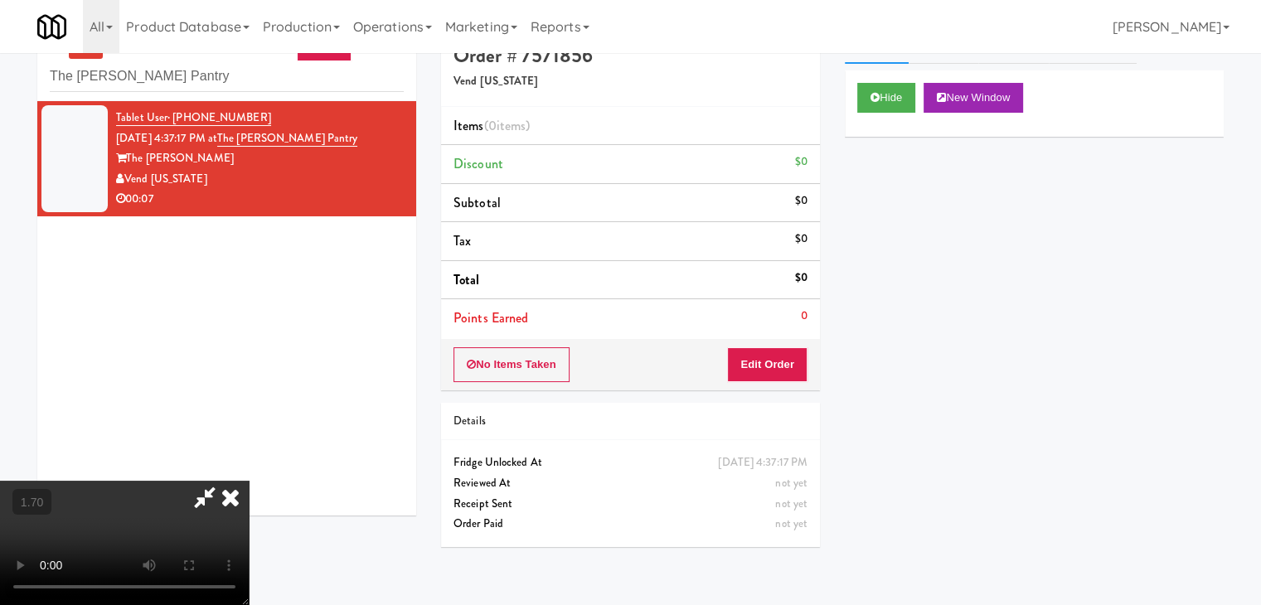
scroll to position [53, 0]
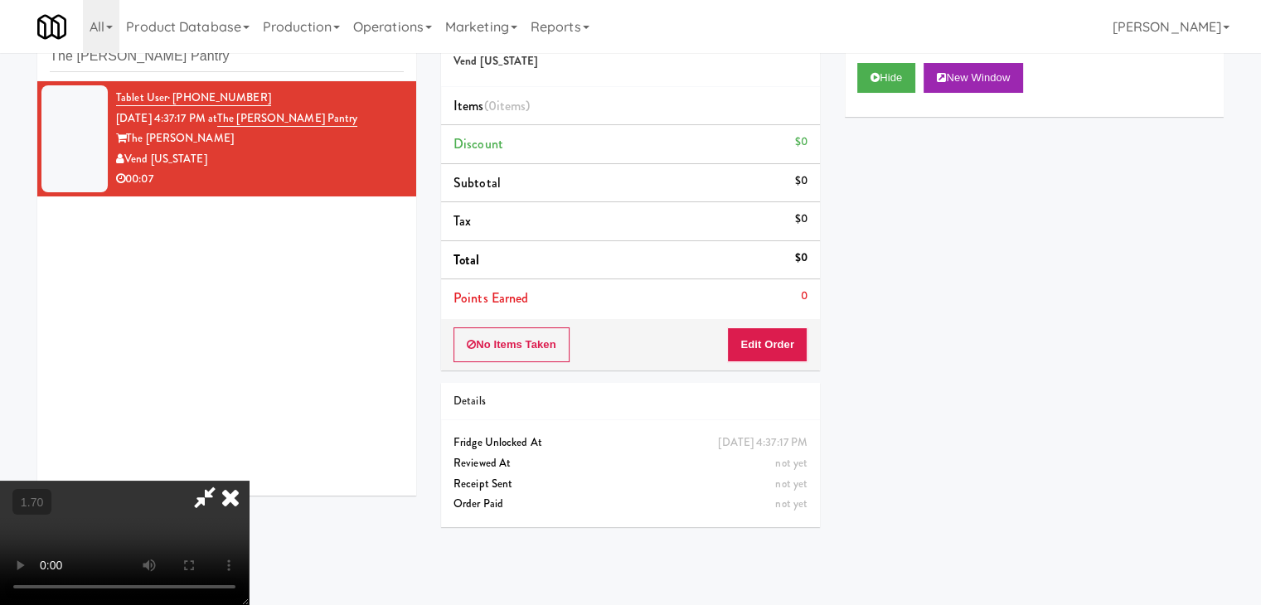
click at [249, 481] on video at bounding box center [124, 543] width 249 height 124
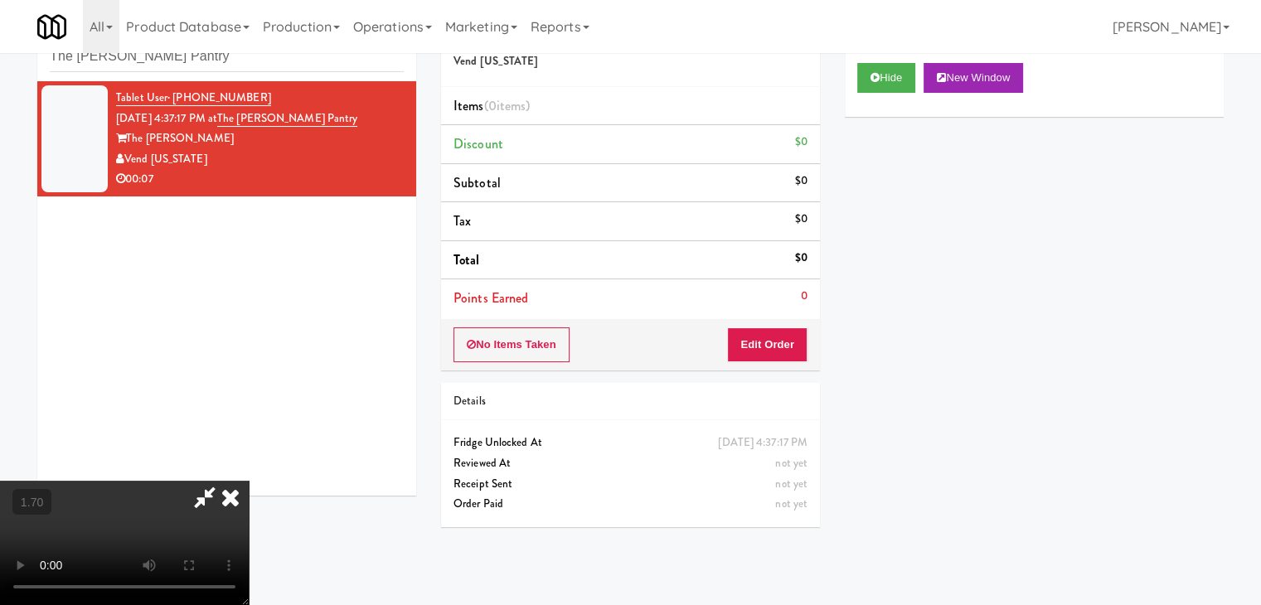
click at [249, 481] on video at bounding box center [124, 543] width 249 height 124
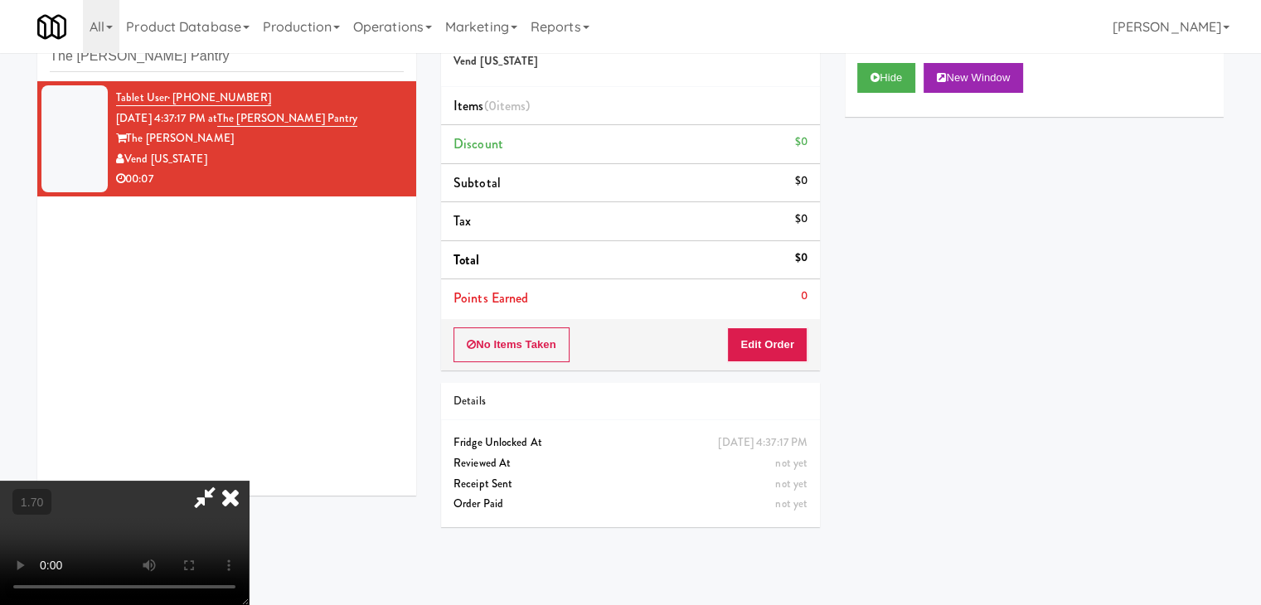
click at [249, 481] on video at bounding box center [124, 543] width 249 height 124
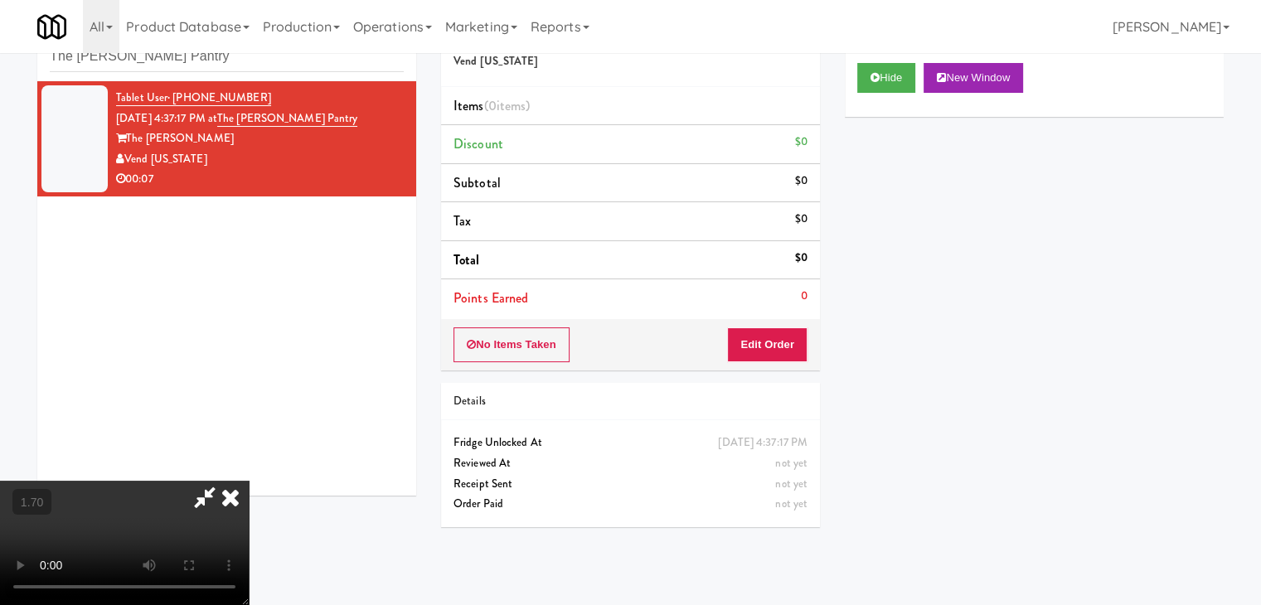
click at [224, 481] on icon at bounding box center [205, 497] width 38 height 33
drag, startPoint x: 777, startPoint y: 346, endPoint x: 819, endPoint y: 312, distance: 53.7
click at [779, 346] on button "Edit Order" at bounding box center [767, 344] width 80 height 35
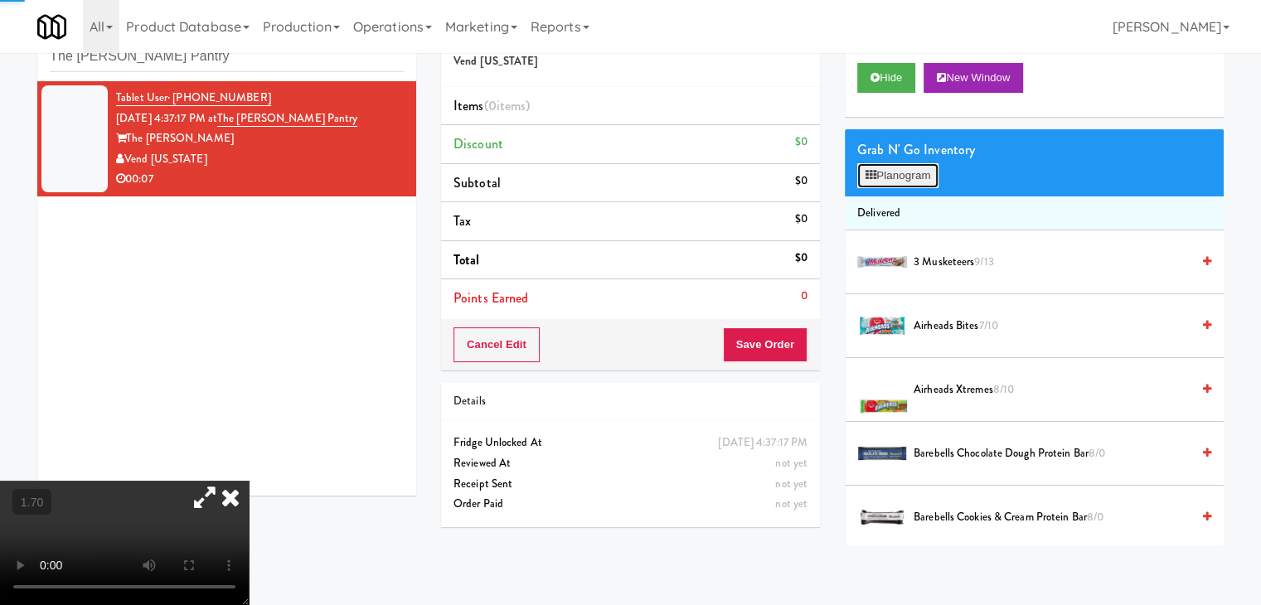
click at [903, 163] on button "Planogram" at bounding box center [897, 175] width 81 height 25
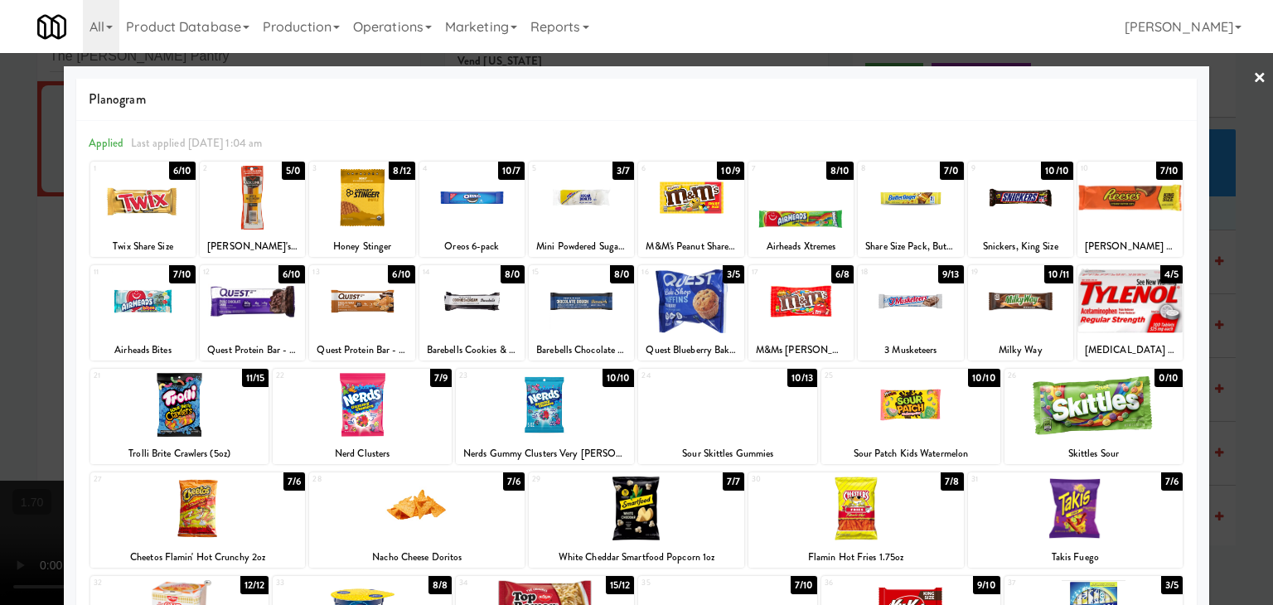
click at [1068, 517] on div at bounding box center [1075, 509] width 215 height 64
click at [931, 210] on div at bounding box center [910, 198] width 105 height 64
click at [1253, 78] on link "×" at bounding box center [1259, 78] width 13 height 51
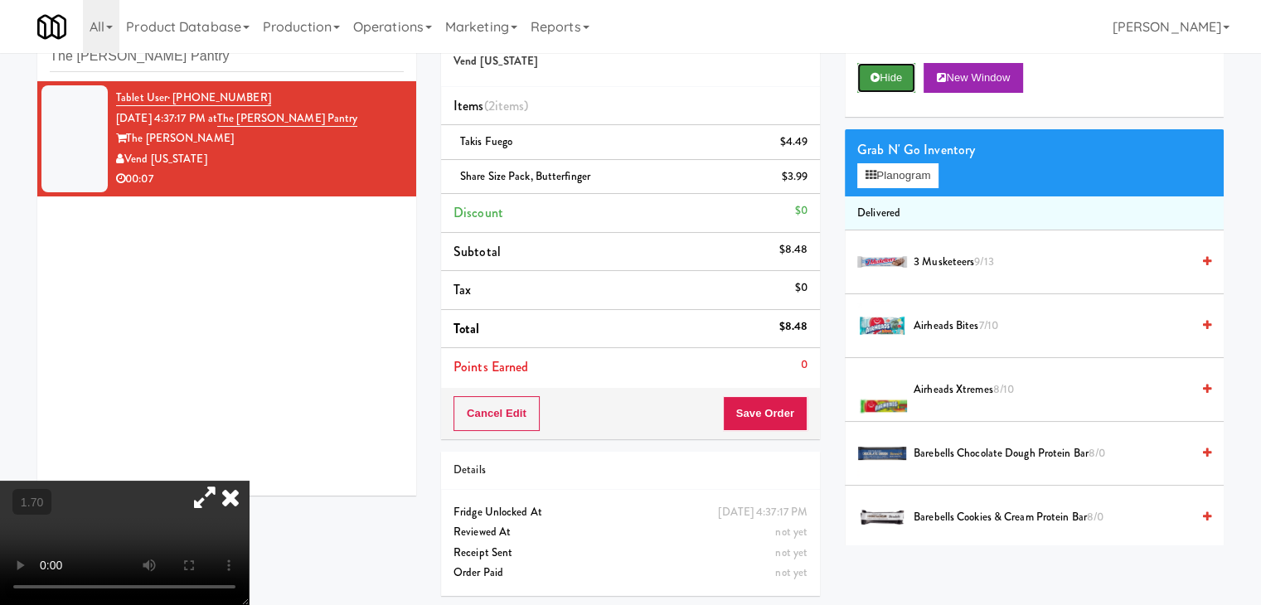
click at [883, 65] on button "Hide" at bounding box center [886, 78] width 58 height 30
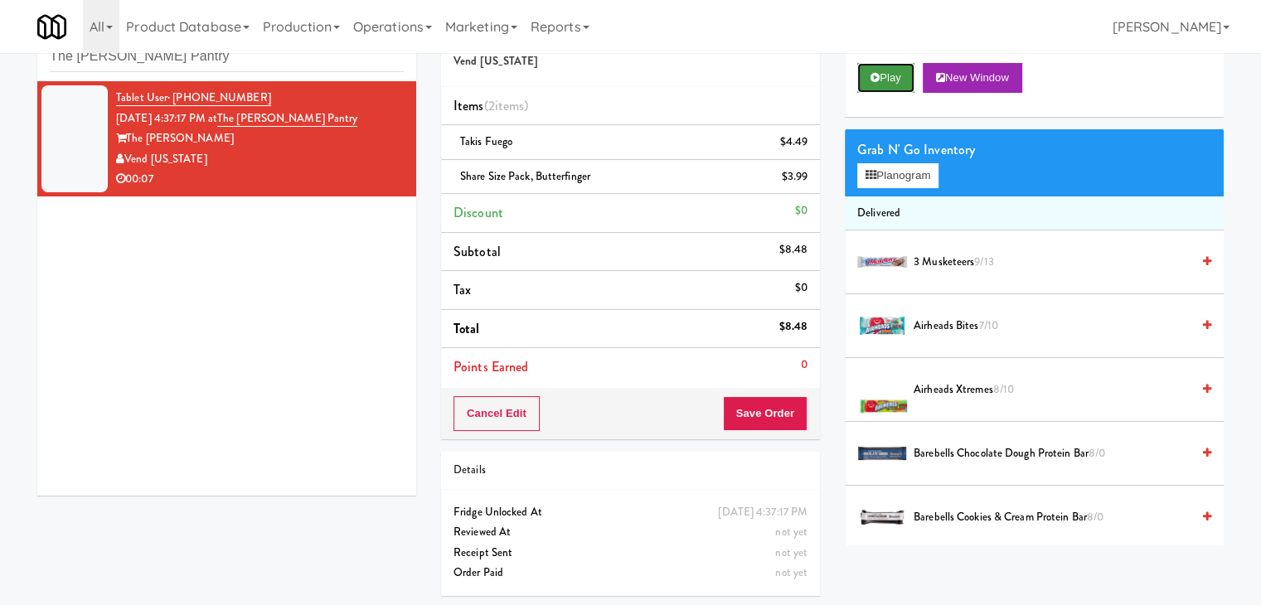
click at [883, 65] on button "Play" at bounding box center [885, 78] width 57 height 30
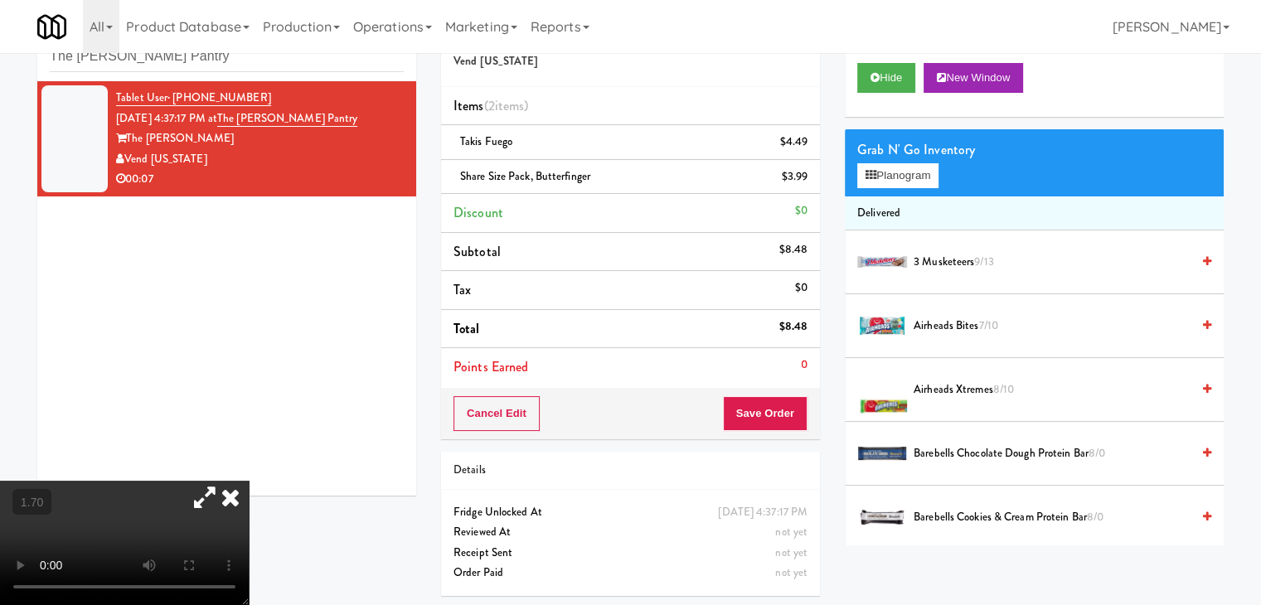
click at [224, 481] on icon at bounding box center [205, 497] width 38 height 33
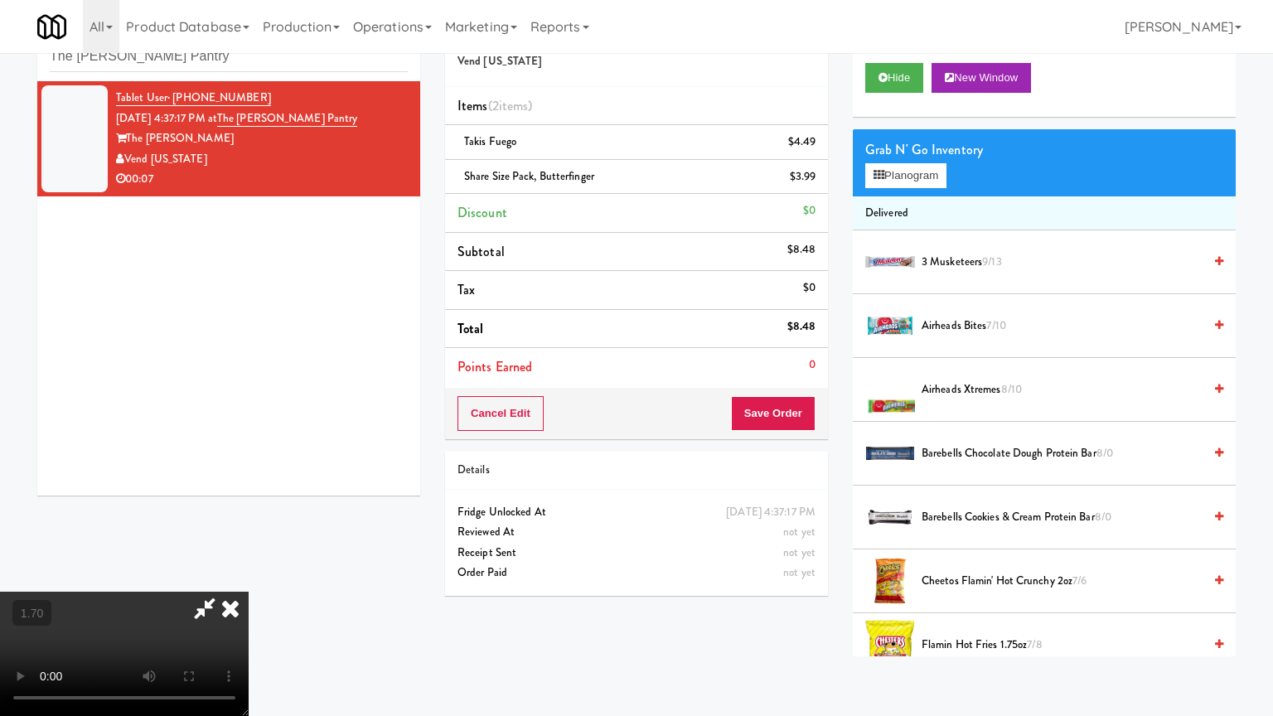
click at [249, 592] on video at bounding box center [124, 654] width 249 height 124
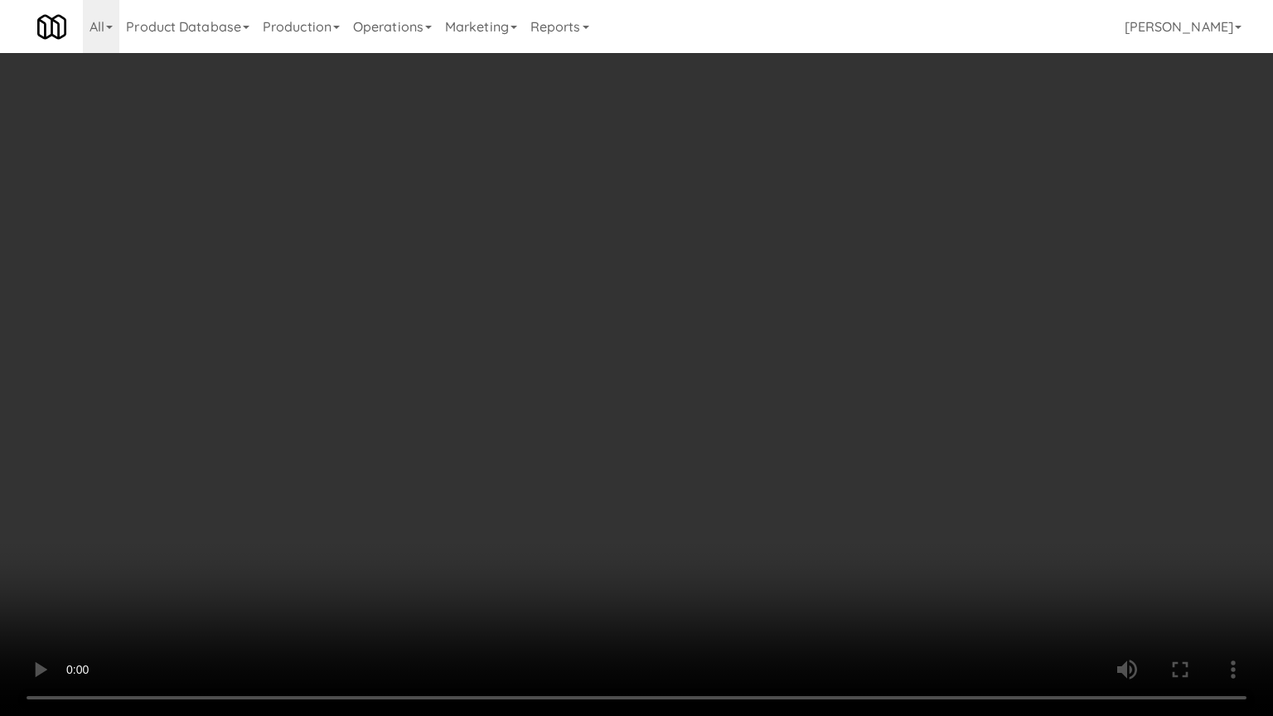
click at [791, 357] on video at bounding box center [636, 358] width 1273 height 716
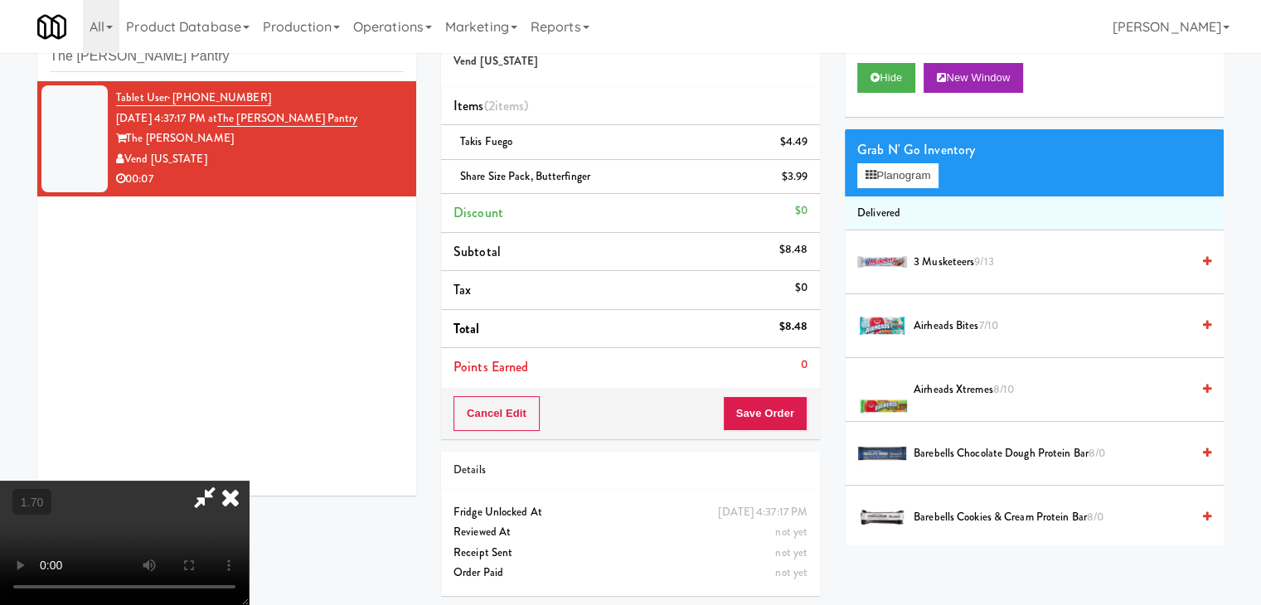
click at [249, 481] on icon at bounding box center [230, 497] width 36 height 33
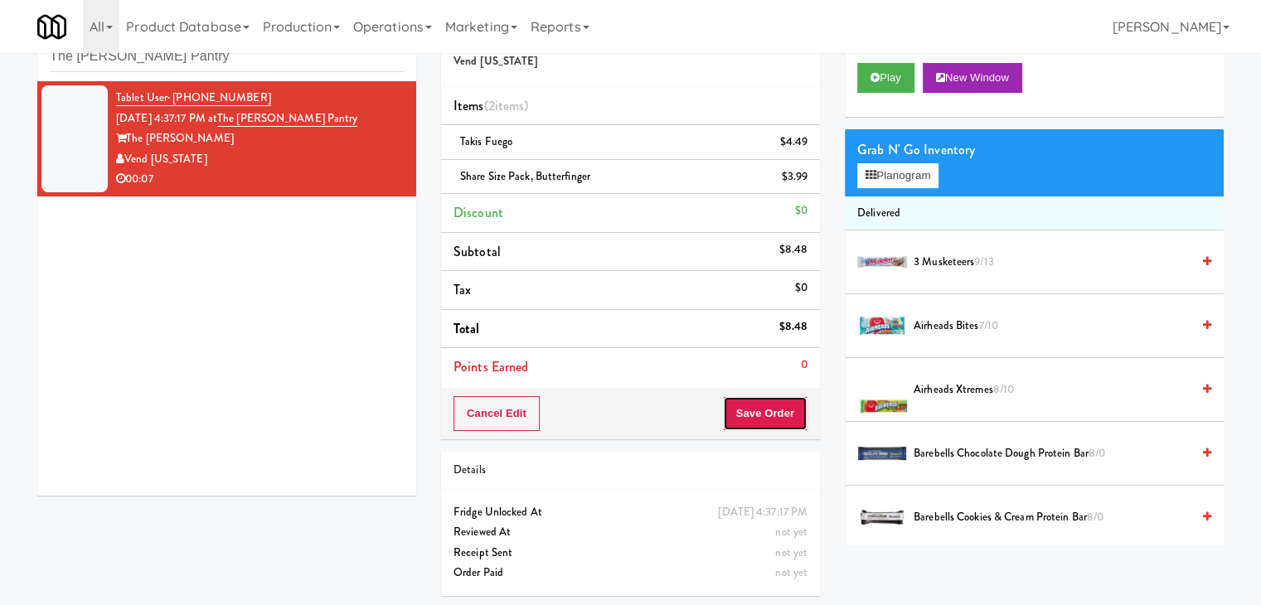
click at [757, 411] on button "Save Order" at bounding box center [765, 413] width 85 height 35
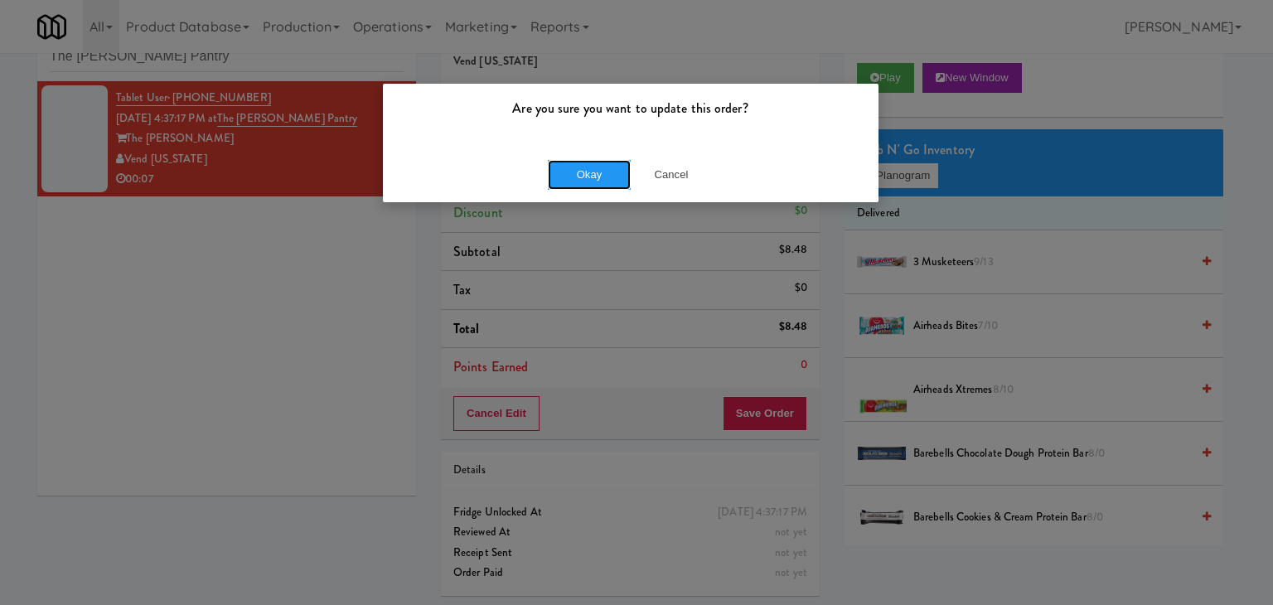
drag, startPoint x: 608, startPoint y: 178, endPoint x: 589, endPoint y: 108, distance: 72.8
click at [607, 177] on button "Okay" at bounding box center [589, 175] width 83 height 30
